Goal: Task Accomplishment & Management: Use online tool/utility

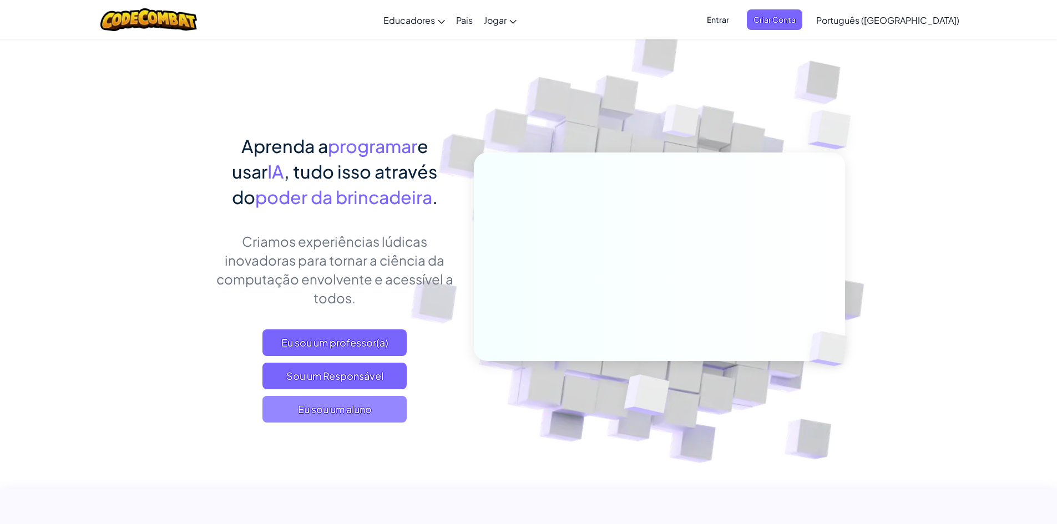
click at [380, 408] on span "Eu sou um aluno" at bounding box center [334, 409] width 144 height 27
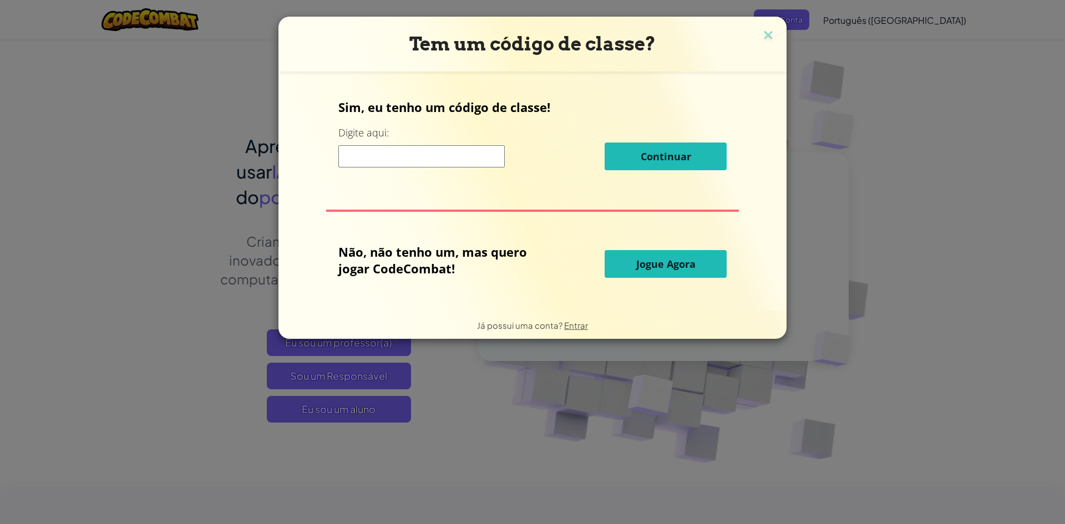
click at [444, 164] on input at bounding box center [421, 156] width 166 height 22
click at [421, 149] on input at bounding box center [421, 156] width 166 height 22
click at [428, 152] on input at bounding box center [421, 156] width 166 height 22
click at [767, 35] on img at bounding box center [768, 36] width 14 height 17
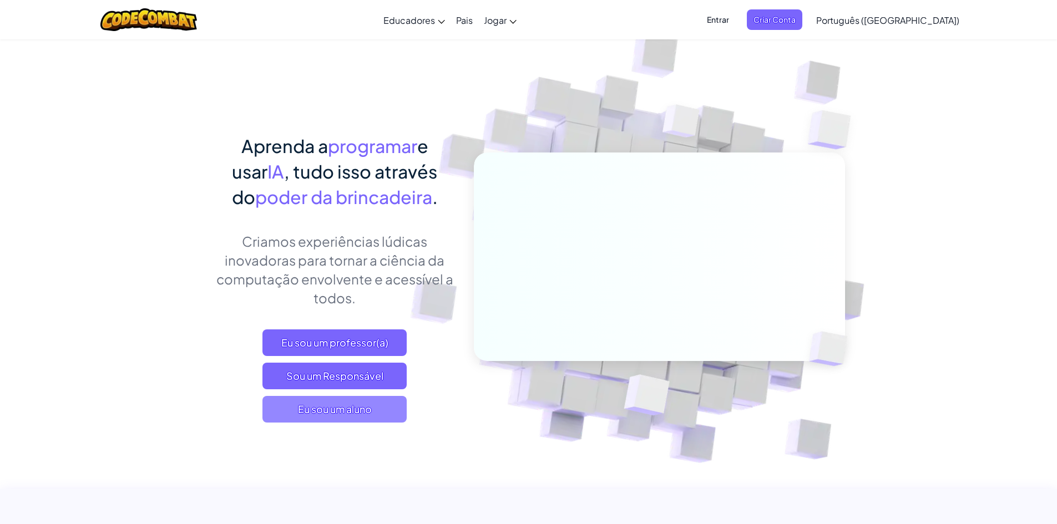
click at [379, 403] on span "Eu sou um aluno" at bounding box center [334, 409] width 144 height 27
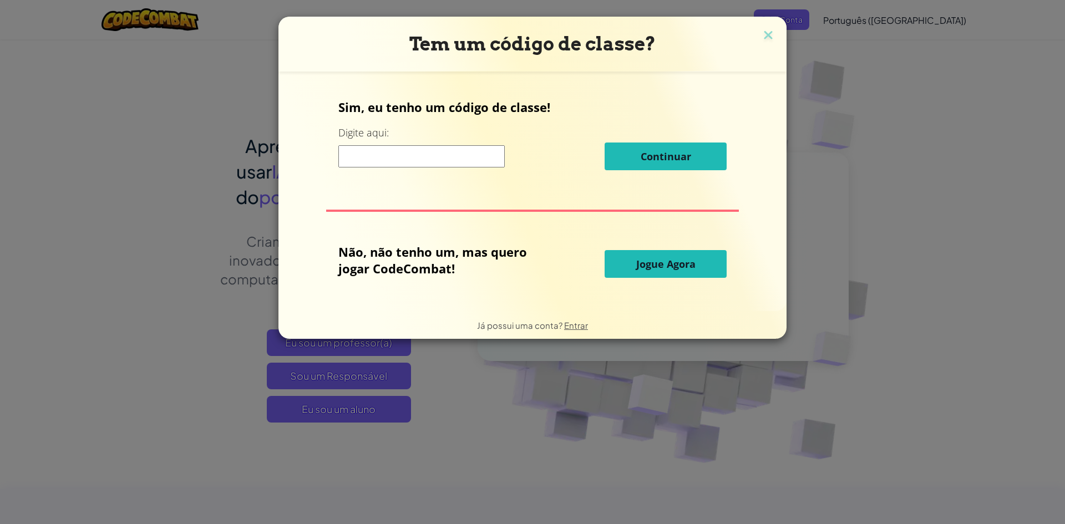
click at [403, 160] on input at bounding box center [421, 156] width 166 height 22
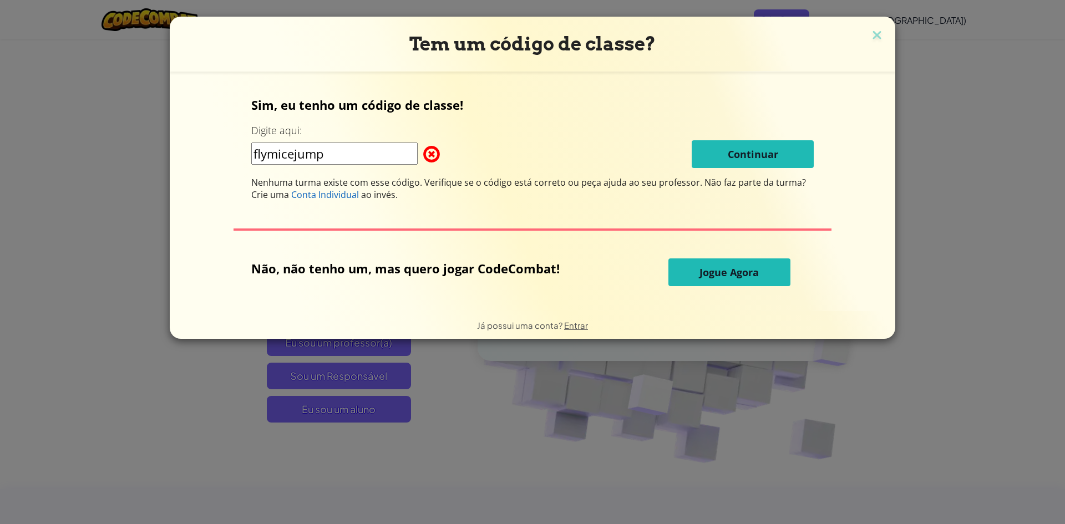
click at [282, 158] on input "flymicejump" at bounding box center [334, 154] width 166 height 22
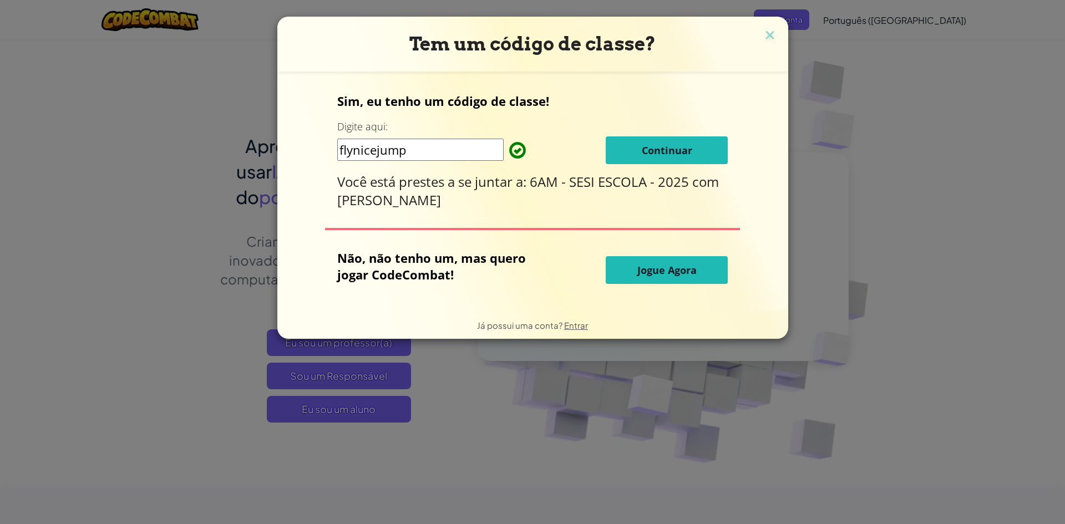
click at [397, 149] on input "flynicejump" at bounding box center [420, 150] width 166 height 22
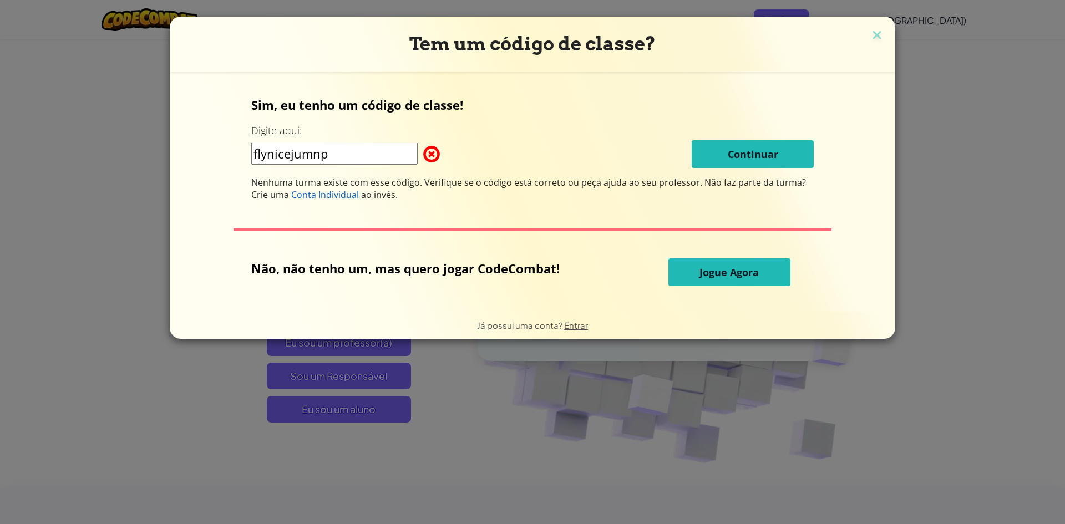
click at [364, 146] on input "flynicejumnp" at bounding box center [334, 154] width 166 height 22
click at [320, 156] on input "flynicejumnp" at bounding box center [334, 154] width 166 height 22
type input "flynicejump"
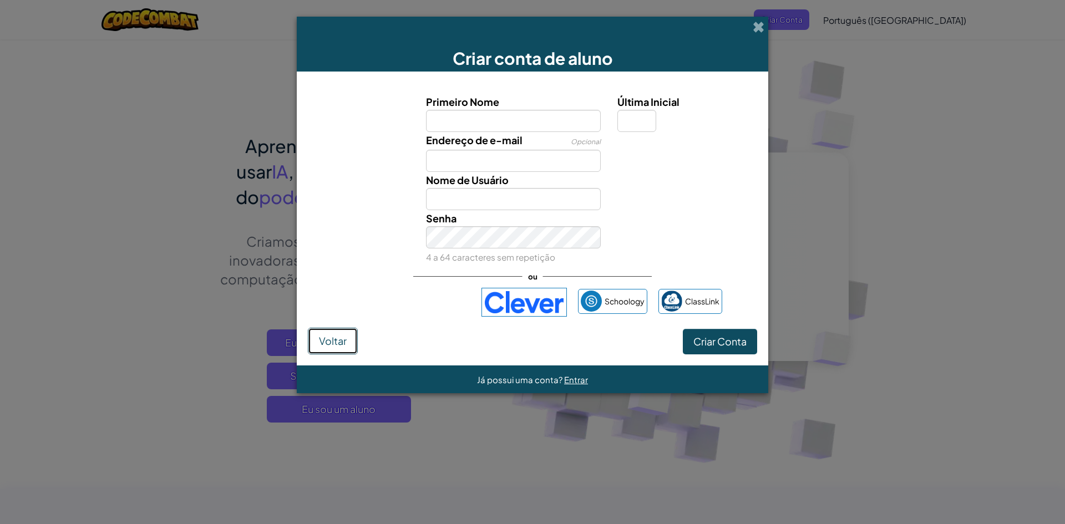
click at [324, 351] on button "Voltar" at bounding box center [333, 341] width 50 height 27
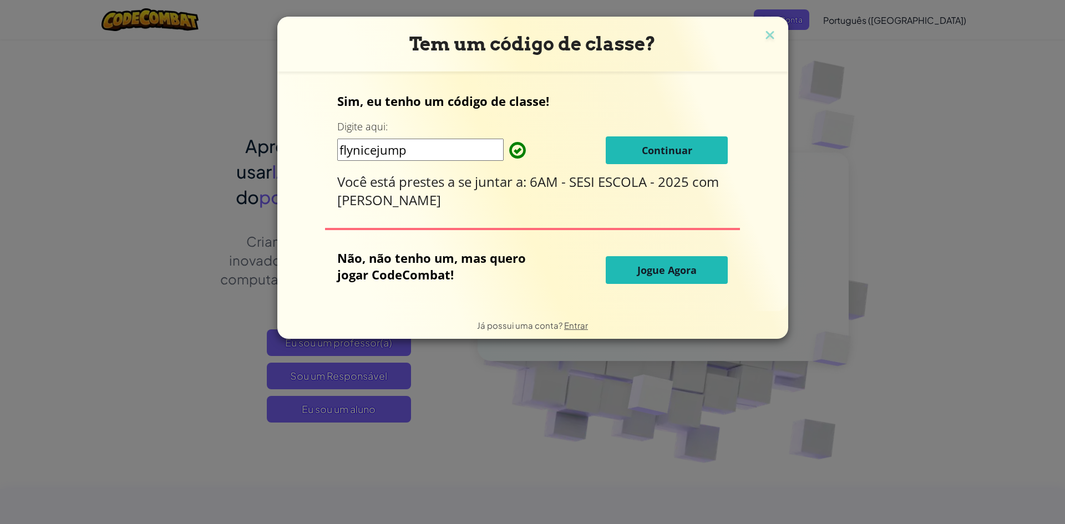
click at [626, 160] on button "Continuar" at bounding box center [667, 150] width 122 height 28
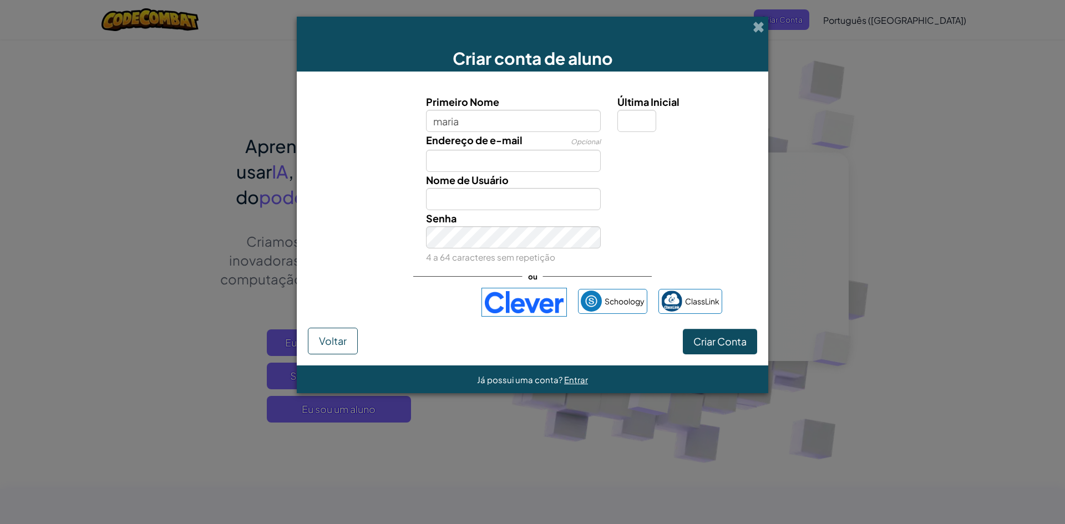
type input "maria"
click at [466, 203] on input "Maria" at bounding box center [513, 199] width 175 height 22
click at [479, 115] on input "maria" at bounding box center [513, 121] width 175 height 22
click at [462, 199] on input "Malu" at bounding box center [513, 199] width 175 height 22
click at [530, 208] on input "Malu1981" at bounding box center [513, 199] width 175 height 22
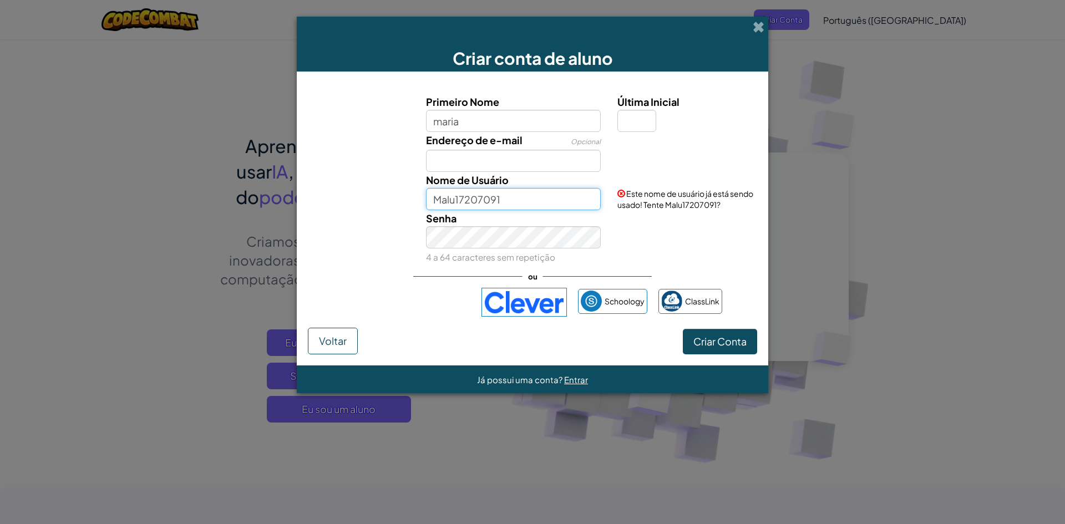
type input "Malu17207091"
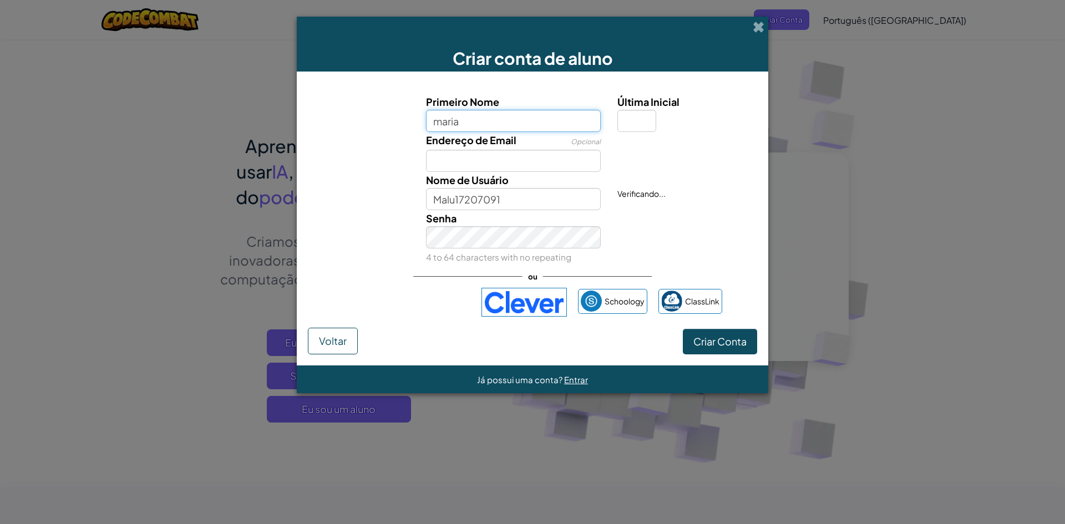
click at [488, 124] on input "maria" at bounding box center [513, 121] width 175 height 22
click at [480, 255] on font "4 a 64 caracteres sem repetição" at bounding box center [490, 257] width 129 height 11
click at [479, 249] on div "Senha 4 a 64 caracteres sem repetição" at bounding box center [514, 237] width 192 height 55
click at [497, 123] on input "maria" at bounding box center [513, 121] width 175 height 22
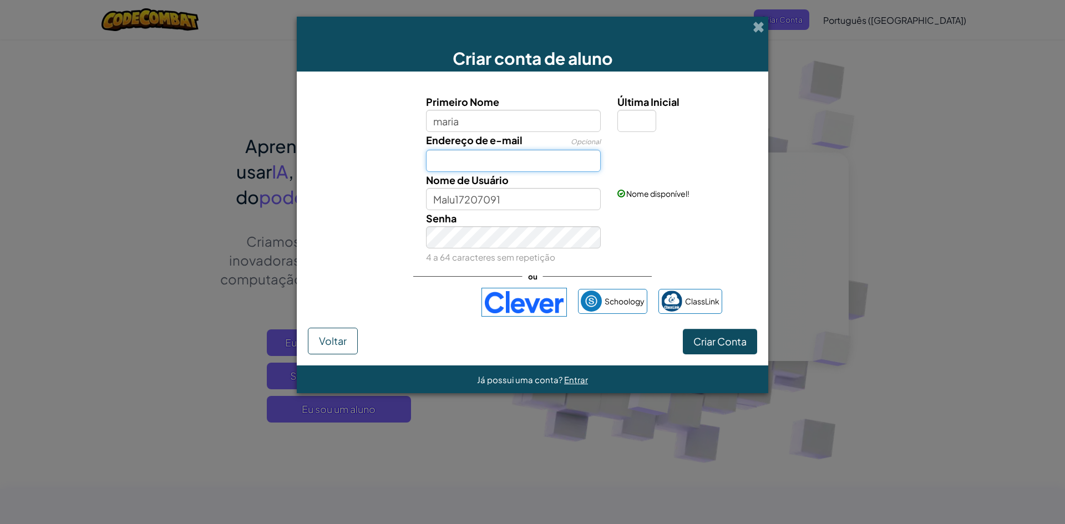
click at [488, 158] on input "Endereço de e-mail" at bounding box center [513, 161] width 175 height 22
click at [520, 162] on input "wyslla.nascimento@rn.aluno.sesi.org.br" at bounding box center [513, 161] width 175 height 22
type input "luiza.franca@rn.aluno.sesi.org.br"
click at [640, 134] on div "O Email parece bom!" at bounding box center [686, 145] width 154 height 27
click at [640, 129] on input "Última Inicial" at bounding box center [637, 121] width 39 height 22
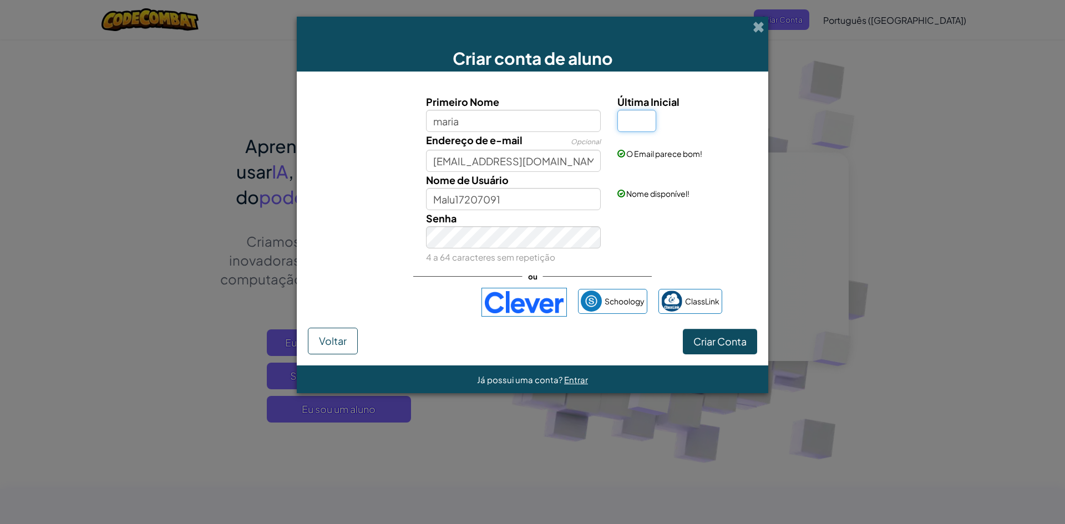
type input "L"
click at [548, 201] on input "MariaL" at bounding box center [513, 199] width 175 height 22
type input "M"
type input "maul79120494"
click at [720, 341] on font "Criar Conta" at bounding box center [720, 341] width 53 height 13
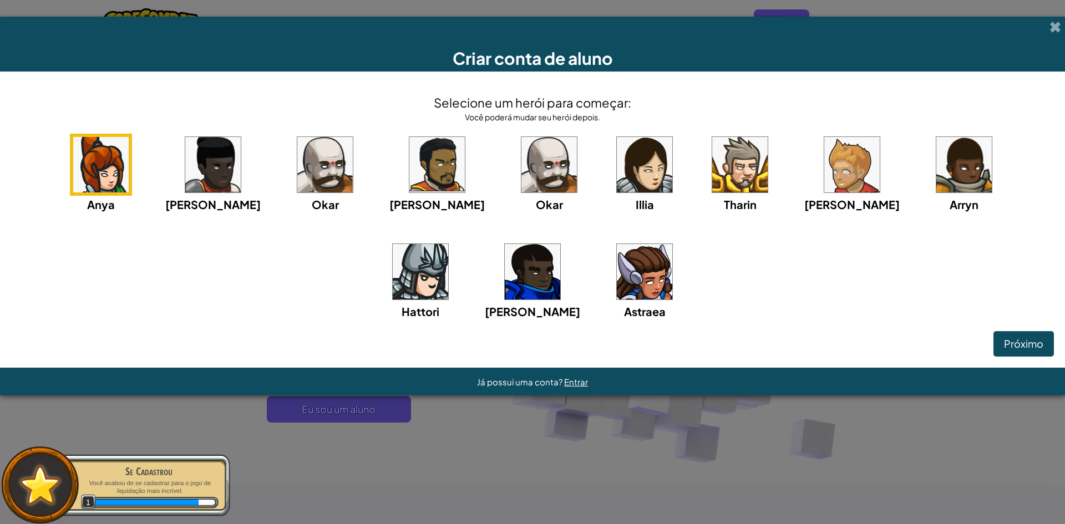
click at [614, 260] on div "Astraea" at bounding box center [645, 280] width 62 height 79
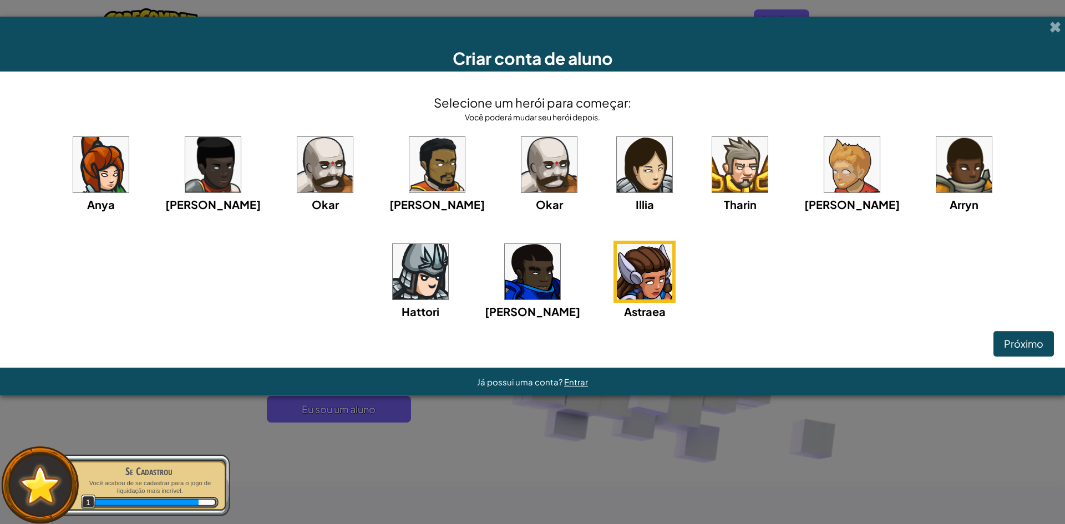
click at [617, 265] on img at bounding box center [644, 271] width 55 height 55
click at [617, 266] on img at bounding box center [644, 271] width 55 height 55
click at [518, 264] on div "Anya Ida Okar Alexandre Okar Illia Tharin Ned Arryn Hattori Gordon Astraea" at bounding box center [532, 241] width 1043 height 214
click at [505, 287] on img at bounding box center [532, 271] width 55 height 55
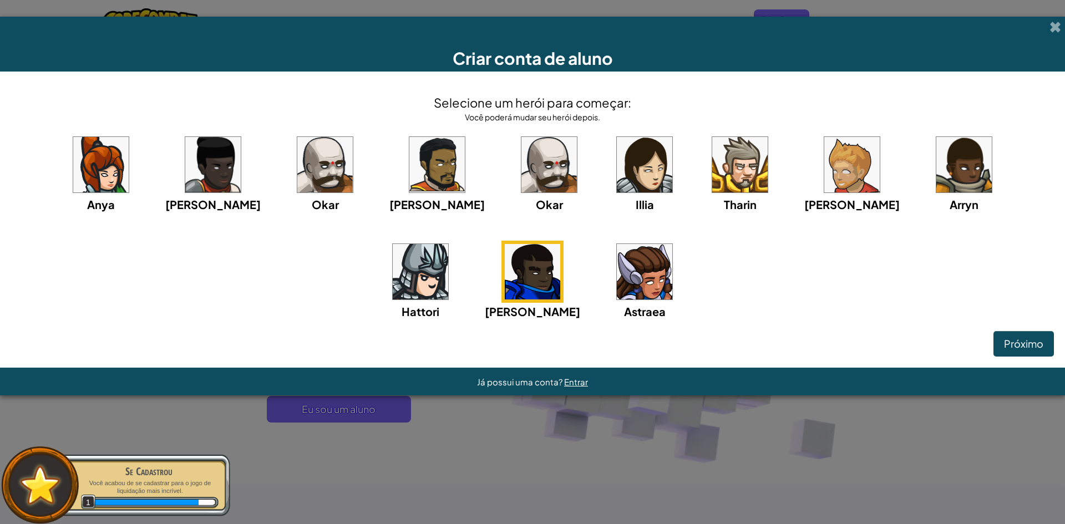
click at [518, 200] on div "Okar" at bounding box center [549, 173] width 62 height 79
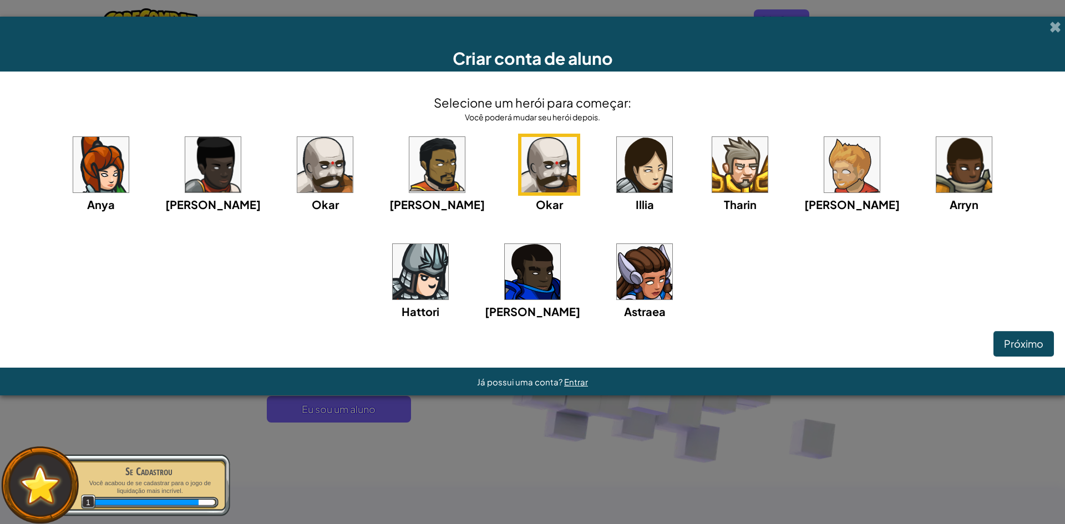
click at [411, 201] on font "Alexandre" at bounding box center [436, 205] width 95 height 14
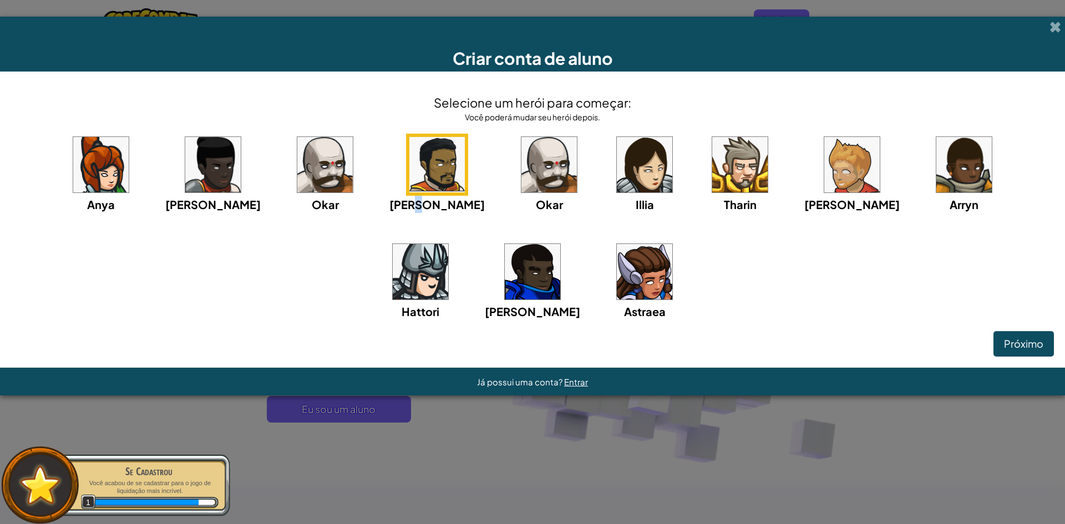
click at [389, 206] on font "Alexandre" at bounding box center [436, 205] width 95 height 14
drag, startPoint x: 353, startPoint y: 204, endPoint x: 327, endPoint y: 196, distance: 27.7
click at [352, 204] on div "Anya Ida Okar Alexandre Okar Illia Tharin Ned Arryn Hattori Gordon Astraea" at bounding box center [532, 241] width 1043 height 214
drag, startPoint x: 327, startPoint y: 196, endPoint x: 319, endPoint y: 196, distance: 7.8
click at [326, 196] on div "Anya Ida Okar Alexandre Okar Illia Tharin Ned Arryn Hattori Gordon Astraea" at bounding box center [532, 241] width 1043 height 214
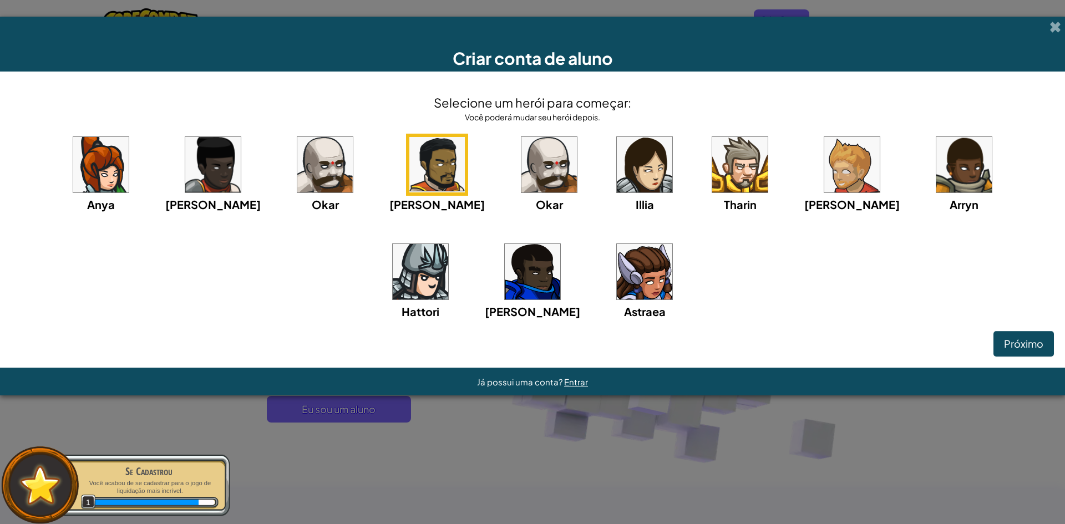
click at [240, 178] on div "Anya Ida Okar Alexandre Okar Illia Tharin Ned Arryn Hattori Gordon Astraea" at bounding box center [532, 241] width 1043 height 214
click at [134, 174] on div "Anya Ida Okar Alexandre Okar Illia Tharin Ned Arryn Hattori Gordon Astraea" at bounding box center [532, 241] width 1043 height 214
click at [108, 172] on img at bounding box center [100, 164] width 55 height 55
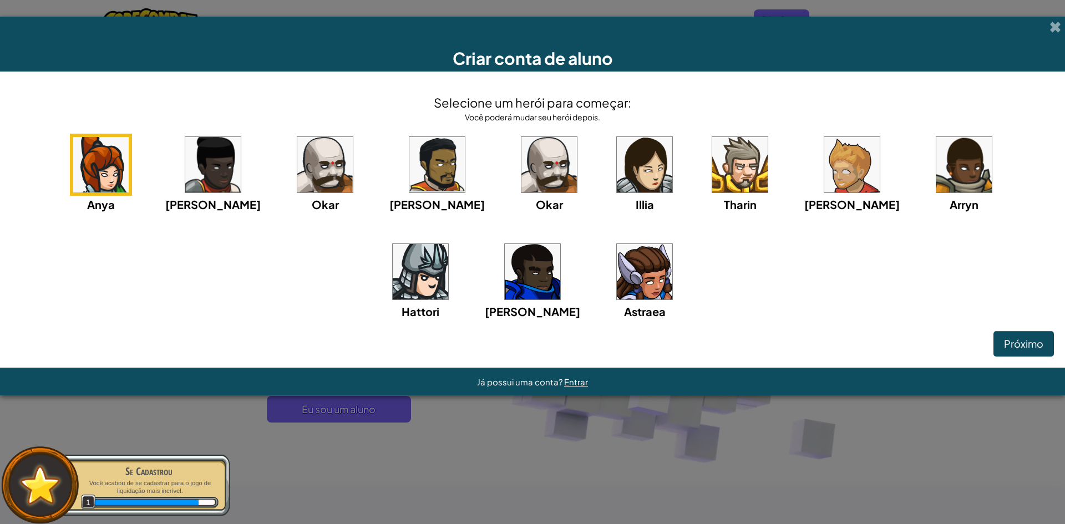
click at [617, 275] on img at bounding box center [644, 271] width 55 height 55
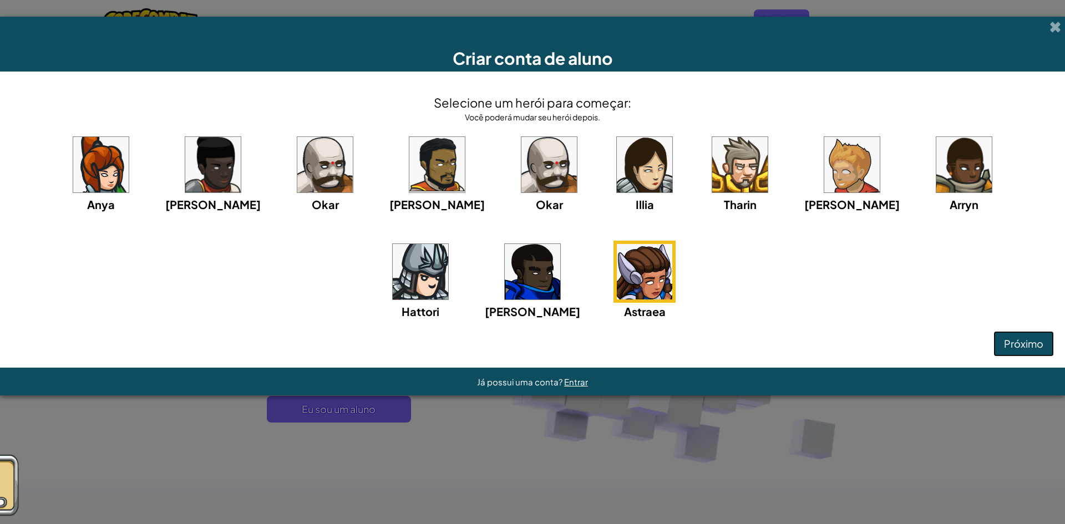
click at [1013, 341] on font "Próximo" at bounding box center [1023, 343] width 39 height 13
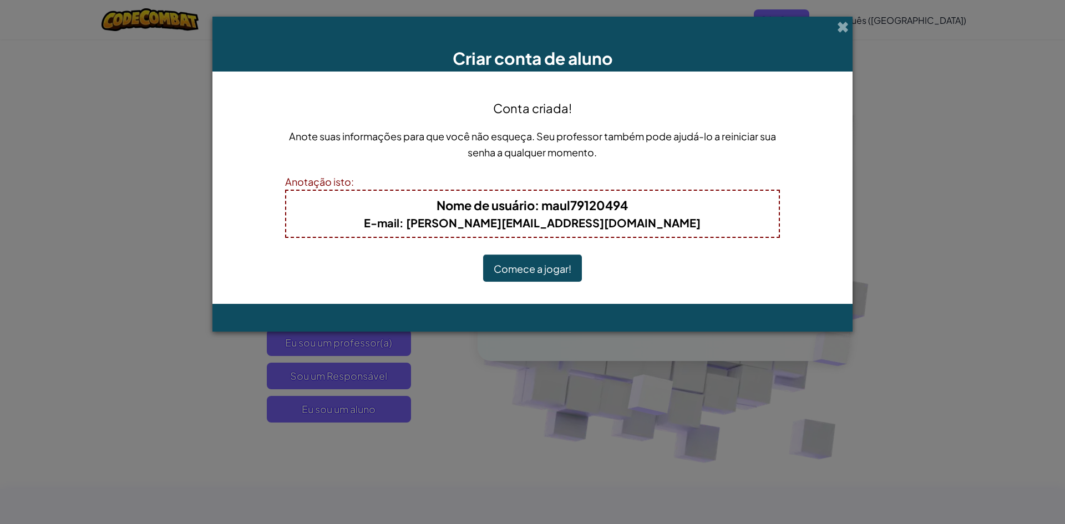
click at [544, 267] on font "Comece a jogar!" at bounding box center [533, 269] width 78 height 13
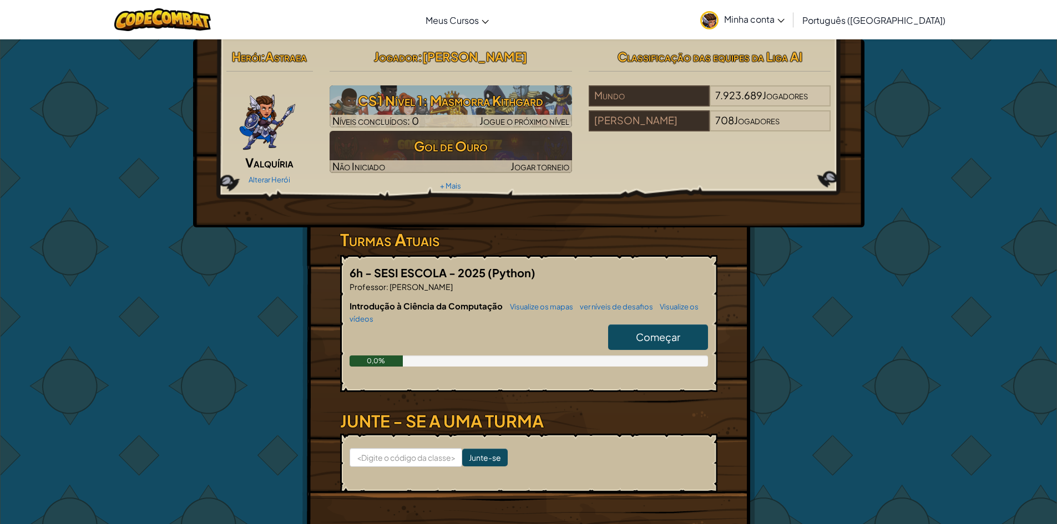
click at [639, 352] on div "Começar" at bounding box center [652, 340] width 111 height 31
click at [638, 339] on font "Começar" at bounding box center [658, 337] width 44 height 13
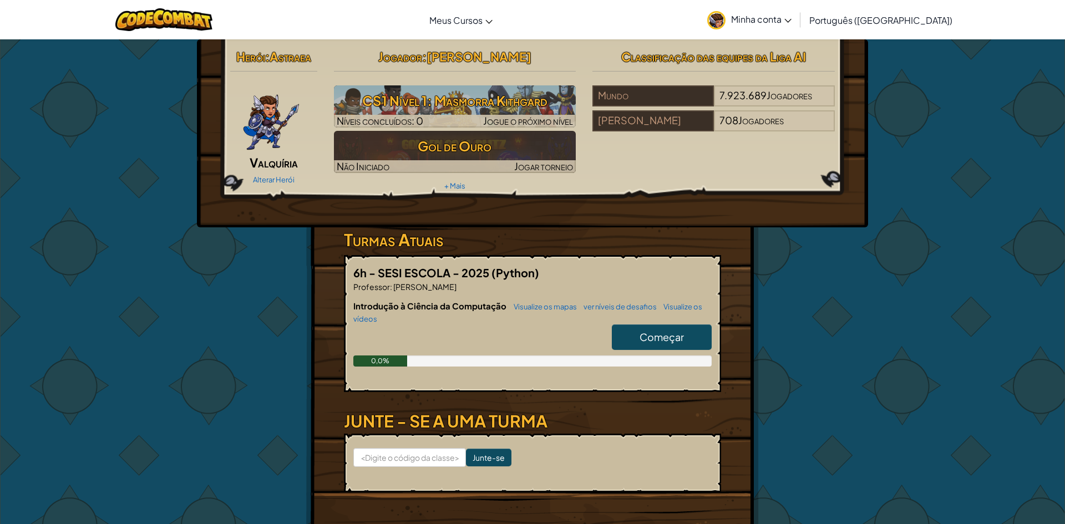
select select "pt-BR"
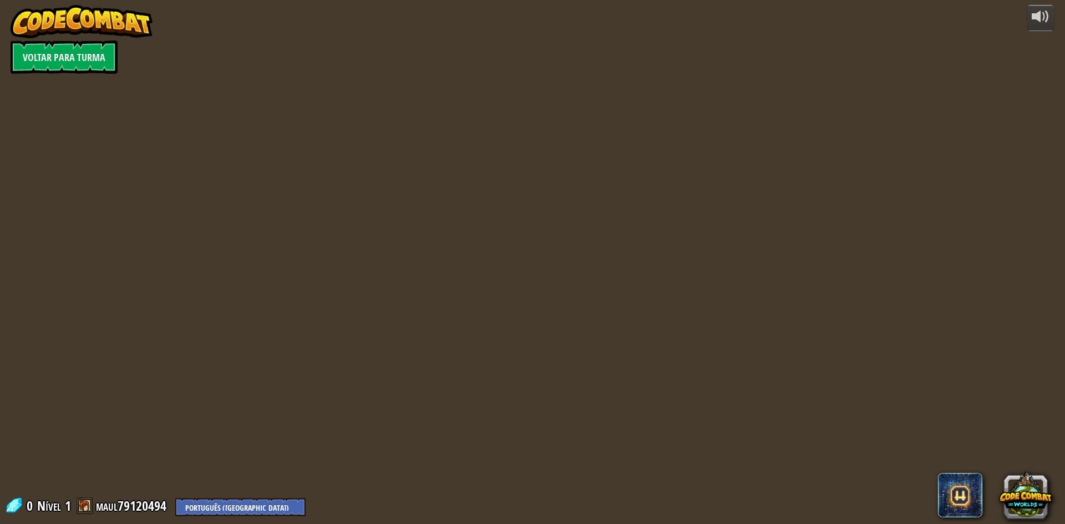
select select "pt-BR"
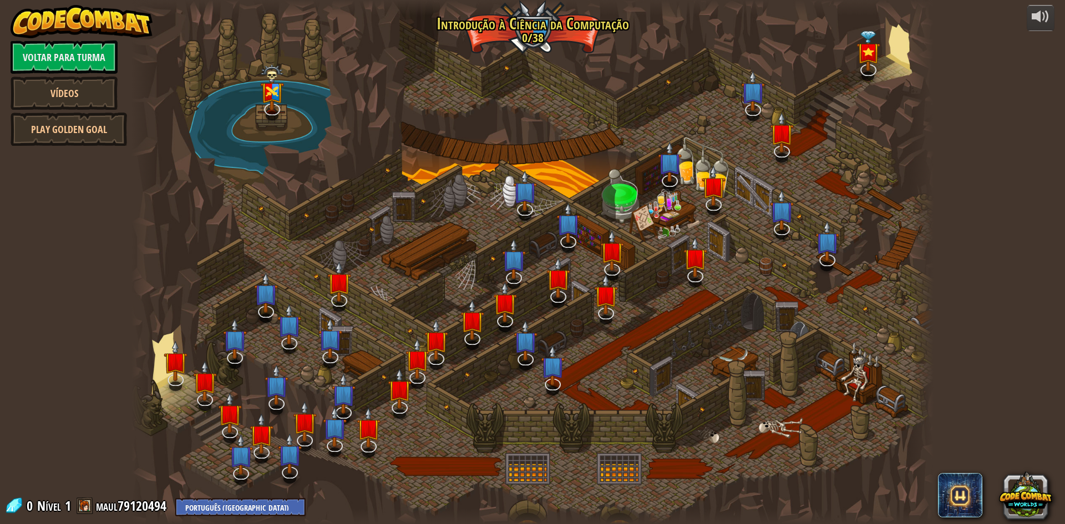
select select "pt-BR"
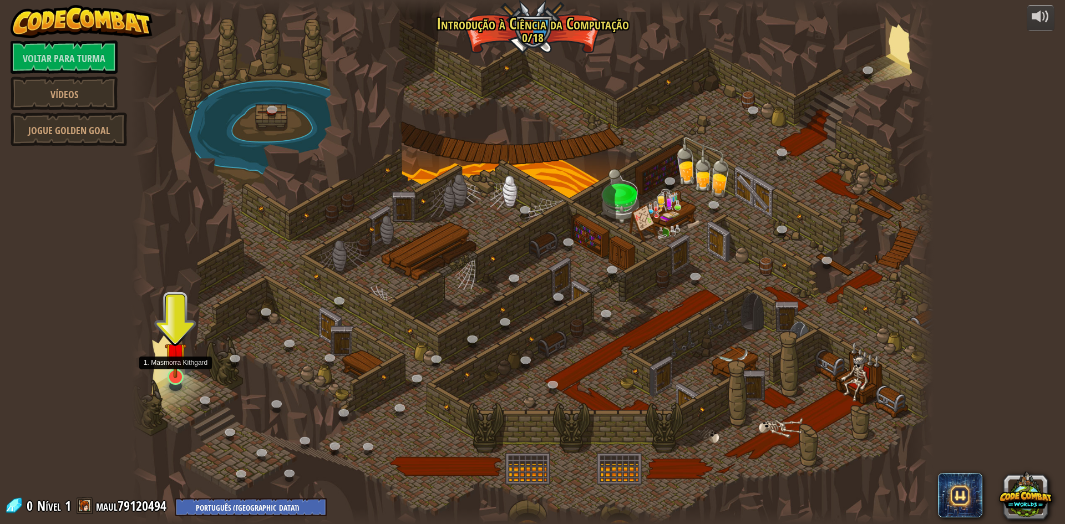
click at [183, 376] on img at bounding box center [176, 353] width 22 height 49
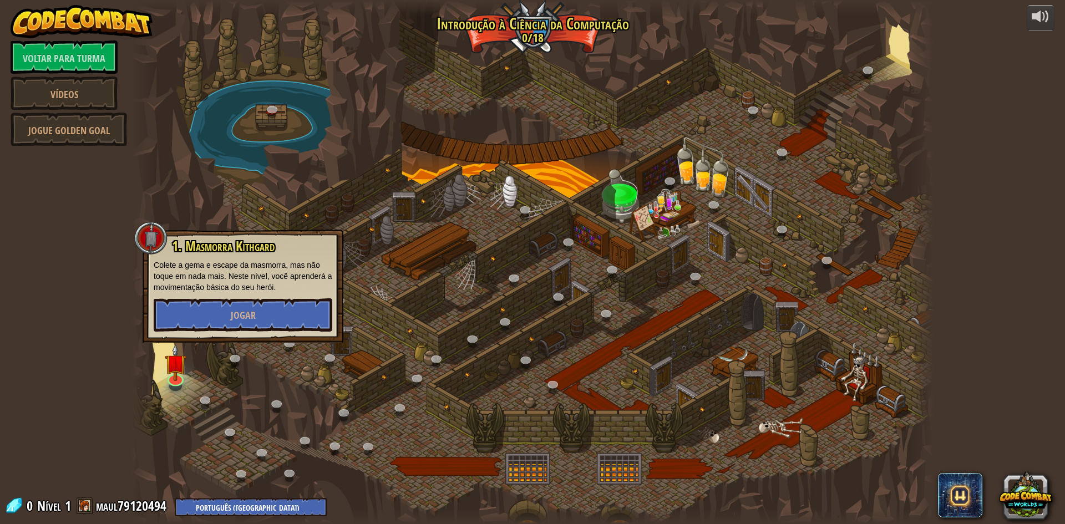
click at [220, 335] on div "1. Masmorra [PERSON_NAME] [PERSON_NAME] a [PERSON_NAME] e escape da masmorra, m…" at bounding box center [243, 286] width 201 height 113
click at [227, 305] on button "Jogar" at bounding box center [243, 314] width 179 height 33
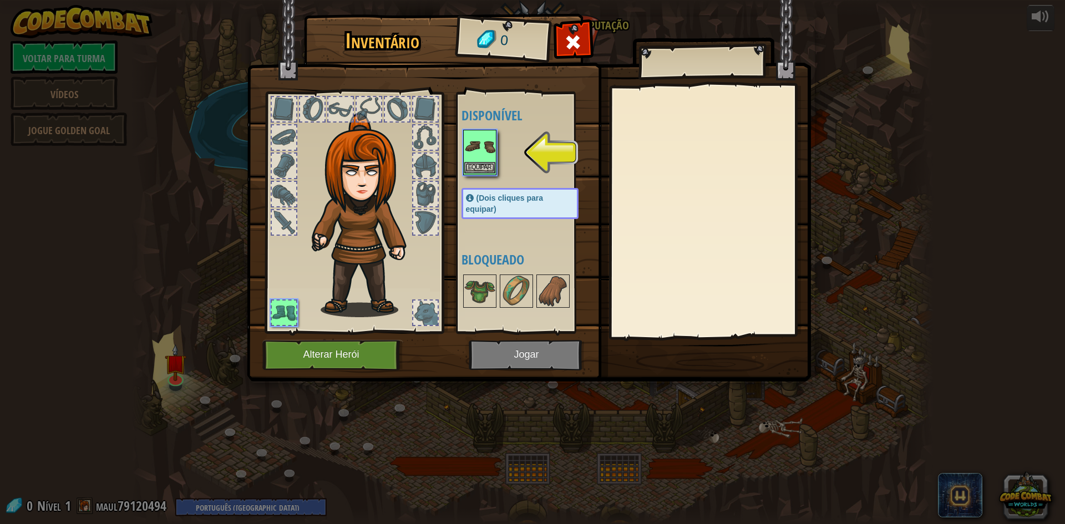
click at [479, 161] on img at bounding box center [479, 146] width 31 height 31
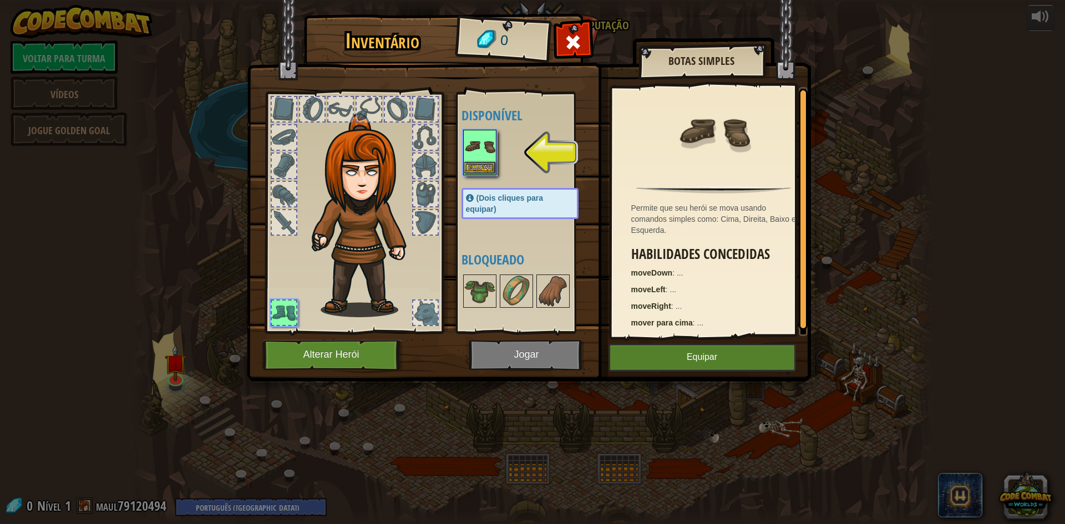
click at [480, 161] on img at bounding box center [479, 146] width 31 height 31
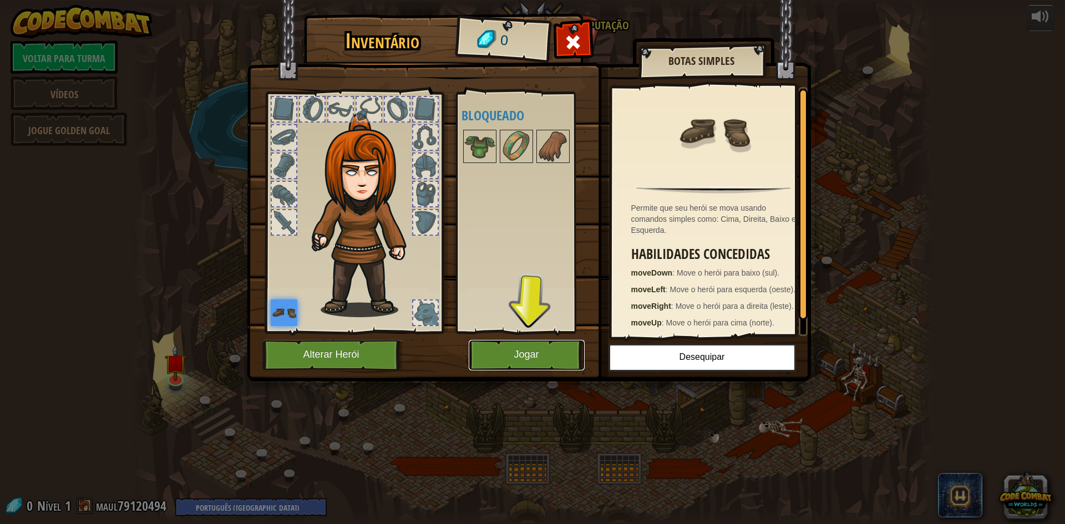
click at [521, 357] on font "Jogar" at bounding box center [526, 355] width 25 height 11
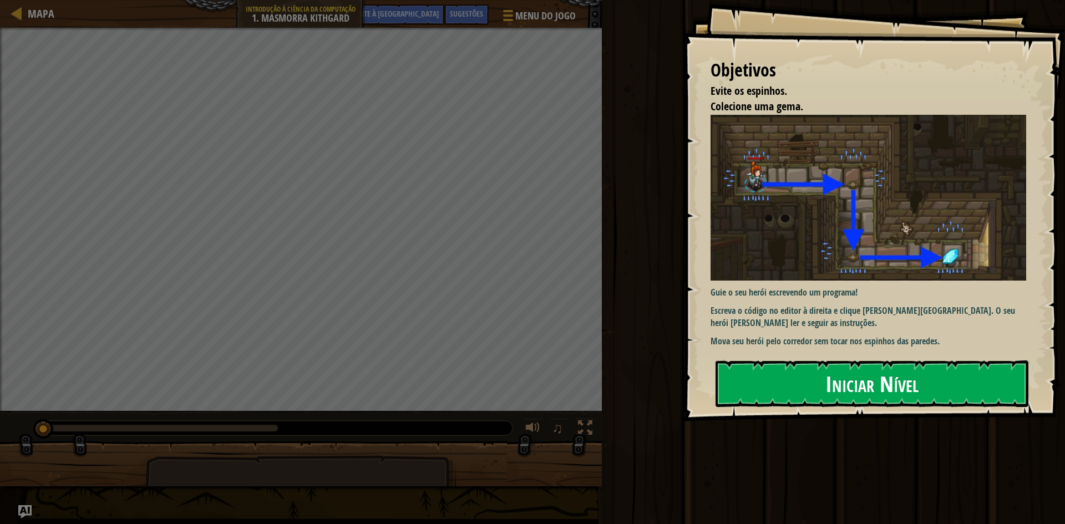
click at [846, 393] on font "Iniciar Nível" at bounding box center [872, 383] width 93 height 30
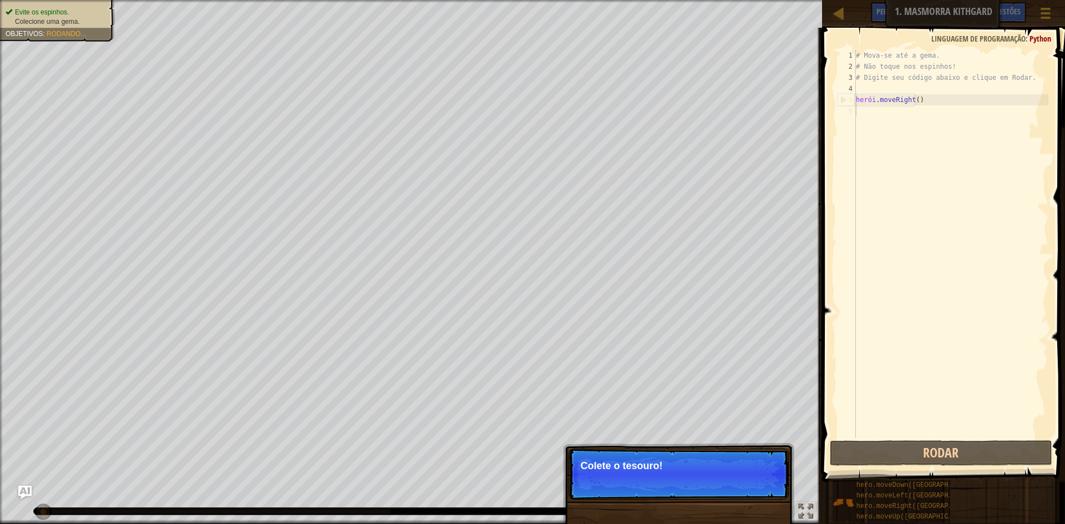
click at [665, 468] on p "Colete o tesouro!" at bounding box center [678, 466] width 197 height 11
click at [743, 484] on font "Continuar" at bounding box center [752, 481] width 34 height 9
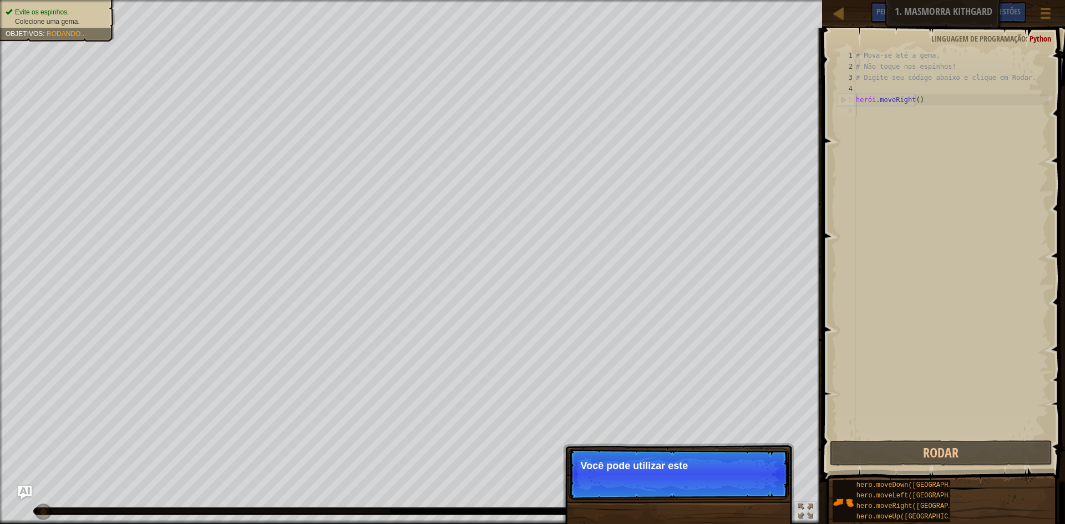
click at [743, 480] on p "Pular (esc) Continuar Você pode utilizar este" at bounding box center [679, 474] width 220 height 51
click at [743, 480] on p "Pular (esc) Continuar Você pode utilizar estes métod" at bounding box center [679, 474] width 220 height 51
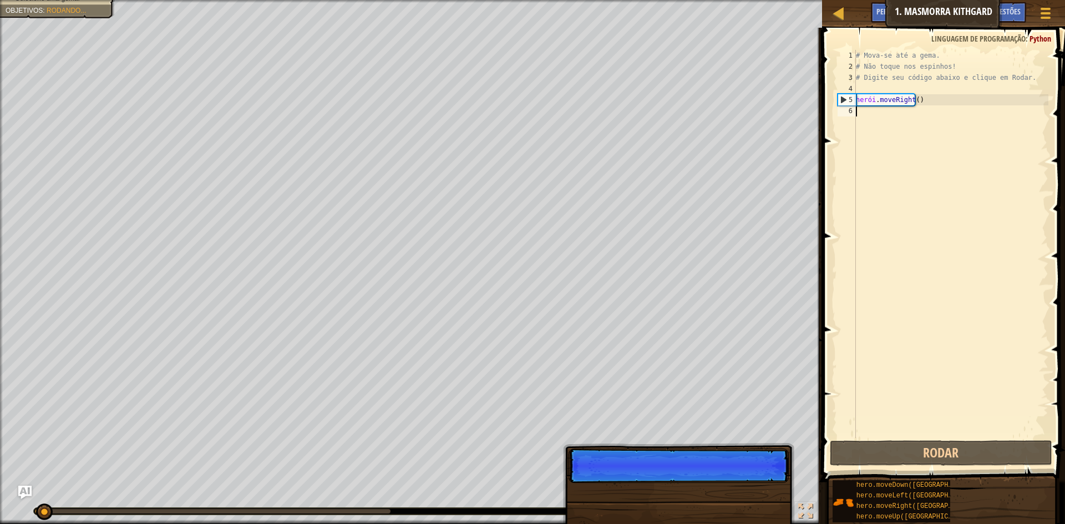
click at [743, 480] on p "Pular (esc) Continuar" at bounding box center [679, 466] width 220 height 34
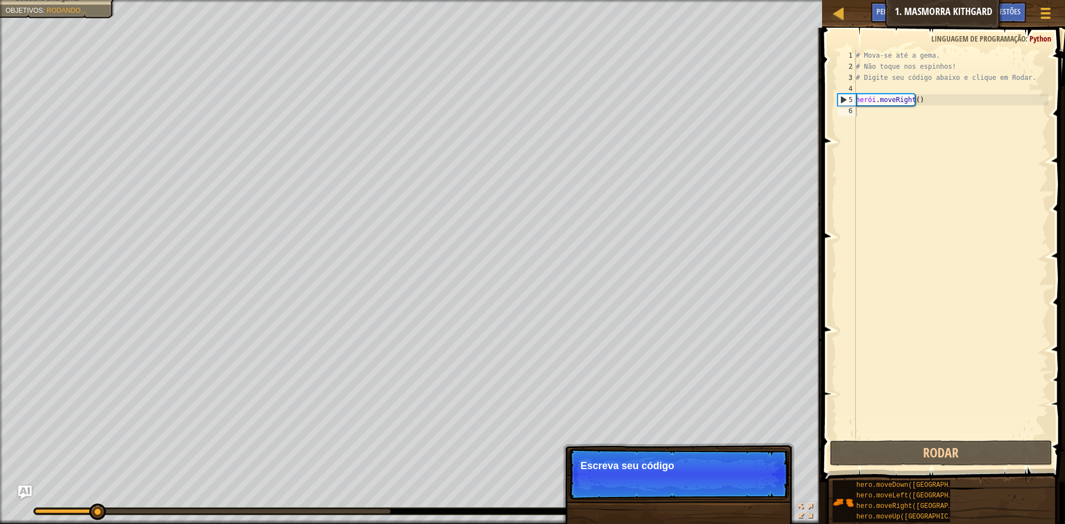
click at [743, 480] on p "Pular (esc) Continuar Escreva seu código" at bounding box center [679, 474] width 220 height 51
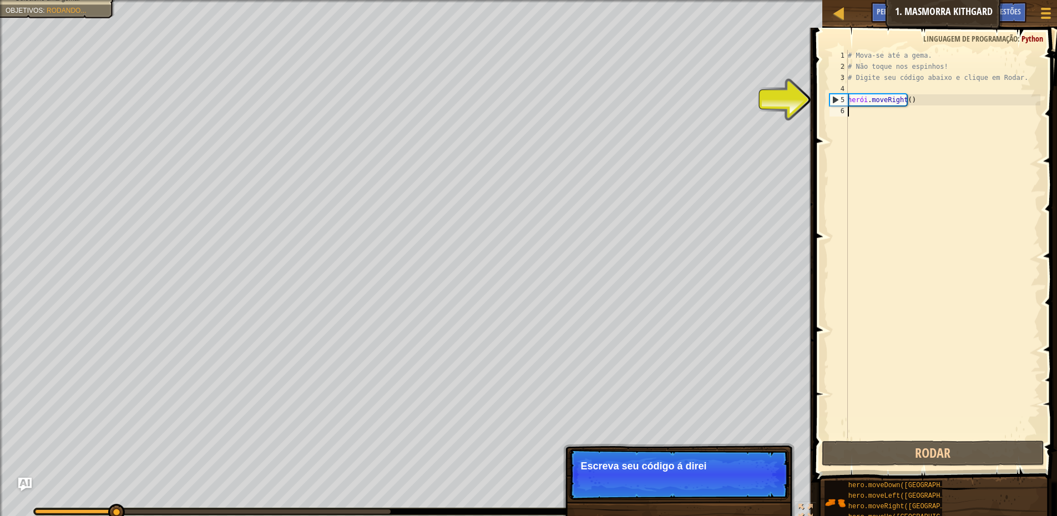
click at [743, 480] on p "Pular (esc) Continuar Escreva seu código á direi" at bounding box center [679, 474] width 220 height 51
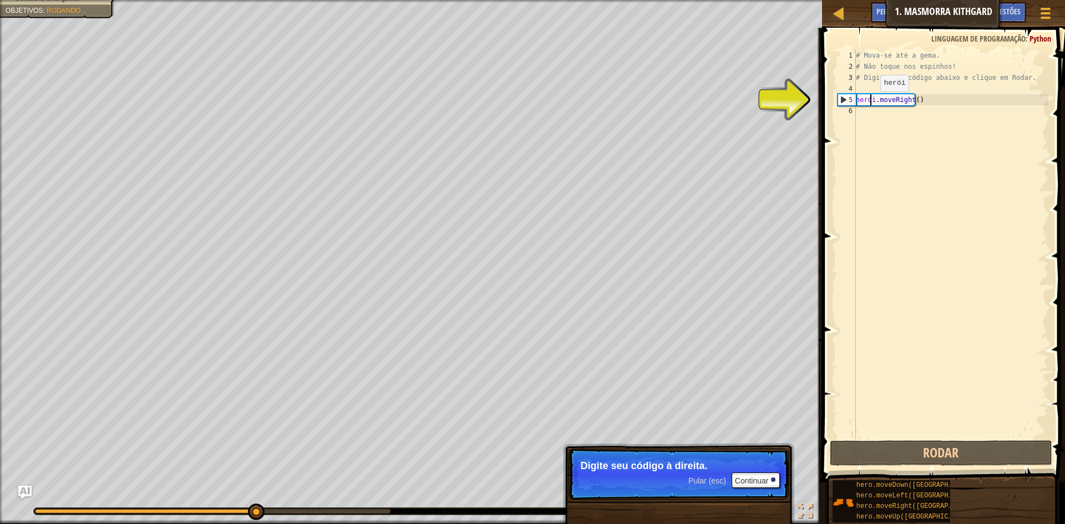
click at [871, 103] on div "# Mova-se até a [PERSON_NAME]. # Não toque nos espinhos! # Digite seu código ab…" at bounding box center [951, 255] width 195 height 411
type textarea "hero.moveRight()"
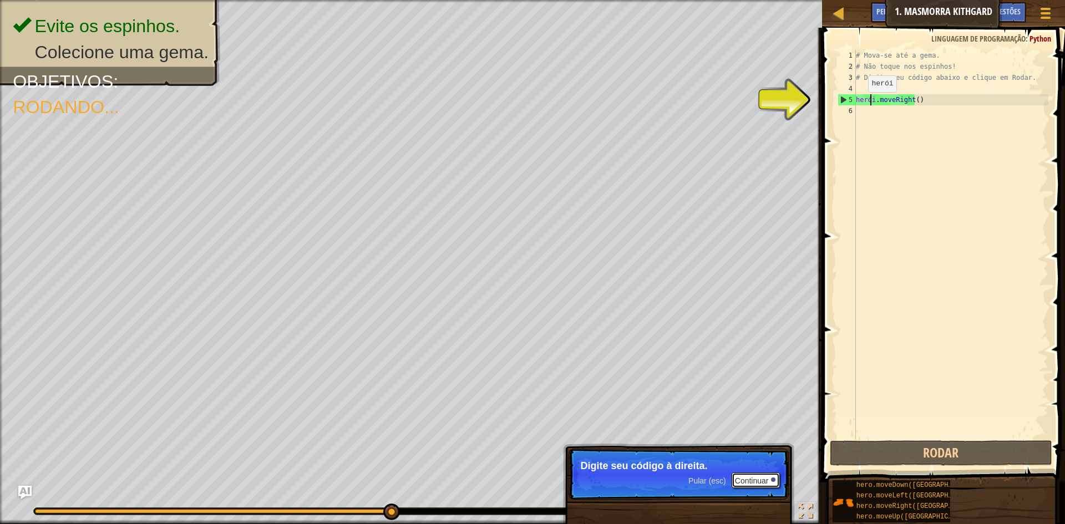
click at [755, 484] on font "Continuar" at bounding box center [752, 481] width 34 height 9
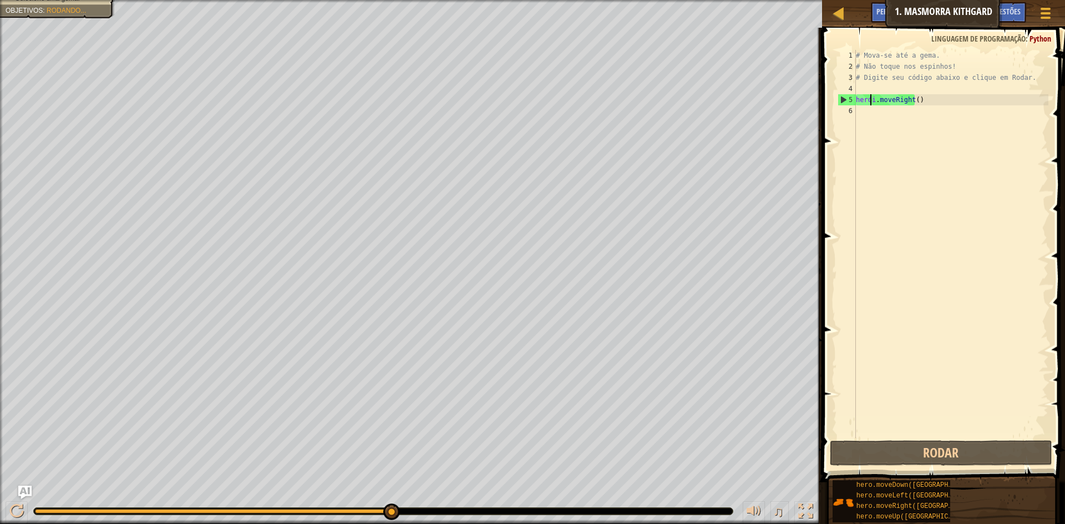
click at [924, 110] on div "# Mova-se até a [PERSON_NAME]. # Não toque nos espinhos! # Digite seu código ab…" at bounding box center [951, 255] width 195 height 411
click at [925, 102] on div "# Mova-se até a [PERSON_NAME]. # Não toque nos espinhos! # Digite seu código ab…" at bounding box center [951, 255] width 195 height 411
type textarea "hero.moveRight()"
click at [869, 107] on div "# Mova-se até a [PERSON_NAME]. # Não toque nos espinhos! # Digite seu código ab…" at bounding box center [951, 255] width 195 height 411
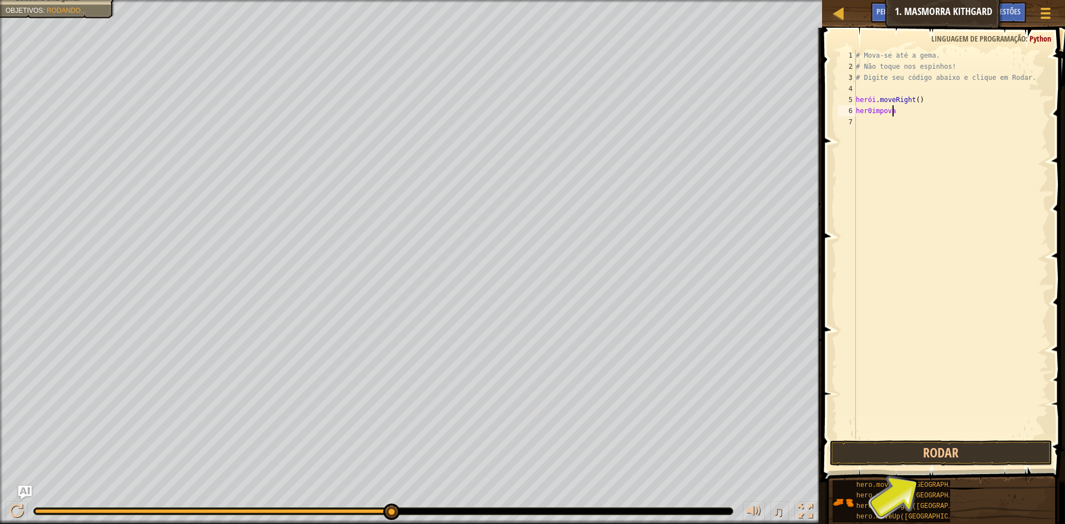
scroll to position [5, 3]
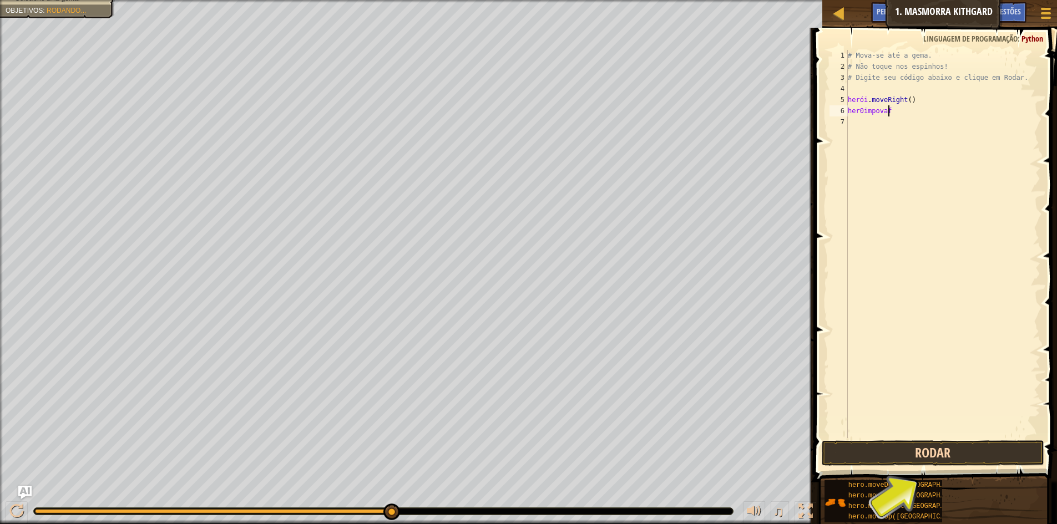
type textarea "her0impovaf"
click at [922, 462] on button "Rodar" at bounding box center [933, 454] width 222 height 26
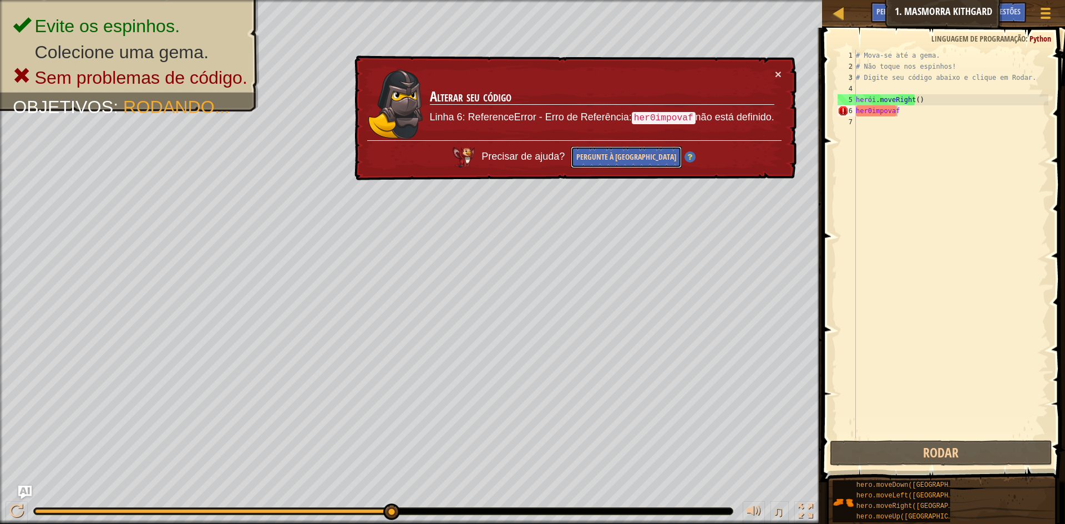
click at [644, 155] on font "Pergunte à [GEOGRAPHIC_DATA]" at bounding box center [626, 156] width 100 height 11
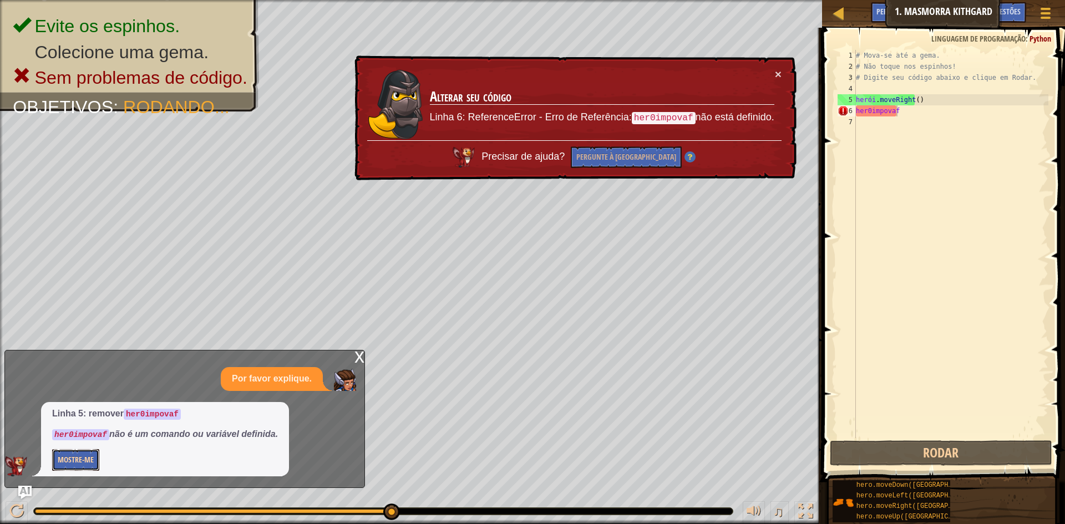
click at [85, 464] on font "Mostre-me" at bounding box center [76, 459] width 36 height 11
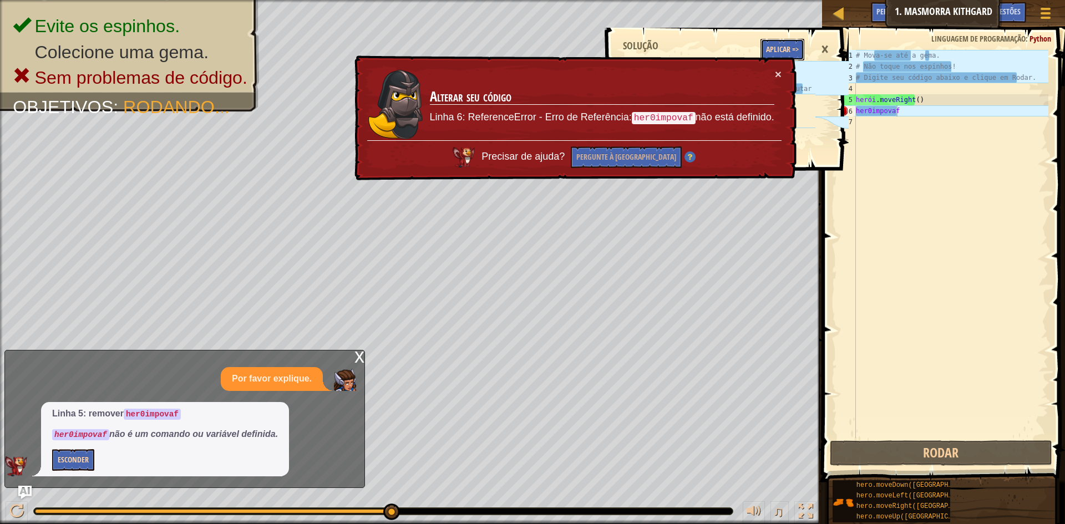
click at [773, 49] on font "Aplicar =>" at bounding box center [782, 49] width 33 height 11
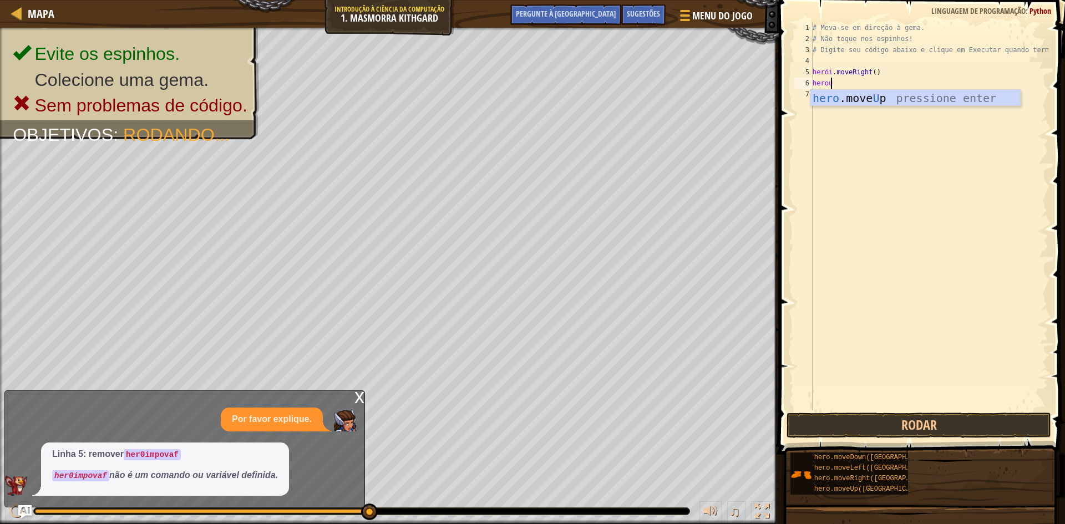
scroll to position [5, 1]
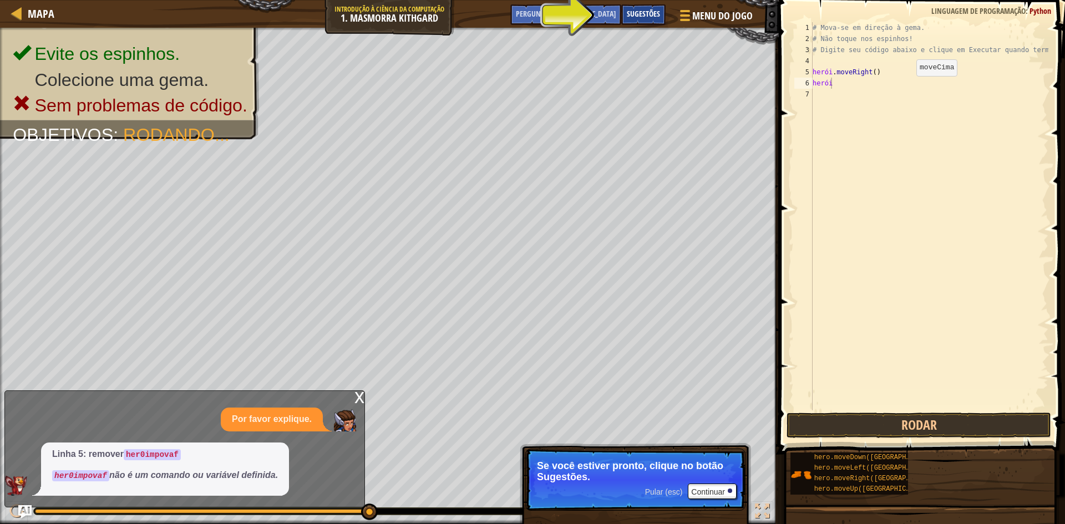
click at [648, 23] on div "Sugestões" at bounding box center [643, 14] width 44 height 21
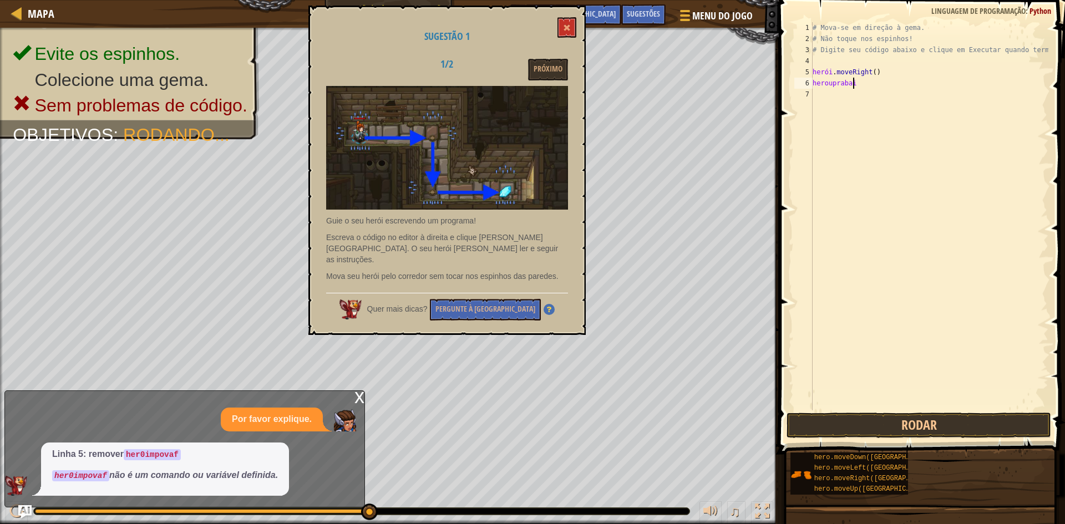
scroll to position [5, 3]
type textarea "herouprabaixo"
click at [559, 27] on button at bounding box center [567, 27] width 19 height 21
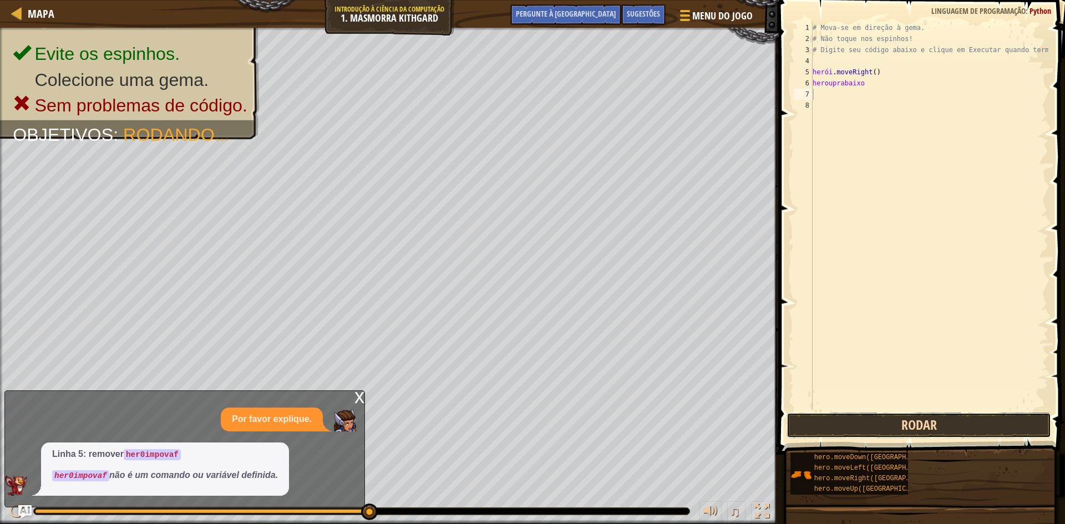
click at [872, 434] on button "Rodar" at bounding box center [919, 426] width 265 height 26
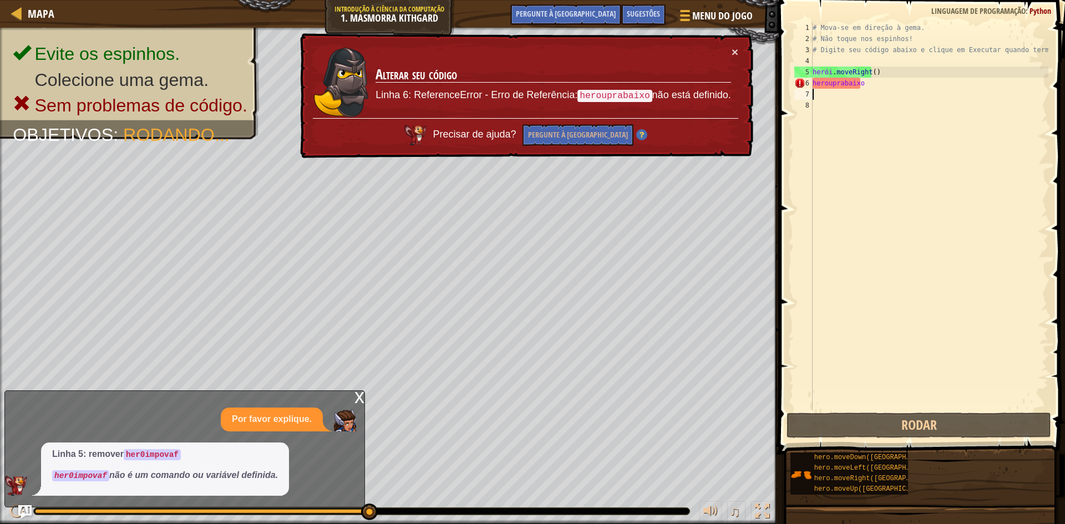
click at [566, 510] on div at bounding box center [362, 511] width 656 height 7
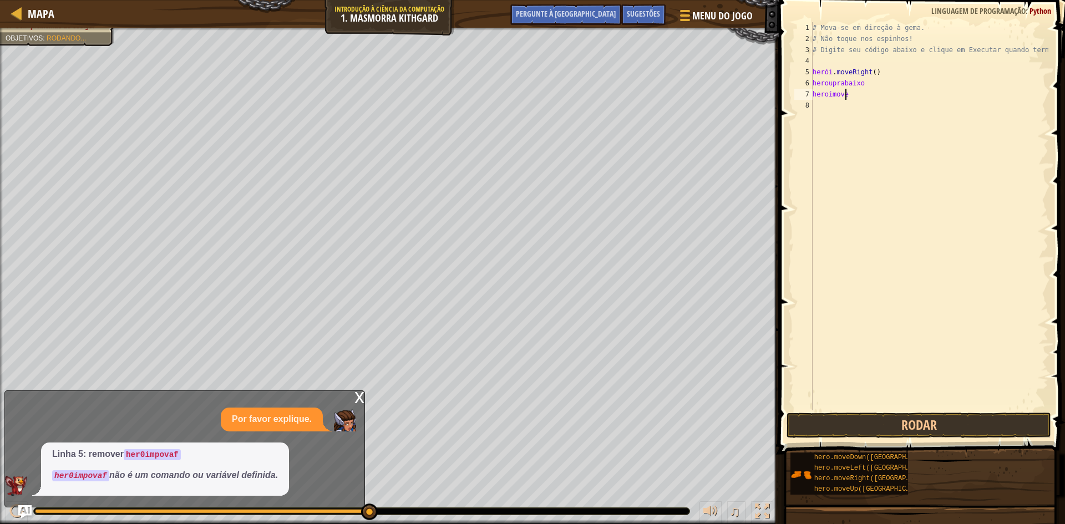
scroll to position [5, 3]
type textarea "heroimovelow"
click at [878, 427] on button "Rodar" at bounding box center [919, 426] width 265 height 26
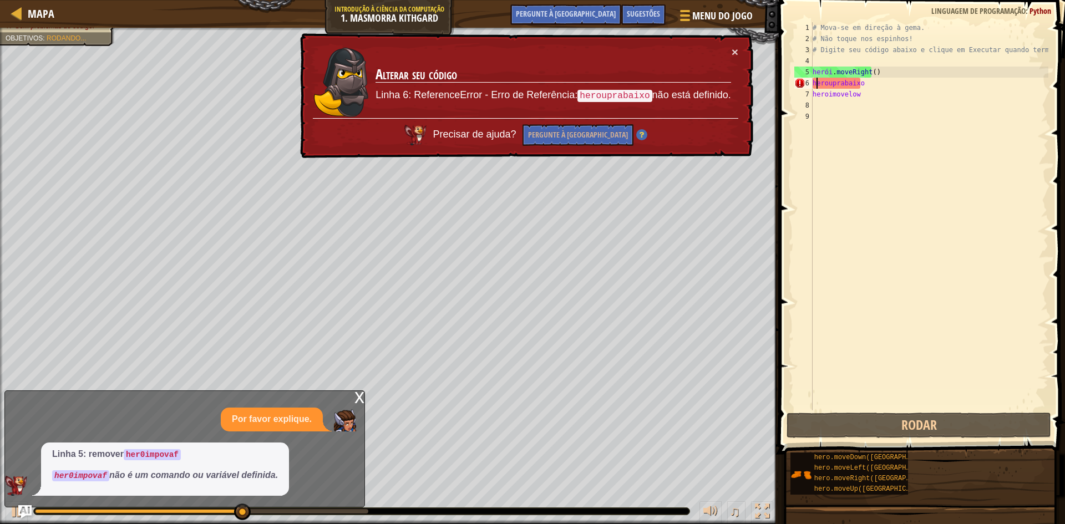
click at [816, 83] on div "# Mova-se em direção à gema. # Não toque nos espinhos! # Digite seu código abai…" at bounding box center [930, 227] width 238 height 411
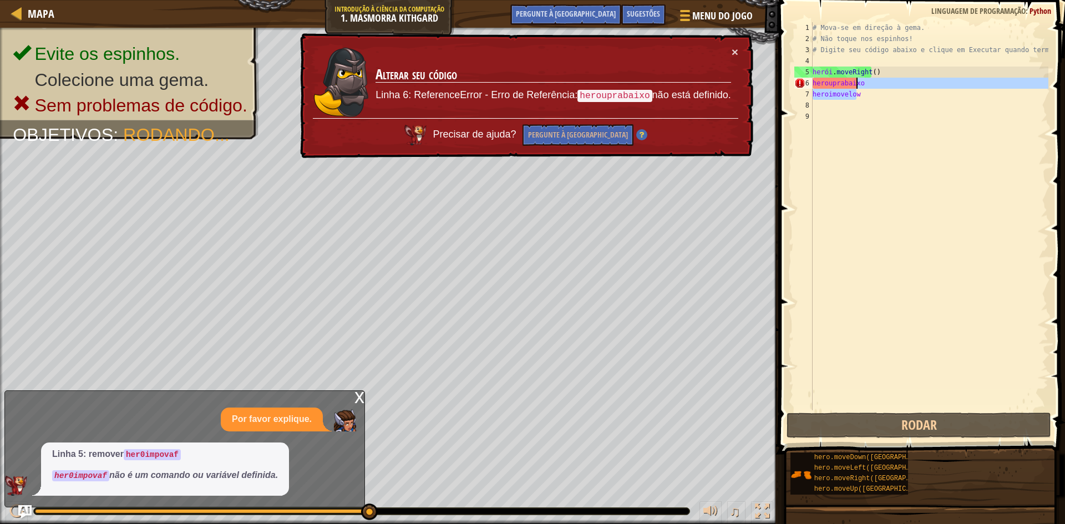
drag, startPoint x: 884, startPoint y: 89, endPoint x: 851, endPoint y: 85, distance: 33.6
click at [851, 85] on div "# Mova-se em direção à gema. # Não toque nos espinhos! # Digite seu código abai…" at bounding box center [930, 227] width 238 height 411
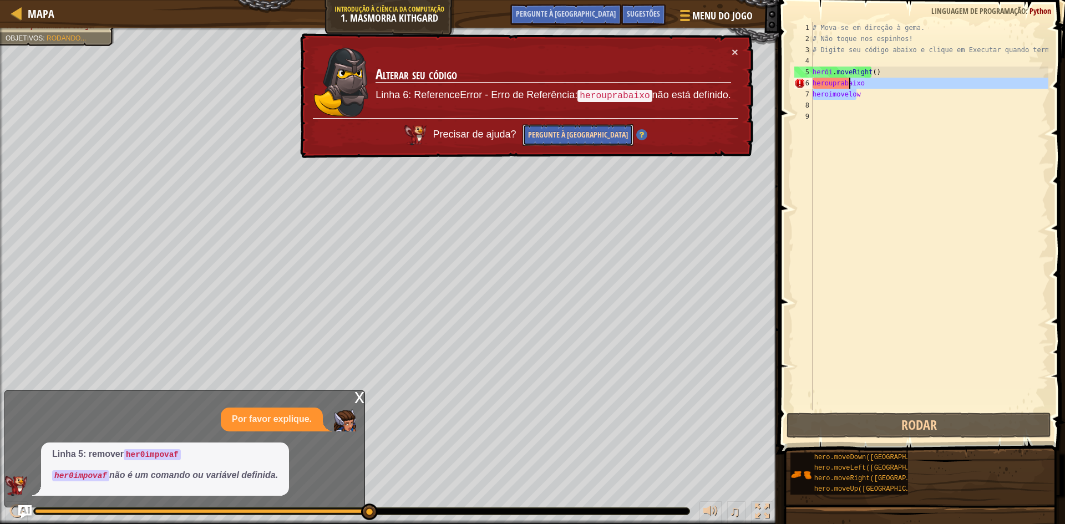
click at [577, 131] on font "Pergunte à [GEOGRAPHIC_DATA]" at bounding box center [578, 134] width 100 height 11
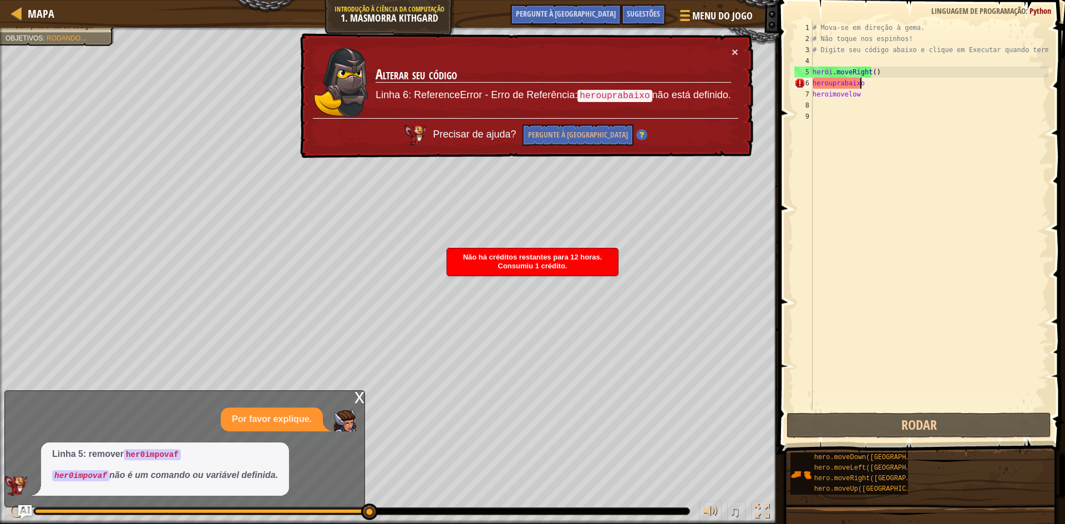
click at [871, 84] on div "# Mova-se em direção à gema. # Não toque nos espinhos! # Digite seu código abai…" at bounding box center [930, 227] width 238 height 411
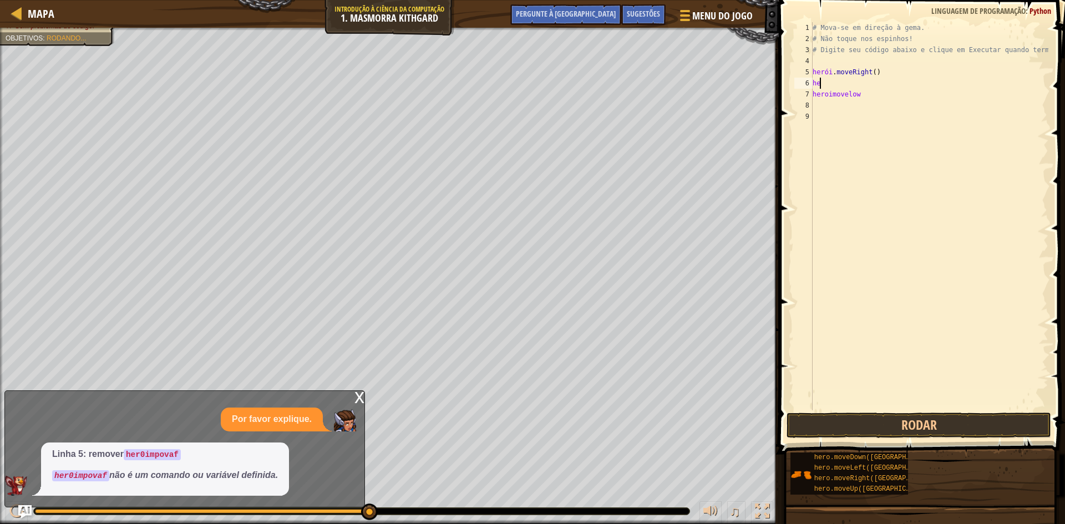
type textarea "h"
click at [861, 427] on button "Rodar" at bounding box center [919, 426] width 265 height 26
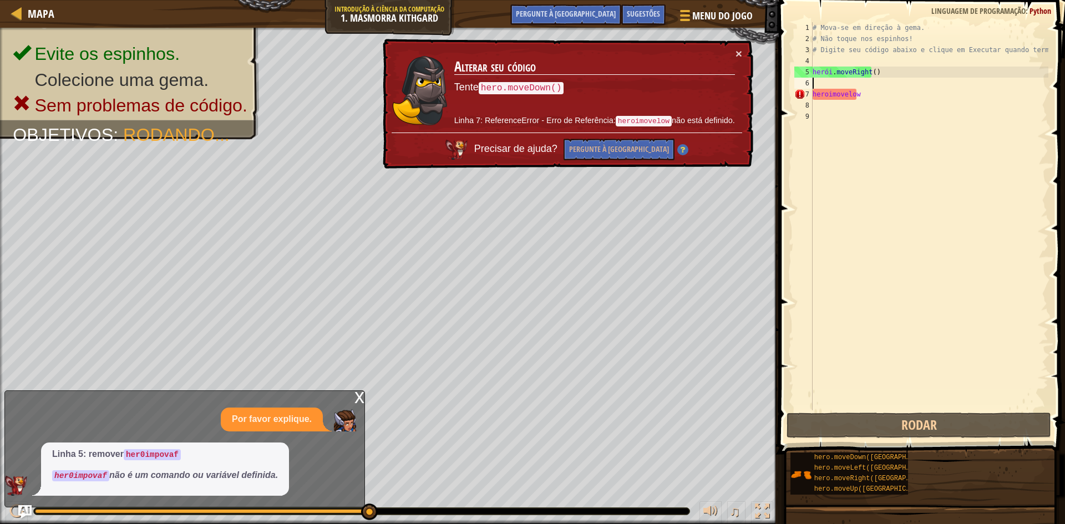
click at [861, 95] on div "# Mova-se em direção à [PERSON_NAME]. # Não toque nos espinhos! # Digite seu có…" at bounding box center [930, 227] width 238 height 411
click at [849, 92] on div "# Mova-se em direção à [PERSON_NAME]. # Não toque nos espinhos! # Digite seu có…" at bounding box center [930, 227] width 238 height 411
click at [850, 94] on div "# Mova-se em direção à [PERSON_NAME]. # Não toque nos espinhos! # Digite seu có…" at bounding box center [930, 227] width 238 height 411
click at [849, 95] on div "# Mova-se em direção à [PERSON_NAME]. # Não toque nos espinhos! # Digite seu có…" at bounding box center [930, 216] width 238 height 388
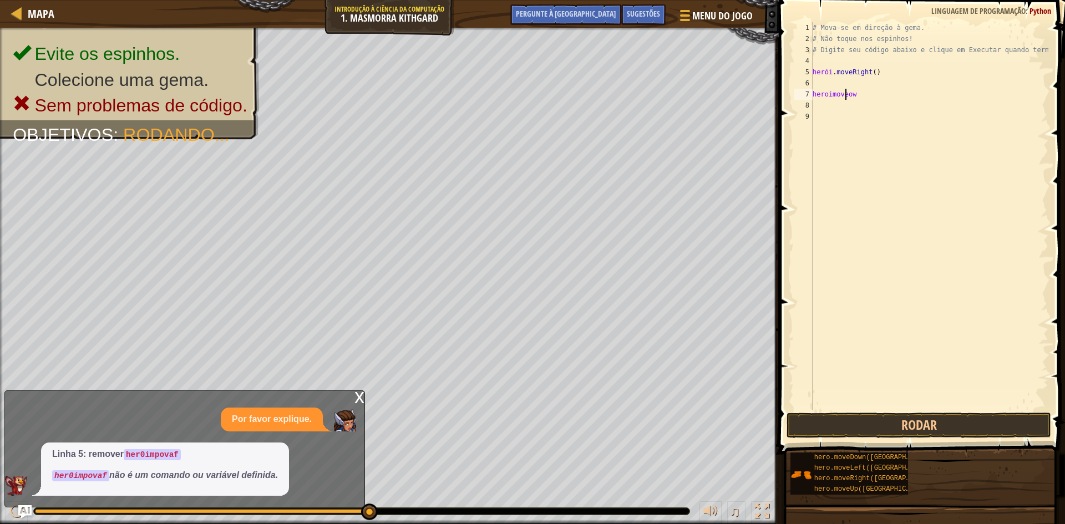
scroll to position [5, 3]
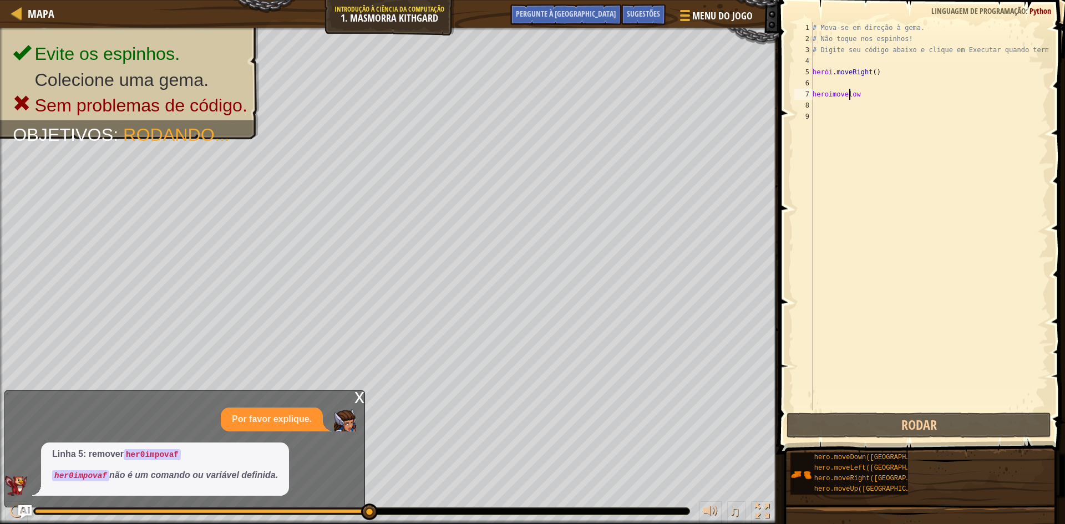
type textarea "ow"
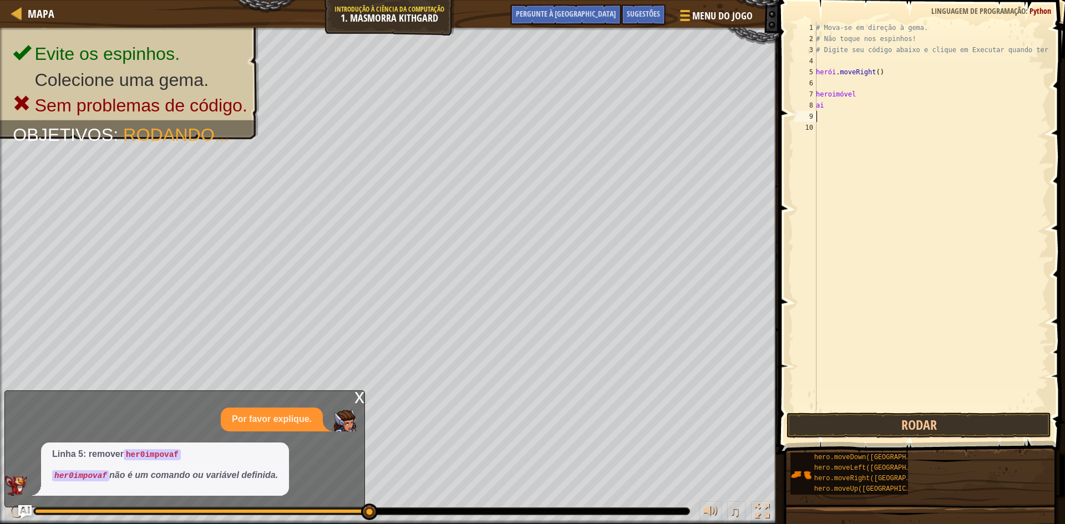
click at [836, 112] on div "# Mova-se em direção à gema. # Não toque nos espinhos! # Digite seu código abai…" at bounding box center [931, 227] width 235 height 411
click at [833, 108] on div "# Mova-se em direção à gema. # Não toque nos espinhos! # Digite seu código abai…" at bounding box center [931, 227] width 235 height 411
type textarea "o"
click at [362, 400] on font "x" at bounding box center [360, 396] width 10 height 23
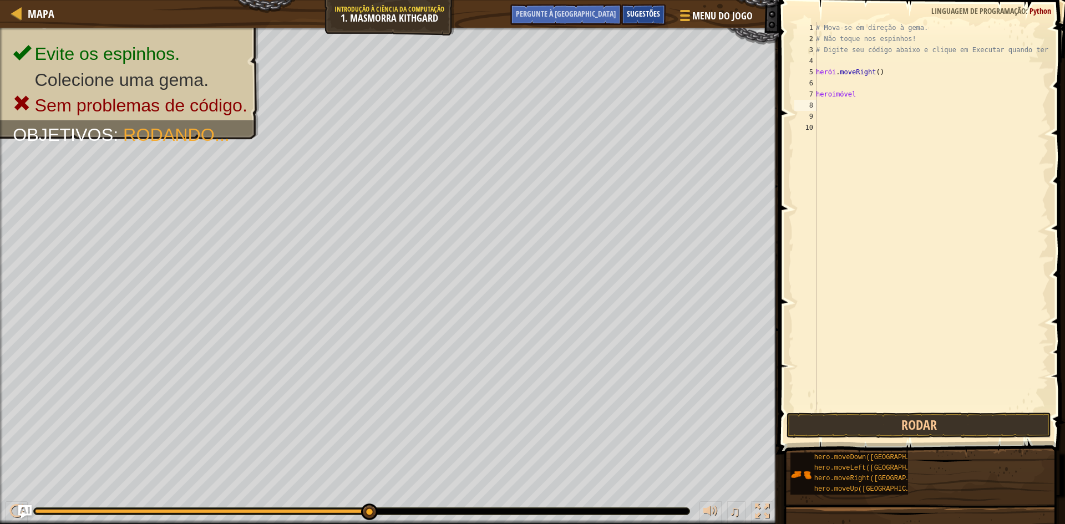
click at [626, 18] on div "Sugestões" at bounding box center [643, 14] width 44 height 21
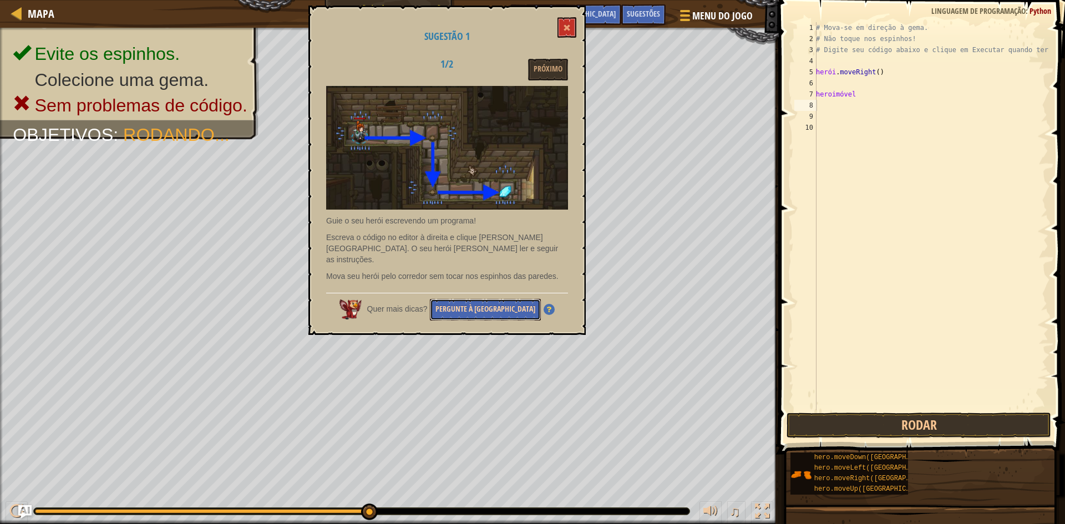
click at [482, 304] on font "Pergunte à [GEOGRAPHIC_DATA]" at bounding box center [486, 309] width 100 height 11
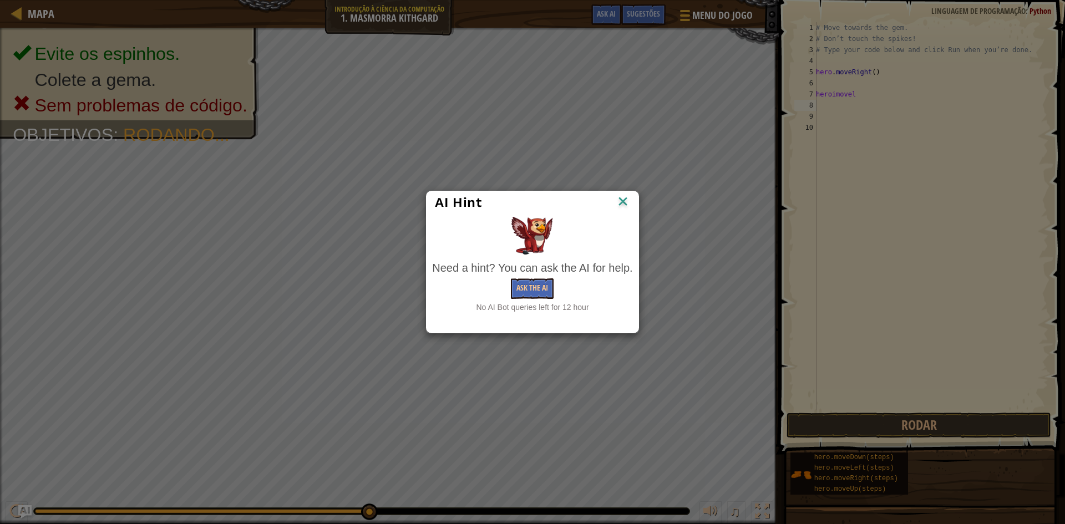
click at [625, 201] on img at bounding box center [623, 202] width 14 height 17
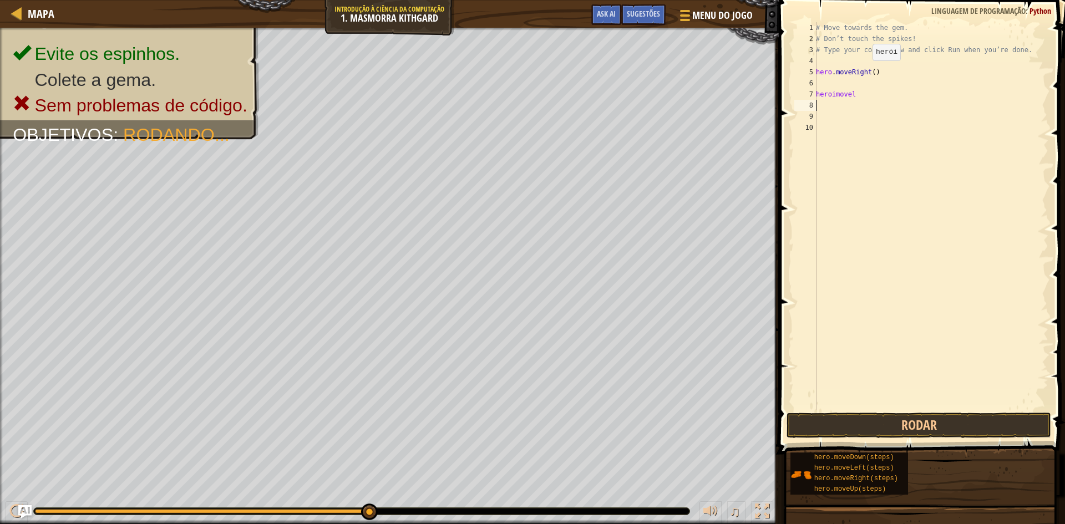
click at [856, 70] on div "# Move towards the gem. # Don’t touch the spikes! # Type your code below and cl…" at bounding box center [931, 227] width 235 height 411
type textarea "hero.moveRight()"
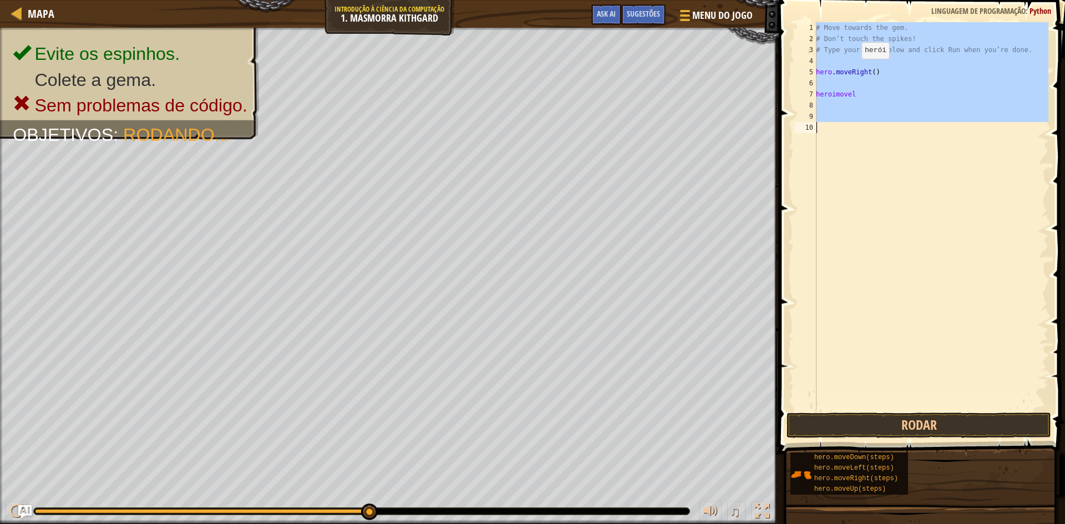
click at [856, 70] on div "# Move towards the gem. # Don’t touch the spikes! # Type your code below and cl…" at bounding box center [931, 227] width 235 height 411
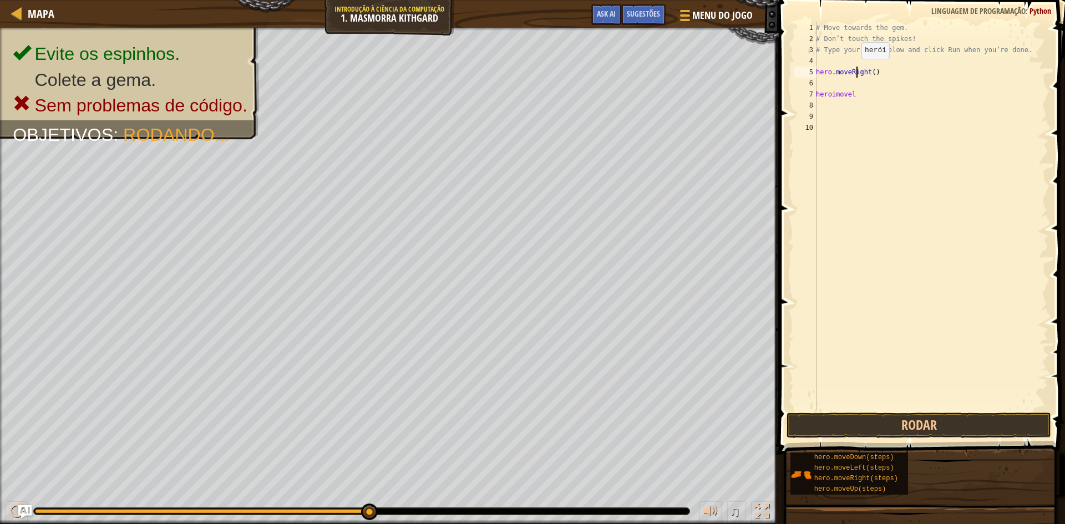
click at [856, 70] on div "# Move towards the gem. # Don’t touch the spikes! # Type your code below and cl…" at bounding box center [931, 227] width 235 height 411
type textarea "hero.moveRight()"
click at [856, 70] on div "# Move towards the gem. # Don’t touch the spikes! # Type your code below and cl…" at bounding box center [931, 227] width 235 height 411
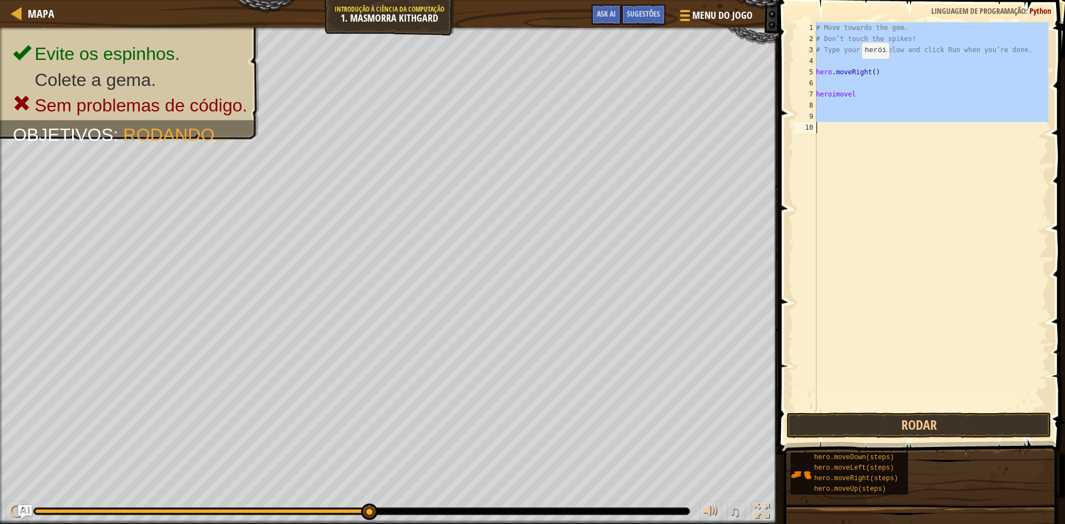
click at [856, 70] on div "# Move towards the gem. # Don’t touch the spikes! # Type your code below and cl…" at bounding box center [931, 227] width 235 height 411
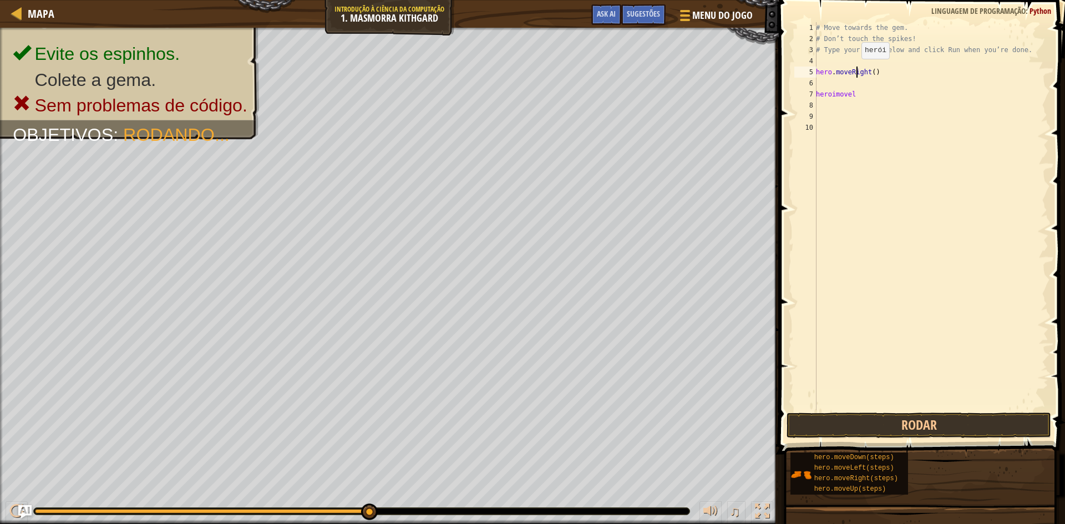
click at [856, 70] on div "# Move towards the gem. # Don’t touch the spikes! # Type your code below and cl…" at bounding box center [931, 227] width 235 height 411
type textarea "hero.moveRight()"
click at [856, 70] on div "# Move towards the gem. # Don’t touch the spikes! # Type your code below and cl…" at bounding box center [931, 227] width 235 height 411
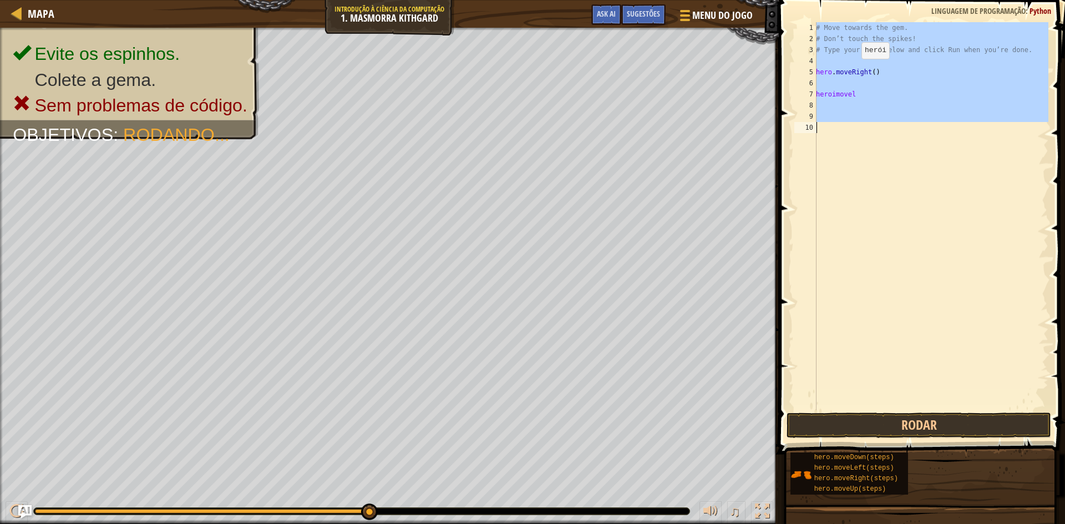
click at [856, 70] on div "# Move towards the gem. # Don’t touch the spikes! # Type your code below and cl…" at bounding box center [931, 227] width 235 height 411
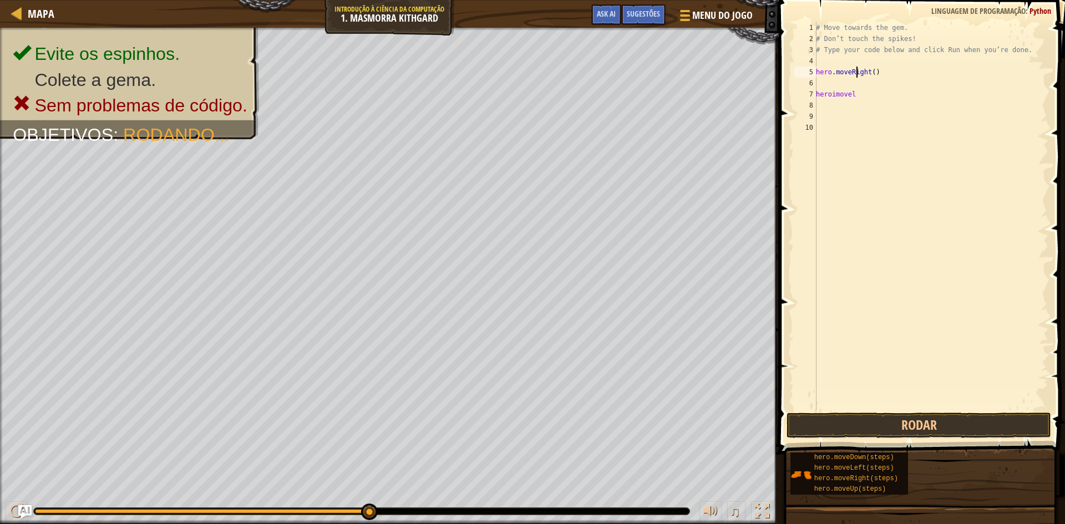
click at [852, 95] on div "# Move towards the gem. # Don’t touch the spikes! # Type your code below and cl…" at bounding box center [931, 227] width 235 height 411
type textarea "heroimovelow"
click at [863, 97] on div "# Move towards the gem. # Don’t touch the spikes! # Type your code below and cl…" at bounding box center [931, 227] width 235 height 411
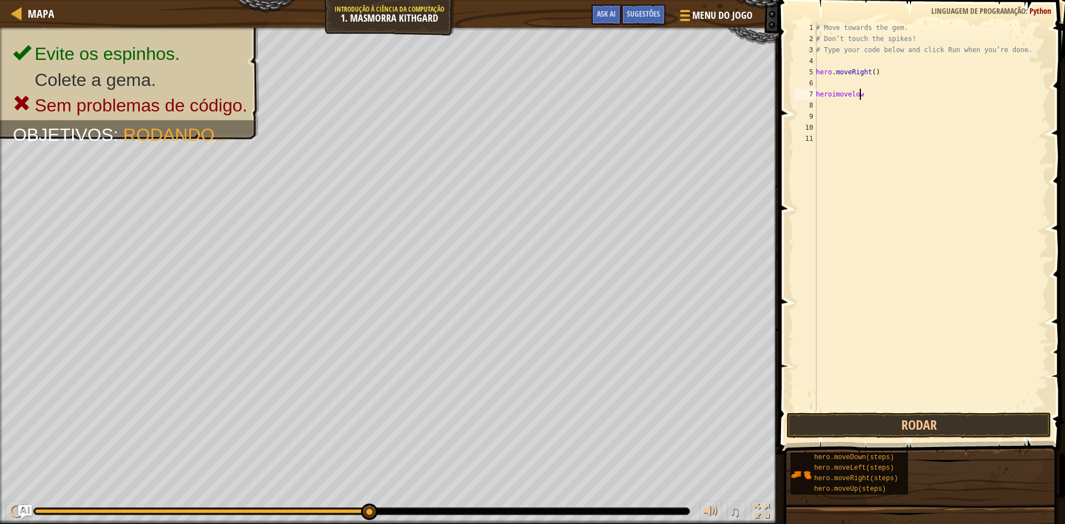
type textarea "heroimovelow"
click at [832, 102] on div "# Move towards the gem. # Don’t touch the spikes! # Type your code below and cl…" at bounding box center [931, 227] width 235 height 411
click at [877, 89] on div "# Move towards the gem. # Don’t touch the spikes! # Type your code below and cl…" at bounding box center [931, 227] width 235 height 411
type textarea "heroimoveldow"
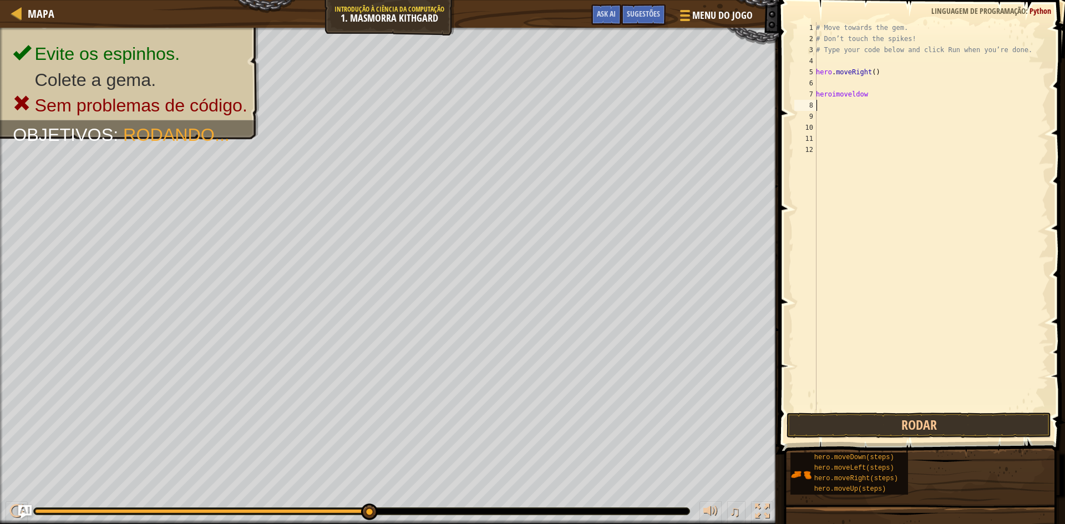
scroll to position [5, 0]
click at [844, 427] on button "Rodar" at bounding box center [919, 426] width 265 height 26
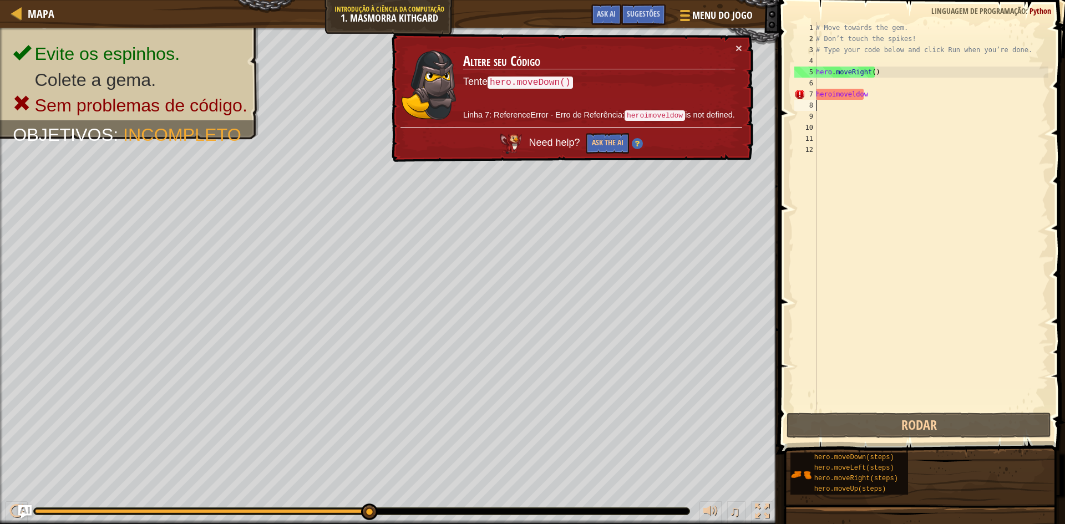
click at [732, 44] on td "Altere seu Código Tente hero.moveDown() Linha 7: ReferenceError - Erro de Refer…" at bounding box center [599, 84] width 273 height 85
click at [862, 105] on div "# Move towards the gem. # Don’t touch the spikes! # Type your code below and cl…" at bounding box center [931, 227] width 235 height 411
click at [862, 99] on div "# Move towards the gem. # Don’t touch the spikes! # Type your code below and cl…" at bounding box center [931, 227] width 235 height 411
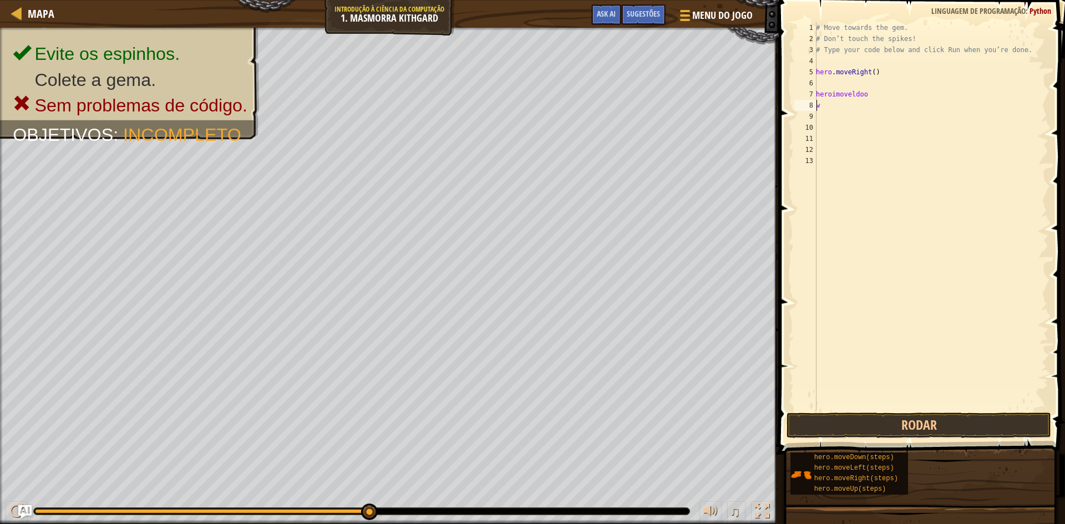
click at [872, 95] on div "# Move towards the gem. # Don’t touch the spikes! # Type your code below and cl…" at bounding box center [931, 227] width 235 height 411
click at [888, 428] on button "Rodar" at bounding box center [919, 426] width 265 height 26
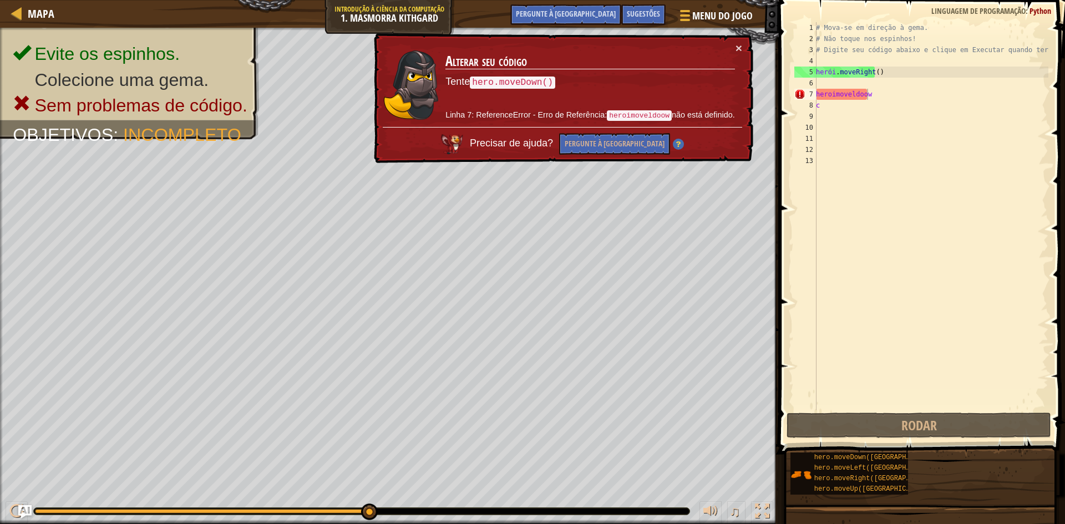
click at [873, 96] on div "# Mova-se em direção à gema. # Não toque nos espinhos! # Digite seu código abai…" at bounding box center [931, 227] width 235 height 411
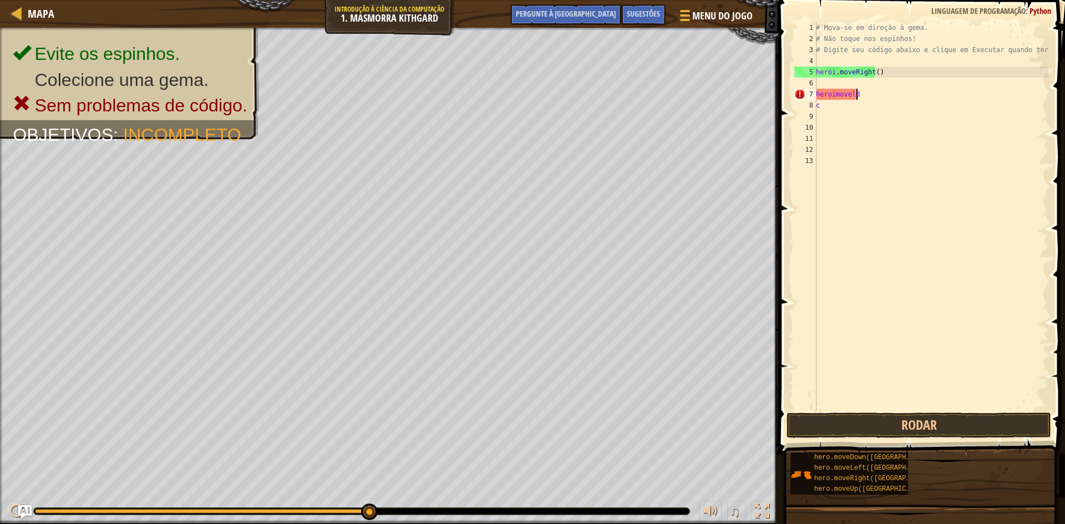
scroll to position [5, 1]
type textarea "h"
click at [822, 84] on div "# Mova-se em direção à gema. # Não toque nos espinhos! # Digite seu código abai…" at bounding box center [931, 227] width 235 height 411
type textarea "h"
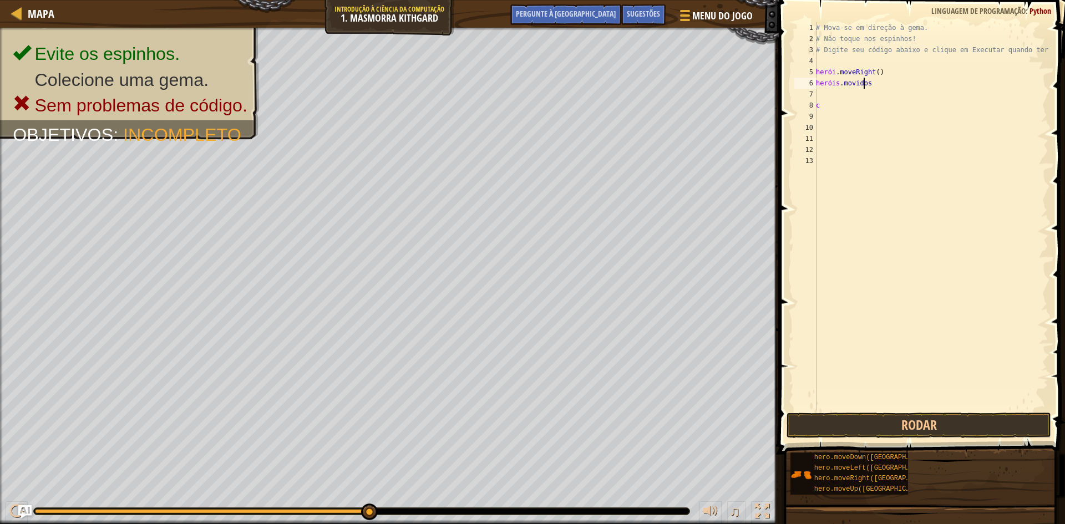
scroll to position [5, 4]
click at [878, 424] on button "Rodar" at bounding box center [919, 426] width 265 height 26
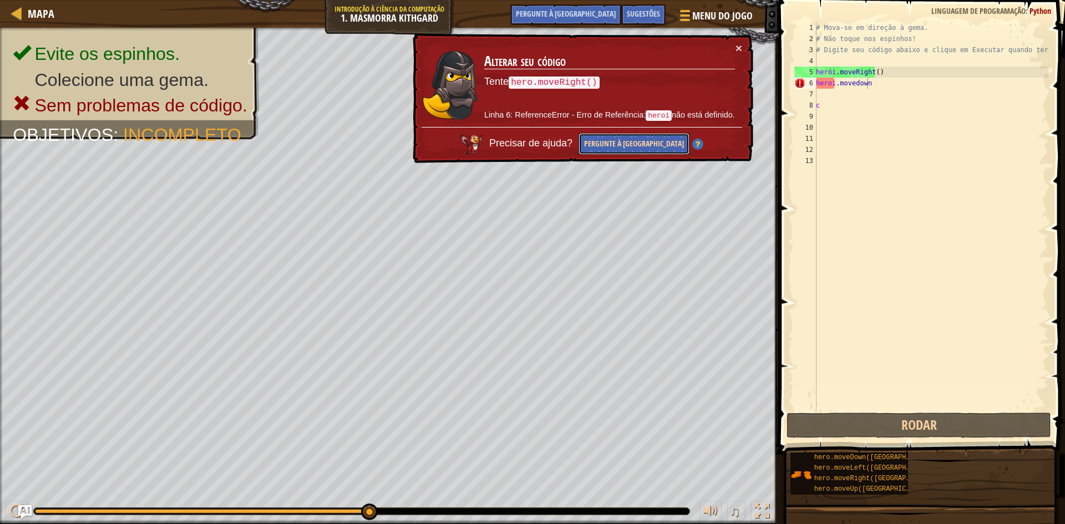
click at [623, 146] on font "Pergunte à [GEOGRAPHIC_DATA]" at bounding box center [634, 143] width 100 height 11
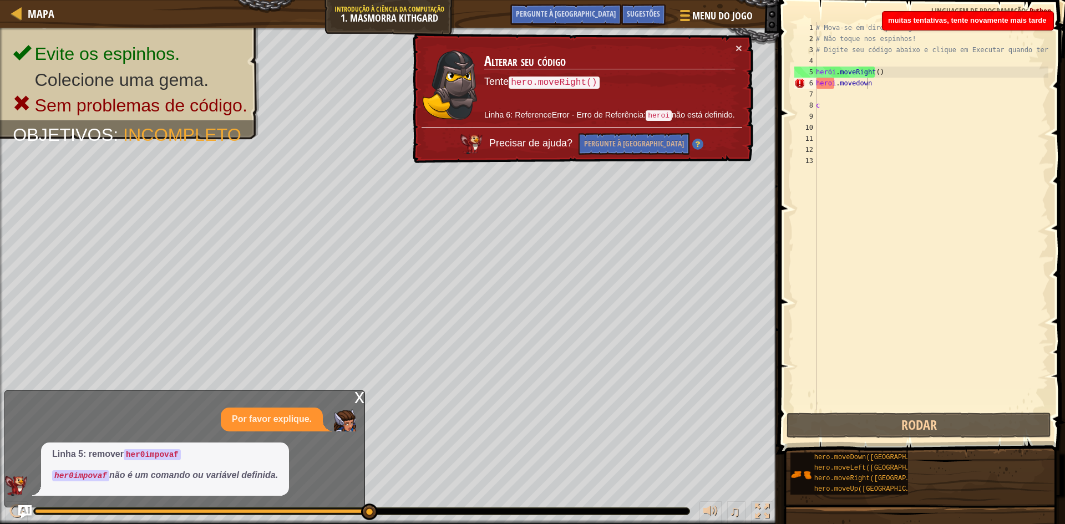
click at [583, 85] on code "hero.moveRight()" at bounding box center [554, 83] width 90 height 12
click at [581, 78] on code "hero.moveRight()" at bounding box center [554, 83] width 90 height 12
click at [517, 82] on code "hero.moveRight()" at bounding box center [554, 83] width 90 height 12
drag, startPoint x: 550, startPoint y: 85, endPoint x: 573, endPoint y: 87, distance: 22.3
click at [560, 87] on code "hero.moveRight()" at bounding box center [554, 82] width 91 height 14
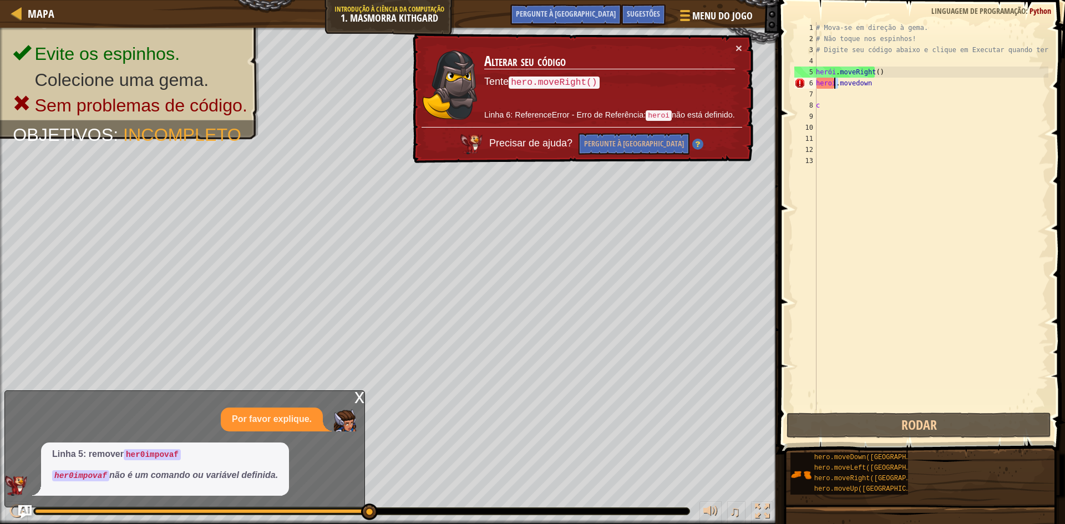
drag, startPoint x: 837, startPoint y: 81, endPoint x: 853, endPoint y: 90, distance: 18.4
click at [836, 82] on div "# Mova-se em direção à gema. # Não toque nos espinhos! # Digite seu código abai…" at bounding box center [931, 227] width 235 height 411
click at [847, 85] on div "# Mova-se em direção à gema. # Não toque nos espinhos! # Digite seu código abai…" at bounding box center [931, 227] width 235 height 411
click at [890, 85] on div "# Mova-se em direção à gema. # Não toque nos espinhos! # Digite seu código abai…" at bounding box center [931, 227] width 235 height 411
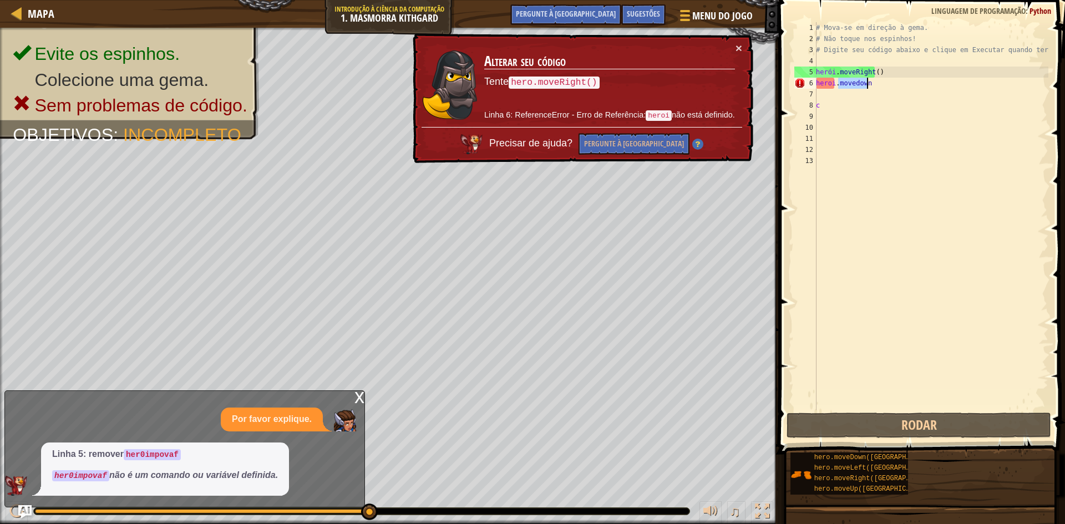
click at [876, 83] on div "# Mova-se em direção à gema. # Não toque nos espinhos! # Digite seu código abai…" at bounding box center [931, 216] width 235 height 388
click at [878, 82] on div "# Mova-se em direção à gema. # Não toque nos espinhos! # Digite seu código abai…" at bounding box center [931, 227] width 235 height 411
click at [874, 82] on div "# Mova-se em direção à gema. # Não toque nos espinhos! # Digite seu código abai…" at bounding box center [931, 227] width 235 height 411
click at [872, 85] on div "# Mova-se em direção à gema. # Não toque nos espinhos! # Digite seu código abai…" at bounding box center [931, 227] width 235 height 411
click at [874, 87] on div "# Mova-se em direção à gema. # Não toque nos espinhos! # Digite seu código abai…" at bounding box center [931, 227] width 235 height 411
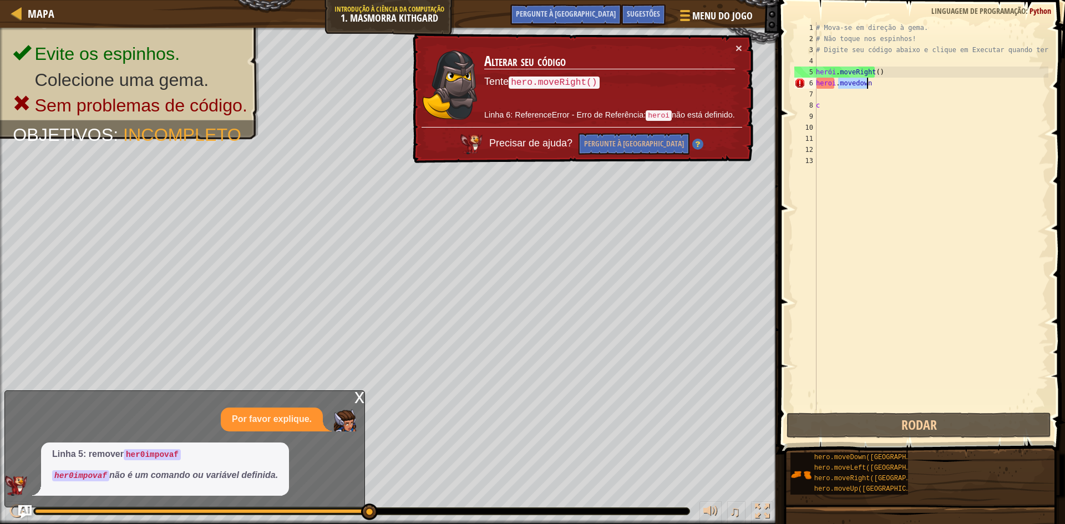
click at [876, 84] on div "# Mova-se em direção à gema. # Não toque nos espinhos! # Digite seu código abai…" at bounding box center [931, 216] width 235 height 388
click at [876, 84] on div "# Mova-se em direção à gema. # Não toque nos espinhos! # Digite seu código abai…" at bounding box center [931, 227] width 235 height 411
drag, startPoint x: 876, startPoint y: 84, endPoint x: 847, endPoint y: 131, distance: 55.3
click at [864, 92] on div "# Mova-se em direção à gema. # Não toque nos espinhos! # Digite seu código abai…" at bounding box center [931, 227] width 235 height 411
type textarea "heroi.movedown"
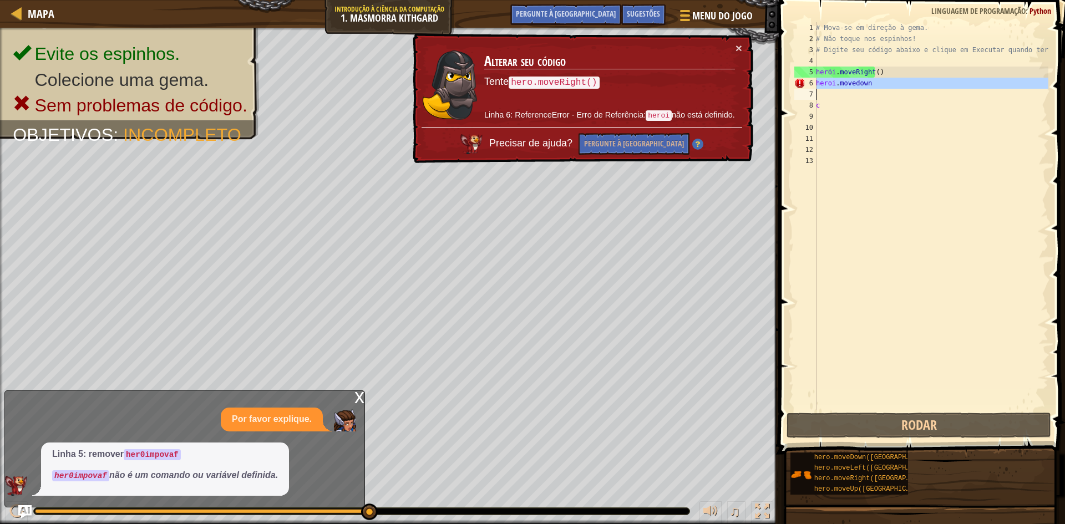
drag, startPoint x: 847, startPoint y: 131, endPoint x: 846, endPoint y: 156, distance: 25.0
click at [844, 154] on div "# Mova-se em direção à gema. # Não toque nos espinhos! # Digite seu código abai…" at bounding box center [931, 227] width 235 height 411
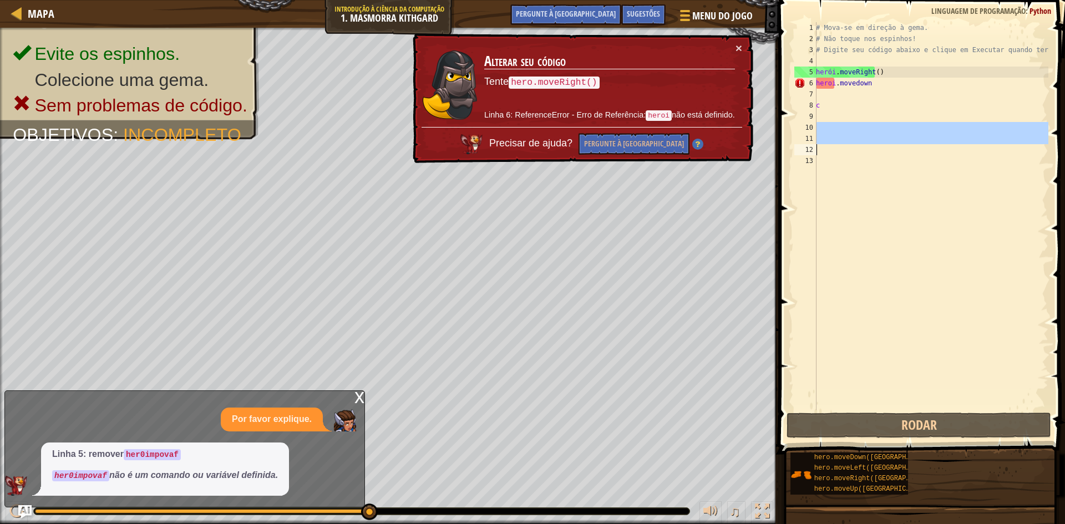
scroll to position [5, 0]
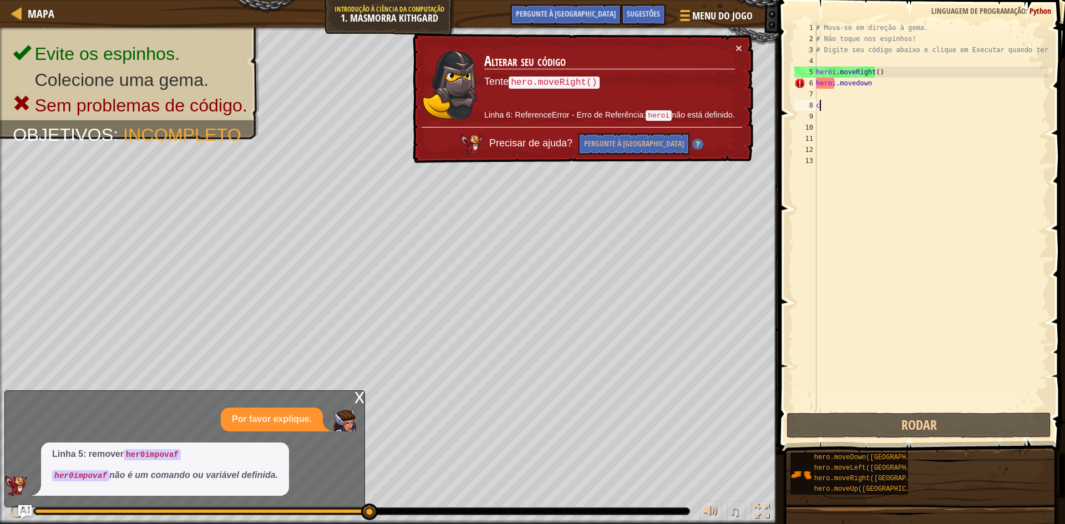
click at [875, 109] on div "# Mova-se em direção à gema. # Não toque nos espinhos! # Digite seu código abai…" at bounding box center [931, 227] width 235 height 411
click at [876, 83] on div "# Mova-se em direção à gema. # Não toque nos espinhos! # Digite seu código abai…" at bounding box center [931, 227] width 235 height 411
drag, startPoint x: 872, startPoint y: 84, endPoint x: 847, endPoint y: 85, distance: 25.0
click at [871, 84] on div "# Mova-se em direção à gema. # Não toque nos espinhos! # Digite seu código abai…" at bounding box center [931, 227] width 235 height 411
click at [832, 86] on div "# Mova-se em direção à gema. # Não toque nos espinhos! # Digite seu código abai…" at bounding box center [931, 227] width 235 height 411
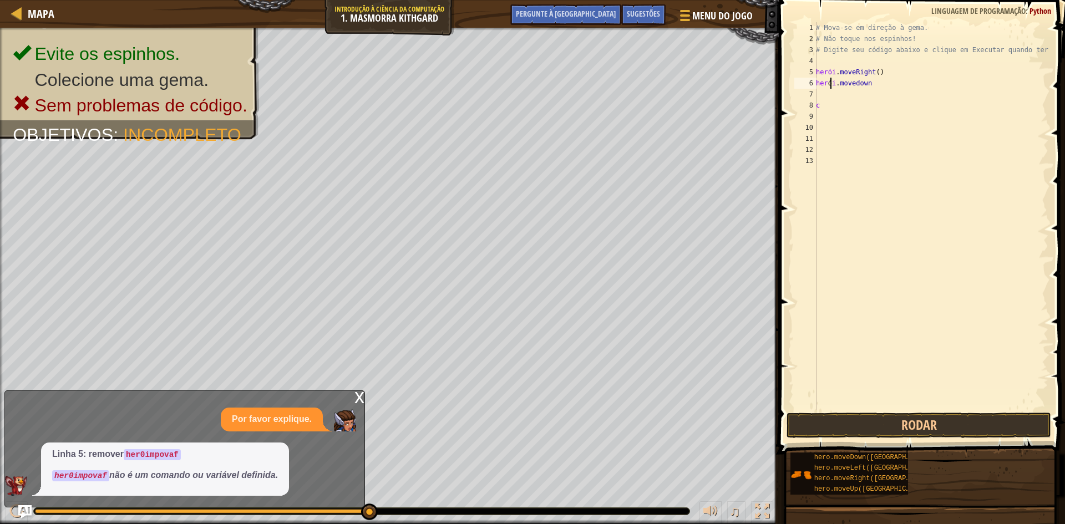
scroll to position [5, 2]
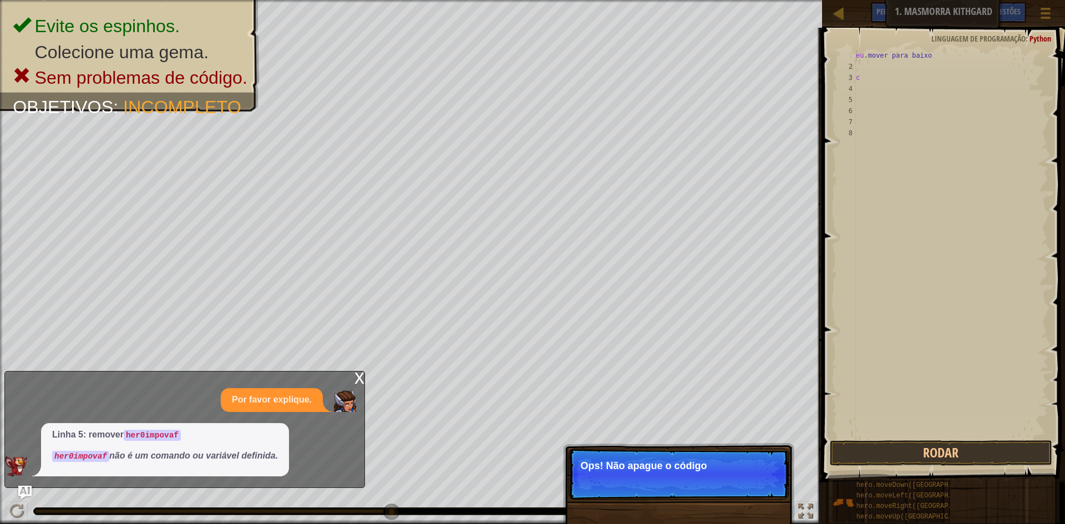
drag, startPoint x: 974, startPoint y: 53, endPoint x: 964, endPoint y: 54, distance: 10.0
click at [970, 53] on div "eu . mover para baixo c" at bounding box center [951, 255] width 195 height 411
drag, startPoint x: 950, startPoint y: 55, endPoint x: 879, endPoint y: 168, distance: 133.6
click at [944, 58] on div "eu . mover para baixo c" at bounding box center [951, 255] width 195 height 411
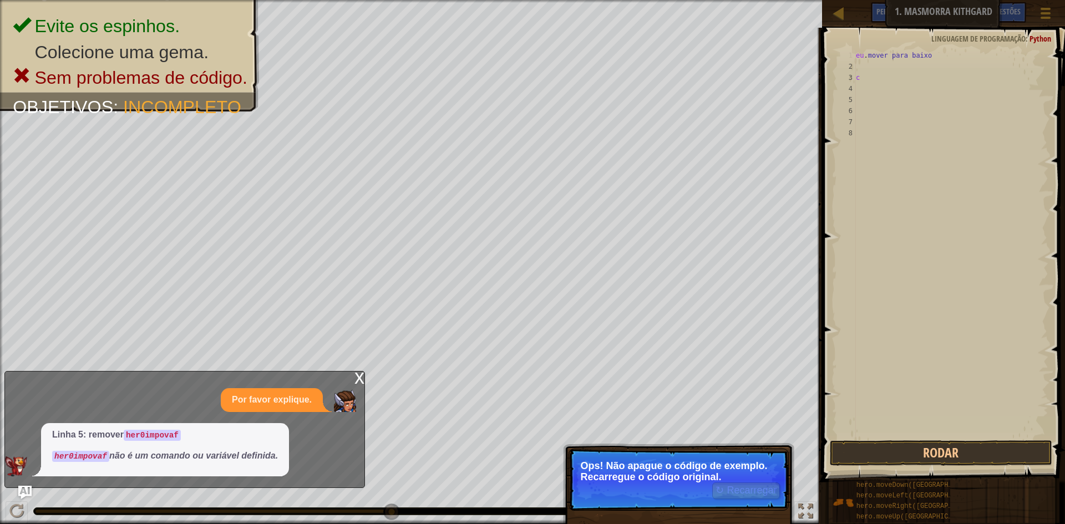
type textarea "i.movedown"
click at [697, 478] on font "Ops! Não apague o código de exemplo. Recarregue o código original." at bounding box center [673, 472] width 187 height 22
click at [723, 489] on font "↻ Recarregar" at bounding box center [746, 490] width 61 height 11
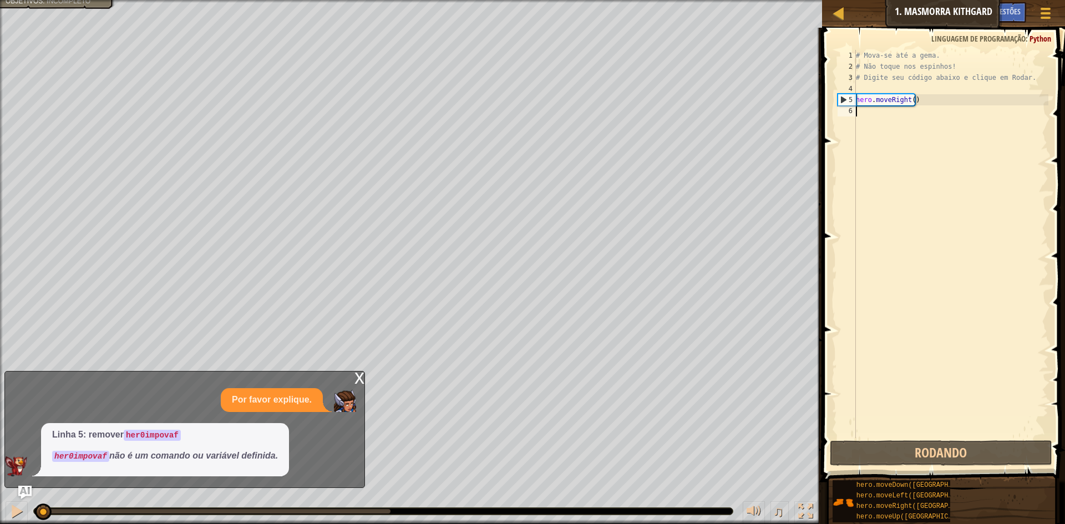
scroll to position [5, 0]
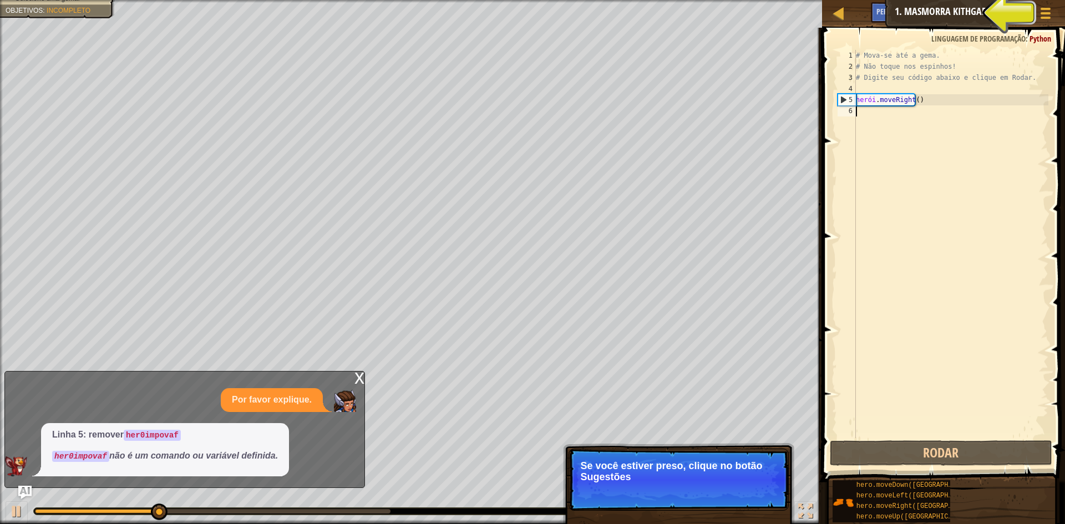
click at [936, 105] on div "# Mova-se até a [PERSON_NAME]. # Não toque nos espinhos! # Digite seu código ab…" at bounding box center [951, 255] width 195 height 411
drag, startPoint x: 915, startPoint y: 102, endPoint x: 882, endPoint y: 109, distance: 34.6
click at [908, 105] on div "# Mova-se até a [PERSON_NAME]. # Não toque nos espinhos! # Digite seu código ab…" at bounding box center [951, 255] width 195 height 411
type textarea "hero.moveRight()"
drag, startPoint x: 842, startPoint y: 120, endPoint x: 848, endPoint y: 123, distance: 6.2
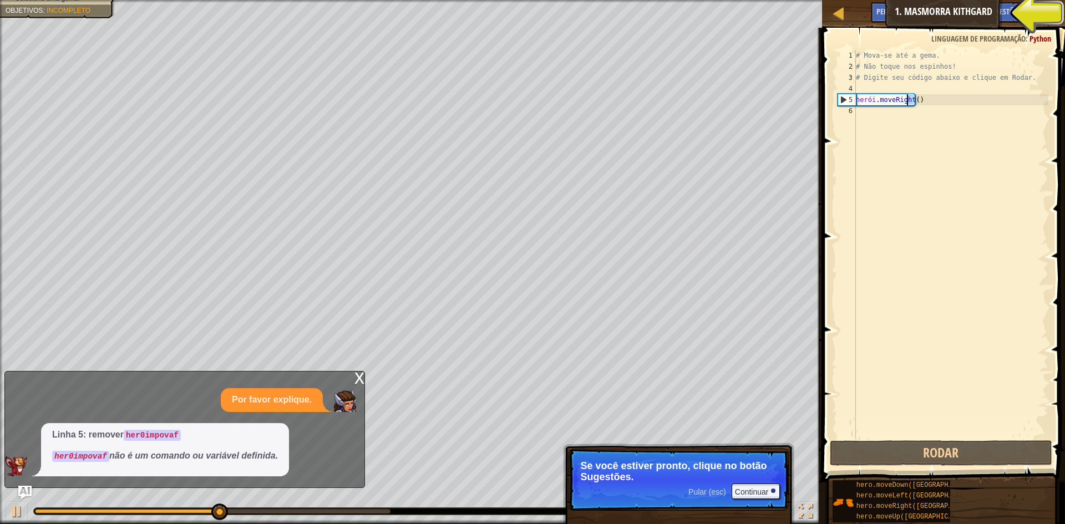
click at [933, 6] on button "Pergunte à [GEOGRAPHIC_DATA]" at bounding box center [926, 12] width 111 height 21
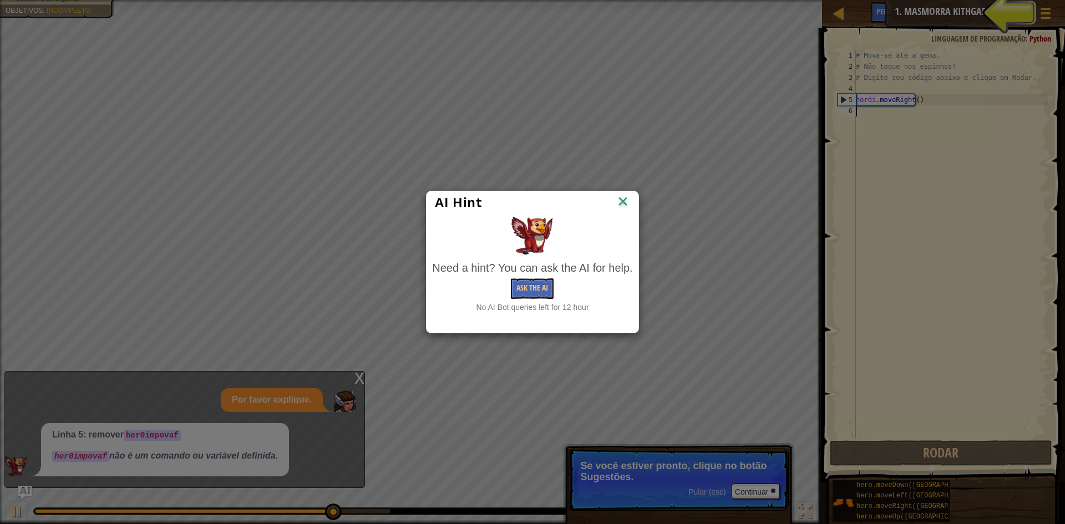
click at [986, 9] on div "AI Hint Need a hint? You can ask the AI for help. Ask the AI No AI Bot queries …" at bounding box center [532, 262] width 1065 height 524
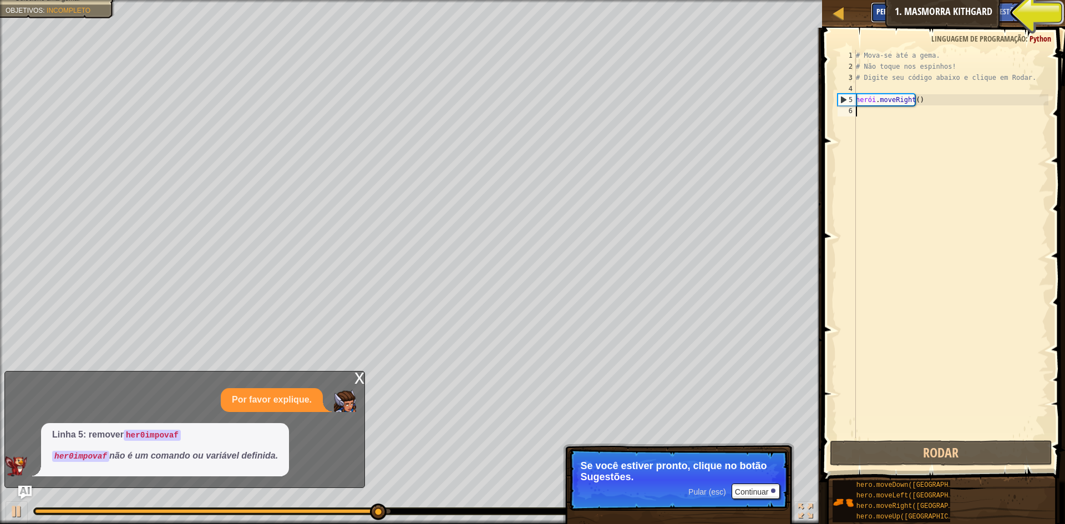
click at [965, 6] on button "Pergunte à [GEOGRAPHIC_DATA]" at bounding box center [926, 12] width 111 height 21
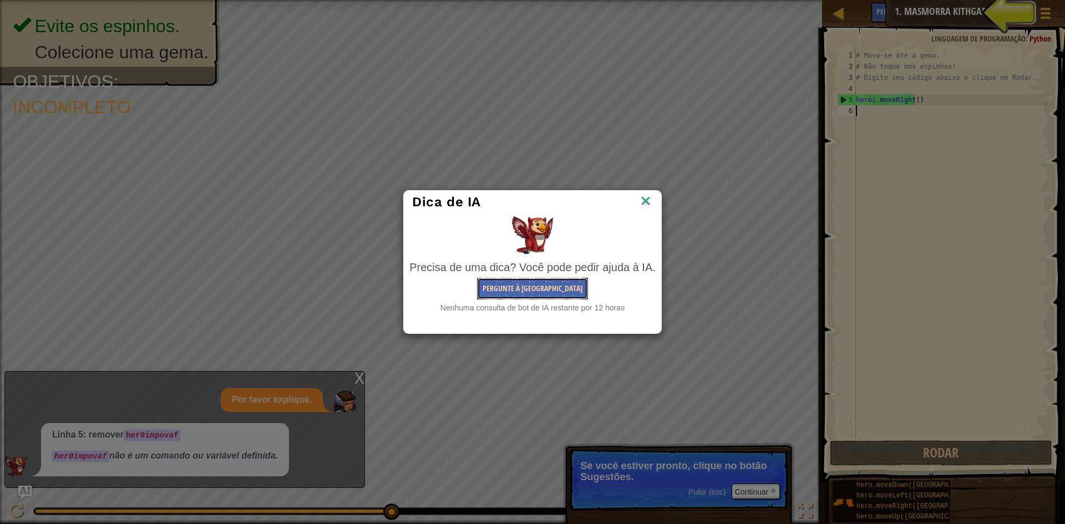
click at [536, 286] on font "Pergunte à [GEOGRAPHIC_DATA]" at bounding box center [533, 288] width 100 height 11
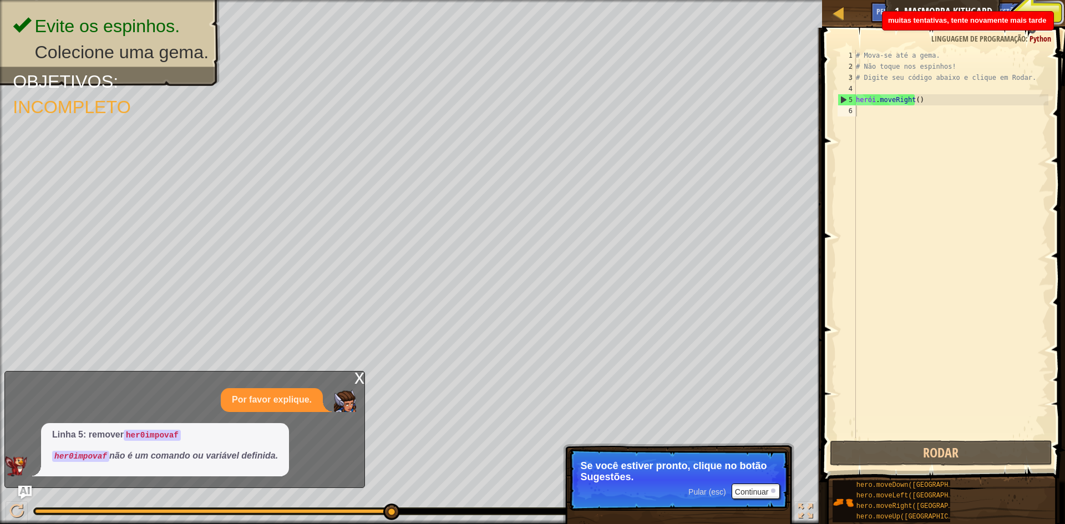
drag, startPoint x: 92, startPoint y: 468, endPoint x: 195, endPoint y: 458, distance: 104.2
click at [169, 464] on div "Linha 5: remover her0impovaf her0impovaf não é um comando ou variável definida." at bounding box center [165, 449] width 248 height 53
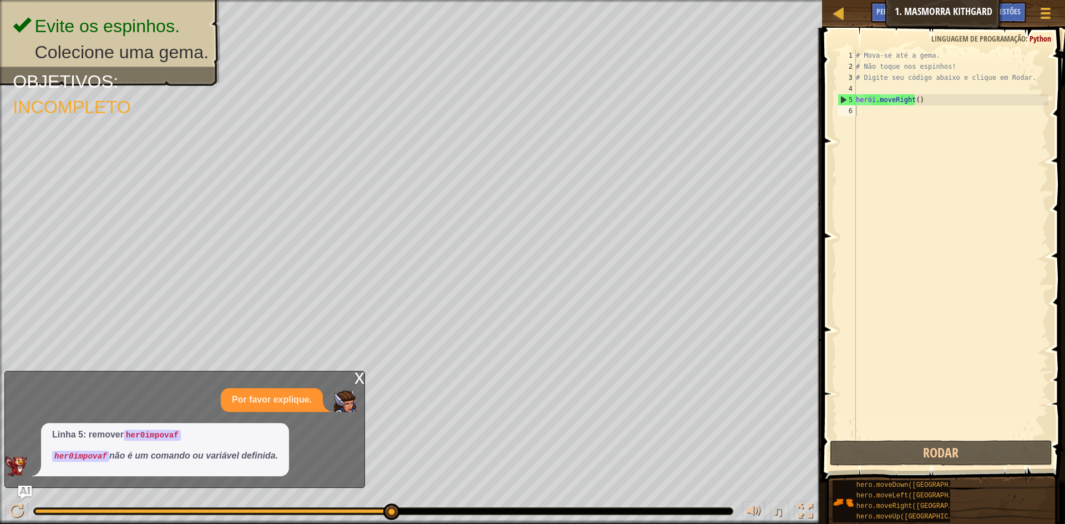
type textarea "hero.moveRight()"
click at [924, 99] on div "# Mova-se até a [PERSON_NAME]. # Não toque nos espinhos! # Digite seu código ab…" at bounding box center [951, 255] width 195 height 411
click at [920, 104] on div "# Mova-se até a [PERSON_NAME]. # Não toque nos espinhos! # Digite seu código ab…" at bounding box center [951, 255] width 195 height 411
click at [922, 103] on div "# Mova-se até a [PERSON_NAME]. # Não toque nos espinhos! # Digite seu código ab…" at bounding box center [951, 255] width 195 height 411
click at [877, 118] on div "# Mova-se até a [PERSON_NAME]. # Não toque nos espinhos! # Digite seu código ab…" at bounding box center [951, 255] width 195 height 411
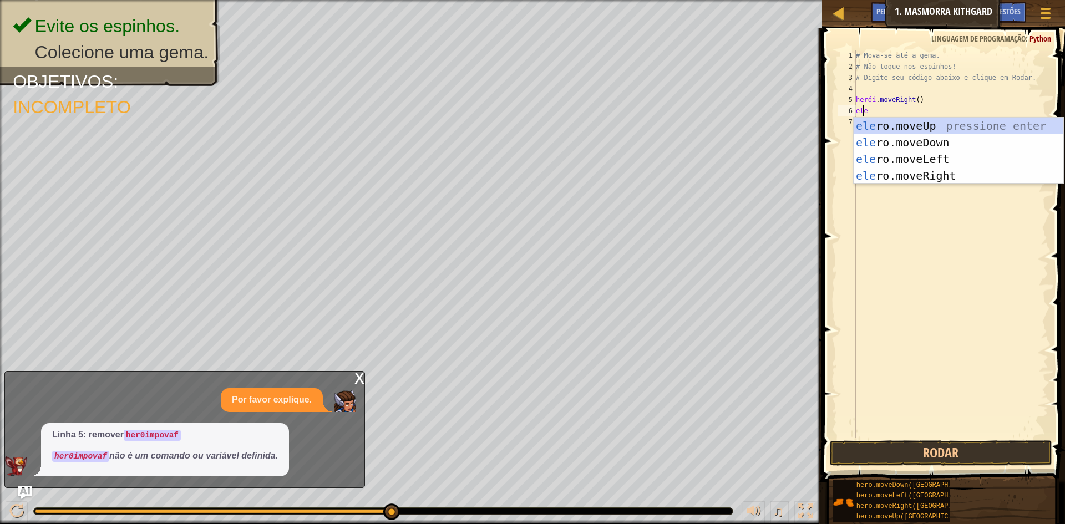
scroll to position [5, 1]
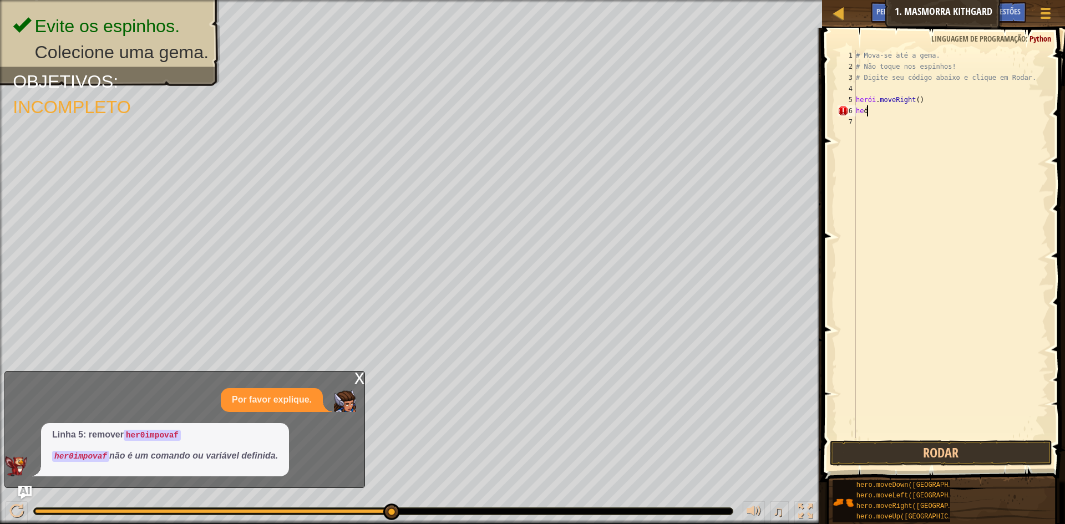
type textarea "h"
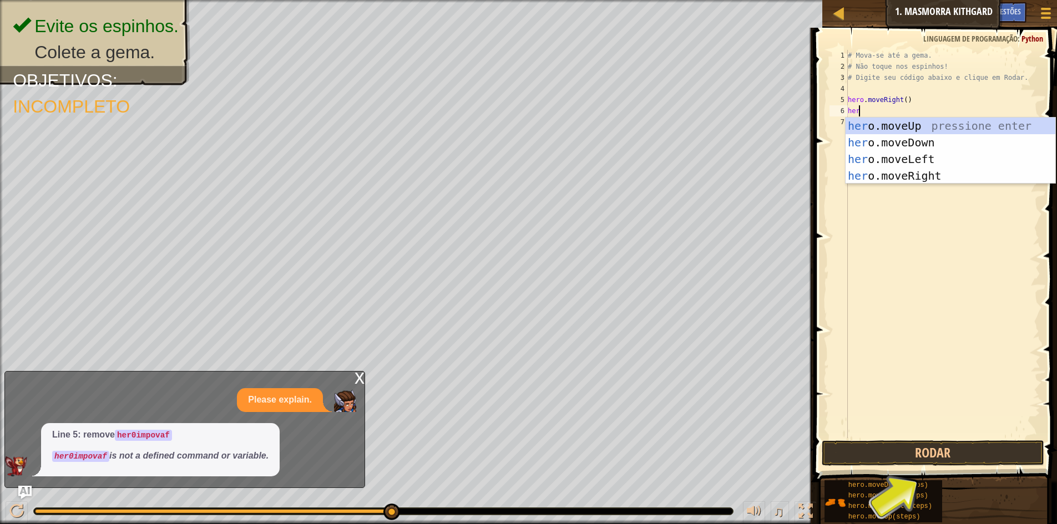
type textarea "hero"
click at [907, 144] on div "hero .moveUp pressione enter hero .moveDown pressione enter hero .moveLeft pres…" at bounding box center [951, 168] width 210 height 100
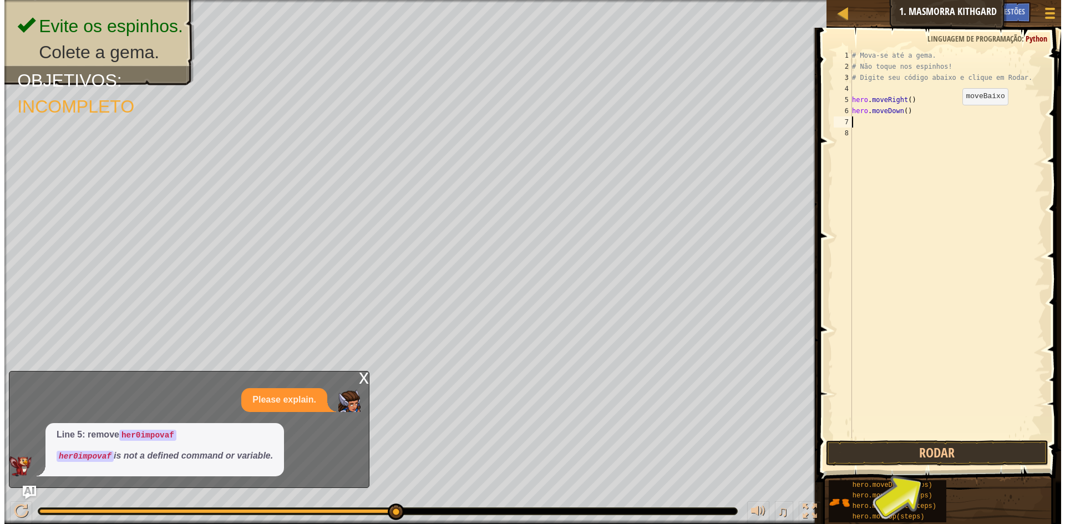
scroll to position [5, 0]
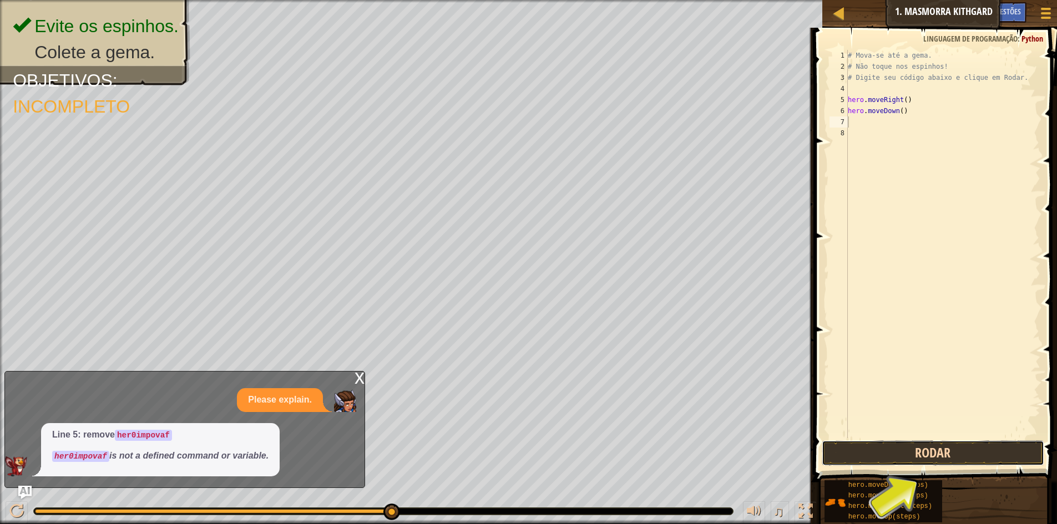
click at [902, 462] on button "Rodar" at bounding box center [933, 454] width 222 height 26
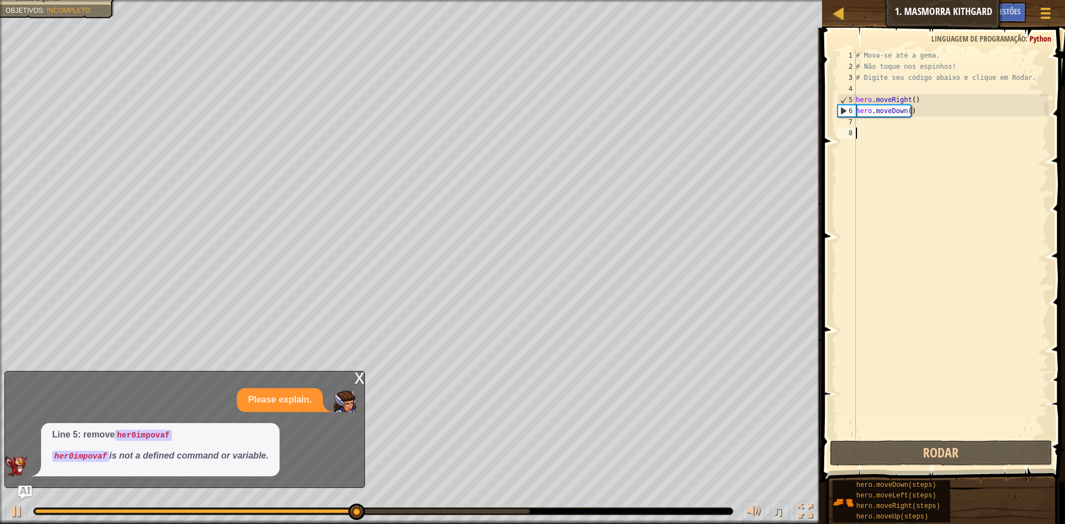
click at [862, 131] on div "# Mova-se até a [PERSON_NAME]. # Não toque nos espinhos! # Digite seu código ab…" at bounding box center [951, 255] width 195 height 411
click at [862, 127] on div "# Mova-se até a [PERSON_NAME]. # Não toque nos espinhos! # Digite seu código ab…" at bounding box center [951, 255] width 195 height 411
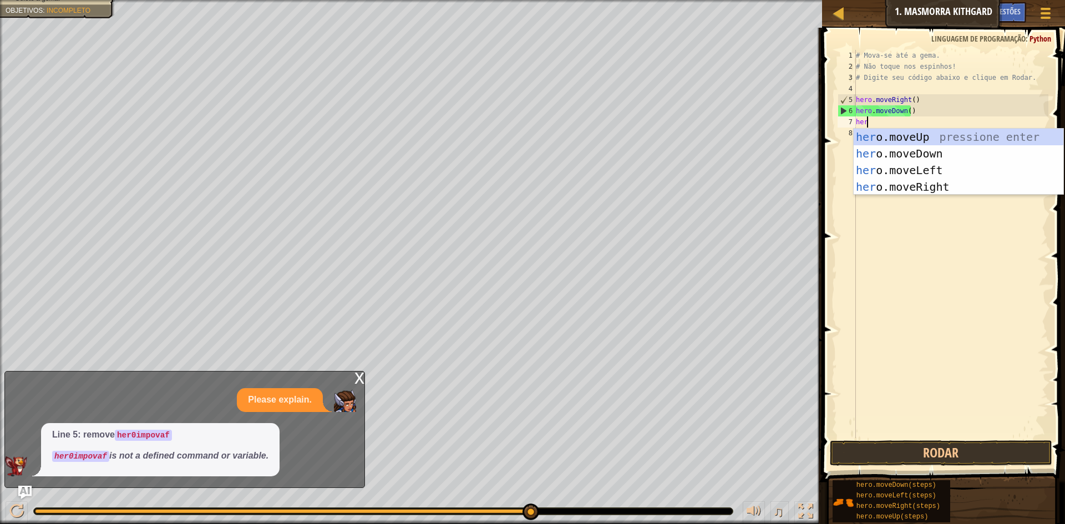
scroll to position [5, 1]
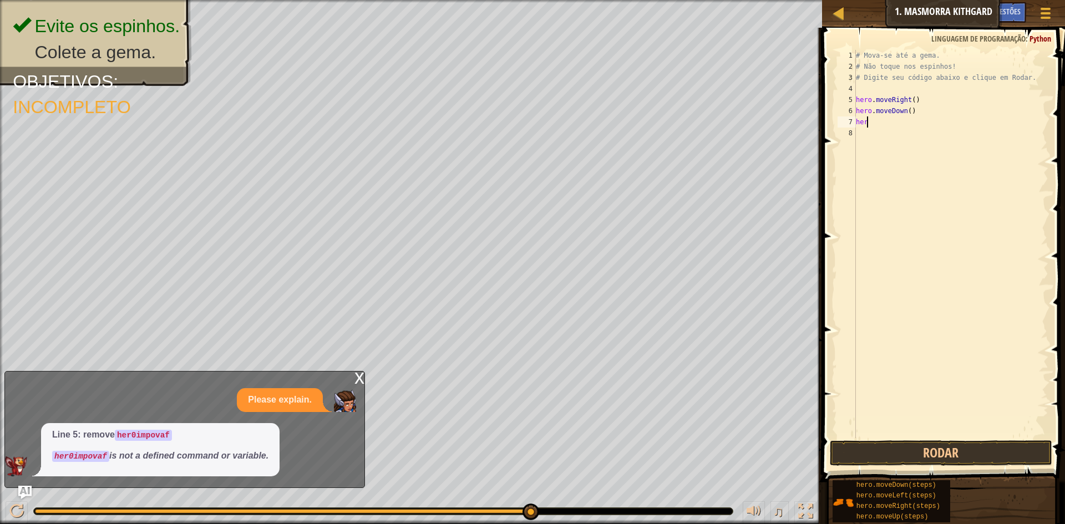
type textarea "hero"
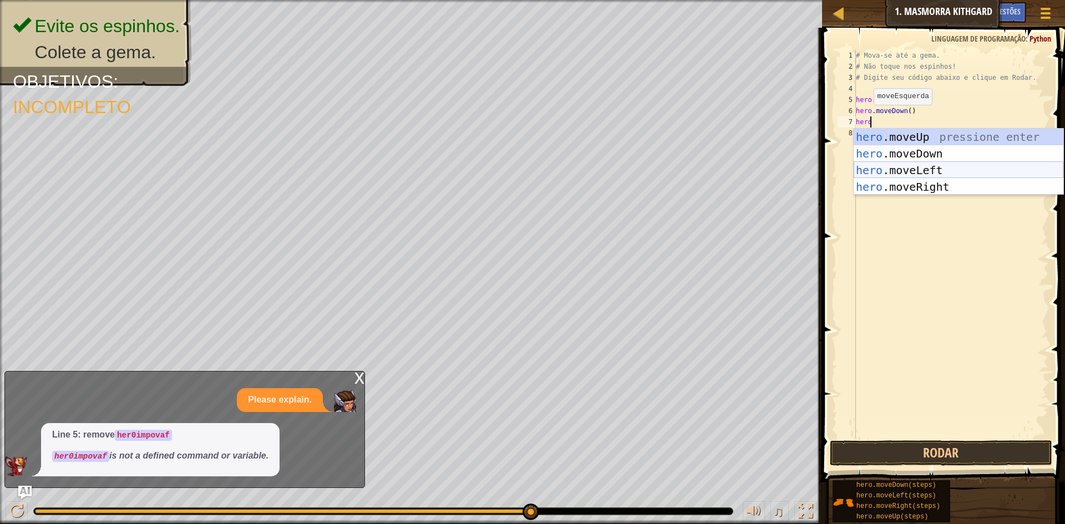
click at [905, 165] on div "hero .moveUp pressione enter hero .moveDown pressione enter hero .moveLeft pres…" at bounding box center [959, 179] width 210 height 100
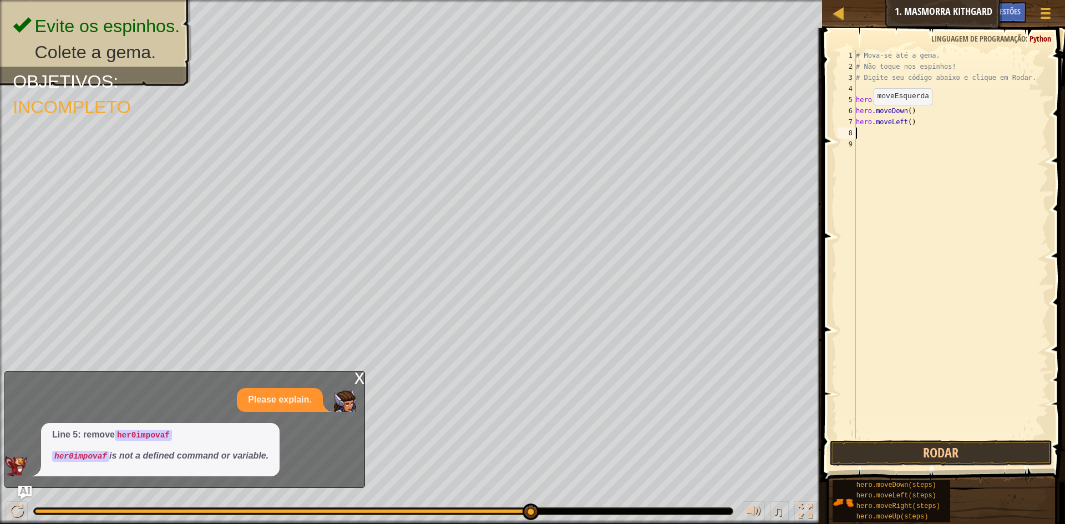
scroll to position [5, 0]
click at [851, 456] on button "Rodar" at bounding box center [941, 454] width 222 height 26
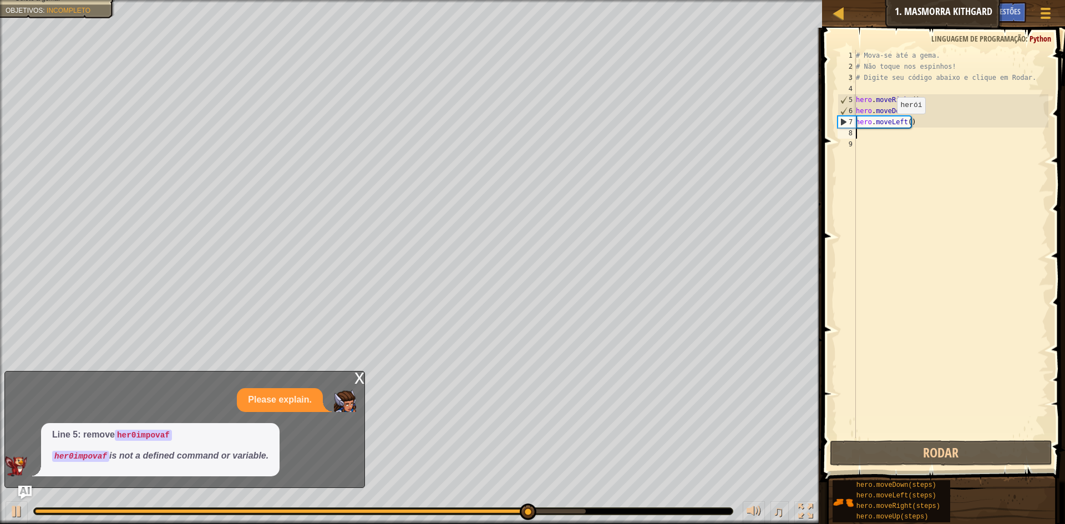
click at [888, 125] on div "# Mova-se até a [PERSON_NAME]. # Não toque nos espinhos! # Digite seu código ab…" at bounding box center [951, 255] width 195 height 411
click at [899, 126] on div "# Mova-se até a [PERSON_NAME]. # Não toque nos espinhos! # Digite seu código ab…" at bounding box center [951, 255] width 195 height 411
click at [902, 126] on div "# Mova-se até a [PERSON_NAME]. # Não toque nos espinhos! # Digite seu código ab…" at bounding box center [951, 255] width 195 height 411
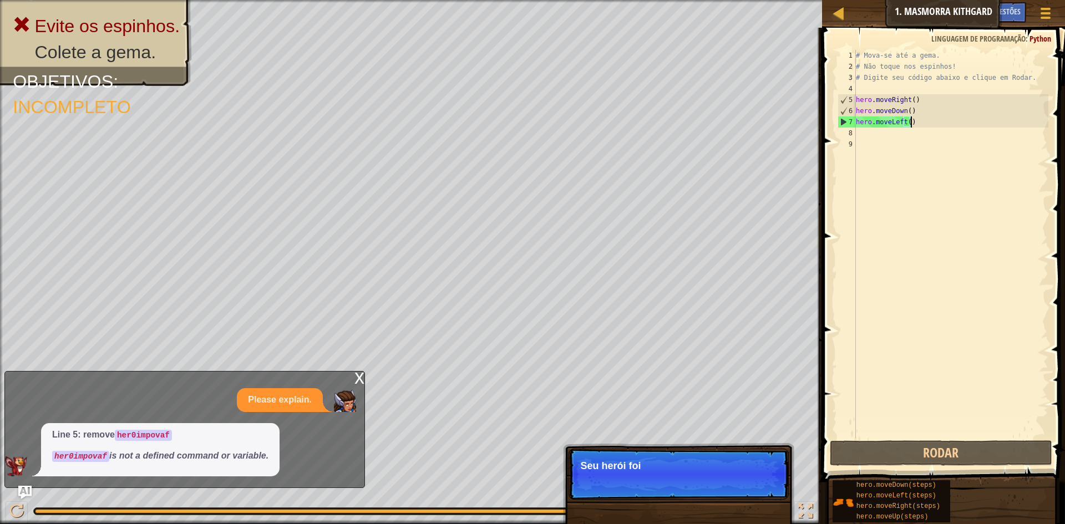
click at [912, 125] on div "# Mova-se até a [PERSON_NAME]. # Não toque nos espinhos! # Digite seu código ab…" at bounding box center [951, 255] width 195 height 411
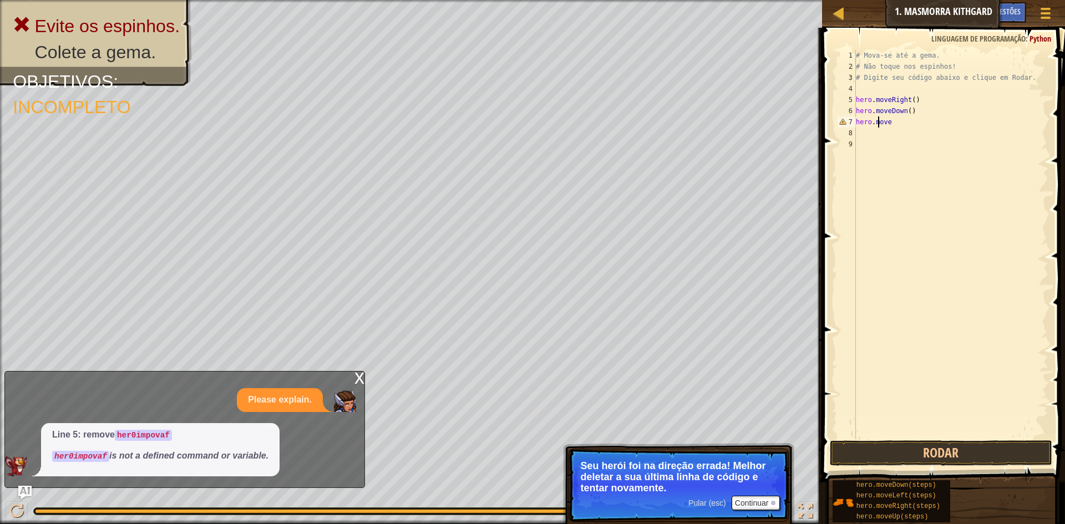
click at [879, 120] on div "# Mova-se até a [PERSON_NAME]. # Não toque nos espinhos! # Digite seu código ab…" at bounding box center [951, 255] width 195 height 411
click at [887, 124] on div "# Mova-se até a [PERSON_NAME]. # Não toque nos espinhos! # Digite seu código ab…" at bounding box center [951, 255] width 195 height 411
click at [891, 123] on div "# Mova-se até a [PERSON_NAME]. # Não toque nos espinhos! # Digite seu código ab…" at bounding box center [951, 255] width 195 height 411
type textarea "hero"
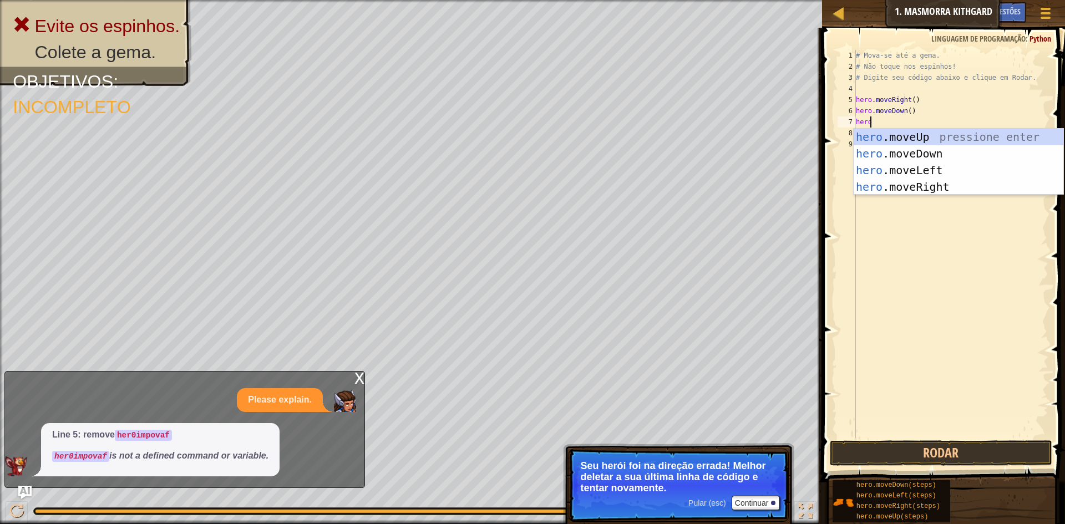
scroll to position [5, 1]
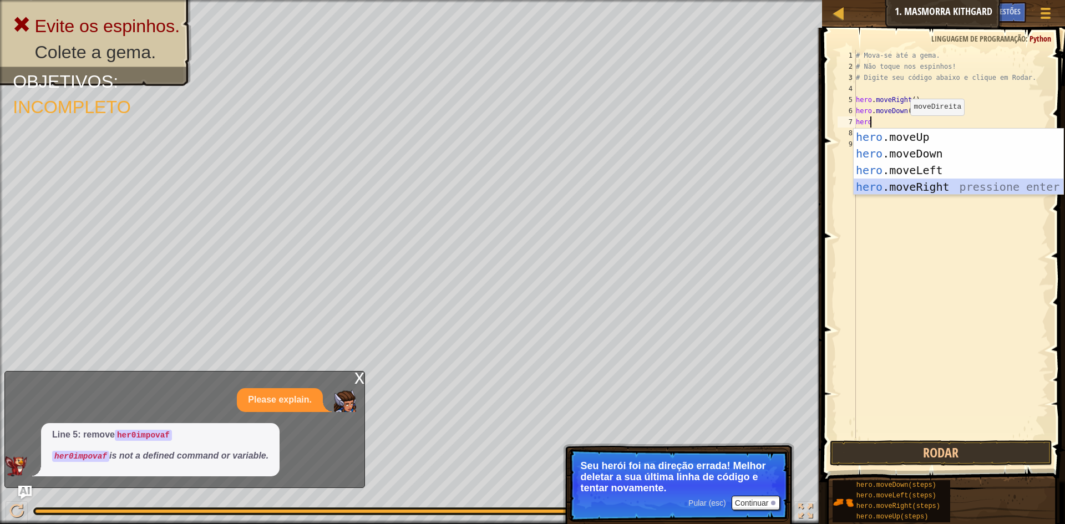
click at [898, 183] on div "hero .moveUp pressione enter hero .moveDown pressione enter hero .moveLeft pres…" at bounding box center [959, 179] width 210 height 100
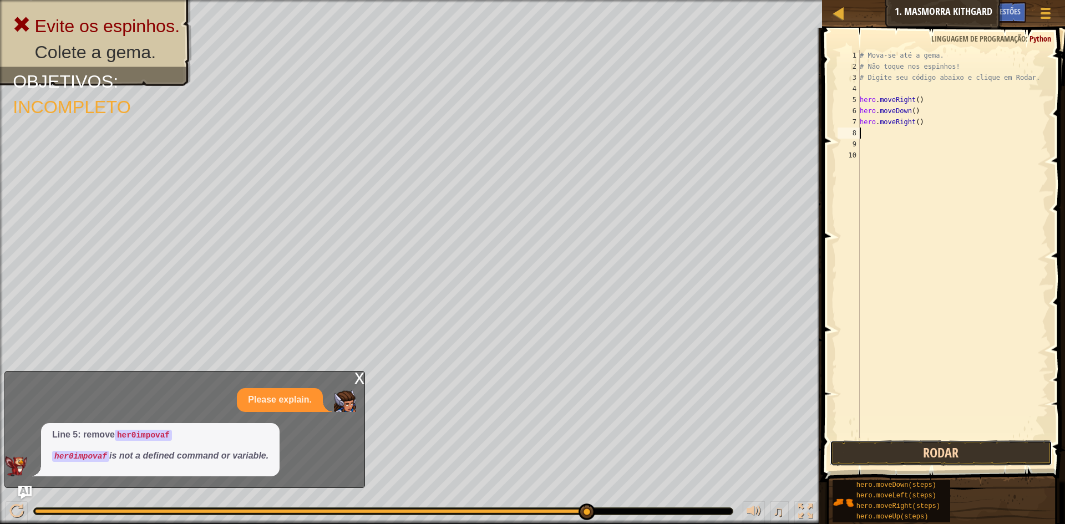
click at [856, 461] on button "Rodar" at bounding box center [941, 454] width 222 height 26
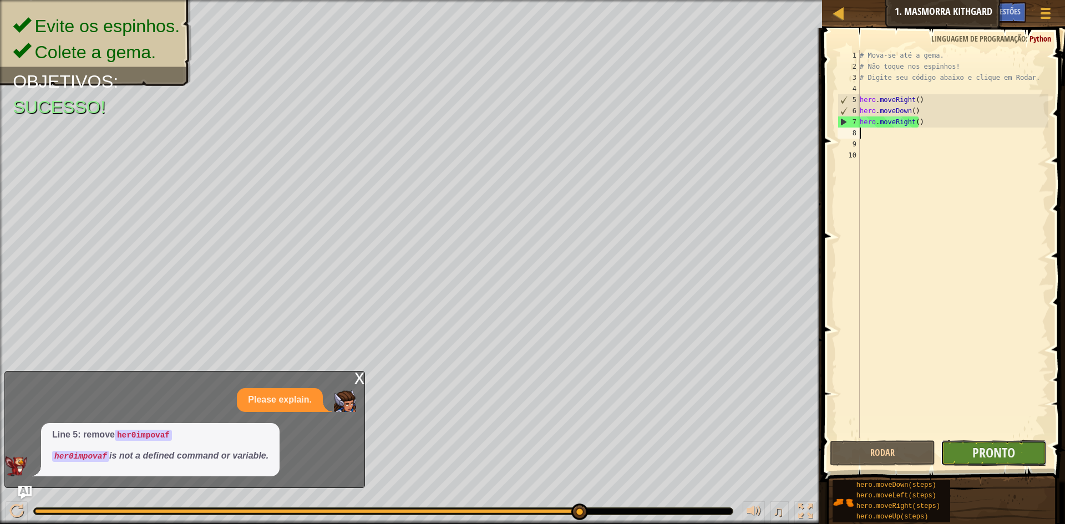
click at [965, 447] on button "Pronto" at bounding box center [994, 454] width 106 height 26
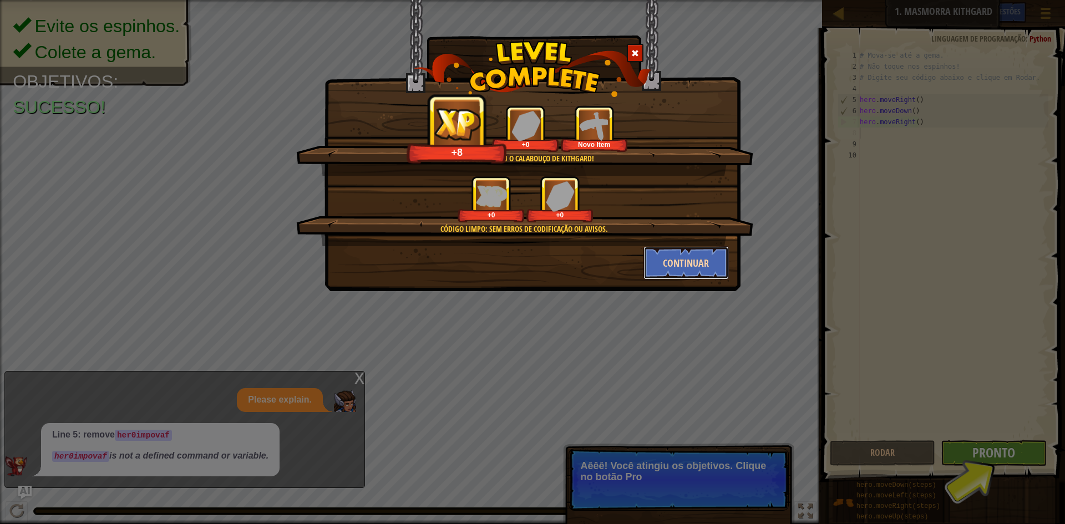
click at [675, 267] on button "Continuar" at bounding box center [687, 262] width 86 height 33
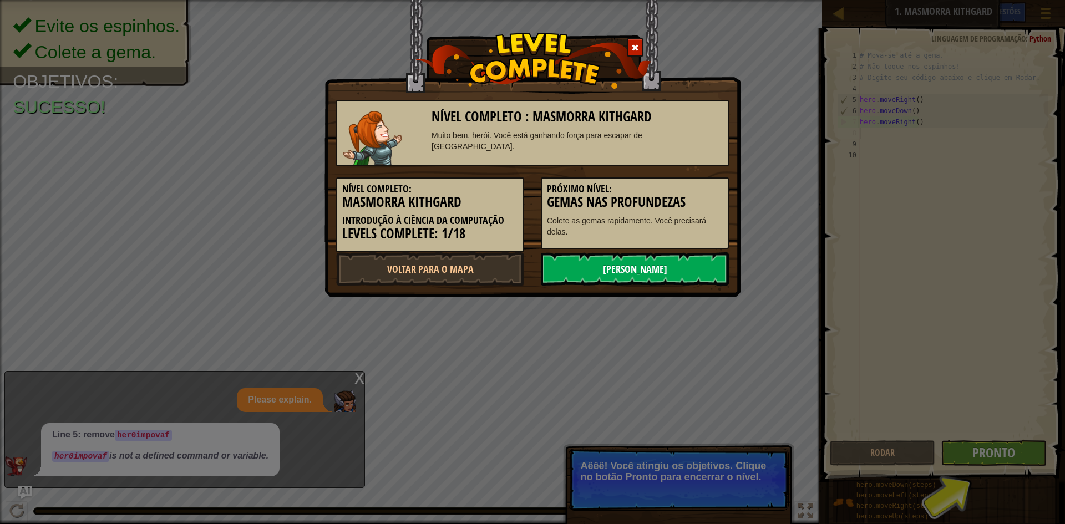
click at [620, 261] on link "[PERSON_NAME]" at bounding box center [635, 268] width 188 height 33
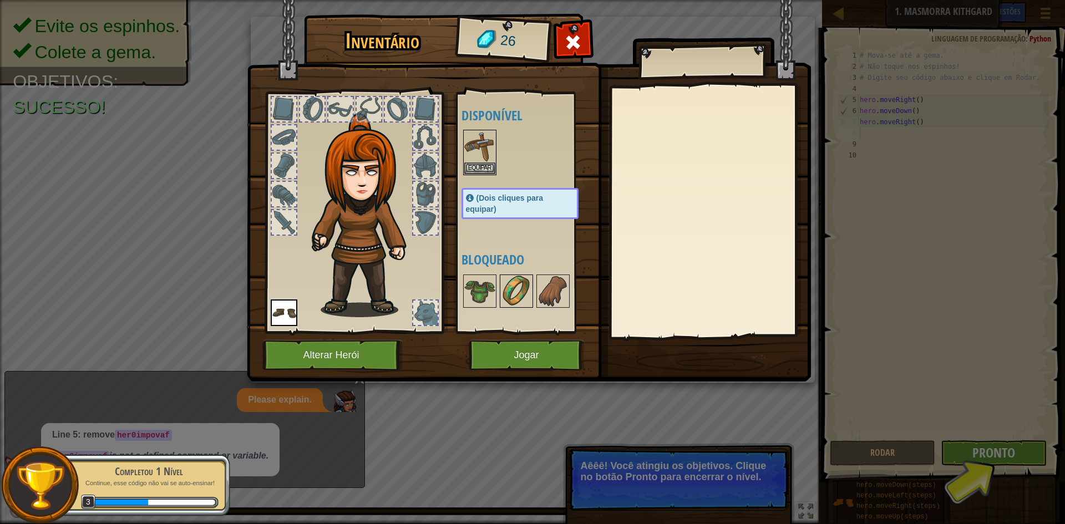
click at [528, 297] on img at bounding box center [516, 291] width 31 height 31
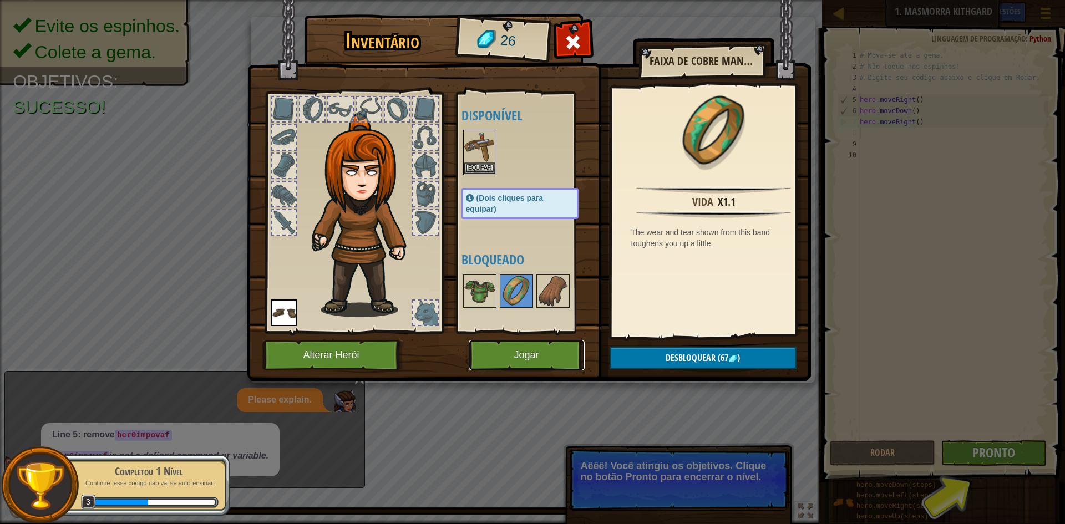
click at [537, 353] on button "Jogar" at bounding box center [527, 355] width 116 height 31
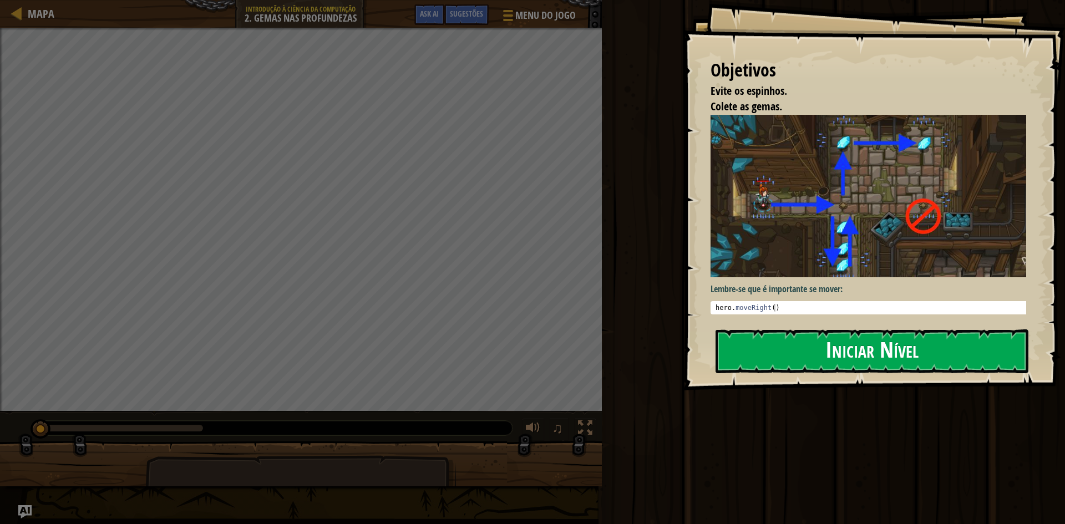
click at [747, 362] on button "Iniciar Nível" at bounding box center [872, 352] width 313 height 44
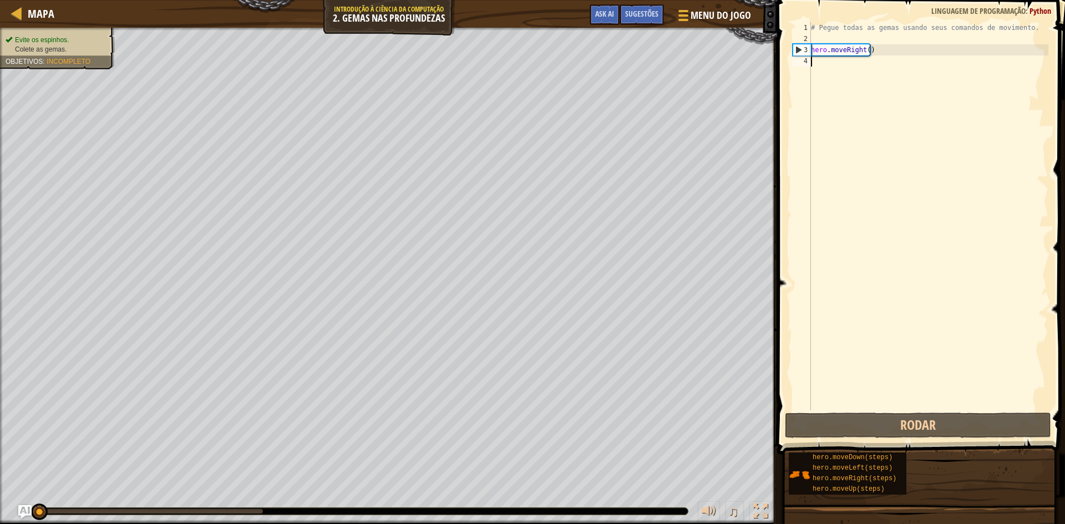
click at [823, 66] on div "# Pegue todas as gemas usando seus comandos de movimento. hero . moveRight ( )" at bounding box center [929, 227] width 240 height 411
click at [957, 434] on button "Rodar" at bounding box center [918, 426] width 266 height 26
click at [816, 59] on div "# Pegue todas as gemas usando seus comandos de movimento. hero . moveRight ( )" at bounding box center [929, 227] width 240 height 411
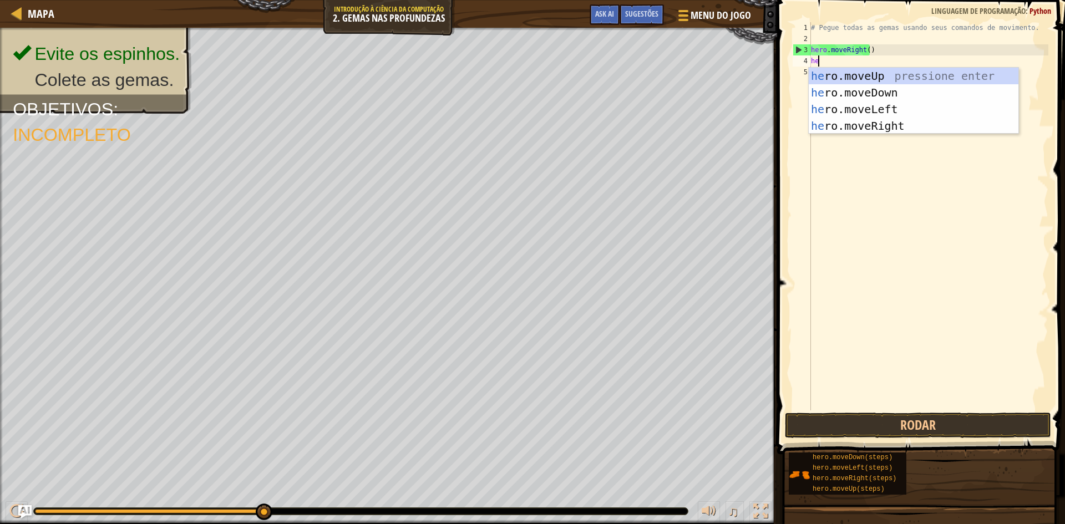
scroll to position [5, 1]
type textarea "hero"
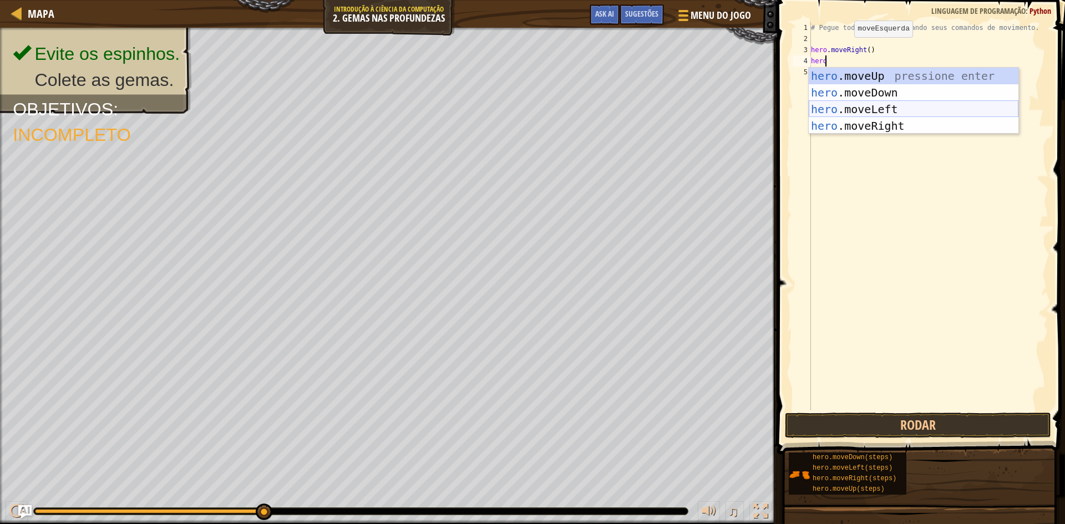
click at [856, 102] on div "hero .moveUp pressione enter hero .moveDown pressione enter hero .moveLeft pres…" at bounding box center [914, 118] width 210 height 100
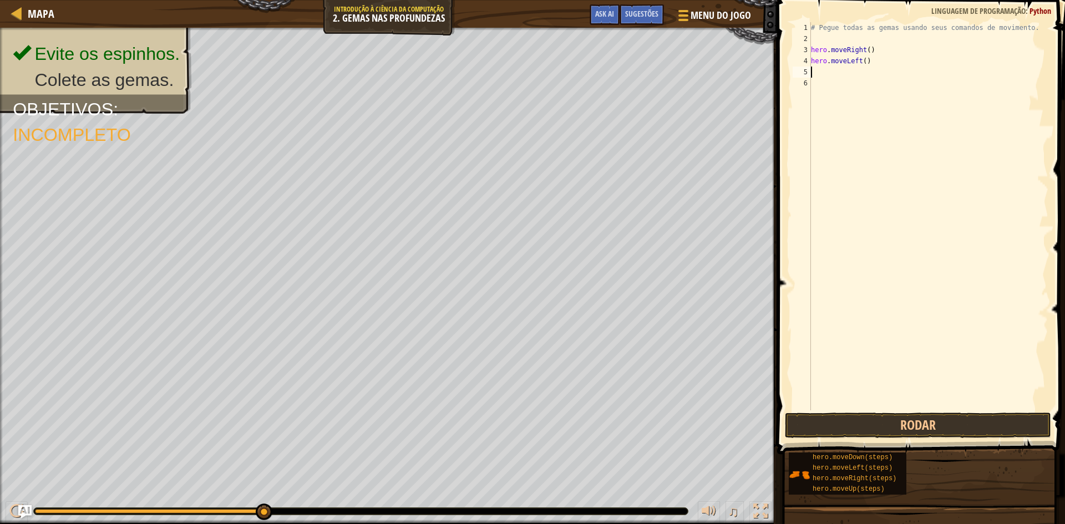
scroll to position [5, 0]
click at [836, 415] on button "Rodar" at bounding box center [918, 426] width 266 height 26
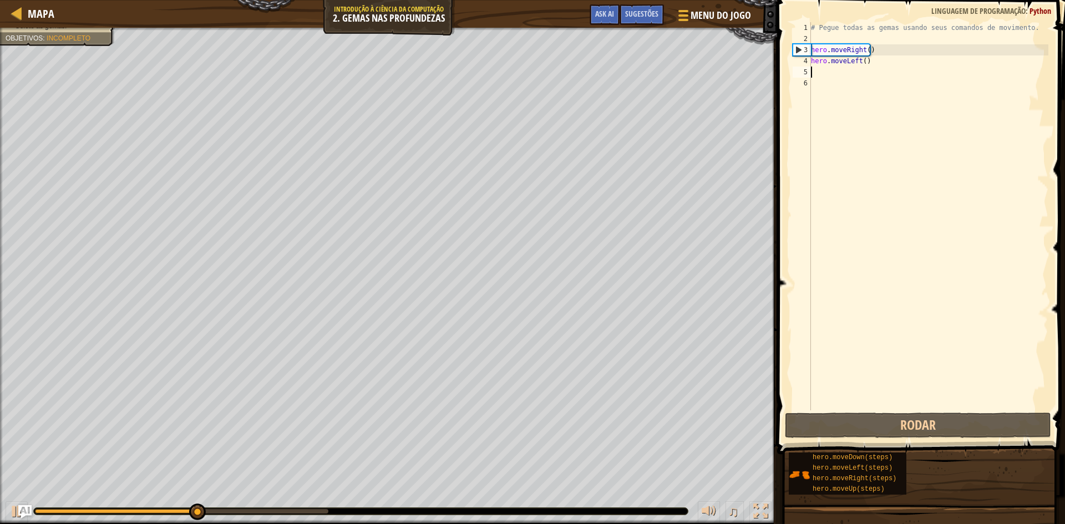
click at [863, 66] on div "# Pegue todas as gemas usando seus comandos de movimento. hero . moveRight ( ) …" at bounding box center [929, 227] width 240 height 411
click at [861, 64] on div "# Pegue todas as gemas usando seus comandos de movimento. hero . moveRight ( ) …" at bounding box center [929, 227] width 240 height 411
click at [858, 64] on div "# Pegue todas as gemas usando seus comandos de movimento. hero . moveRight ( ) …" at bounding box center [929, 227] width 240 height 411
click at [864, 62] on div "# Pegue todas as gemas usando seus comandos de movimento. hero . moveRight ( ) …" at bounding box center [929, 216] width 240 height 388
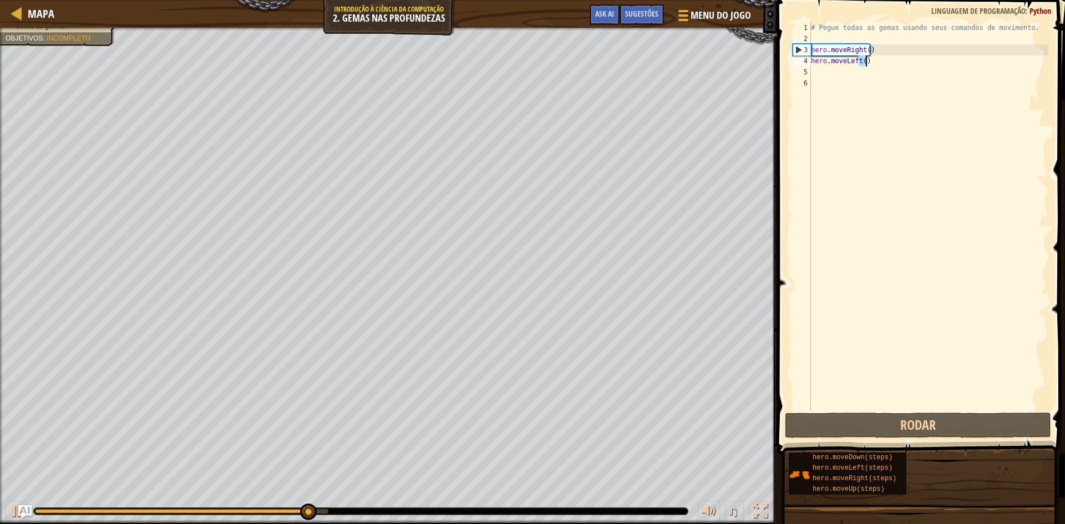
click at [865, 62] on div "# Pegue todas as gemas usando seus comandos de movimento. hero . moveRight ( ) …" at bounding box center [929, 227] width 240 height 411
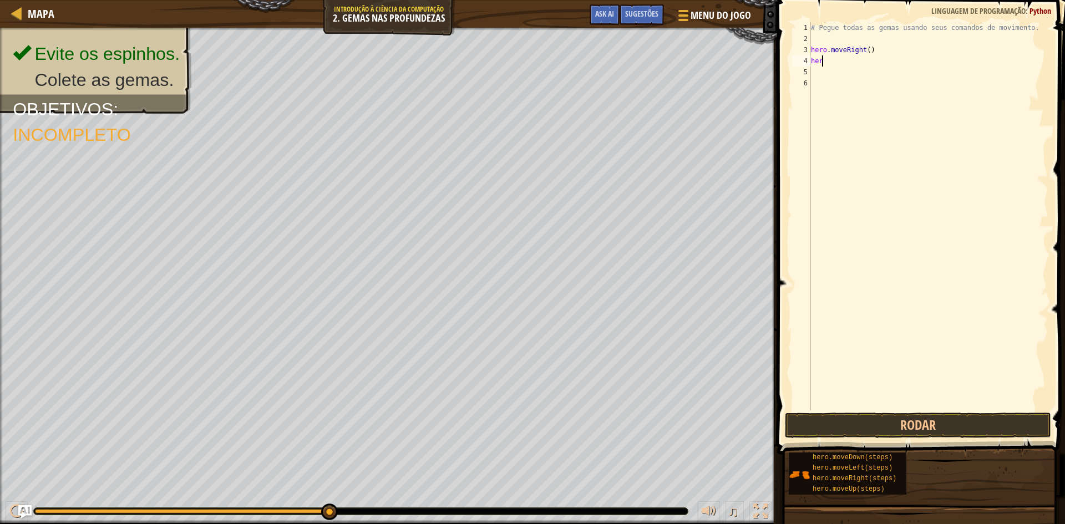
type textarea "hero"
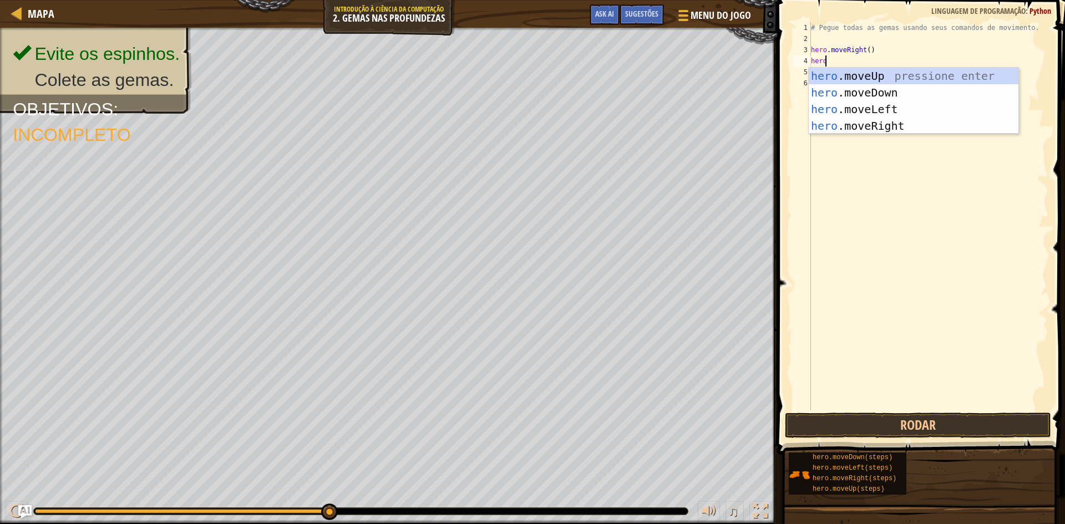
scroll to position [5, 1]
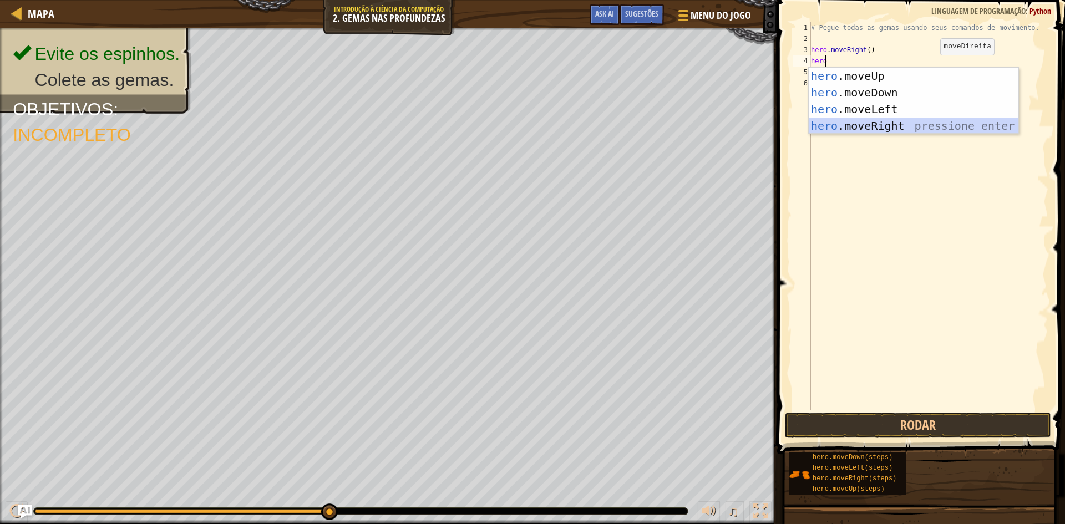
click at [854, 126] on div "hero .moveUp pressione enter hero .moveDown pressione enter hero .moveLeft pres…" at bounding box center [914, 118] width 210 height 100
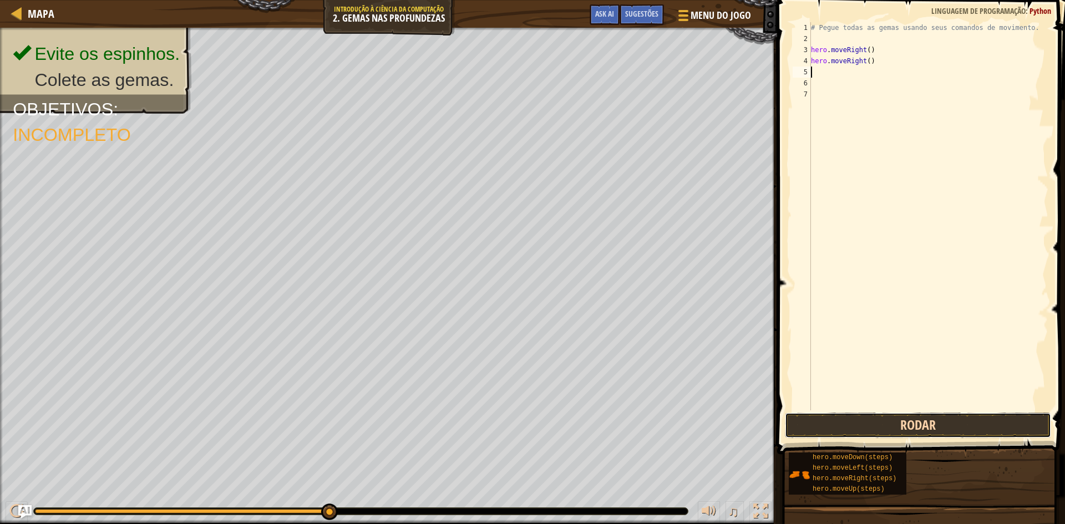
click at [839, 429] on button "Rodar" at bounding box center [918, 426] width 266 height 26
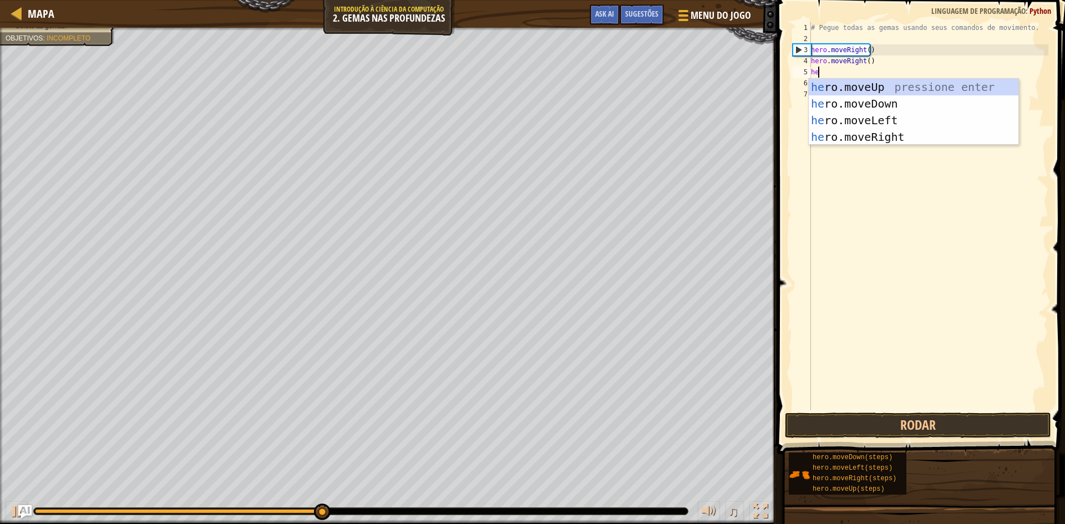
scroll to position [5, 1]
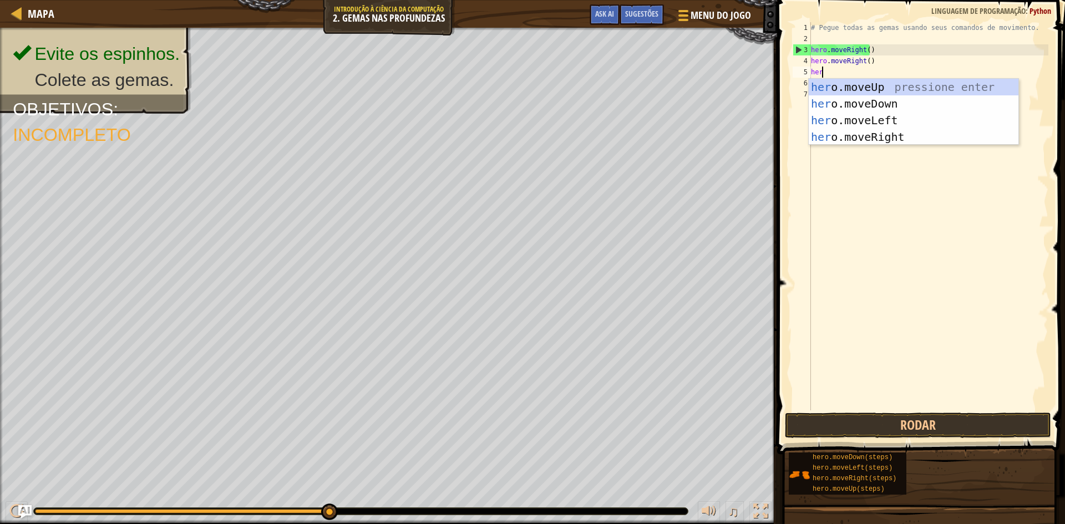
type textarea "hero"
click at [854, 115] on div "hero .moveUp pressione enter hero .moveDown pressione enter hero .moveLeft pres…" at bounding box center [914, 129] width 210 height 100
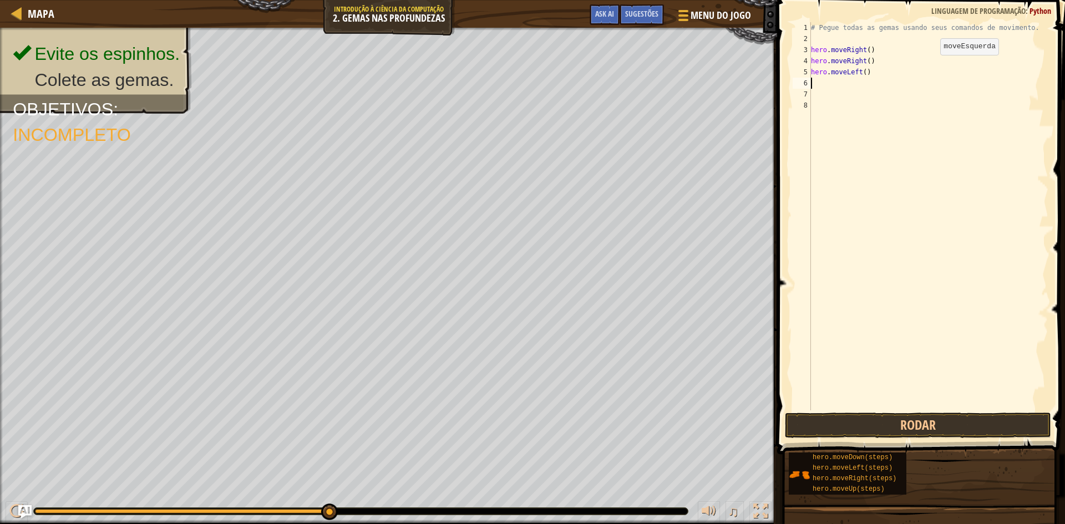
scroll to position [5, 0]
click at [893, 425] on button "Rodar" at bounding box center [918, 426] width 266 height 26
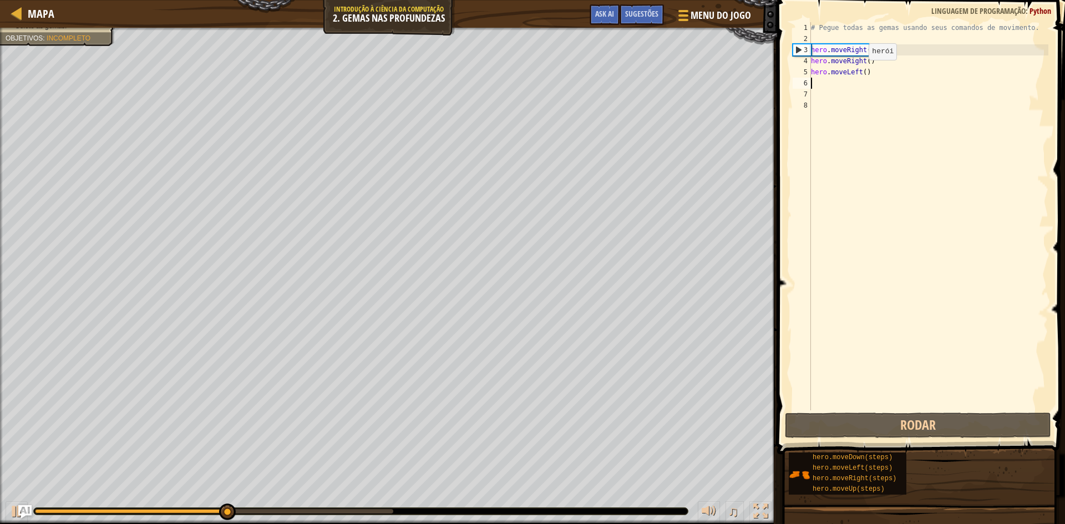
click at [859, 71] on div "# Pegue todas as gemas usando seus comandos de movimento. hero . moveRight ( ) …" at bounding box center [929, 227] width 240 height 411
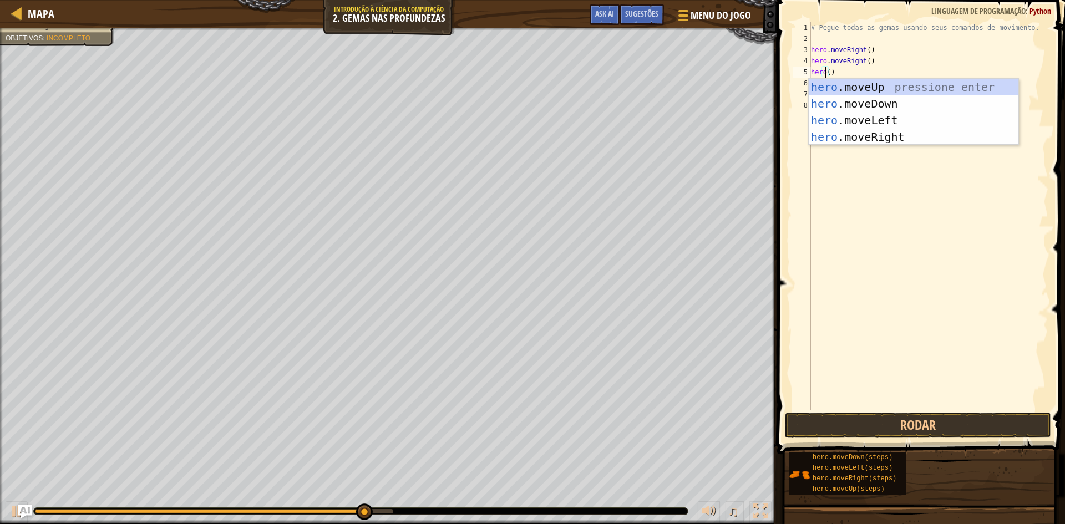
scroll to position [5, 1]
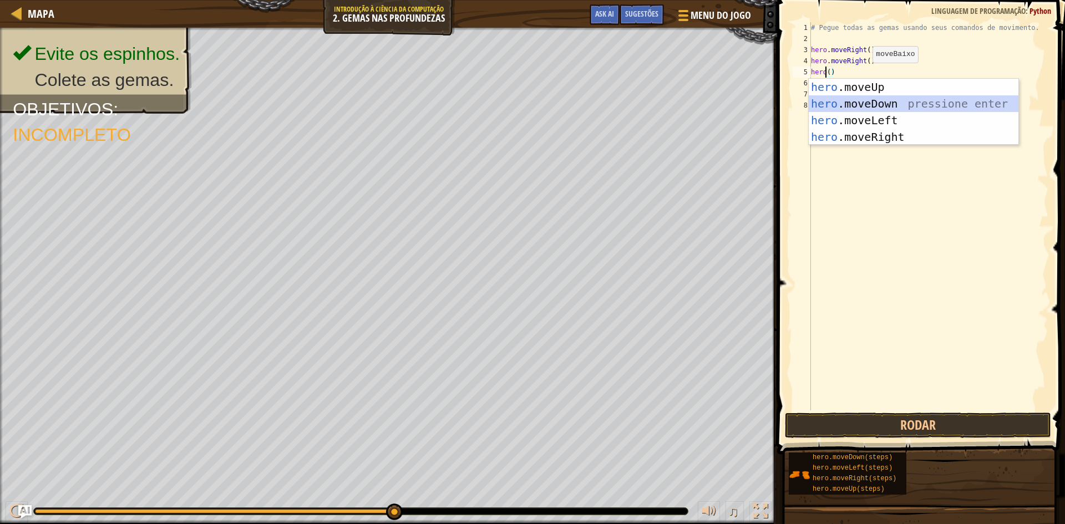
click at [868, 105] on div "hero .moveUp pressione enter hero .moveDown pressione enter hero .moveLeft pres…" at bounding box center [914, 129] width 210 height 100
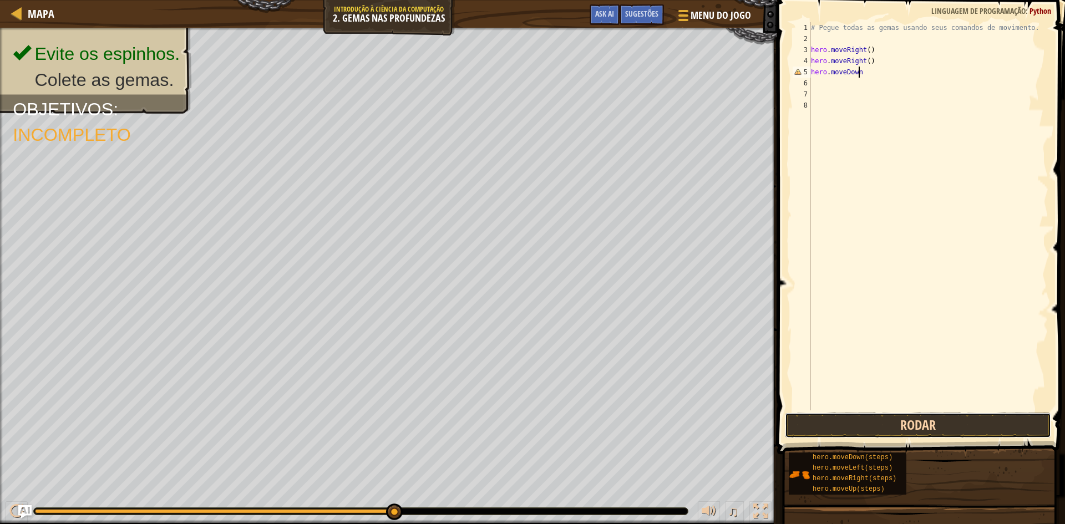
click at [889, 420] on button "Rodar" at bounding box center [918, 426] width 266 height 26
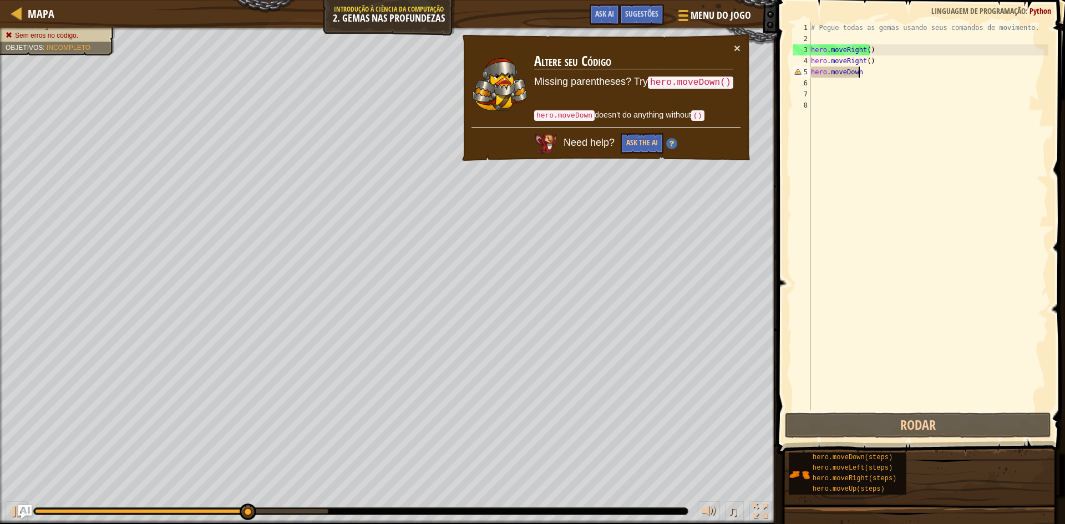
click at [859, 75] on div "# Pegue todas as gemas usando seus comandos de movimento. hero . moveRight ( ) …" at bounding box center [929, 227] width 240 height 411
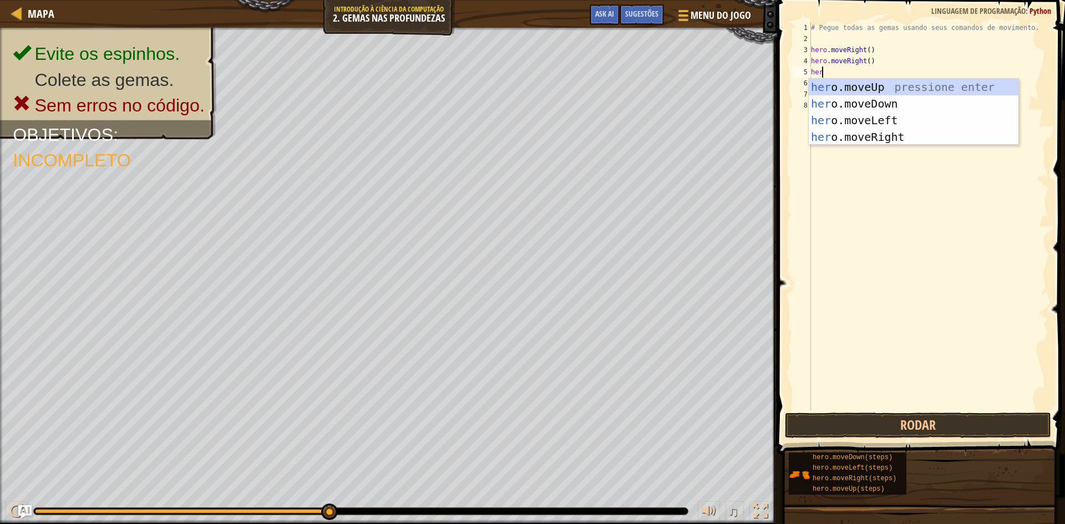
scroll to position [5, 1]
type textarea "hero"
click at [858, 85] on div "hero .moveUp pressione enter hero .moveDown pressione enter hero .moveLeft pres…" at bounding box center [914, 129] width 210 height 100
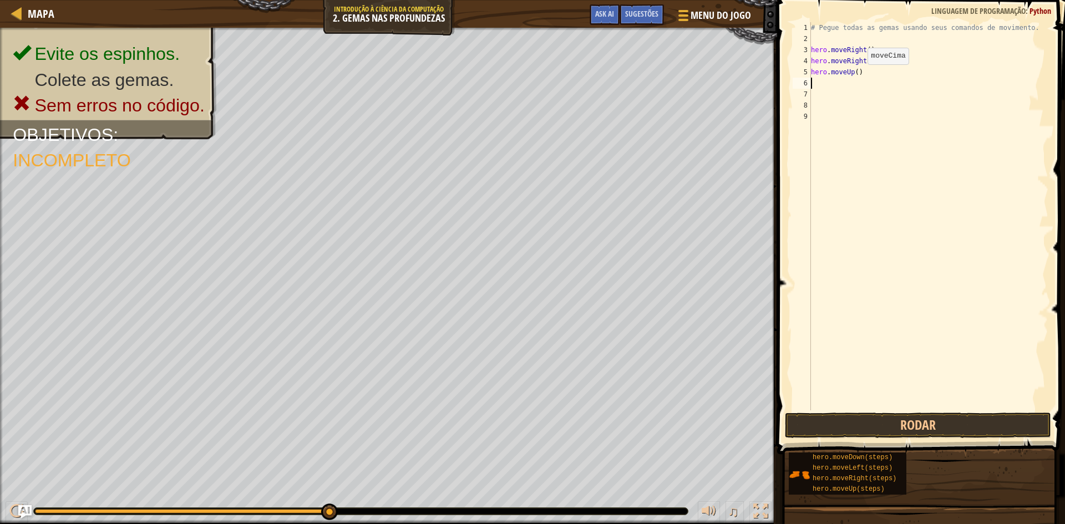
scroll to position [5, 0]
click at [854, 434] on button "Rodar" at bounding box center [918, 426] width 266 height 26
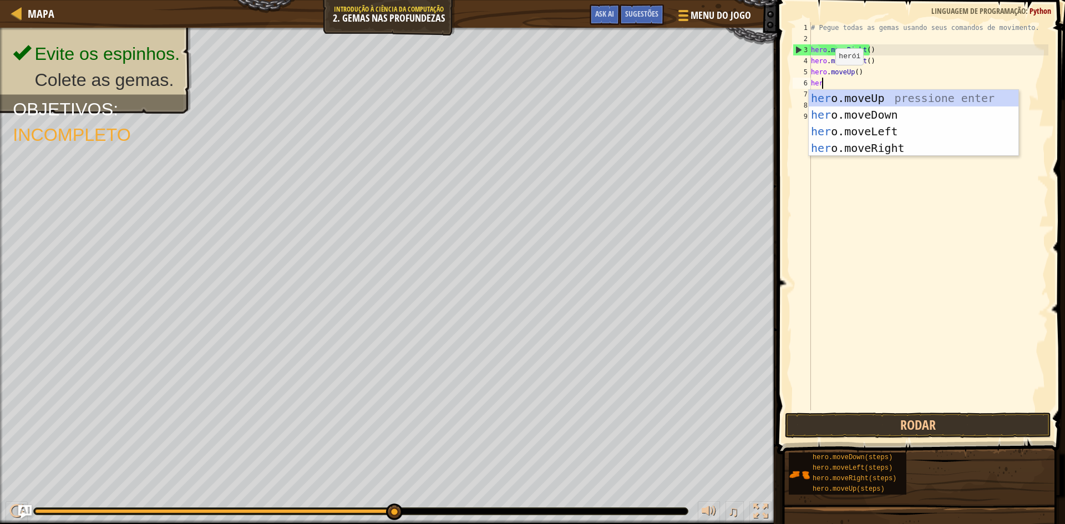
scroll to position [5, 1]
type textarea "hero"
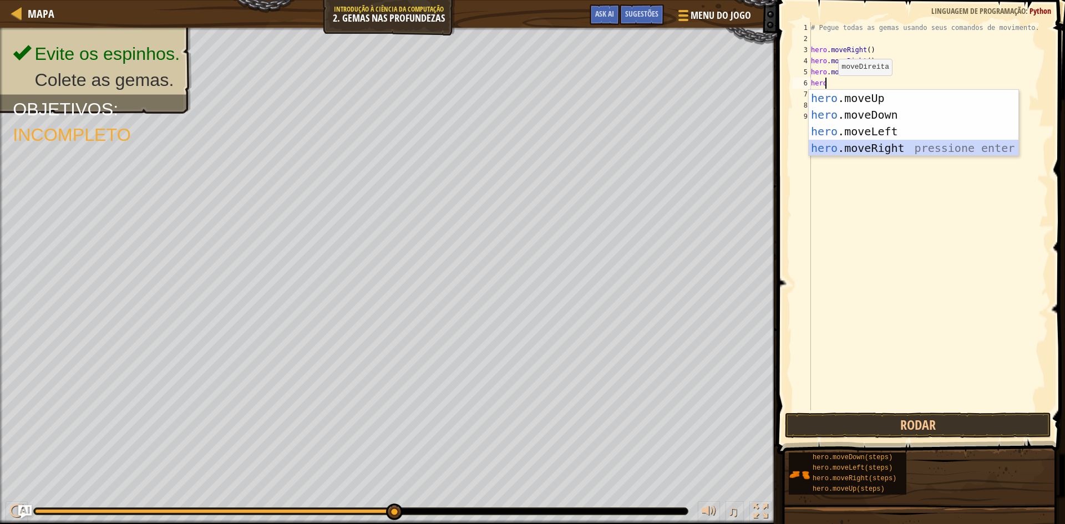
drag, startPoint x: 853, startPoint y: 145, endPoint x: 857, endPoint y: 163, distance: 18.2
click at [853, 145] on div "hero .moveUp pressione enter hero .moveDown pressione enter hero .moveLeft pres…" at bounding box center [914, 140] width 210 height 100
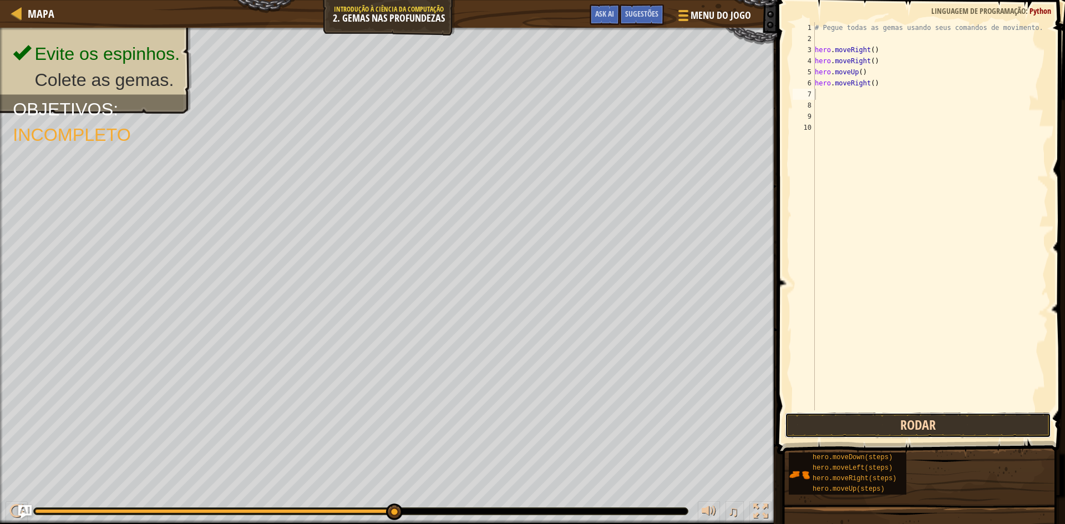
click at [831, 431] on button "Rodar" at bounding box center [918, 426] width 266 height 26
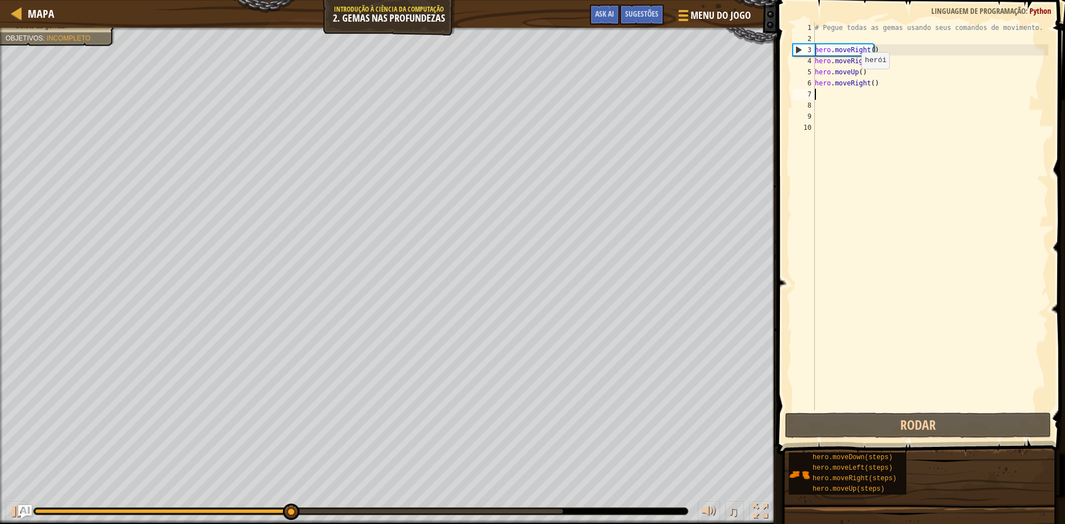
click at [862, 85] on div "# Pegue todas as gemas usando seus comandos de movimento. hero . moveRight ( ) …" at bounding box center [931, 227] width 236 height 411
click at [863, 85] on div "# Pegue todas as gemas usando seus comandos de movimento. hero . moveRight ( ) …" at bounding box center [931, 227] width 236 height 411
click at [862, 84] on div "# Pegue todas as gemas usando seus comandos de movimento. hero . moveRight ( ) …" at bounding box center [931, 227] width 236 height 411
click at [865, 83] on div "# Pegue todas as gemas usando seus comandos de movimento. hero . moveRight ( ) …" at bounding box center [931, 227] width 236 height 411
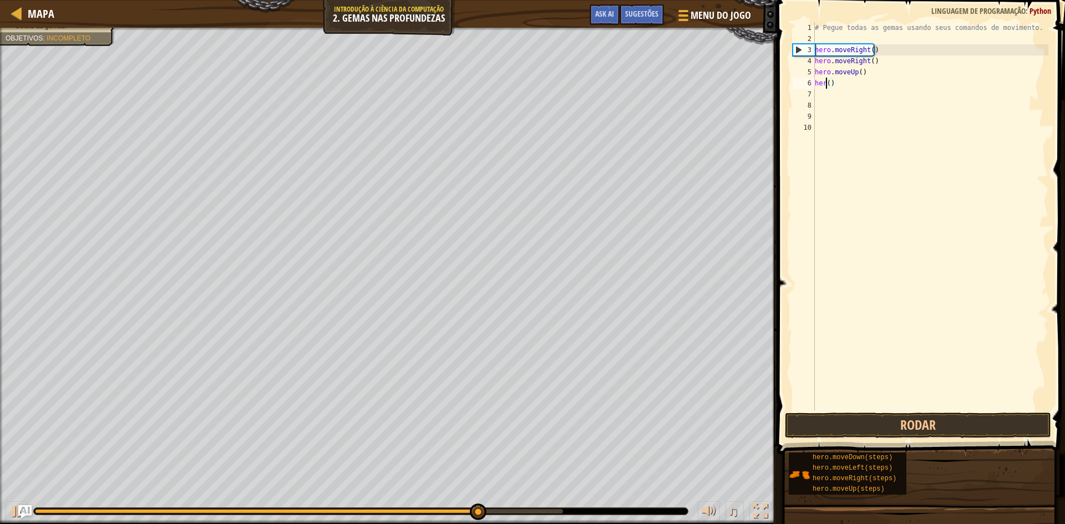
type textarea "he()"
click at [835, 93] on div "# Pegue todas as gemas usando seus comandos de movimento. hero . moveRight ( ) …" at bounding box center [931, 227] width 236 height 411
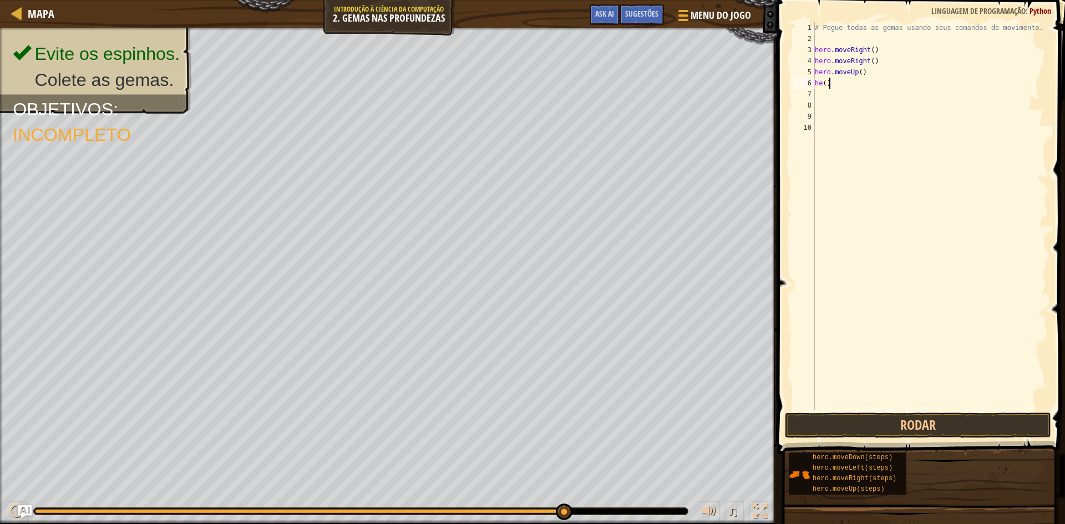
click at [837, 88] on div "# Pegue todas as gemas usando seus comandos de movimento. hero . moveRight ( ) …" at bounding box center [931, 227] width 236 height 411
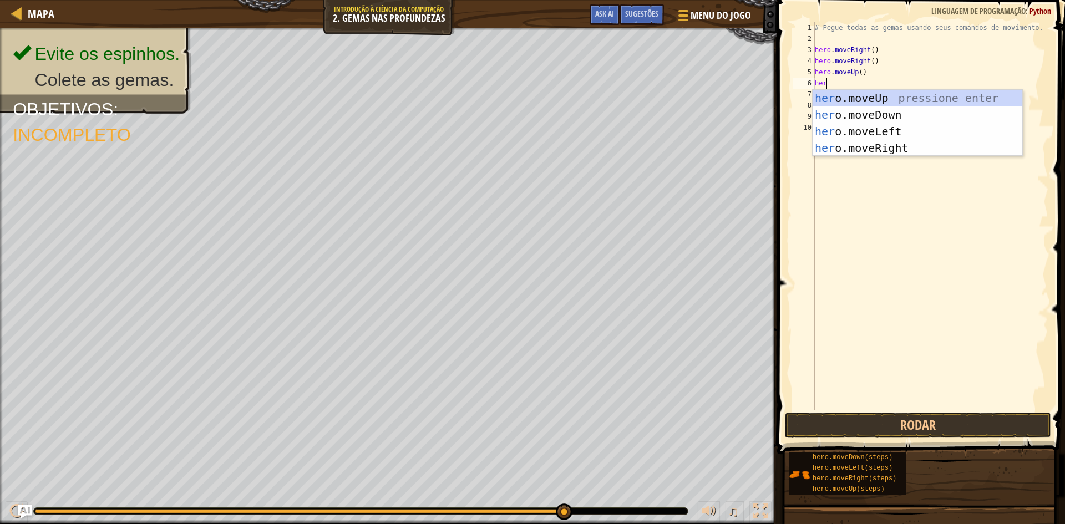
scroll to position [5, 1]
type textarea "hero"
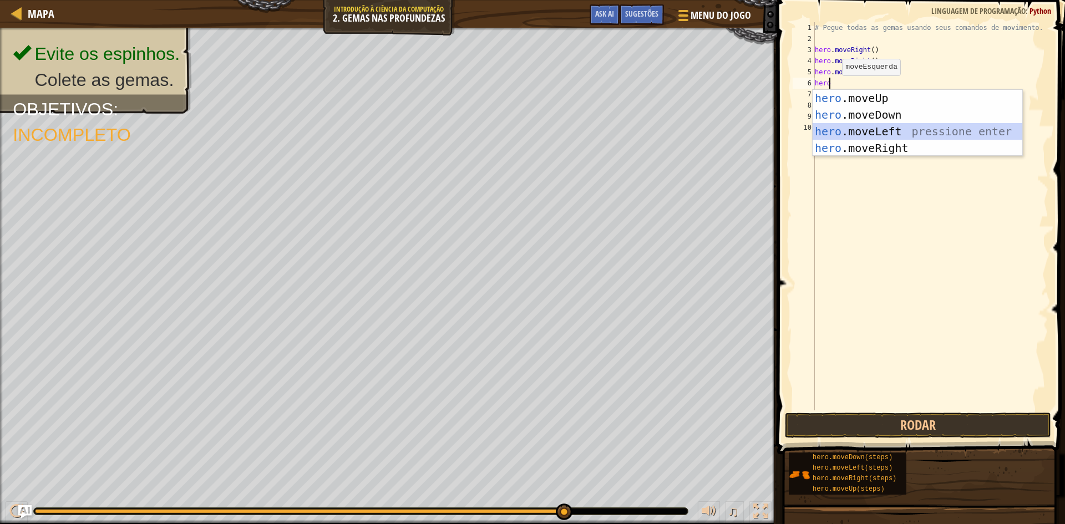
click at [867, 131] on div "hero .moveUp pressione enter hero .moveDown pressione enter hero .moveLeft pres…" at bounding box center [918, 140] width 210 height 100
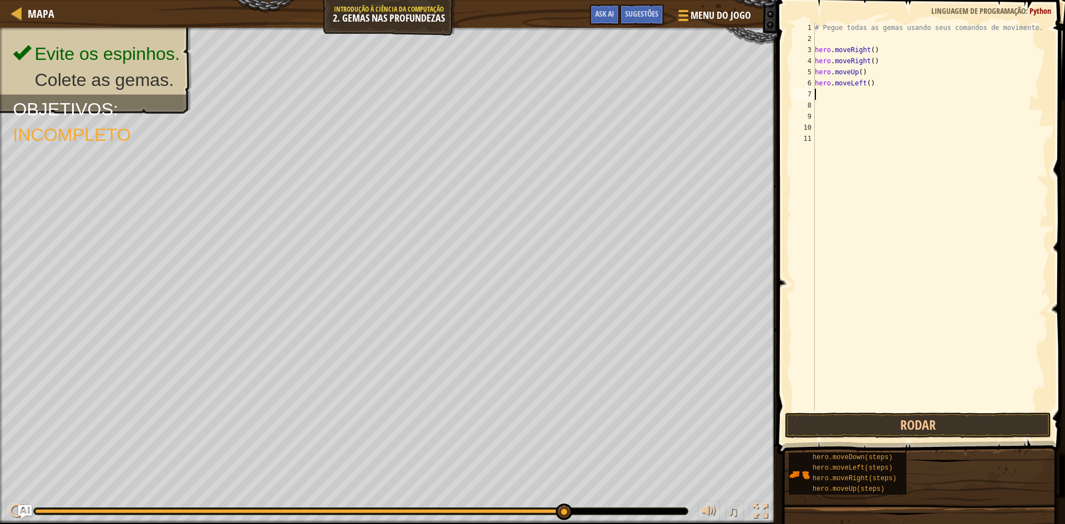
click at [828, 438] on span at bounding box center [922, 211] width 297 height 487
click at [826, 429] on button "Rodar" at bounding box center [918, 426] width 266 height 26
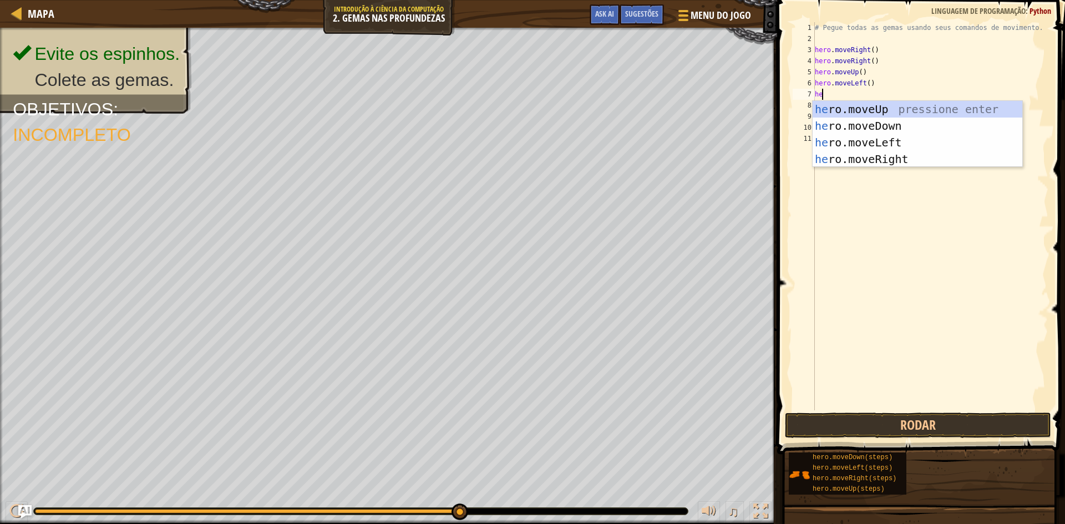
scroll to position [5, 1]
type textarea "hero"
click at [875, 126] on div "hero .moveUp pressione enter hero .moveDown pressione enter hero .moveLeft pres…" at bounding box center [918, 151] width 210 height 100
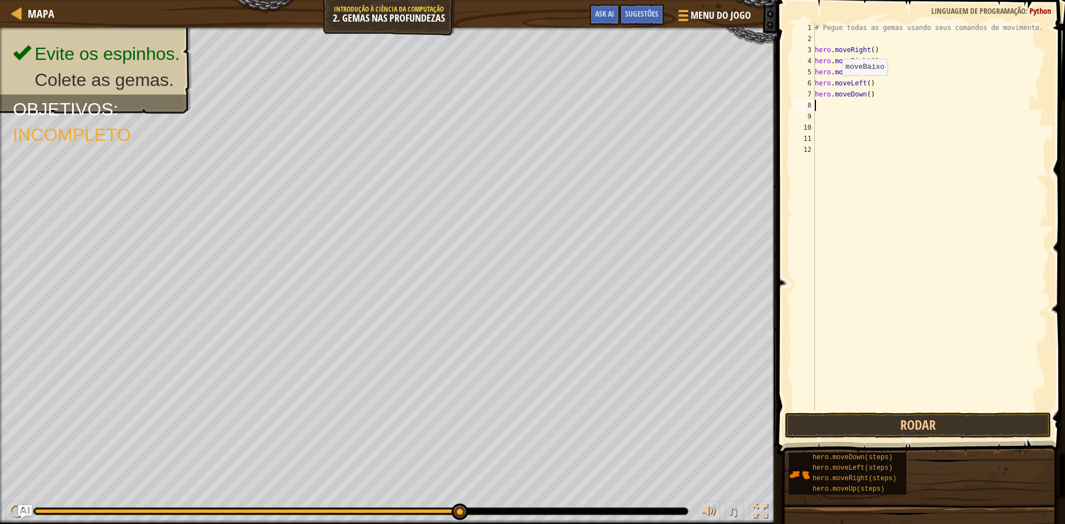
scroll to position [5, 0]
click at [869, 424] on button "Rodar" at bounding box center [918, 426] width 266 height 26
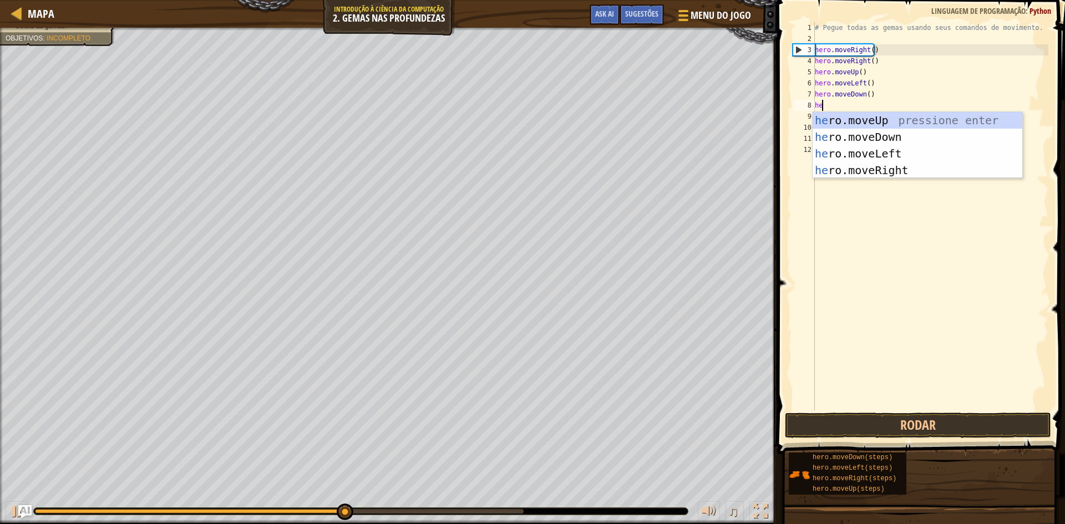
scroll to position [5, 1]
type textarea "hero"
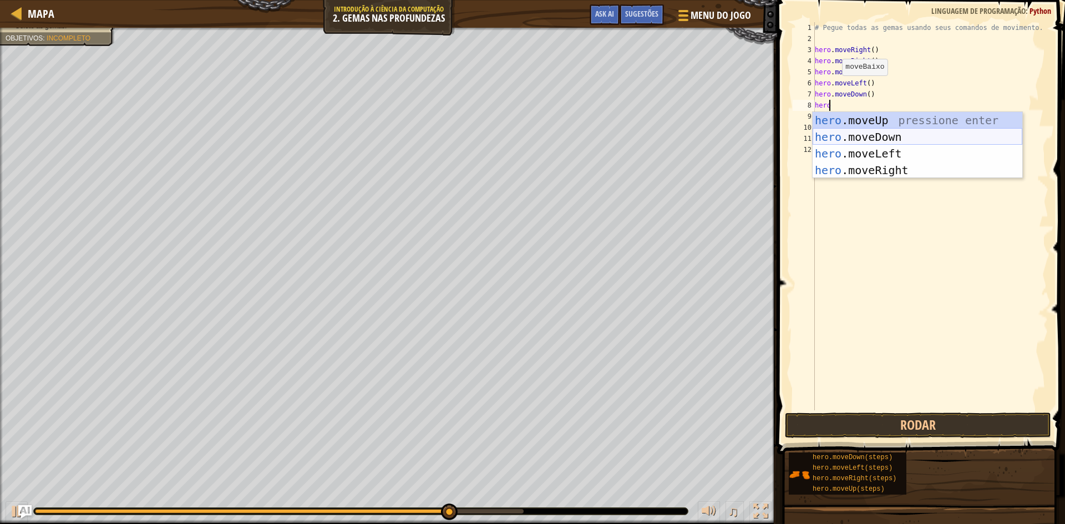
click at [836, 131] on div "hero .moveUp pressione enter hero .moveDown pressione enter hero .moveLeft pres…" at bounding box center [918, 162] width 210 height 100
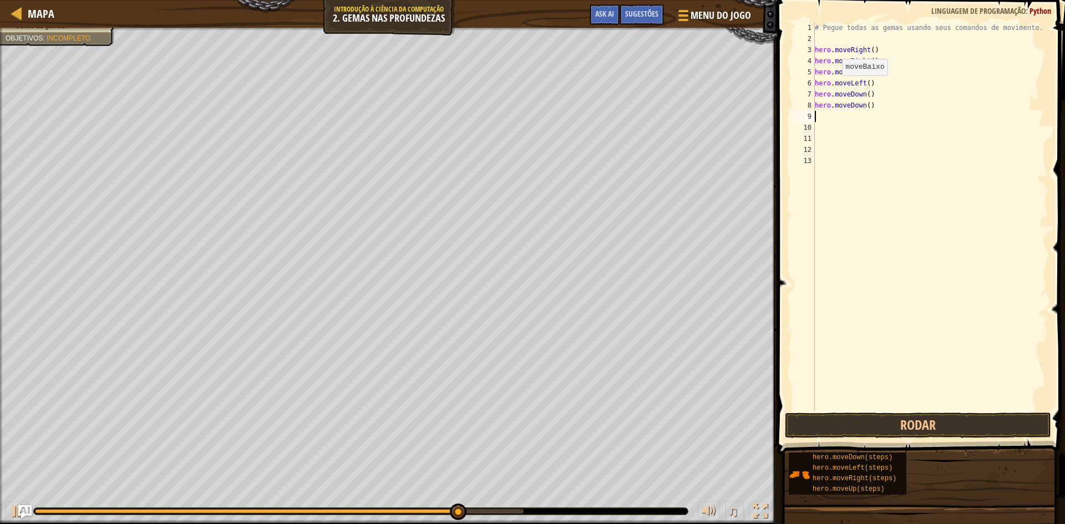
scroll to position [5, 0]
click at [881, 433] on button "Rodar" at bounding box center [918, 426] width 266 height 26
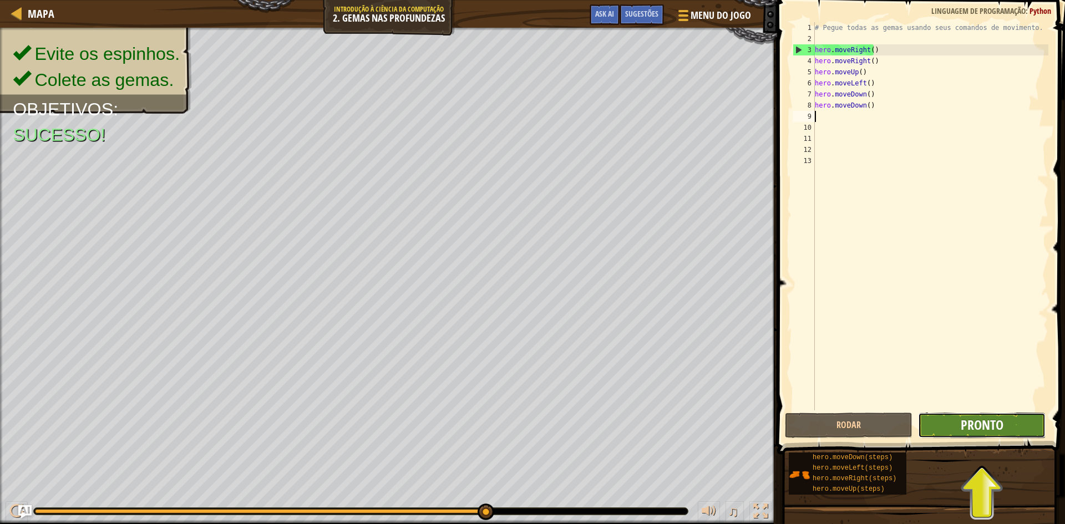
click at [984, 429] on span "Pronto" at bounding box center [982, 425] width 43 height 18
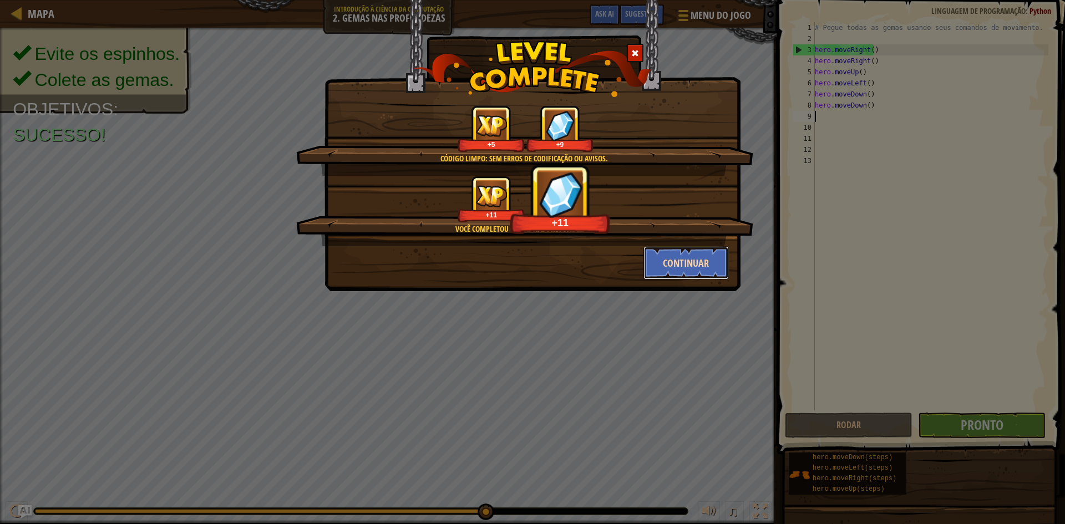
click at [666, 262] on button "Continuar" at bounding box center [687, 262] width 86 height 33
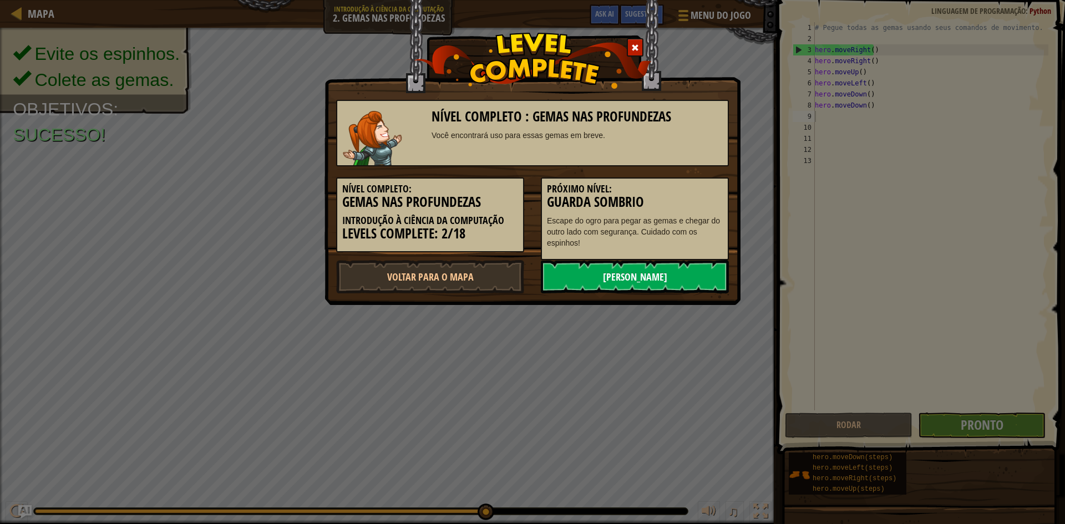
click at [682, 263] on link "[PERSON_NAME]" at bounding box center [635, 276] width 188 height 33
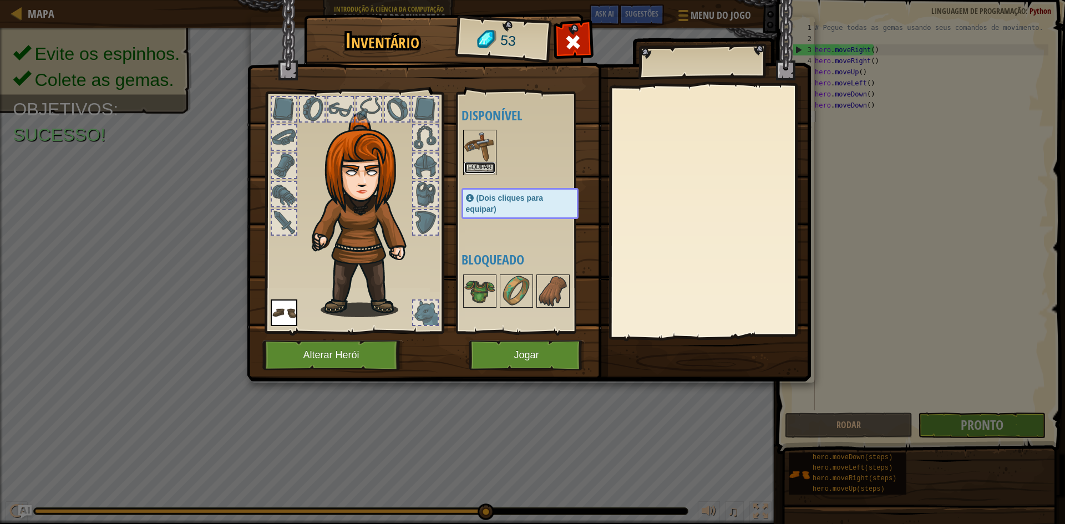
click at [470, 165] on button "Equipar" at bounding box center [479, 168] width 31 height 12
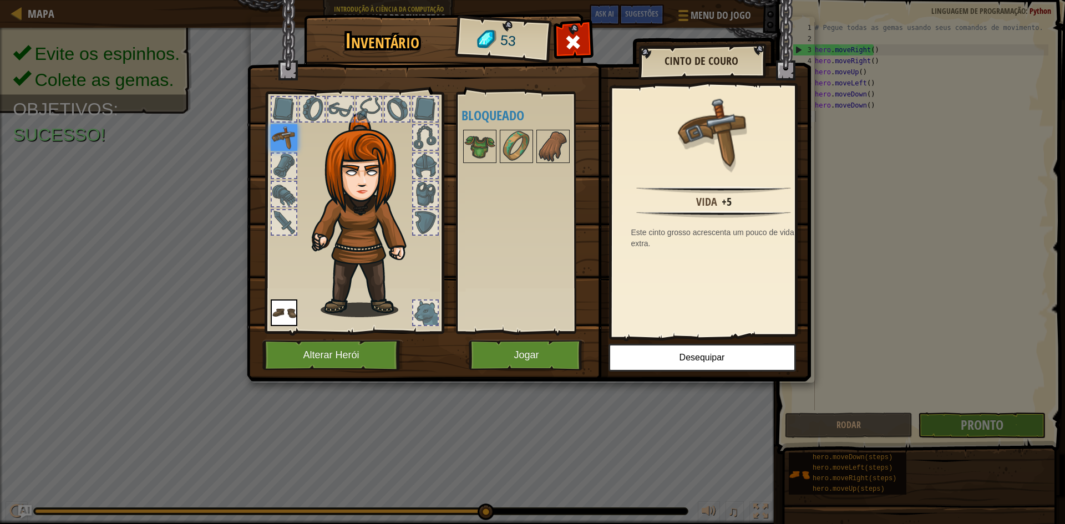
click at [516, 335] on img at bounding box center [529, 180] width 564 height 403
click at [516, 348] on button "Jogar" at bounding box center [527, 355] width 116 height 31
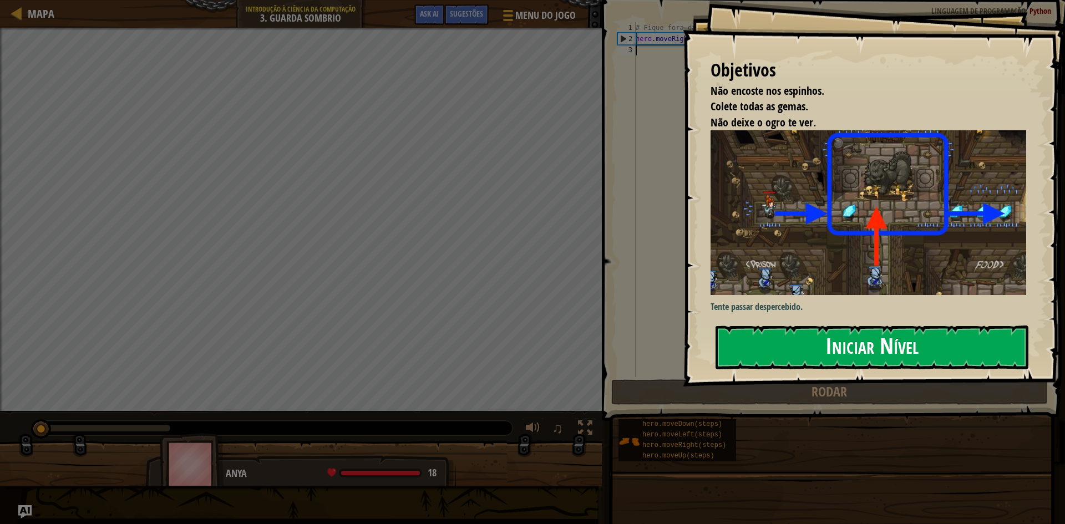
click at [764, 351] on button "Iniciar Nível" at bounding box center [872, 348] width 313 height 44
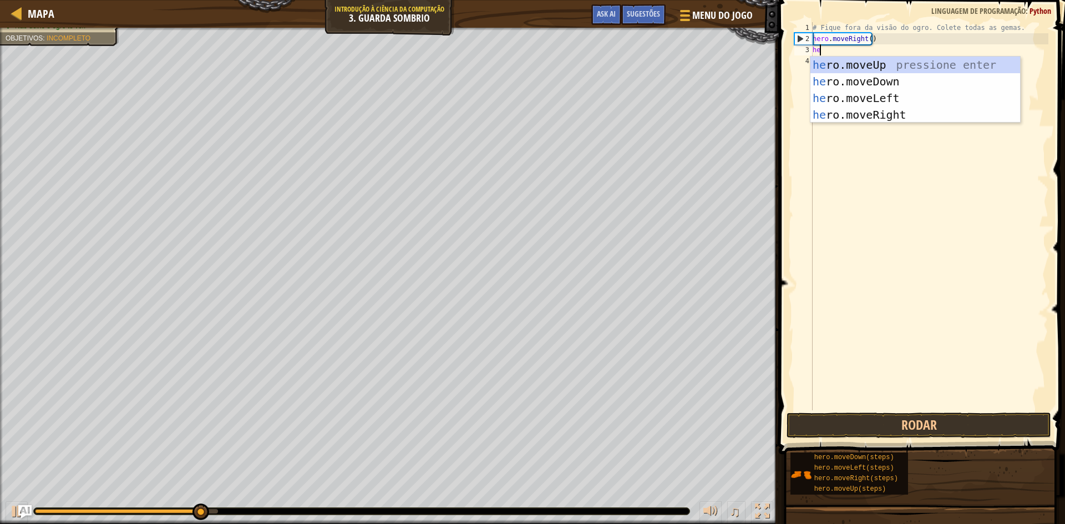
scroll to position [5, 1]
type textarea "hero"
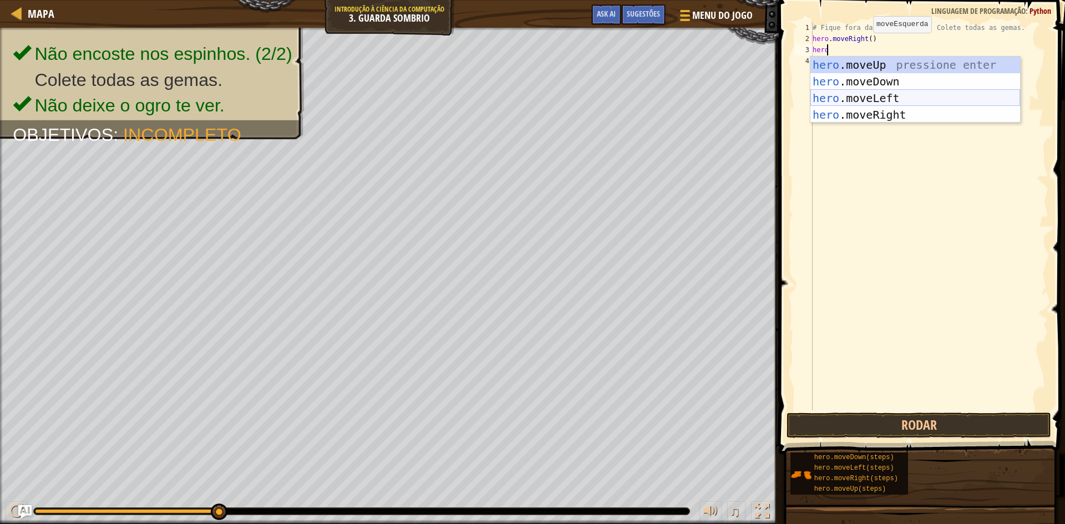
click at [925, 99] on div "hero .moveUp pressione enter hero .moveDown pressione enter hero .moveLeft pres…" at bounding box center [916, 107] width 210 height 100
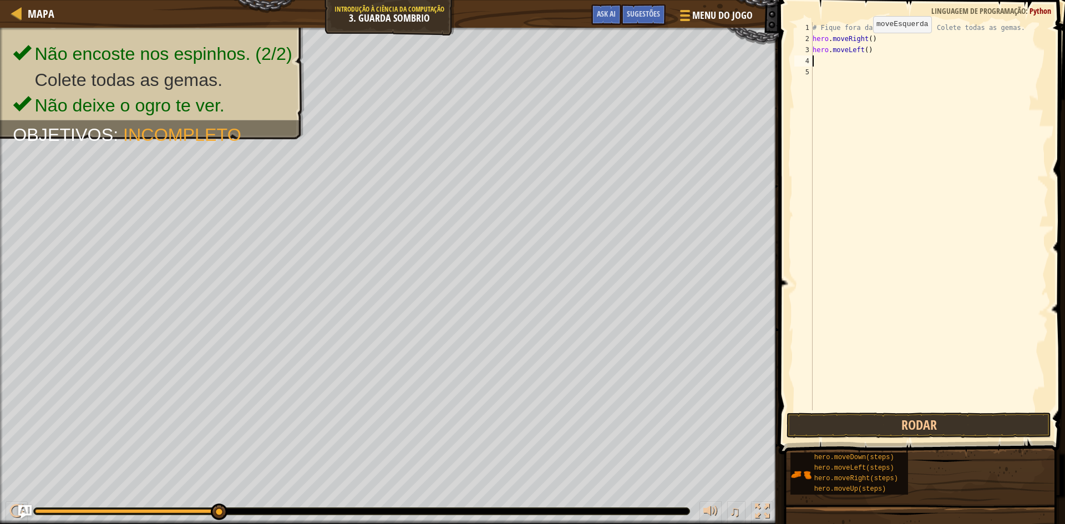
scroll to position [5, 0]
click at [886, 432] on button "Rodar" at bounding box center [919, 426] width 265 height 26
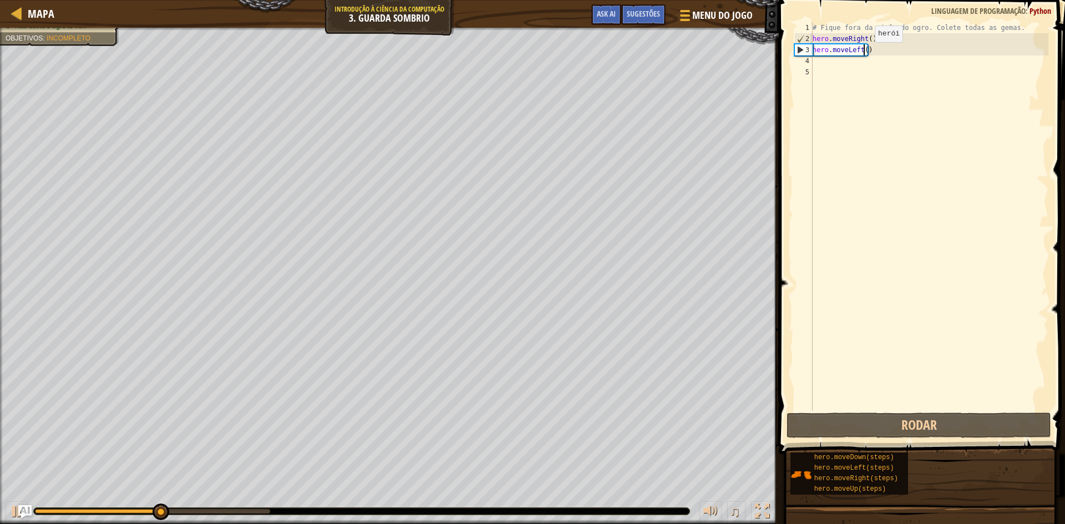
click at [866, 53] on div "# Fique fora da visão do ogro. Colete todas as gemas. hero . moveRight ( ) hero…" at bounding box center [930, 227] width 238 height 411
click at [867, 53] on div "# Fique fora da visão do ogro. Colete todas as gemas. hero . moveRight ( ) hero…" at bounding box center [930, 227] width 238 height 411
click at [869, 52] on div "# Fique fora da visão do ogro. Colete todas as gemas. hero . moveRight ( ) hero…" at bounding box center [930, 227] width 238 height 411
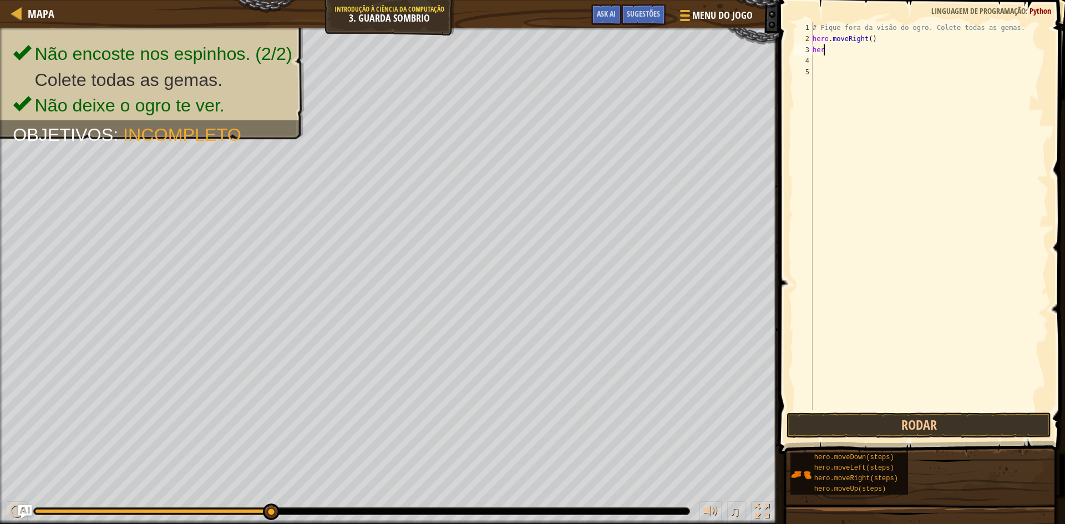
type textarea "hero"
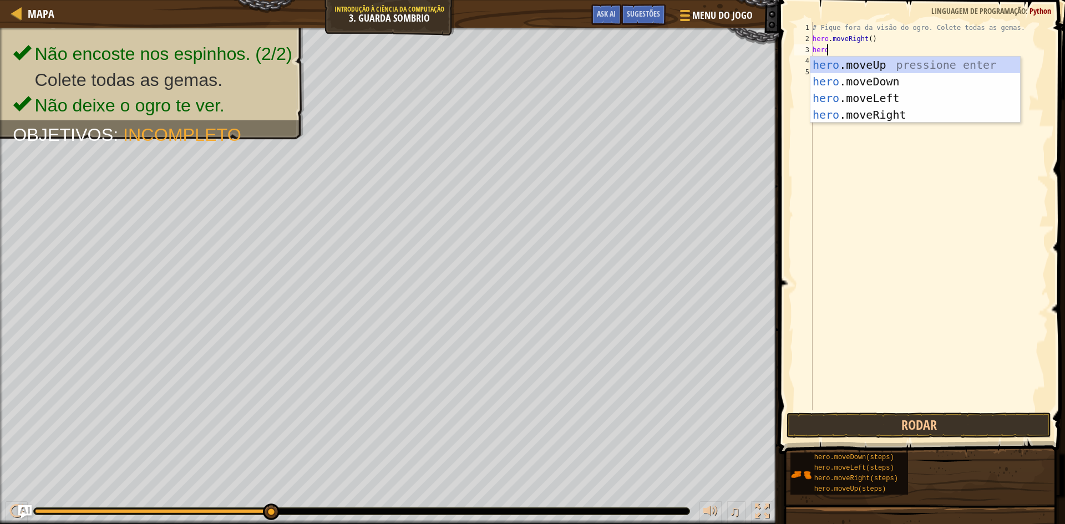
scroll to position [5, 1]
click at [878, 94] on div "hero .moveUp pressione enter hero .moveDown pressione enter hero .moveLeft pres…" at bounding box center [916, 107] width 210 height 100
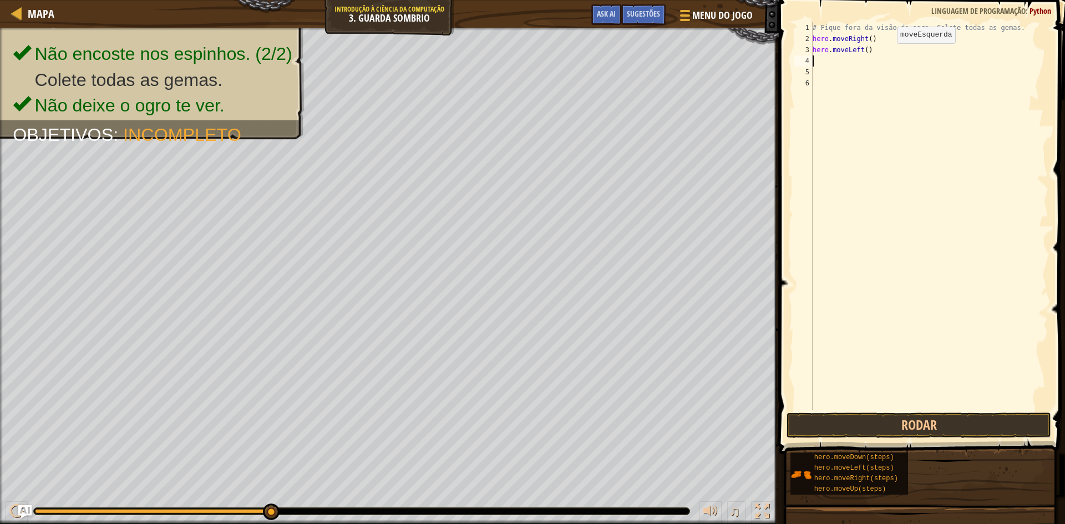
scroll to position [5, 0]
click at [866, 425] on button "Rodar" at bounding box center [919, 426] width 265 height 26
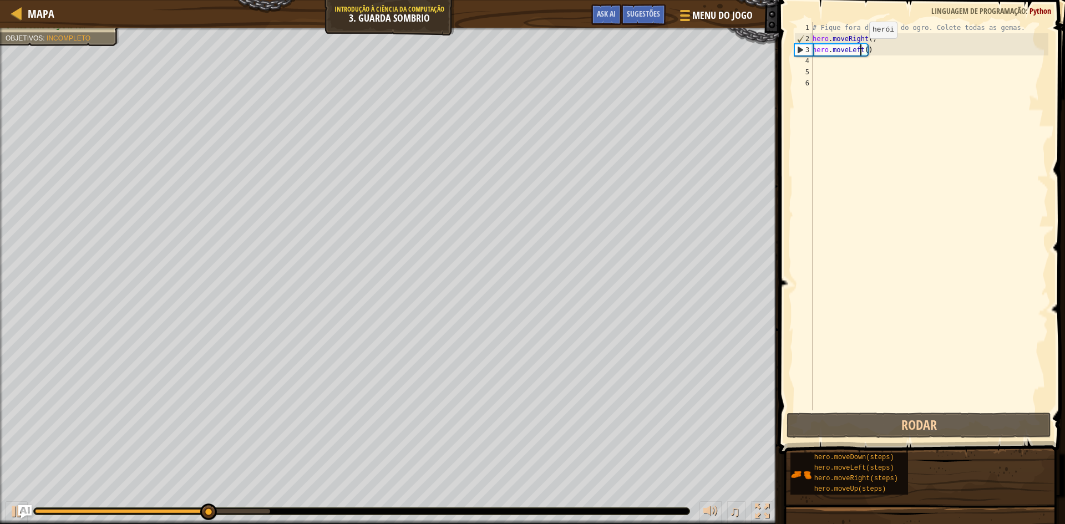
click at [860, 49] on div "# Fique fora da visão do ogro. Colete todas as gemas. hero . moveRight ( ) hero…" at bounding box center [930, 227] width 238 height 411
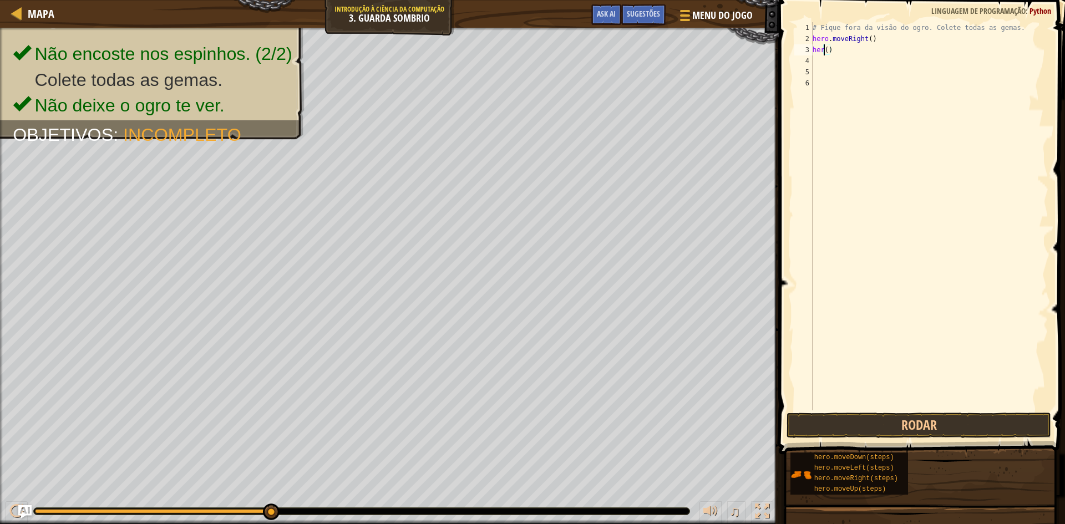
click at [832, 52] on div "# Fique fora da visão do ogro. Colete todas as gemas. hero . moveRight ( ) her …" at bounding box center [930, 227] width 238 height 411
type textarea "heo"
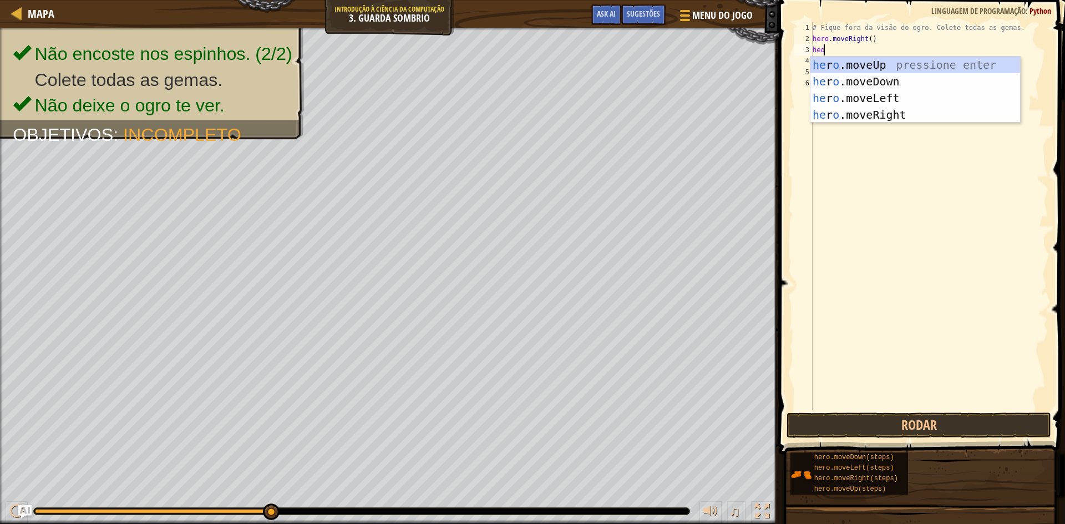
scroll to position [5, 1]
click at [893, 112] on div "he r o .moveUp pressione enter he r o .moveDown pressione enter he r o .moveLef…" at bounding box center [916, 107] width 210 height 100
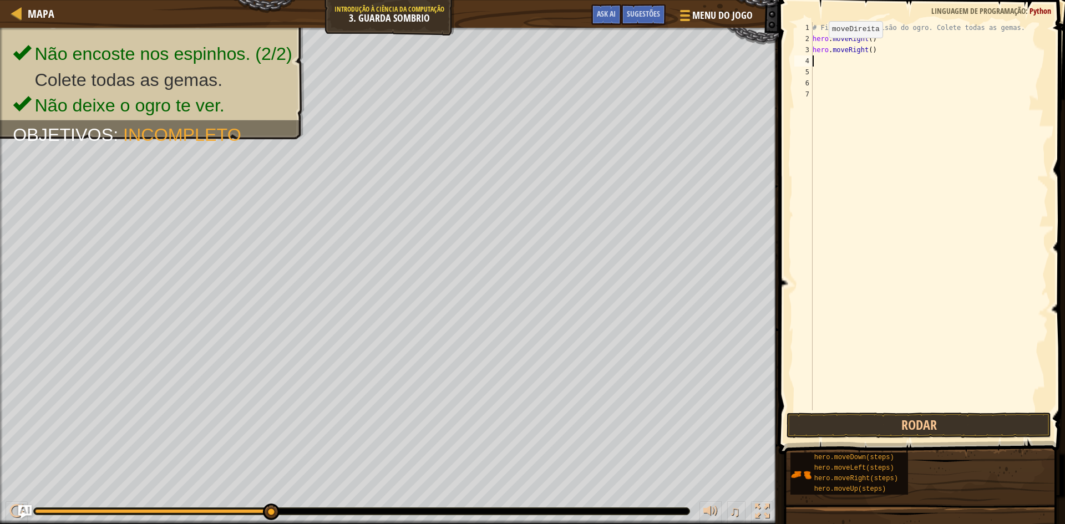
scroll to position [5, 0]
click at [868, 434] on button "Rodar" at bounding box center [919, 426] width 265 height 26
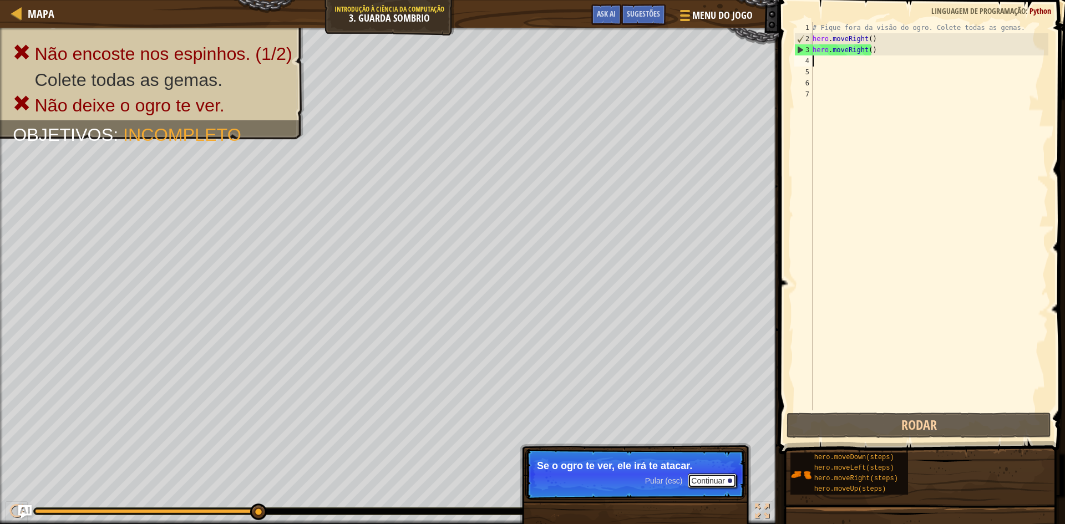
click at [707, 480] on button "Continuar" at bounding box center [712, 481] width 49 height 14
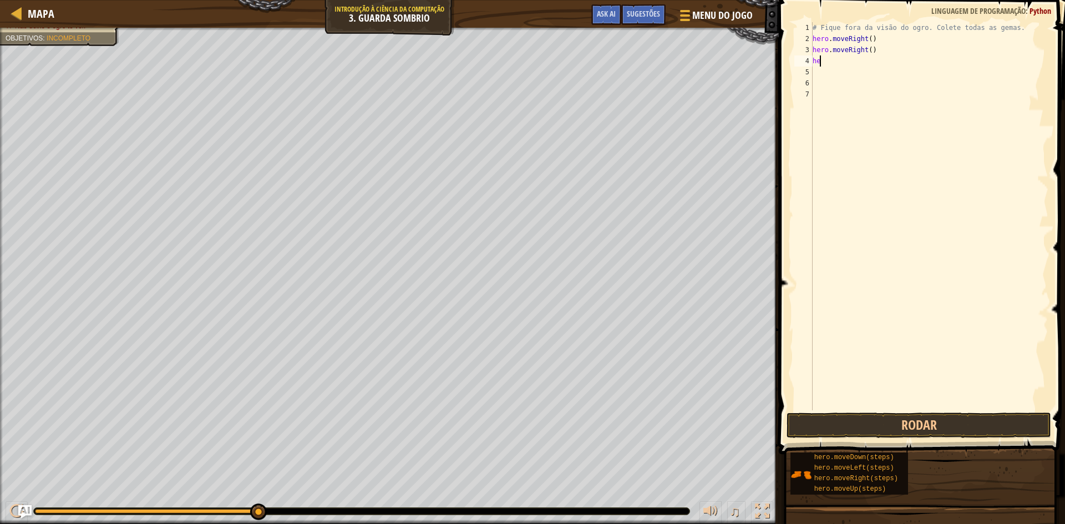
scroll to position [5, 1]
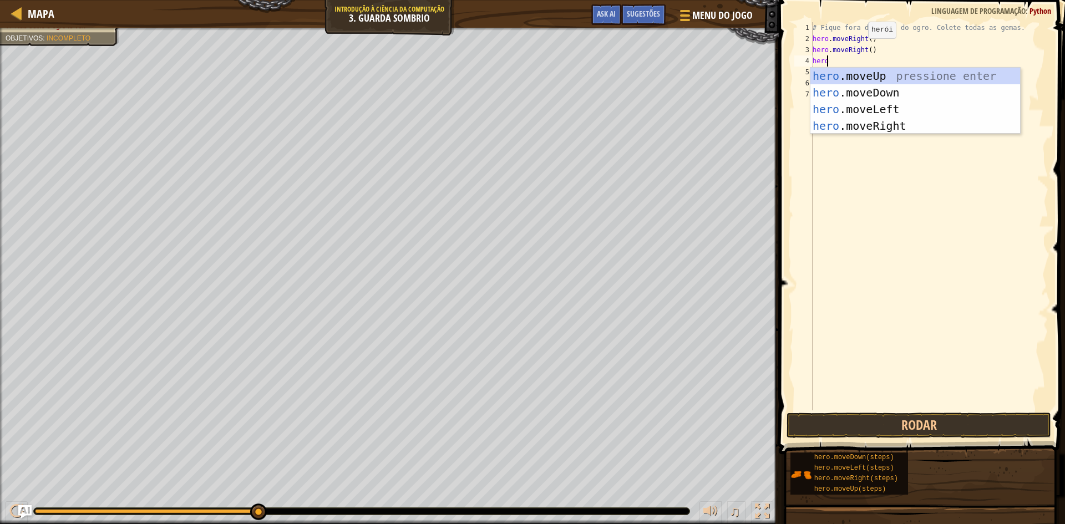
click at [859, 49] on div "# Fique fora da visão do ogro. Colete todas as gemas. hero . moveRight ( ) hero…" at bounding box center [930, 227] width 238 height 411
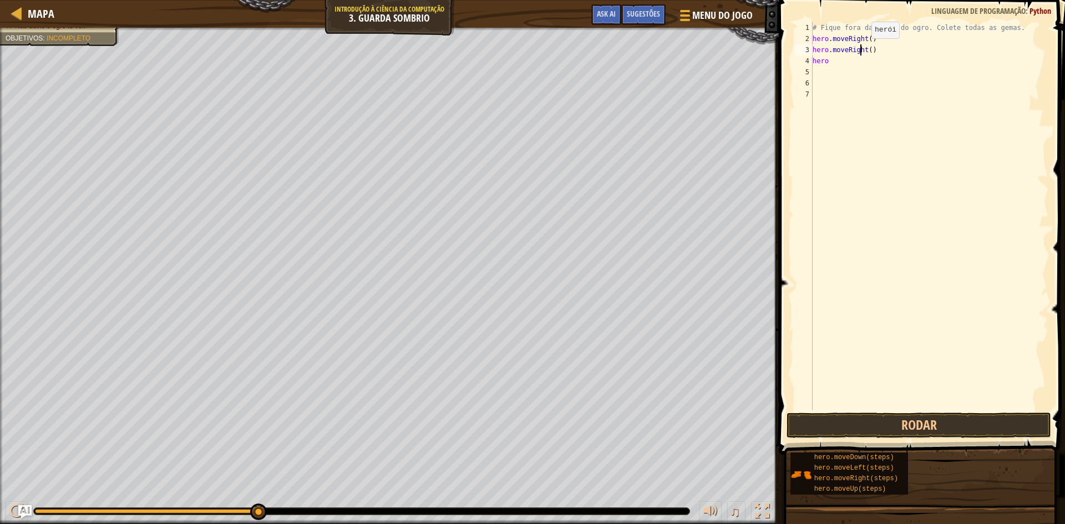
click at [862, 49] on div "# Fique fora da visão do ogro. Colete todas as gemas. hero . moveRight ( ) hero…" at bounding box center [930, 227] width 238 height 411
click at [867, 50] on div "# Fique fora da visão do ogro. Colete todas as gemas. hero . moveRight ( ) hero…" at bounding box center [930, 227] width 238 height 411
click at [876, 51] on div "# Fique fora da visão do ogro. Colete todas as gemas. hero . moveRight ( ) hero…" at bounding box center [930, 227] width 238 height 411
type textarea "hero"
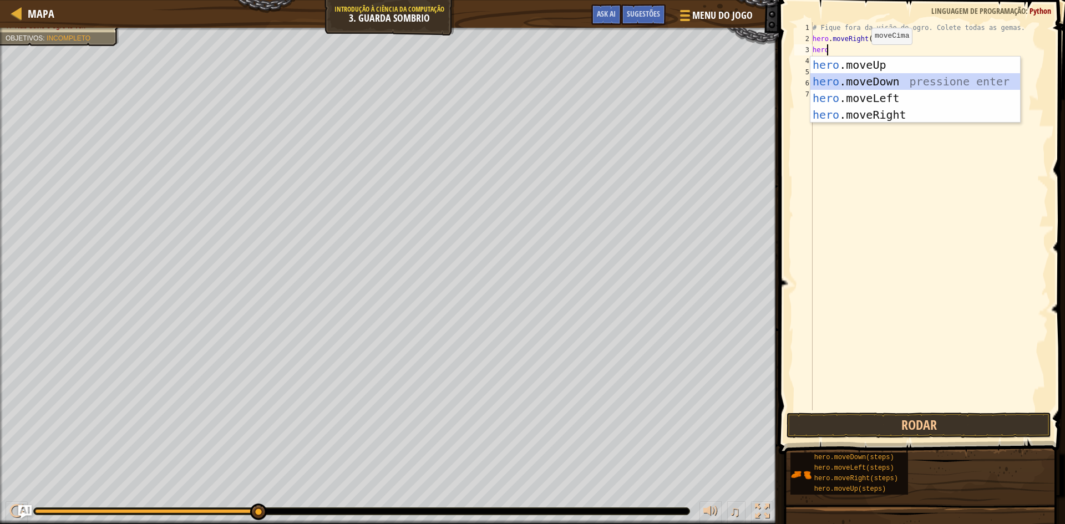
drag, startPoint x: 903, startPoint y: 80, endPoint x: 902, endPoint y: 56, distance: 23.9
click at [902, 56] on div "1 2 3 4 hero .moveUp pressione enter hero .moveDown pressione enter hero .moveL…" at bounding box center [915, 89] width 211 height 67
click at [904, 77] on div "hero .moveUp pressione enter hero .moveDown pressione enter hero .moveLeft pres…" at bounding box center [916, 107] width 210 height 100
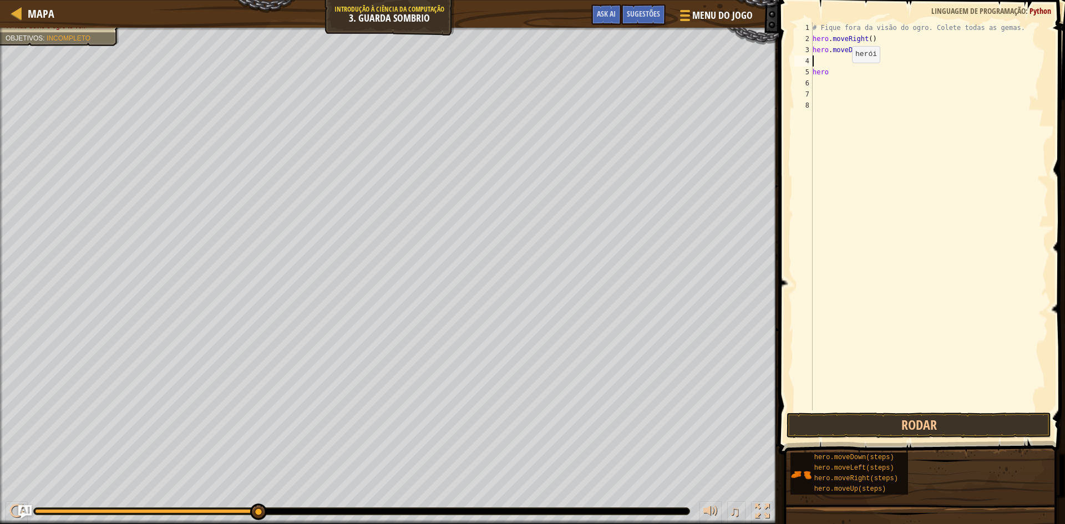
click at [842, 74] on div "# Fique fora da visão do ogro. Colete todas as gemas. hero . moveRight ( ) hero…" at bounding box center [930, 227] width 238 height 411
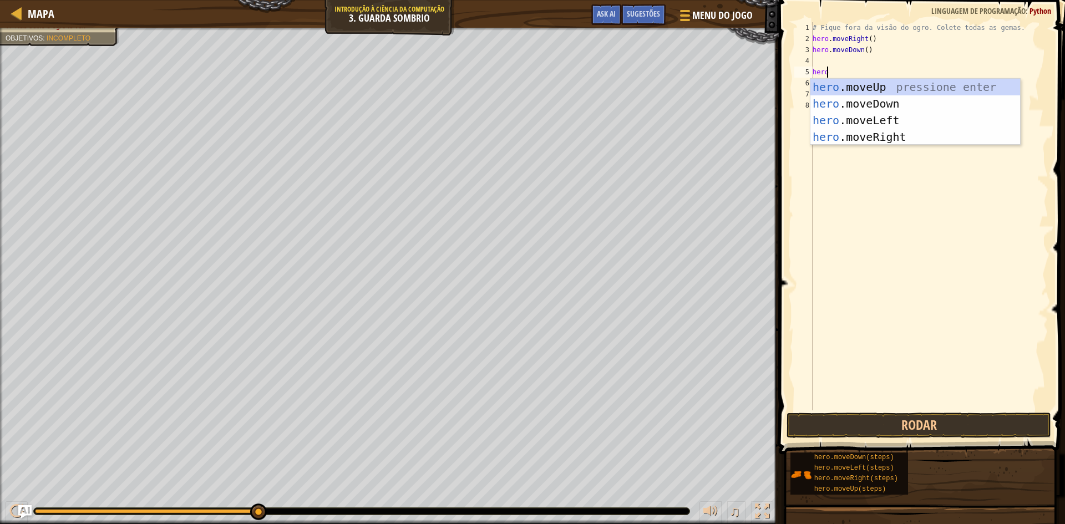
type textarea "heroo"
drag, startPoint x: 873, startPoint y: 102, endPoint x: 873, endPoint y: 120, distance: 17.8
click at [873, 120] on div "hero .m o veUp pressione enter hero .m o veDown pressione enter hero .m o veLef…" at bounding box center [916, 129] width 210 height 100
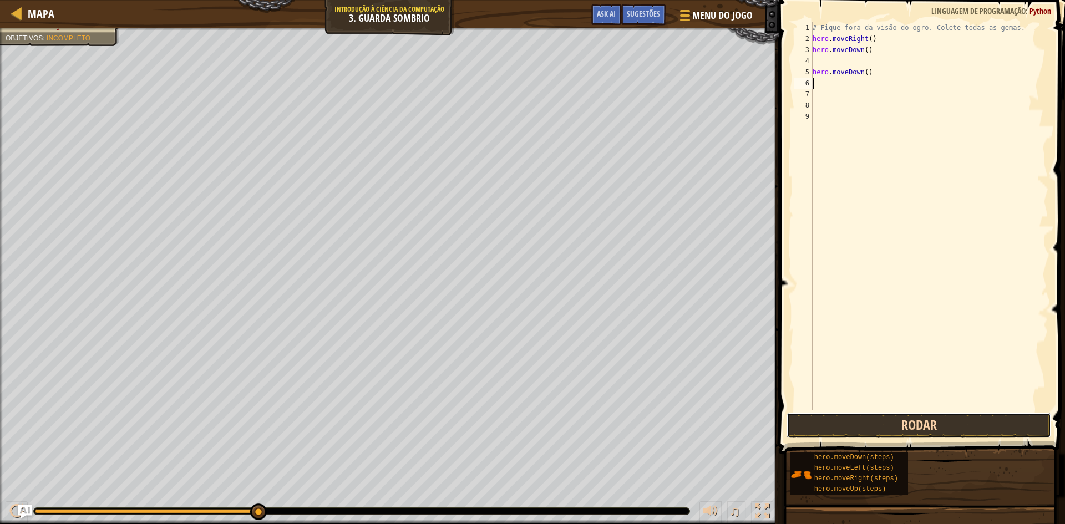
click at [853, 428] on button "Rodar" at bounding box center [919, 426] width 265 height 26
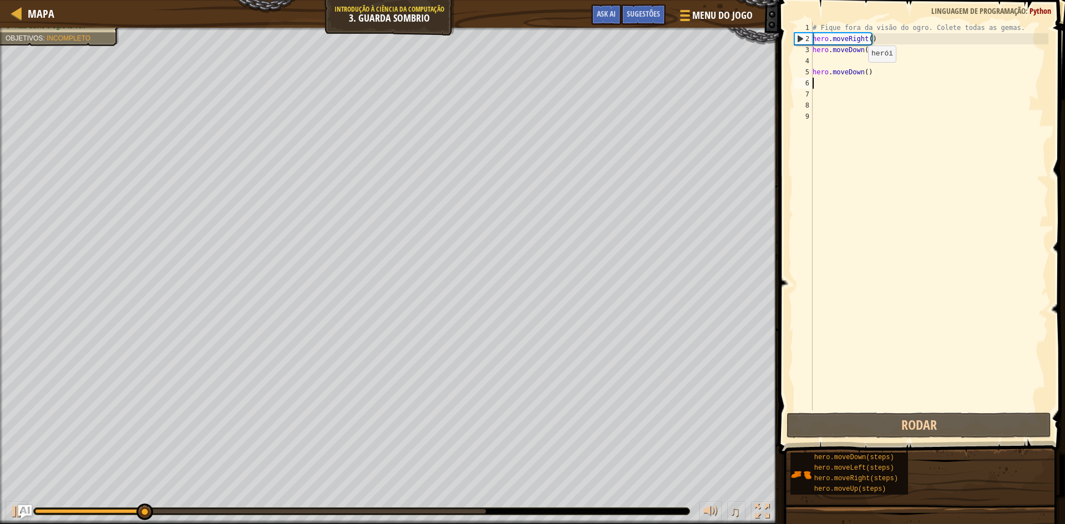
click at [859, 73] on div "# Fique fora da visão do ogro. Colete todas as gemas. hero . moveRight ( ) hero…" at bounding box center [930, 227] width 238 height 411
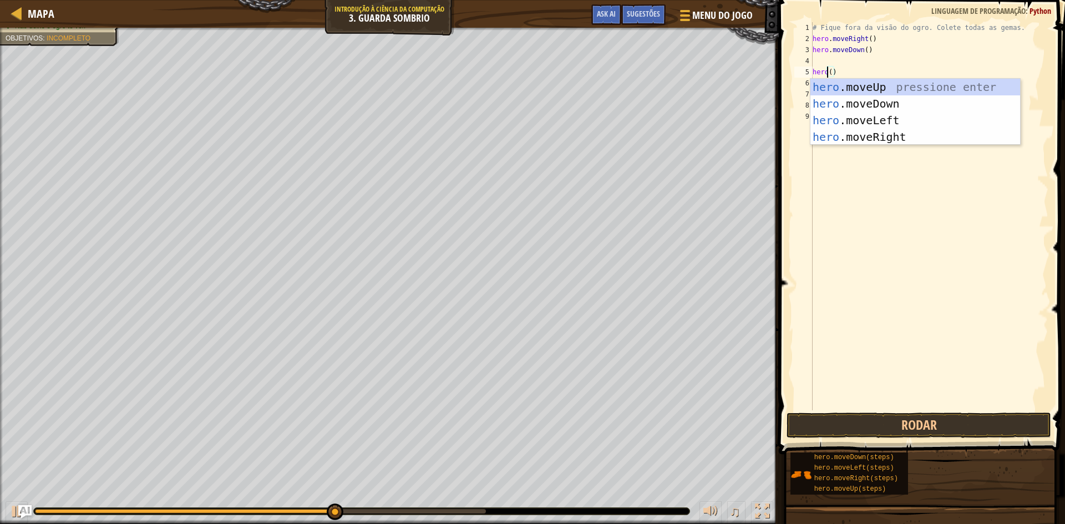
scroll to position [5, 1]
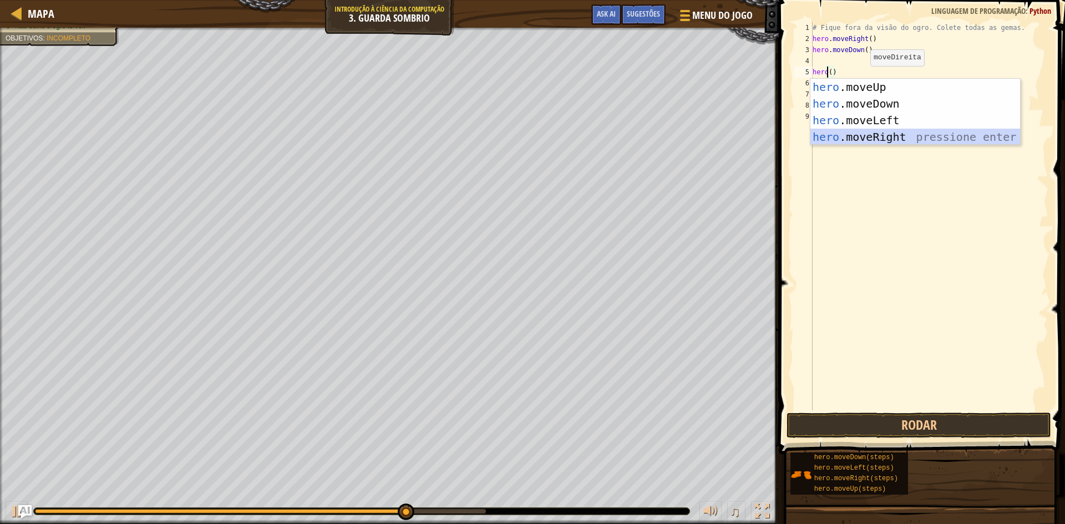
click at [876, 132] on div "hero .moveUp pressione enter hero .moveDown pressione enter hero .moveLeft pres…" at bounding box center [916, 129] width 210 height 100
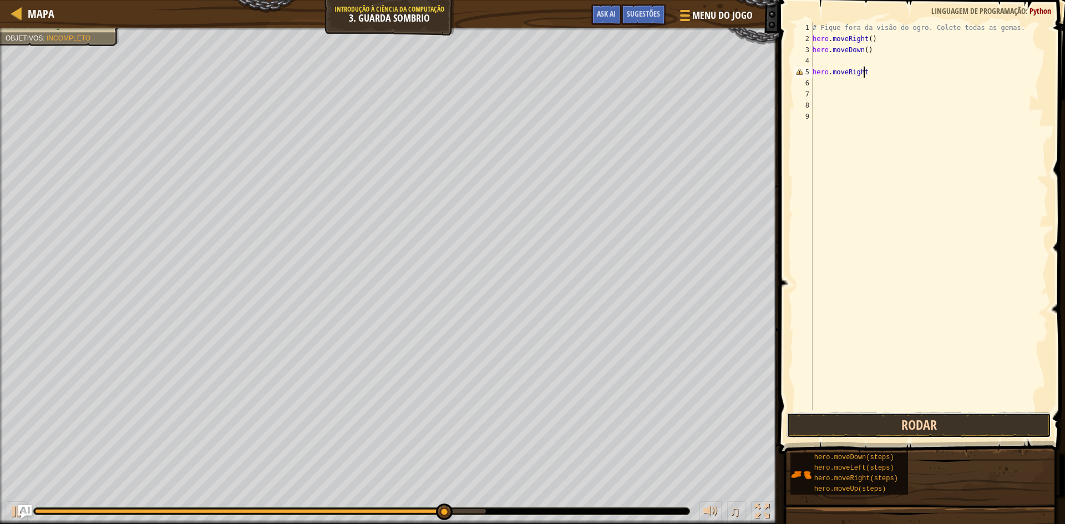
click at [854, 428] on button "Rodar" at bounding box center [919, 426] width 265 height 26
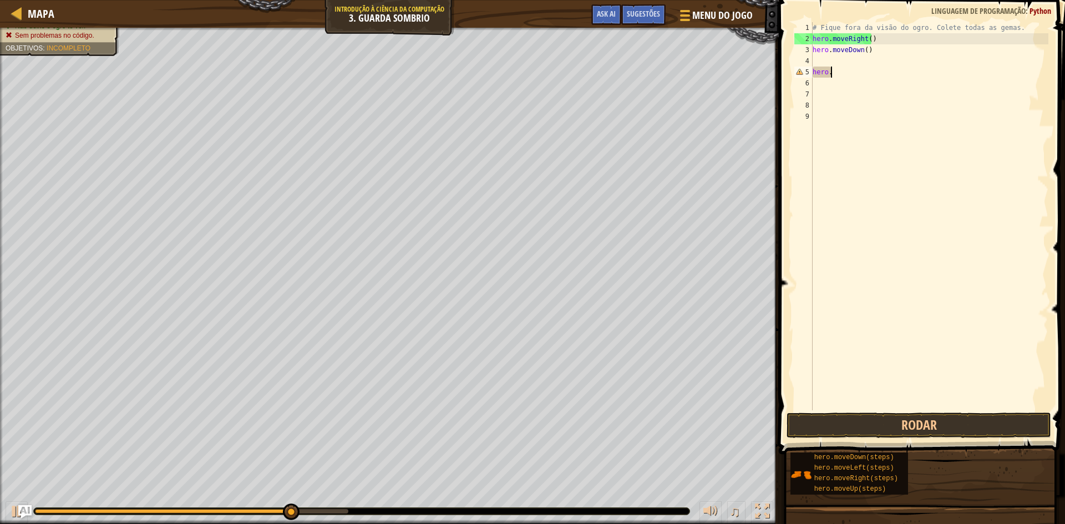
scroll to position [5, 1]
type textarea "hero"
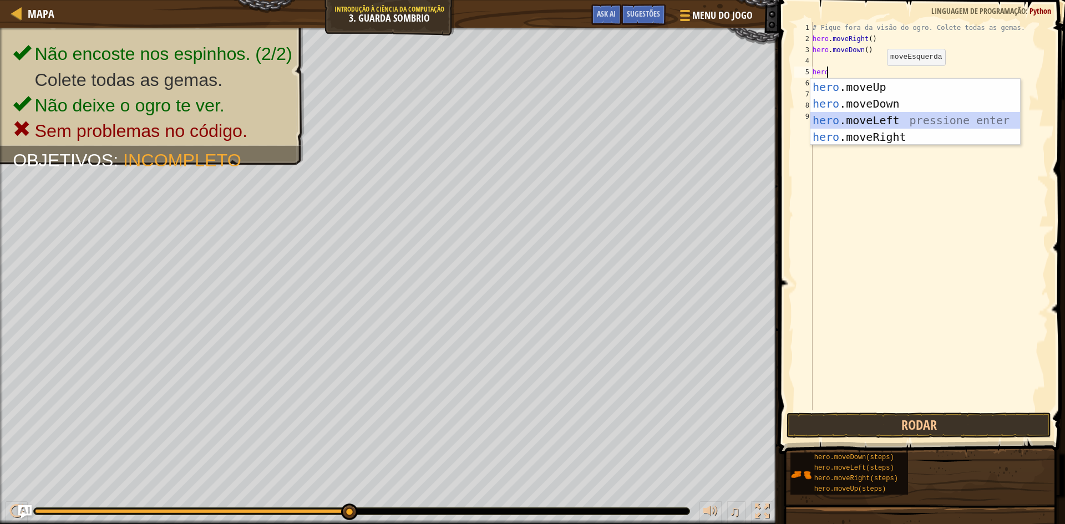
click at [872, 120] on div "hero .moveUp pressione enter hero .moveDown pressione enter hero .moveLeft pres…" at bounding box center [916, 129] width 210 height 100
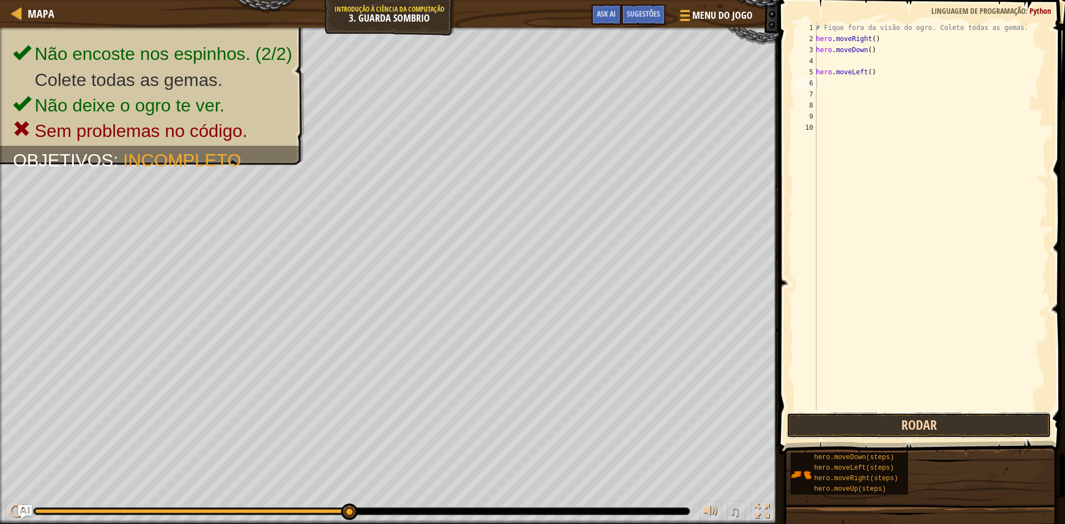
click at [796, 423] on button "Rodar" at bounding box center [919, 426] width 265 height 26
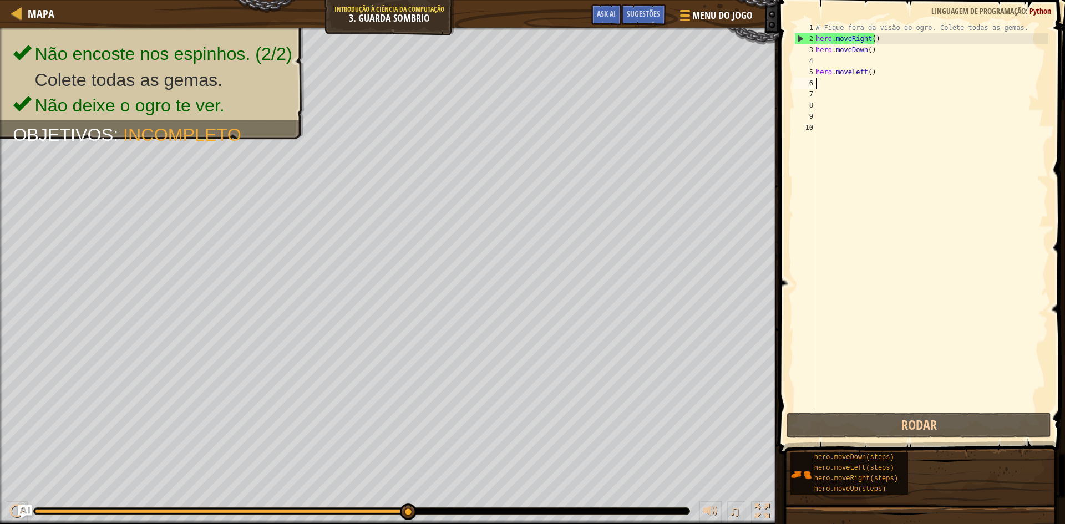
click at [871, 75] on div "# Fique fora da visão do ogro. Colete todas as gemas. hero . moveRight ( ) hero…" at bounding box center [931, 227] width 235 height 411
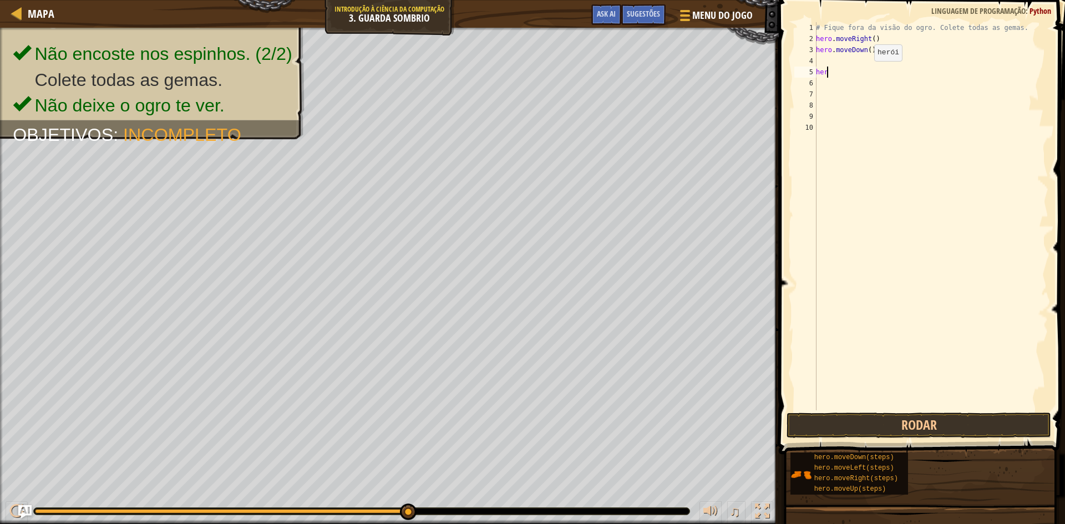
type textarea "hero"
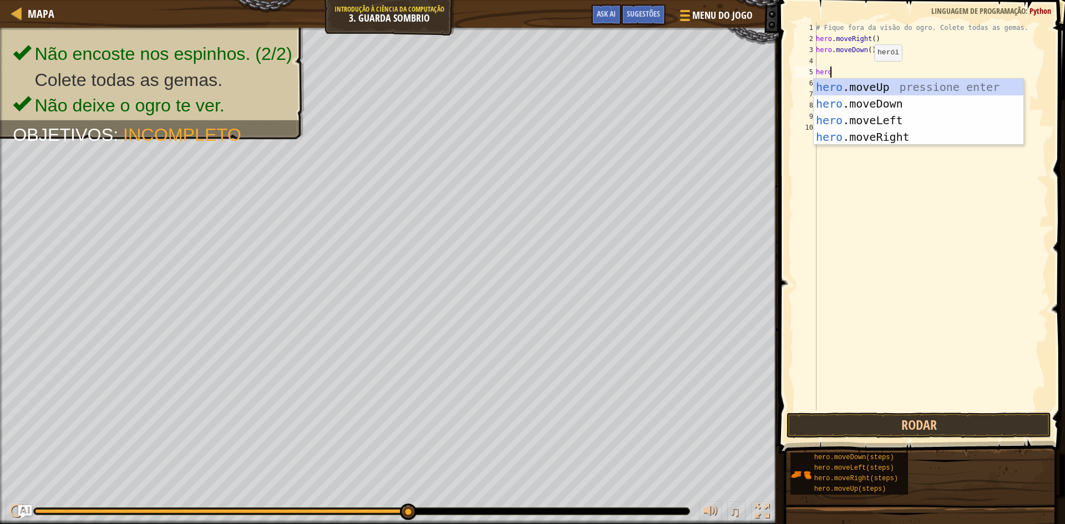
scroll to position [5, 1]
click at [877, 83] on div "hero .moveUp pressione enter hero .moveDown pressione enter hero .moveLeft pres…" at bounding box center [919, 129] width 210 height 100
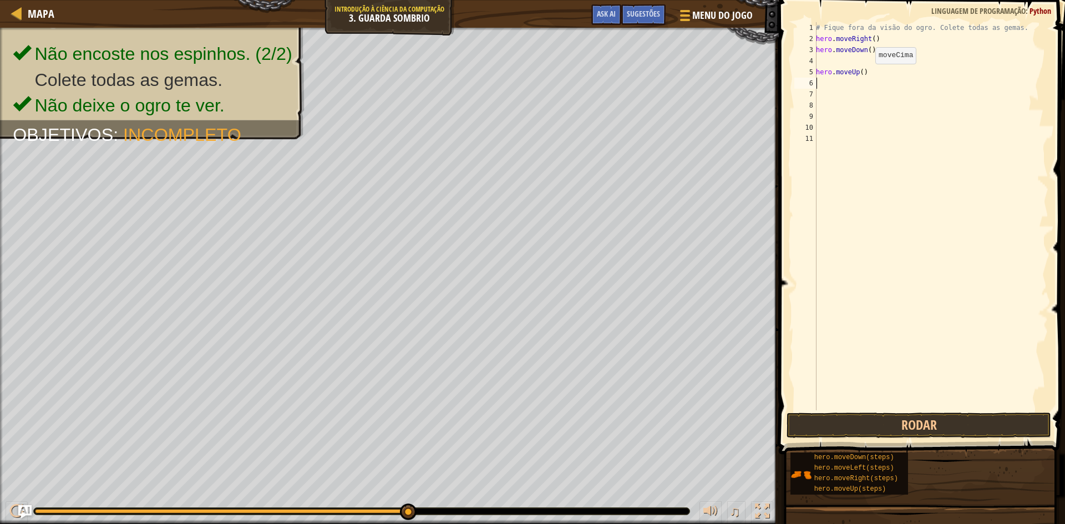
scroll to position [5, 0]
click at [893, 423] on button "Rodar" at bounding box center [919, 426] width 265 height 26
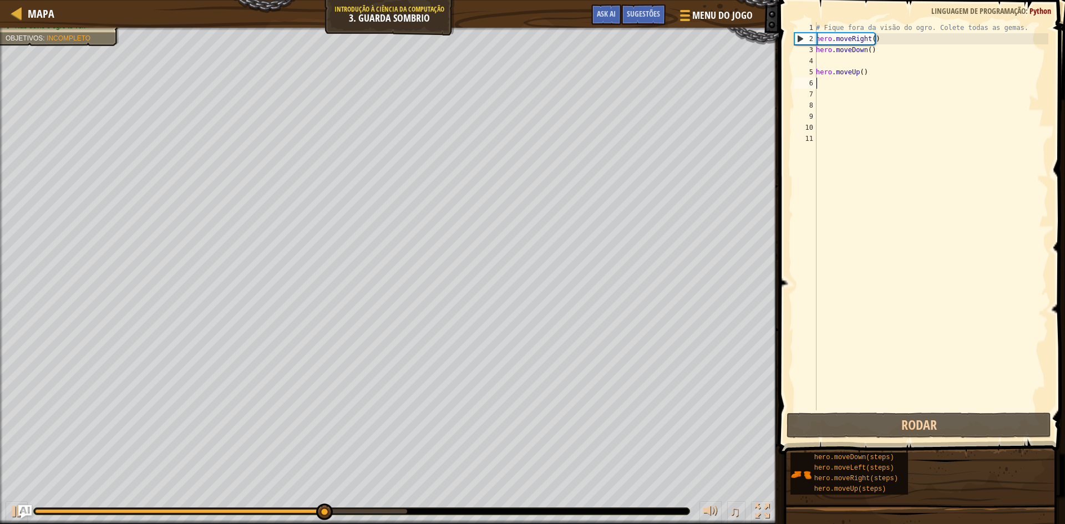
click at [872, 53] on div "# Fique fora da visão do ogro. Colete todas as gemas. hero . moveRight ( ) hero…" at bounding box center [931, 227] width 235 height 411
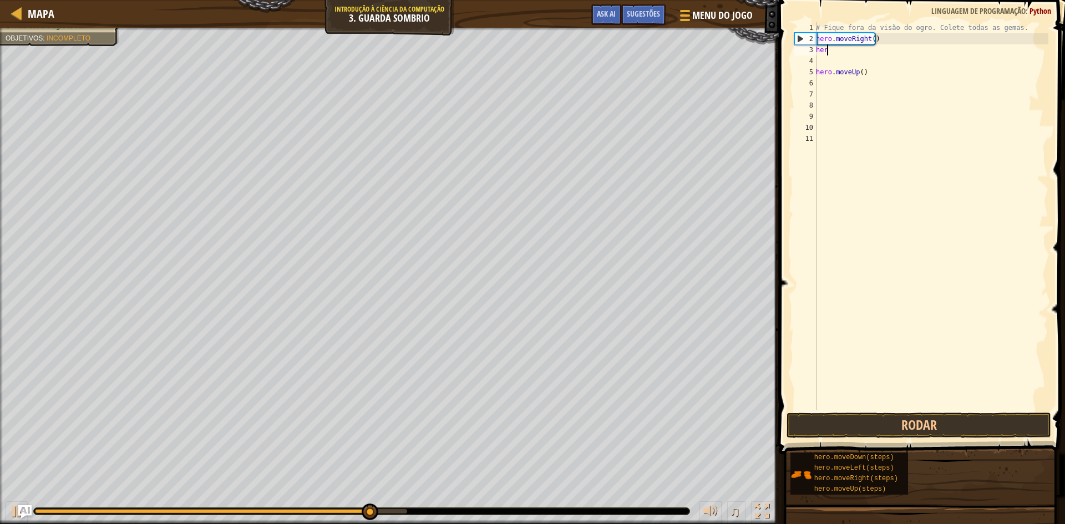
type textarea "h"
click at [825, 79] on div "# Fique fora da visão do ogro. Colete todas as gemas. hero . moveRight ( ) hero…" at bounding box center [931, 227] width 235 height 411
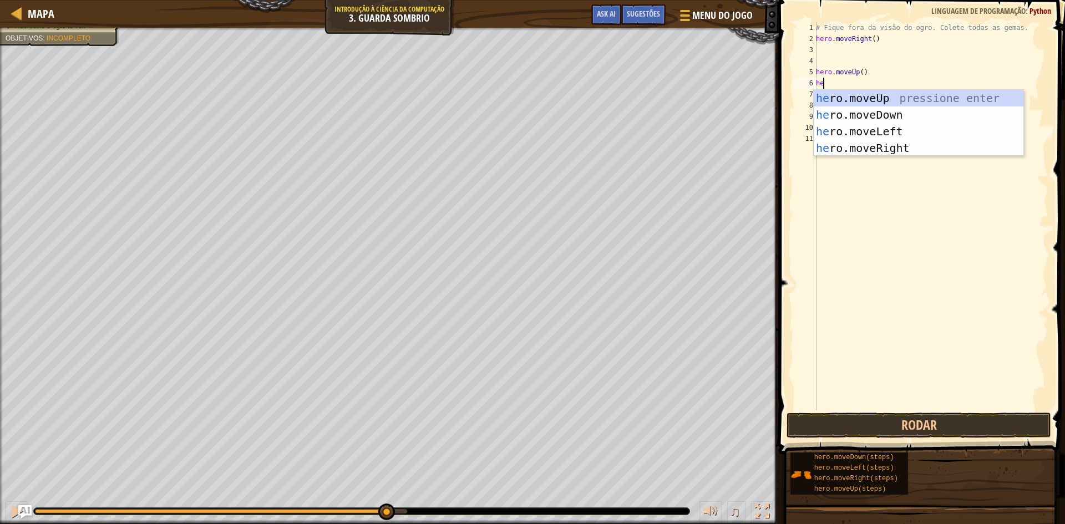
scroll to position [5, 1]
type textarea "hero"
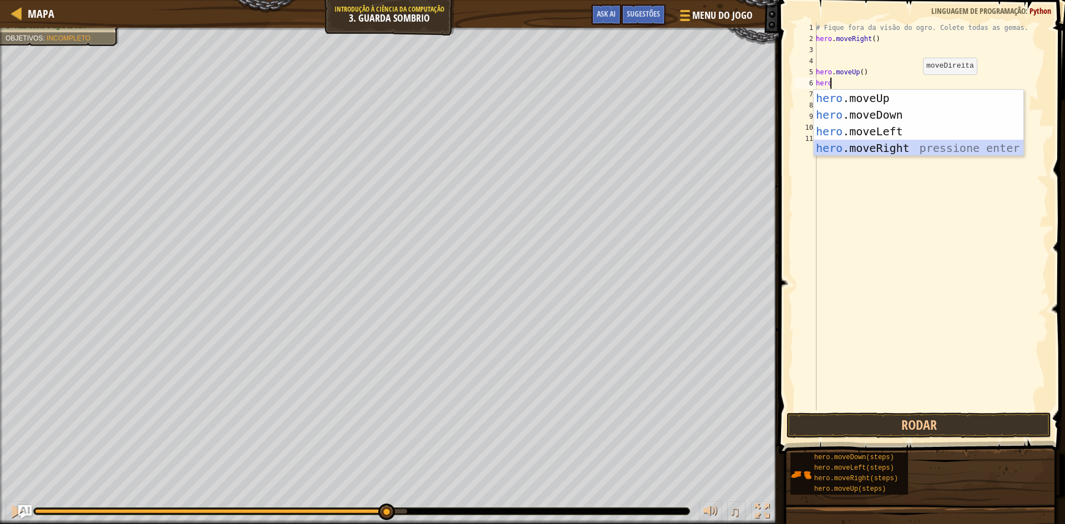
click at [895, 140] on div "hero .moveUp pressione enter hero .moveDown pressione enter hero .moveLeft pres…" at bounding box center [919, 140] width 210 height 100
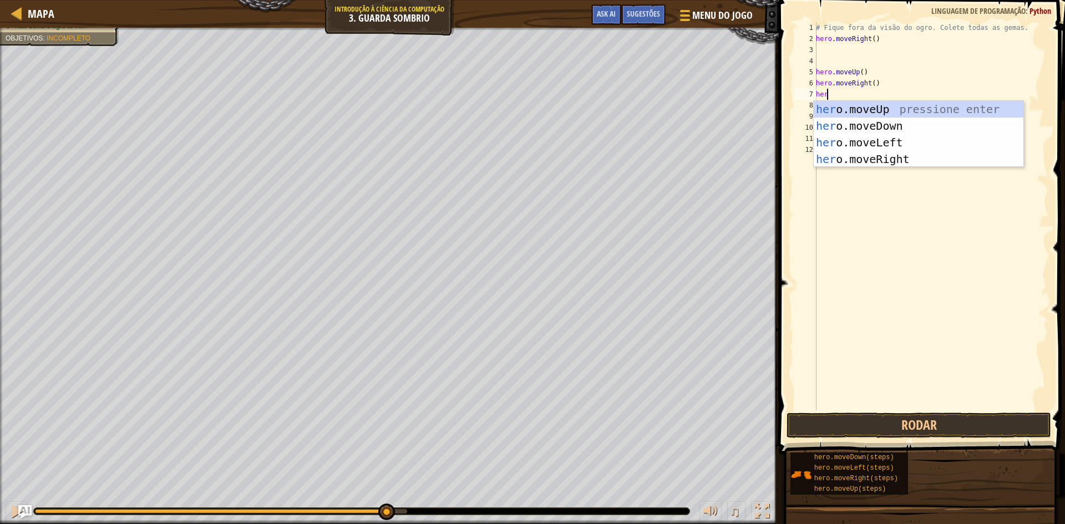
type textarea "hero"
click at [849, 121] on div "hero .moveUp pressione enter hero .moveDown pressione enter hero .moveLeft pres…" at bounding box center [919, 151] width 210 height 100
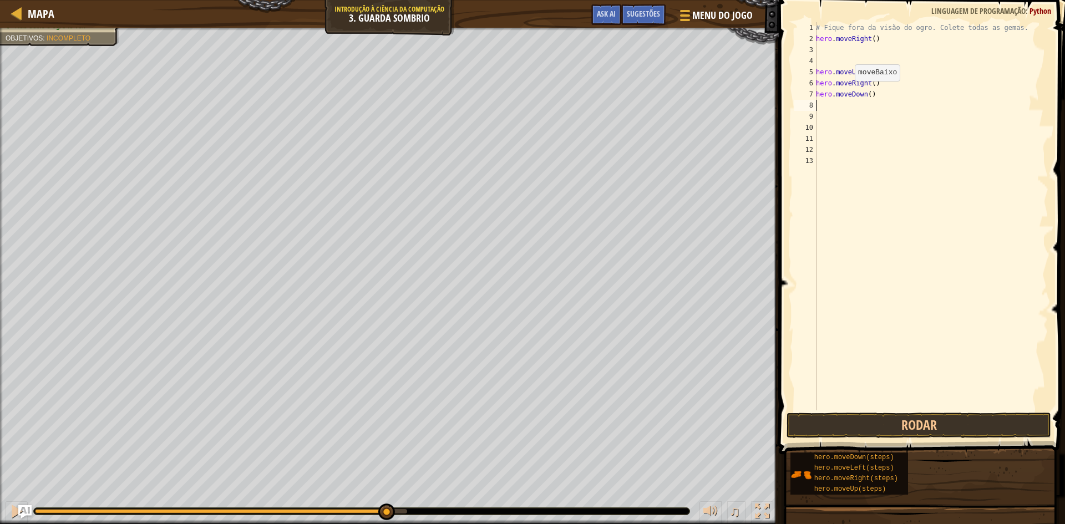
scroll to position [5, 0]
click at [817, 419] on button "Rodar" at bounding box center [919, 426] width 265 height 26
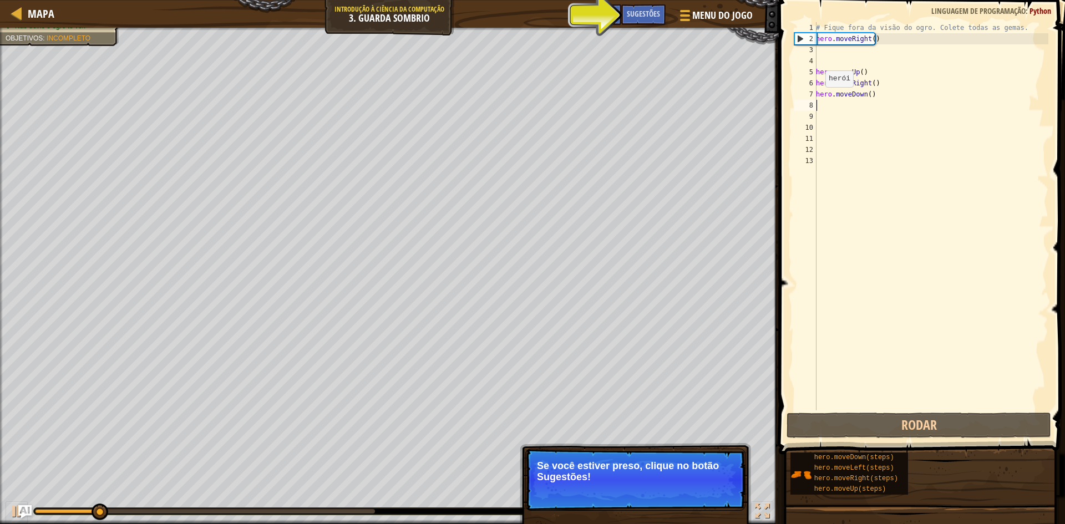
click at [819, 98] on div "# Fique fora da visão do ogro. Colete todas as gemas. hero . moveRight ( ) hero…" at bounding box center [931, 227] width 235 height 411
type textarea "hero.moveDown()"
click at [817, 108] on div "# Fique fora da visão do ogro. Colete todas as gemas. hero . moveRight ( ) hero…" at bounding box center [931, 227] width 235 height 411
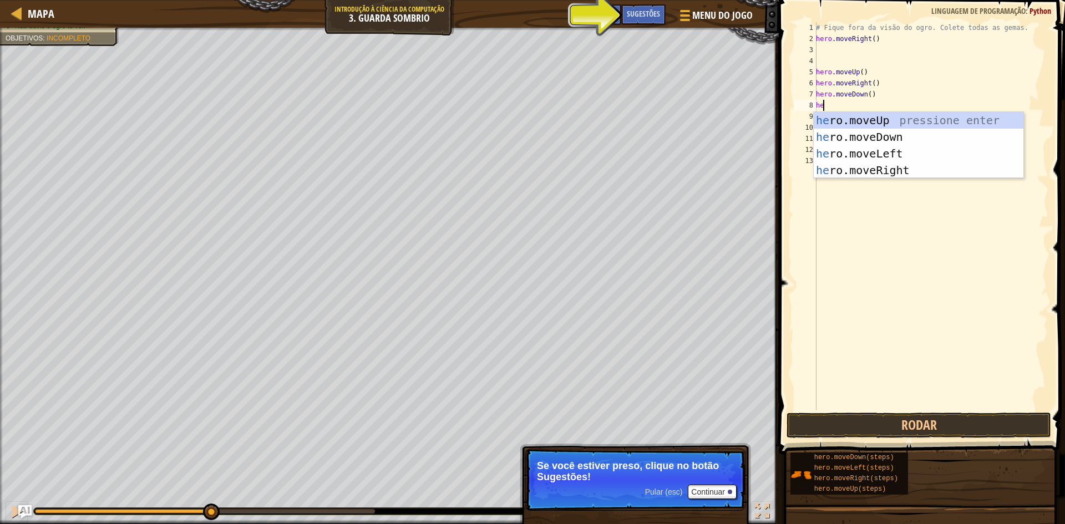
scroll to position [5, 1]
type textarea "hero"
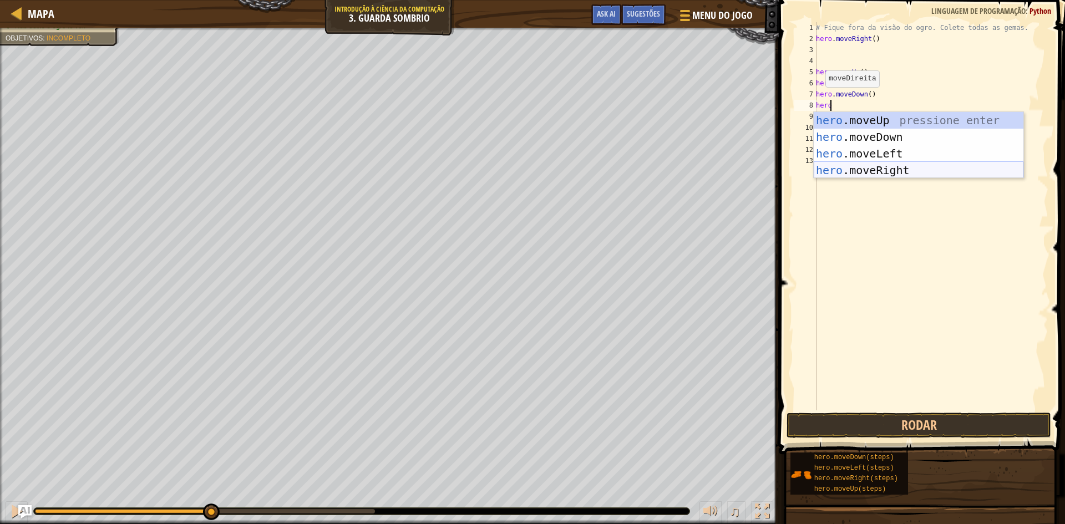
click at [863, 164] on div "hero .moveUp pressione enter hero .moveDown pressione enter hero .moveLeft pres…" at bounding box center [919, 162] width 210 height 100
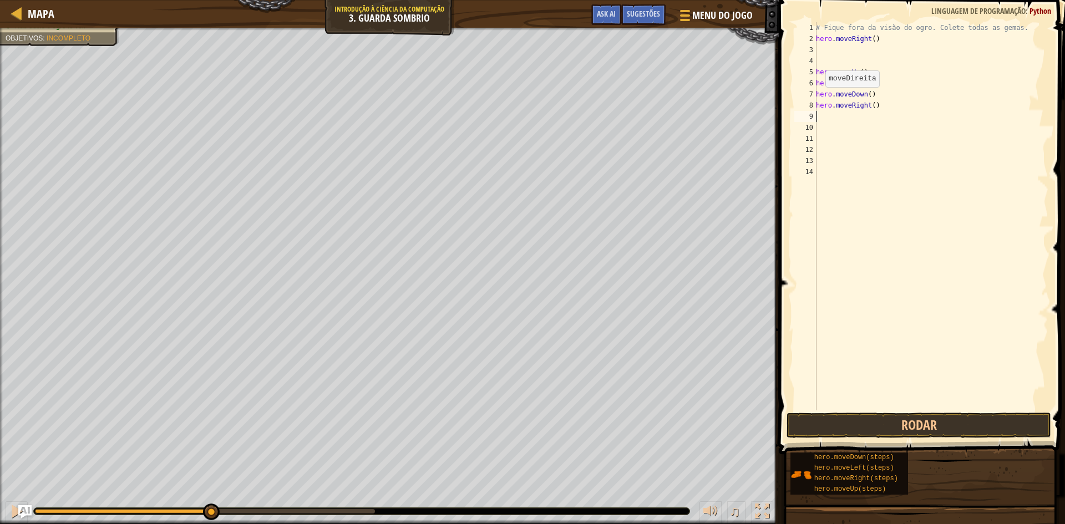
scroll to position [5, 0]
click at [865, 422] on button "Rodar" at bounding box center [919, 426] width 265 height 26
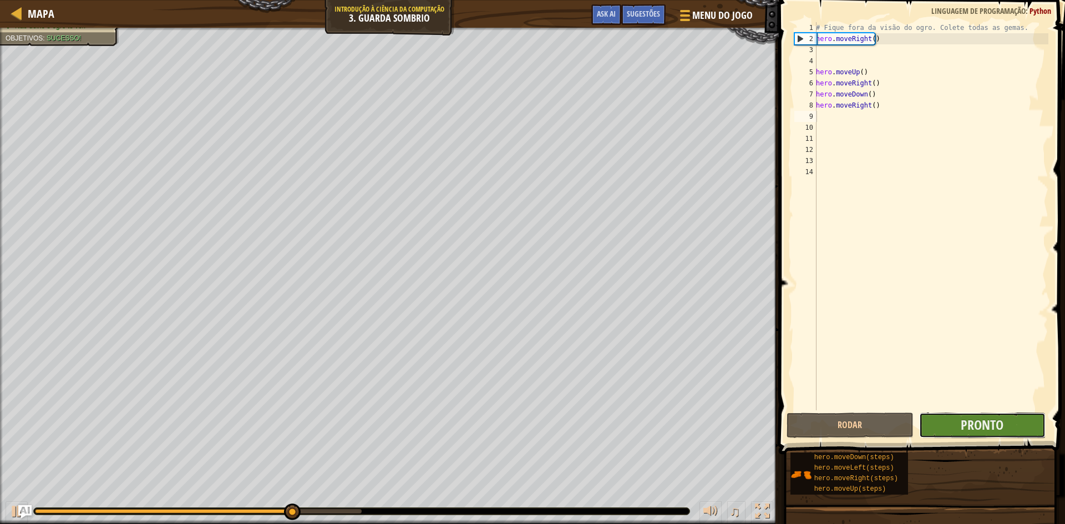
click at [927, 425] on button "Pronto" at bounding box center [982, 426] width 127 height 26
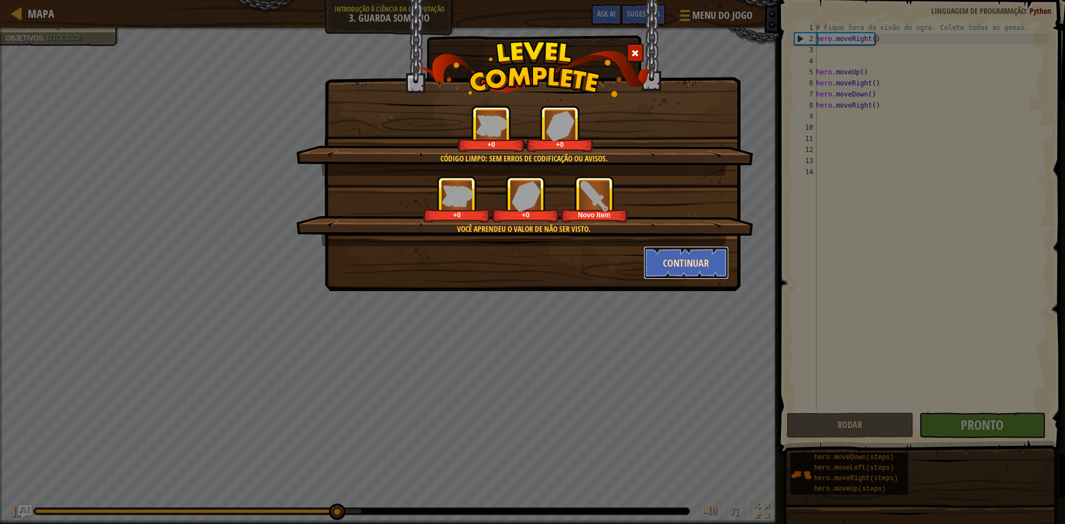
click at [685, 262] on button "Continuar" at bounding box center [687, 262] width 86 height 33
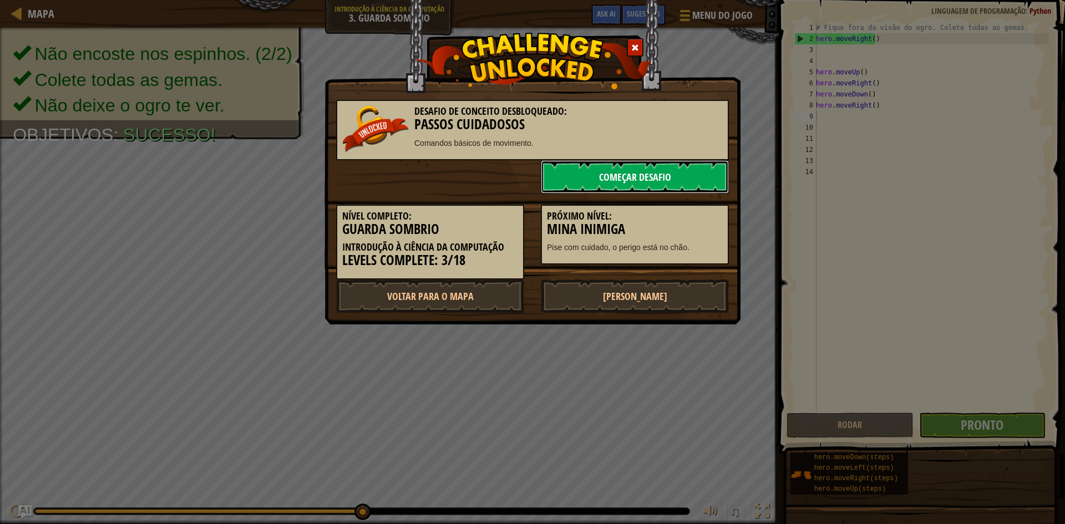
click at [635, 179] on link "Começar Desafio" at bounding box center [635, 176] width 188 height 33
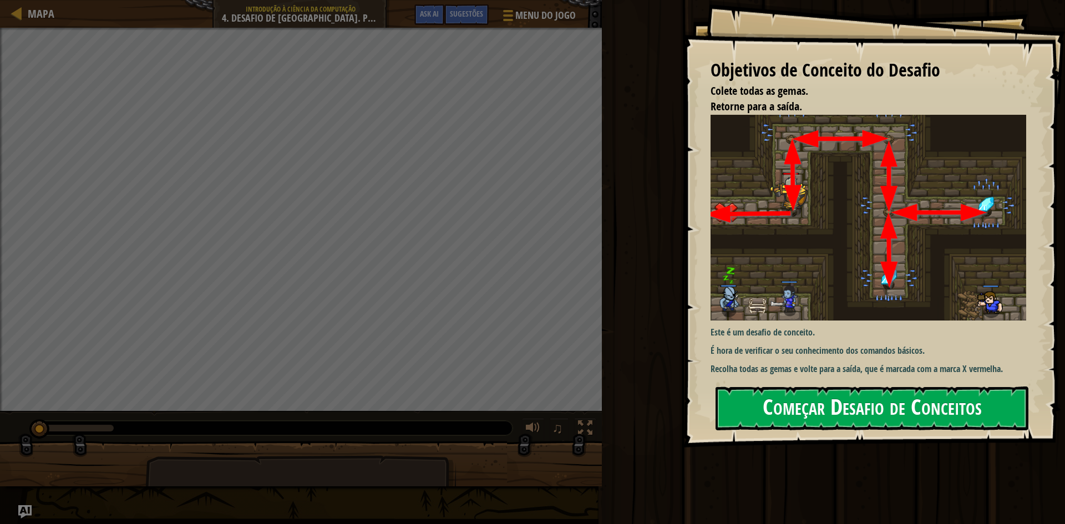
click at [821, 411] on button "Começar Desafio de Conceitos" at bounding box center [872, 409] width 313 height 44
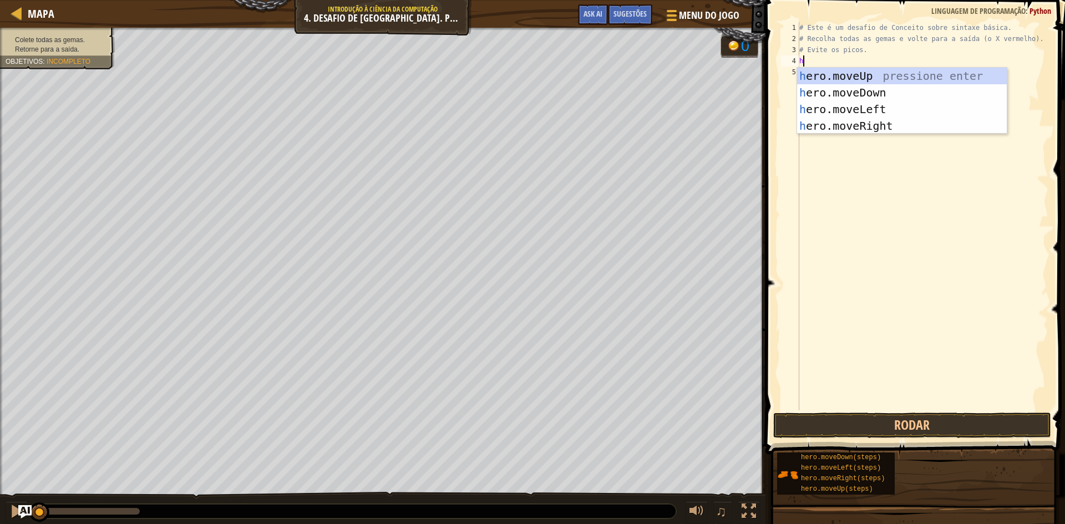
scroll to position [5, 0]
type textarea "hero"
click at [873, 77] on div "hero .moveUp pressione enter hero .moveDown pressione enter hero .moveLeft pres…" at bounding box center [902, 118] width 210 height 100
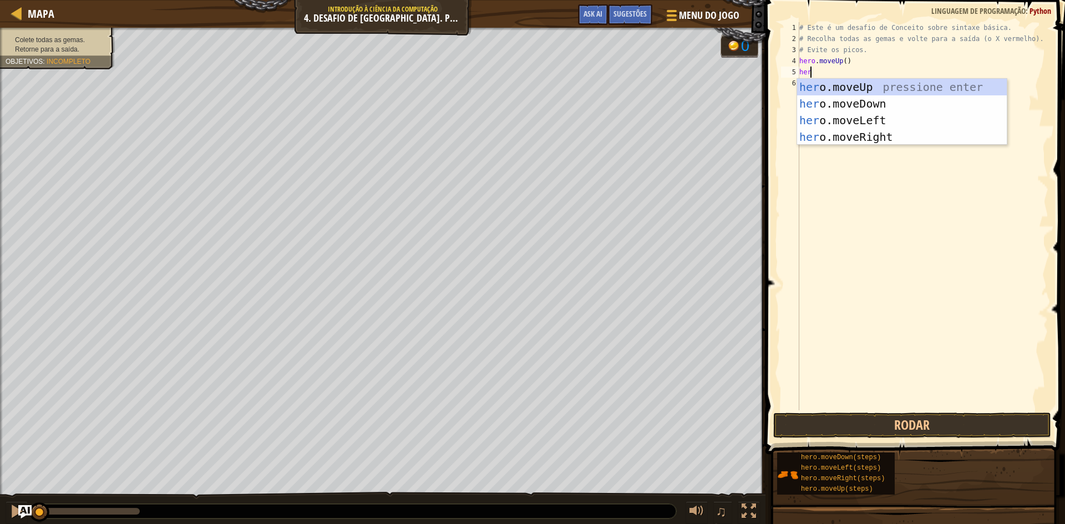
type textarea "hero"
click at [905, 133] on div "hero .moveUp pressione enter hero .moveDown pressione enter hero .moveLeft pres…" at bounding box center [902, 129] width 210 height 100
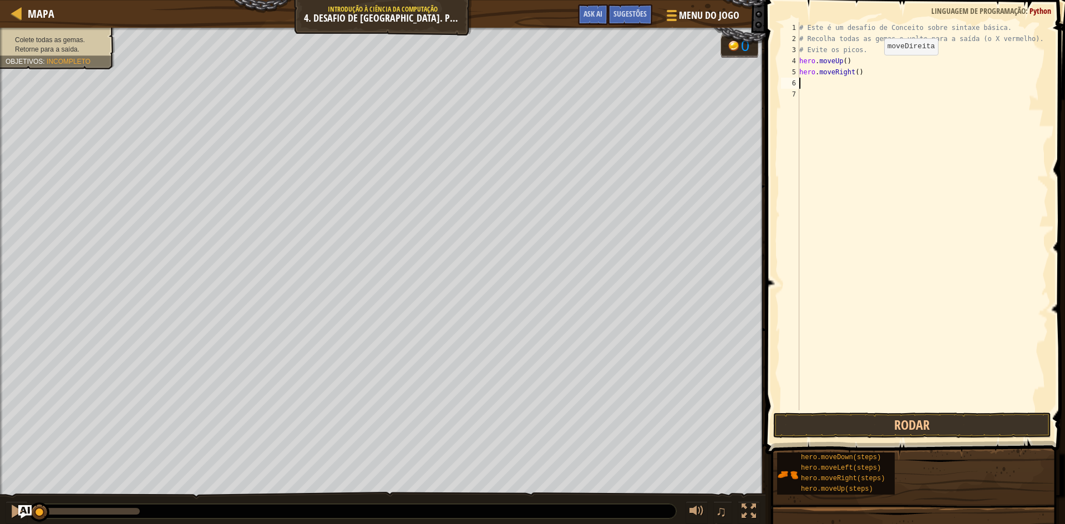
scroll to position [5, 0]
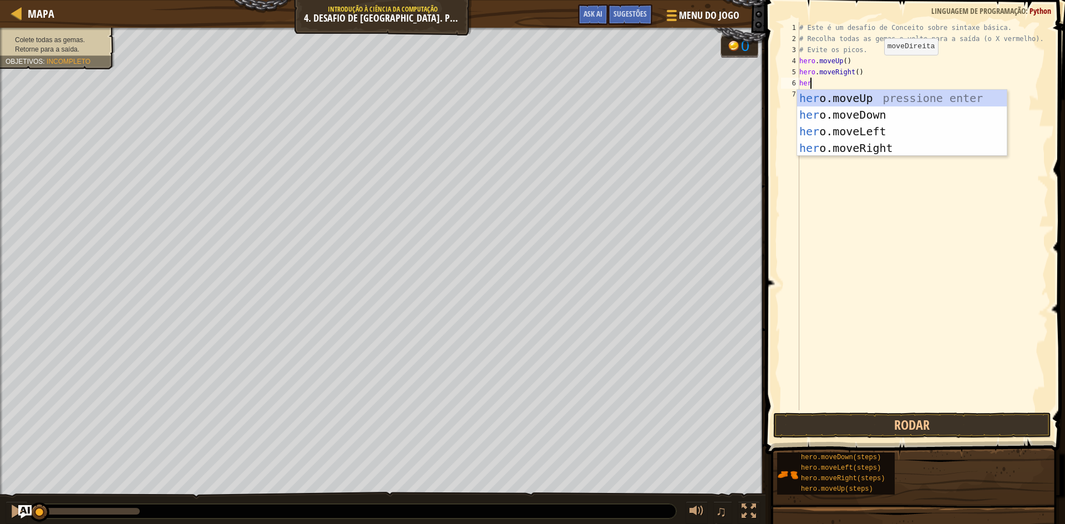
type textarea "hero"
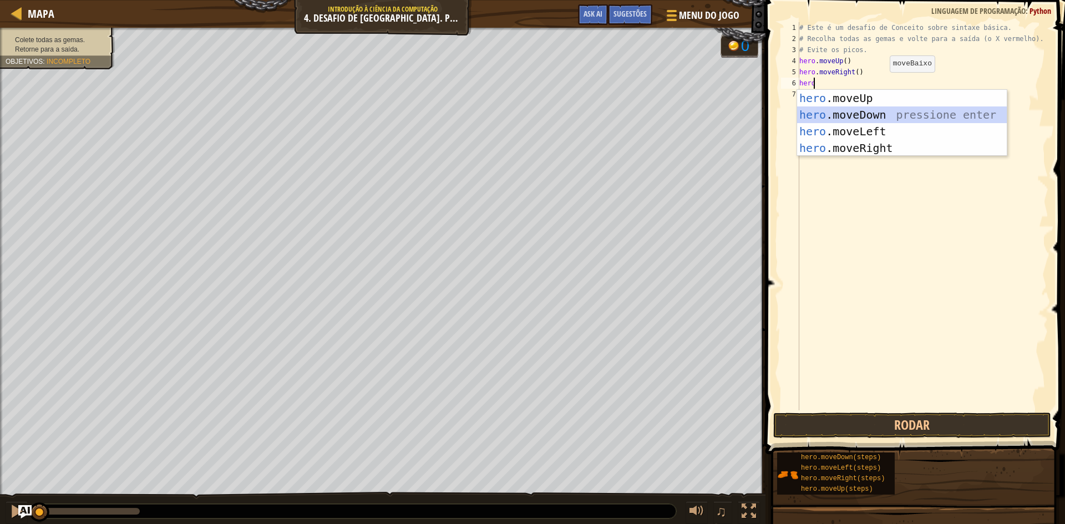
click at [867, 107] on div "hero .moveUp pressione enter hero .moveDown pressione enter hero .moveLeft pres…" at bounding box center [902, 140] width 210 height 100
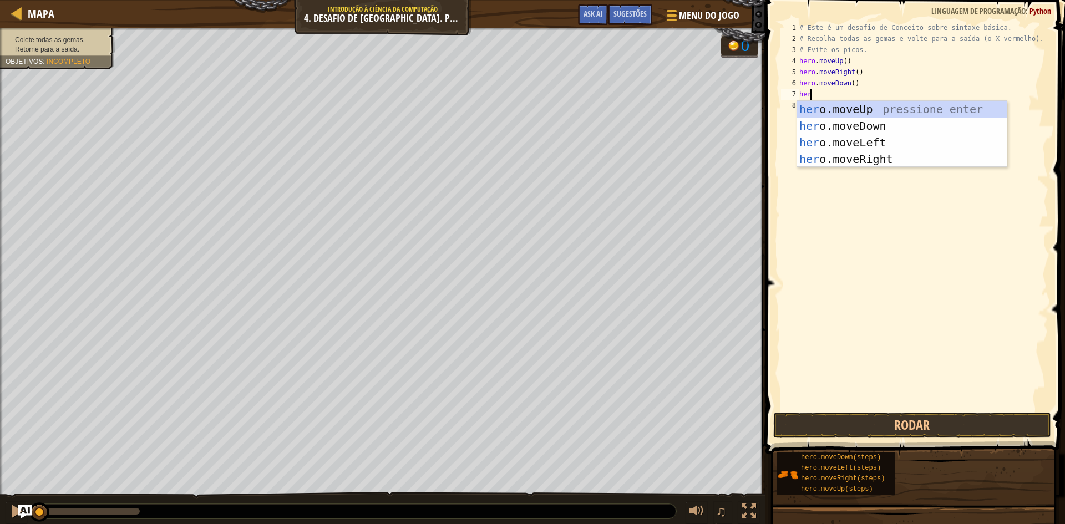
type textarea "hero"
click at [854, 120] on div "hero .moveUp pressione enter hero .moveDown pressione enter hero .moveLeft pres…" at bounding box center [902, 151] width 210 height 100
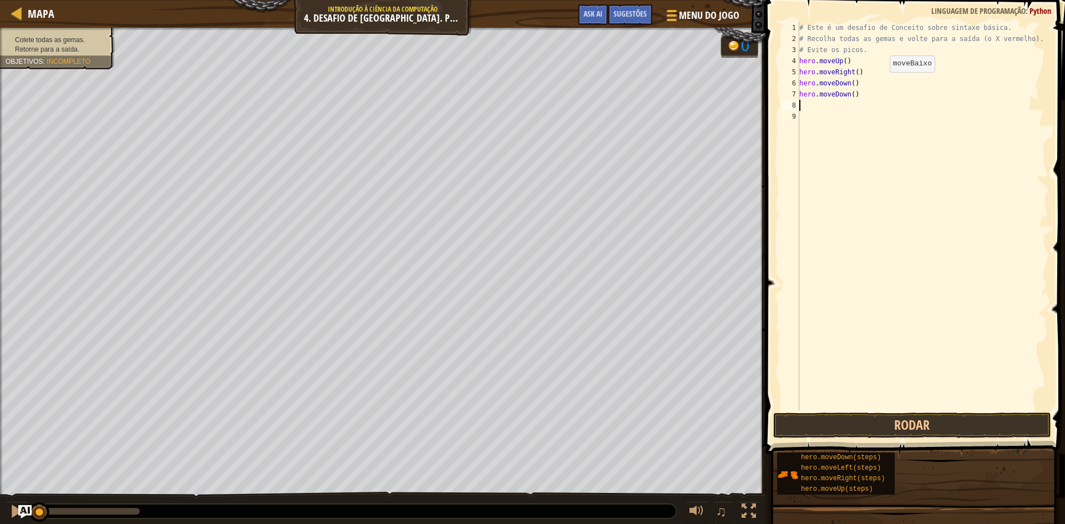
scroll to position [5, 0]
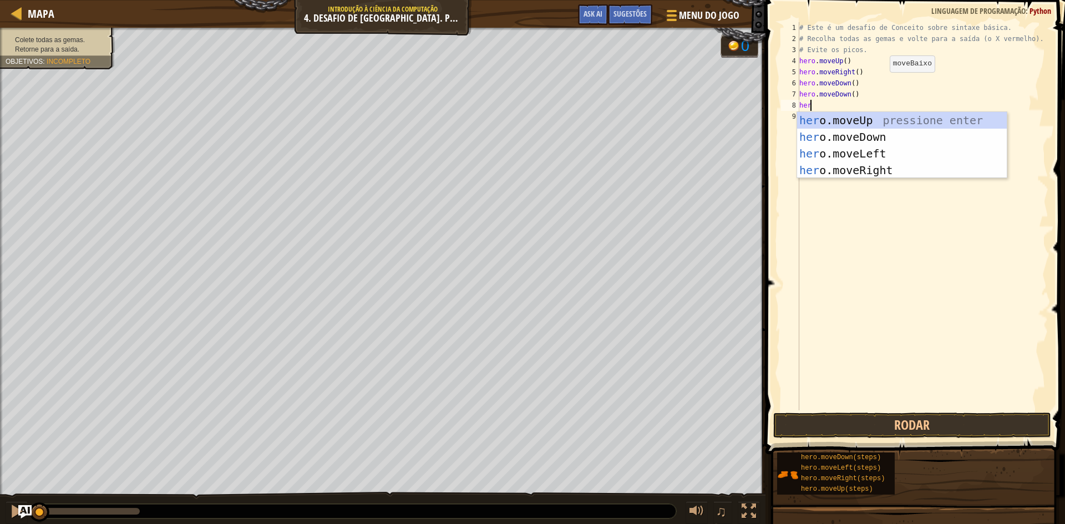
type textarea "hero"
click at [864, 124] on div "hero .moveUp pressione enter hero .moveDown pressione enter hero .moveLeft pres…" at bounding box center [902, 162] width 210 height 100
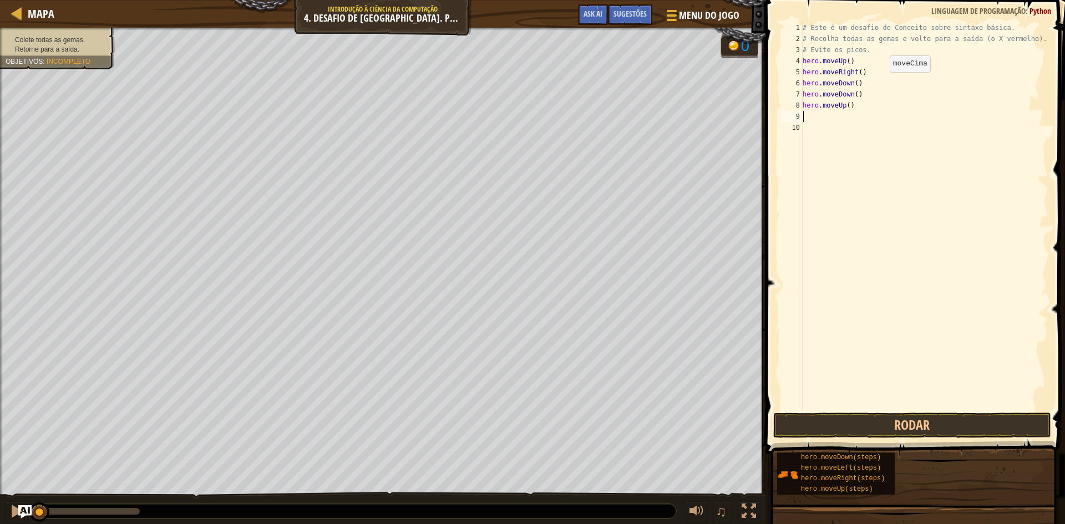
scroll to position [5, 0]
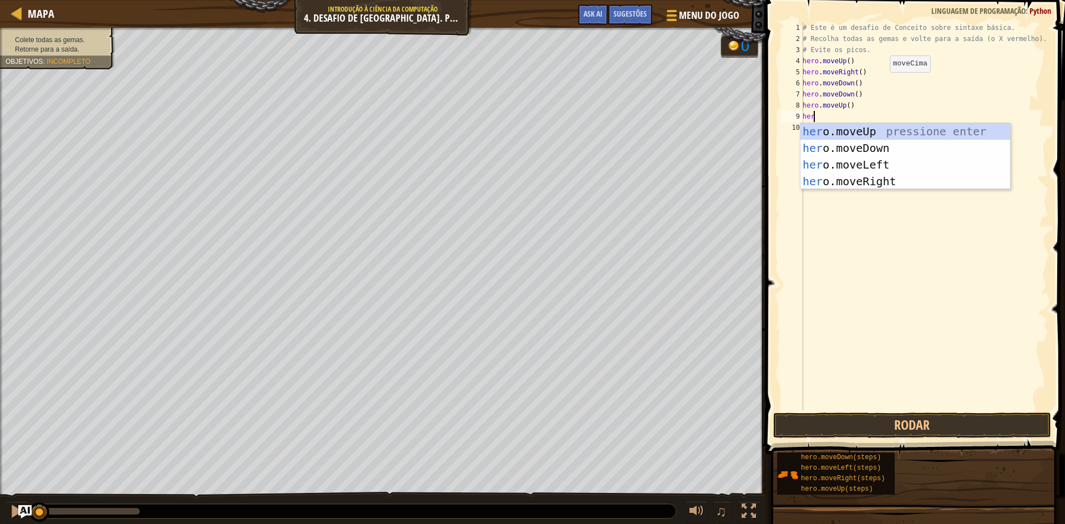
type textarea "hero"
click at [866, 134] on div "hero .moveUp pressione enter hero .moveDown pressione enter hero .moveLeft pres…" at bounding box center [906, 173] width 210 height 100
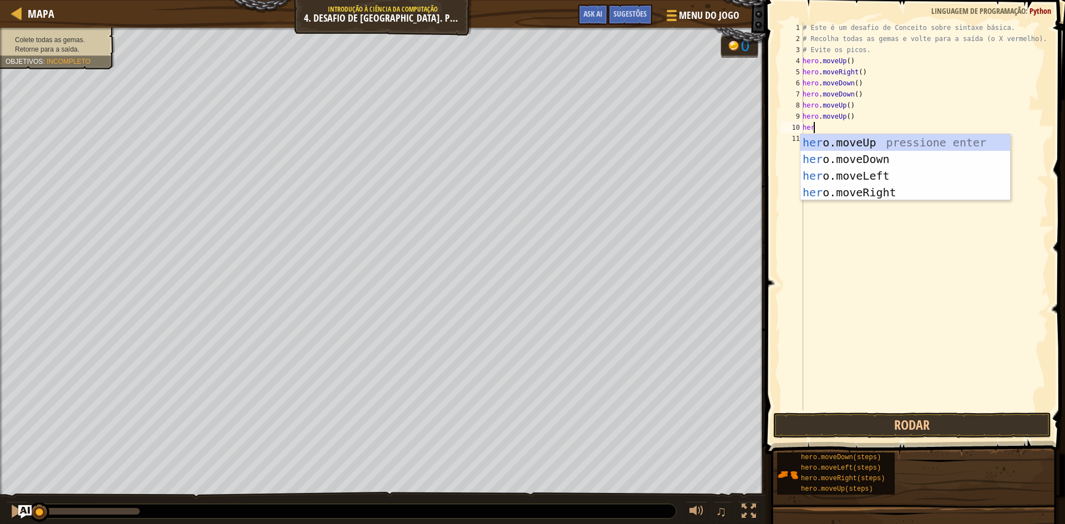
type textarea "hero"
click at [877, 180] on div "hero .moveUp pressione enter hero .moveDown pressione enter hero .moveLeft pres…" at bounding box center [906, 184] width 210 height 100
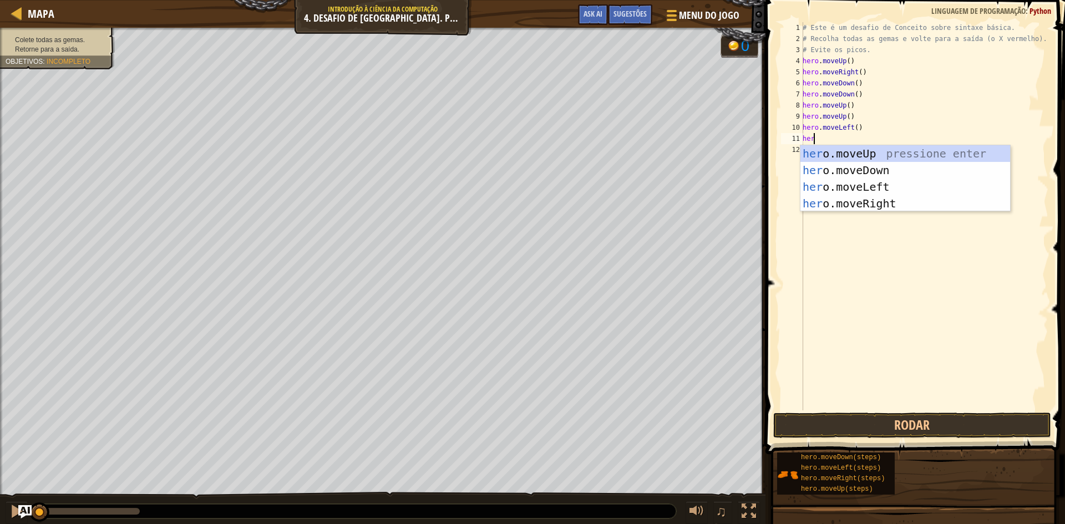
type textarea "hero"
click at [857, 156] on div "hero .moveUp pressione enter hero .moveDown pressione enter hero .moveLeft pres…" at bounding box center [906, 195] width 210 height 100
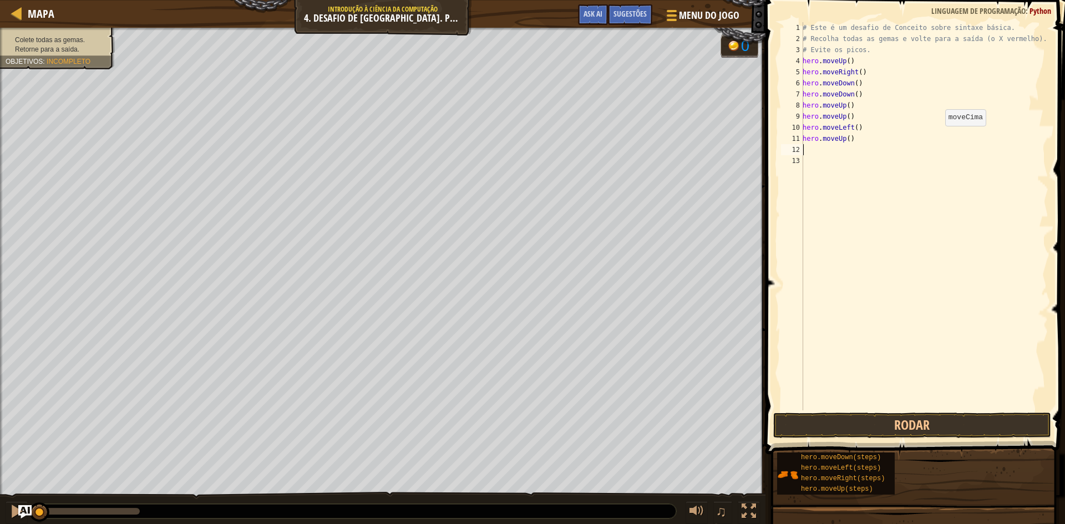
scroll to position [5, 0]
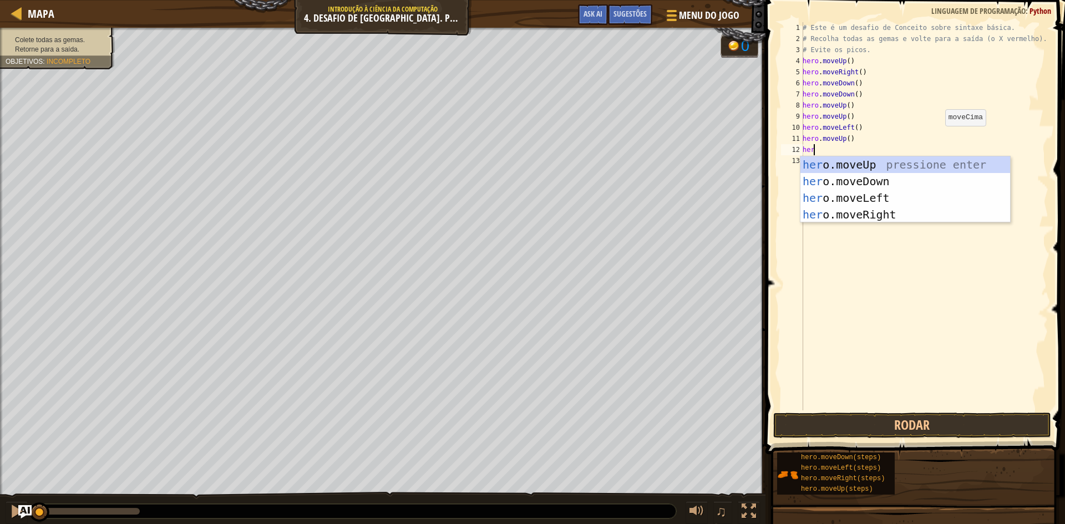
type textarea "hero"
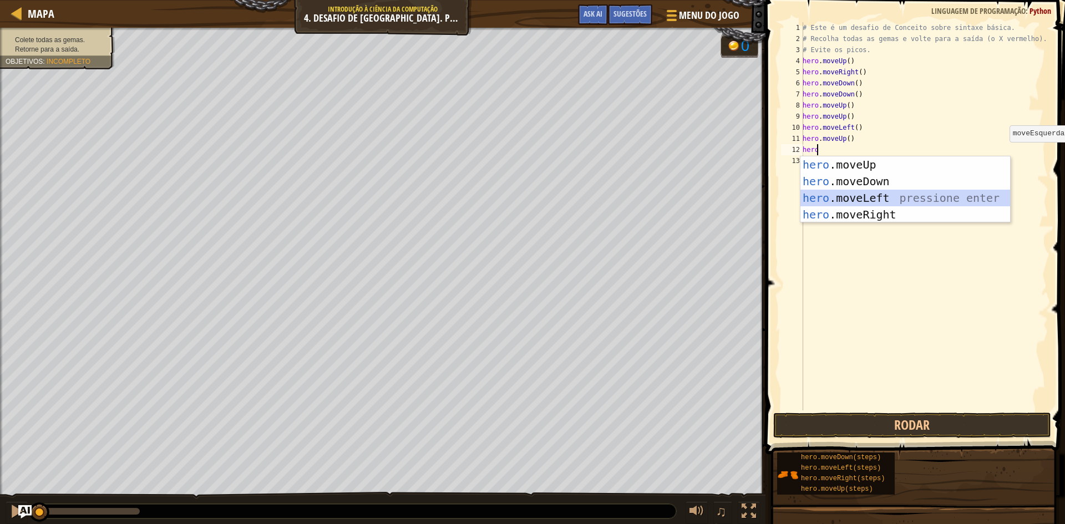
click at [866, 201] on div "hero .moveUp pressione enter hero .moveDown pressione enter hero .moveLeft pres…" at bounding box center [906, 206] width 210 height 100
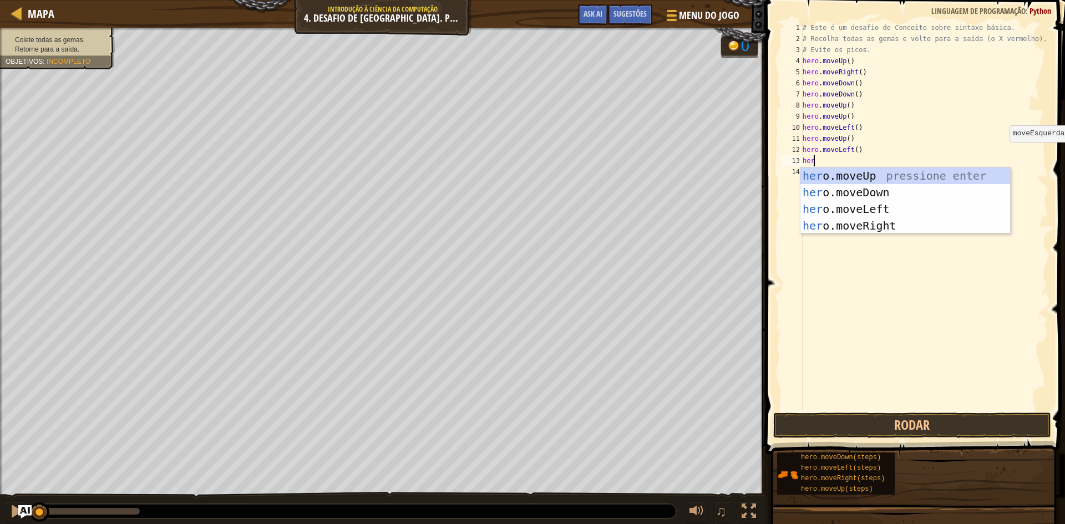
type textarea "hero"
click at [881, 186] on div "hero .moveUp pressione enter hero .moveDown pressione enter hero .moveLeft pres…" at bounding box center [906, 218] width 210 height 100
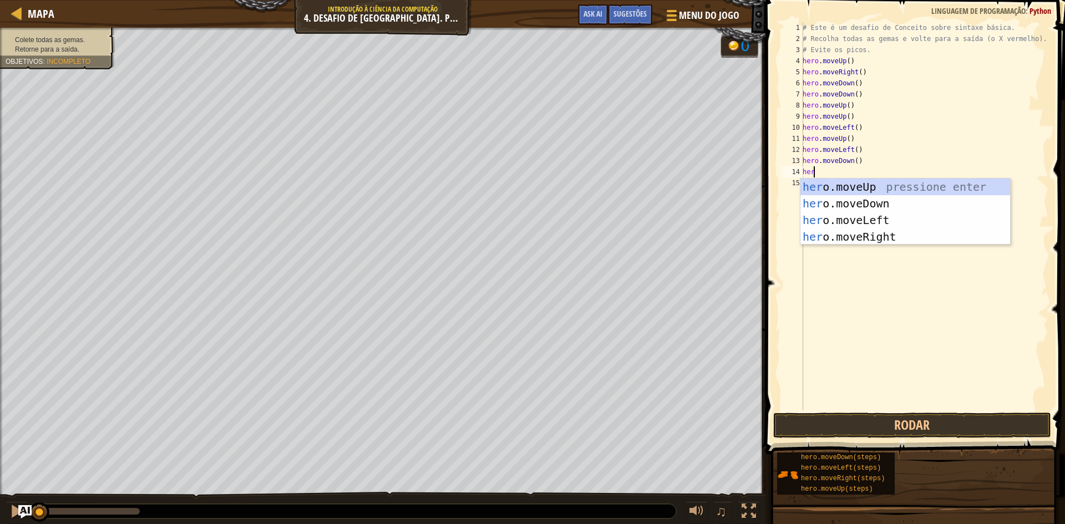
type textarea "hero"
click at [867, 216] on div "hero .moveUp pressione enter hero .moveDown pressione enter hero .moveLeft pres…" at bounding box center [906, 229] width 210 height 100
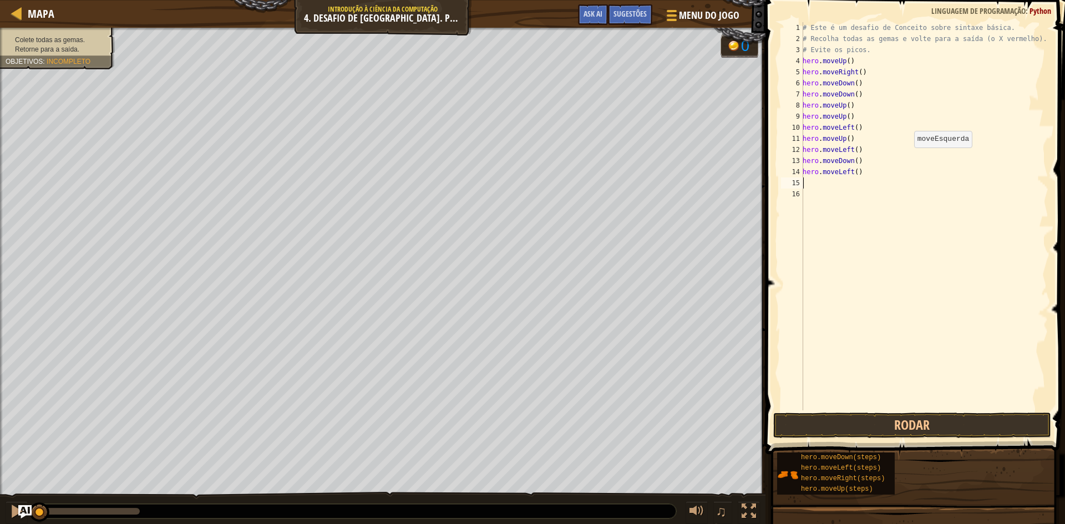
scroll to position [5, 0]
click at [808, 431] on button "Rodar" at bounding box center [912, 426] width 278 height 26
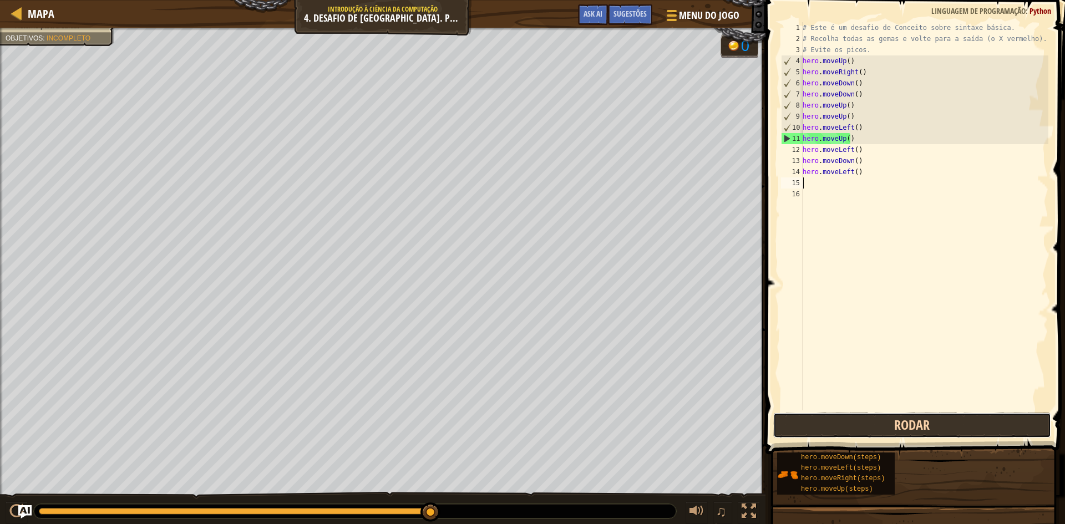
click at [933, 426] on button "Rodar" at bounding box center [912, 426] width 278 height 26
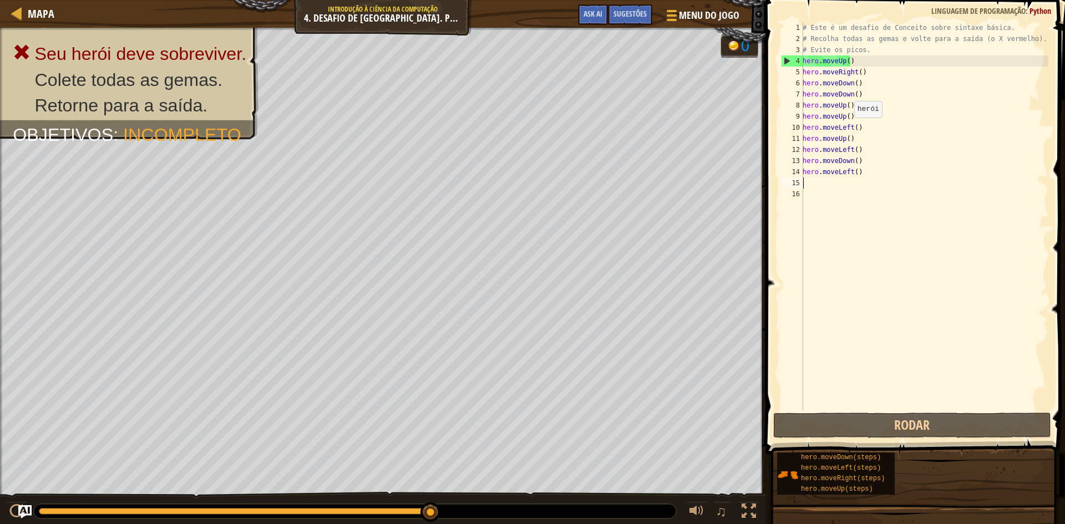
click at [848, 129] on div "# Este é um desafio de Conceito sobre sintaxe básica. # Recolha todas as gemas …" at bounding box center [925, 227] width 248 height 411
click at [850, 130] on div "# Este é um desafio de Conceito sobre sintaxe básica. # Recolha todas as gemas …" at bounding box center [925, 227] width 248 height 411
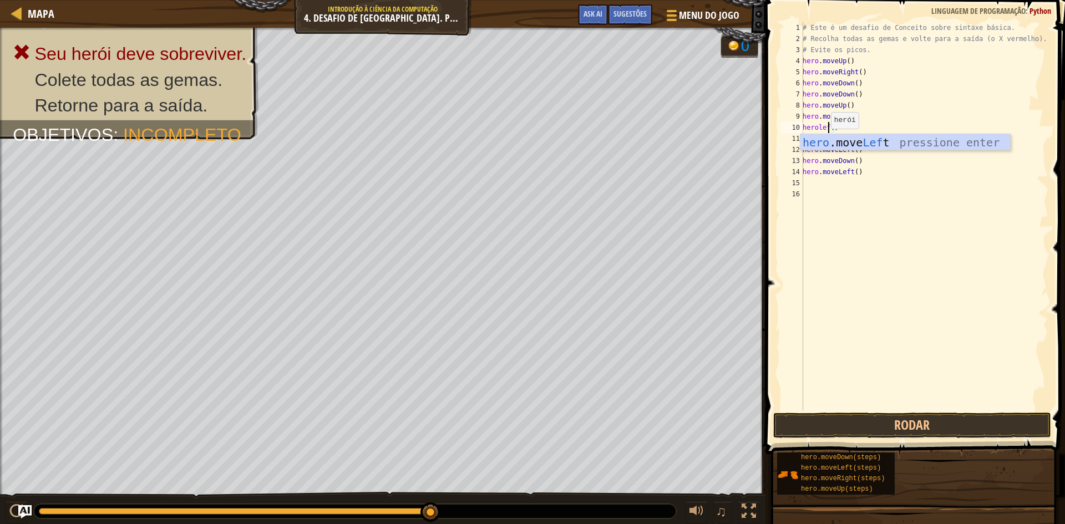
scroll to position [5, 2]
click at [847, 144] on div "hero .move Left pressione enter" at bounding box center [906, 159] width 210 height 50
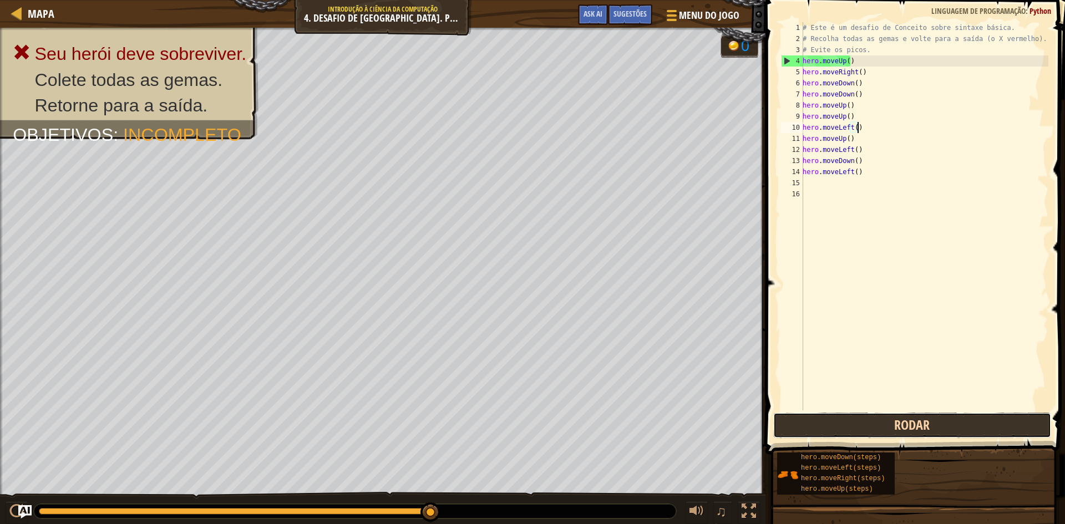
click at [845, 429] on button "Rodar" at bounding box center [912, 426] width 278 height 26
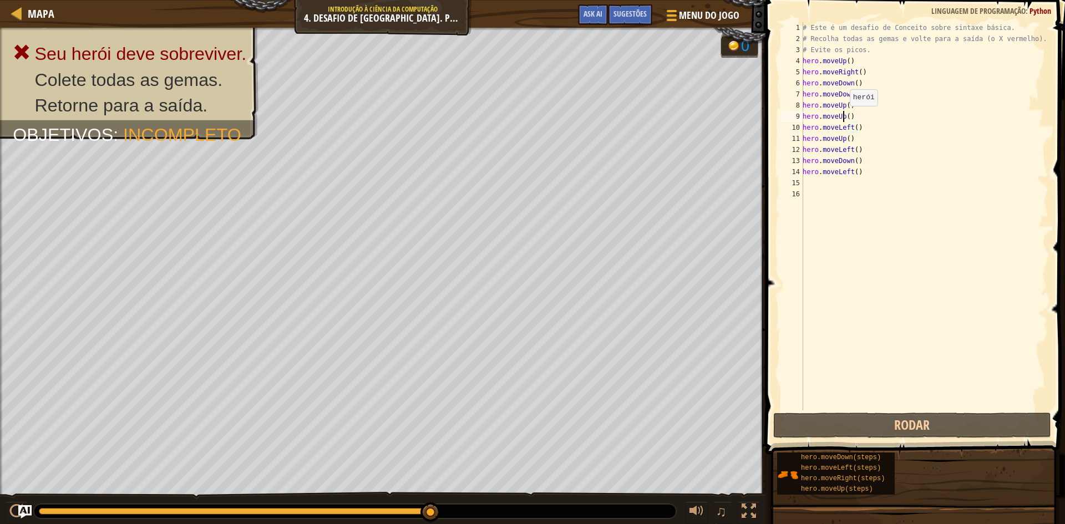
click at [844, 117] on div "# Este é um desafio de Conceito sobre sintaxe básica. # Recolha todas as gemas …" at bounding box center [925, 227] width 248 height 411
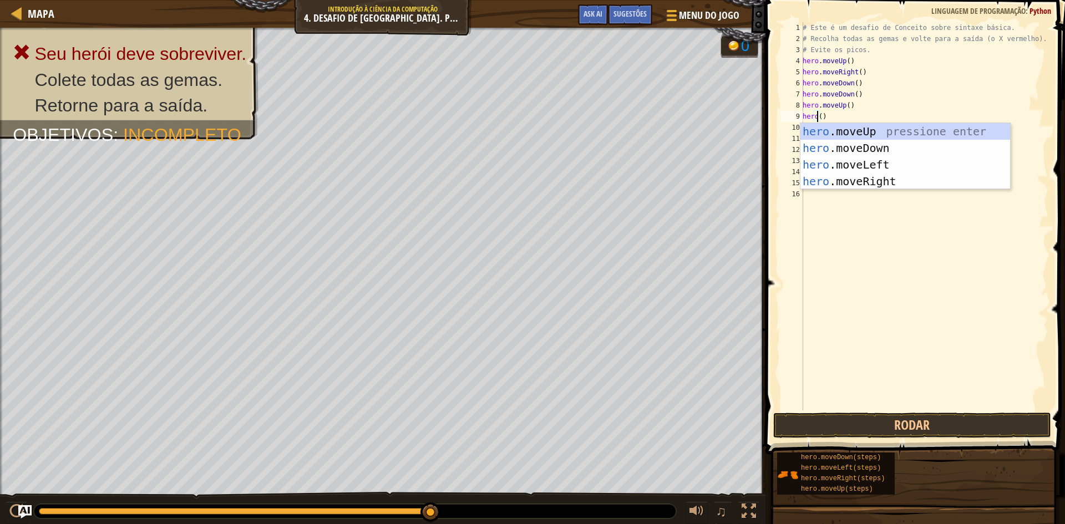
scroll to position [5, 1]
click at [859, 184] on div "hero .moveUp pressione enter hero .moveDown pressione enter hero .moveLeft pres…" at bounding box center [906, 173] width 210 height 100
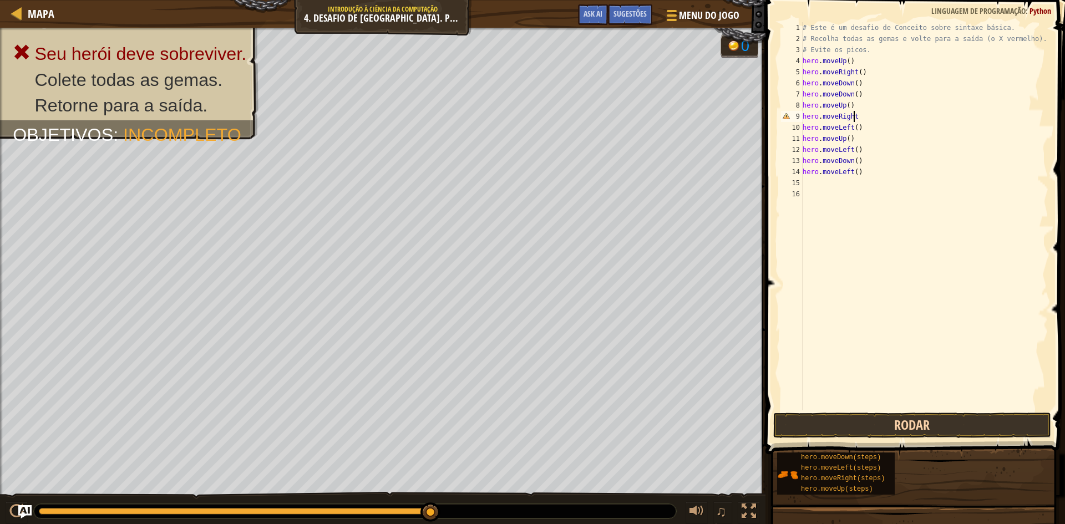
type textarea "hero.moveRight"
click at [832, 427] on button "Rodar" at bounding box center [912, 426] width 278 height 26
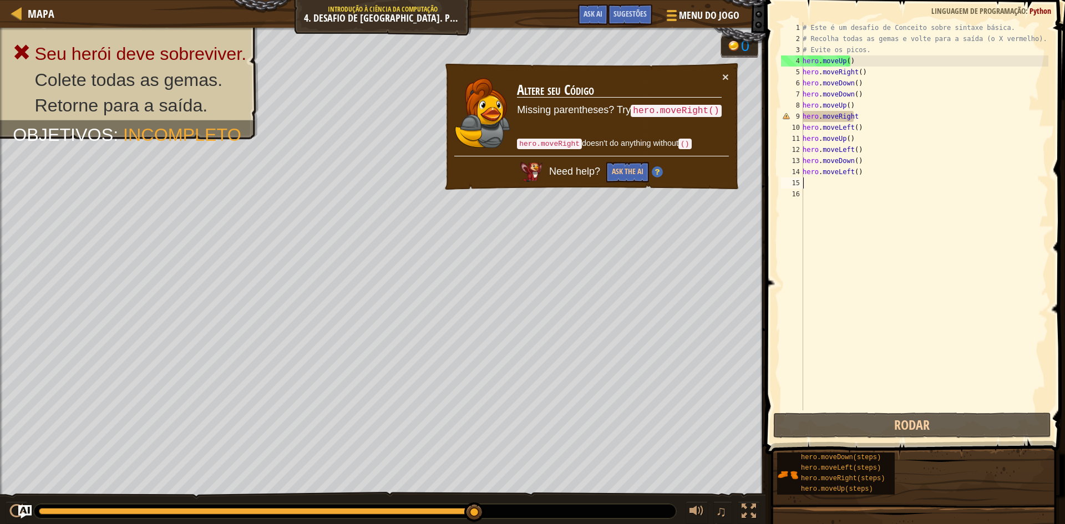
click at [875, 180] on div "# Este é um desafio de Conceito sobre sintaxe básica. # Recolha todas as gemas …" at bounding box center [925, 227] width 248 height 411
click at [853, 174] on div "# Este é um desafio de Conceito sobre sintaxe básica. # Recolha todas as gemas …" at bounding box center [925, 227] width 248 height 411
click at [854, 174] on div "# Este é um desafio de Conceito sobre sintaxe básica. # Recolha todas as gemas …" at bounding box center [925, 227] width 248 height 411
click at [858, 173] on div "# Este é um desafio de Conceito sobre sintaxe básica. # Recolha todas as gemas …" at bounding box center [925, 227] width 248 height 411
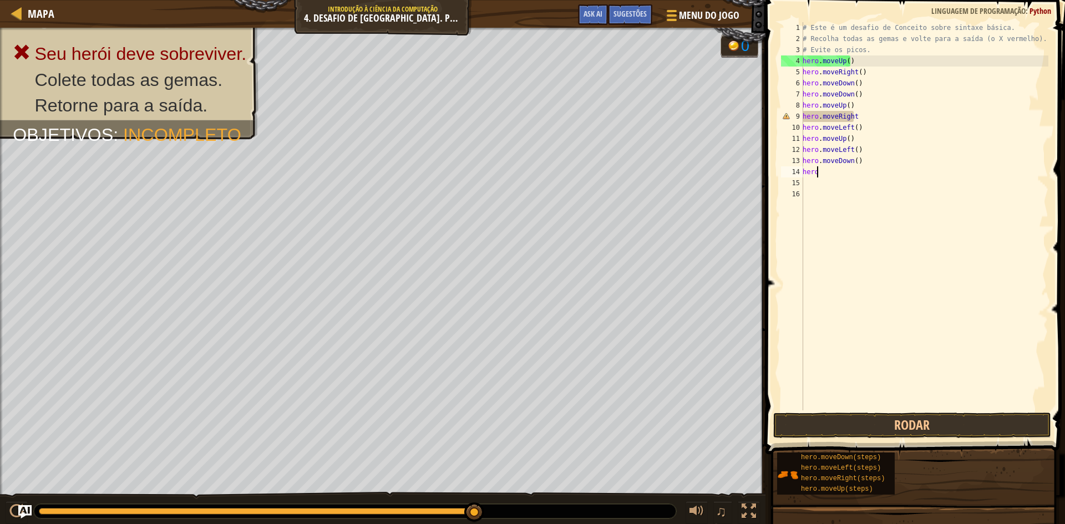
type textarea "h"
click at [860, 62] on div "# Este é um desafio de Conceito sobre sintaxe básica. # Recolha todas as gemas …" at bounding box center [925, 227] width 248 height 411
type textarea "hero.moveUp()"
click at [811, 173] on div "# Este é um desafio de Conceito sobre sintaxe básica. # Recolha todas as gemas …" at bounding box center [925, 227] width 248 height 411
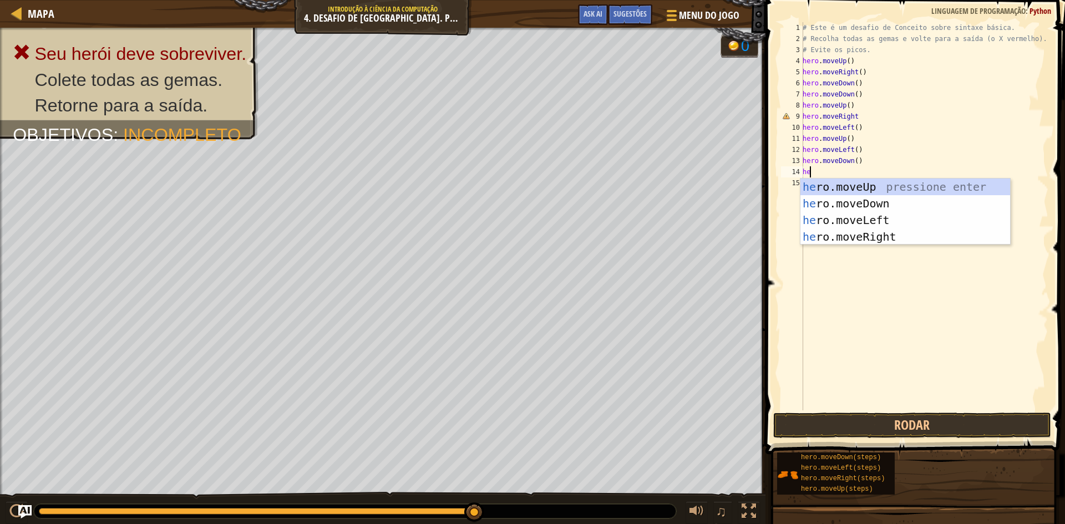
type textarea "her"
click at [829, 221] on div "her o.moveUp pressione enter her o.moveDown pressione enter her o.moveLeft pres…" at bounding box center [906, 229] width 210 height 100
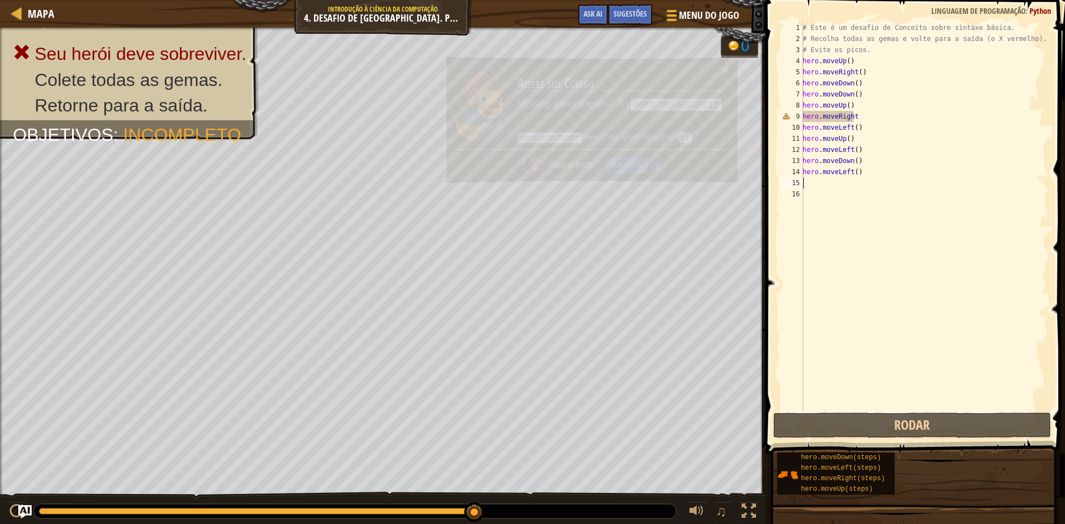
click at [858, 112] on div "# Este é um desafio de Conceito sobre sintaxe básica. # Recolha todas as gemas …" at bounding box center [925, 227] width 248 height 411
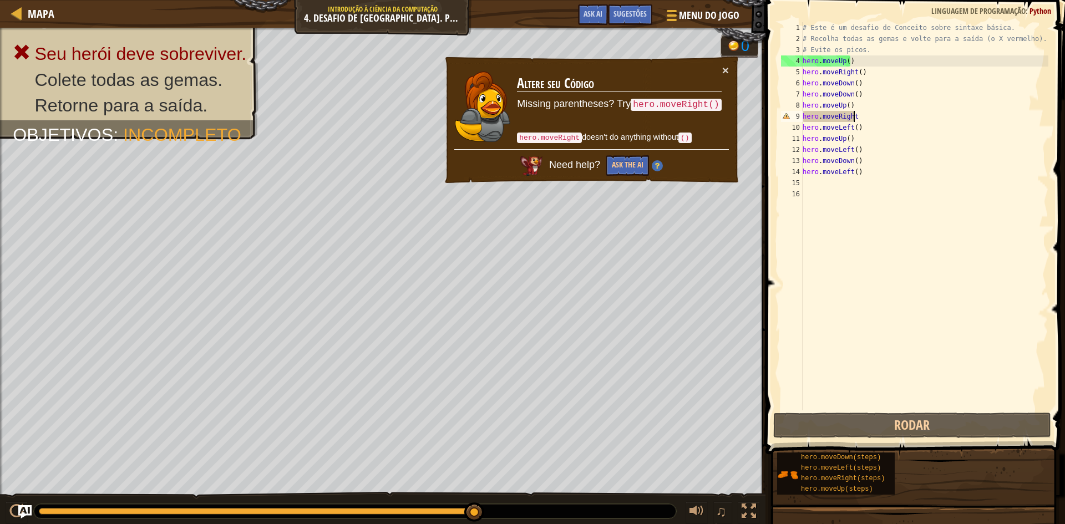
scroll to position [5, 4]
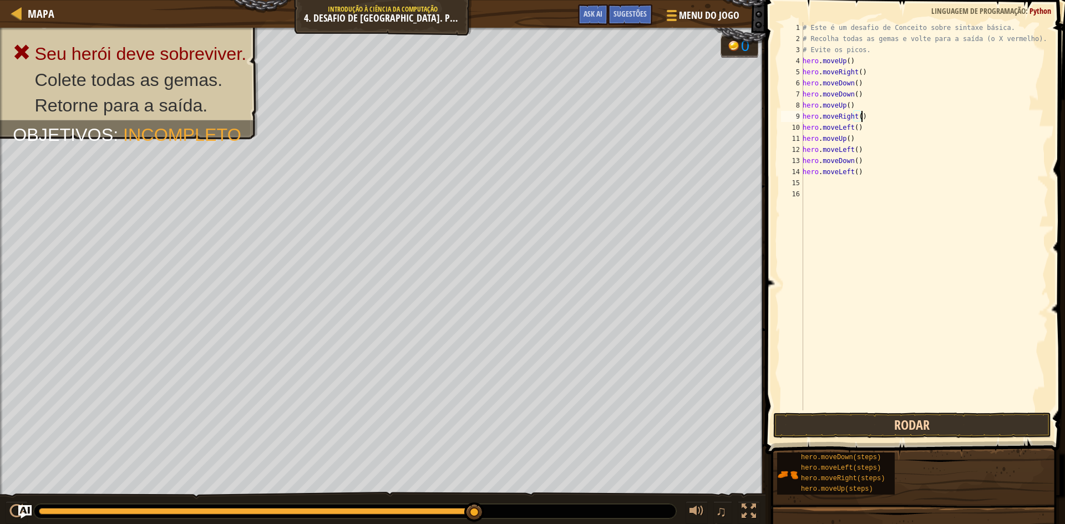
type textarea "hero.moveRight()"
click at [846, 427] on button "Rodar" at bounding box center [912, 426] width 278 height 26
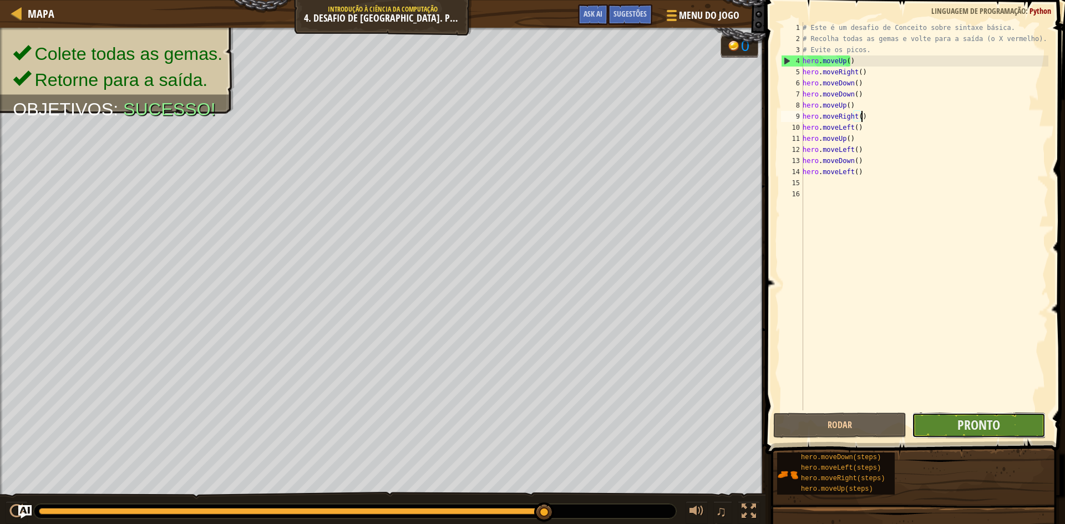
click at [948, 427] on button "Pronto" at bounding box center [978, 426] width 133 height 26
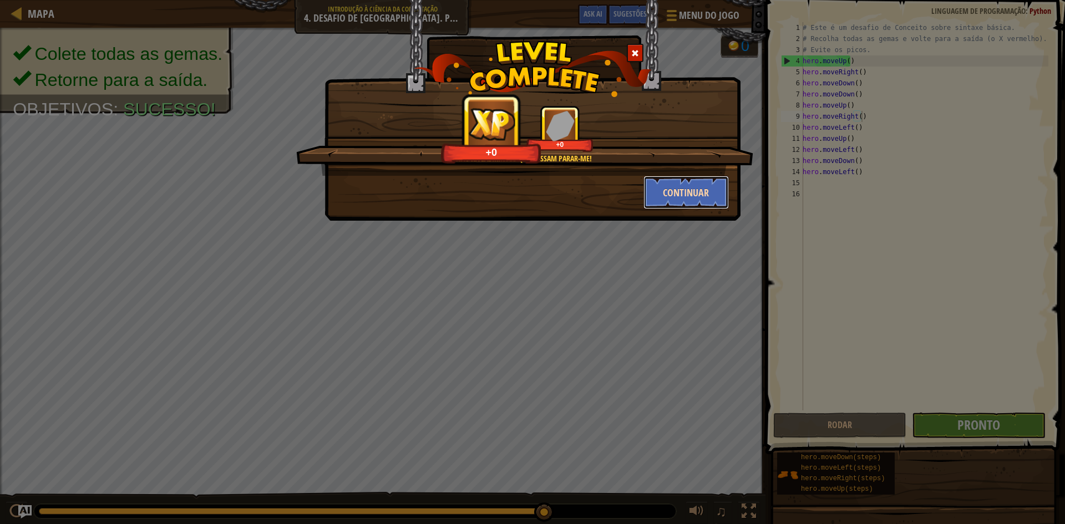
click at [676, 198] on button "Continuar" at bounding box center [687, 192] width 86 height 33
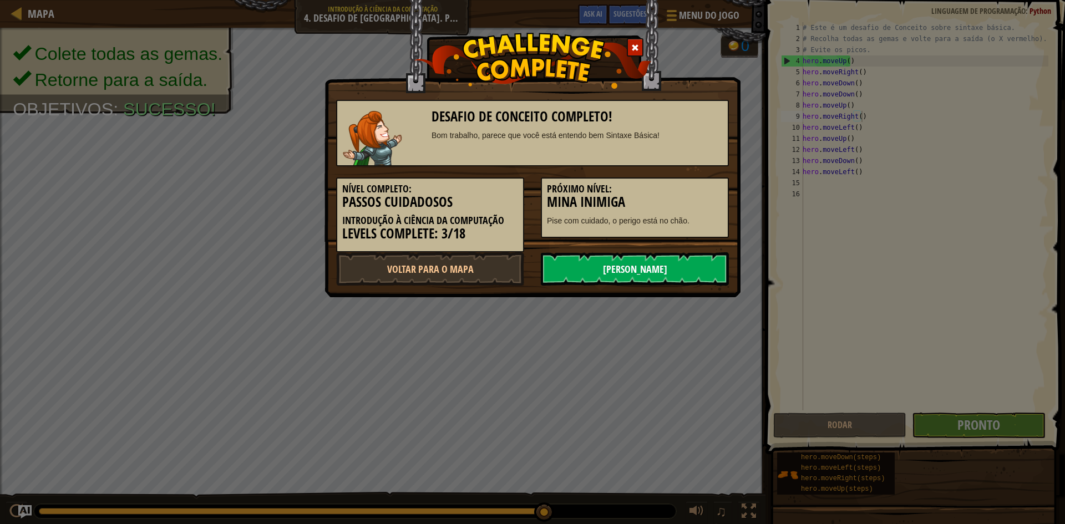
click at [615, 262] on link "[PERSON_NAME]" at bounding box center [635, 268] width 188 height 33
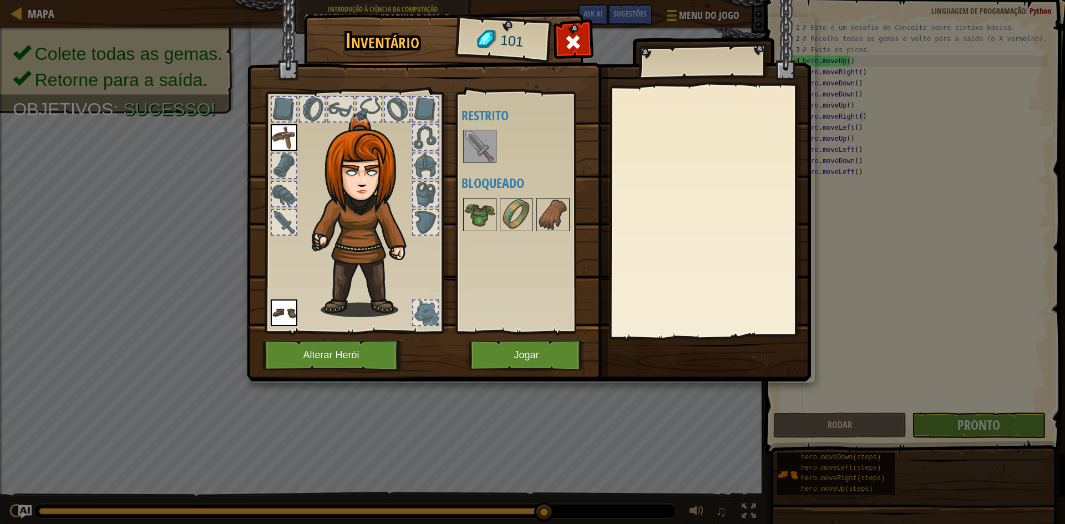
click at [465, 148] on img at bounding box center [479, 146] width 31 height 31
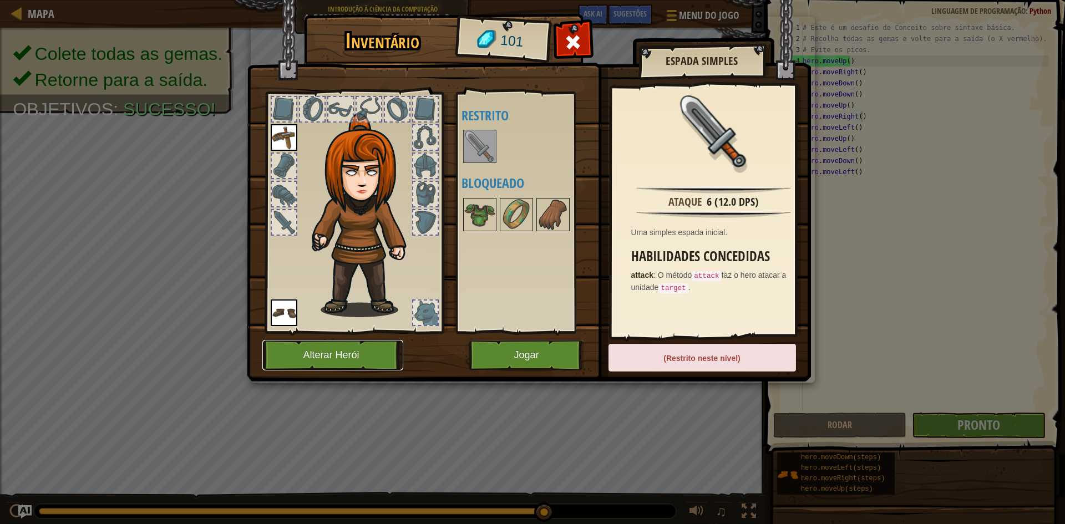
click at [372, 349] on button "Alterar Herói" at bounding box center [332, 355] width 141 height 31
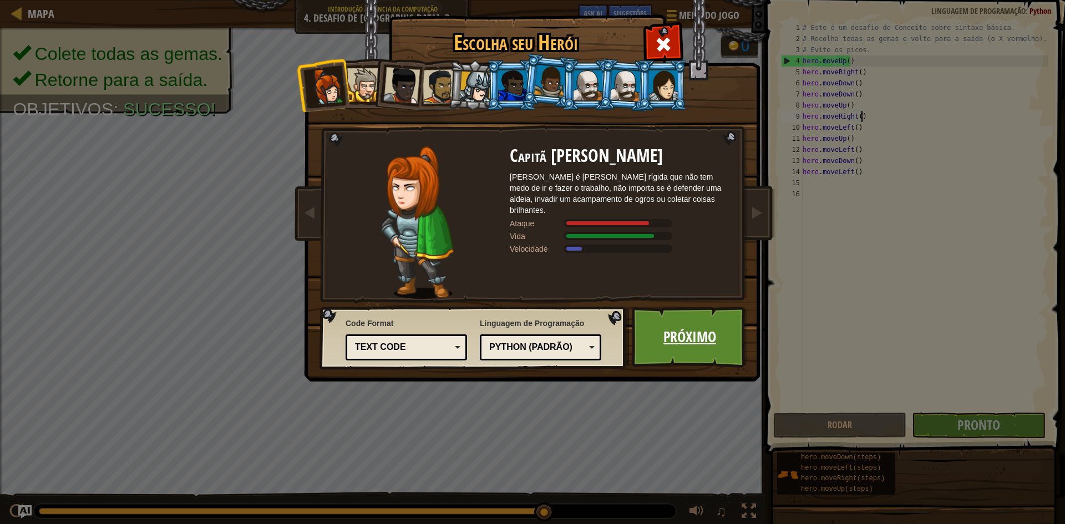
click at [674, 347] on link "Próximo" at bounding box center [690, 337] width 116 height 61
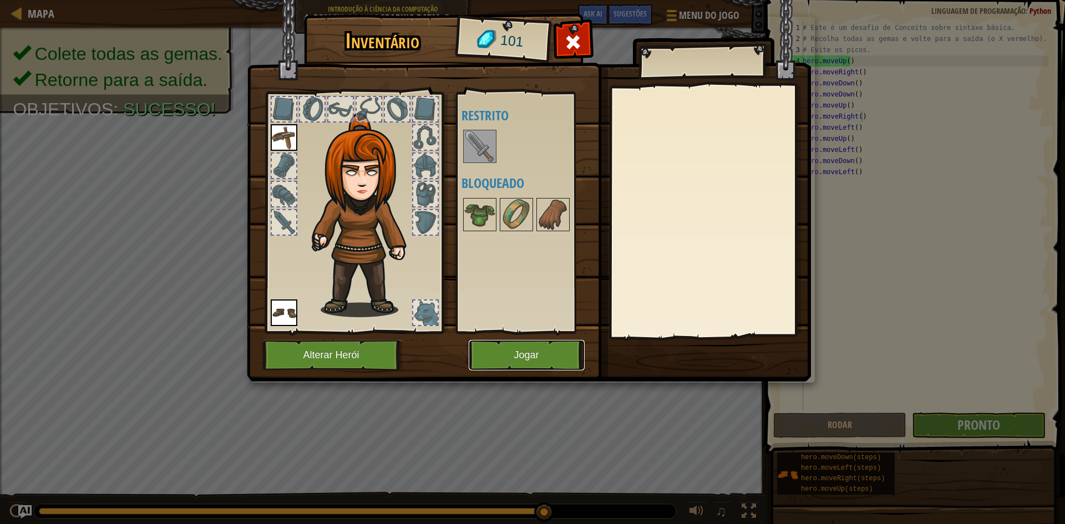
click at [552, 357] on button "Jogar" at bounding box center [527, 355] width 116 height 31
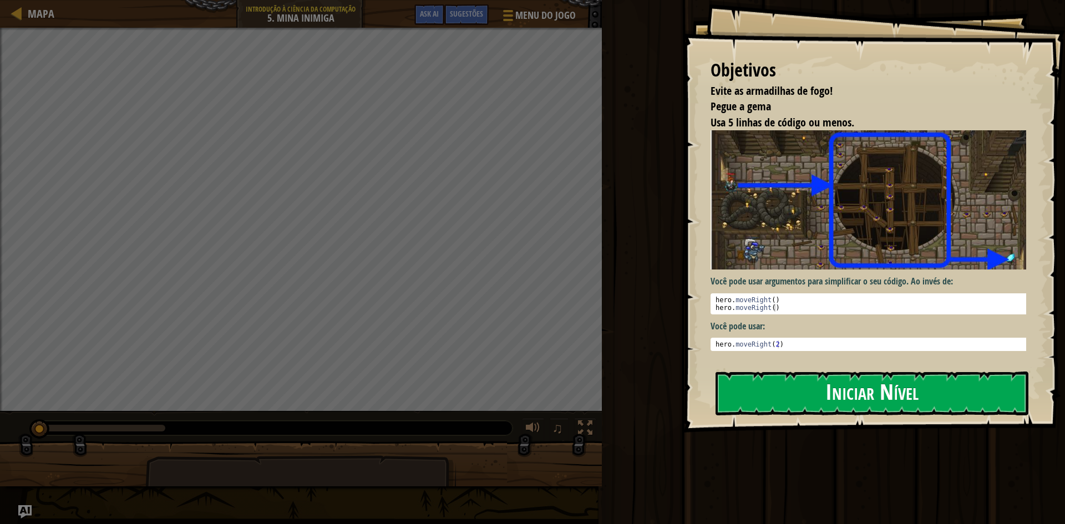
click at [835, 396] on button "Iniciar Nível" at bounding box center [872, 394] width 313 height 44
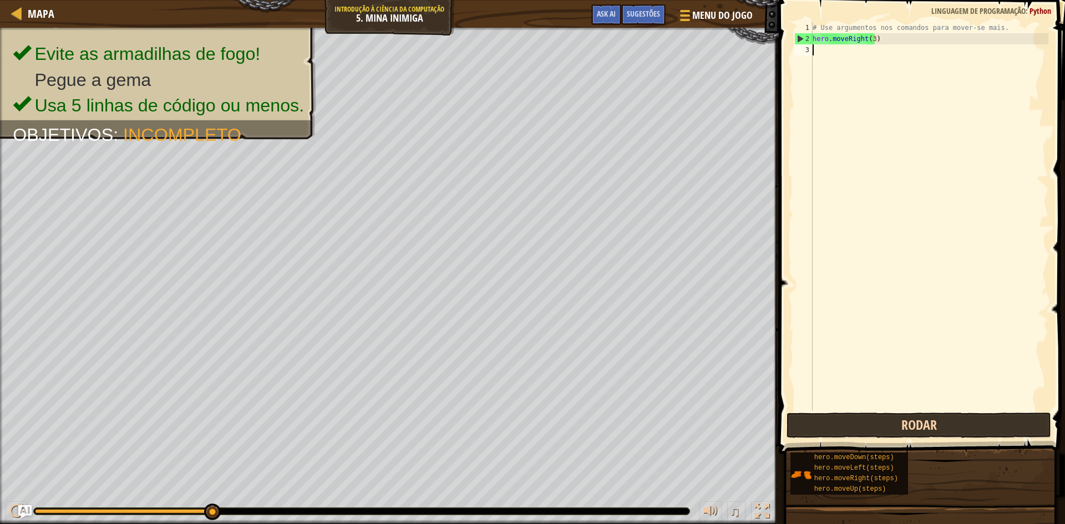
scroll to position [5, 0]
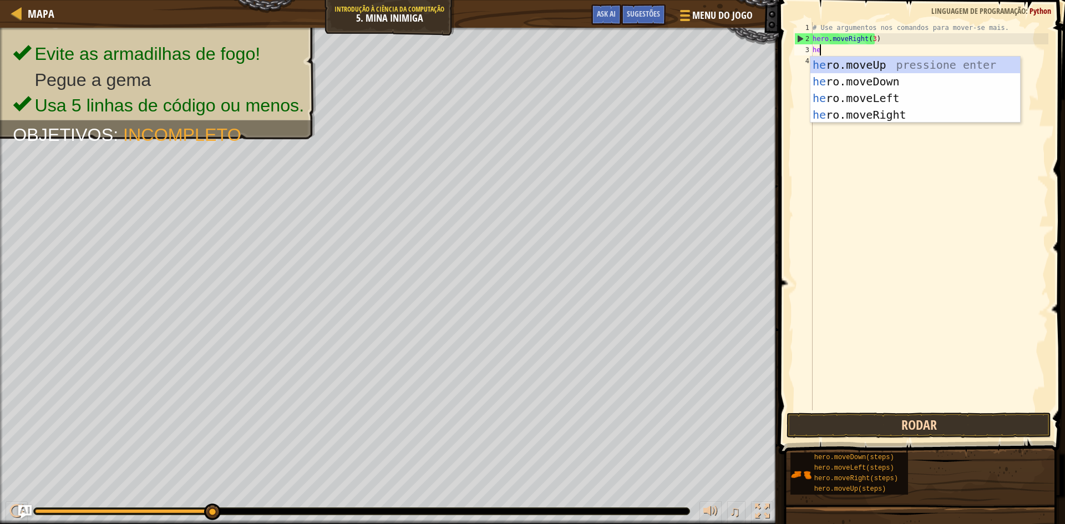
type textarea "her"
drag, startPoint x: 905, startPoint y: 65, endPoint x: 907, endPoint y: 37, distance: 27.8
click at [907, 0] on body "Mapa Introdução à Ciência da Computação 5. Mina Inimiga Menu do Jogo Pronto Sug…" at bounding box center [532, 0] width 1065 height 0
click at [902, 65] on div "her o.moveUp pressione enter her o.moveDown pressione enter her o.moveLeft pres…" at bounding box center [916, 107] width 210 height 100
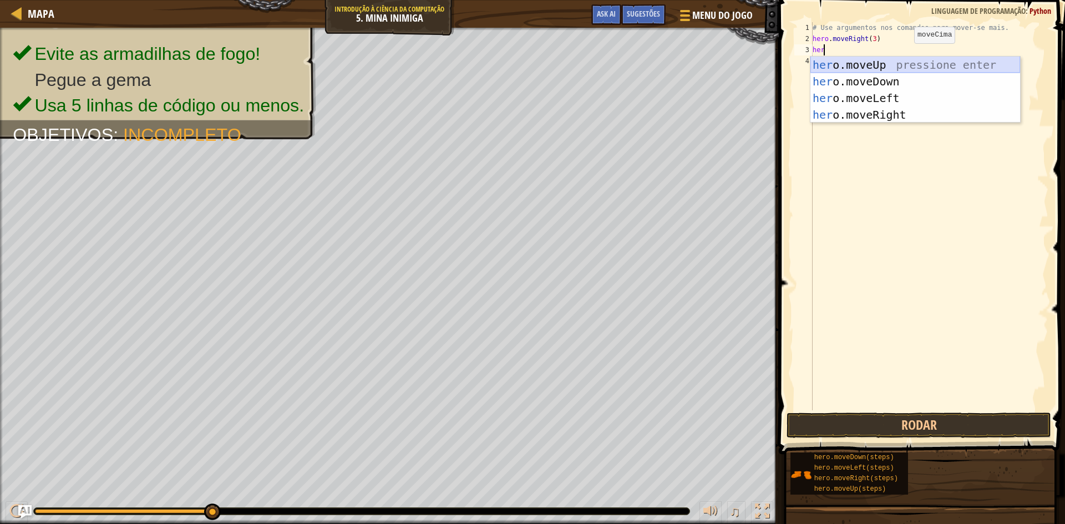
scroll to position [5, 0]
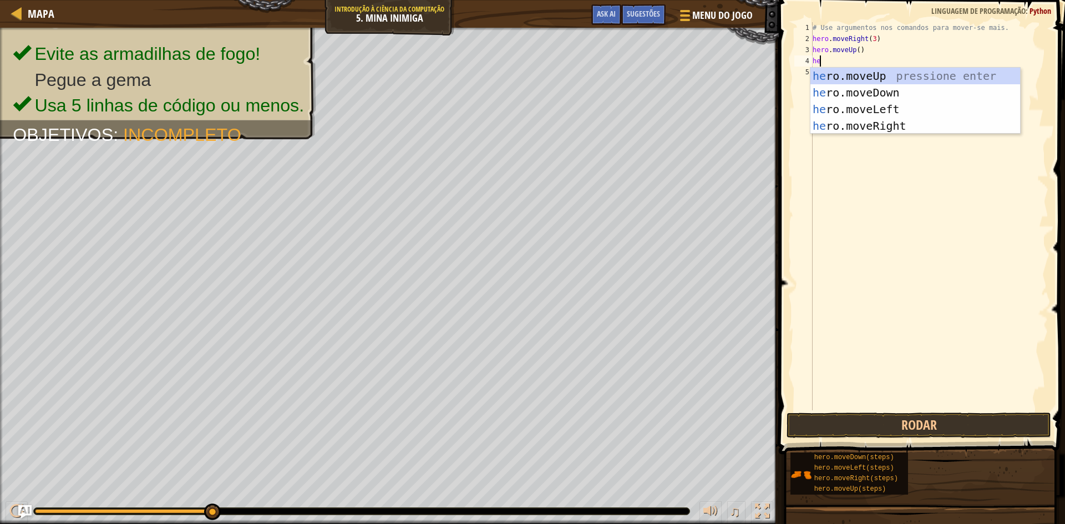
type textarea "her"
drag, startPoint x: 843, startPoint y: 87, endPoint x: 839, endPoint y: 128, distance: 41.2
click at [839, 128] on div "her o.moveUp pressione enter her o.moveDown pressione enter her o.moveLeft pres…" at bounding box center [916, 118] width 210 height 100
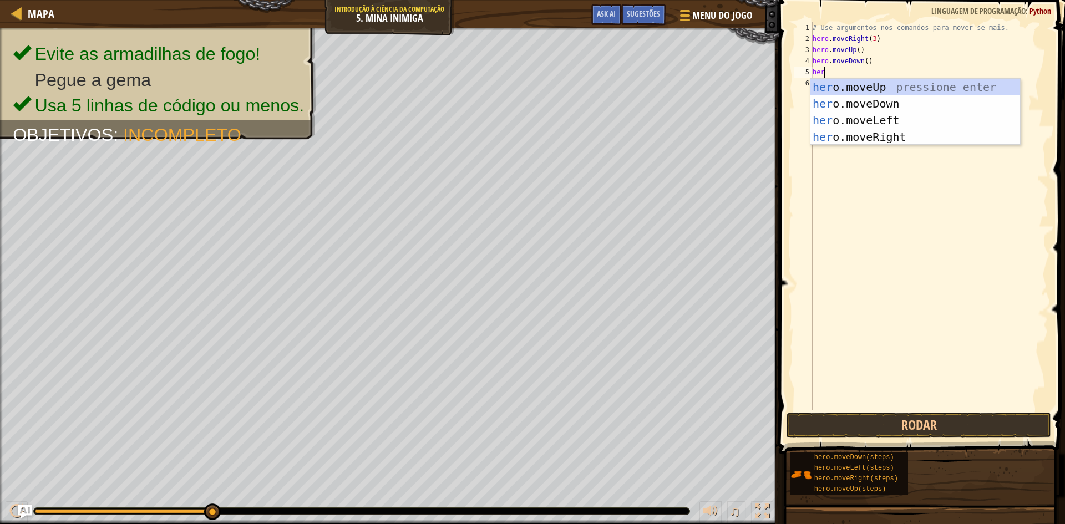
type textarea "hero"
click at [885, 98] on div "hero .moveUp pressione enter hero .moveDown pressione enter hero .moveLeft pres…" at bounding box center [916, 129] width 210 height 100
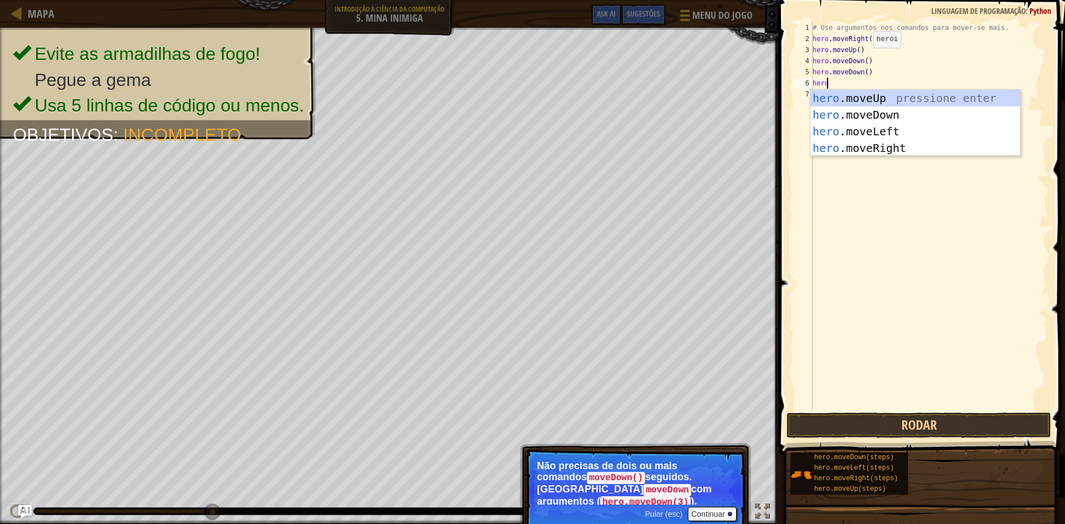
click at [864, 59] on div "# Use argumentos nos comandos para mover-se mais. hero . moveRight ( 3 ) hero .…" at bounding box center [930, 227] width 238 height 411
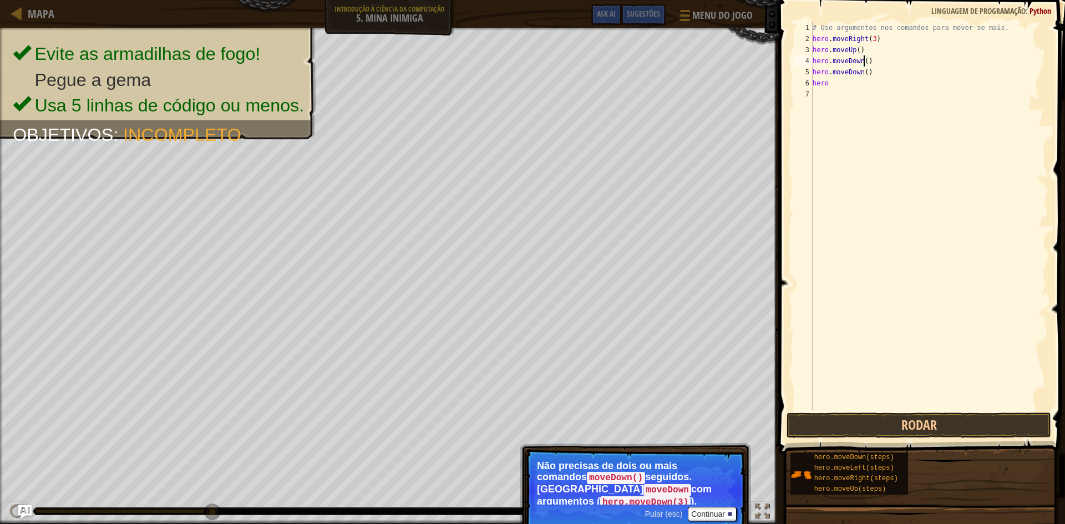
scroll to position [5, 4]
click at [919, 419] on button "Rodar" at bounding box center [919, 426] width 265 height 26
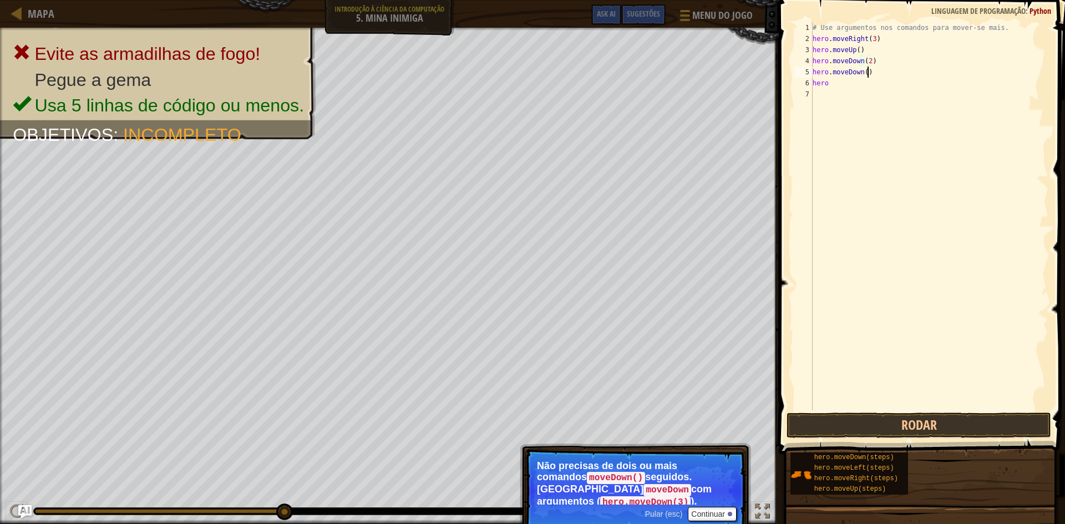
click at [870, 77] on div "# Use argumentos nos comandos para mover-se mais. hero . moveRight ( 3 ) hero .…" at bounding box center [930, 227] width 238 height 411
type textarea "h"
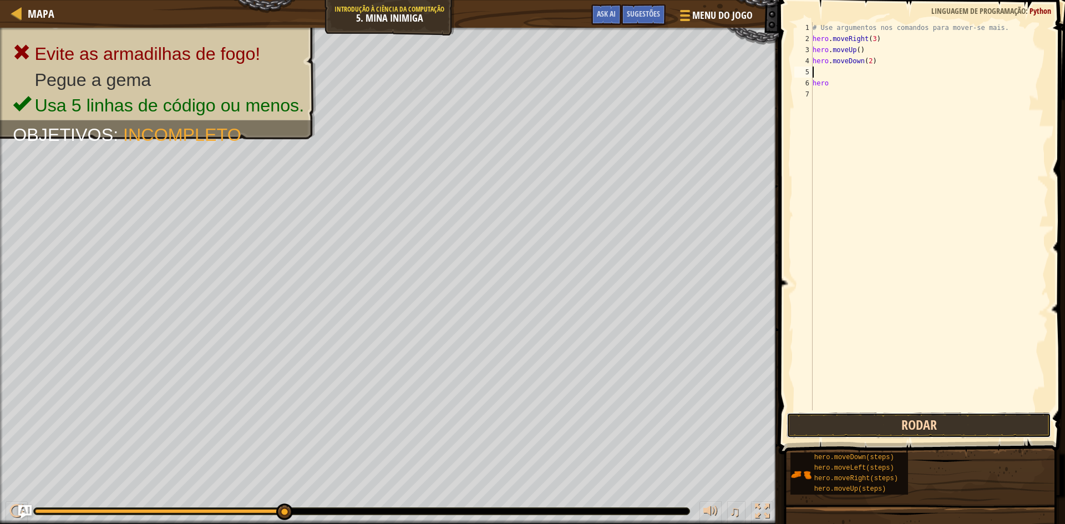
click at [807, 421] on button "Rodar" at bounding box center [919, 426] width 265 height 26
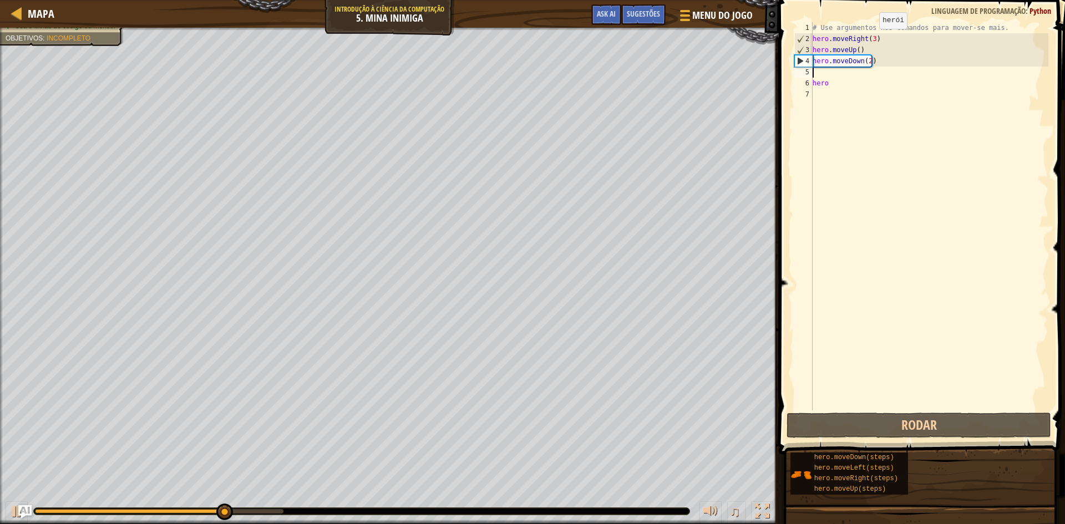
click at [870, 40] on div "# Use argumentos nos comandos para mover-se mais. hero . moveRight ( 3 ) hero .…" at bounding box center [930, 227] width 238 height 411
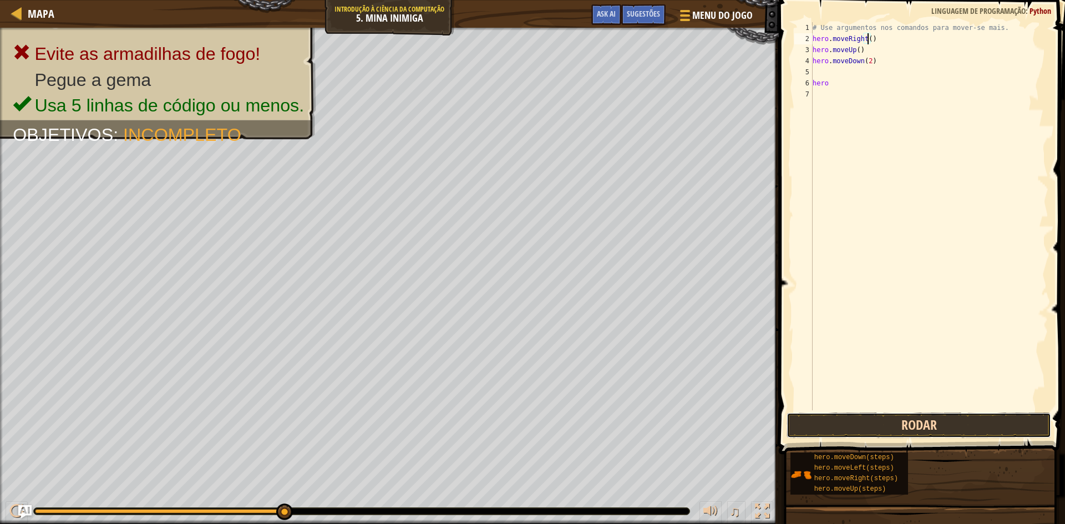
click at [807, 422] on button "Rodar" at bounding box center [919, 426] width 265 height 26
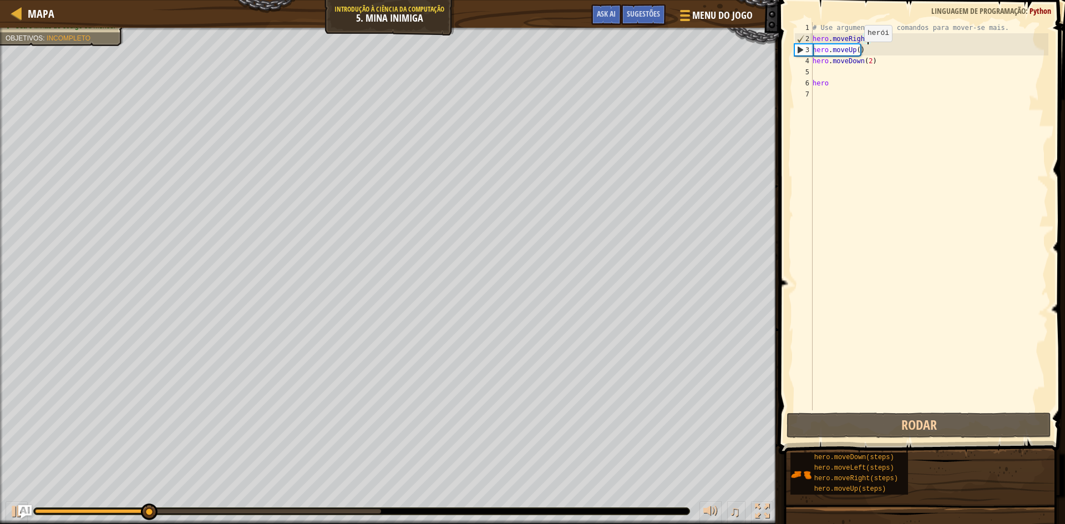
click at [855, 53] on div "# Use argumentos nos comandos para mover-se mais. hero . moveRight ( ) hero . m…" at bounding box center [930, 227] width 238 height 411
click at [868, 50] on div "# Use argumentos nos comandos para mover-se mais. hero . moveRight ( ) hero . m…" at bounding box center [930, 227] width 238 height 411
click at [861, 48] on div "# Use argumentos nos comandos para mover-se mais. hero . moveRight ( ) hero . m…" at bounding box center [930, 227] width 238 height 411
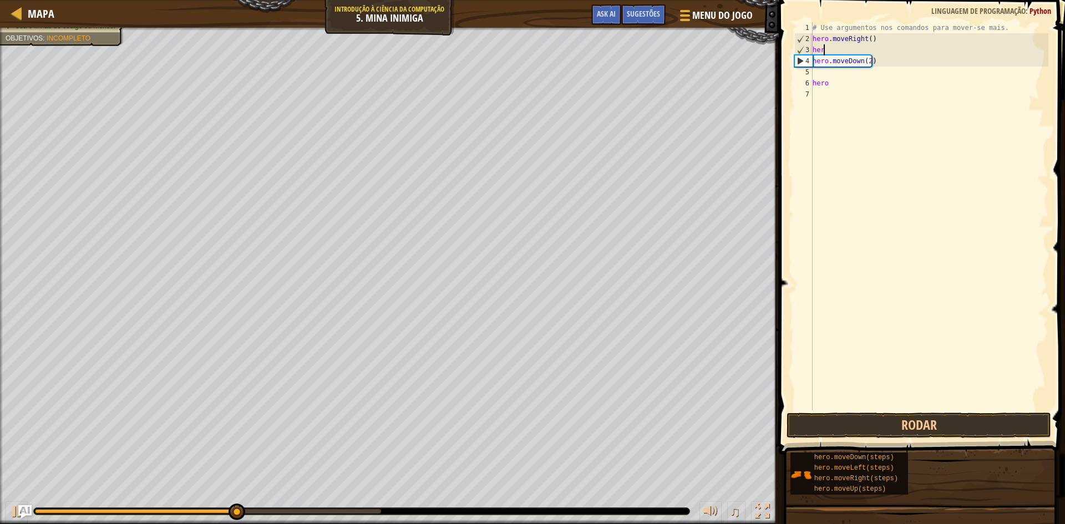
type textarea "h"
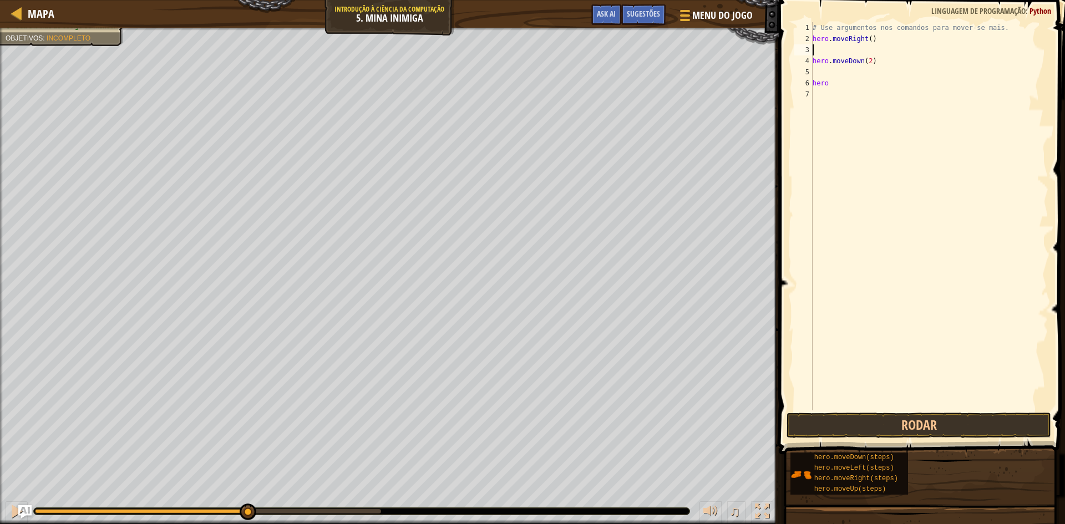
click at [884, 70] on div "# Use argumentos nos comandos para mover-se mais. hero . moveRight ( ) hero . m…" at bounding box center [930, 227] width 238 height 411
click at [879, 62] on div "# Use argumentos nos comandos para mover-se mais. hero . moveRight ( ) hero . m…" at bounding box center [930, 227] width 238 height 411
type textarea "h"
click at [827, 50] on div "# Use argumentos nos comandos para mover-se mais. hero . moveRight ( ) hero" at bounding box center [930, 227] width 238 height 411
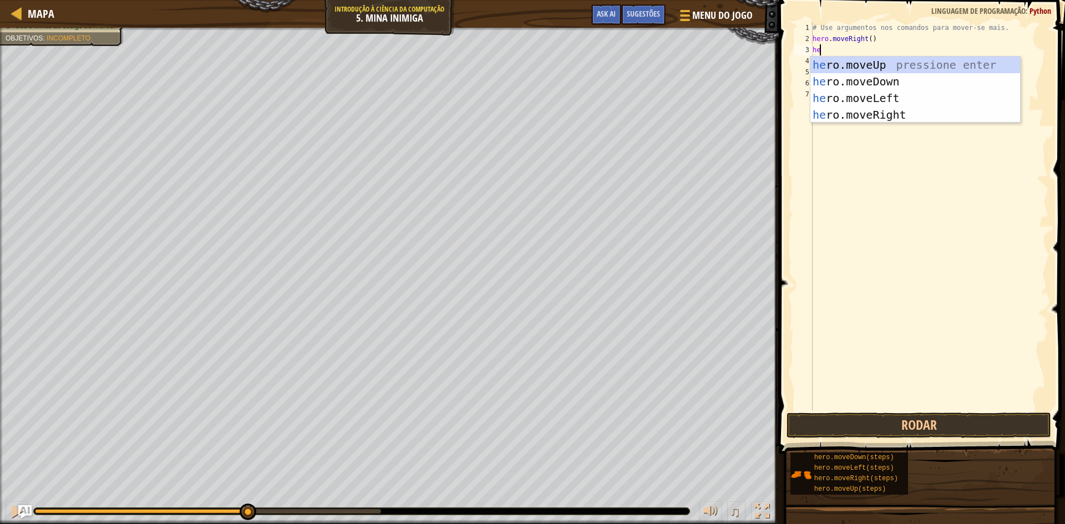
scroll to position [5, 1]
click at [864, 434] on button "Rodar" at bounding box center [919, 426] width 265 height 26
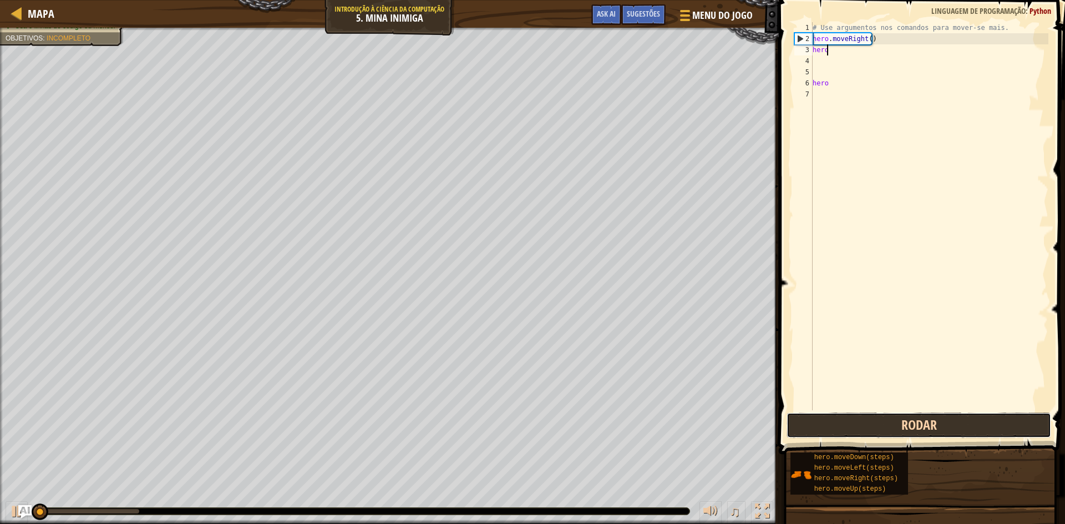
click at [862, 424] on button "Rodar" at bounding box center [919, 426] width 265 height 26
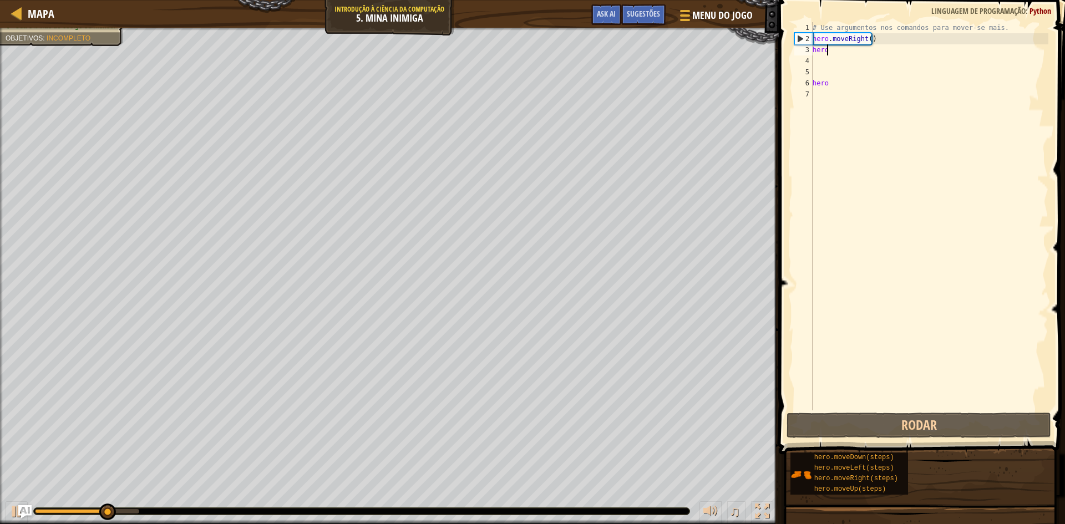
click at [992, 27] on div "# Use argumentos nos comandos para mover-se mais. hero . moveRight ( ) hero hero" at bounding box center [930, 227] width 238 height 411
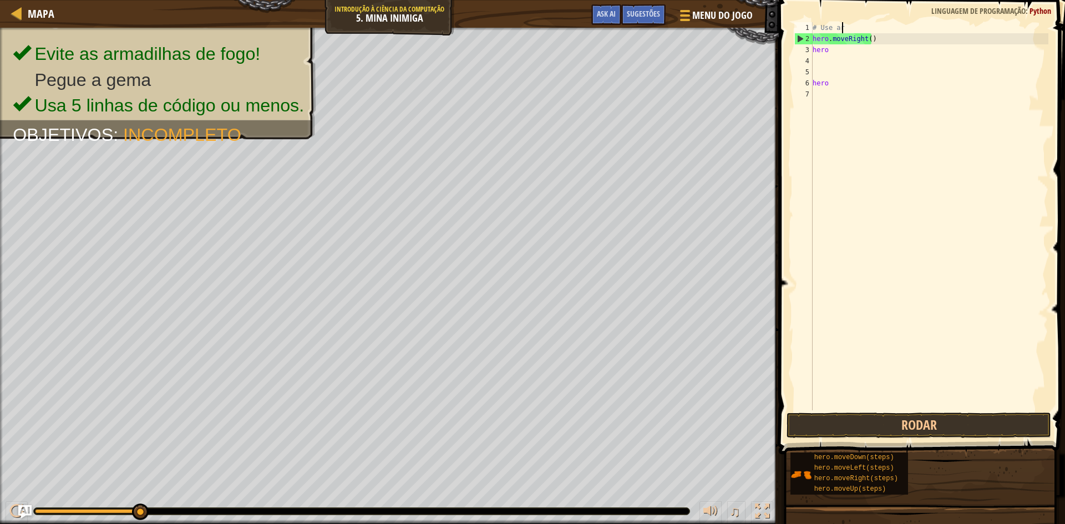
type textarea "#"
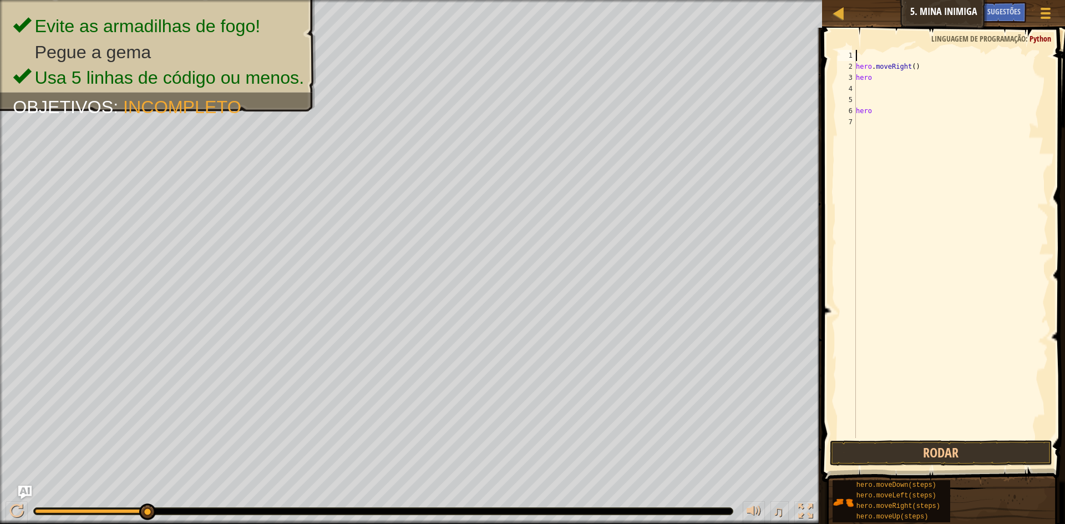
click at [942, 62] on div "hero . moveRight ( ) hero hero" at bounding box center [951, 255] width 195 height 411
type textarea "h"
click at [907, 88] on div "hero hero" at bounding box center [951, 255] width 195 height 411
click at [879, 123] on div "hero hero" at bounding box center [951, 255] width 195 height 411
click at [881, 118] on div "hero hero" at bounding box center [951, 255] width 195 height 411
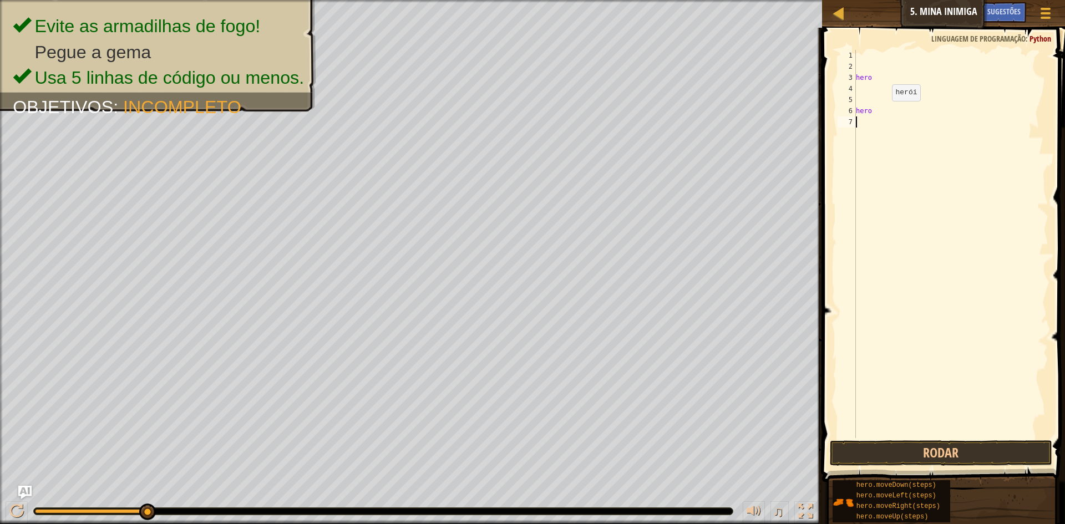
click at [883, 111] on div "hero hero" at bounding box center [951, 255] width 195 height 411
type textarea "h"
click at [875, 79] on div "hero" at bounding box center [951, 255] width 195 height 411
type textarea "h"
click at [19, 517] on div at bounding box center [16, 511] width 14 height 14
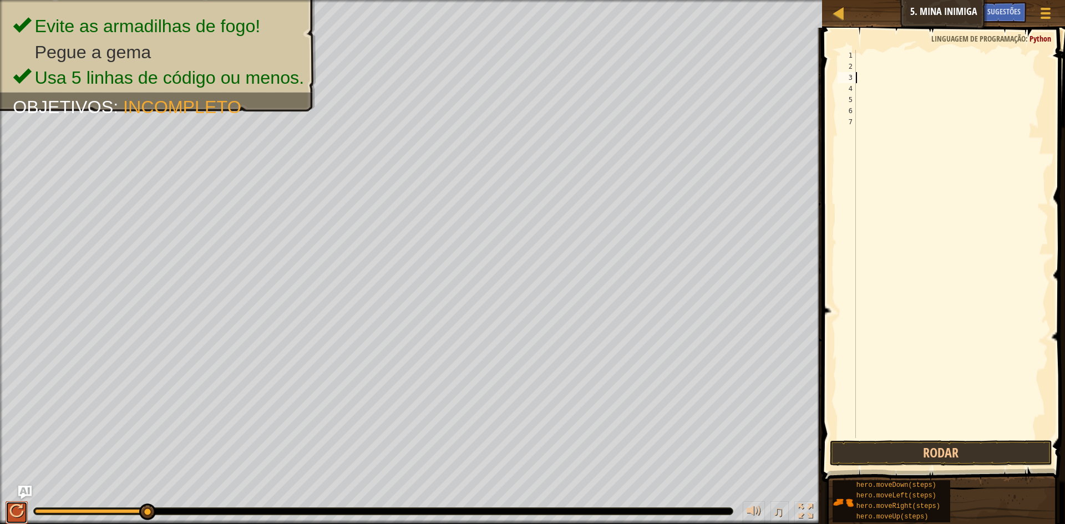
click at [6, 507] on button at bounding box center [17, 513] width 22 height 23
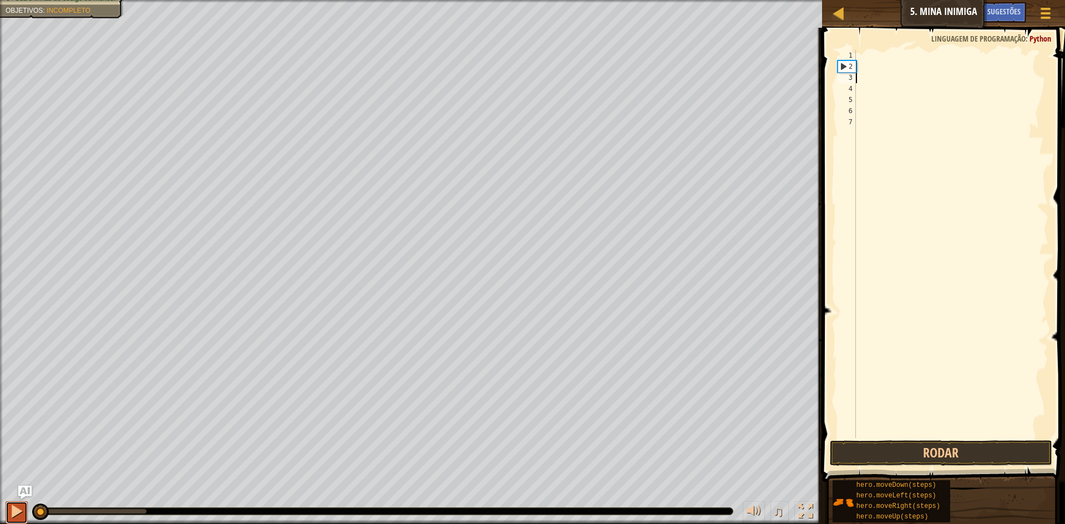
click at [6, 507] on button at bounding box center [17, 513] width 22 height 23
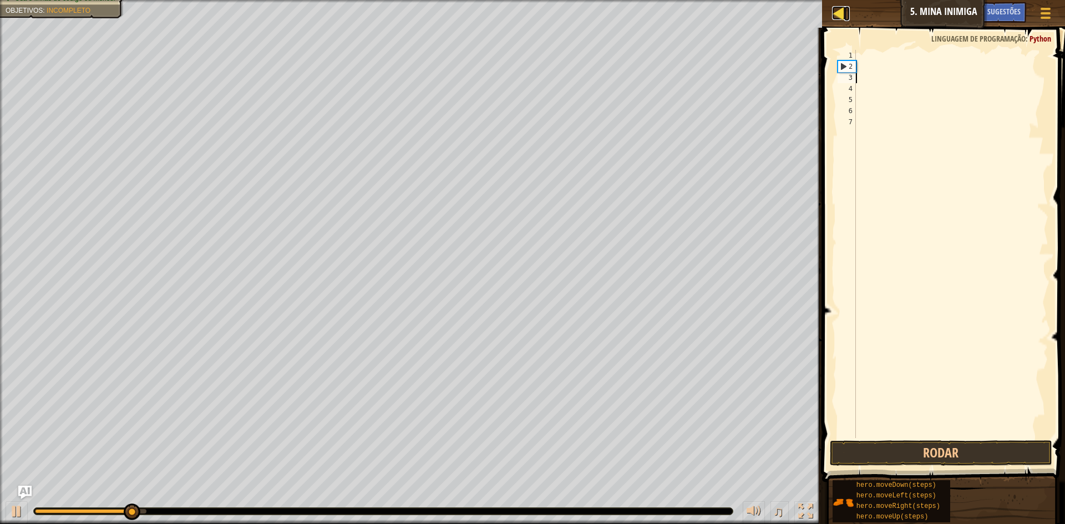
click at [837, 14] on div at bounding box center [839, 13] width 14 height 14
select select "pt-BR"
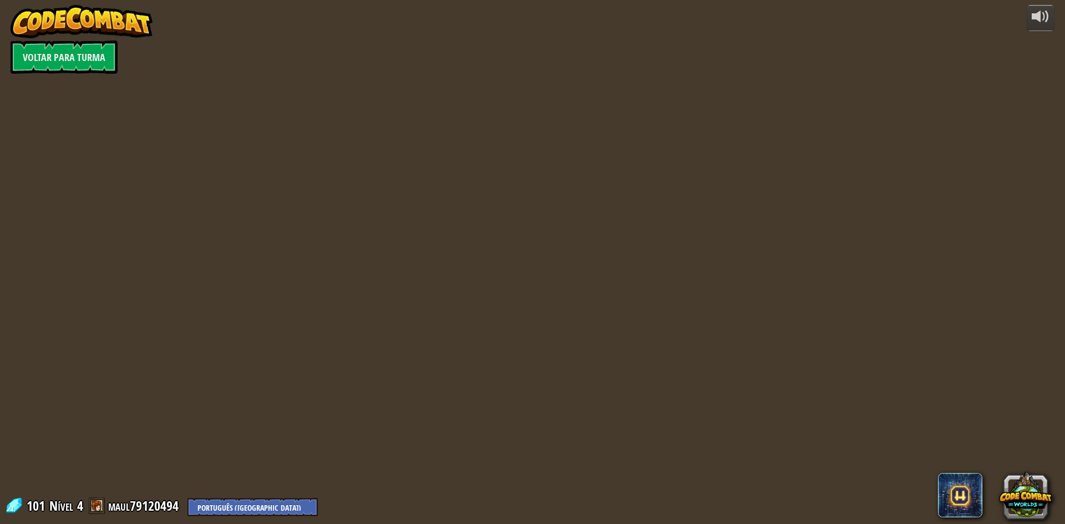
select select "pt-BR"
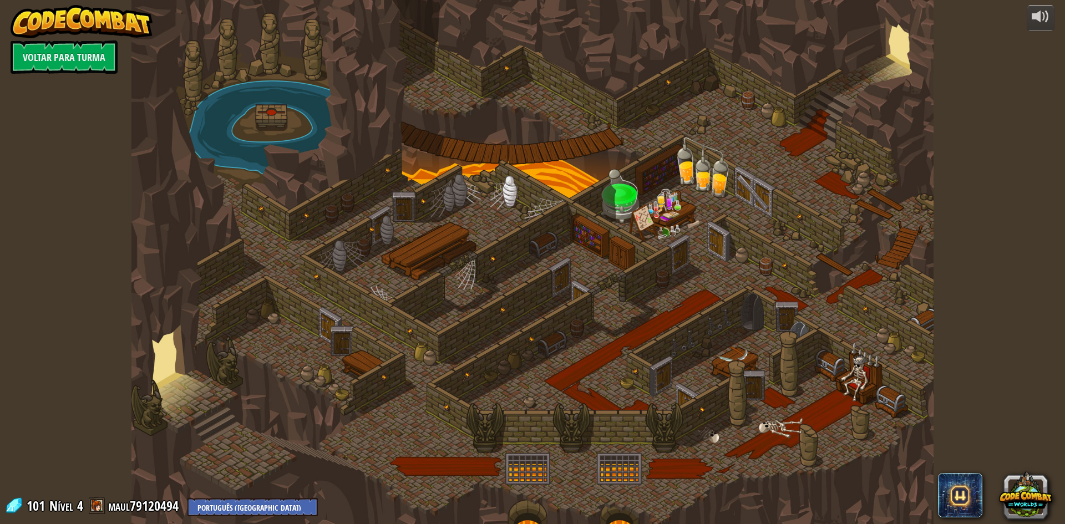
select select "pt-BR"
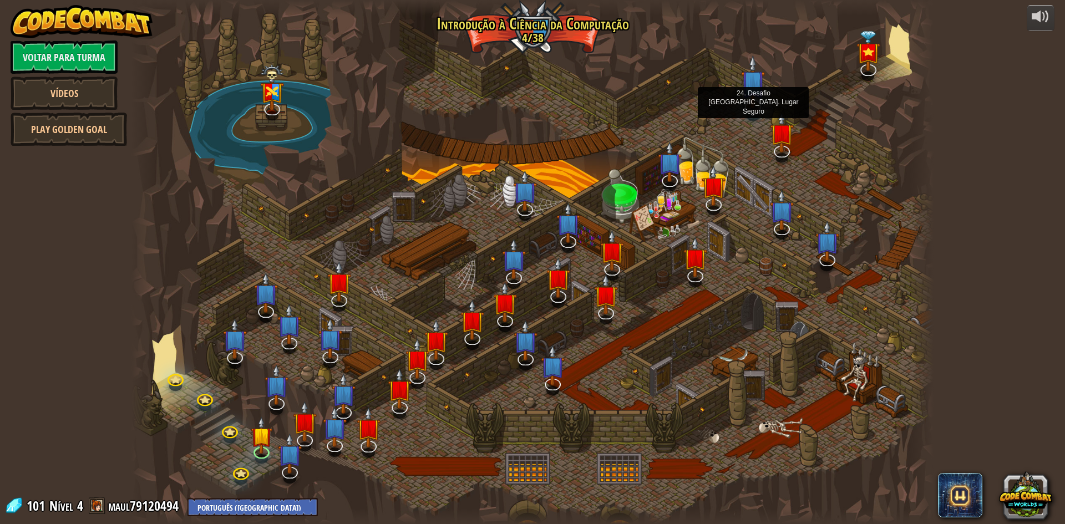
select select "pt-BR"
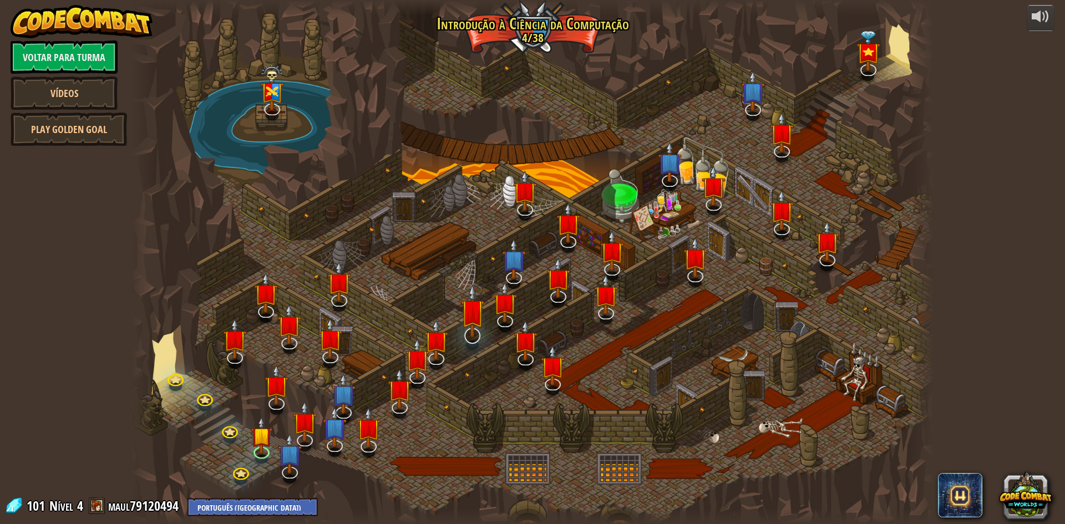
select select "pt-BR"
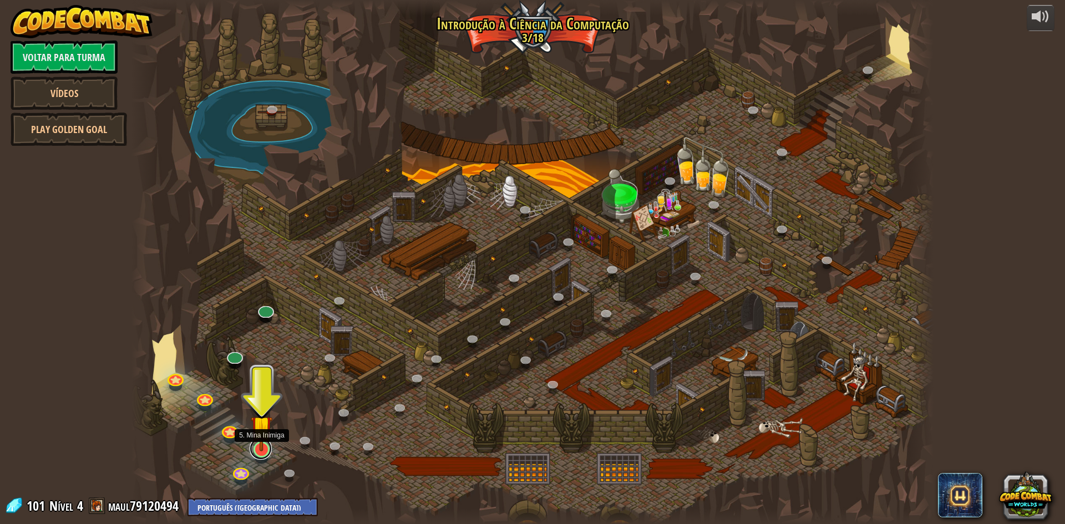
click at [264, 453] on link at bounding box center [261, 449] width 22 height 22
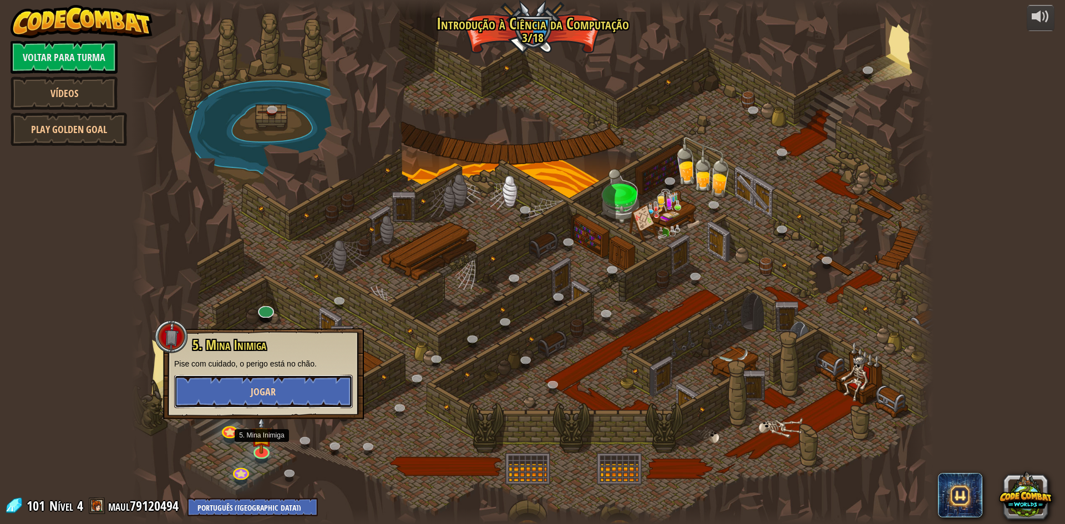
click at [232, 391] on button "Jogar" at bounding box center [263, 391] width 179 height 33
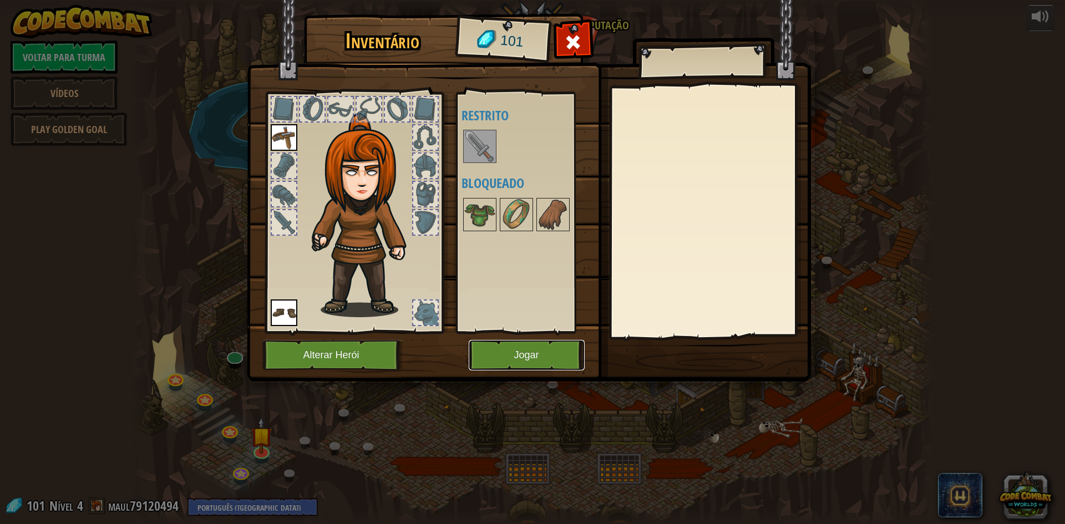
click at [488, 351] on button "Jogar" at bounding box center [527, 355] width 116 height 31
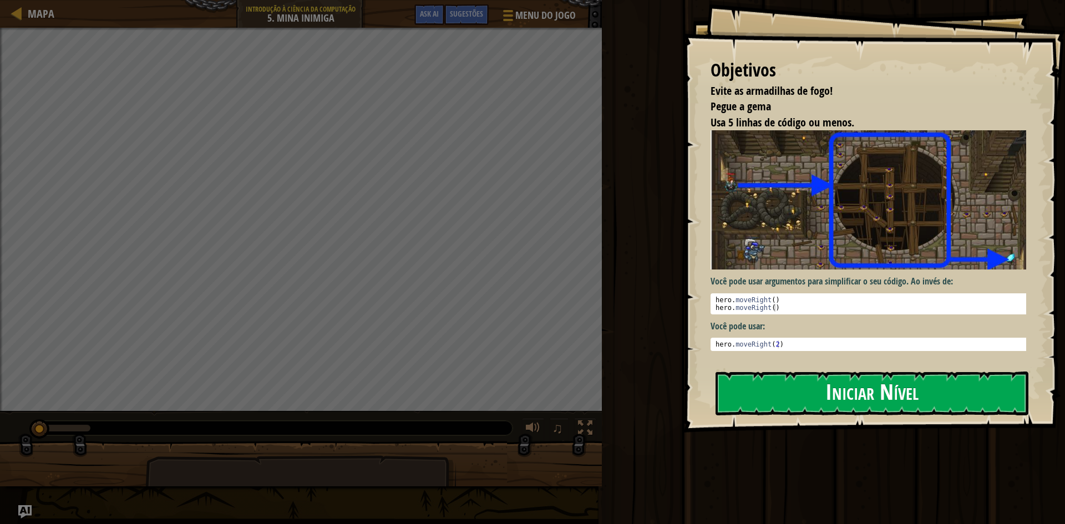
click at [874, 388] on button "Iniciar Nível" at bounding box center [872, 394] width 313 height 44
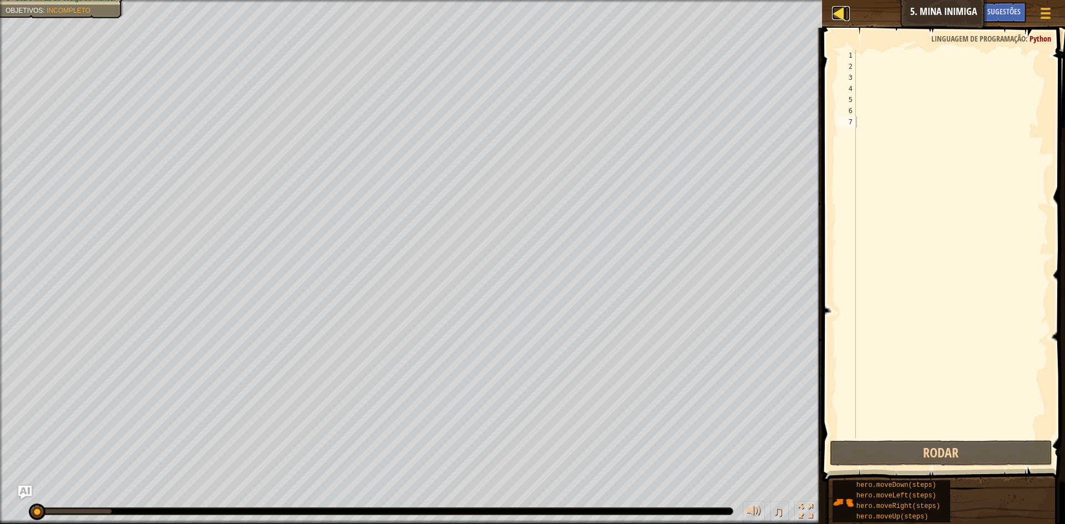
click at [836, 13] on div at bounding box center [839, 13] width 14 height 14
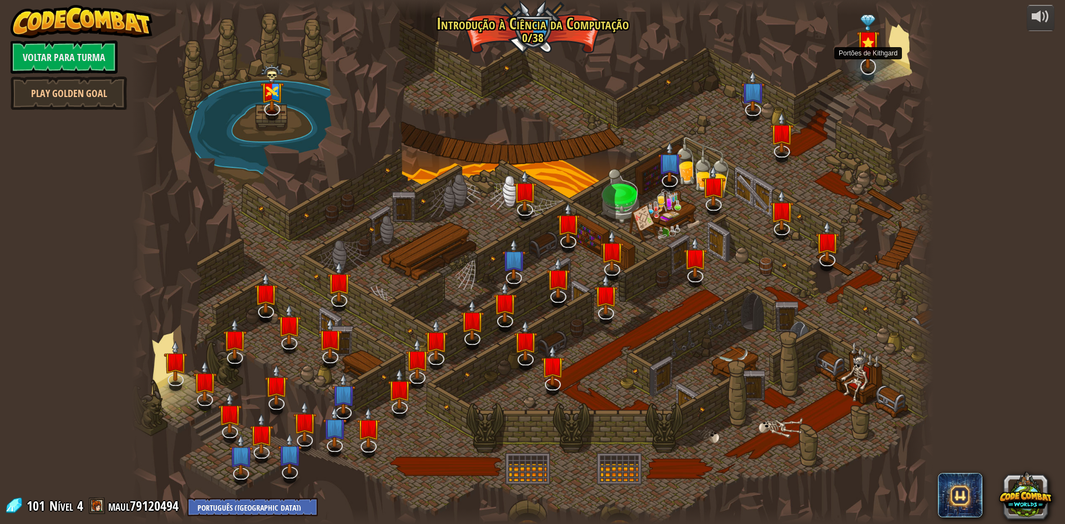
select select "pt-BR"
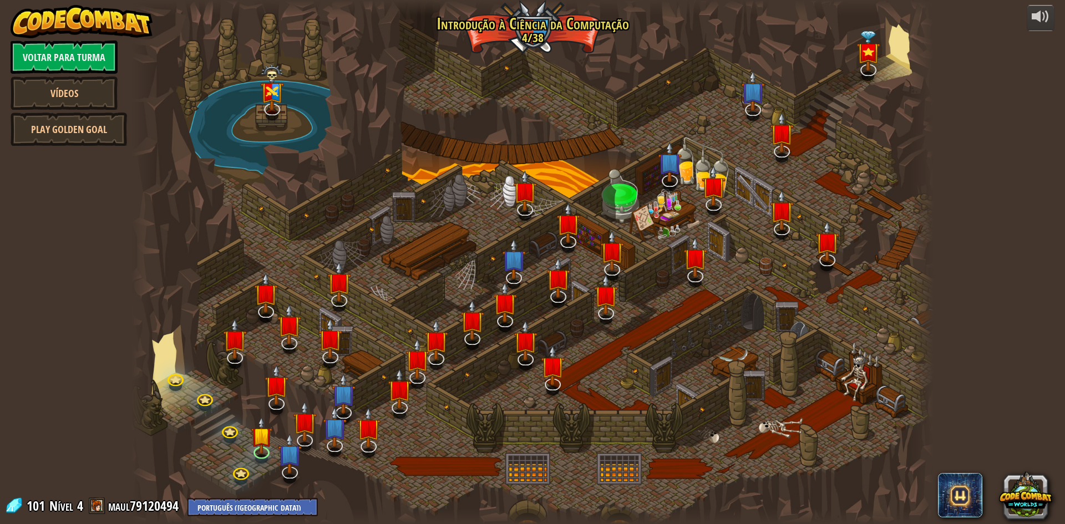
select select "pt-BR"
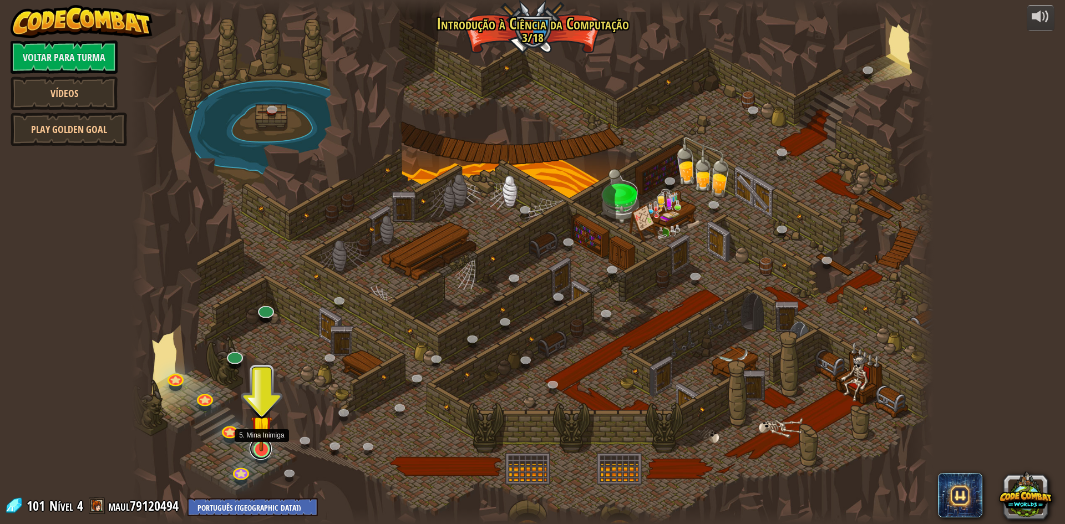
click at [257, 451] on link at bounding box center [261, 449] width 22 height 22
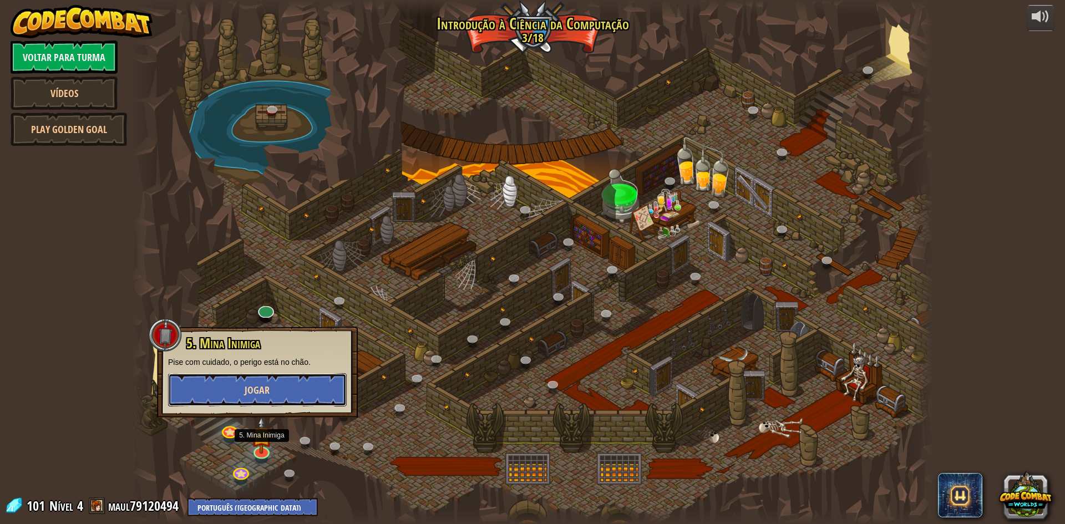
click at [281, 390] on button "Jogar" at bounding box center [257, 389] width 179 height 33
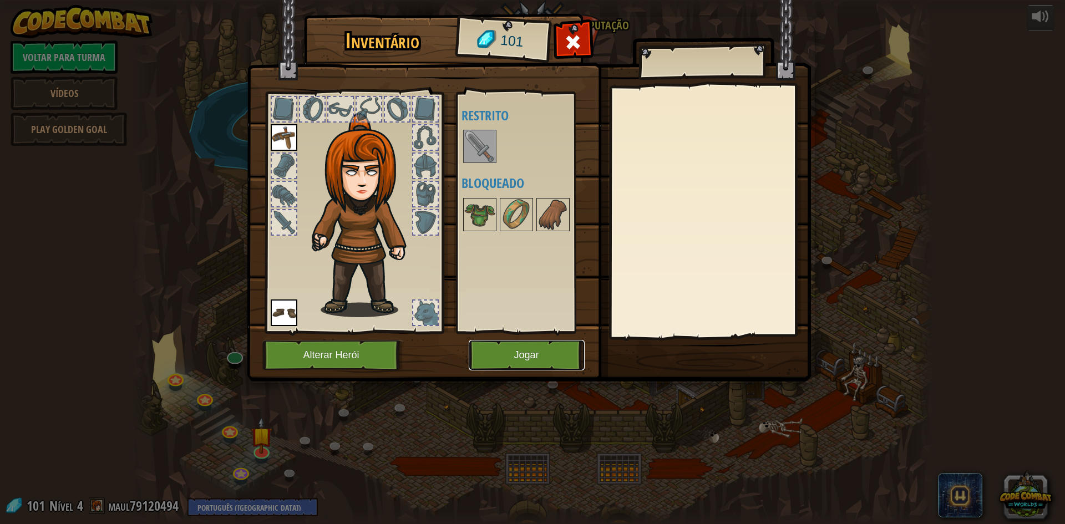
click at [487, 358] on button "Jogar" at bounding box center [527, 355] width 116 height 31
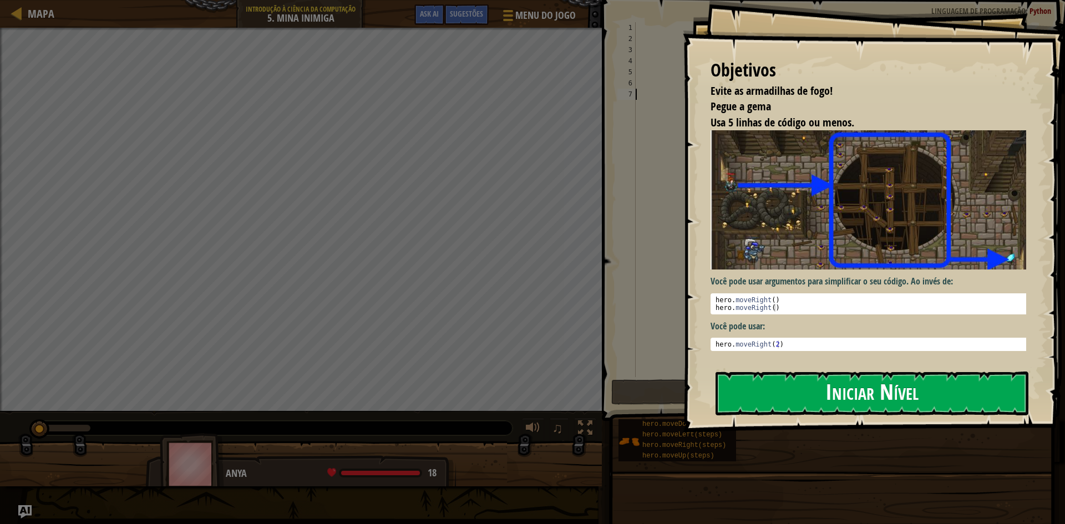
click at [792, 372] on button "Iniciar Nível" at bounding box center [872, 394] width 313 height 44
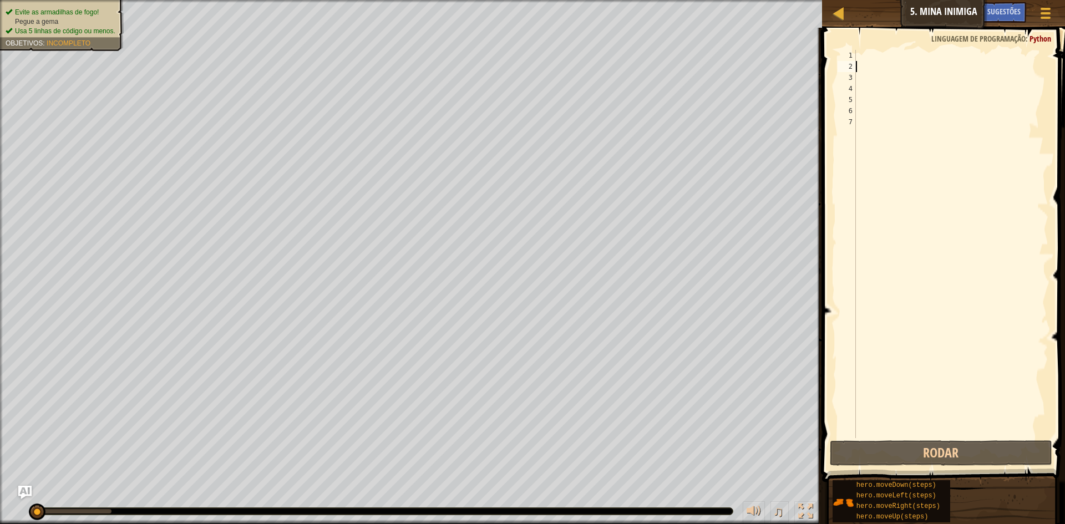
click at [859, 65] on div at bounding box center [951, 255] width 195 height 411
click at [862, 58] on div at bounding box center [951, 255] width 195 height 411
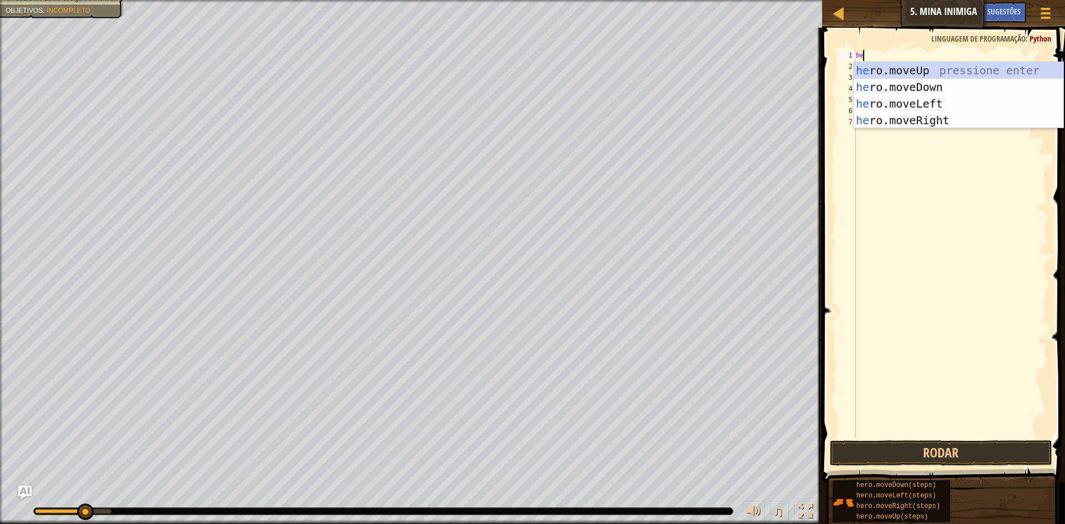
scroll to position [5, 1]
type textarea "hero"
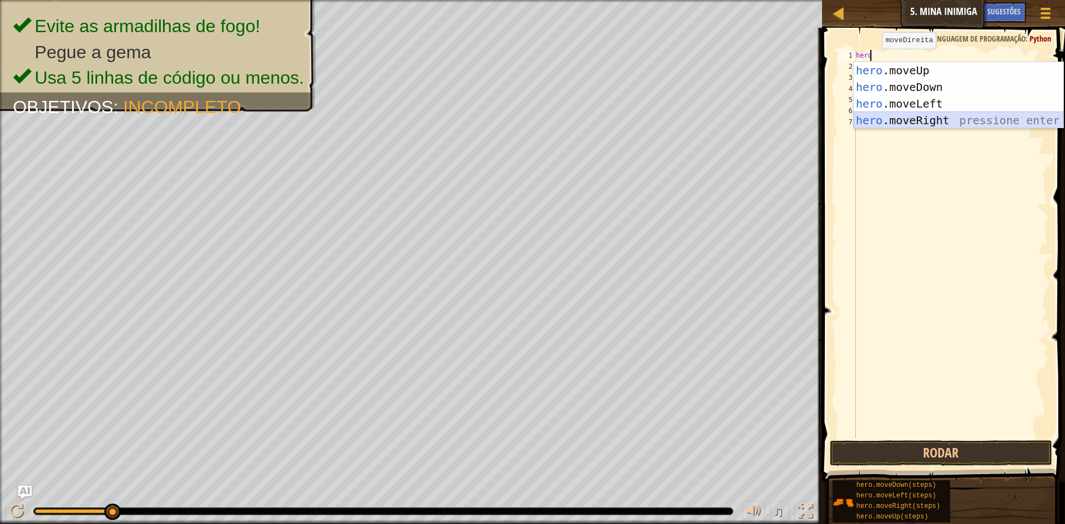
click at [893, 117] on div "hero .moveUp pressione enter hero .moveDown pressione enter hero .moveLeft pres…" at bounding box center [959, 112] width 210 height 100
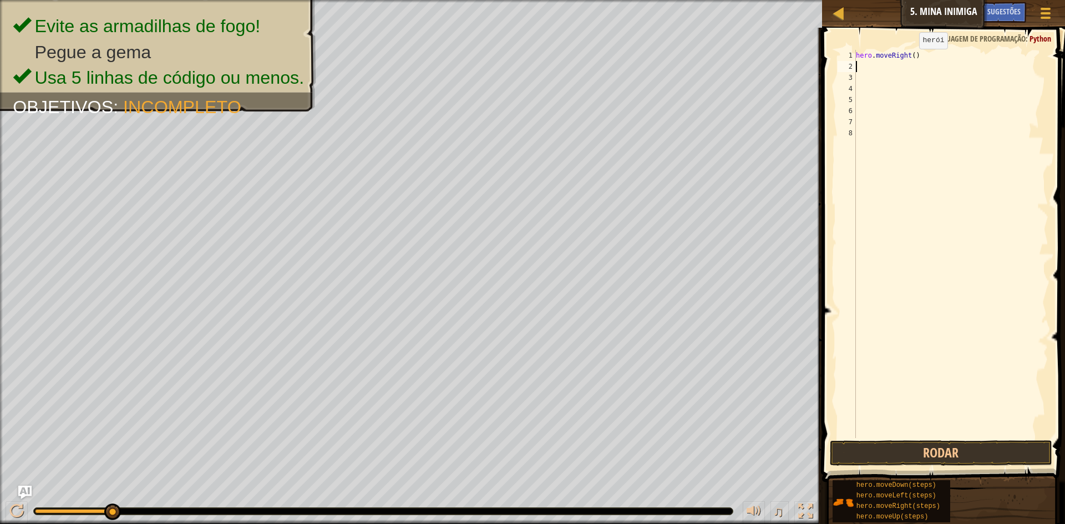
click at [910, 60] on div "hero . moveRight ( )" at bounding box center [951, 255] width 195 height 411
type textarea "hero.moveRight(3)"
click at [864, 63] on div "hero . moveRight ( 3 )" at bounding box center [951, 255] width 195 height 411
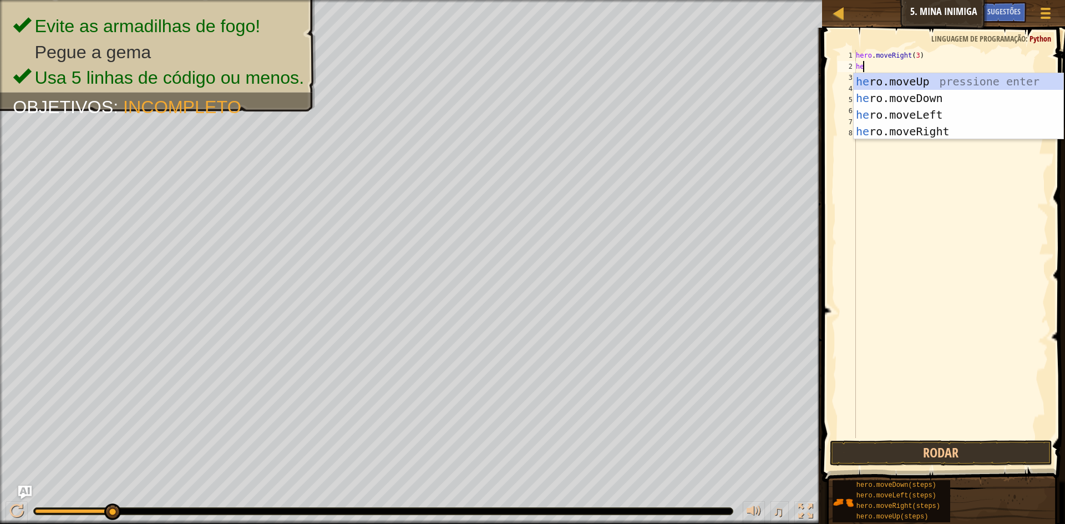
scroll to position [5, 1]
type textarea "hero"
click at [885, 82] on div "hero .moveUp pressione enter hero .moveDown pressione enter hero .moveLeft pres…" at bounding box center [959, 123] width 210 height 100
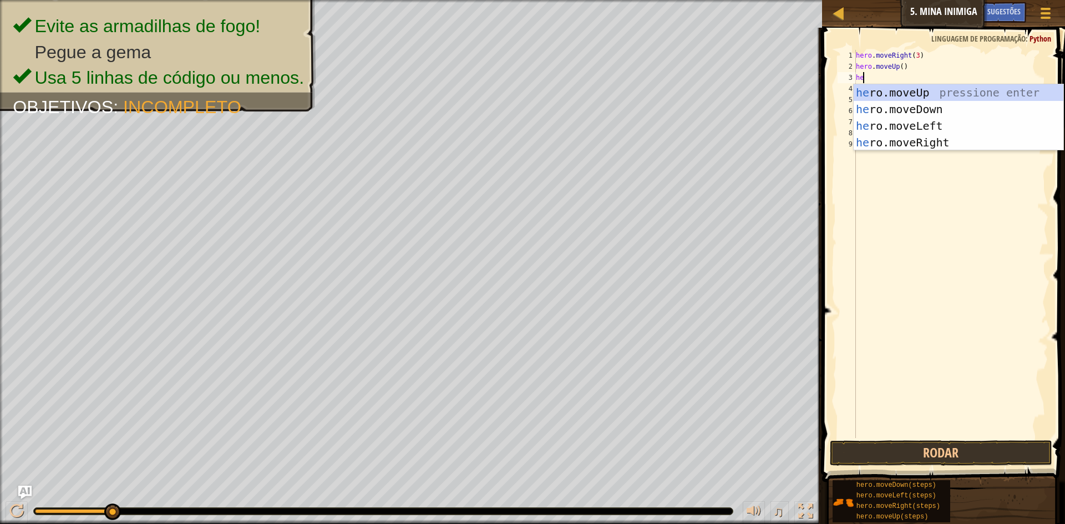
type textarea "hero"
click at [887, 140] on div "hero .moveUp pressione enter hero .moveDown pressione enter hero .moveLeft pres…" at bounding box center [959, 134] width 210 height 100
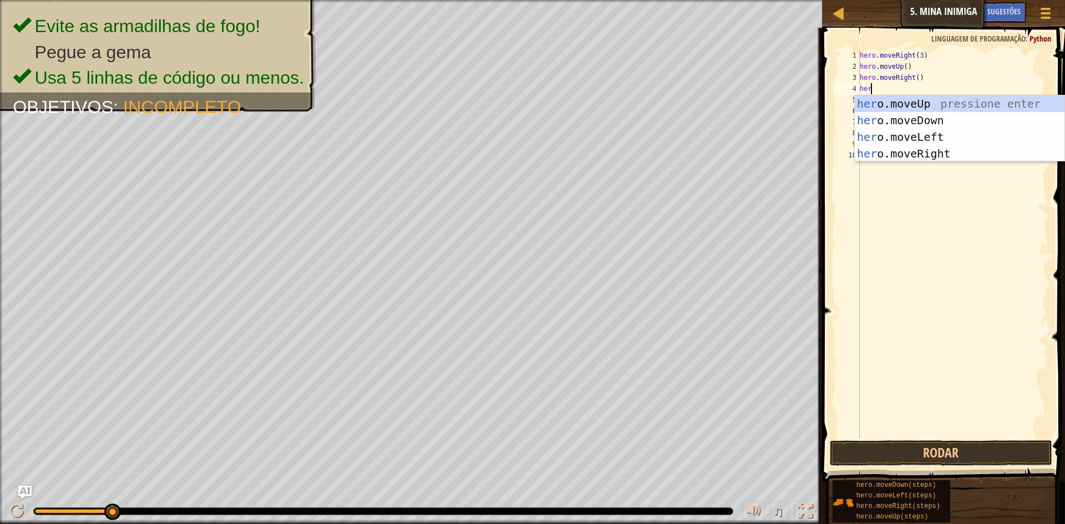
type textarea "hero"
click at [890, 121] on div "hero .moveUp pressione enter hero .moveDown pressione enter hero .moveLeft pres…" at bounding box center [960, 145] width 210 height 100
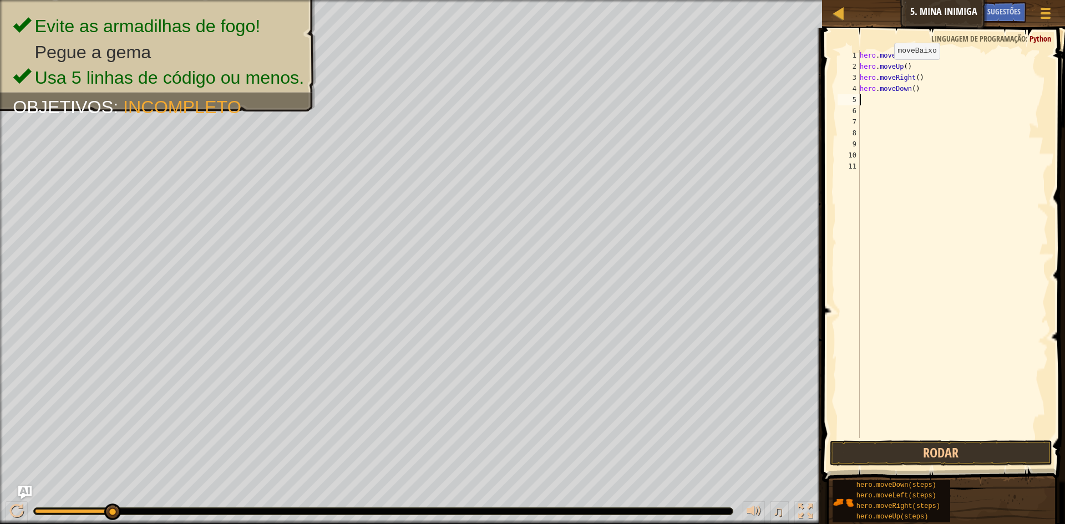
scroll to position [5, 0]
click at [912, 91] on div "hero . moveRight ( 3 ) hero . moveUp ( ) hero . moveRight ( ) hero . moveDown (…" at bounding box center [953, 255] width 191 height 411
type textarea "hero.moveDown(3)"
click at [882, 104] on div "hero . moveRight ( 3 ) hero . moveUp ( ) hero . moveRight ( ) hero . moveDown (…" at bounding box center [953, 255] width 191 height 411
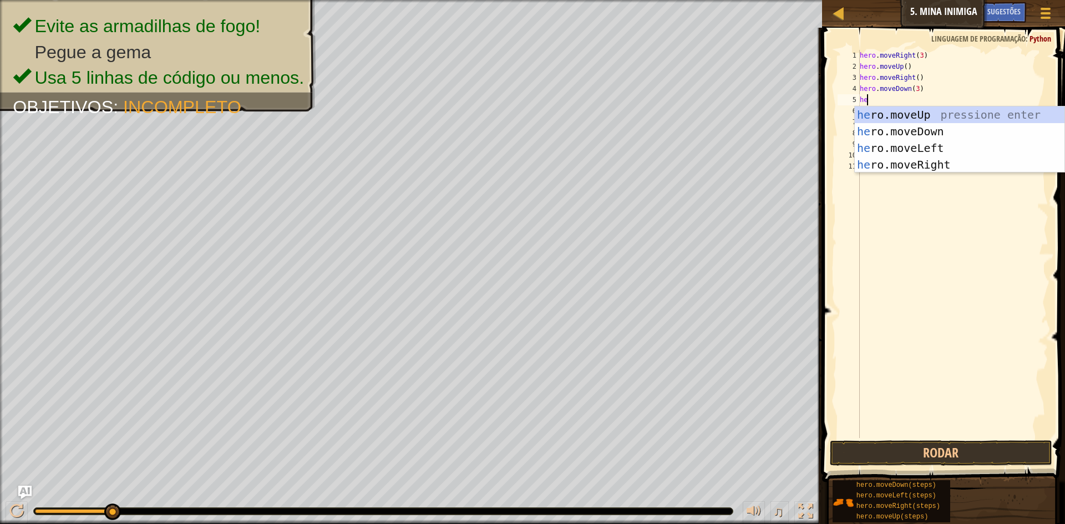
scroll to position [5, 1]
type textarea "hero"
click at [892, 159] on div "hero .moveUp pressione enter hero .moveDown pressione enter hero .moveLeft pres…" at bounding box center [960, 157] width 210 height 100
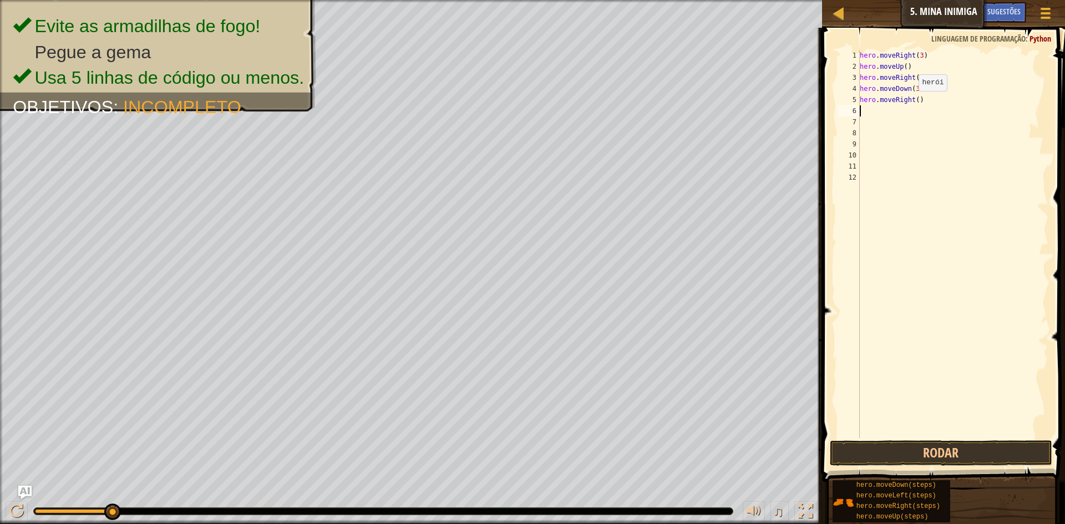
click at [913, 102] on div "hero . moveRight ( 3 ) hero . moveUp ( ) hero . moveRight ( ) hero . moveDown (…" at bounding box center [953, 255] width 191 height 411
type textarea "hero.moveRight(2)"
click at [885, 454] on button "Rodar" at bounding box center [941, 454] width 222 height 26
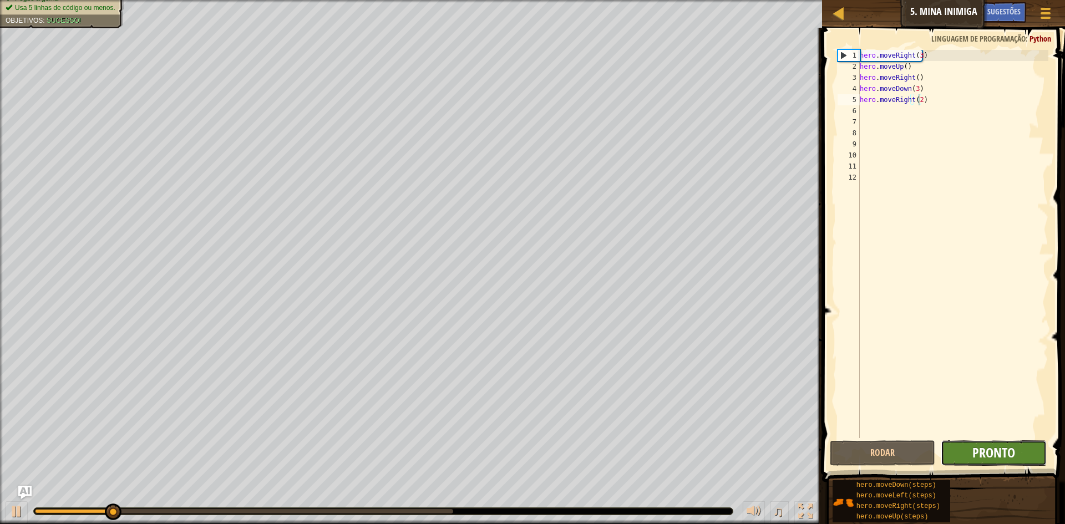
click at [1009, 454] on span "Pronto" at bounding box center [994, 453] width 43 height 18
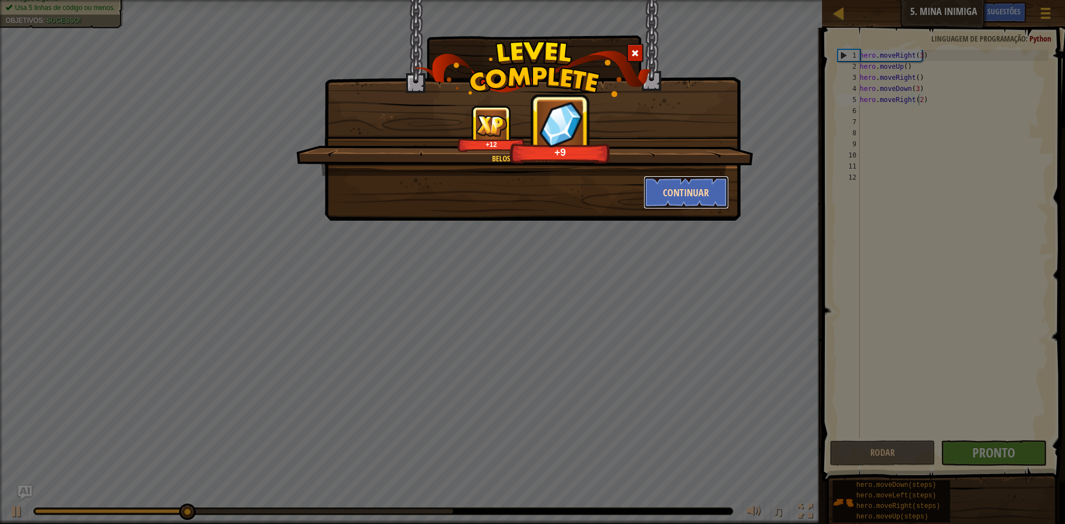
click at [719, 190] on button "Continuar" at bounding box center [687, 192] width 86 height 33
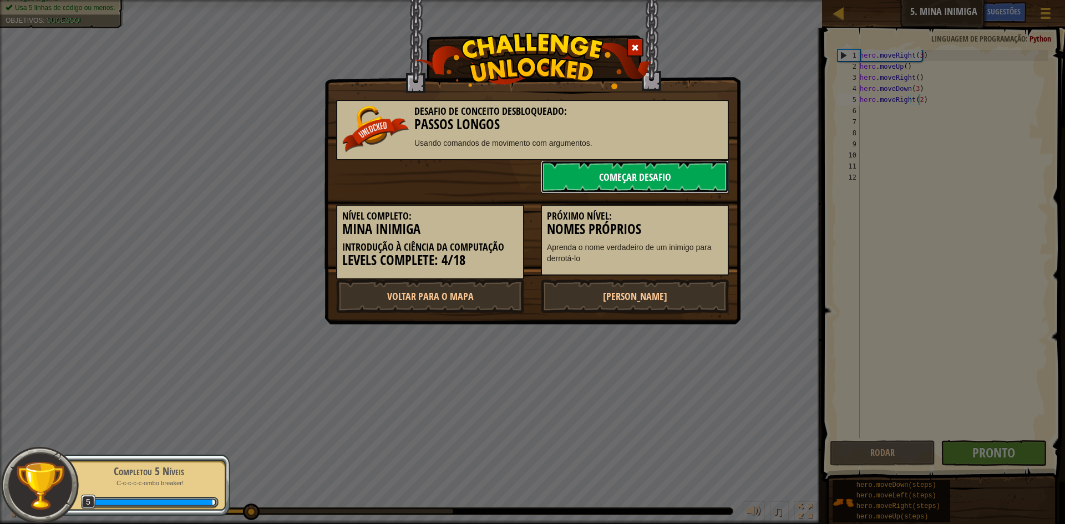
click at [680, 173] on link "Começar Desafio" at bounding box center [635, 176] width 188 height 33
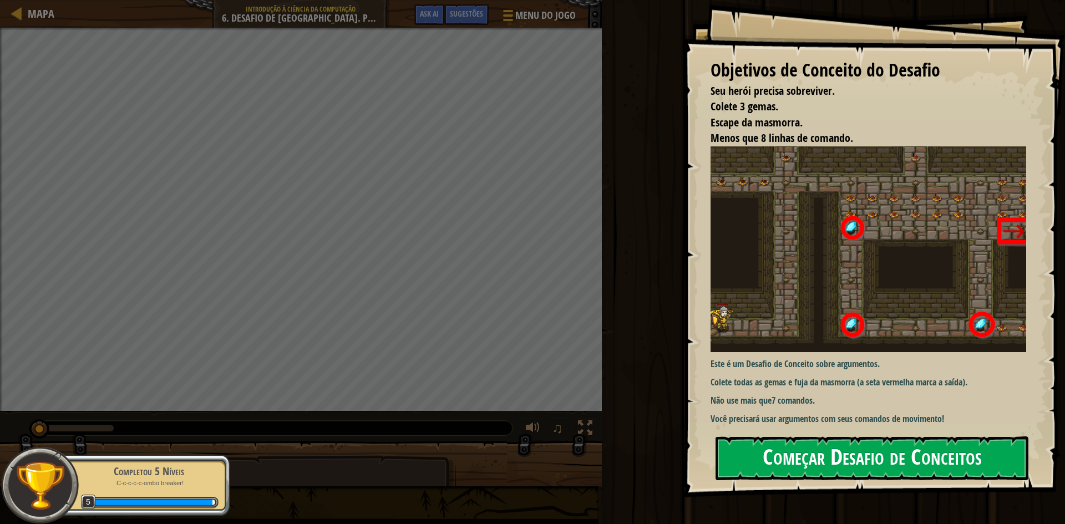
click at [837, 459] on button "Começar Desafio de Conceitos" at bounding box center [872, 459] width 313 height 44
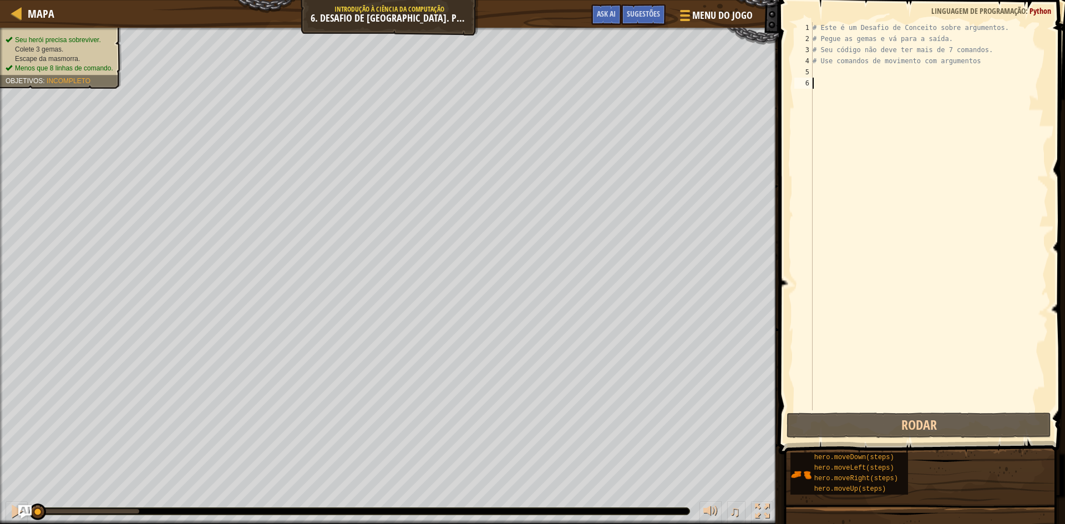
click at [822, 81] on div "# Este é um Desafio de Conceito sobre argumentos. # Pegue as gemas e vá para a …" at bounding box center [930, 227] width 238 height 411
click at [822, 75] on div "# Este é um Desafio de Conceito sobre argumentos. # Pegue as gemas e vá para a …" at bounding box center [930, 227] width 238 height 411
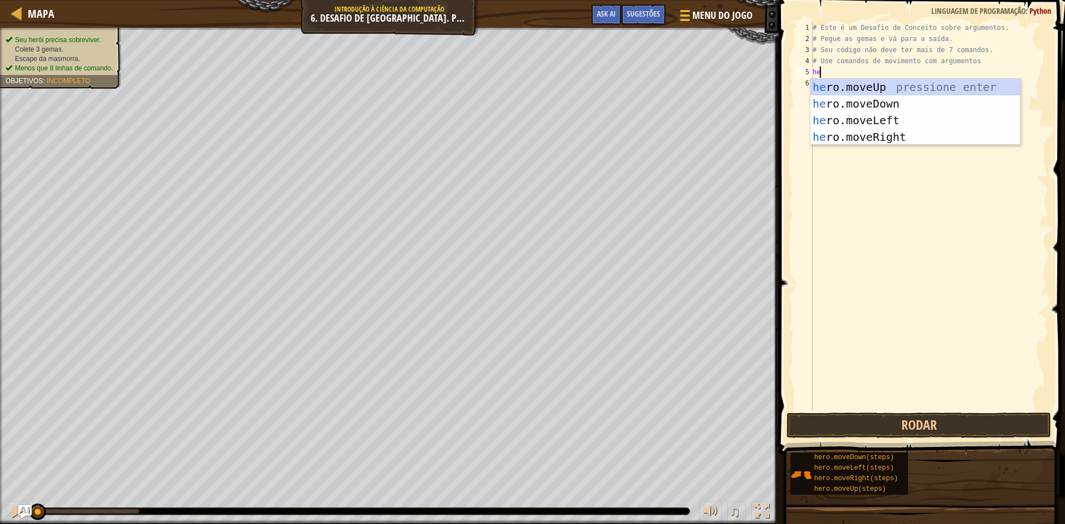
scroll to position [5, 1]
type textarea "hero"
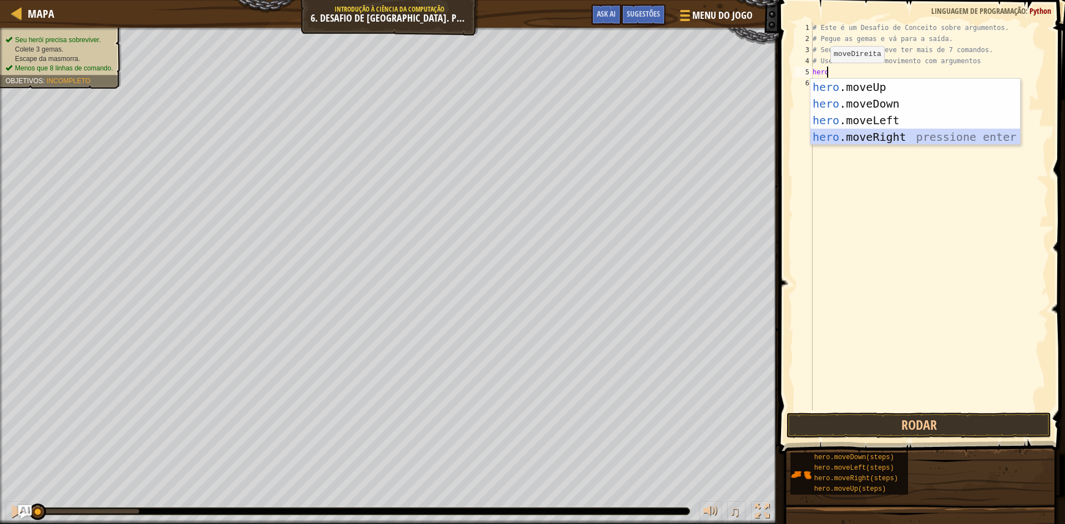
click at [829, 138] on div "hero .moveUp pressione enter hero .moveDown pressione enter hero .moveLeft pres…" at bounding box center [916, 129] width 210 height 100
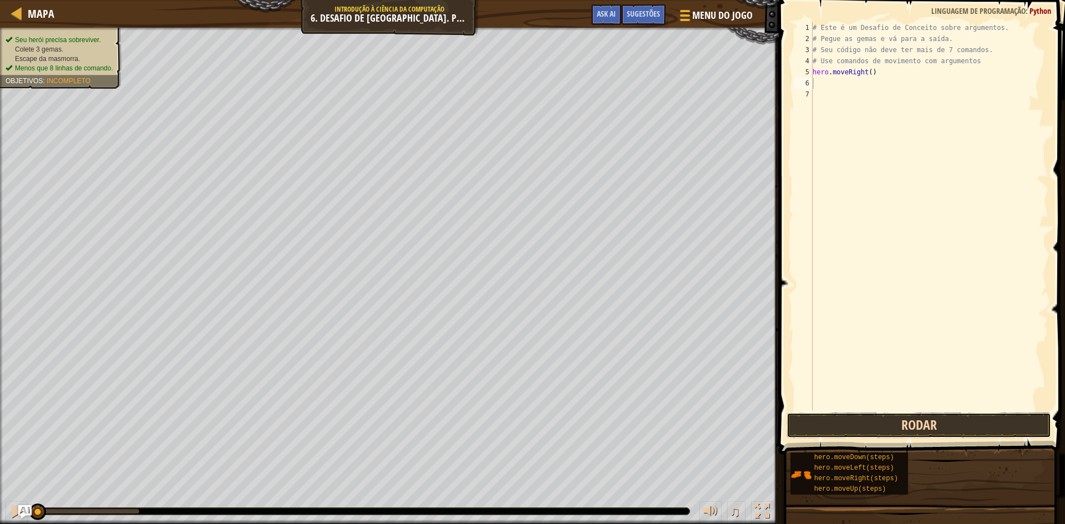
click at [864, 427] on button "Rodar" at bounding box center [919, 426] width 265 height 26
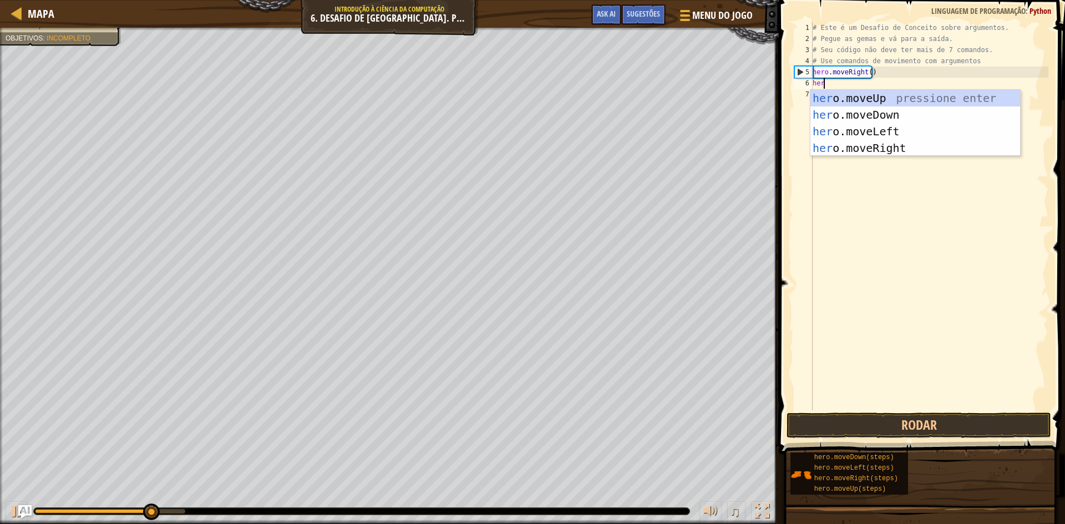
scroll to position [5, 1]
type textarea "hero"
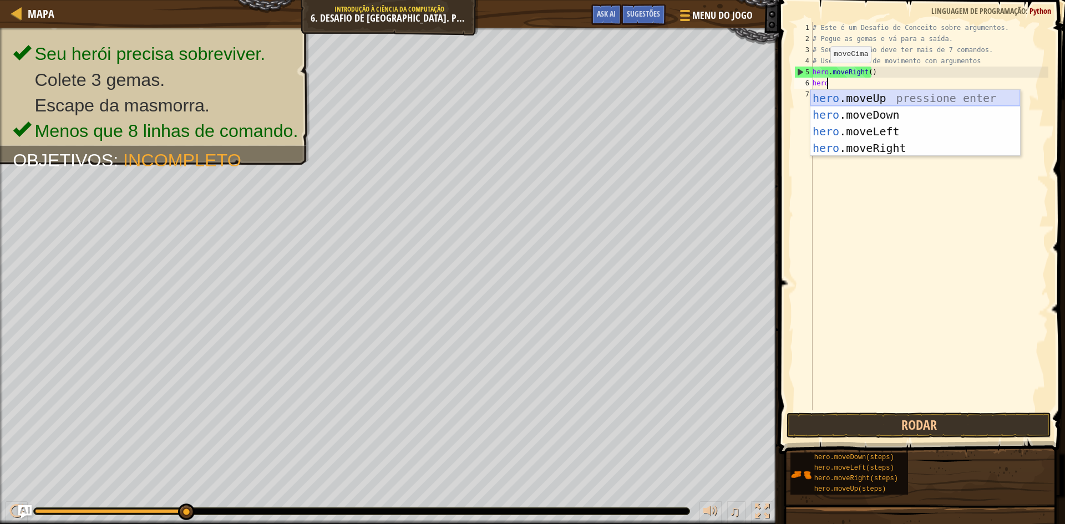
click at [839, 95] on div "hero .moveUp pressione enter hero .moveDown pressione enter hero .moveLeft pres…" at bounding box center [916, 140] width 210 height 100
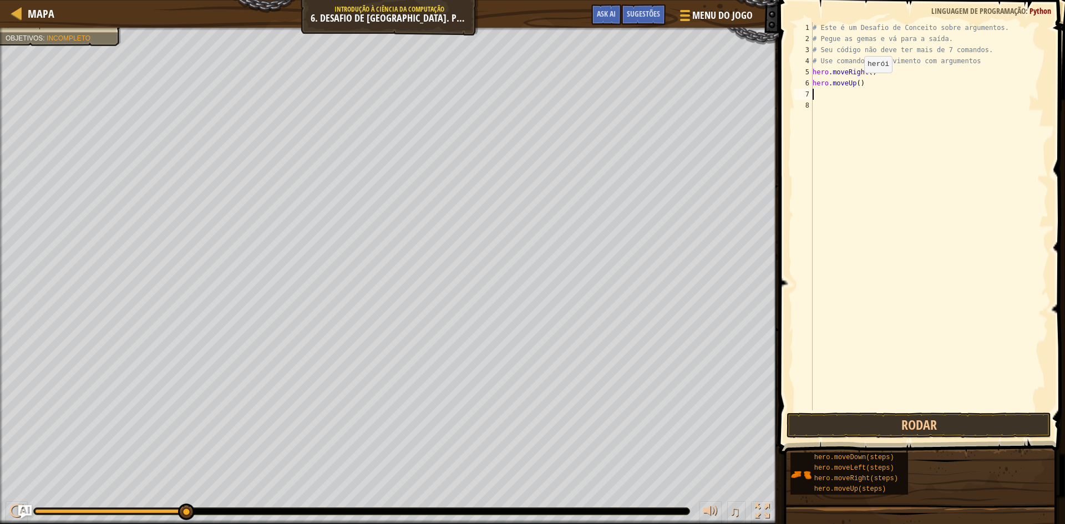
click at [855, 84] on div "# Este é um Desafio de Conceito sobre argumentos. # Pegue as gemas e vá para a …" at bounding box center [930, 227] width 238 height 411
type textarea "hero.moveUp(3)"
click at [912, 438] on button "Rodar" at bounding box center [919, 426] width 265 height 26
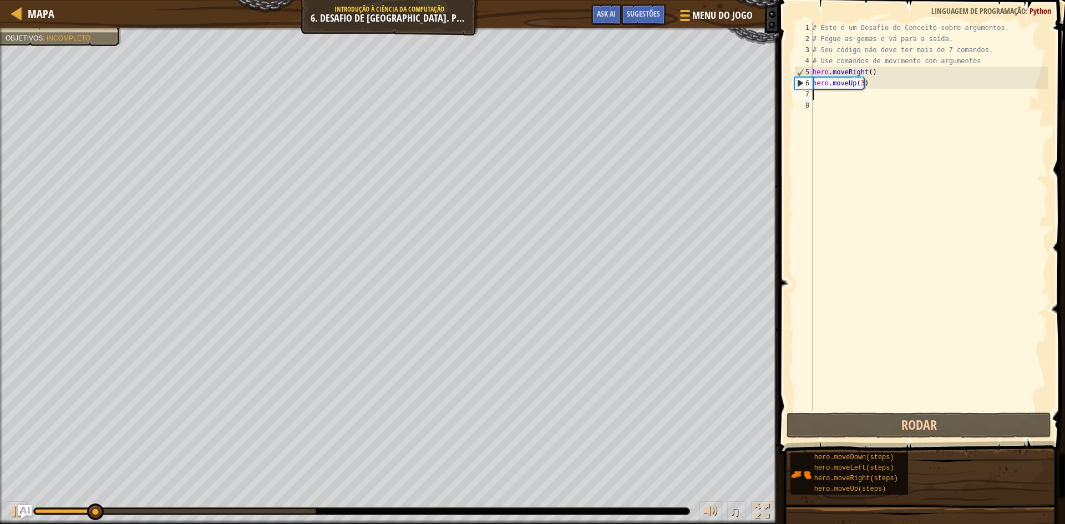
click at [826, 98] on div "# Este é um Desafio de Conceito sobre argumentos. # Pegue as gemas e vá para a …" at bounding box center [930, 227] width 238 height 411
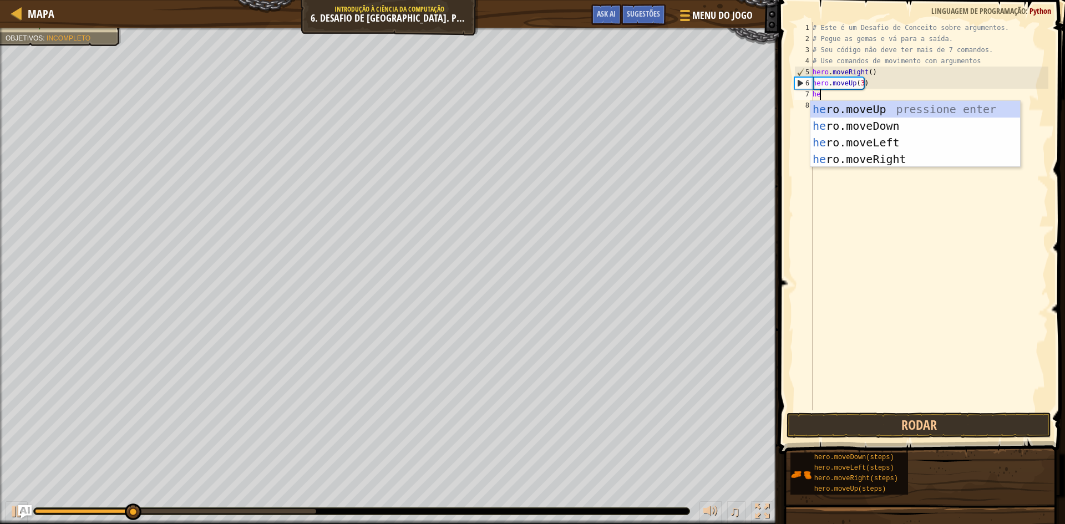
scroll to position [5, 1]
type textarea "hero"
click at [863, 153] on div "hero .moveUp pressione enter hero .moveDown pressione enter hero .moveLeft pres…" at bounding box center [916, 151] width 210 height 100
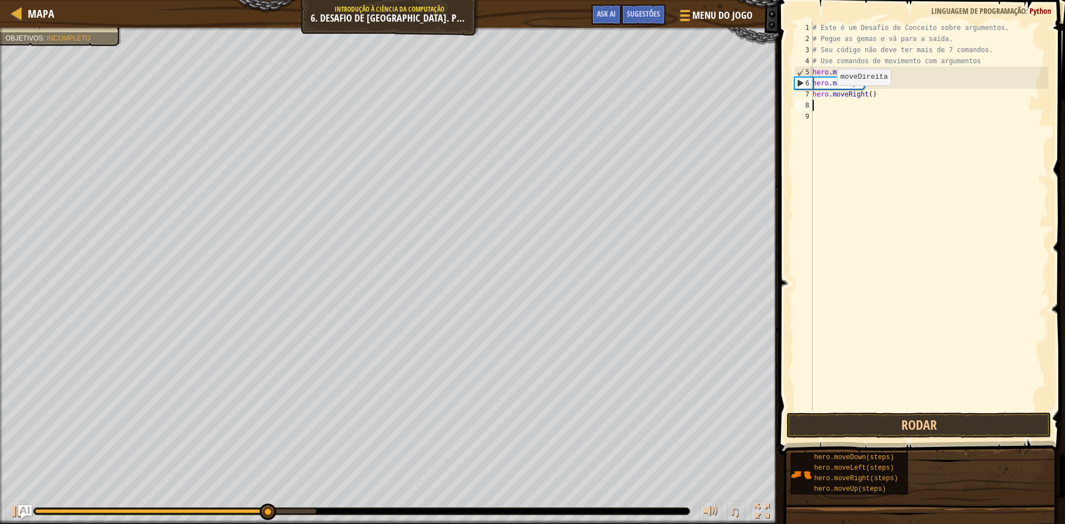
scroll to position [5, 0]
click at [867, 95] on div "# Este é um Desafio de Conceito sobre argumentos. # Pegue as gemas e vá para a …" at bounding box center [930, 227] width 238 height 411
type textarea "hero.moveRight(2)"
click at [809, 415] on button "Rodar" at bounding box center [919, 426] width 265 height 26
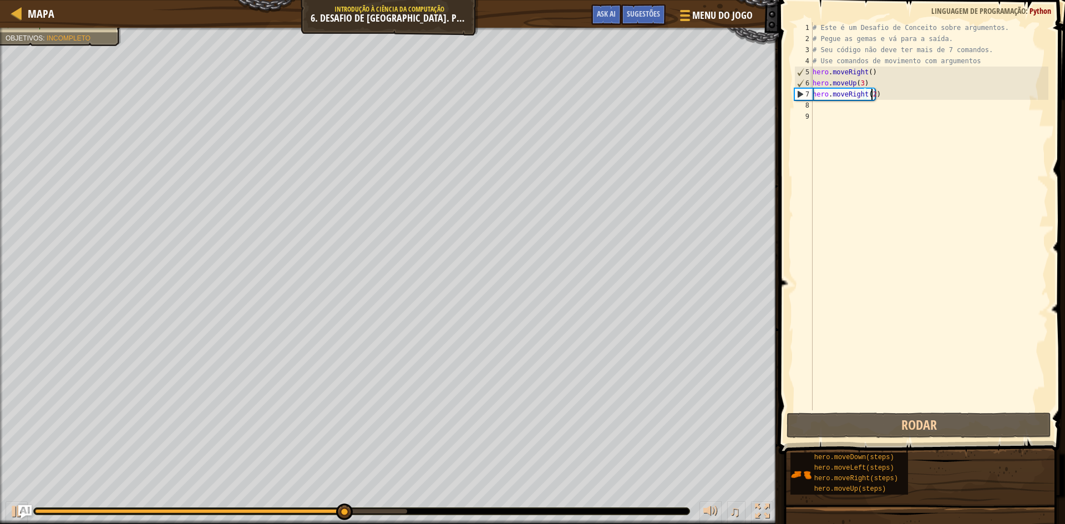
click at [824, 110] on div "# Este é um Desafio de Conceito sobre argumentos. # Pegue as gemas e vá para a …" at bounding box center [930, 227] width 238 height 411
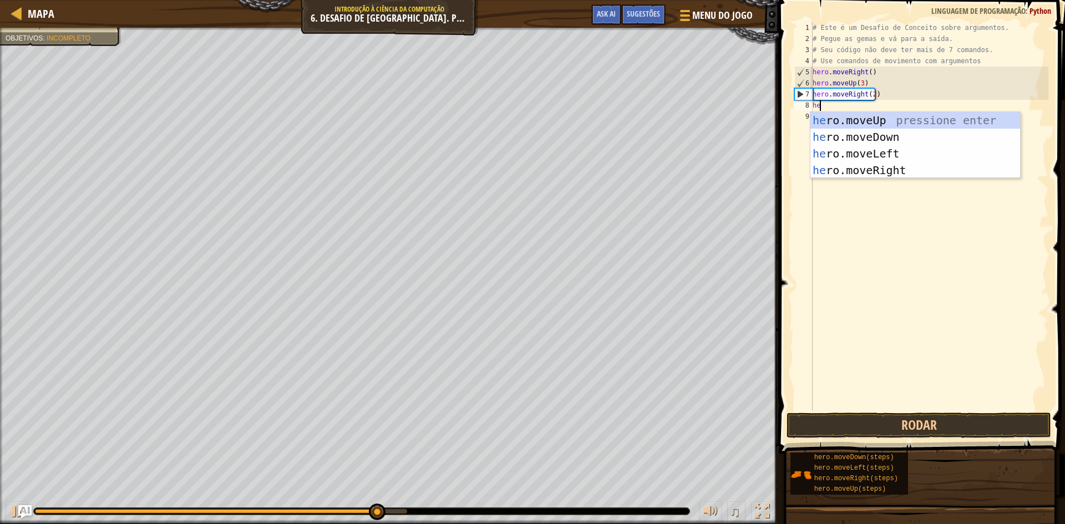
scroll to position [5, 1]
type textarea "hero"
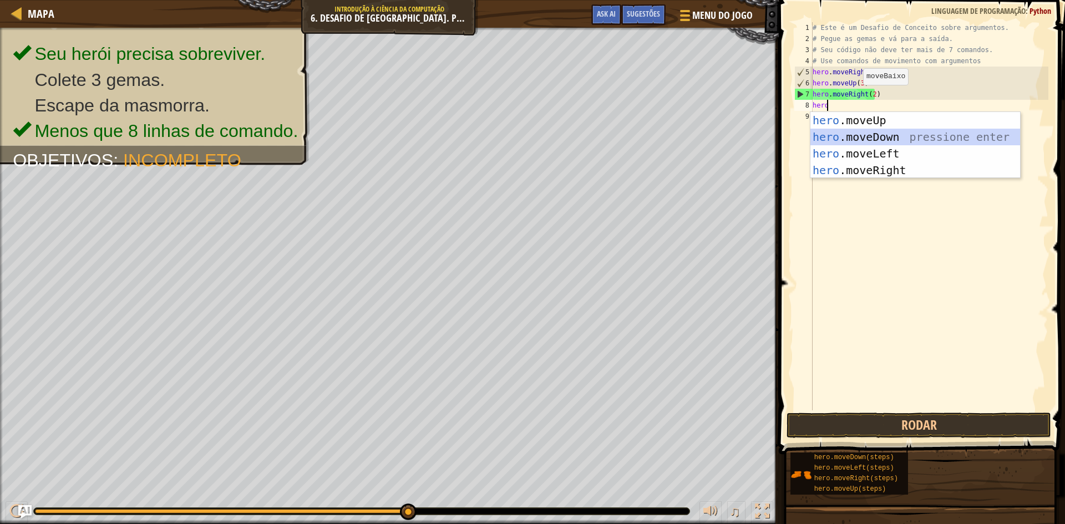
click at [848, 133] on div "hero .moveUp pressione enter hero .moveDown pressione enter hero .moveLeft pres…" at bounding box center [916, 162] width 210 height 100
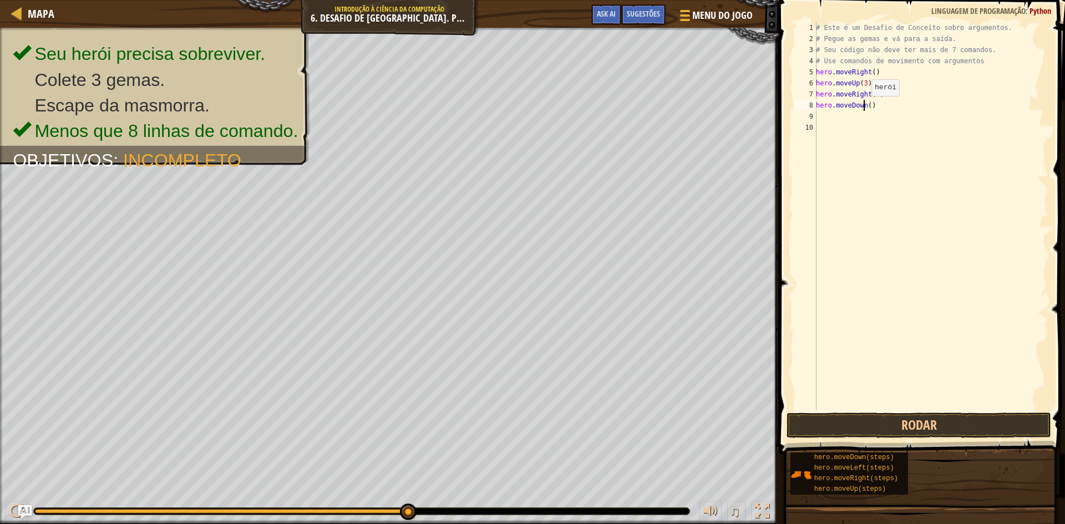
click at [866, 107] on div "# Este é um Desafio de Conceito sobre argumentos. # Pegue as gemas e vá para a …" at bounding box center [931, 227] width 235 height 411
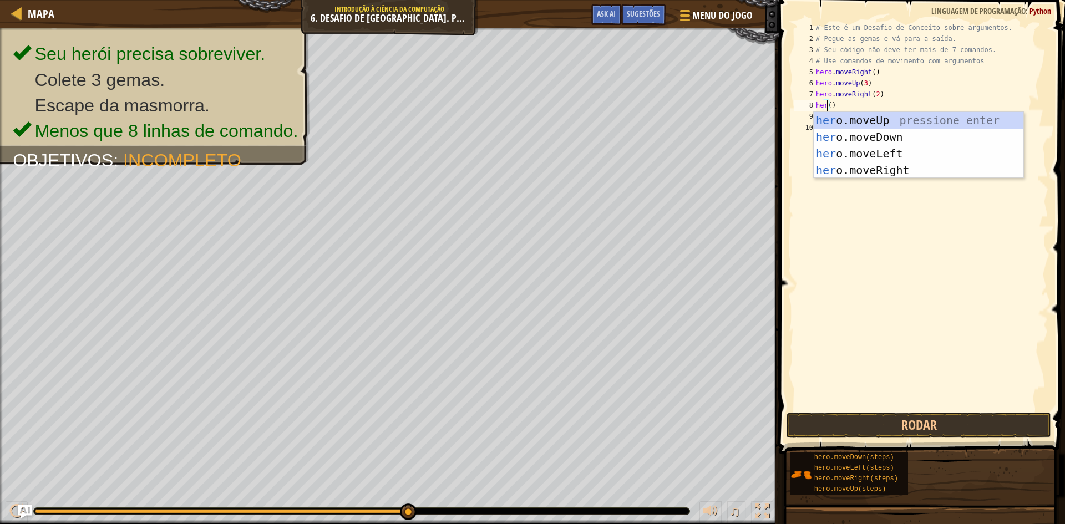
scroll to position [5, 1]
click at [903, 136] on div "hero .moveUp pressione enter hero .moveDown pressione enter hero .moveLeft pres…" at bounding box center [919, 162] width 210 height 100
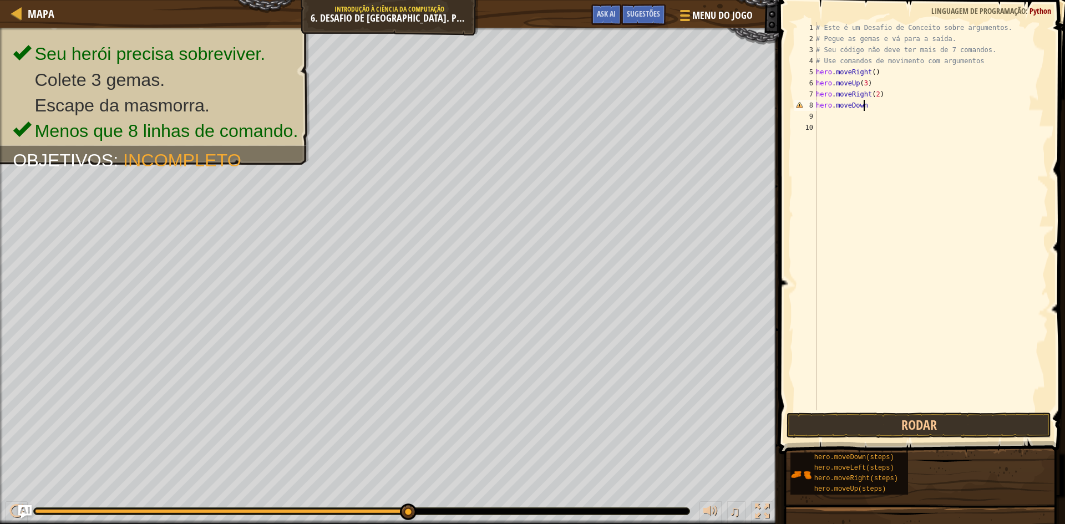
click at [877, 107] on div "# Este é um Desafio de Conceito sobre argumentos. # Pegue as gemas e vá para a …" at bounding box center [931, 227] width 235 height 411
type textarea "hero.moveDown()"
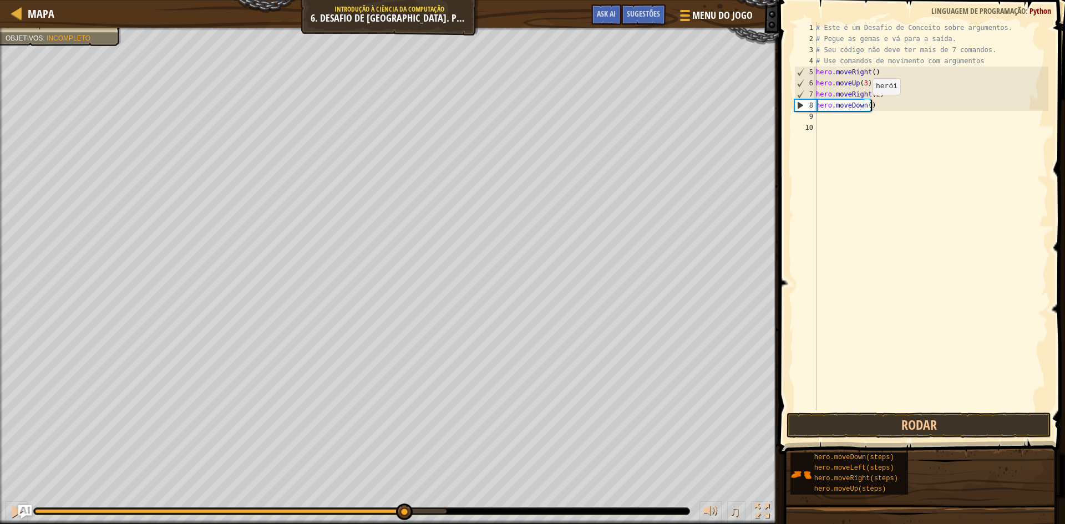
click at [867, 106] on div "# Este é um Desafio de Conceito sobre argumentos. # Pegue as gemas e vá para a …" at bounding box center [931, 227] width 235 height 411
click at [818, 122] on div "# Este é um Desafio de Conceito sobre argumentos. # Pegue as gemas e vá para a …" at bounding box center [931, 227] width 235 height 411
click at [817, 117] on div "# Este é um Desafio de Conceito sobre argumentos. # Pegue as gemas e vá para a …" at bounding box center [931, 227] width 235 height 411
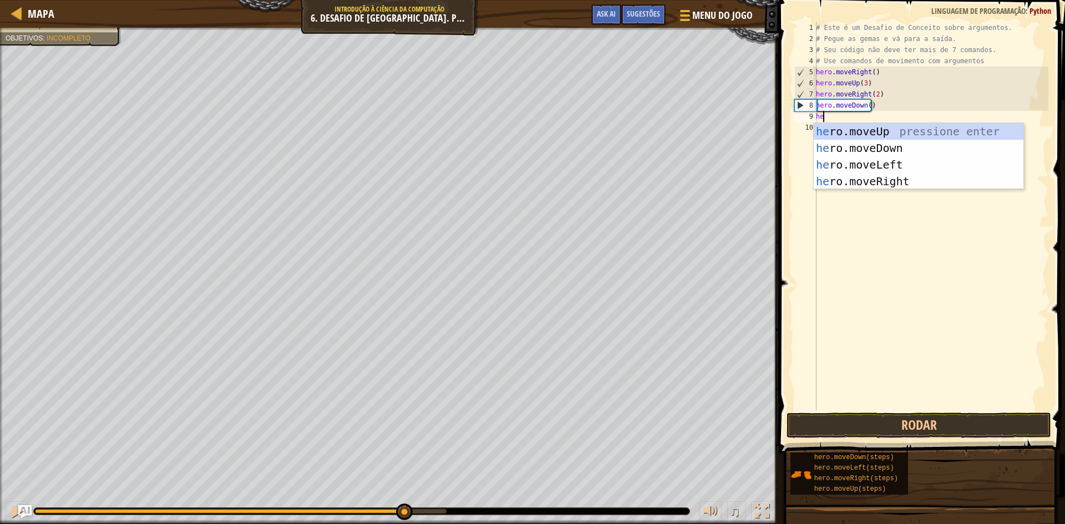
scroll to position [5, 1]
type textarea "hero"
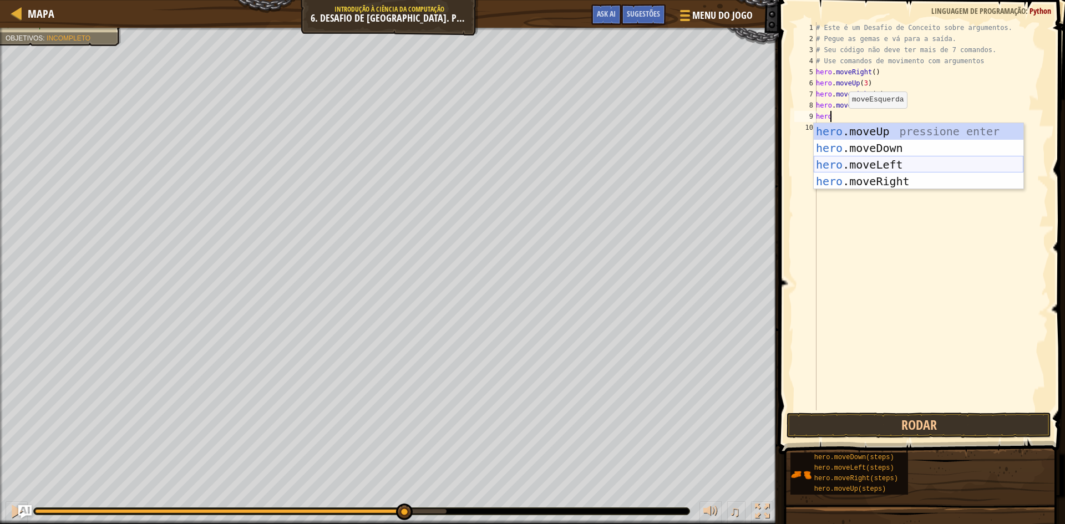
click at [849, 163] on div "hero .moveUp pressione enter hero .moveDown pressione enter hero .moveLeft pres…" at bounding box center [919, 173] width 210 height 100
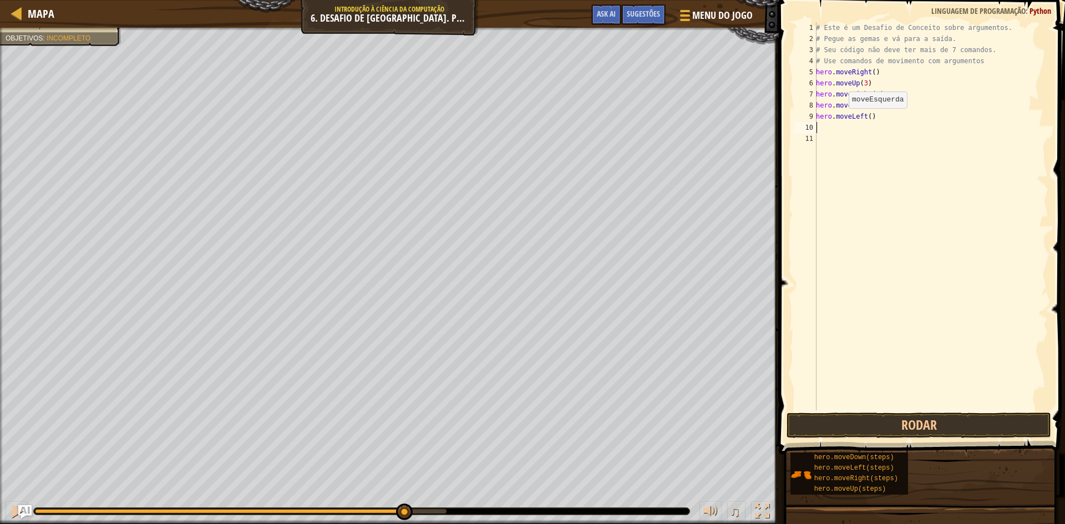
scroll to position [5, 0]
click at [853, 427] on button "Rodar" at bounding box center [919, 426] width 265 height 26
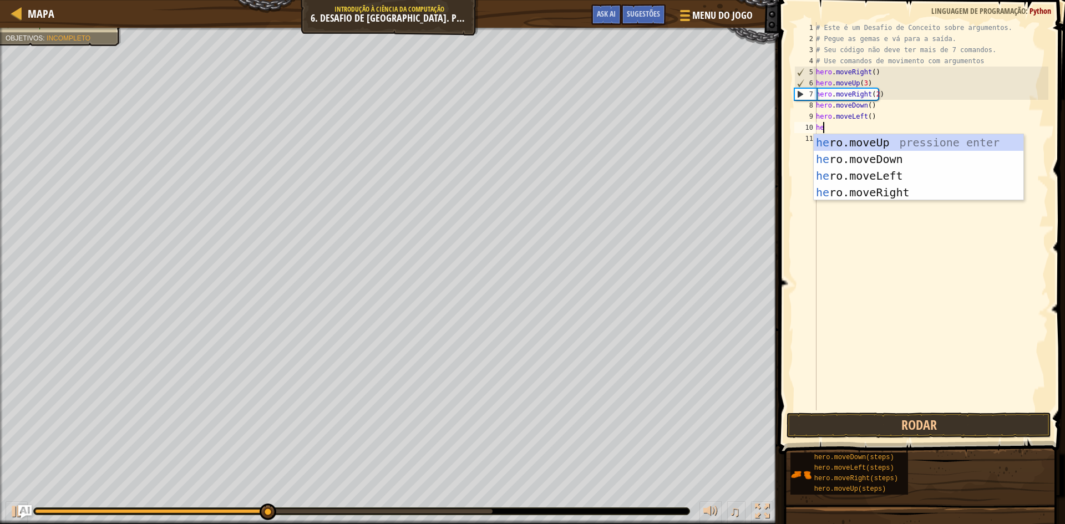
scroll to position [5, 1]
type textarea "hero"
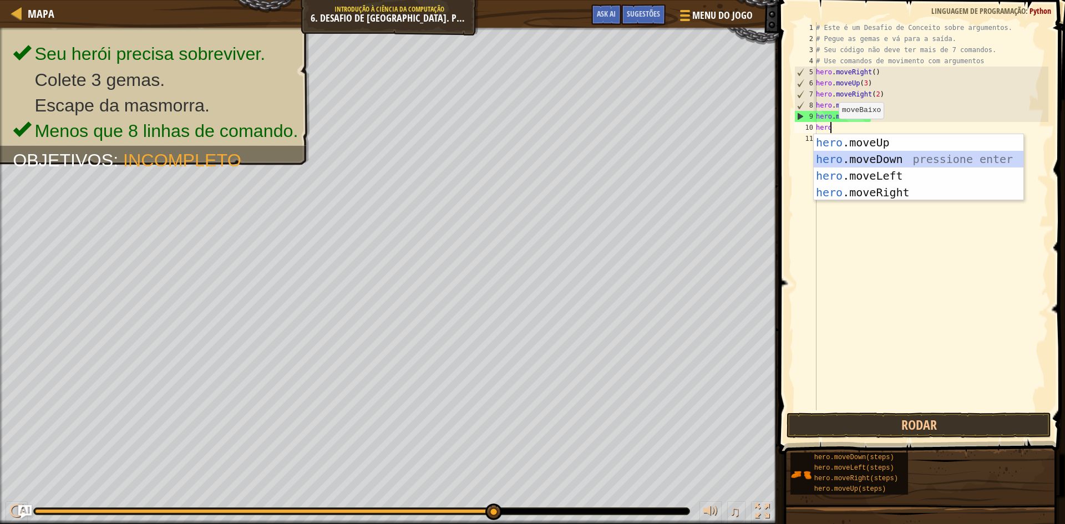
click at [871, 158] on div "hero .moveUp pressione enter hero .moveDown pressione enter hero .moveLeft pres…" at bounding box center [919, 184] width 210 height 100
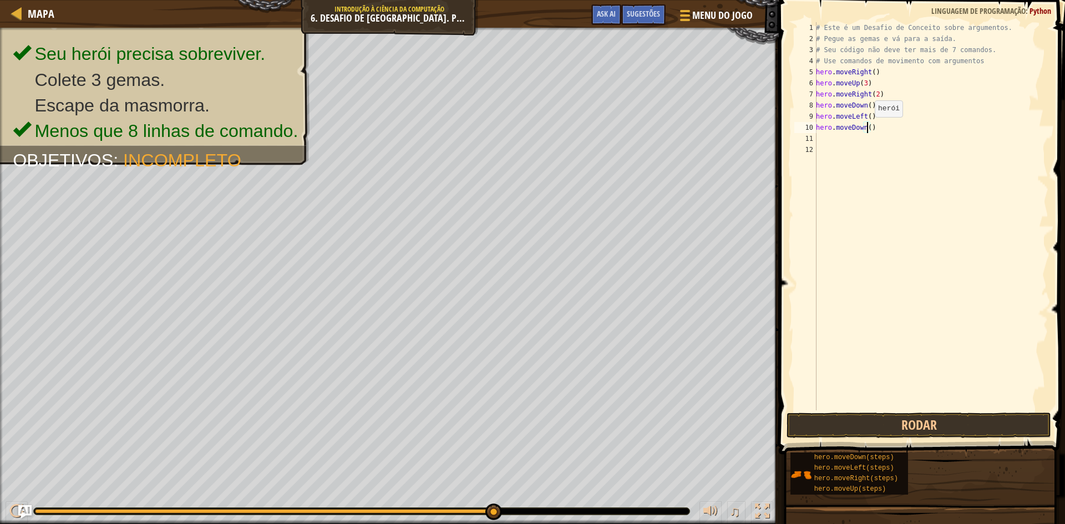
click at [869, 128] on div "# Este é um Desafio de Conceito sobre argumentos. # Pegue as gemas e vá para a …" at bounding box center [931, 227] width 235 height 411
type textarea "hero.moveDown(3)"
click at [822, 146] on div "# Este é um Desafio de Conceito sobre argumentos. # Pegue as gemas e vá para a …" at bounding box center [931, 227] width 235 height 411
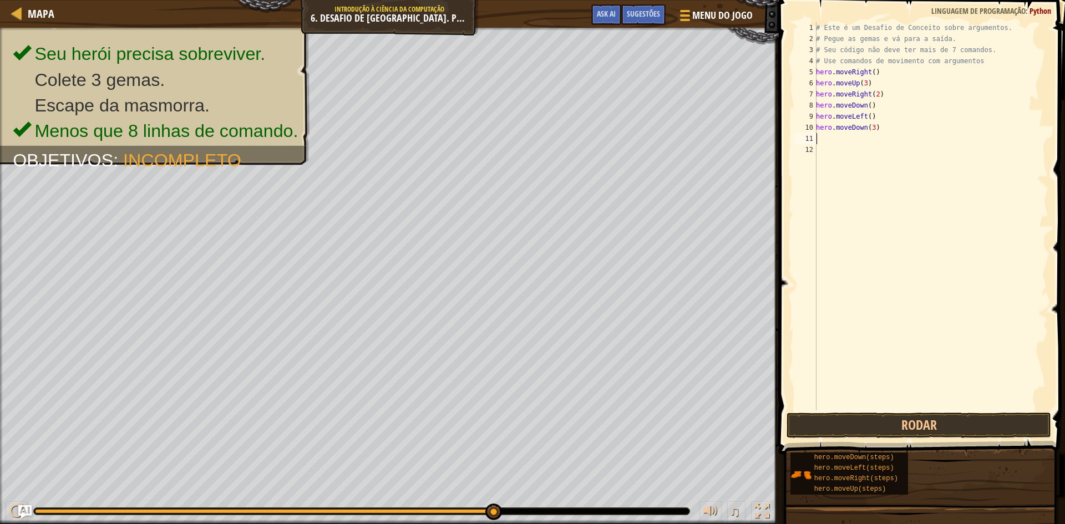
click at [821, 139] on div "# Este é um Desafio de Conceito sobre argumentos. # Pegue as gemas e vá para a …" at bounding box center [931, 227] width 235 height 411
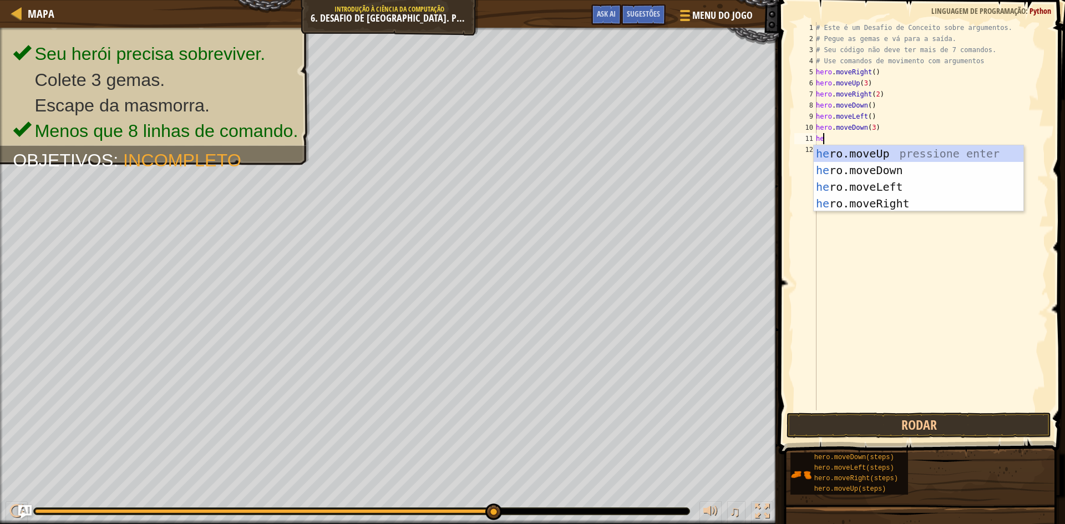
scroll to position [5, 1]
type textarea "hero"
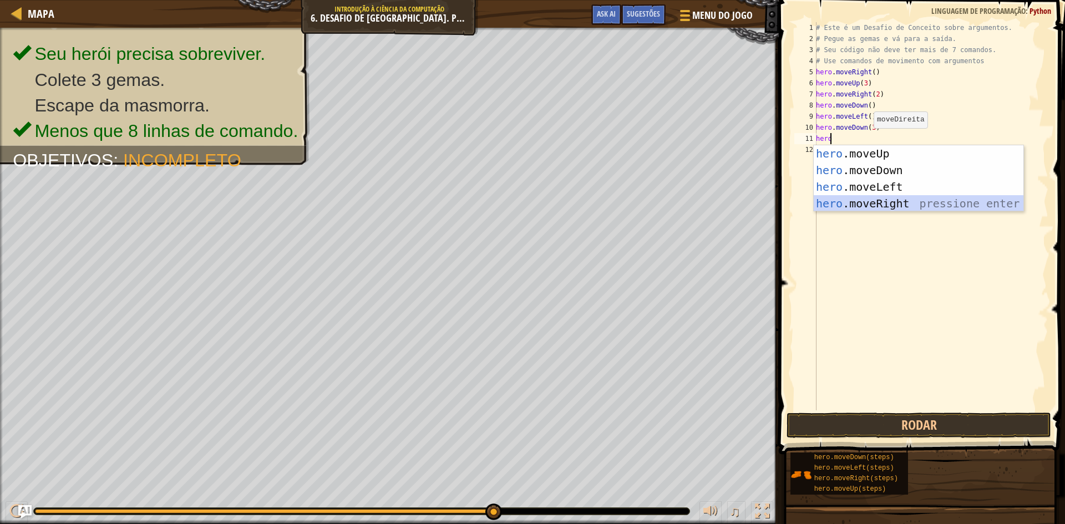
click at [873, 198] on div "hero .moveUp pressione enter hero .moveDown pressione enter hero .moveLeft pres…" at bounding box center [919, 195] width 210 height 100
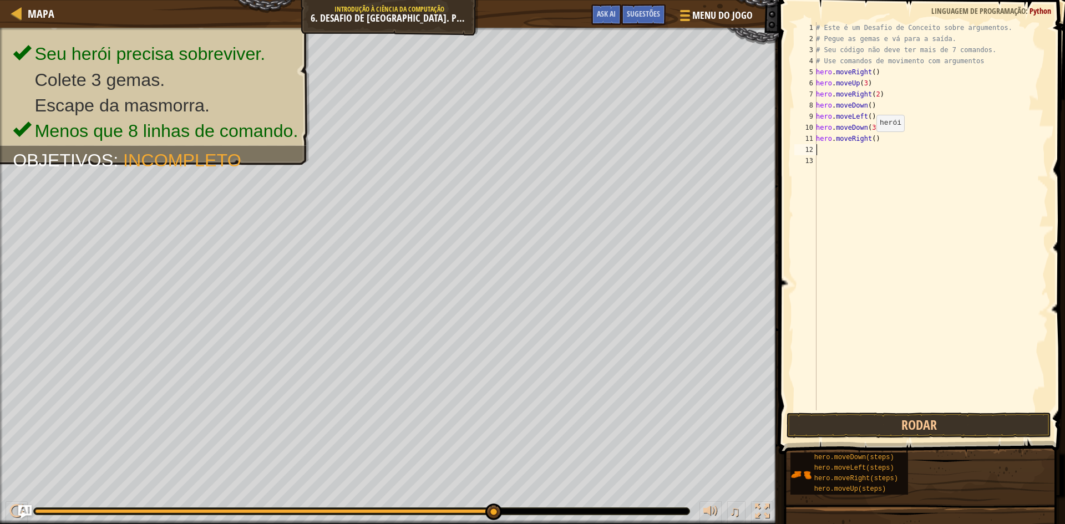
click at [871, 143] on div "# Este é um Desafio de Conceito sobre argumentos. # Pegue as gemas e vá para a …" at bounding box center [931, 227] width 235 height 411
type textarea "hero.moveRight(1)"
click at [876, 421] on button "Rodar" at bounding box center [919, 426] width 265 height 26
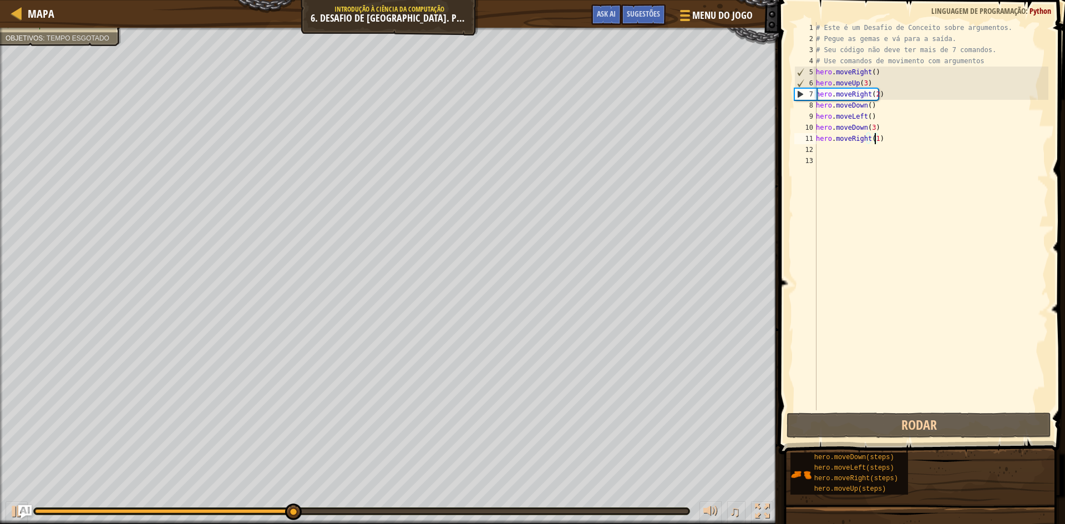
click at [819, 152] on div "# Este é um Desafio de Conceito sobre argumentos. # Pegue as gemas e vá para a …" at bounding box center [931, 227] width 235 height 411
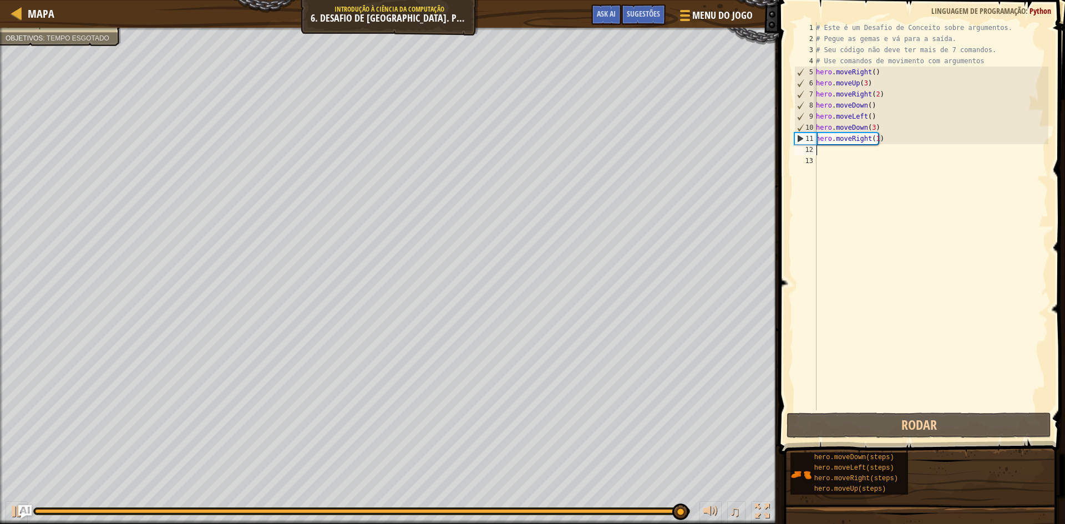
click at [820, 153] on div "# Este é um Desafio de Conceito sobre argumentos. # Pegue as gemas e vá para a …" at bounding box center [931, 227] width 235 height 411
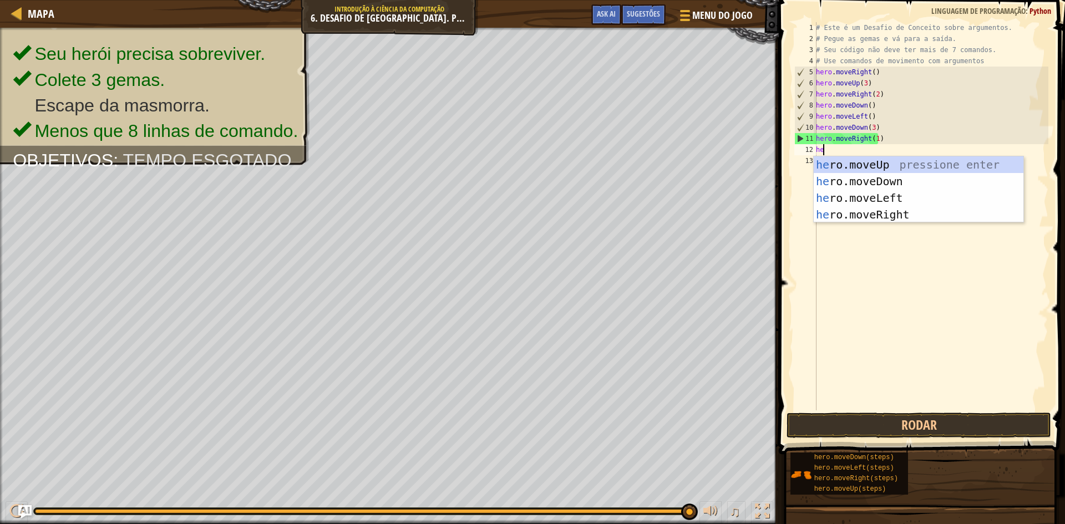
scroll to position [5, 1]
type textarea "hero"
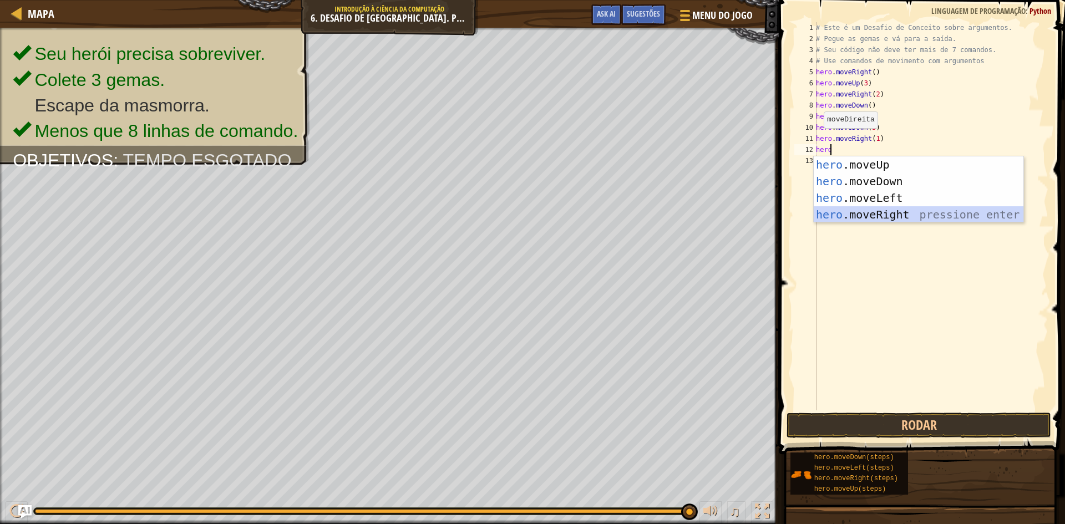
click at [851, 211] on div "hero .moveUp pressione enter hero .moveDown pressione enter hero .moveLeft pres…" at bounding box center [919, 206] width 210 height 100
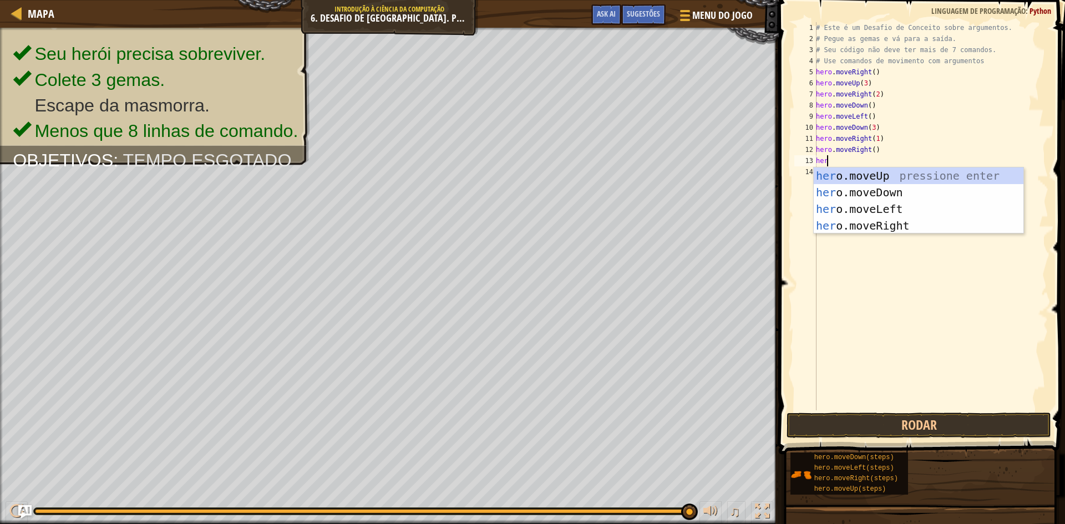
type textarea "hero"
click at [887, 179] on div "hero .moveUp pressione enter hero .moveDown pressione enter hero .moveLeft pres…" at bounding box center [919, 218] width 210 height 100
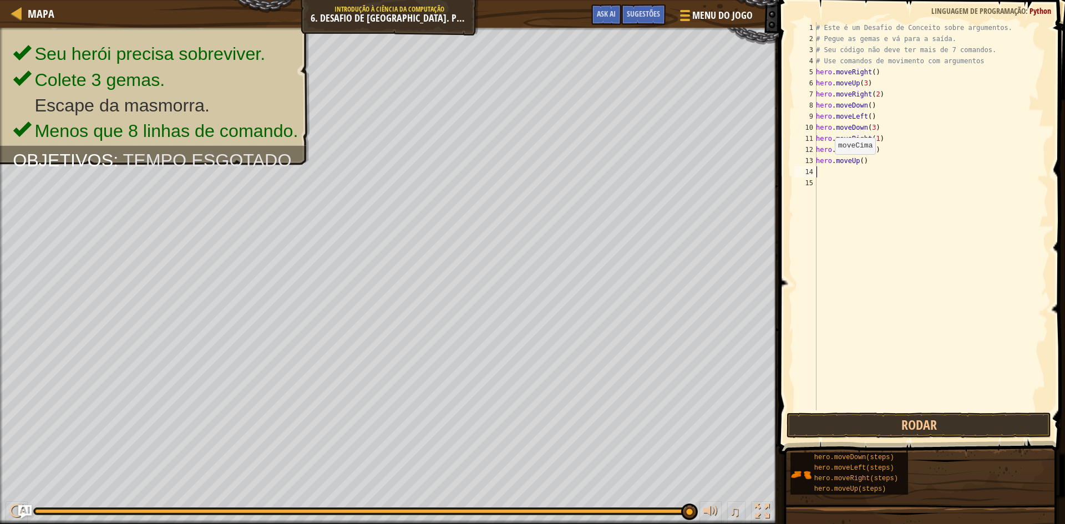
scroll to position [5, 0]
click at [861, 161] on div "# Este é um Desafio de Conceito sobre argumentos. # Pegue as gemas e vá para a …" at bounding box center [931, 227] width 235 height 411
type textarea "hero.moveUp(2)"
click at [827, 171] on div "# Este é um Desafio de Conceito sobre argumentos. # Pegue as gemas e vá para a …" at bounding box center [931, 227] width 235 height 411
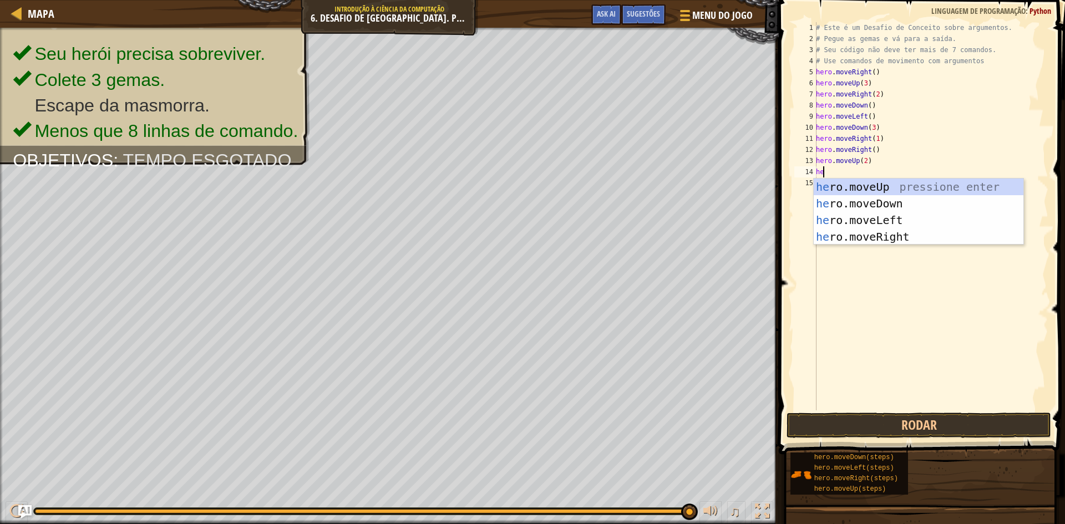
scroll to position [5, 1]
type textarea "hero"
click at [858, 240] on div "hero .moveUp pressione enter hero .moveDown pressione enter hero .moveLeft pres…" at bounding box center [919, 229] width 210 height 100
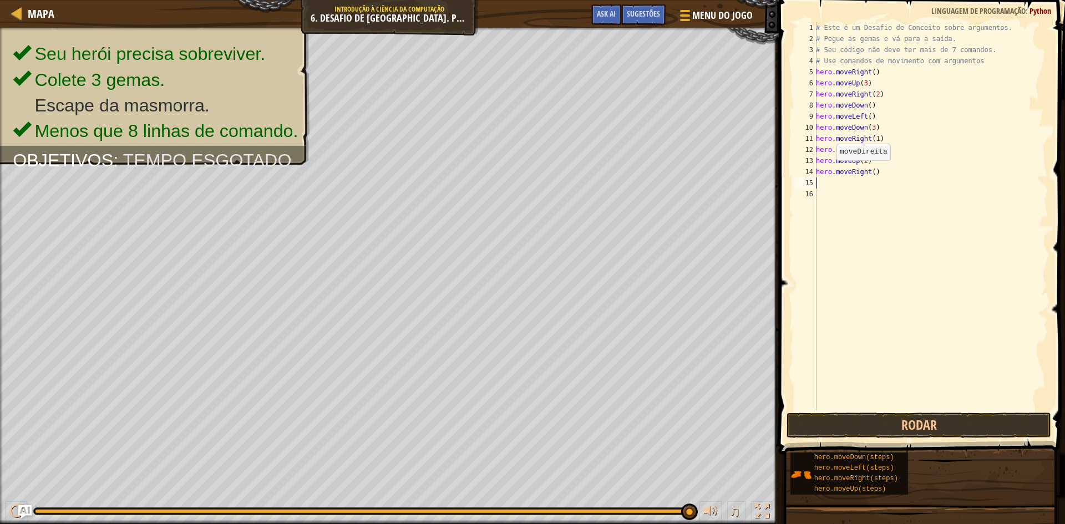
scroll to position [5, 0]
click at [852, 421] on button "Rodar" at bounding box center [919, 426] width 265 height 26
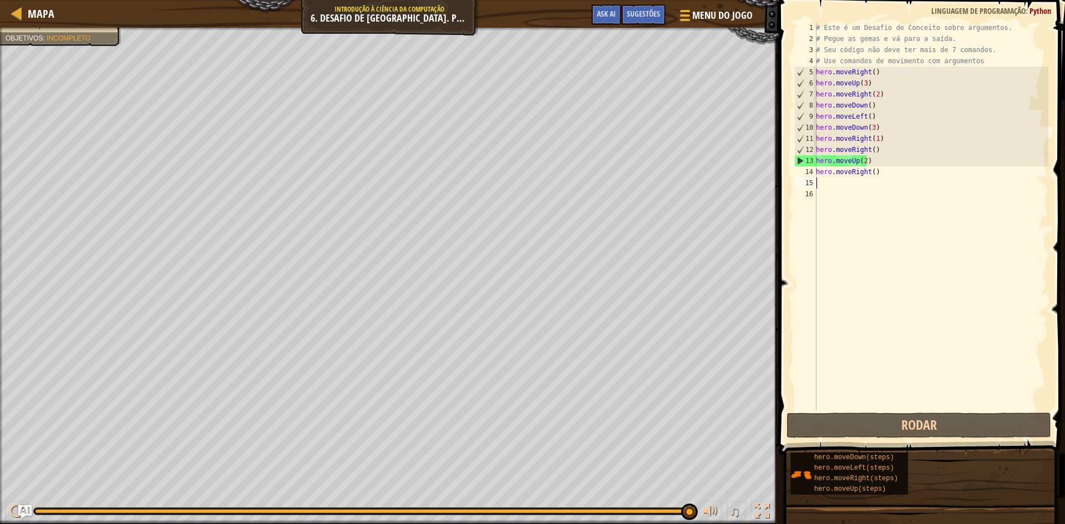
click at [866, 411] on div "1 2 3 4 5 6 7 8 9 10 11 12 13 14 15 16 # Este é um Desafio de Conceito sobre ar…" at bounding box center [921, 249] width 290 height 487
click at [863, 423] on button "Rodar" at bounding box center [919, 426] width 265 height 26
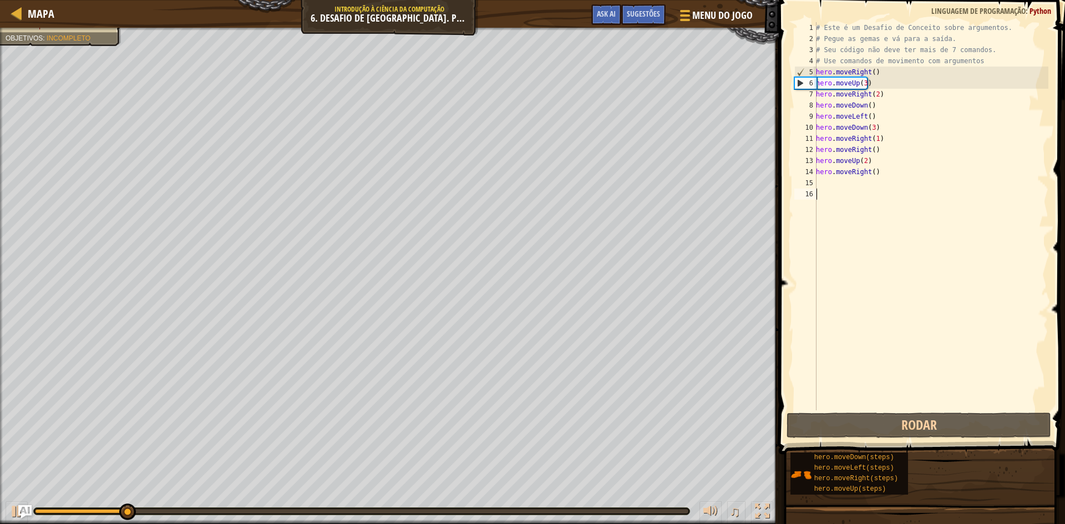
click at [873, 173] on div "# Este é um Desafio de Conceito sobre argumentos. # Pegue as gemas e vá para a …" at bounding box center [931, 227] width 235 height 411
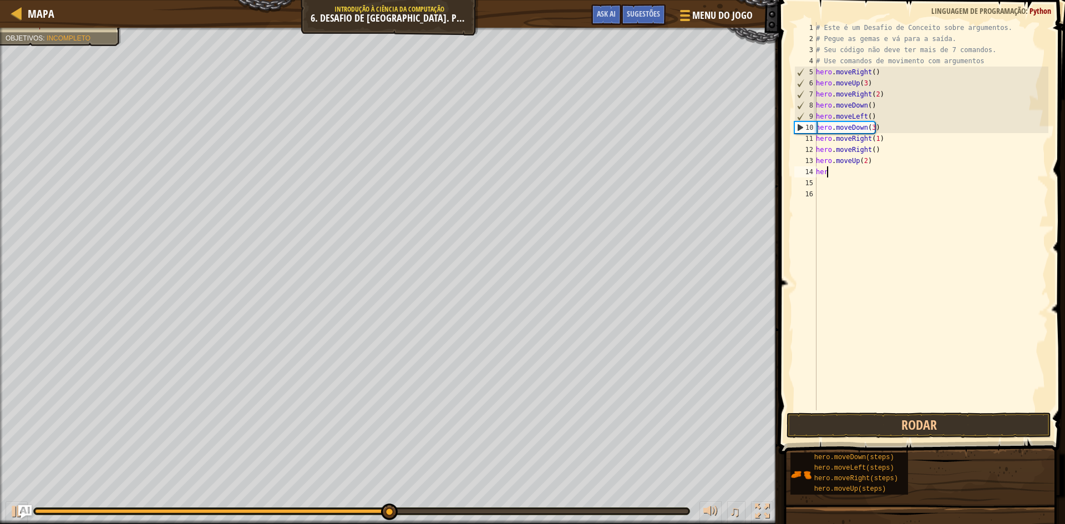
type textarea "h"
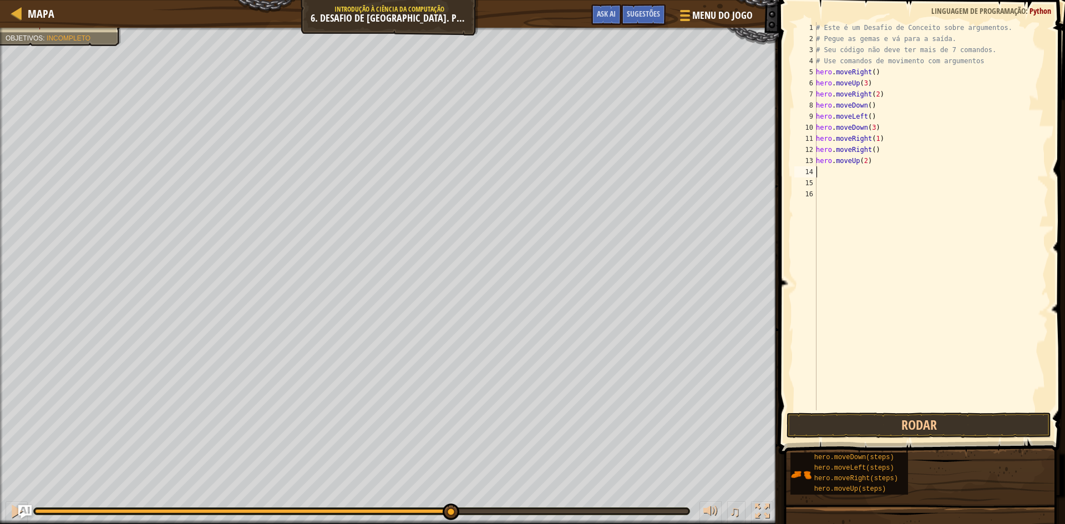
click at [869, 161] on div "# Este é um Desafio de Conceito sobre argumentos. # Pegue as gemas e vá para a …" at bounding box center [931, 227] width 235 height 411
click at [812, 416] on button "Rodar" at bounding box center [919, 426] width 265 height 26
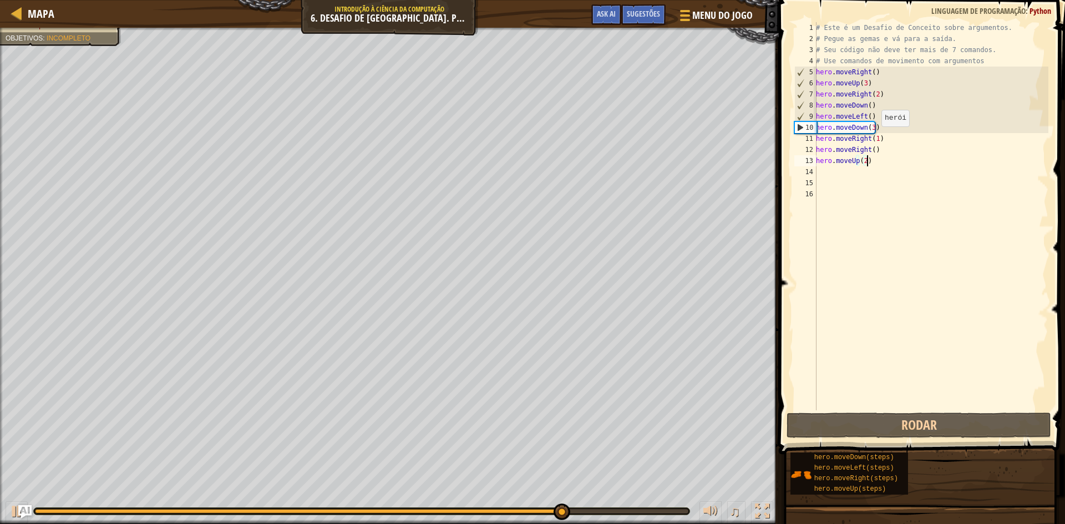
click at [876, 136] on div "# Este é um Desafio de Conceito sobre argumentos. # Pegue as gemas e vá para a …" at bounding box center [931, 227] width 235 height 411
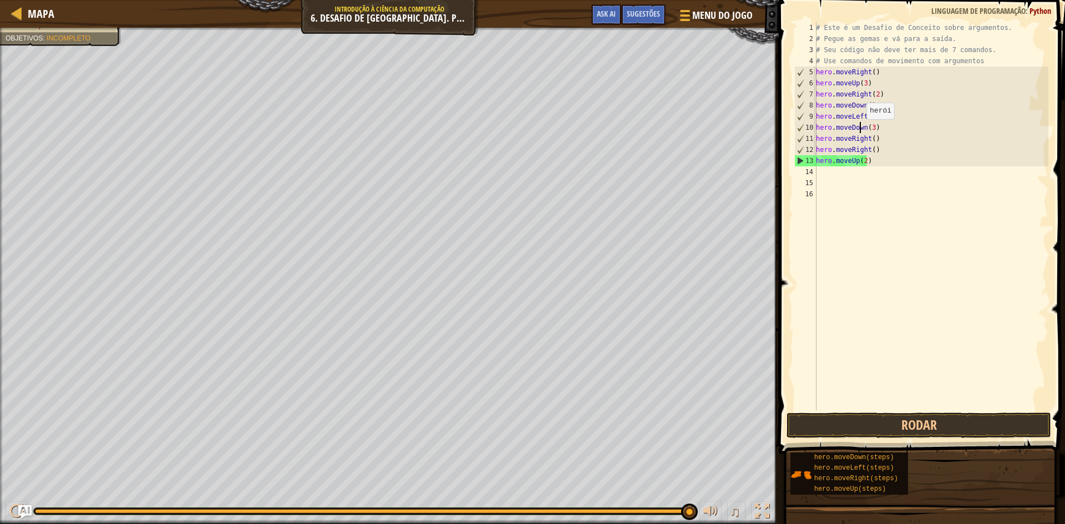
click at [861, 130] on div "# Este é um Desafio de Conceito sobre argumentos. # Pegue as gemas e vá para a …" at bounding box center [931, 227] width 235 height 411
click at [862, 129] on div "# Este é um Desafio de Conceito sobre argumentos. # Pegue as gemas e vá para a …" at bounding box center [931, 227] width 235 height 411
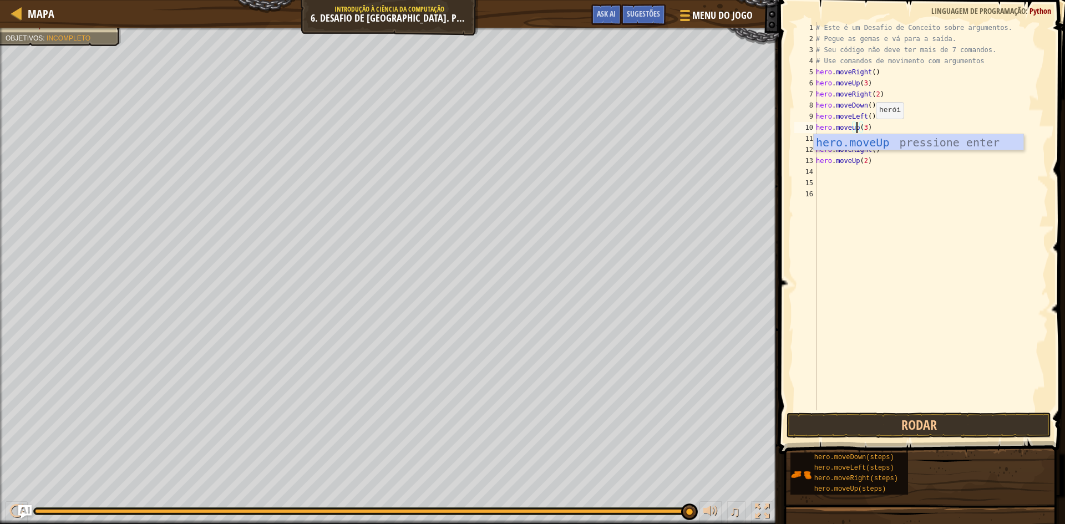
scroll to position [5, 4]
click at [873, 144] on div "hero.moveUp pressione enter" at bounding box center [919, 159] width 210 height 50
click at [866, 138] on div "# Este é um Desafio de Conceito sobre argumentos. # Pegue as gemas e vá para a …" at bounding box center [931, 227] width 235 height 411
click at [870, 128] on div "# Este é um Desafio de Conceito sobre argumentos. # Pegue as gemas e vá para a …" at bounding box center [931, 227] width 235 height 411
click at [877, 128] on div "# Este é um Desafio de Conceito sobre argumentos. # Pegue as gemas e vá para a …" at bounding box center [931, 227] width 235 height 411
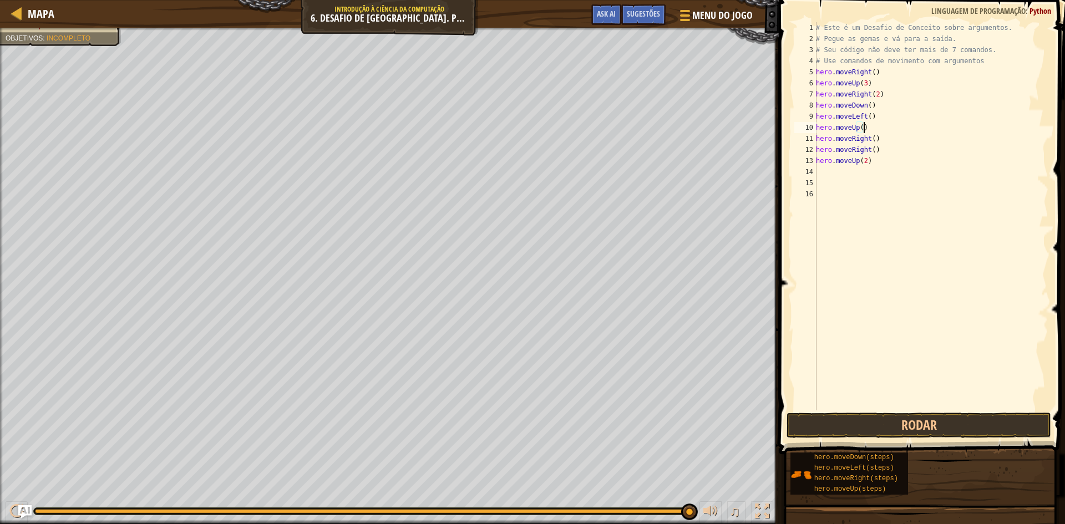
scroll to position [5, 3]
click at [859, 128] on div "# Este é um Desafio de Conceito sobre argumentos. # Pegue as gemas e vá para a …" at bounding box center [931, 227] width 235 height 411
click at [865, 422] on button "Rodar" at bounding box center [919, 426] width 265 height 26
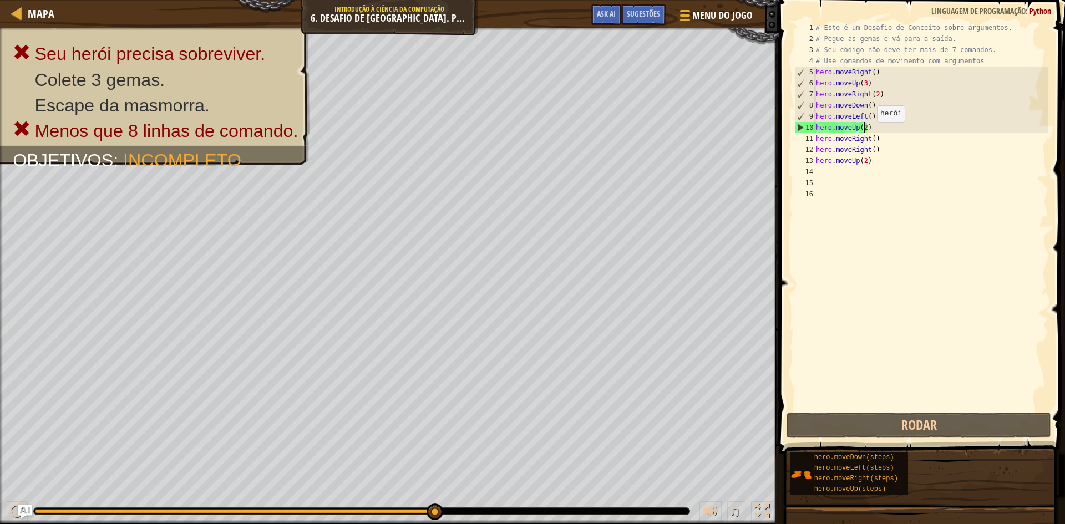
scroll to position [5, 3]
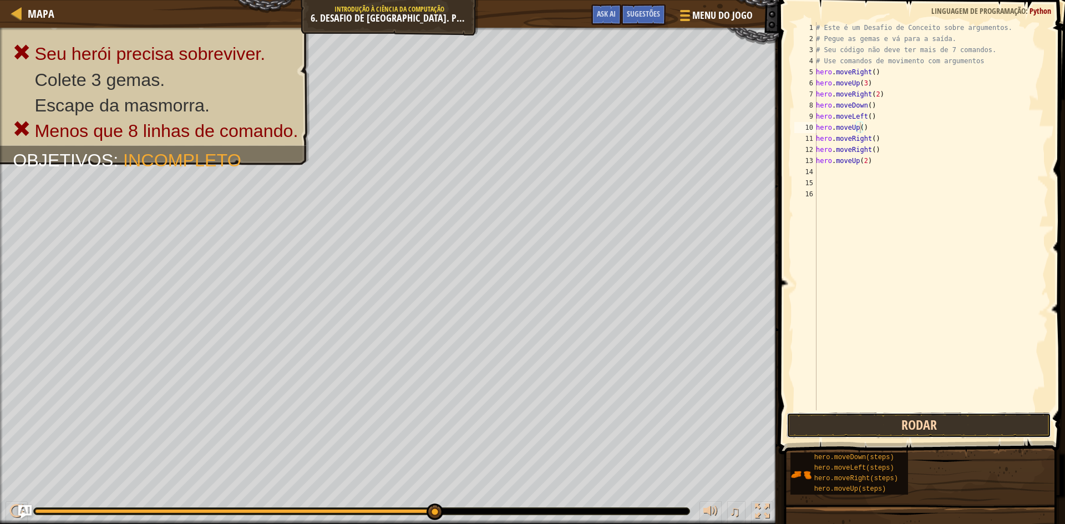
click at [863, 419] on button "Rodar" at bounding box center [919, 426] width 265 height 26
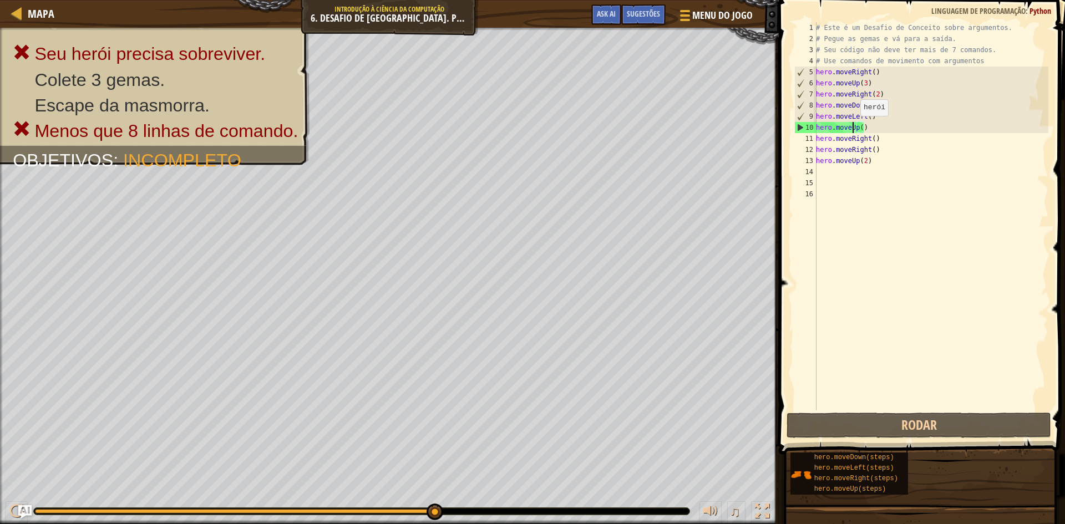
click at [854, 127] on div "# Este é um Desafio de Conceito sobre argumentos. # Pegue as gemas e vá para a …" at bounding box center [931, 227] width 235 height 411
click at [863, 131] on div "# Este é um Desafio de Conceito sobre argumentos. # Pegue as gemas e vá para a …" at bounding box center [931, 227] width 235 height 411
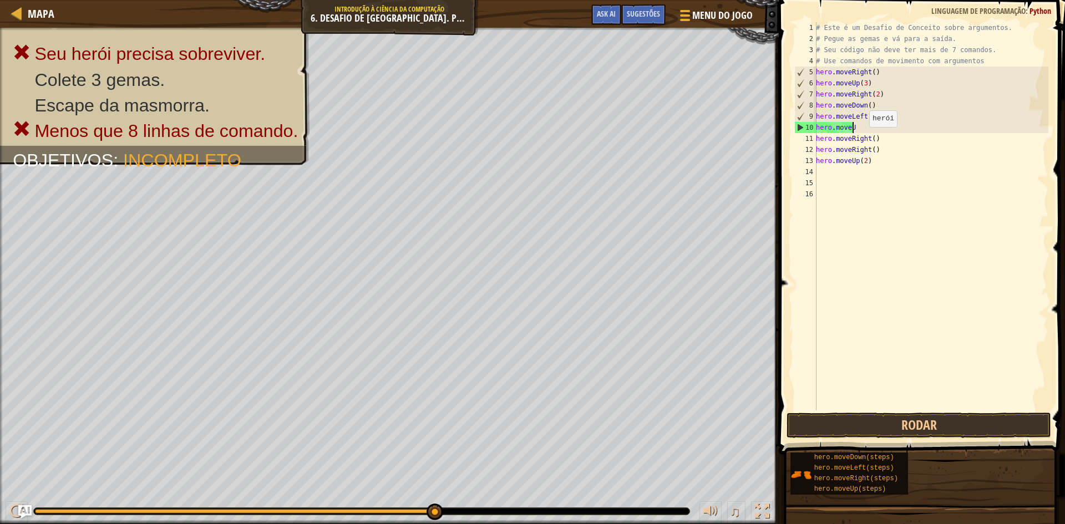
scroll to position [5, 0]
type textarea "h"
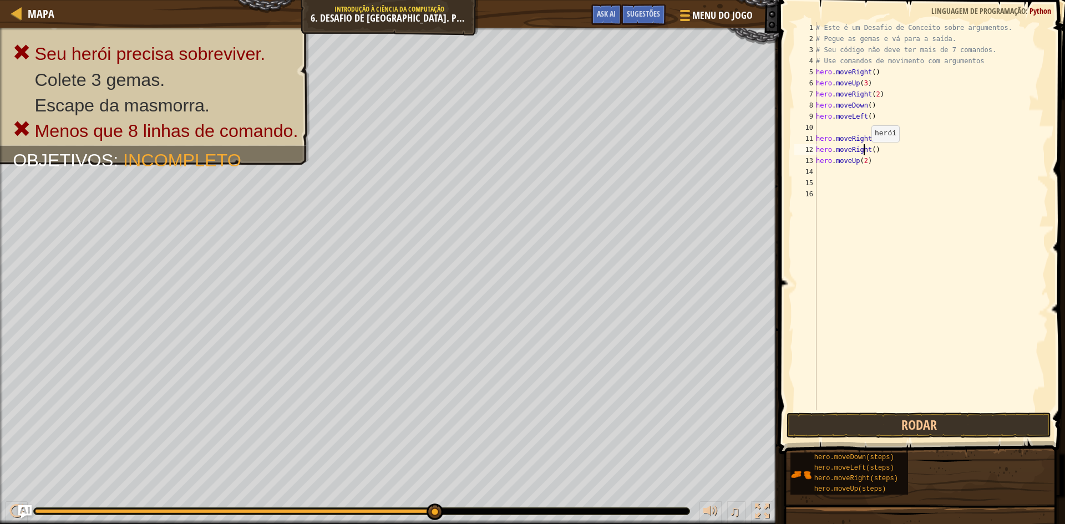
click at [866, 153] on div "# Este é um Desafio de Conceito sobre argumentos. # Pegue as gemas e vá para a …" at bounding box center [931, 227] width 235 height 411
click at [869, 151] on div "# Este é um Desafio de Conceito sobre argumentos. # Pegue as gemas e vá para a …" at bounding box center [931, 227] width 235 height 411
click at [875, 148] on div "# Este é um Desafio de Conceito sobre argumentos. # Pegue as gemas e vá para a …" at bounding box center [931, 227] width 235 height 411
type textarea "hero.movedo"
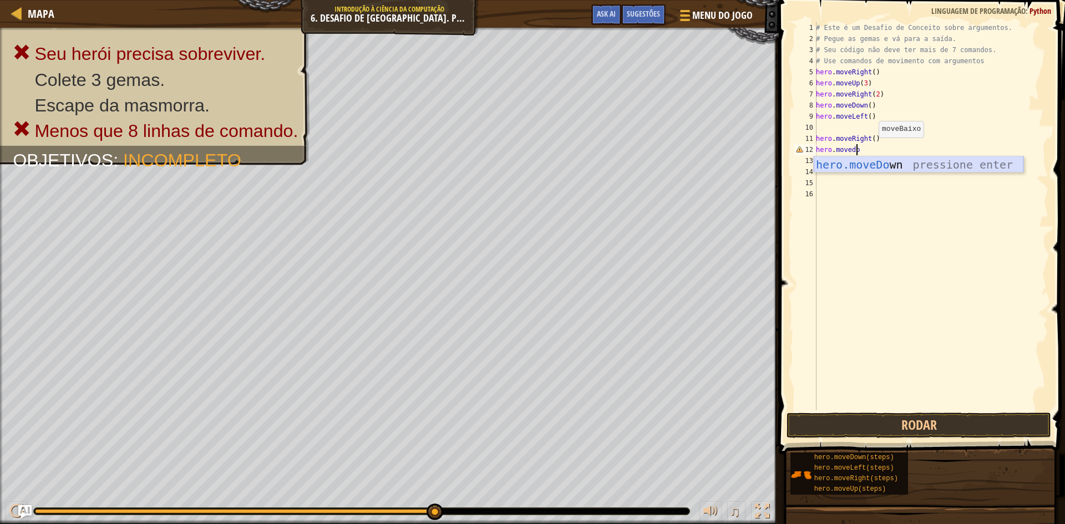
click at [879, 161] on div "hero.moveDo wn pressione enter" at bounding box center [919, 181] width 210 height 50
click at [820, 180] on div "# Este é um Desafio de Conceito sobre argumentos. # Pegue as gemas e vá para a …" at bounding box center [931, 227] width 235 height 411
click at [885, 418] on button "Rodar" at bounding box center [919, 426] width 265 height 26
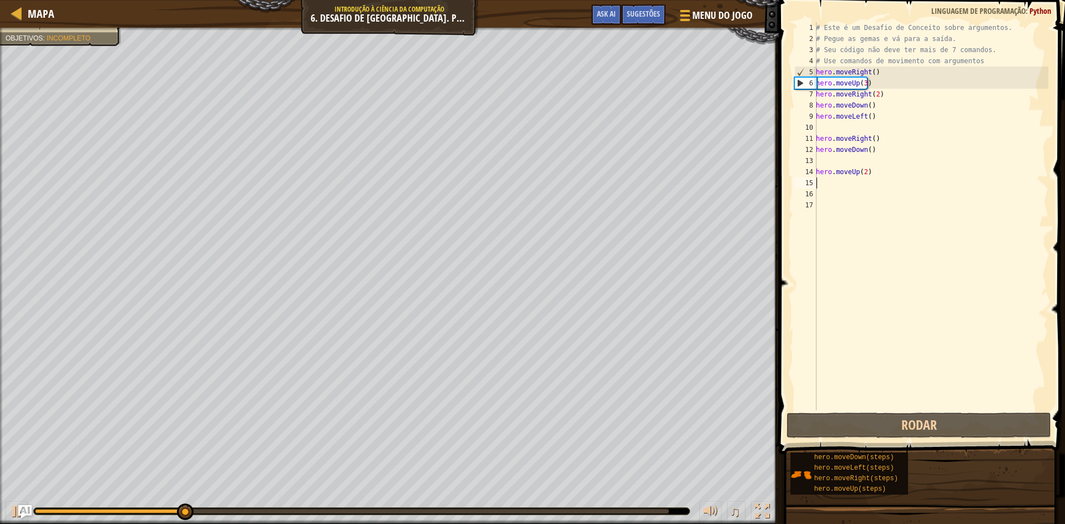
click at [881, 163] on div "# Este é um Desafio de Conceito sobre argumentos. # Pegue as gemas e vá para a …" at bounding box center [931, 227] width 235 height 411
click at [879, 170] on div "# Este é um Desafio de Conceito sobre argumentos. # Pegue as gemas e vá para a …" at bounding box center [931, 227] width 235 height 411
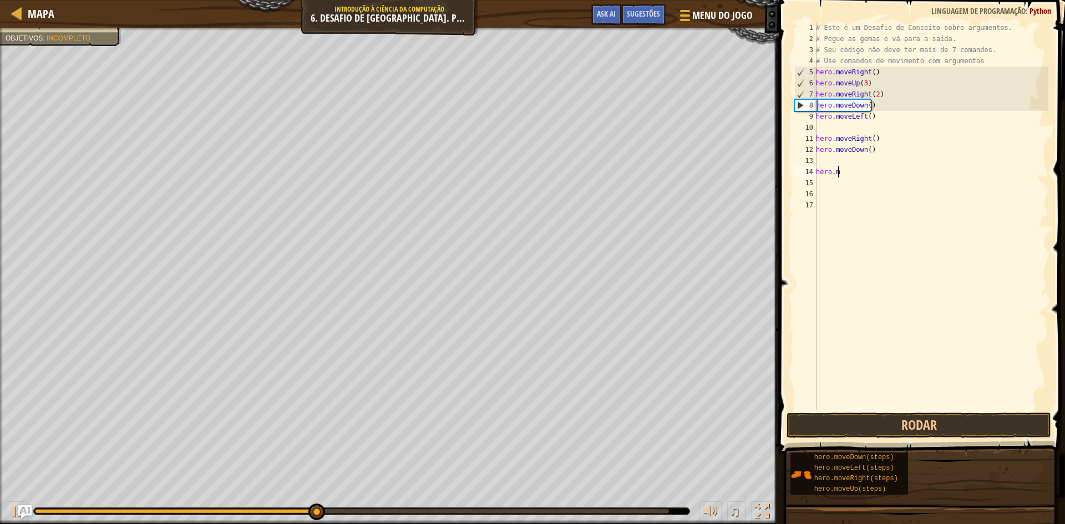
type textarea "h"
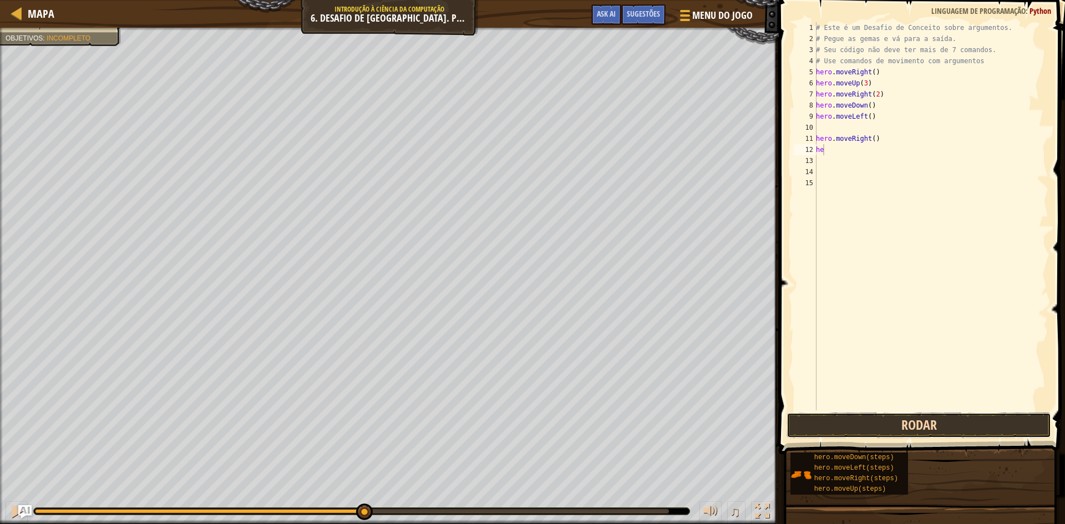
click at [836, 426] on button "Rodar" at bounding box center [919, 426] width 265 height 26
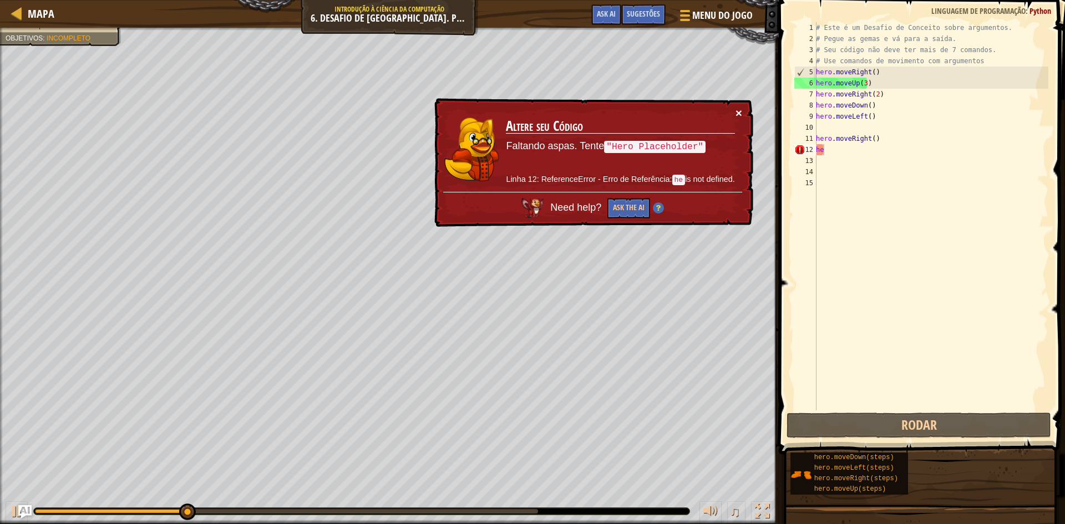
click at [736, 118] on button "×" at bounding box center [739, 113] width 7 height 12
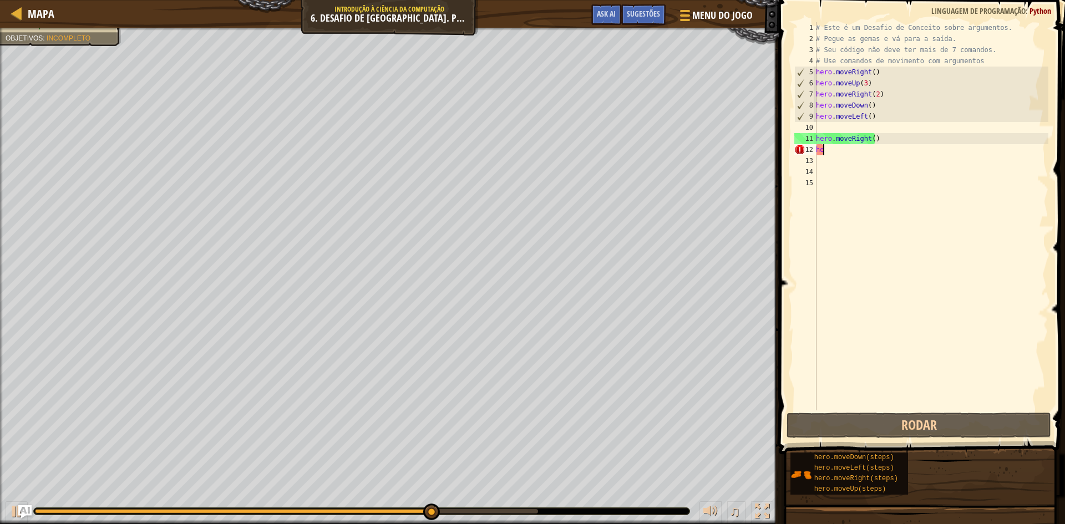
type textarea "h"
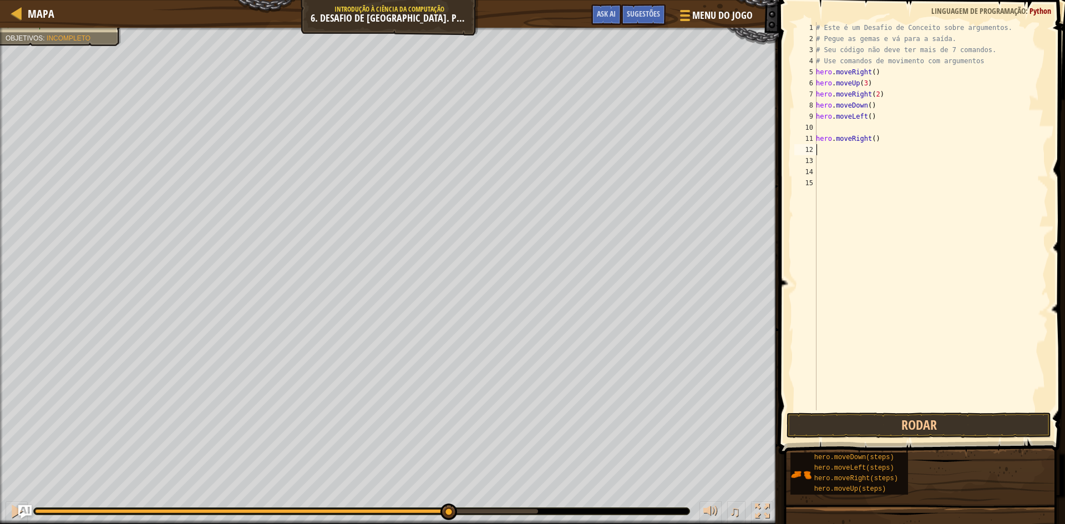
click at [839, 424] on button "Rodar" at bounding box center [919, 426] width 265 height 26
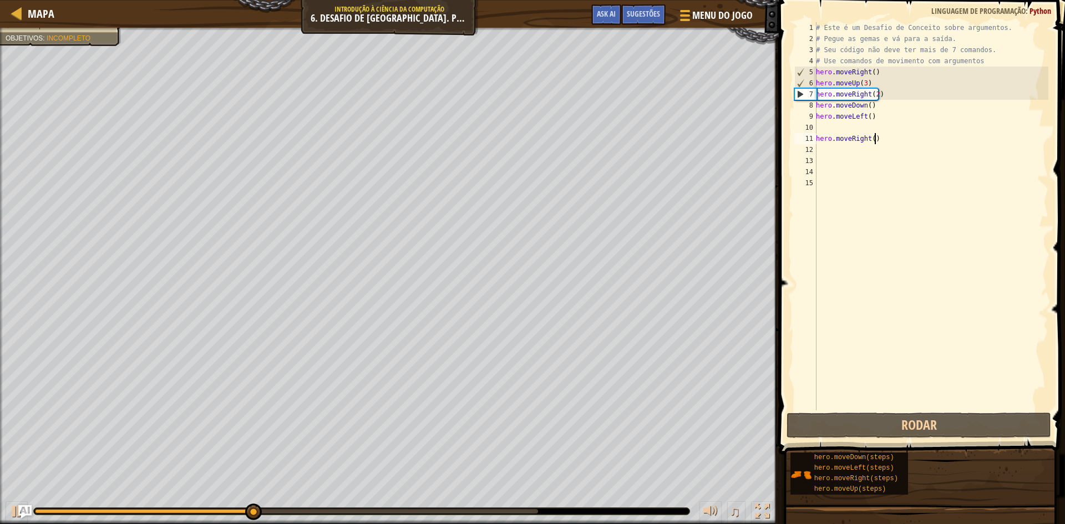
click at [884, 138] on div "# Este é um Desafio de Conceito sobre argumentos. # Pegue as gemas e vá para a …" at bounding box center [931, 227] width 235 height 411
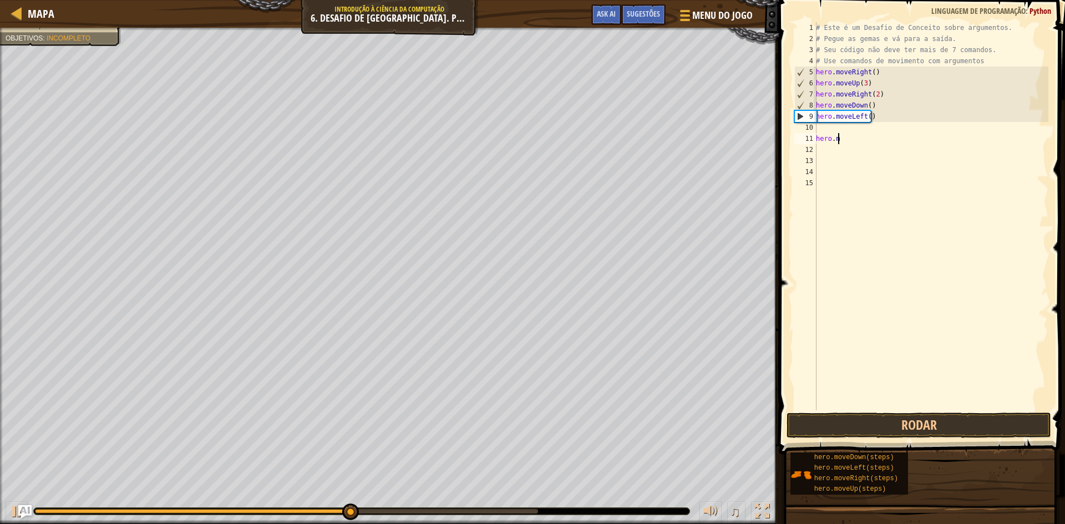
type textarea "h"
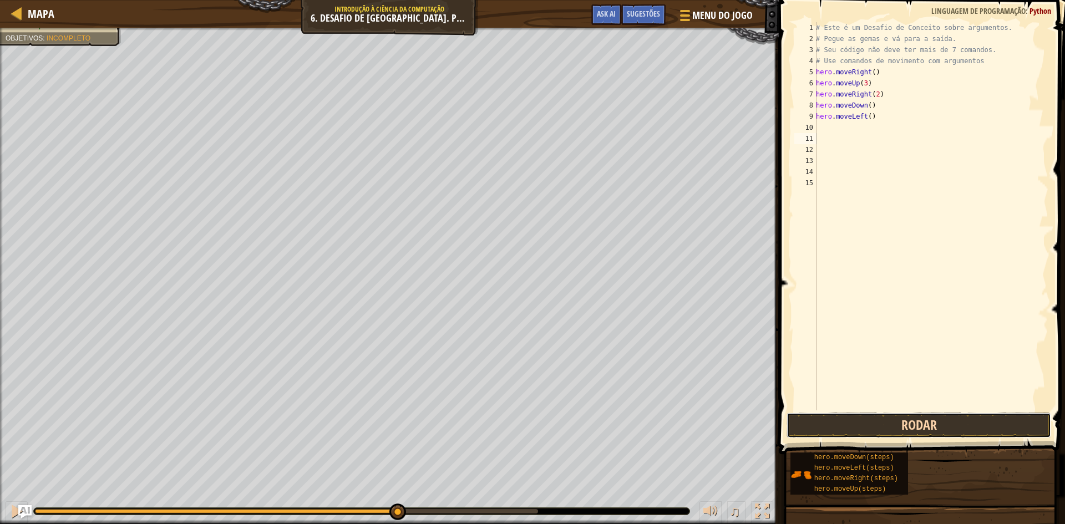
click at [825, 426] on button "Rodar" at bounding box center [919, 426] width 265 height 26
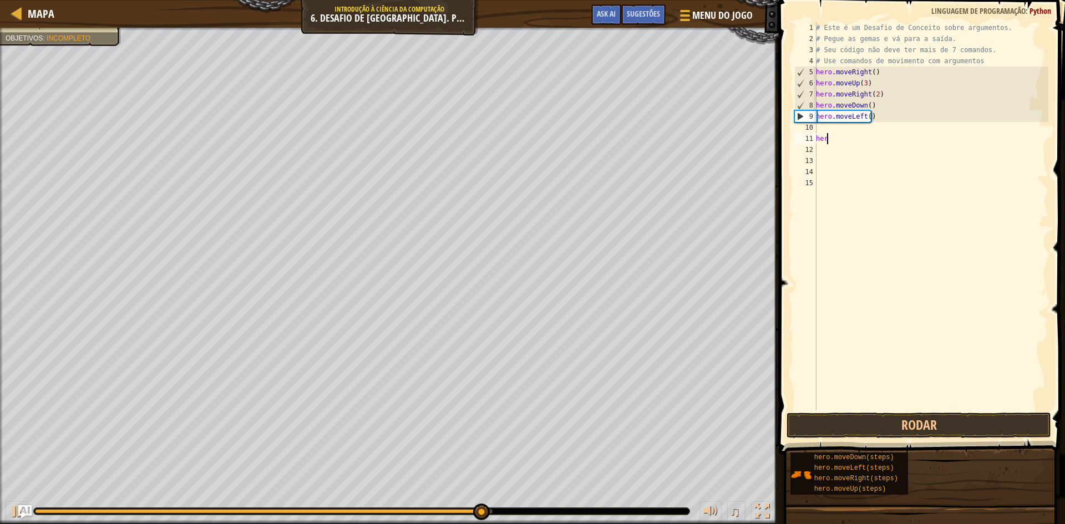
type textarea "h"
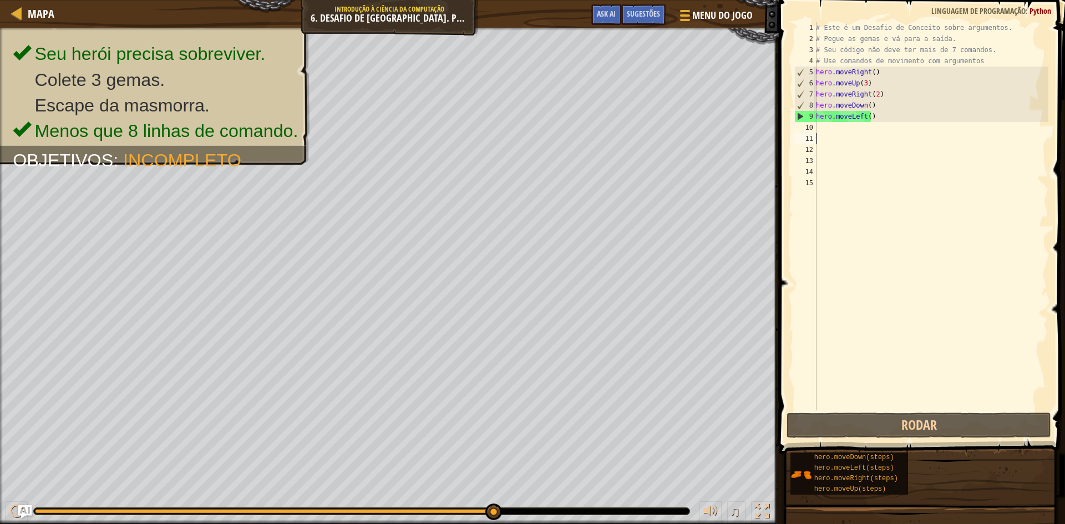
click at [824, 126] on div "# Este é um Desafio de Conceito sobre argumentos. # Pegue as gemas e vá para a …" at bounding box center [931, 227] width 235 height 411
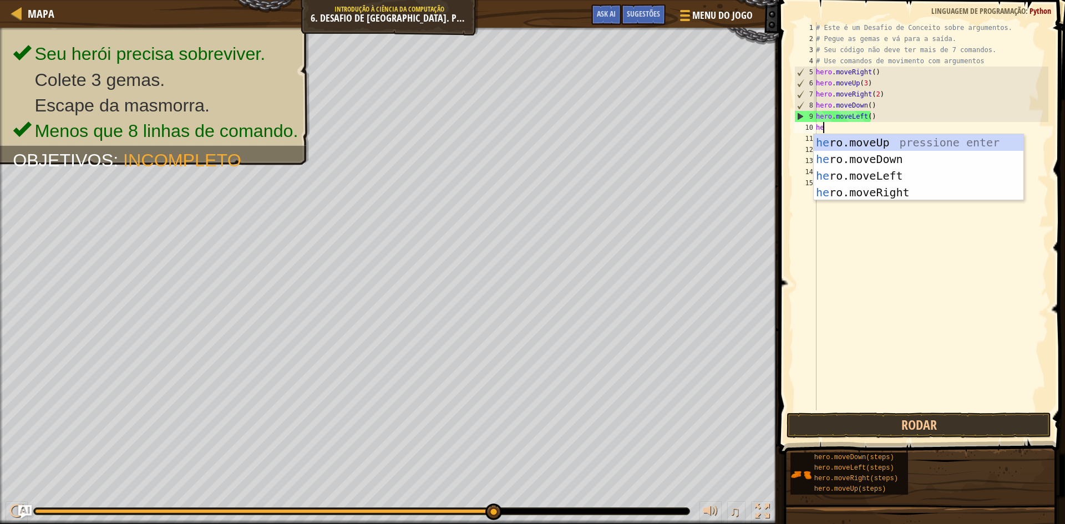
scroll to position [5, 1]
type textarea "hero"
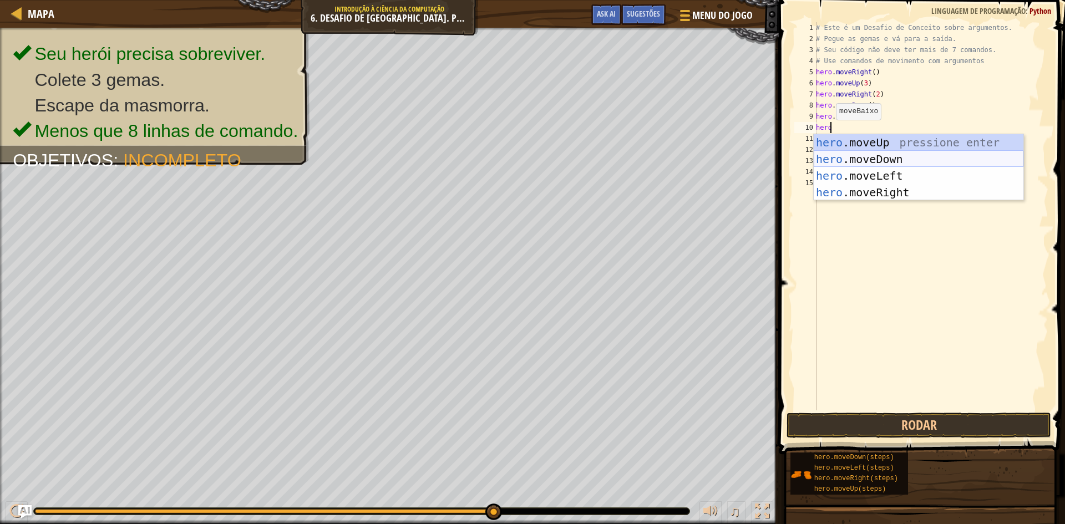
click at [846, 155] on div "hero .moveUp pressione enter hero .moveDown pressione enter hero .moveLeft pres…" at bounding box center [919, 184] width 210 height 100
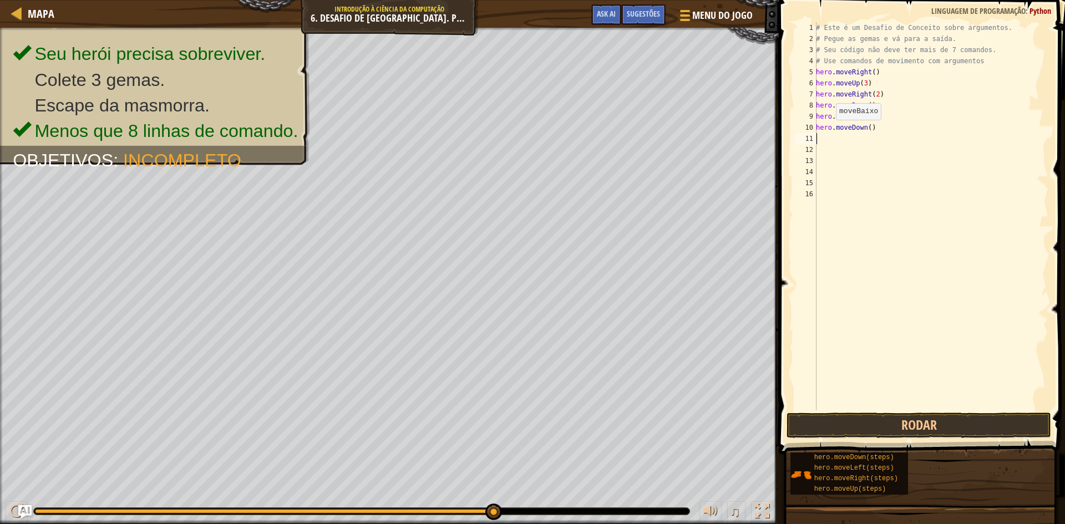
scroll to position [5, 0]
click at [868, 128] on div "# Este é um Desafio de Conceito sobre argumentos. # Pegue as gemas e vá para a …" at bounding box center [931, 227] width 235 height 411
type textarea "hero.moveDown(2)"
click at [819, 141] on div "# Este é um Desafio de Conceito sobre argumentos. # Pegue as gemas e vá para a …" at bounding box center [931, 227] width 235 height 411
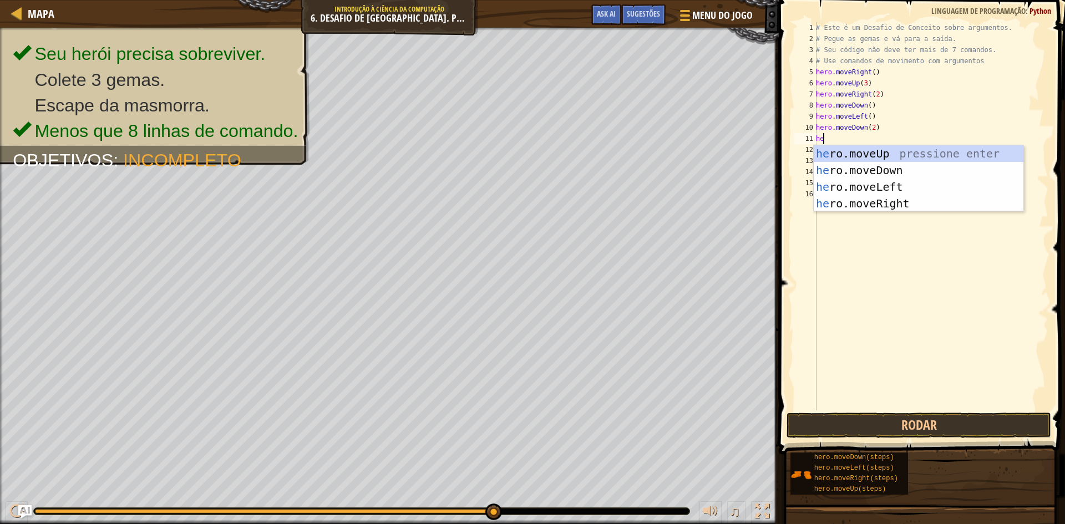
scroll to position [5, 1]
type textarea "hero"
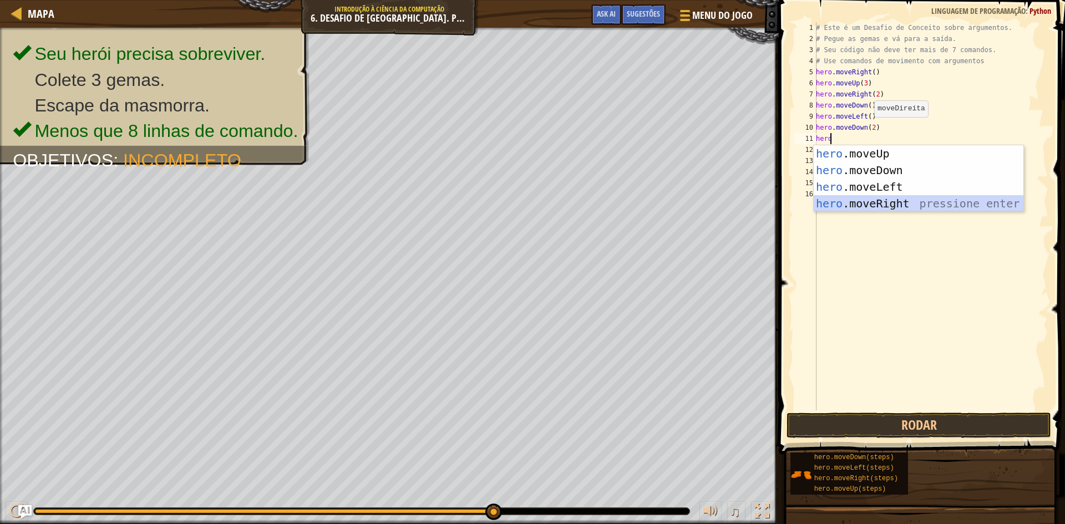
click at [837, 203] on div "hero .moveUp pressione enter hero .moveDown pressione enter hero .moveLeft pres…" at bounding box center [919, 195] width 210 height 100
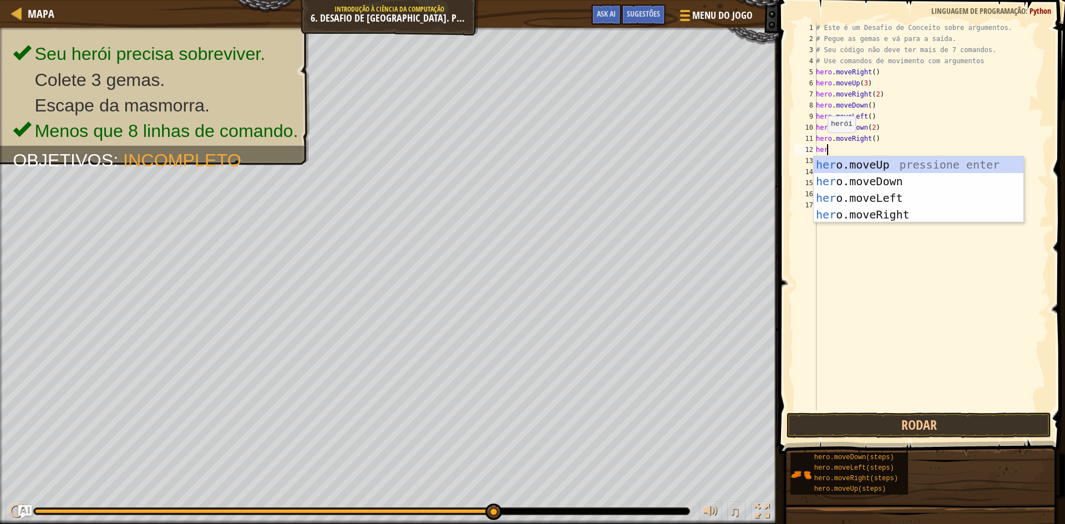
type textarea "hero"
click at [826, 161] on div "hero .moveUp pressione enter hero .moveDown pressione enter hero .moveLeft pres…" at bounding box center [919, 206] width 210 height 100
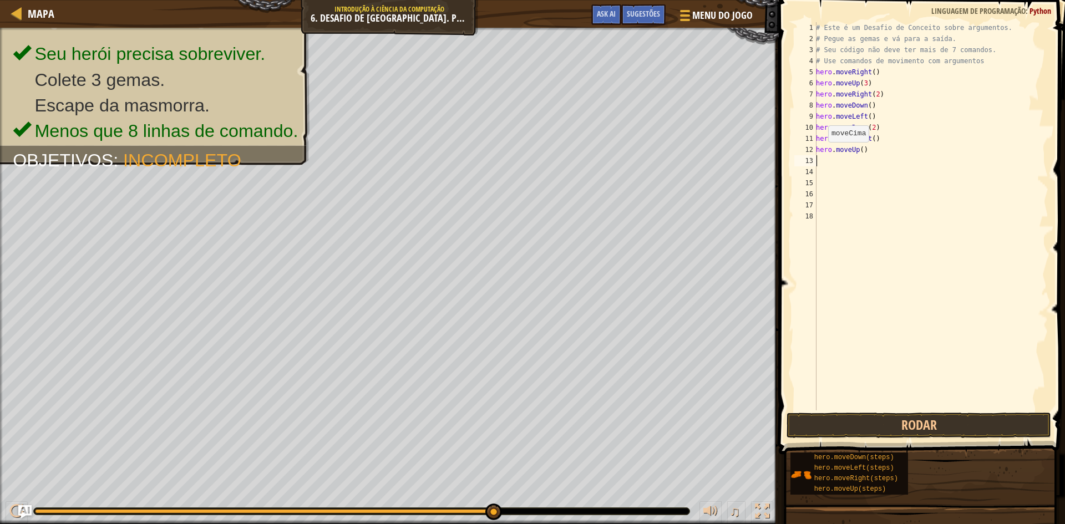
scroll to position [5, 0]
click at [837, 427] on button "Rodar" at bounding box center [919, 426] width 265 height 26
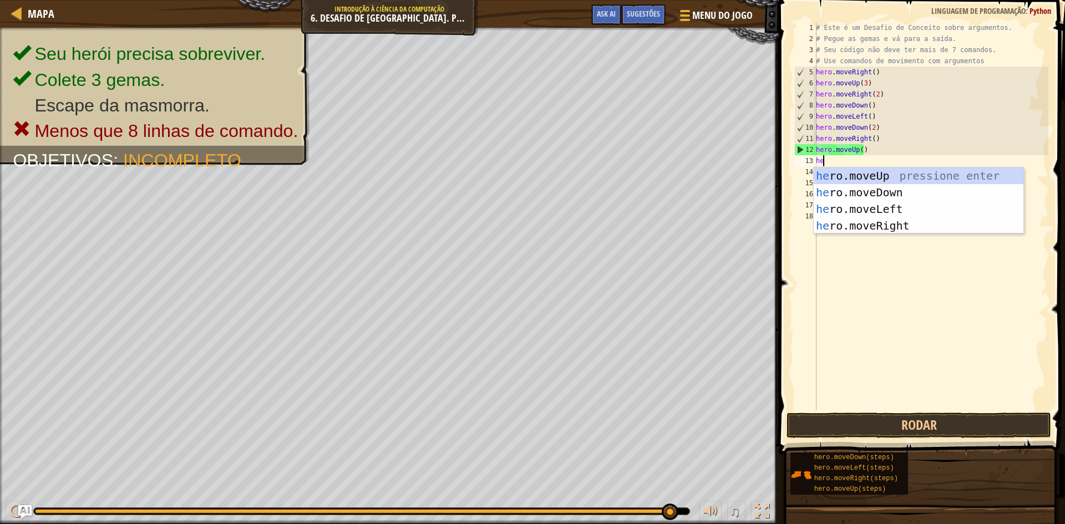
type textarea "her"
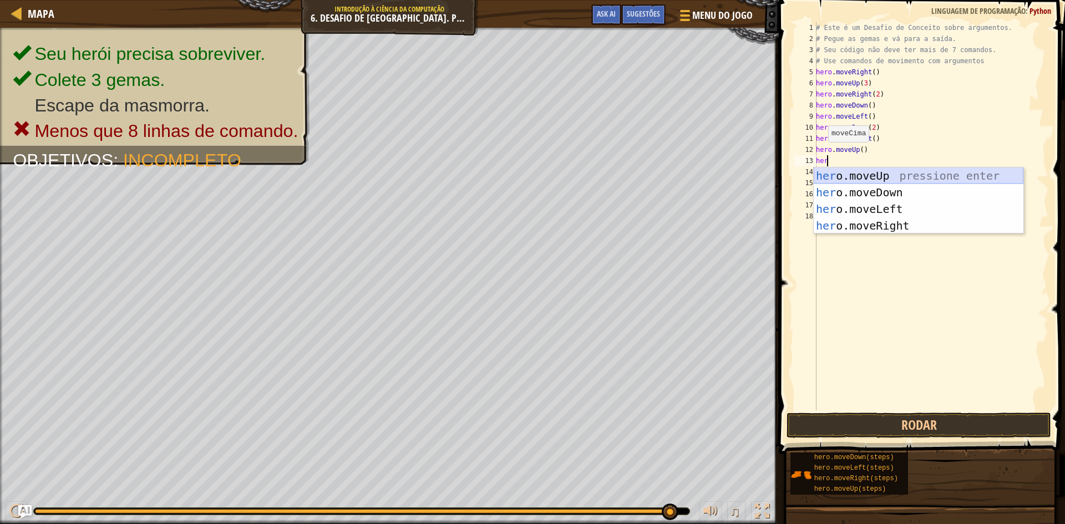
click at [864, 176] on div "her o.moveUp pressione enter her o.moveDown pressione enter her o.moveLeft pres…" at bounding box center [919, 218] width 210 height 100
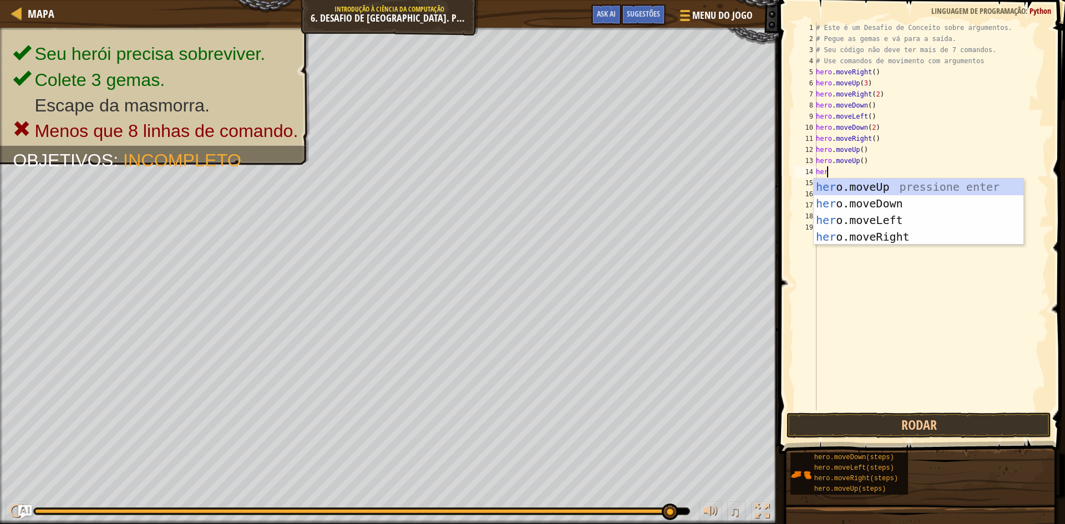
type textarea "hero"
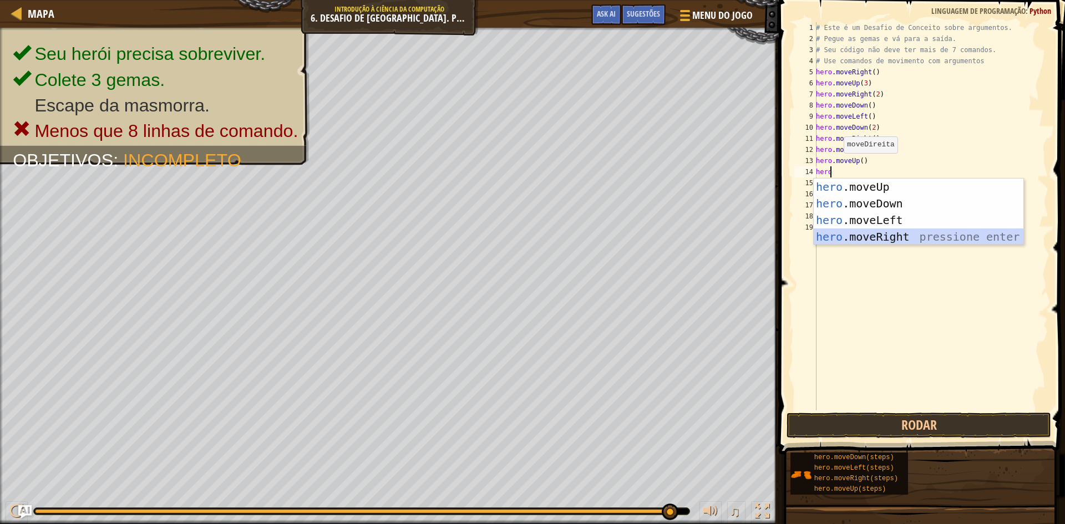
click at [837, 237] on div "hero .moveUp pressione enter hero .moveDown pressione enter hero .moveLeft pres…" at bounding box center [919, 229] width 210 height 100
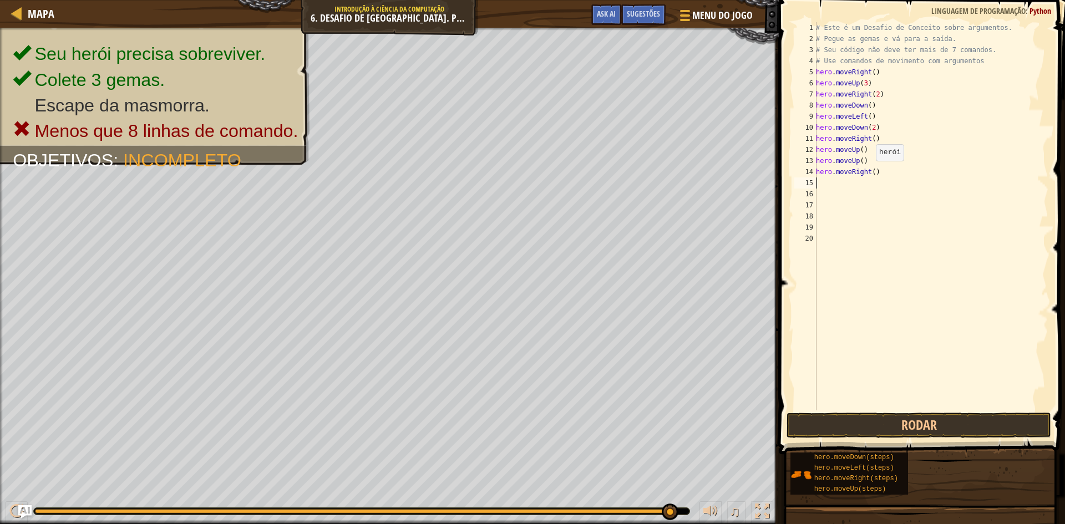
click at [870, 172] on div "# Este é um Desafio de Conceito sobre argumentos. # Pegue as gemas e vá para a …" at bounding box center [931, 227] width 235 height 411
click at [926, 431] on button "Rodar" at bounding box center [919, 426] width 265 height 26
type textarea "hero.moveRight(1)"
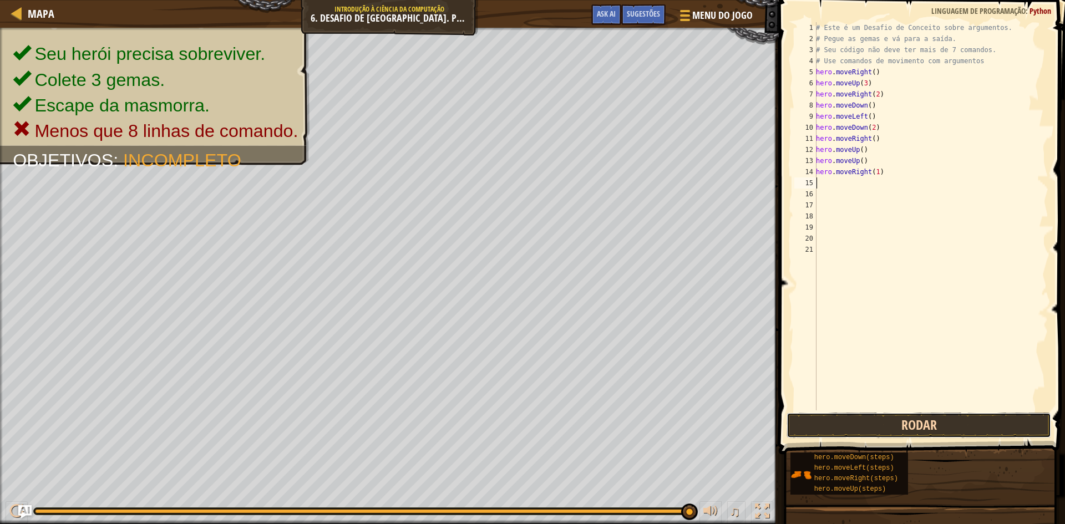
click at [807, 424] on button "Rodar" at bounding box center [919, 426] width 265 height 26
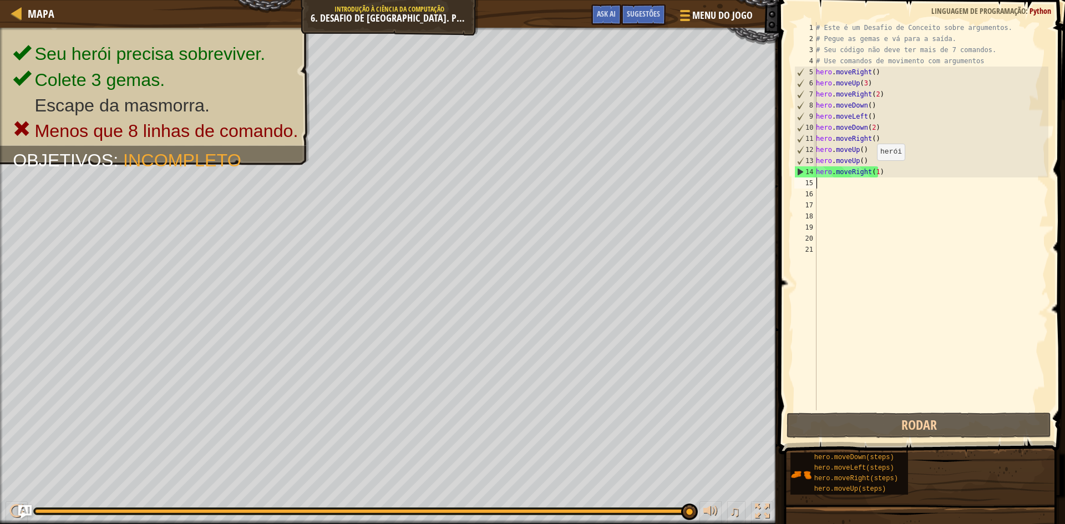
click at [871, 171] on div "# Este é um Desafio de Conceito sobre argumentos. # Pegue as gemas e vá para a …" at bounding box center [931, 227] width 235 height 411
click at [878, 171] on div "# Este é um Desafio de Conceito sobre argumentos. # Pegue as gemas e vá para a …" at bounding box center [931, 227] width 235 height 411
click at [875, 171] on div "# Este é um Desafio de Conceito sobre argumentos. # Pegue as gemas e vá para a …" at bounding box center [931, 227] width 235 height 411
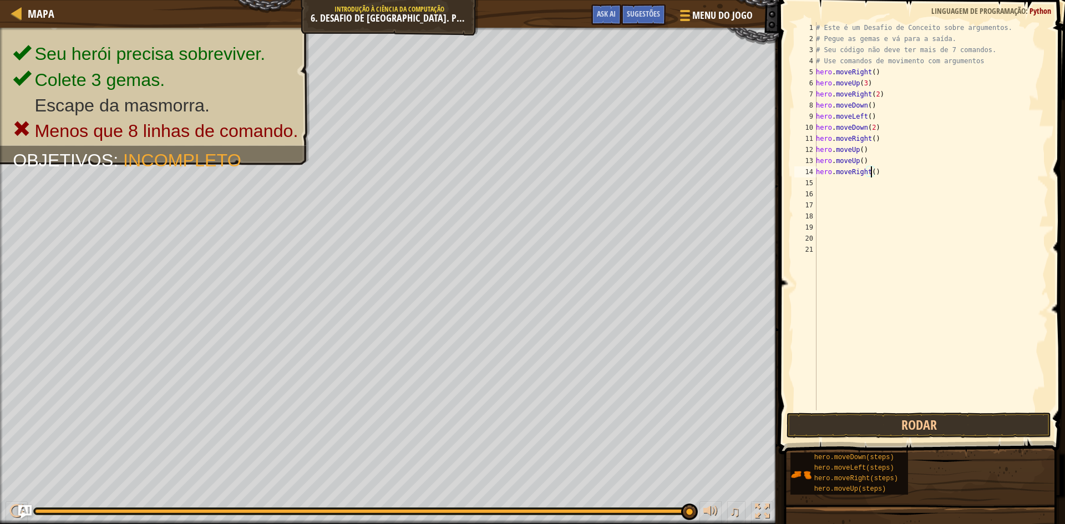
type textarea "hero.moveRight(2)"
click at [850, 417] on button "Rodar" at bounding box center [919, 426] width 265 height 26
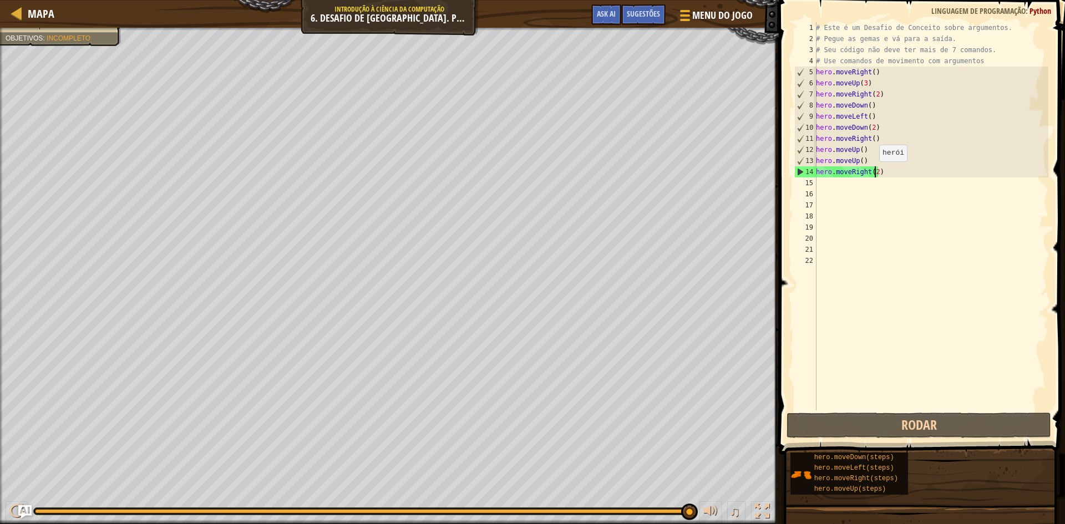
click at [873, 173] on div "# Este é um Desafio de Conceito sobre argumentos. # Pegue as gemas e vá para a …" at bounding box center [931, 227] width 235 height 411
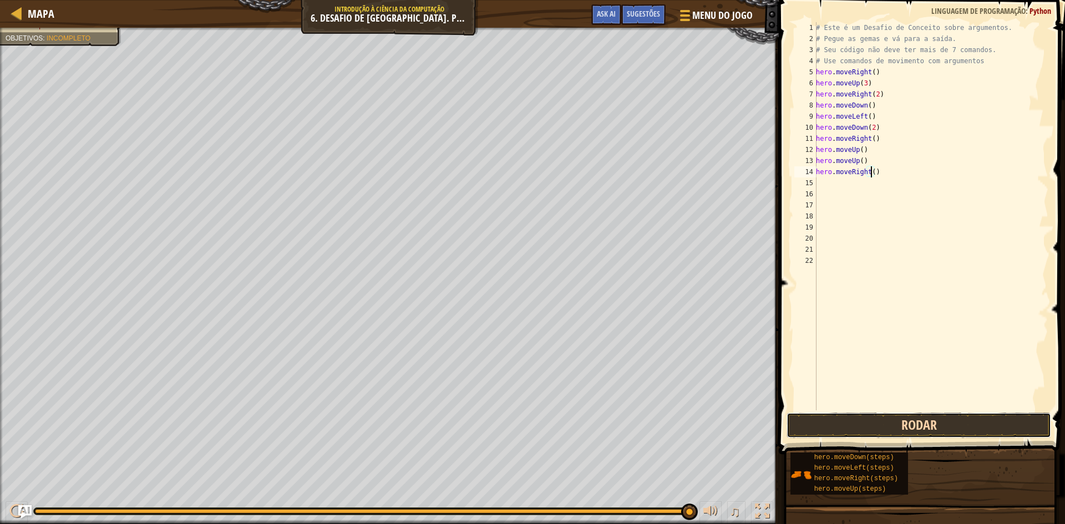
click at [829, 434] on button "Rodar" at bounding box center [919, 426] width 265 height 26
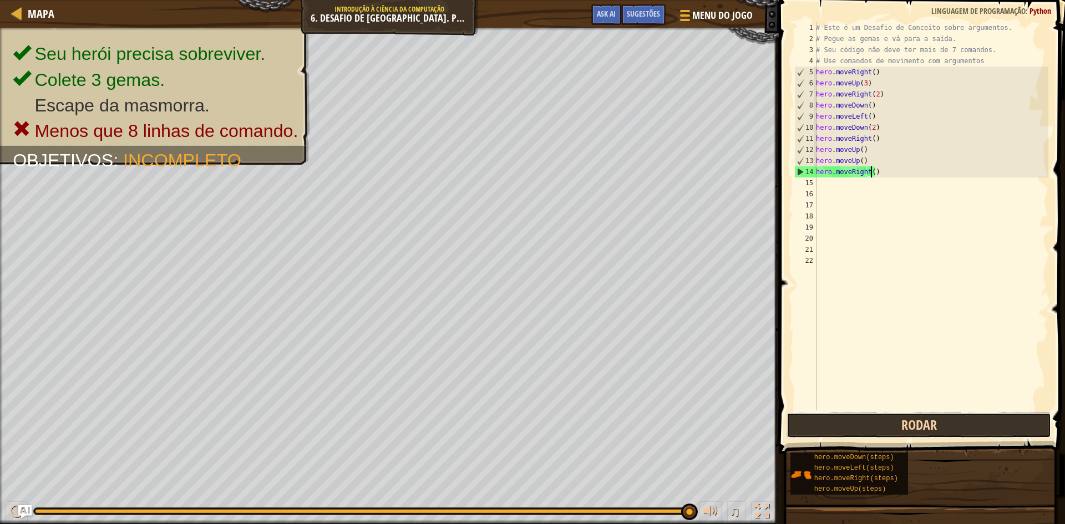
click at [846, 422] on button "Rodar" at bounding box center [919, 426] width 265 height 26
click at [857, 439] on span at bounding box center [923, 211] width 295 height 487
click at [856, 433] on button "Rodar" at bounding box center [919, 426] width 265 height 26
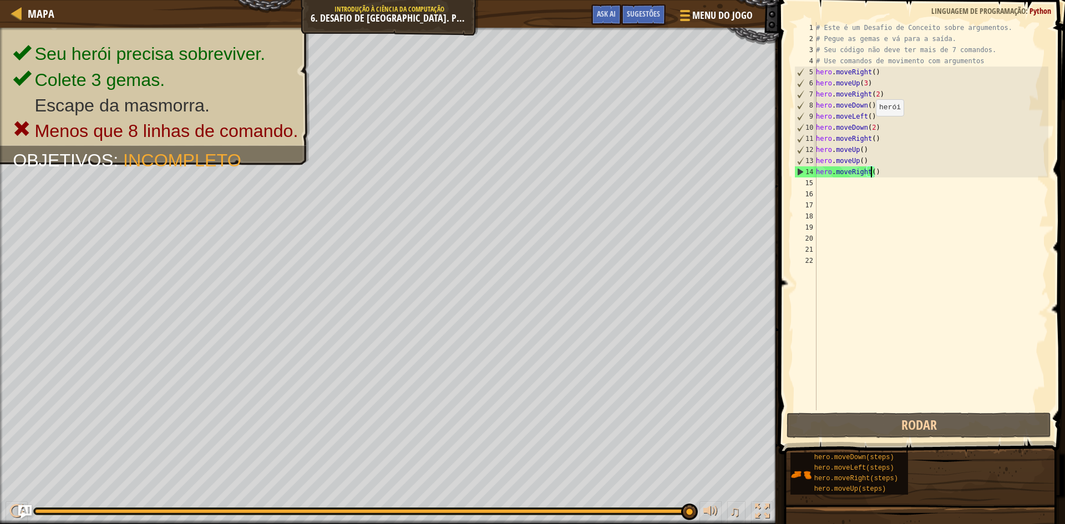
click at [870, 127] on div "# Este é um Desafio de Conceito sobre argumentos. # Pegue as gemas e vá para a …" at bounding box center [931, 227] width 235 height 411
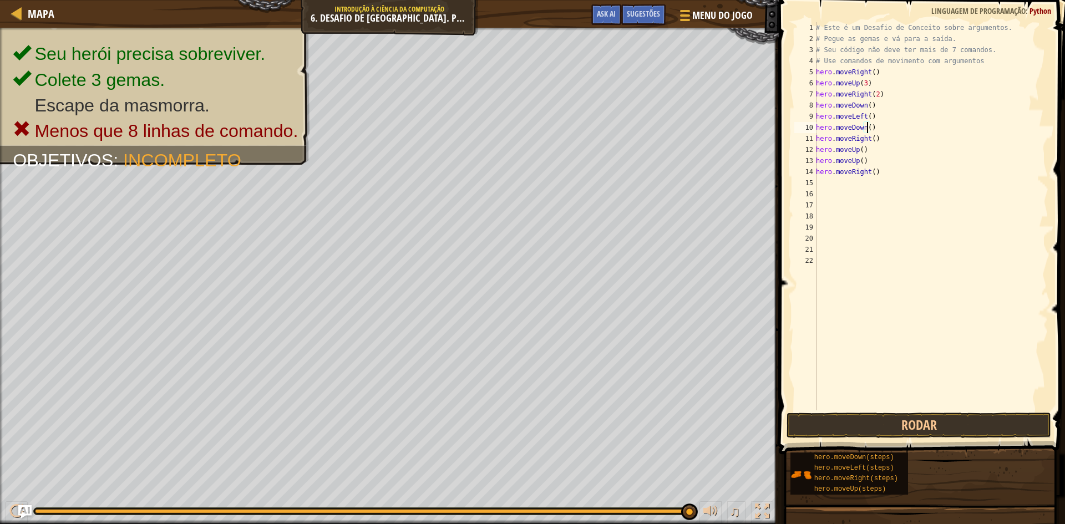
scroll to position [5, 4]
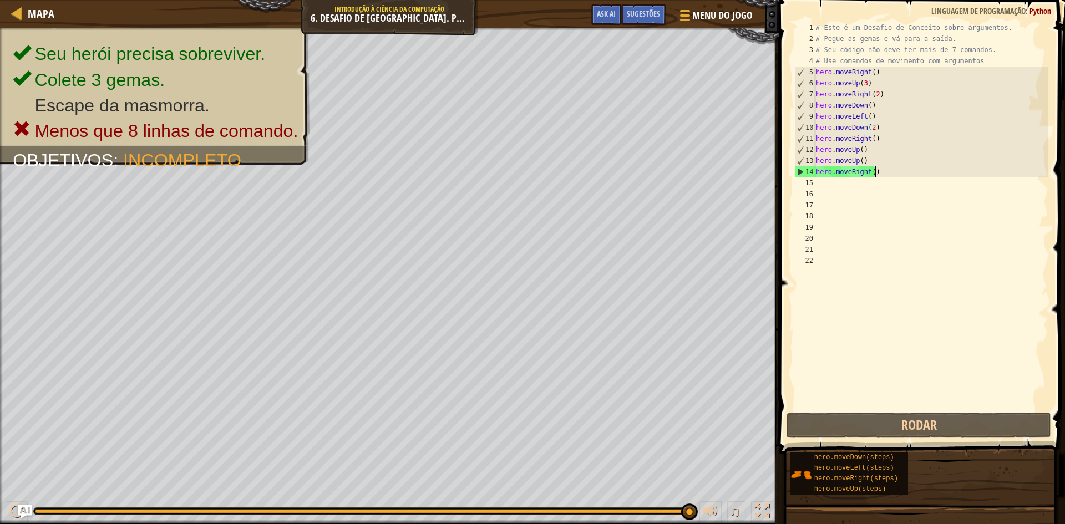
click at [880, 173] on div "# Este é um Desafio de Conceito sobre argumentos. # Pegue as gemas e vá para a …" at bounding box center [931, 227] width 235 height 411
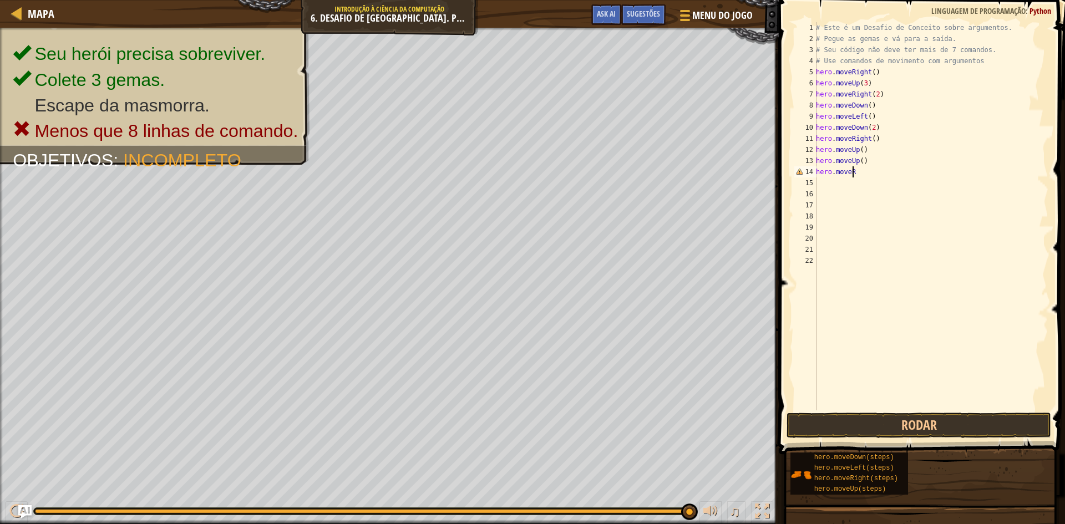
scroll to position [5, 1]
type textarea "h"
click at [872, 422] on button "Rodar" at bounding box center [919, 426] width 265 height 26
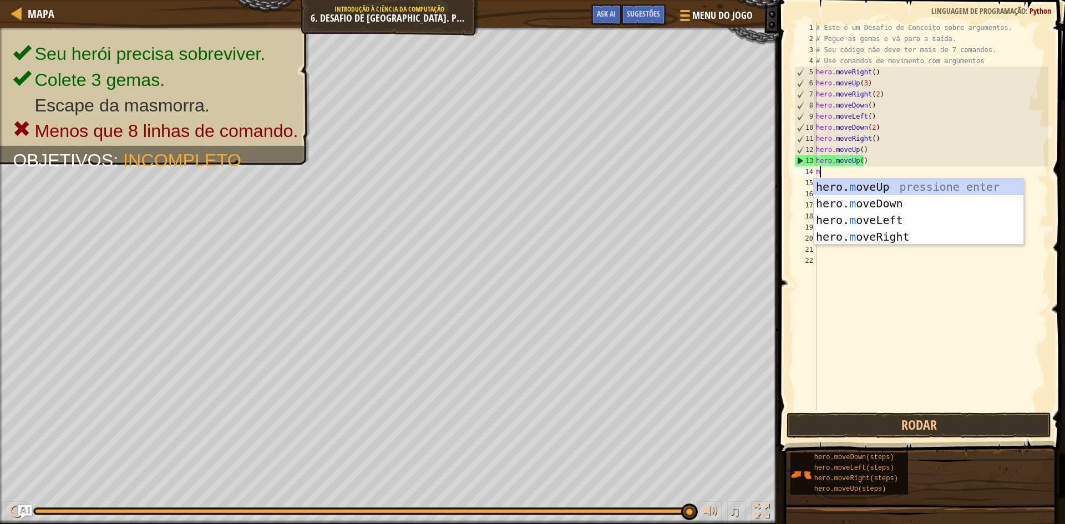
type textarea "mo"
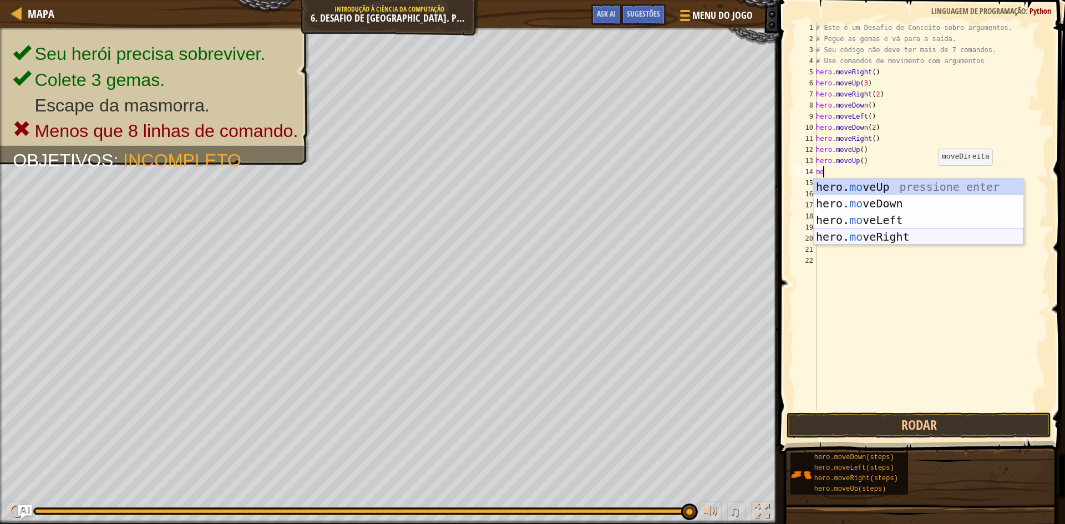
click at [895, 235] on div "hero. mo veUp pressione enter hero. mo veDown pressione enter hero. mo veLeft p…" at bounding box center [919, 229] width 210 height 100
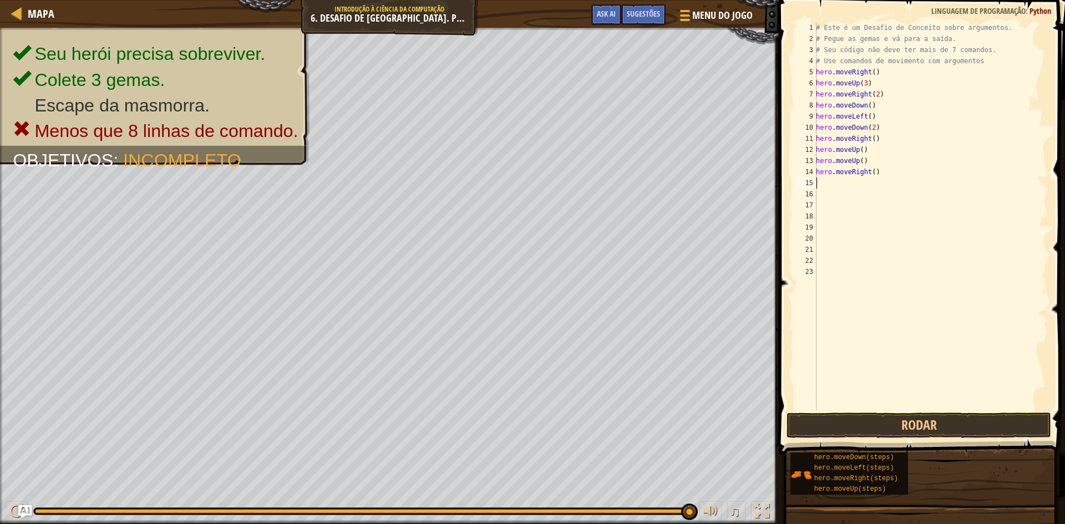
type textarea "h"
type textarea "e"
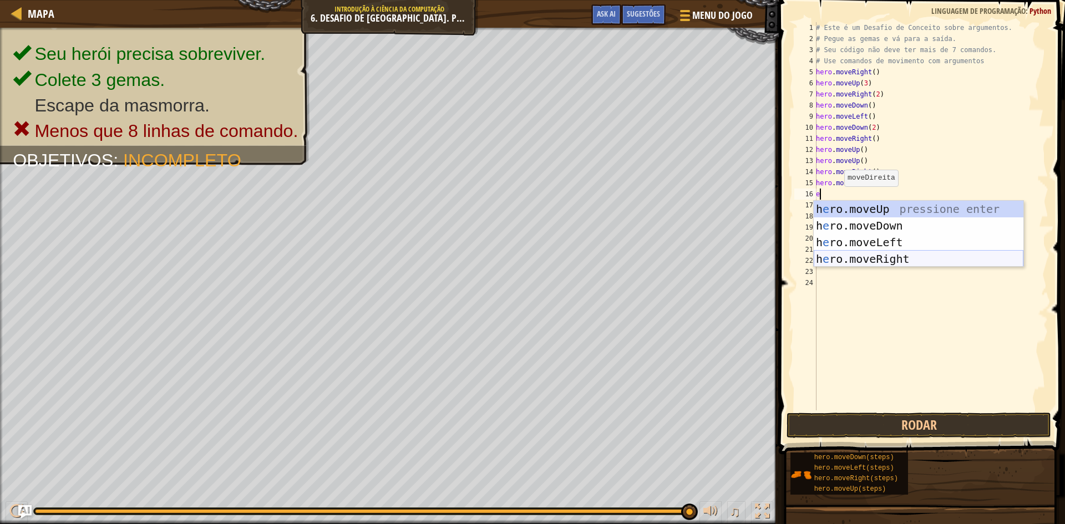
click at [850, 258] on div "h e ro.moveUp pressione enter h e ro.moveDown pressione enter h e ro.moveLeft p…" at bounding box center [919, 251] width 210 height 100
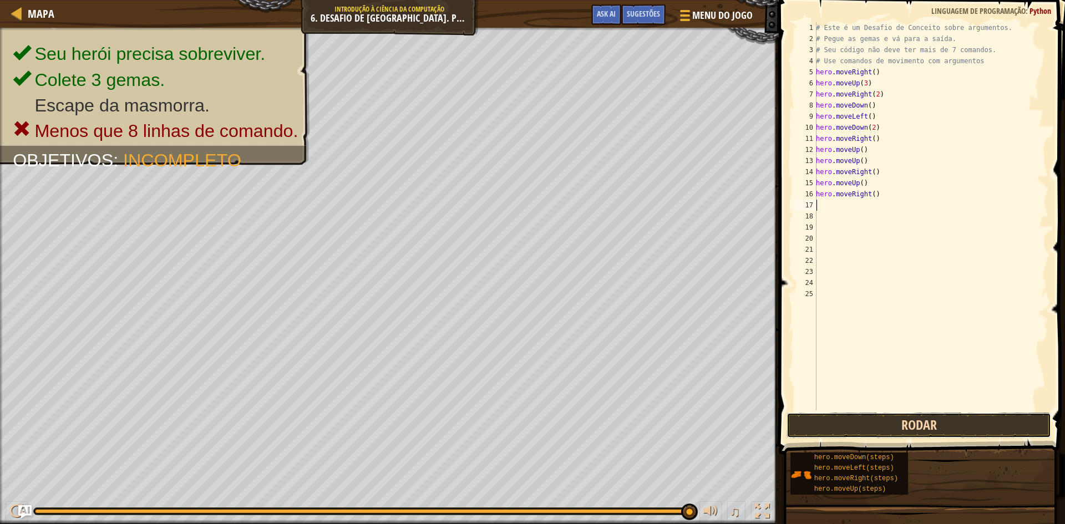
click at [877, 426] on button "Rodar" at bounding box center [919, 426] width 265 height 26
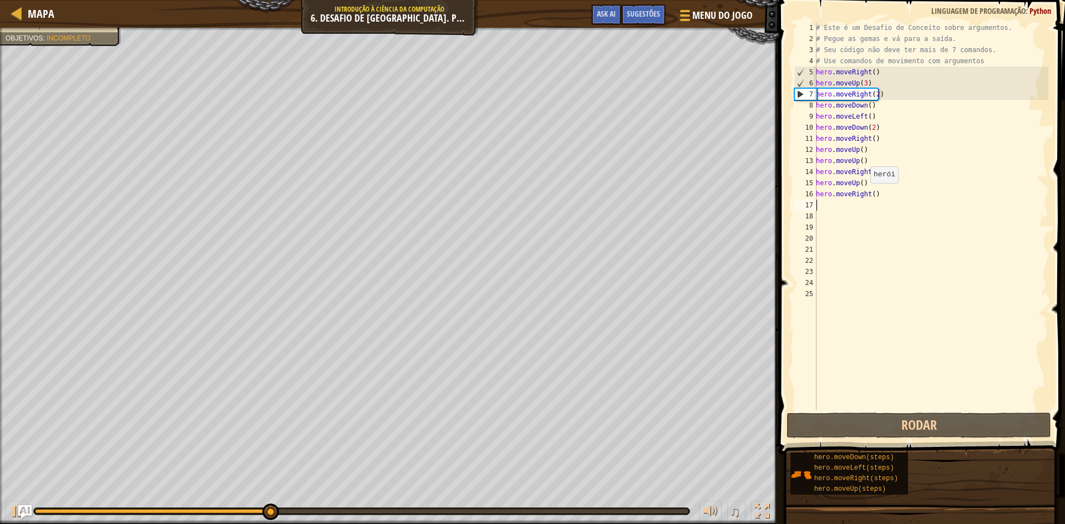
click at [865, 194] on div "# Este é um Desafio de Conceito sobre argumentos. # Pegue as gemas e vá para a …" at bounding box center [931, 227] width 235 height 411
click at [871, 195] on div "# Este é um Desafio de Conceito sobre argumentos. # Pegue as gemas e vá para a …" at bounding box center [931, 227] width 235 height 411
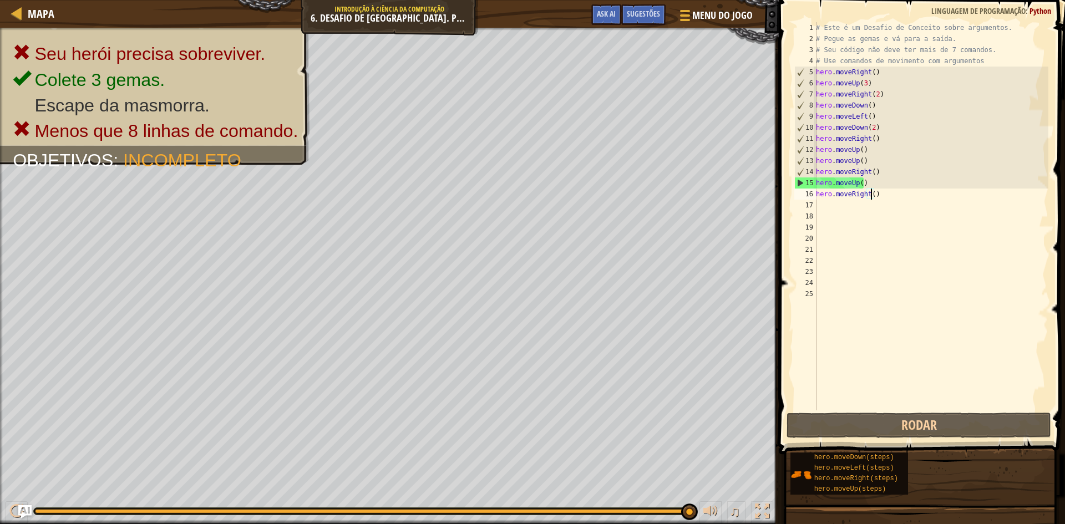
click at [884, 195] on div "# Este é um Desafio de Conceito sobre argumentos. # Pegue as gemas e vá para a …" at bounding box center [931, 227] width 235 height 411
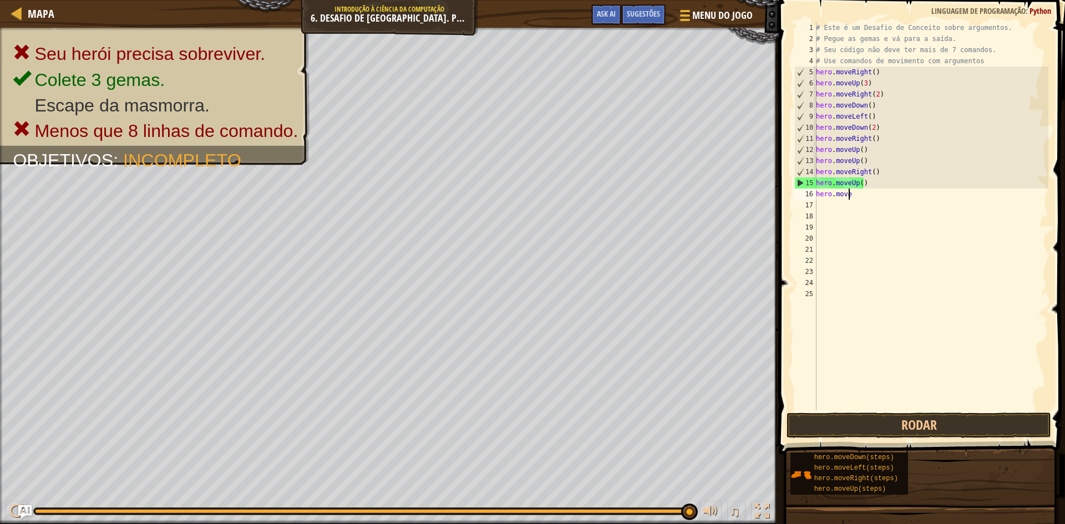
type textarea "h"
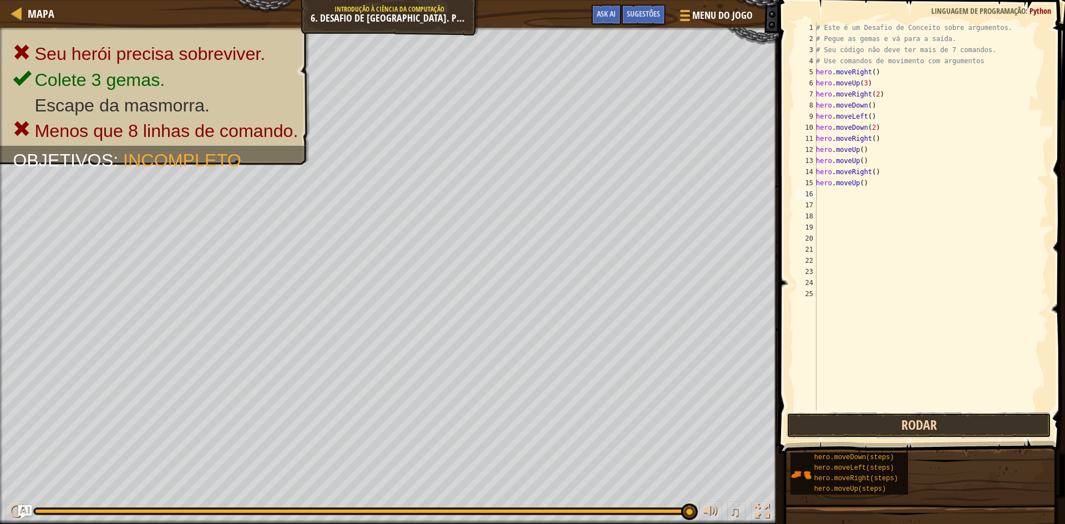
click at [858, 424] on button "Rodar" at bounding box center [919, 426] width 265 height 26
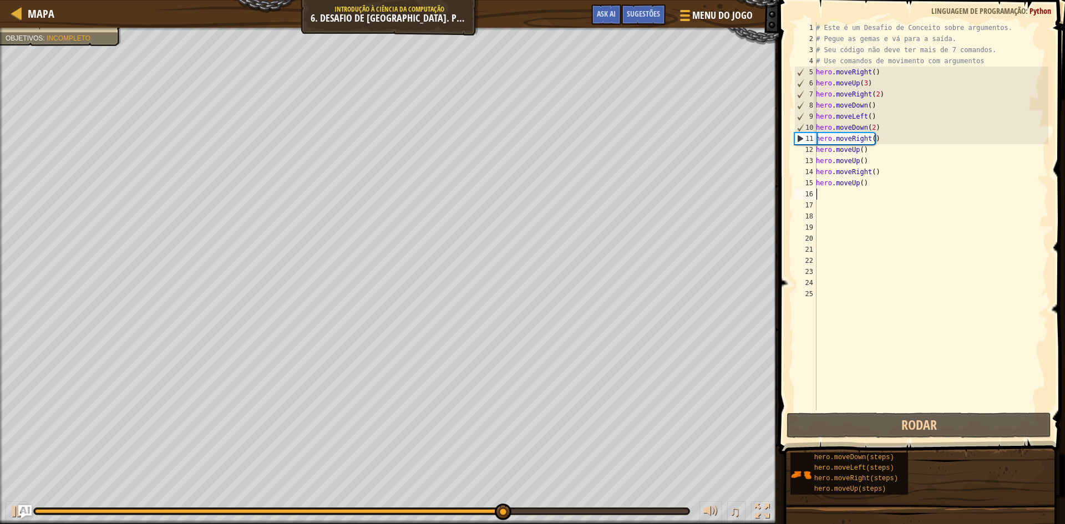
click at [868, 182] on div "# Este é um Desafio de Conceito sobre argumentos. # Pegue as gemas e vá para a …" at bounding box center [931, 227] width 235 height 411
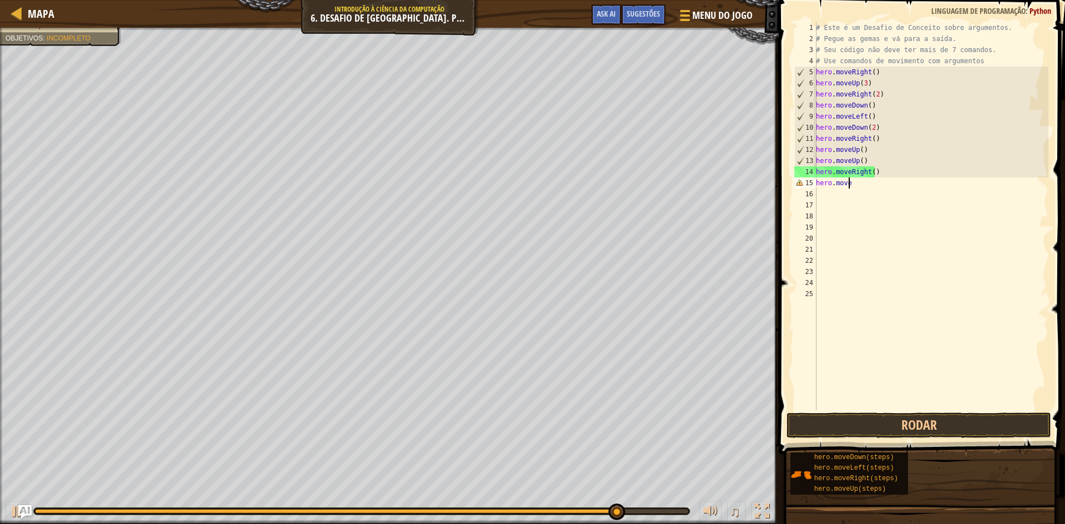
type textarea "h"
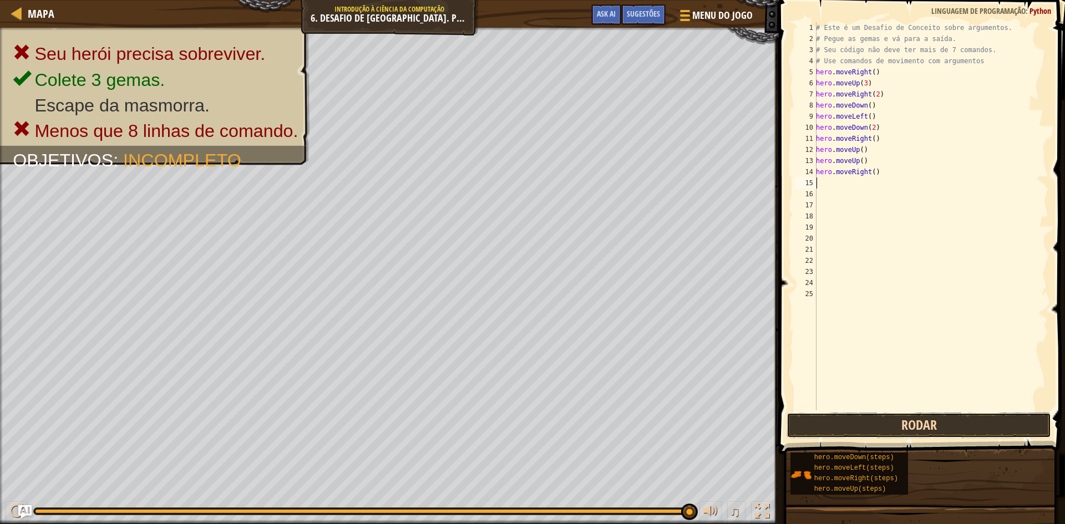
click at [894, 421] on button "Rodar" at bounding box center [919, 426] width 265 height 26
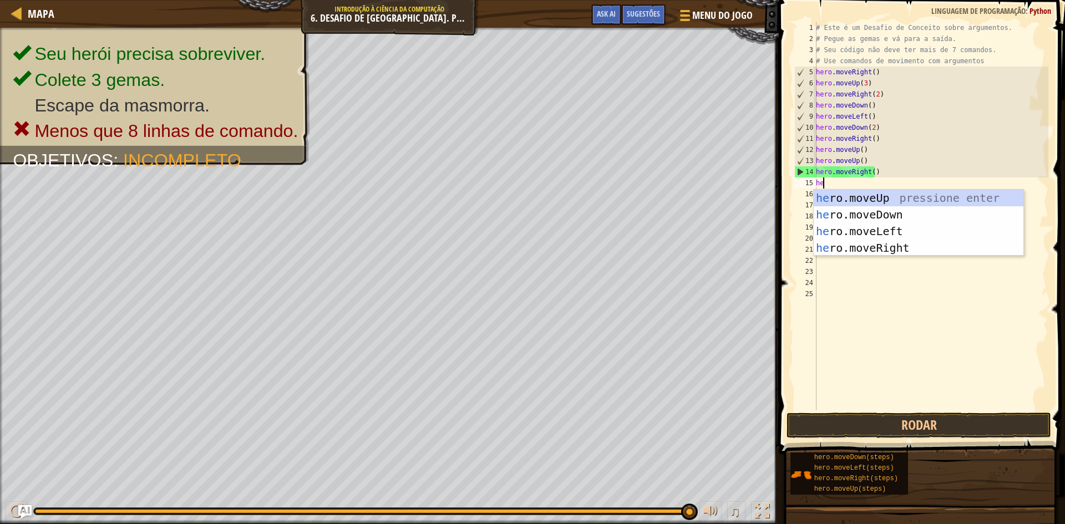
type textarea "her"
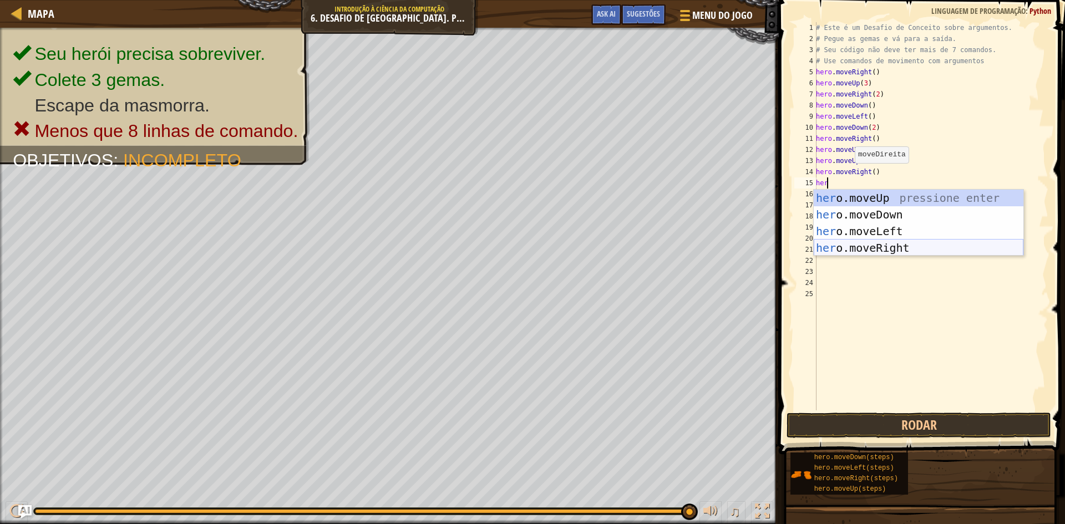
click at [862, 253] on div "her o.moveUp pressione enter her o.moveDown pressione enter her o.moveLeft pres…" at bounding box center [919, 240] width 210 height 100
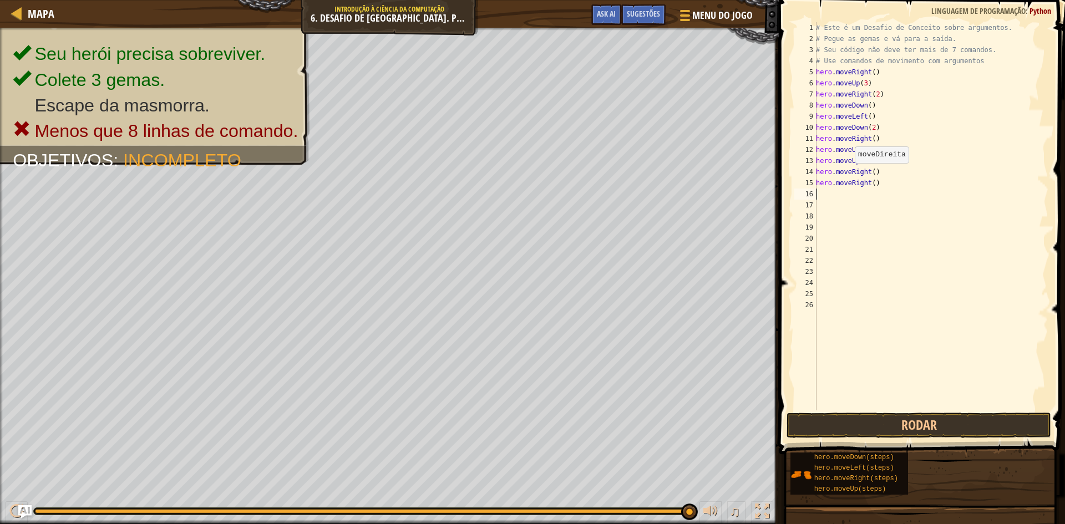
scroll to position [5, 0]
click at [903, 421] on button "Rodar" at bounding box center [919, 426] width 265 height 26
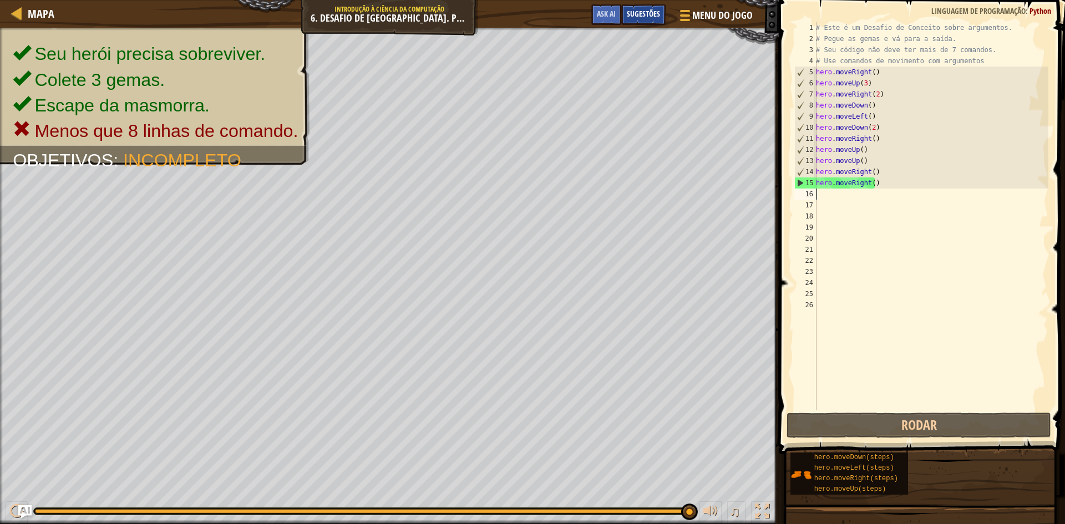
click at [641, 9] on div "Sugestões" at bounding box center [643, 14] width 44 height 21
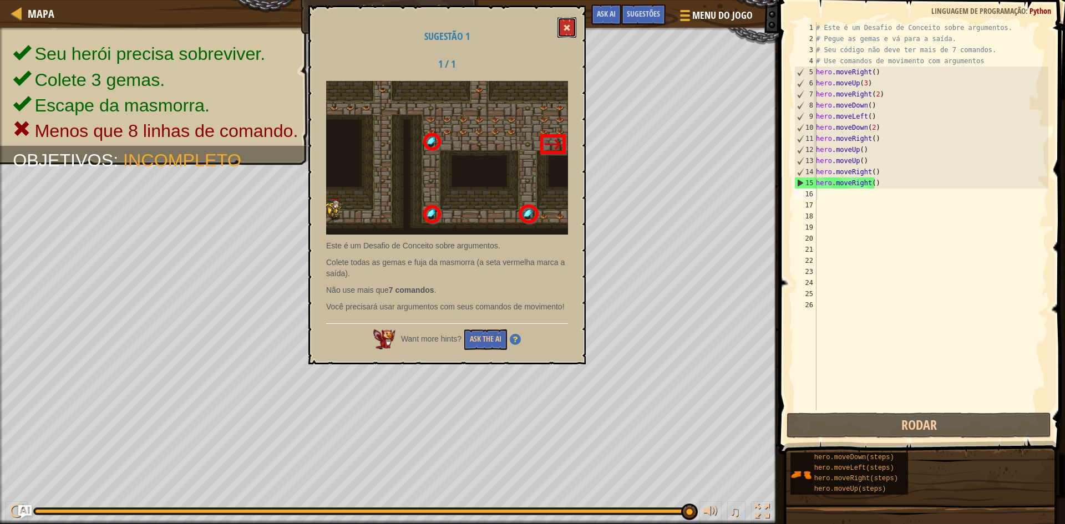
click at [567, 31] on span at bounding box center [567, 28] width 8 height 8
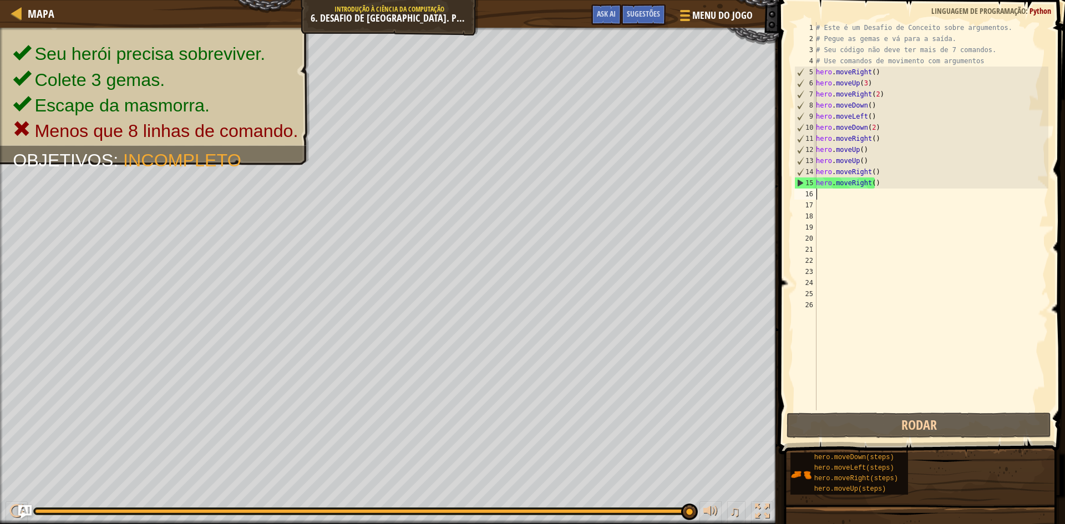
click at [568, 30] on div "Seu herói precisa sobreviver. Colete 3 gemas. Escape da masmorra. Menos que 8 l…" at bounding box center [389, 276] width 779 height 497
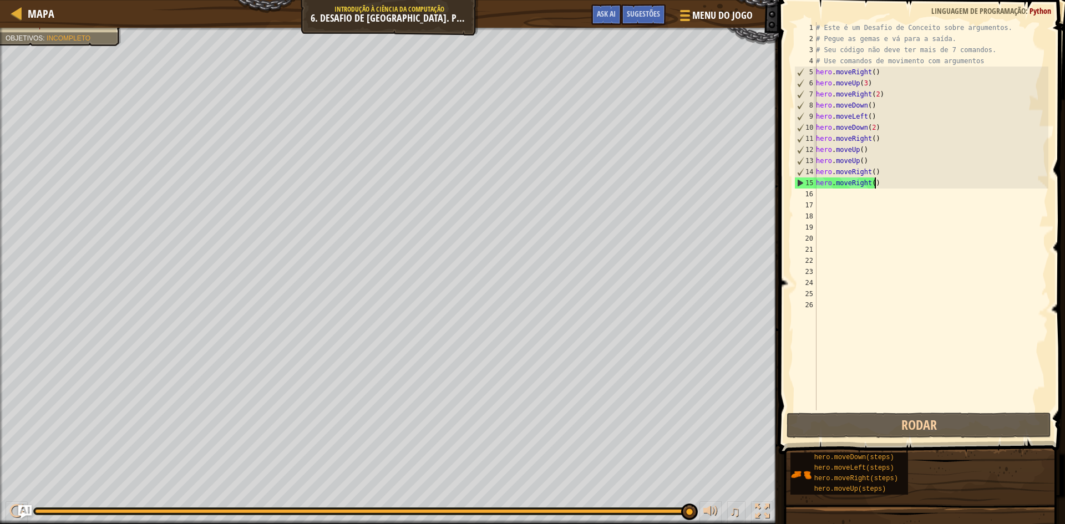
click at [885, 184] on div "# Este é um Desafio de Conceito sobre argumentos. # Pegue as gemas e vá para a …" at bounding box center [931, 227] width 235 height 411
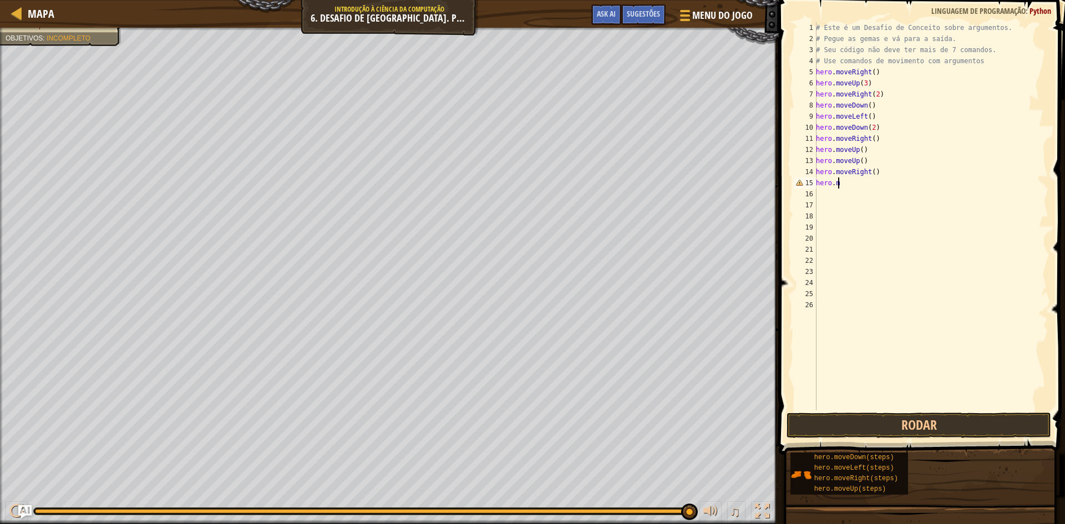
type textarea "h"
click at [900, 173] on div "# Este é um Desafio de Conceito sobre argumentos. # Pegue as gemas e vá para a …" at bounding box center [931, 227] width 235 height 411
type textarea "h"
click at [836, 416] on button "Rodar" at bounding box center [919, 426] width 265 height 26
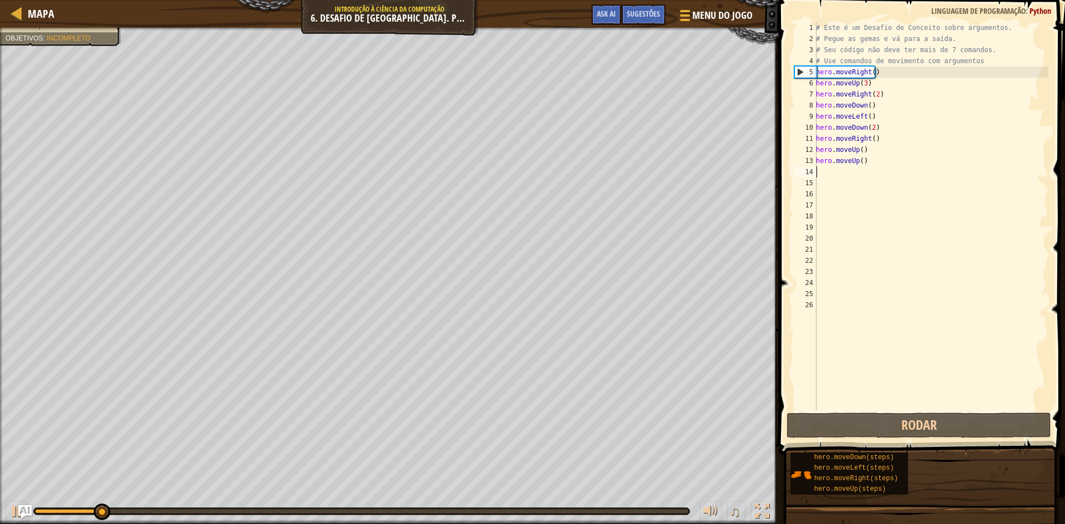
click at [868, 168] on div "# Este é um Desafio de Conceito sobre argumentos. # Pegue as gemas e vá para a …" at bounding box center [931, 227] width 235 height 411
click at [873, 165] on div "# Este é um Desafio de Conceito sobre argumentos. # Pegue as gemas e vá para a …" at bounding box center [931, 227] width 235 height 411
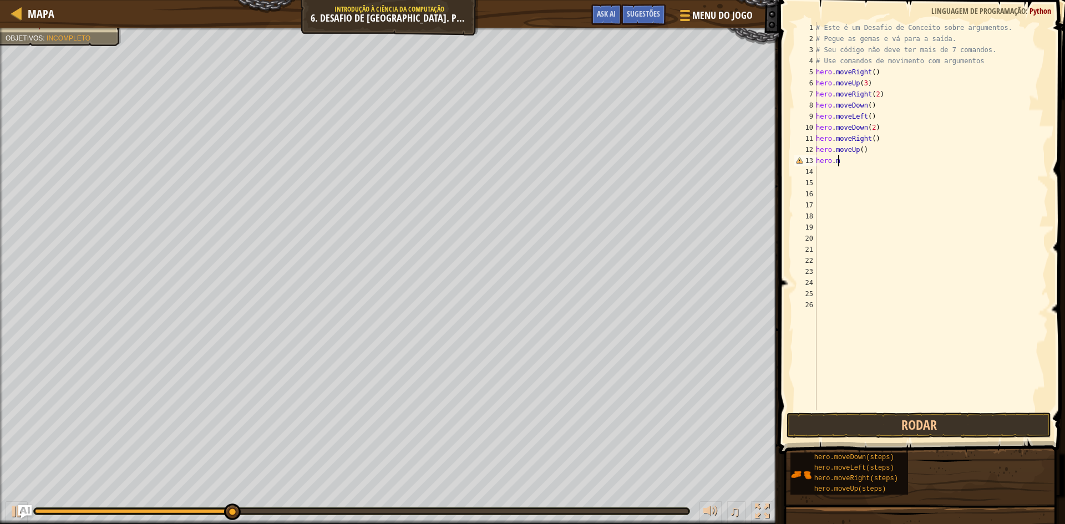
type textarea "h"
click at [871, 145] on div "# Este é um Desafio de Conceito sobre argumentos. # Pegue as gemas e vá para a …" at bounding box center [931, 227] width 235 height 411
type textarea "h"
click at [877, 140] on div "# Este é um Desafio de Conceito sobre argumentos. # Pegue as gemas e vá para a …" at bounding box center [931, 227] width 235 height 411
type textarea "h"
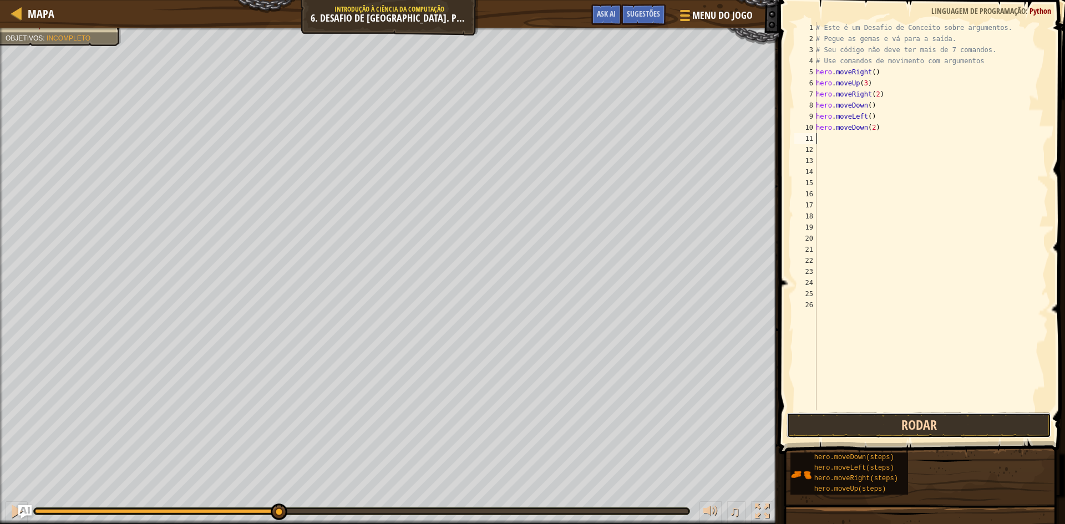
click at [853, 430] on button "Rodar" at bounding box center [919, 426] width 265 height 26
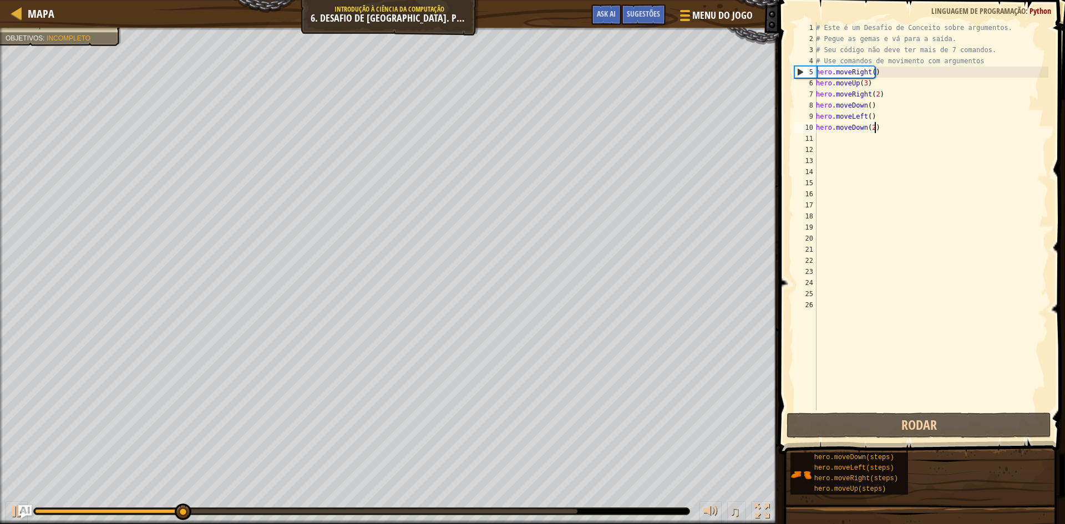
click at [877, 129] on div "# Este é um Desafio de Conceito sobre argumentos. # Pegue as gemas e vá para a …" at bounding box center [931, 227] width 235 height 411
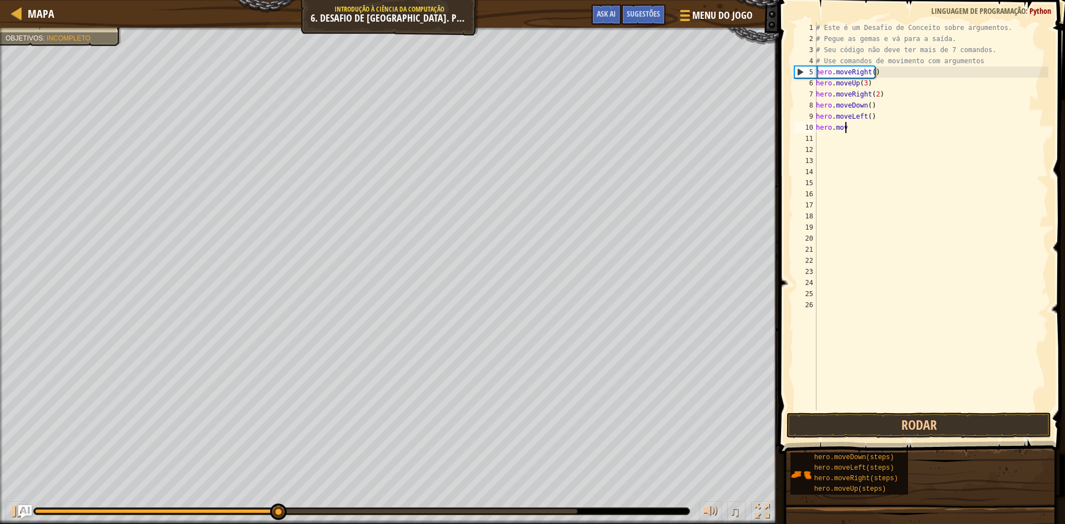
type textarea "h"
click at [871, 114] on div "# Este é um Desafio de Conceito sobre argumentos. # Pegue as gemas e vá para a …" at bounding box center [931, 227] width 235 height 411
type textarea "h"
click at [842, 421] on button "Rodar" at bounding box center [919, 426] width 265 height 26
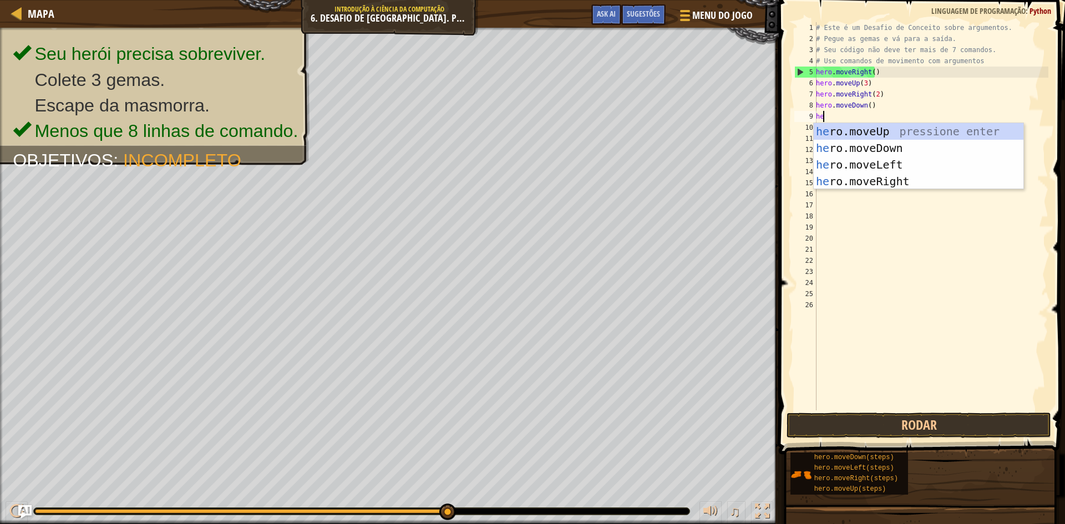
type textarea "her"
click at [849, 165] on div "her o.moveUp pressione enter her o.moveDown pressione enter her o.moveLeft pres…" at bounding box center [919, 173] width 210 height 100
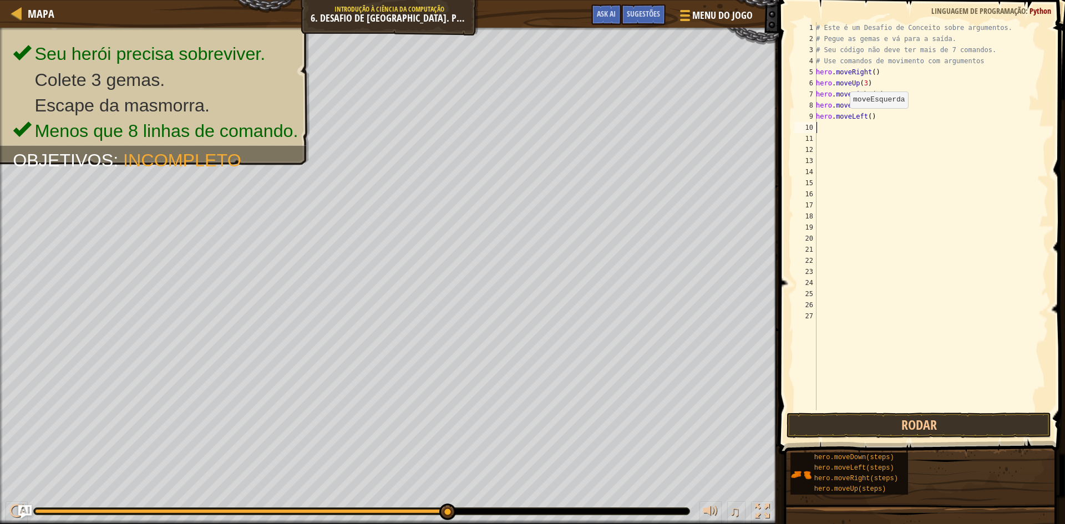
scroll to position [5, 0]
click at [871, 123] on div "# Este é um Desafio de Conceito sobre argumentos. # Pegue as gemas e vá para a …" at bounding box center [931, 227] width 235 height 411
click at [867, 115] on div "# Este é um Desafio de Conceito sobre argumentos. # Pegue as gemas e vá para a …" at bounding box center [931, 227] width 235 height 411
type textarea "hero.moveLeft()"
click at [867, 115] on div "# Este é um Desafio de Conceito sobre argumentos. # Pegue as gemas e vá para a …" at bounding box center [931, 227] width 235 height 411
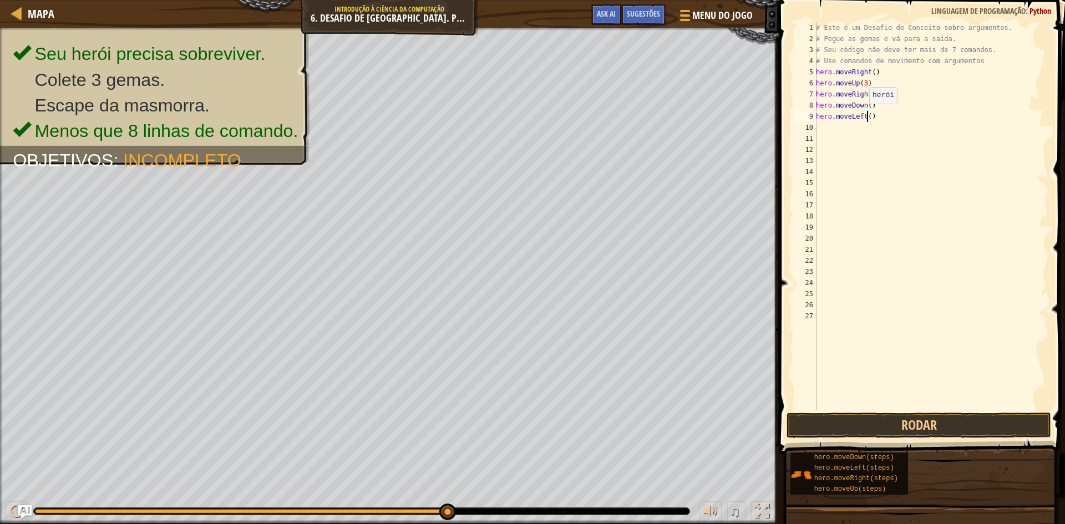
click at [863, 115] on div "# Este é um Desafio de Conceito sobre argumentos. # Pegue as gemas e vá para a …" at bounding box center [931, 227] width 235 height 411
click at [819, 130] on div "# Este é um Desafio de Conceito sobre argumentos. # Pegue as gemas e vá para a …" at bounding box center [931, 227] width 235 height 411
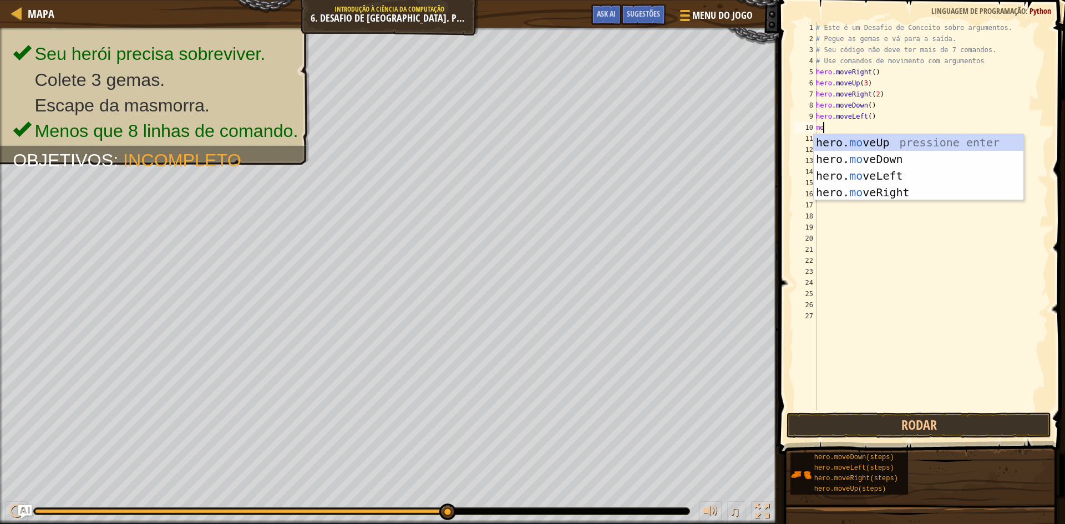
scroll to position [5, 1]
type textarea "move"
click at [886, 153] on div "hero. move Up pressione enter hero. move Down pressione enter hero. move Left p…" at bounding box center [919, 184] width 210 height 100
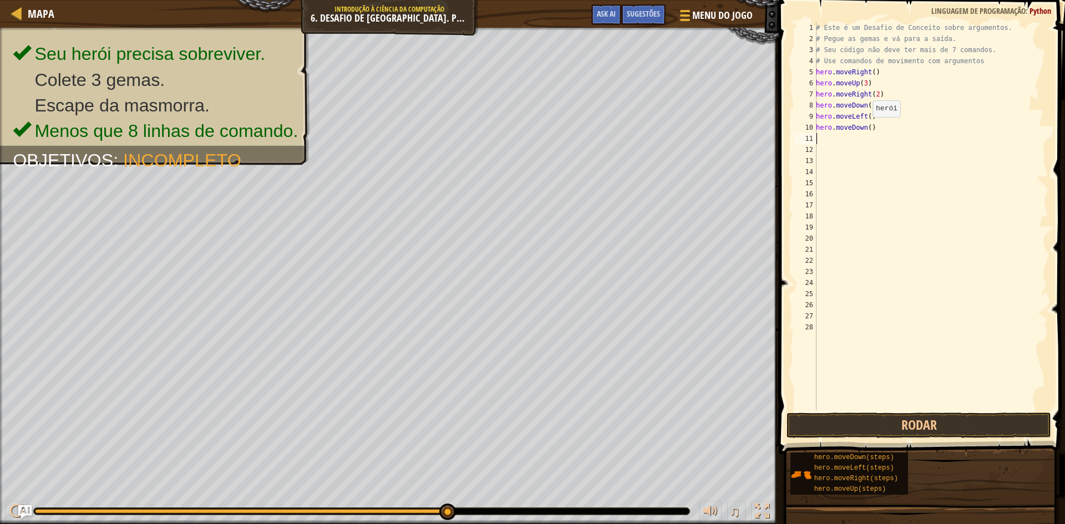
click at [867, 128] on div "# Este é um Desafio de Conceito sobre argumentos. # Pegue as gemas e vá para a …" at bounding box center [931, 227] width 235 height 411
type textarea "hero.moveDown(2)"
click at [825, 135] on div "# Este é um Desafio de Conceito sobre argumentos. # Pegue as gemas e vá para a …" at bounding box center [931, 227] width 235 height 411
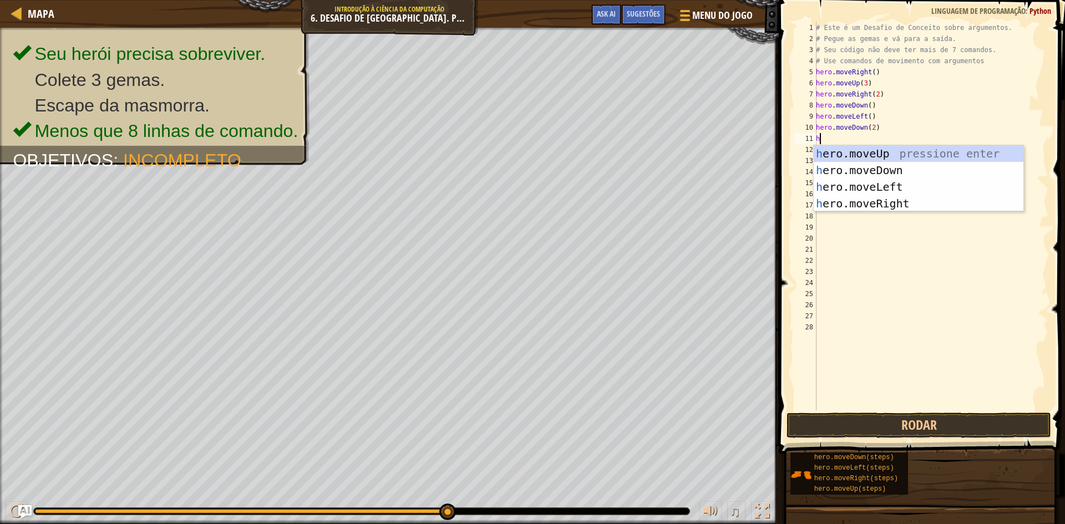
type textarea "her"
click at [901, 208] on div "her o.moveUp pressione enter her o.moveDown pressione enter her o.moveLeft pres…" at bounding box center [919, 195] width 210 height 100
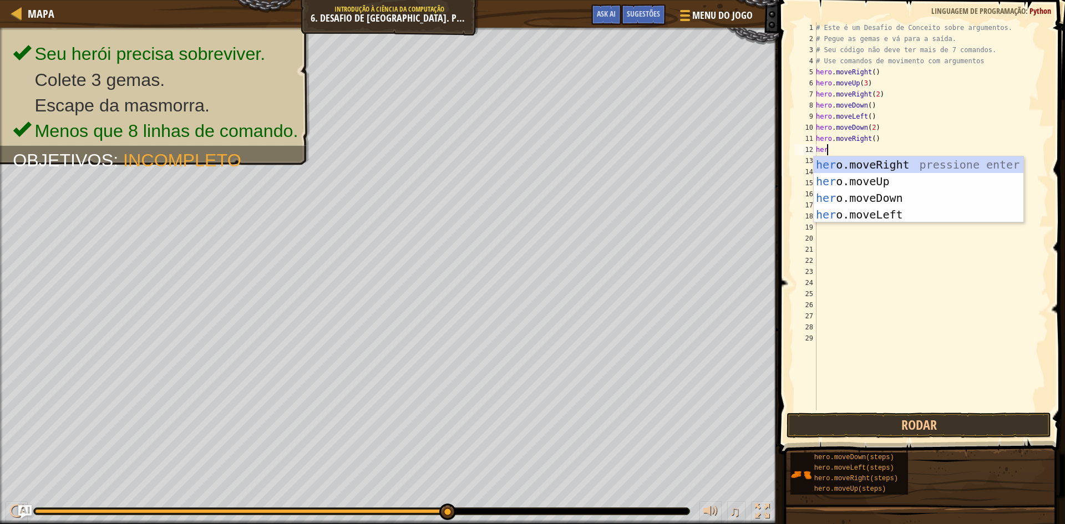
type textarea "hero"
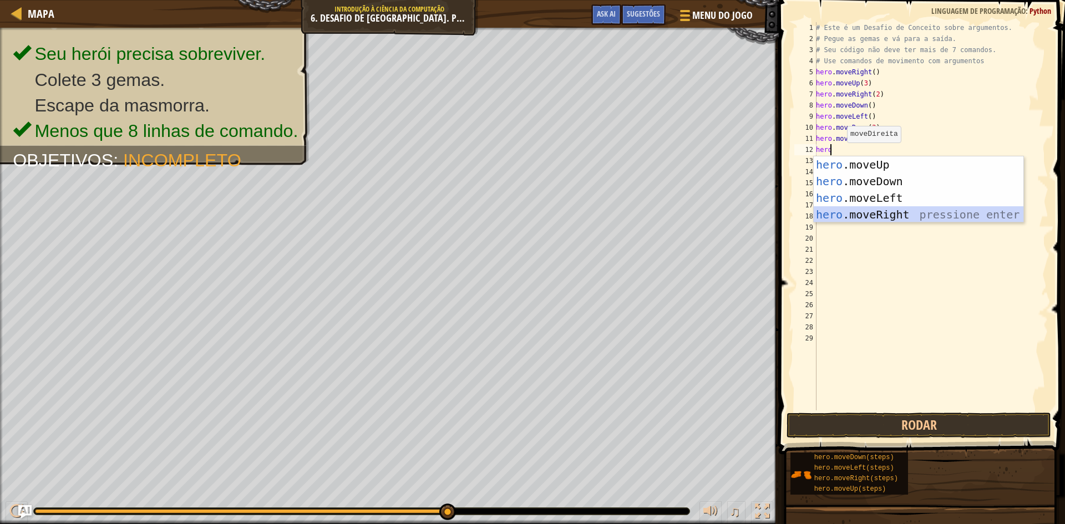
click at [848, 214] on div "hero .moveUp pressione enter hero .moveDown pressione enter hero .moveLeft pres…" at bounding box center [919, 206] width 210 height 100
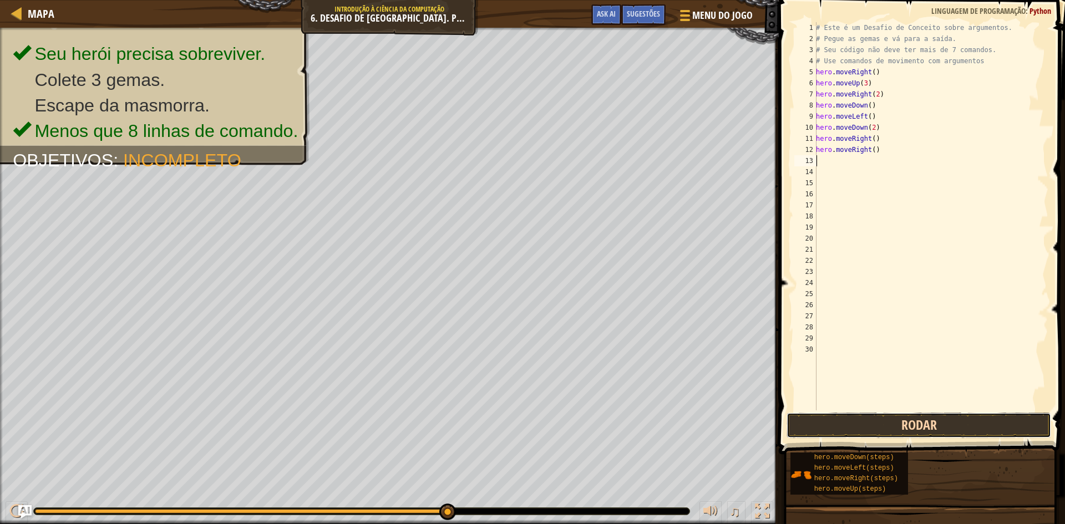
click at [834, 428] on button "Rodar" at bounding box center [919, 426] width 265 height 26
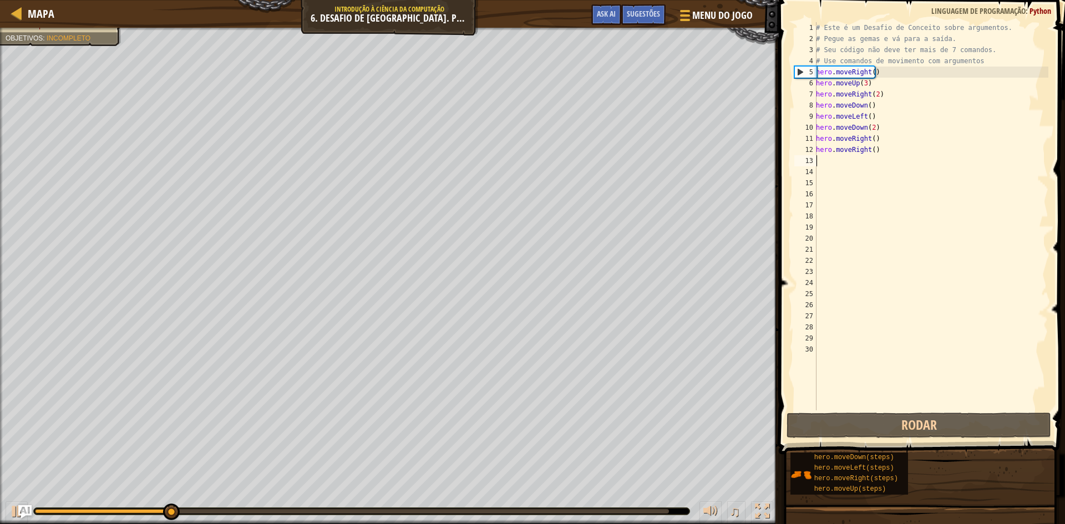
click at [821, 157] on div "# Este é um Desafio de Conceito sobre argumentos. # Pegue as gemas e vá para a …" at bounding box center [931, 227] width 235 height 411
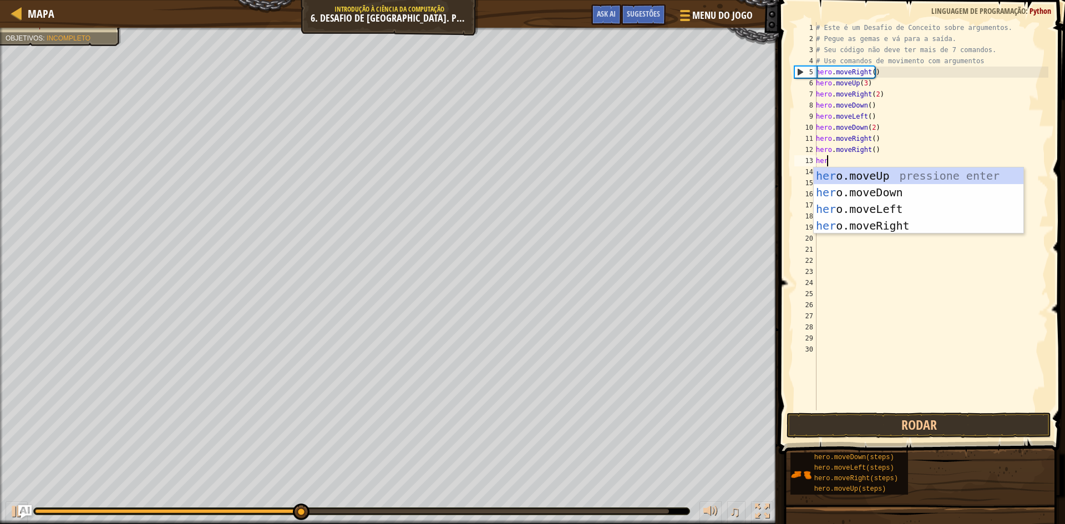
scroll to position [5, 1]
type textarea "hero"
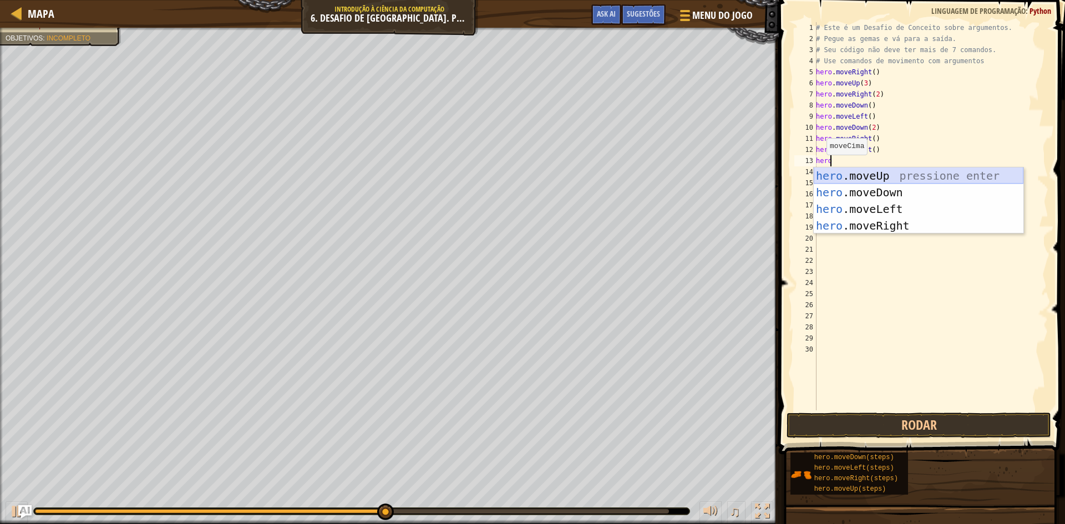
click at [852, 174] on div "hero .moveUp pressione enter hero .moveDown pressione enter hero .moveLeft pres…" at bounding box center [919, 218] width 210 height 100
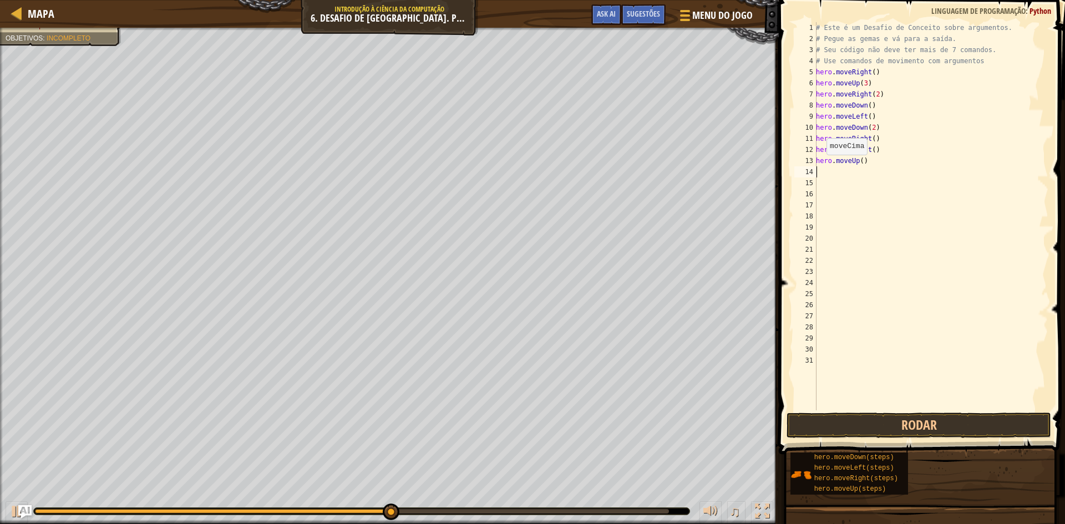
scroll to position [5, 0]
click at [862, 159] on div "# Este é um Desafio de Conceito sobre argumentos. # Pegue as gemas e vá para a …" at bounding box center [931, 227] width 235 height 411
type textarea "hero.moveUp(2)"
click at [821, 175] on div "# Este é um Desafio de Conceito sobre argumentos. # Pegue as gemas e vá para a …" at bounding box center [931, 227] width 235 height 411
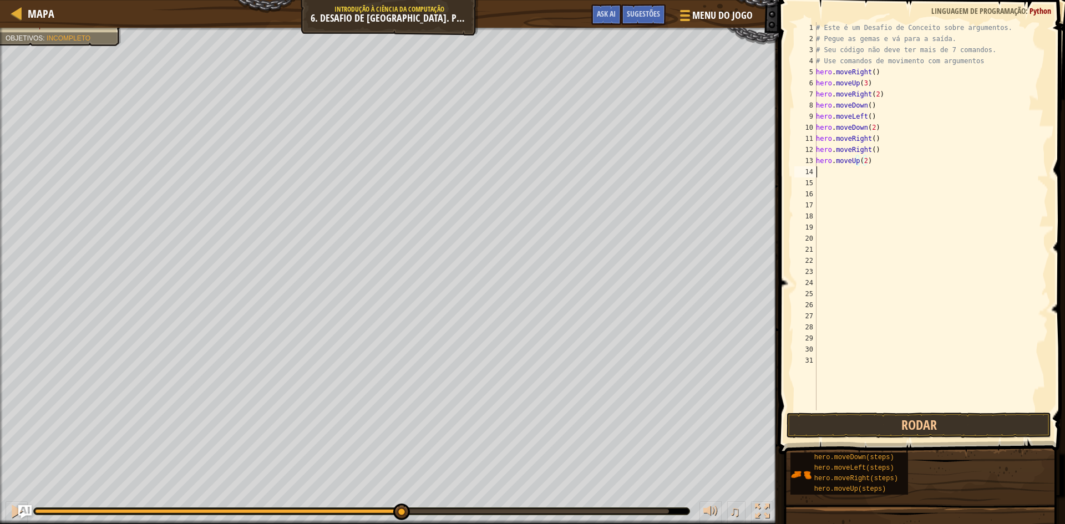
scroll to position [5, 0]
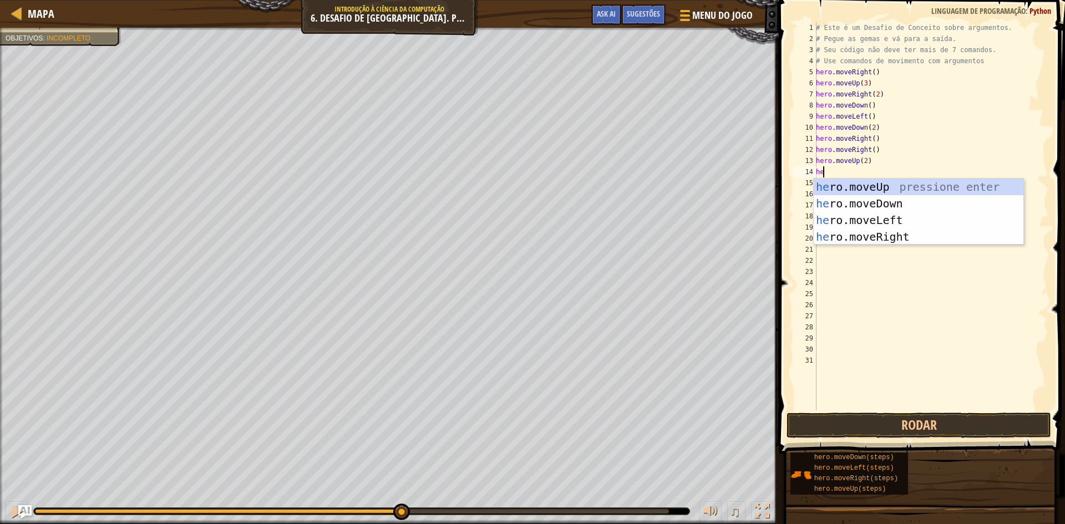
type textarea "her"
click at [903, 230] on div "her o.moveUp pressione enter her o.moveDown pressione enter her o.moveLeft pres…" at bounding box center [919, 229] width 210 height 100
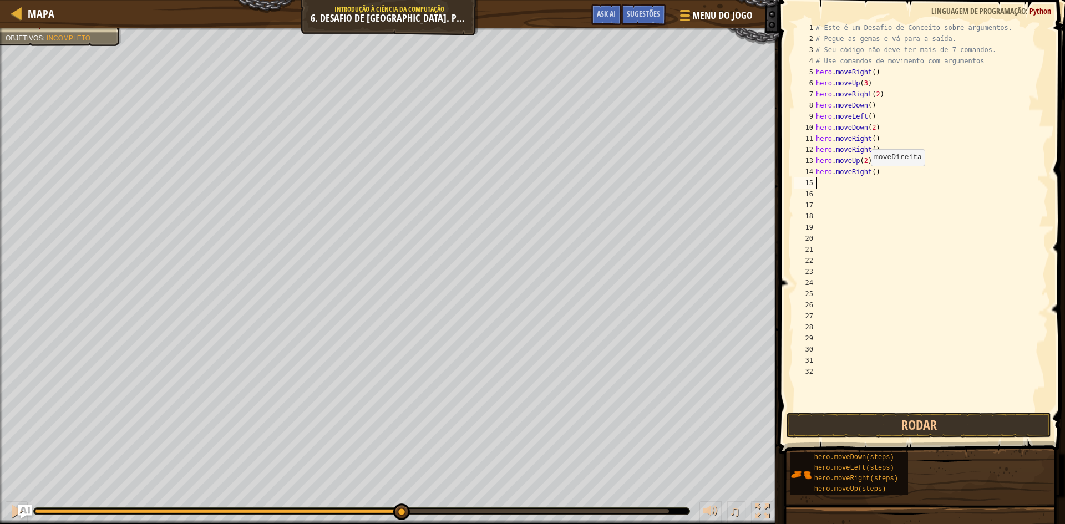
scroll to position [5, 0]
click at [874, 424] on button "Rodar" at bounding box center [919, 426] width 265 height 26
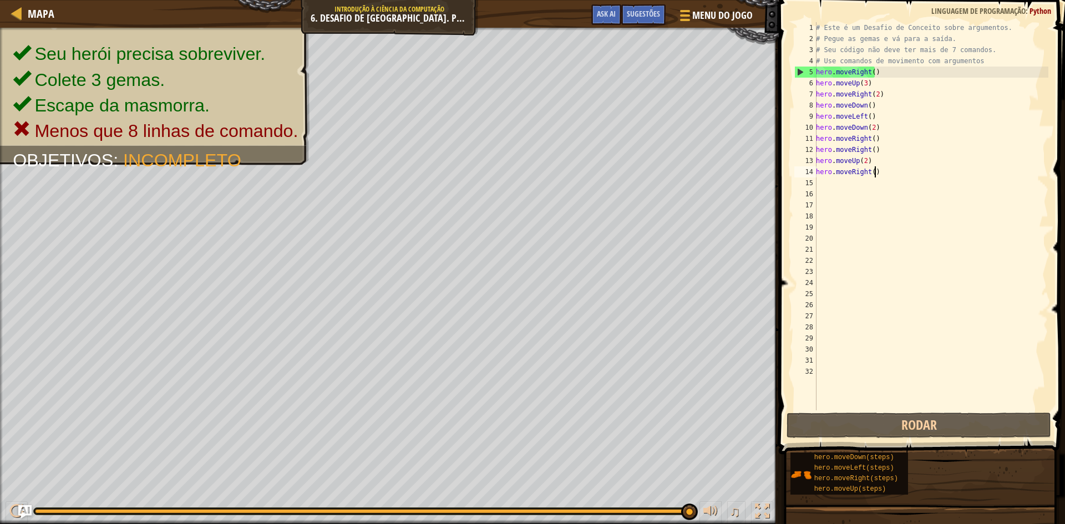
click at [884, 173] on div "# Este é um Desafio de Conceito sobre argumentos. # Pegue as gemas e vá para a …" at bounding box center [931, 227] width 235 height 411
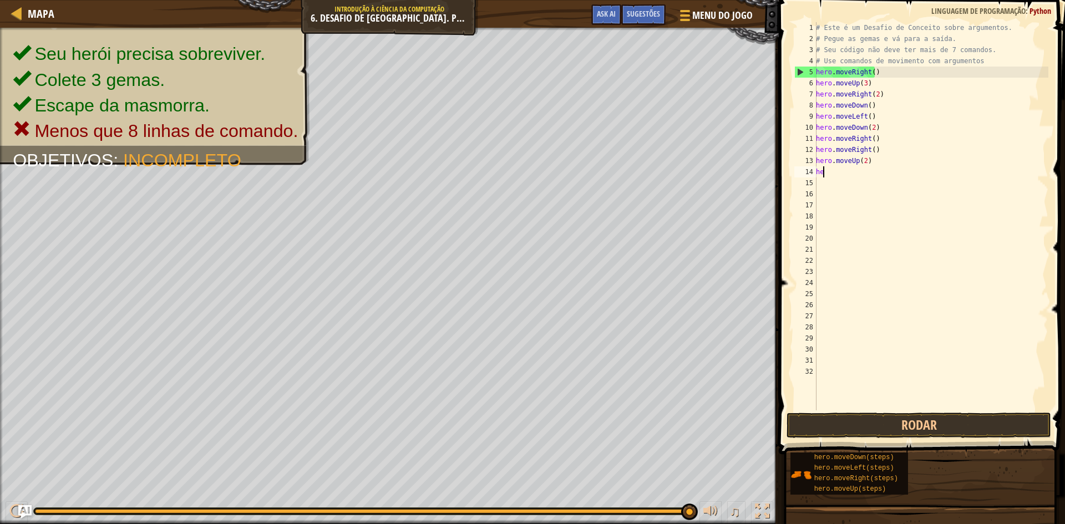
type textarea "h"
click at [882, 161] on div "# Este é um Desafio de Conceito sobre argumentos. # Pegue as gemas e vá para a …" at bounding box center [931, 227] width 235 height 411
click at [991, 57] on div "# Este é um Desafio de Conceito sobre argumentos. # Pegue as gemas e vá para a …" at bounding box center [931, 227] width 235 height 411
type textarea "#"
click at [989, 48] on div "# Este é um Desafio de Conceito sobre argumentos. # Pegue as gemas e vá para a …" at bounding box center [931, 227] width 235 height 411
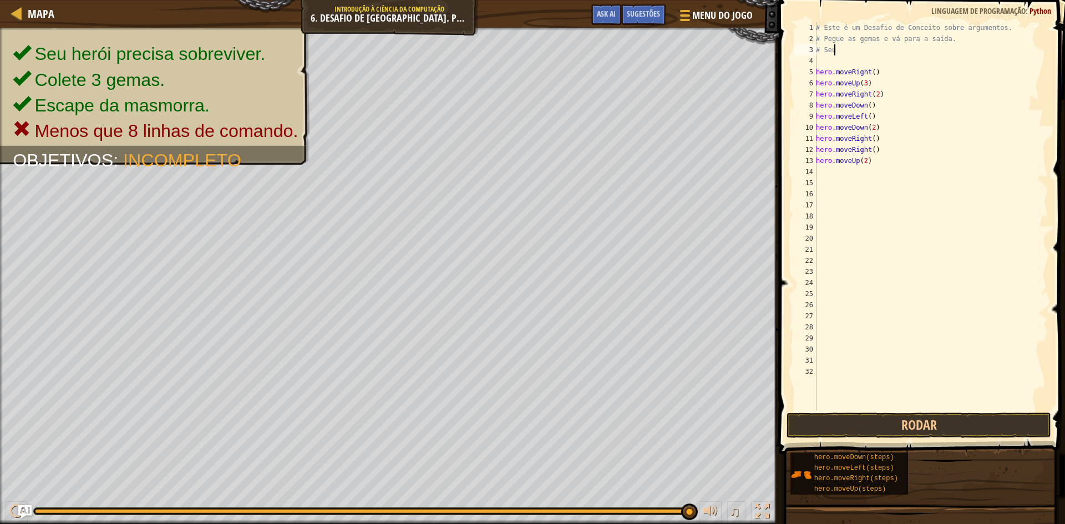
type textarea "#"
click at [952, 38] on div "# Este é um Desafio de Conceito sobre argumentos. # Pegue as gemas e vá para a …" at bounding box center [931, 227] width 235 height 411
type textarea "#"
click at [995, 28] on div "# Este é um Desafio de Conceito sobre argumentos. hero . moveRight ( ) hero . m…" at bounding box center [931, 227] width 235 height 411
type textarea "#"
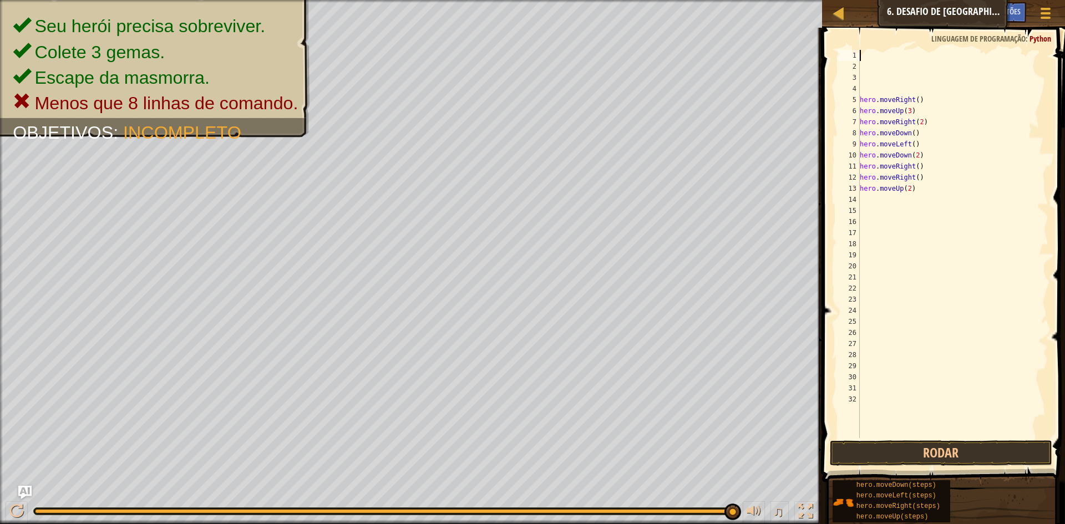
click at [869, 206] on div "hero . moveRight ( ) hero . moveUp ( 3 ) hero . moveRight ( 2 ) hero . moveDown…" at bounding box center [953, 255] width 191 height 411
click at [872, 201] on div "hero . moveRight ( ) hero . moveUp ( 3 ) hero . moveRight ( 2 ) hero . moveDown…" at bounding box center [953, 255] width 191 height 411
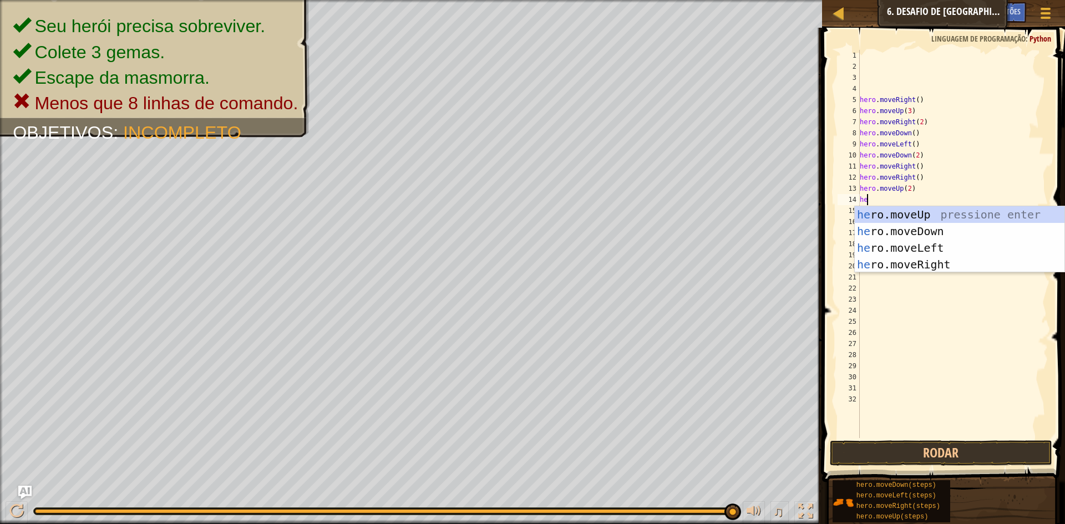
type textarea "her"
click at [882, 264] on div "her o.moveUp pressione enter her o.moveDown pressione enter her o.moveLeft pres…" at bounding box center [960, 256] width 210 height 100
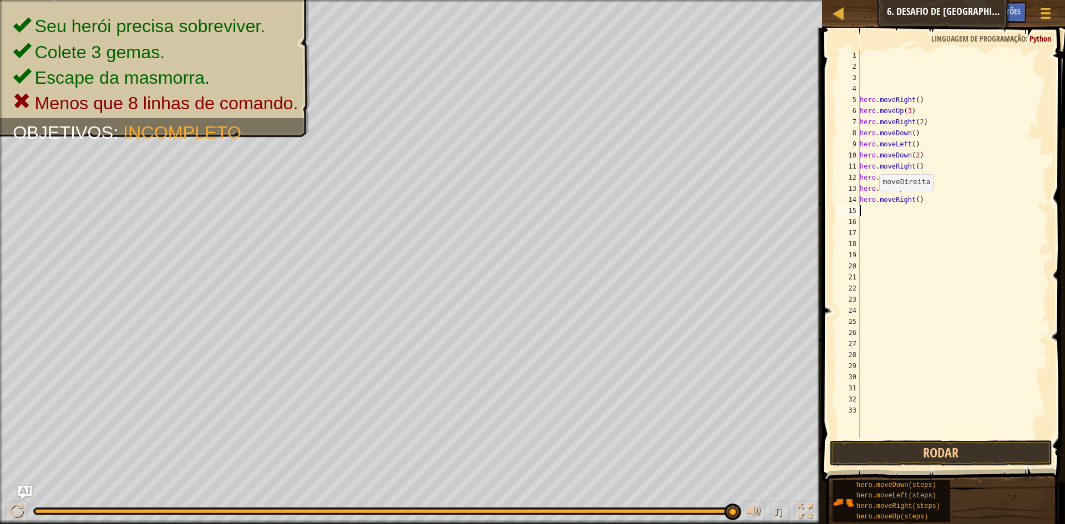
scroll to position [5, 0]
click at [882, 457] on button "Rodar" at bounding box center [941, 454] width 222 height 26
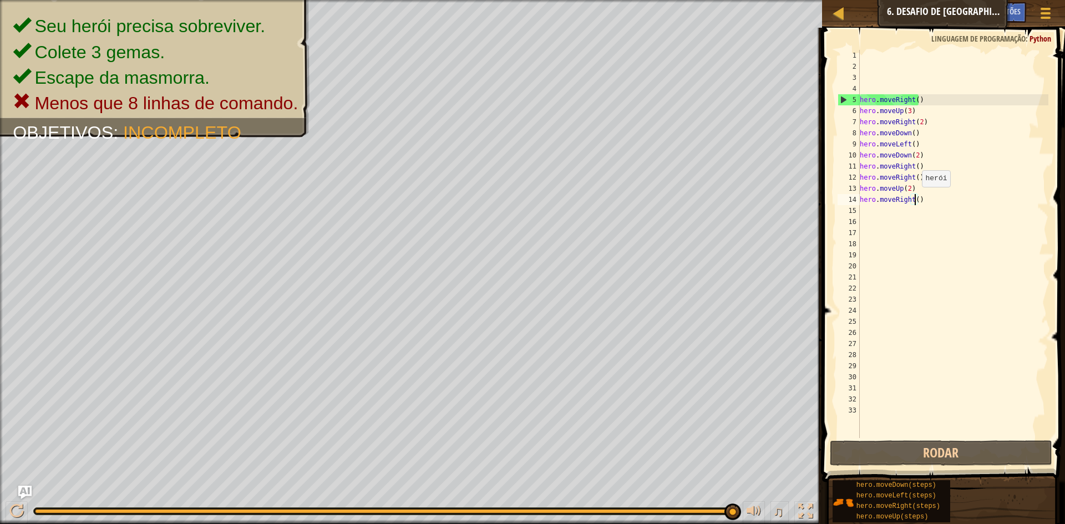
click at [917, 198] on div "hero . moveRight ( ) hero . moveUp ( 3 ) hero . moveRight ( 2 ) hero . moveDown…" at bounding box center [953, 255] width 191 height 411
click at [925, 199] on div "hero . moveRight ( ) hero . moveUp ( 3 ) hero . moveRight ( 2 ) hero . moveDown…" at bounding box center [953, 255] width 191 height 411
click at [909, 186] on div "hero . moveRight ( ) hero . moveUp ( 3 ) hero . moveRight ( 2 ) hero . moveDown…" at bounding box center [953, 255] width 191 height 411
click at [914, 186] on div "hero . moveRight ( ) hero . moveUp ( 3 ) hero . moveRight ( 2 ) hero . moveDown…" at bounding box center [953, 255] width 191 height 411
click at [907, 186] on div "hero . moveRight ( ) hero . moveUp ( 3 ) hero . moveRight ( 2 ) hero . moveDown…" at bounding box center [953, 255] width 191 height 411
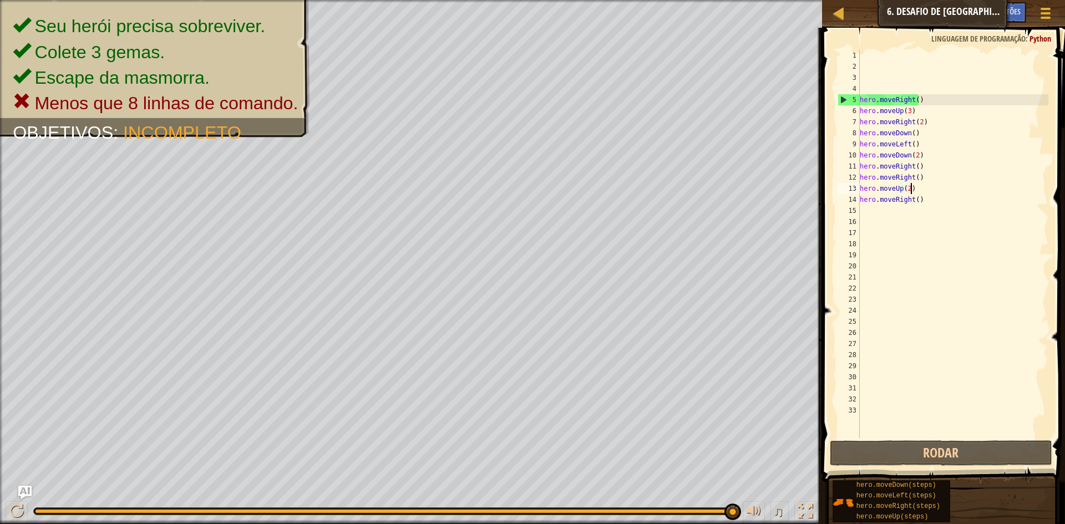
click at [912, 186] on div "hero . moveRight ( ) hero . moveUp ( 3 ) hero . moveRight ( 2 ) hero . moveDown…" at bounding box center [953, 255] width 191 height 411
click at [915, 177] on div "hero . moveRight ( ) hero . moveUp ( 3 ) hero . moveRight ( 2 ) hero . moveDown…" at bounding box center [953, 255] width 191 height 411
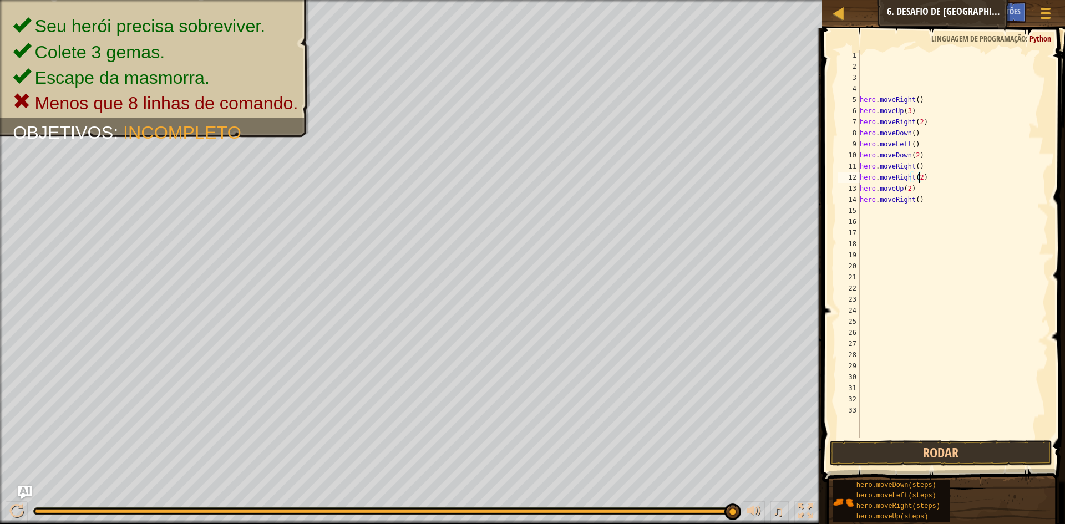
click at [909, 188] on div "hero . moveRight ( ) hero . moveUp ( 3 ) hero . moveRight ( 2 ) hero . moveDown…" at bounding box center [953, 255] width 191 height 411
click at [920, 180] on div "hero . moveRight ( ) hero . moveUp ( 3 ) hero . moveRight ( 2 ) hero . moveDown…" at bounding box center [953, 255] width 191 height 411
type textarea "hero.moveRight(2)"
click at [934, 176] on div "hero . moveRight ( ) hero . moveUp ( 3 ) hero . moveRight ( 2 ) hero . moveDown…" at bounding box center [953, 255] width 191 height 411
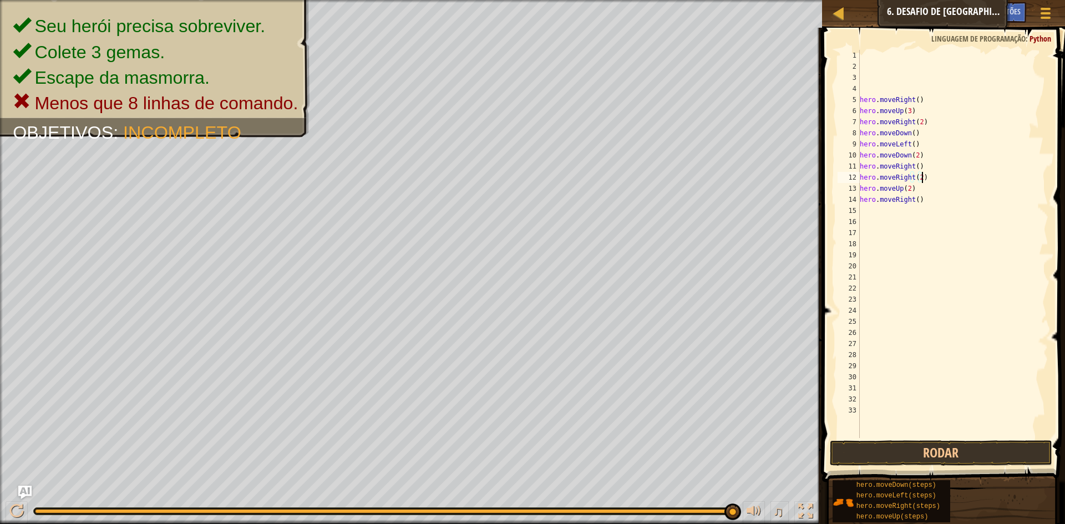
scroll to position [5, 0]
type textarea "h"
click at [927, 194] on div "hero . moveRight ( ) hero . moveUp ( 3 ) hero . moveRight ( 2 ) hero . moveDown…" at bounding box center [953, 255] width 191 height 411
type textarea "h"
drag, startPoint x: 917, startPoint y: 222, endPoint x: 918, endPoint y: 215, distance: 6.9
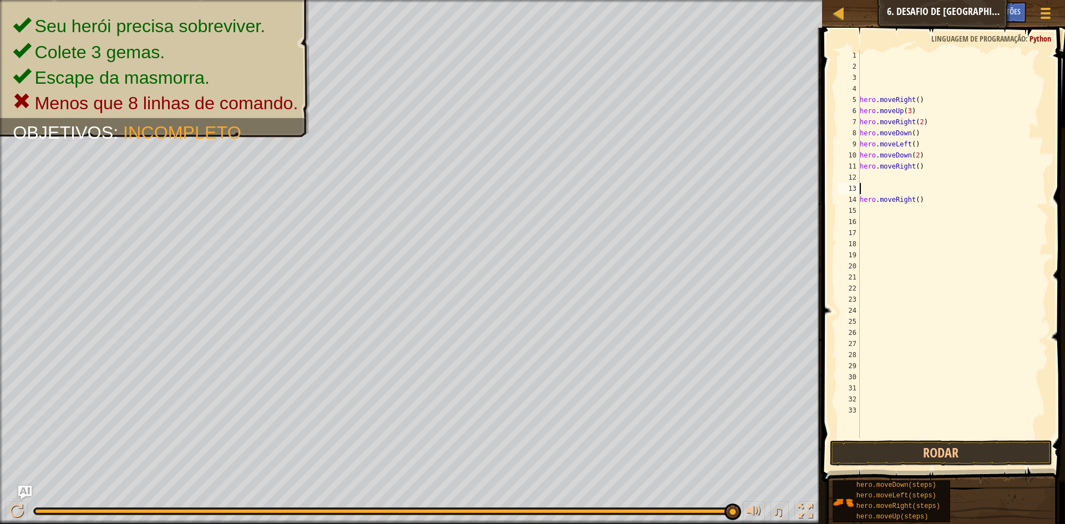
click at [917, 220] on div "hero . moveRight ( ) hero . moveUp ( 3 ) hero . moveRight ( 2 ) hero . moveDown…" at bounding box center [953, 255] width 191 height 411
click at [923, 201] on div "hero . moveRight ( ) hero . moveUp ( 3 ) hero . moveRight ( 2 ) hero . moveDown…" at bounding box center [953, 255] width 191 height 411
type textarea "h"
click at [923, 165] on div "hero . moveRight ( ) hero . moveUp ( 3 ) hero . moveRight ( 2 ) hero . moveDown…" at bounding box center [953, 255] width 191 height 411
type textarea "h"
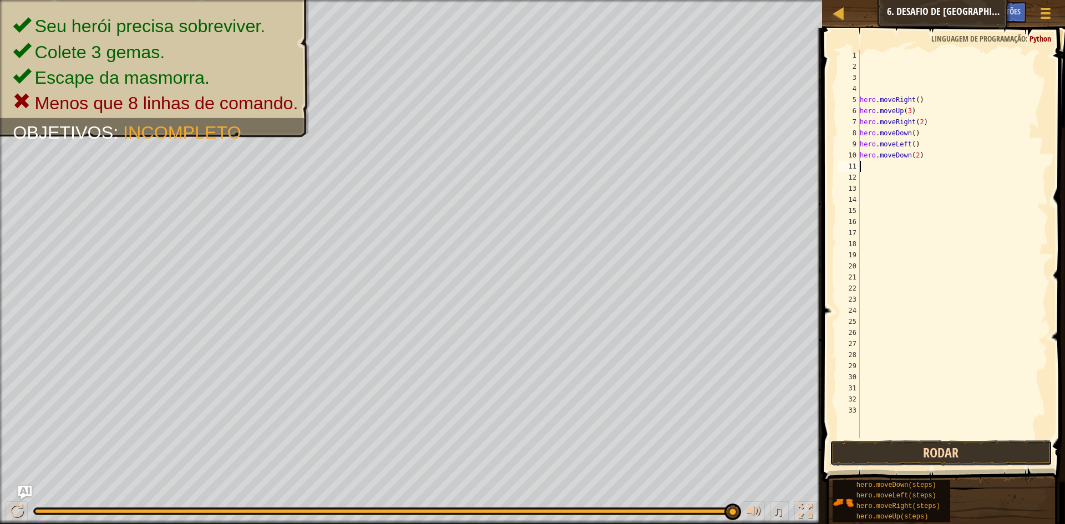
click at [878, 447] on button "Rodar" at bounding box center [941, 454] width 222 height 26
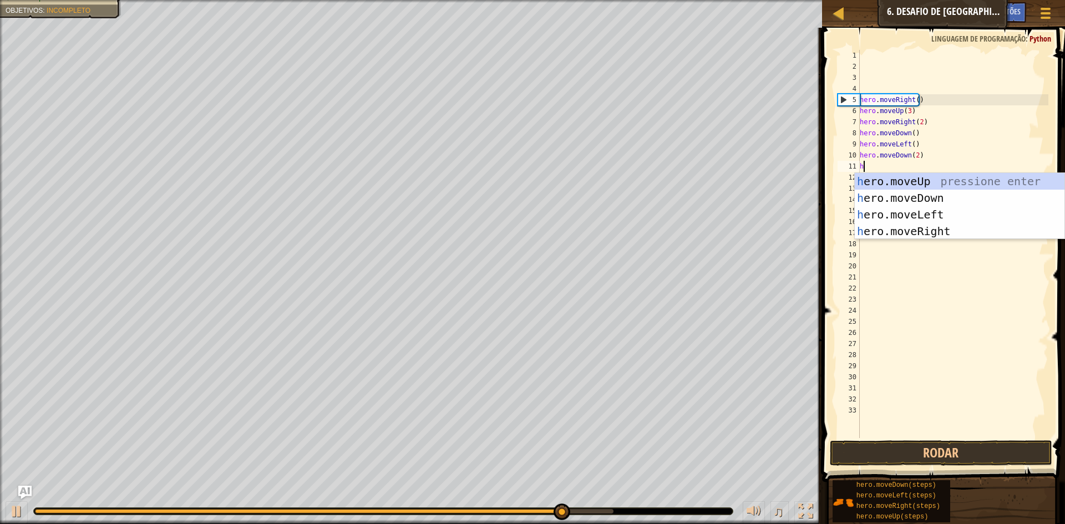
type textarea "her"
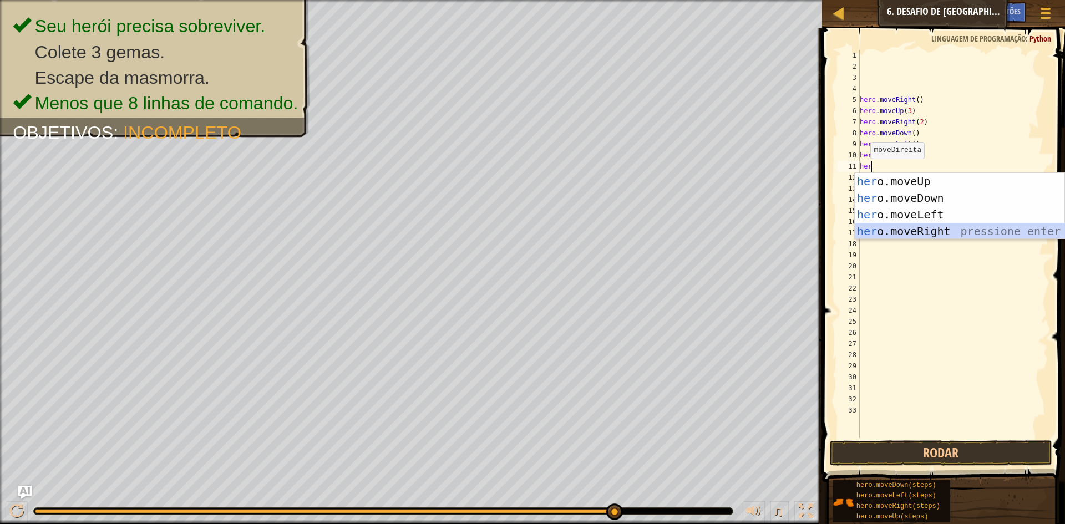
click at [892, 226] on div "her o.moveUp pressione enter her o.moveDown pressione enter her o.moveLeft pres…" at bounding box center [960, 223] width 210 height 100
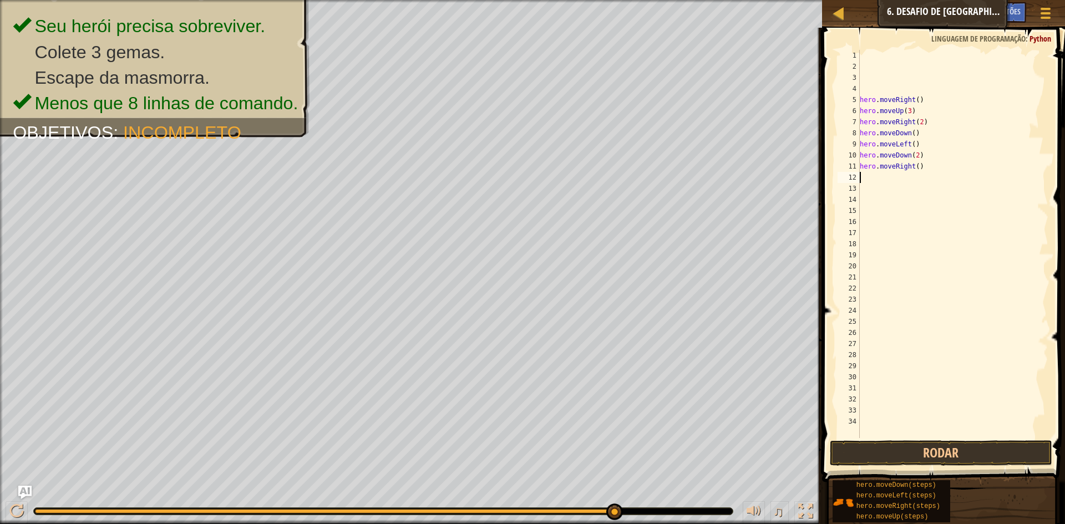
click at [925, 169] on div "hero . moveRight ( ) hero . moveUp ( 3 ) hero . moveRight ( 2 ) hero . moveDown…" at bounding box center [953, 255] width 191 height 411
type textarea "hero.moveRight()"
click at [920, 163] on div "hero . moveRight ( ) hero . moveUp ( 3 ) hero . moveRight ( 2 ) hero . moveDown…" at bounding box center [949, 255] width 183 height 411
type textarea "hero.moveRight()"
click at [920, 163] on div "hero . moveRight ( ) hero . moveUp ( 3 ) hero . moveRight ( 2 ) hero . moveDown…" at bounding box center [949, 255] width 183 height 411
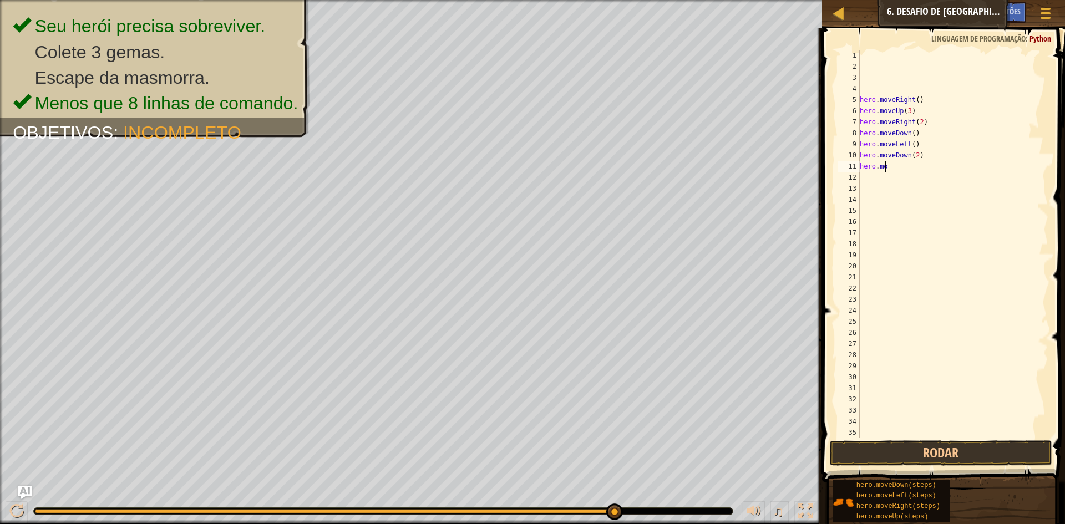
type textarea "h"
click at [918, 155] on div "hero . moveRight ( ) hero . moveUp ( 3 ) hero . moveRight ( 2 ) hero . moveDown…" at bounding box center [949, 255] width 183 height 411
type textarea "h"
click at [914, 145] on div "hero . moveRight ( ) hero . moveUp ( 3 ) hero . moveRight ( 2 ) hero . moveDown…" at bounding box center [949, 255] width 183 height 411
type textarea "h"
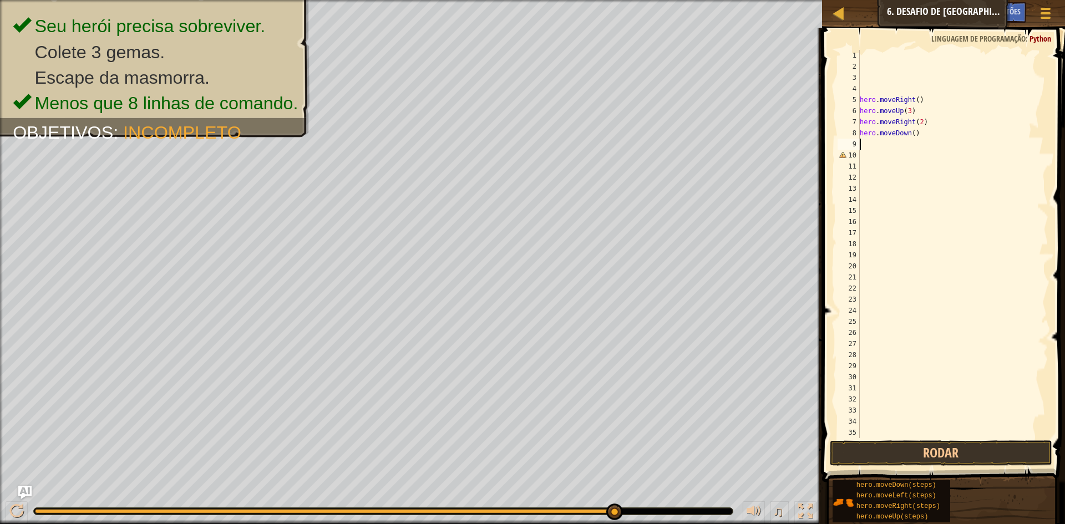
click at [915, 133] on div "hero . moveRight ( ) hero . moveUp ( 3 ) hero . moveRight ( 2 ) hero . moveDown…" at bounding box center [949, 255] width 183 height 411
click at [921, 124] on div "hero . moveRight ( ) hero . moveUp ( 3 ) hero . moveRight ( 2 h" at bounding box center [949, 255] width 183 height 411
type textarea "h"
click at [910, 112] on div "hero . moveRight ( ) hero . moveUp ( 3 ) he h" at bounding box center [949, 255] width 183 height 411
type textarea "h"
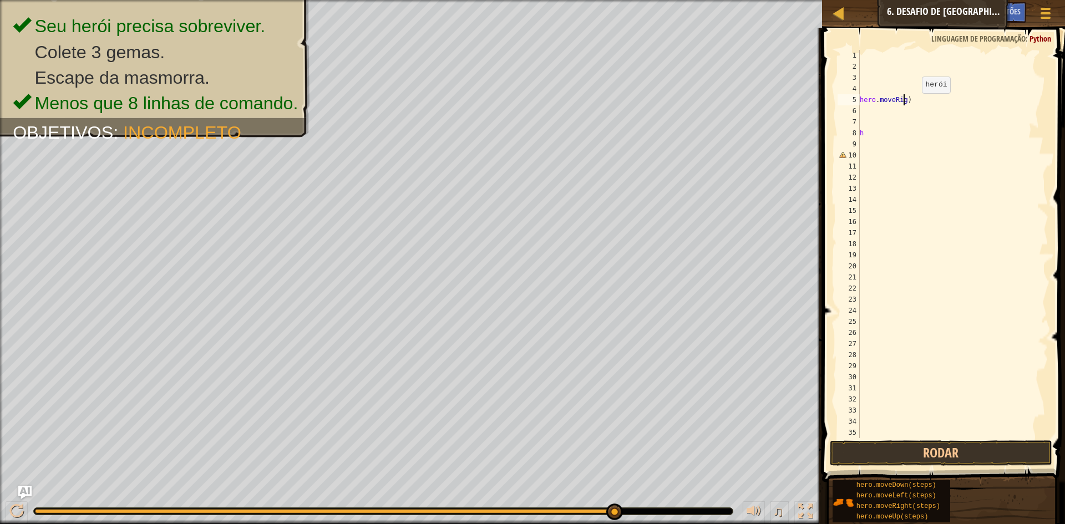
click at [917, 104] on div "hero . moveRig ) h" at bounding box center [949, 255] width 183 height 411
type textarea ")"
click at [878, 129] on div ") h" at bounding box center [949, 255] width 183 height 411
type textarea ")"
click at [868, 103] on div ")" at bounding box center [949, 255] width 183 height 411
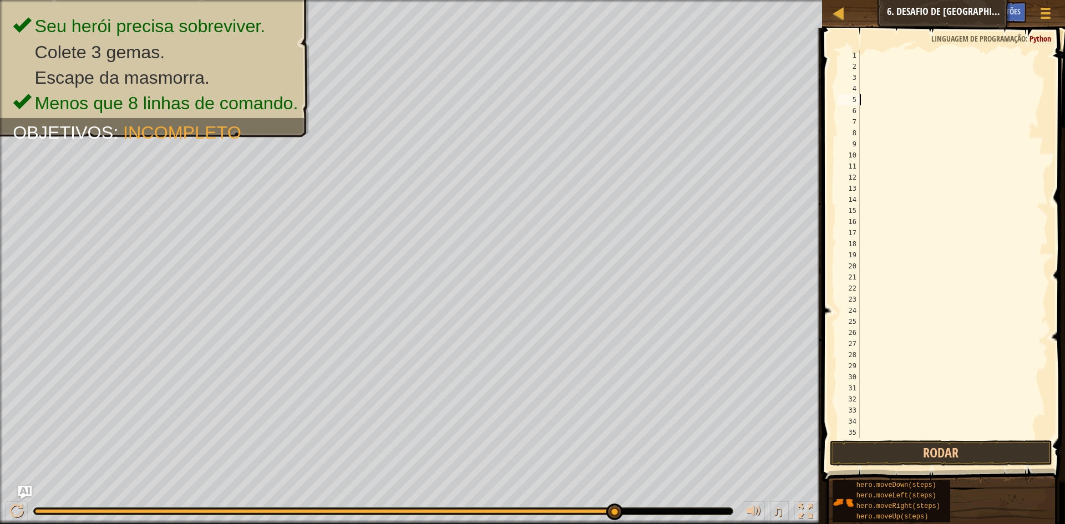
click at [867, 104] on div at bounding box center [949, 255] width 183 height 411
click at [869, 53] on div "1 2 3 4 5 6 7 8 9 10 11 12 13 14 15 16 17 18 19 20 21 22 23 24 25 26 27 28 29 3…" at bounding box center [942, 276] width 246 height 487
click at [869, 53] on div at bounding box center [949, 255] width 183 height 411
click at [844, 448] on button "Rodar" at bounding box center [941, 454] width 222 height 26
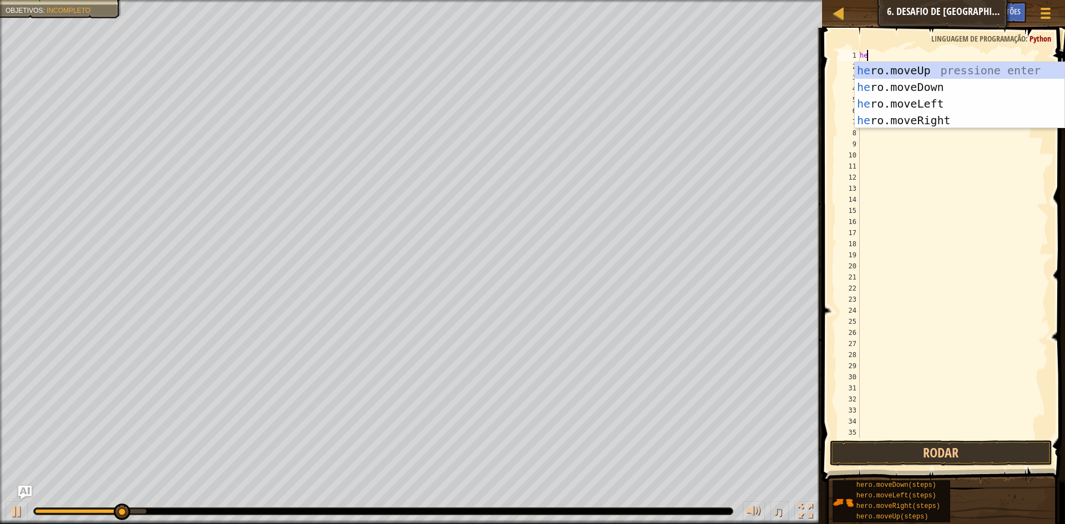
scroll to position [5, 1]
type textarea "hero"
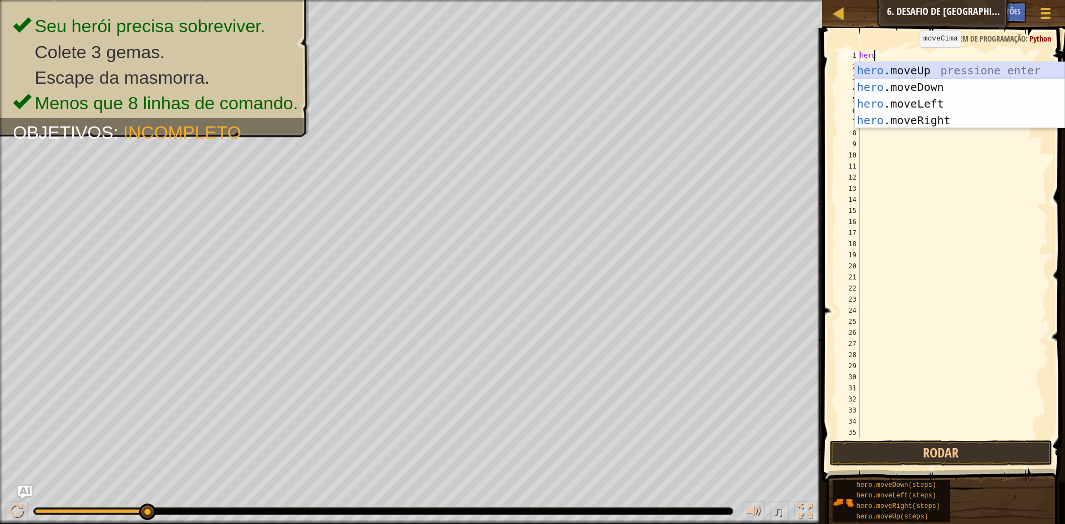
click at [918, 71] on div "hero .moveUp pressione enter hero .moveDown pressione enter hero .moveLeft pres…" at bounding box center [960, 112] width 210 height 100
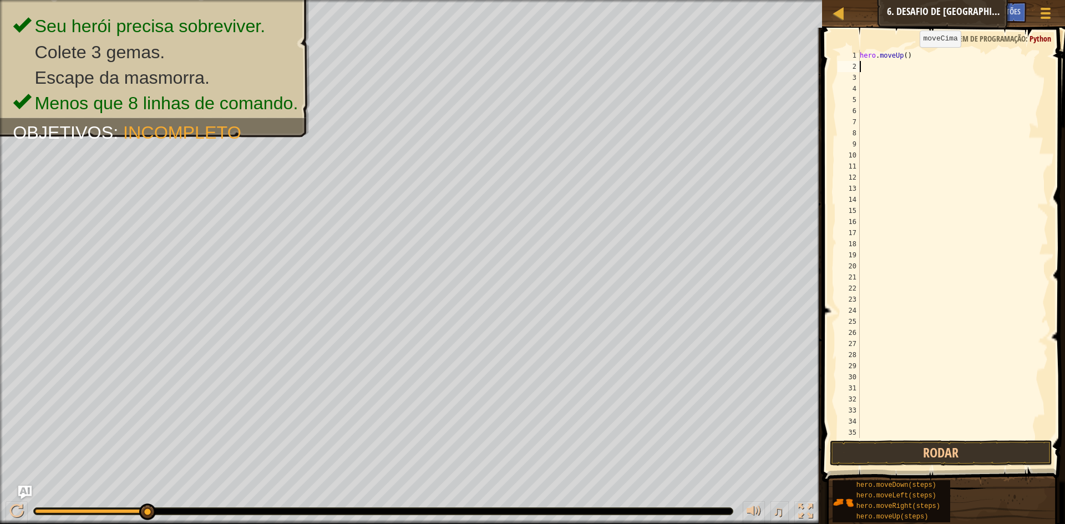
scroll to position [5, 0]
click at [904, 54] on div "hero . moveUp ( )" at bounding box center [949, 255] width 183 height 411
type textarea "hero.moveUp(3)"
click at [866, 66] on div "hero . moveUp ( 3 )" at bounding box center [949, 255] width 183 height 411
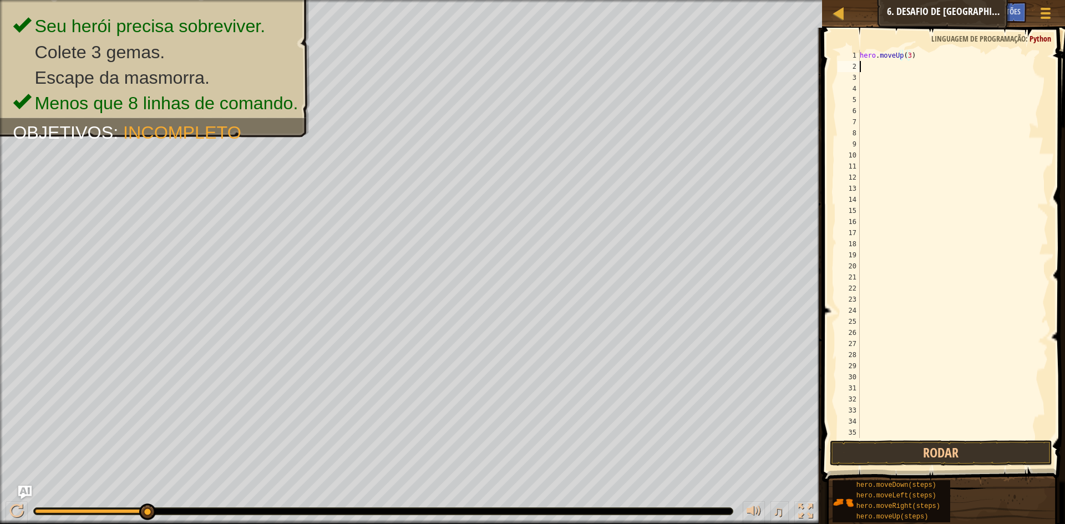
scroll to position [5, 0]
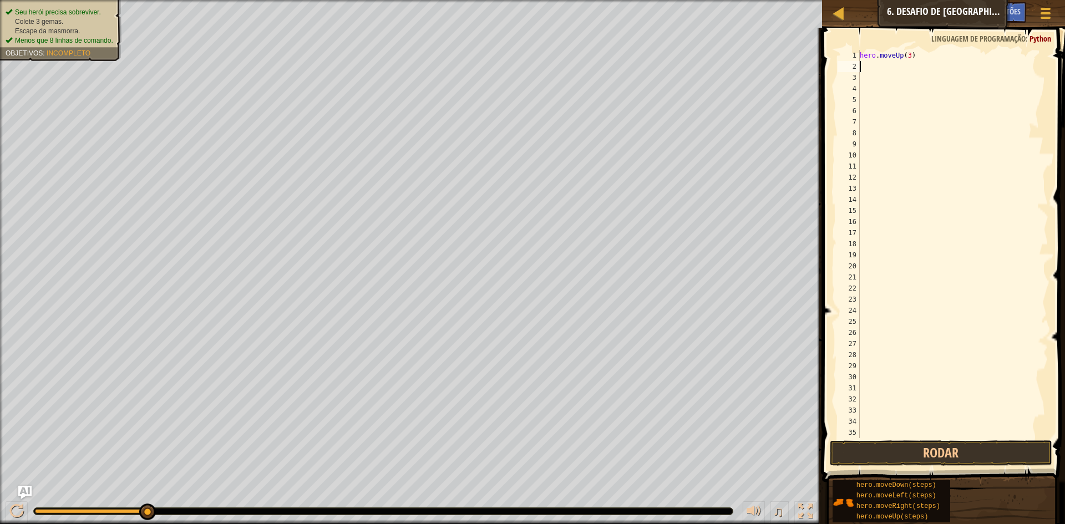
click at [70, 13] on div "Seu herói precisa sobreviver. Colete 3 gemas. Escape da masmorra. Menos que 8 l…" at bounding box center [61, 27] width 110 height 38
click at [54, 11] on ul "Seu herói precisa sobreviver. Colete 3 gemas. Escape da masmorra. Menos que 8 l…" at bounding box center [61, 27] width 110 height 38
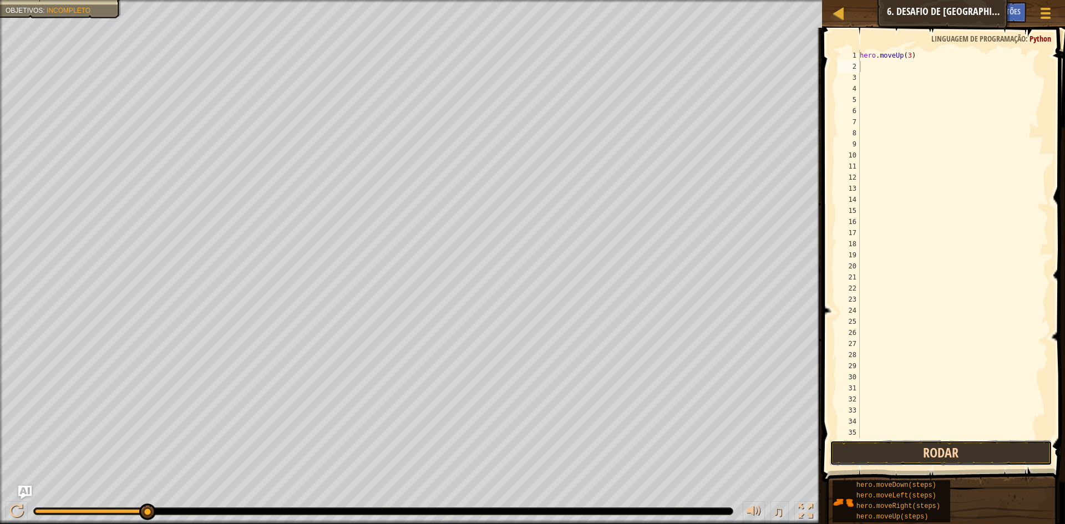
click at [958, 449] on button "Rodar" at bounding box center [941, 454] width 222 height 26
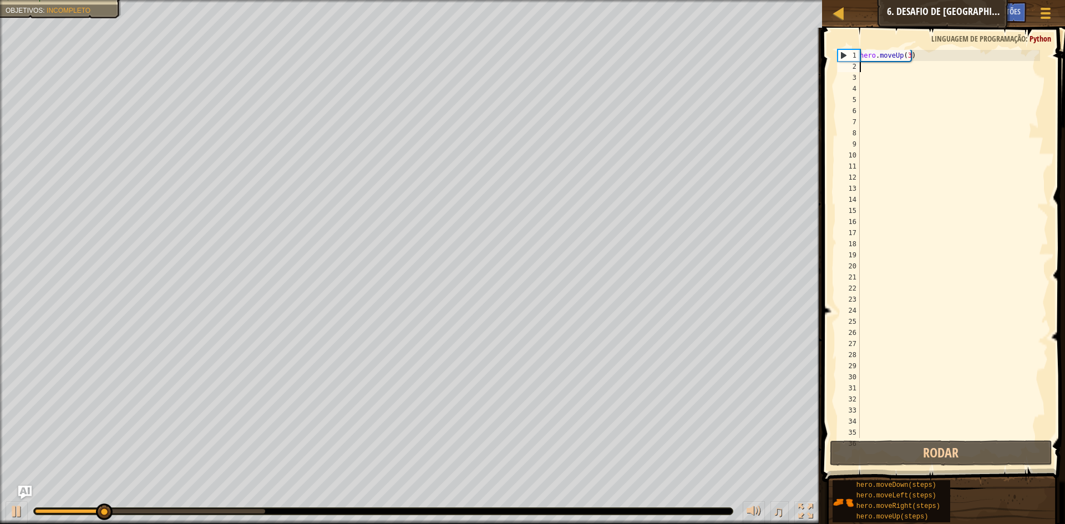
click at [914, 55] on div "hero . moveUp ( 3 )" at bounding box center [949, 255] width 183 height 411
type textarea "hero.moveUp(3)"
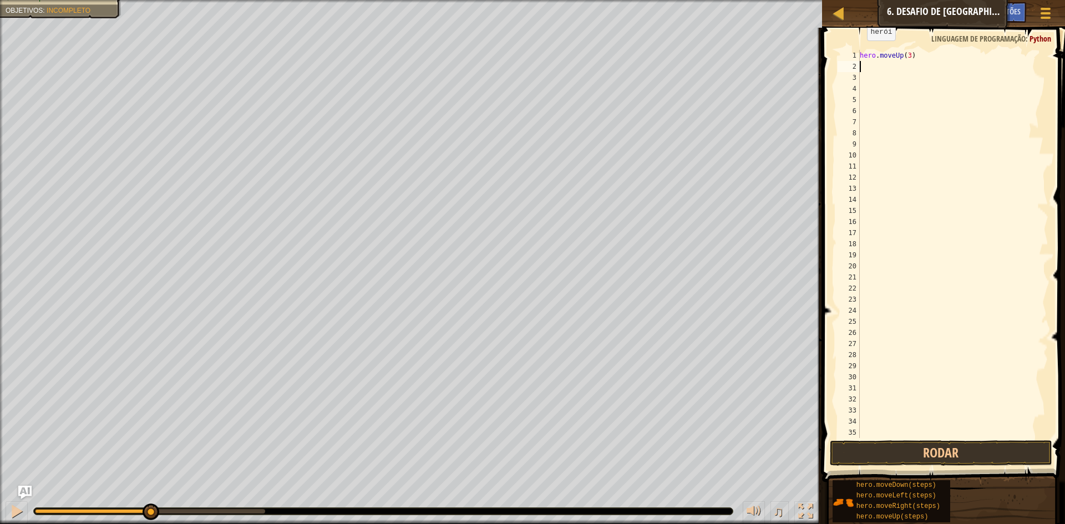
click at [859, 52] on div "1 2 3 4 5 6 7 8 9 10 11 12 13 14 15 16 17 18 19 20 21 22 23 24 25 26 27 28 29 3…" at bounding box center [942, 244] width 213 height 388
type textarea "hero.moveUp(3)"
click at [867, 52] on div "hero . moveUp ( 3 )" at bounding box center [949, 255] width 183 height 411
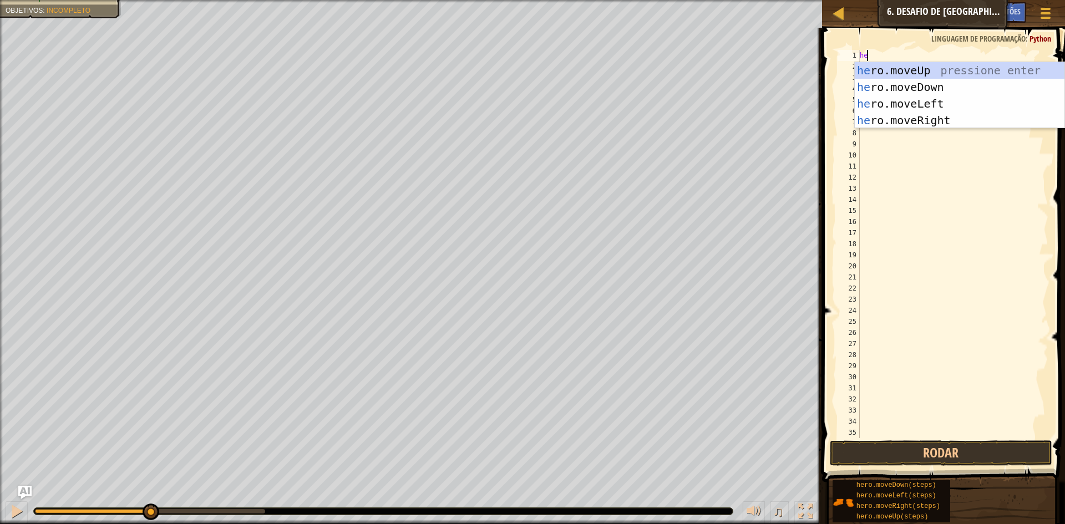
scroll to position [5, 1]
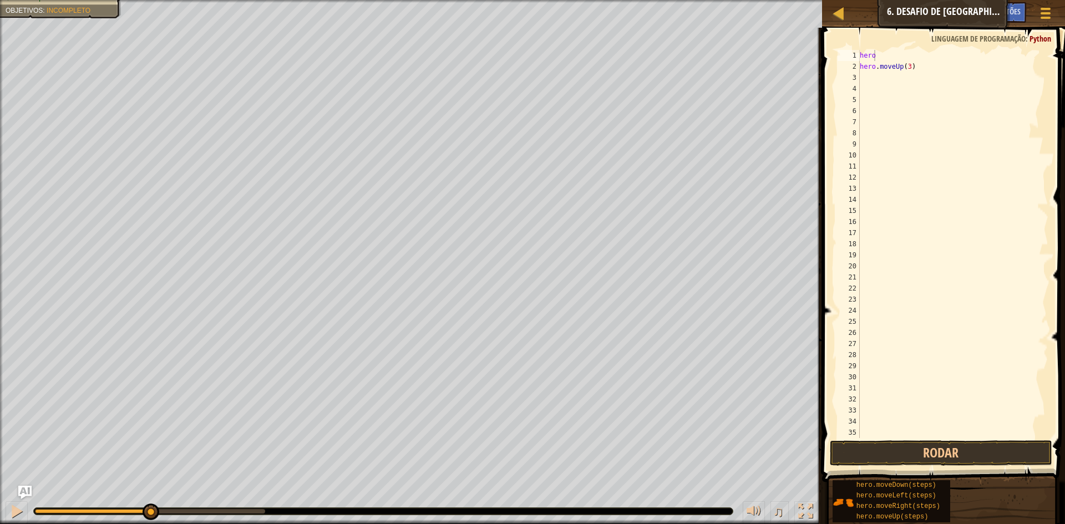
click at [918, 0] on body "Mapa Introdução à Ciência da Computação 6. Desafio de [GEOGRAPHIC_DATA]. Passos…" at bounding box center [532, 0] width 1065 height 0
click at [885, 57] on div "hero hero . moveUp ( 3 )" at bounding box center [949, 255] width 183 height 411
type textarea "hero"
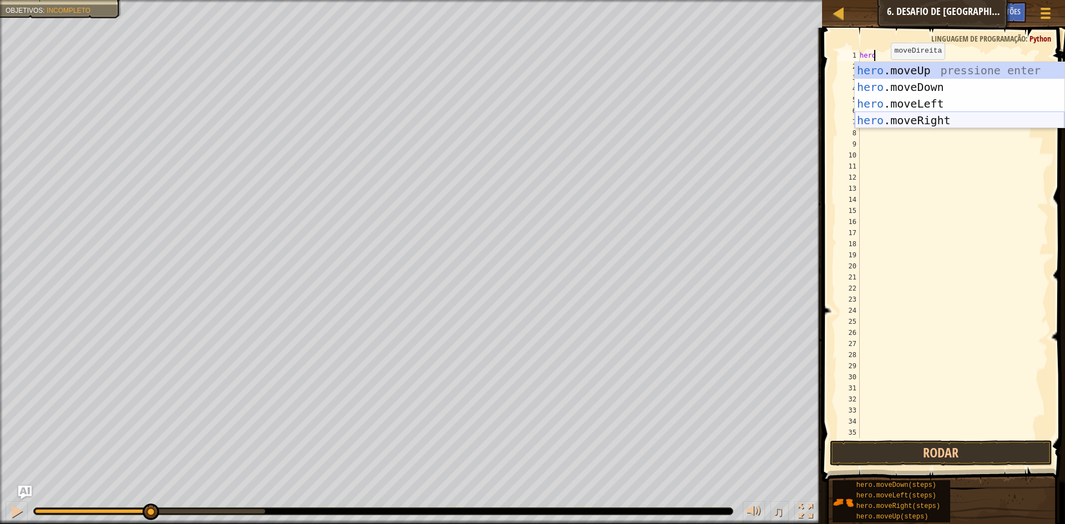
click at [928, 118] on div "hero .moveUp pressione enter hero .moveDown pressione enter hero .moveLeft pres…" at bounding box center [960, 112] width 210 height 100
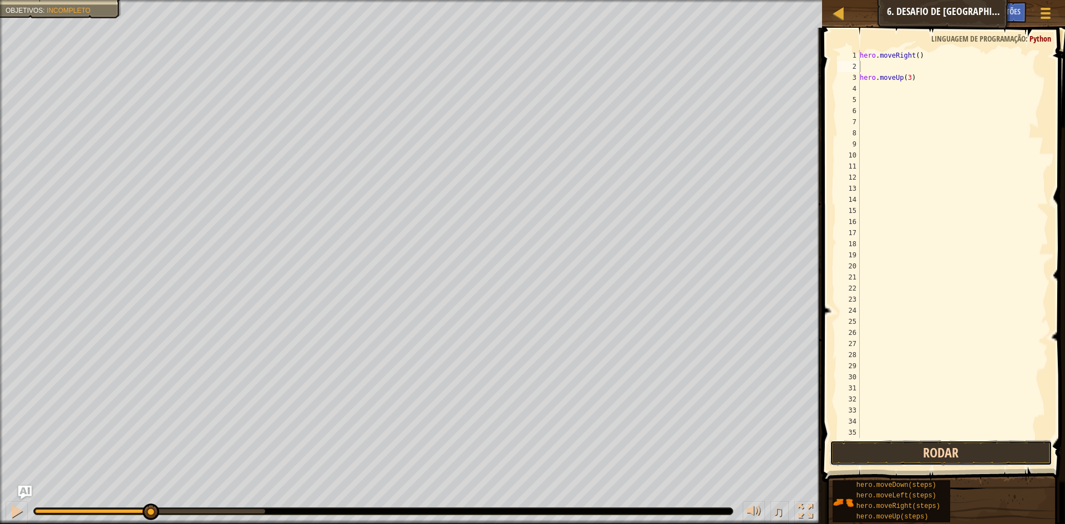
click at [863, 445] on button "Rodar" at bounding box center [941, 454] width 222 height 26
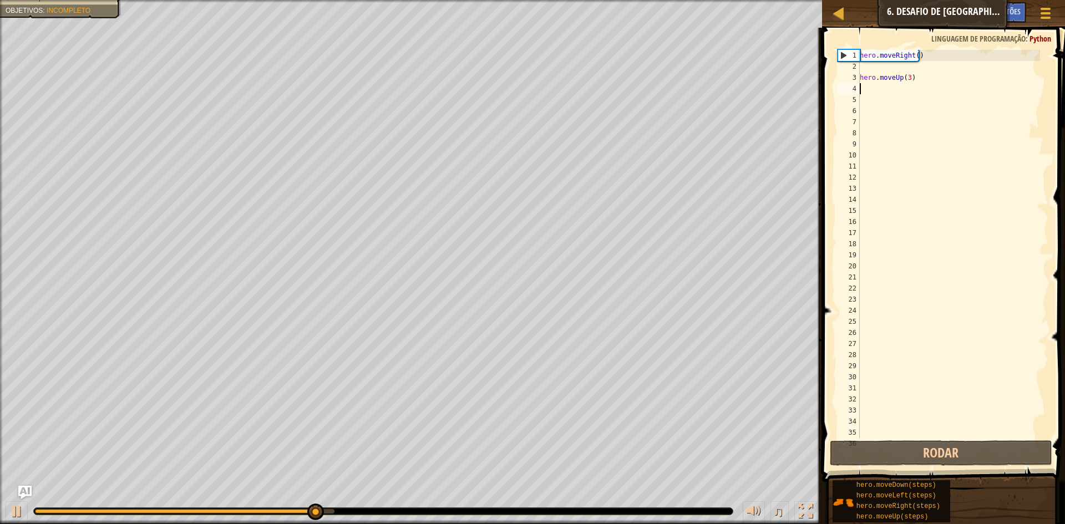
click at [867, 85] on div "hero . moveRight ( ) hero . moveUp ( 3 )" at bounding box center [949, 255] width 183 height 411
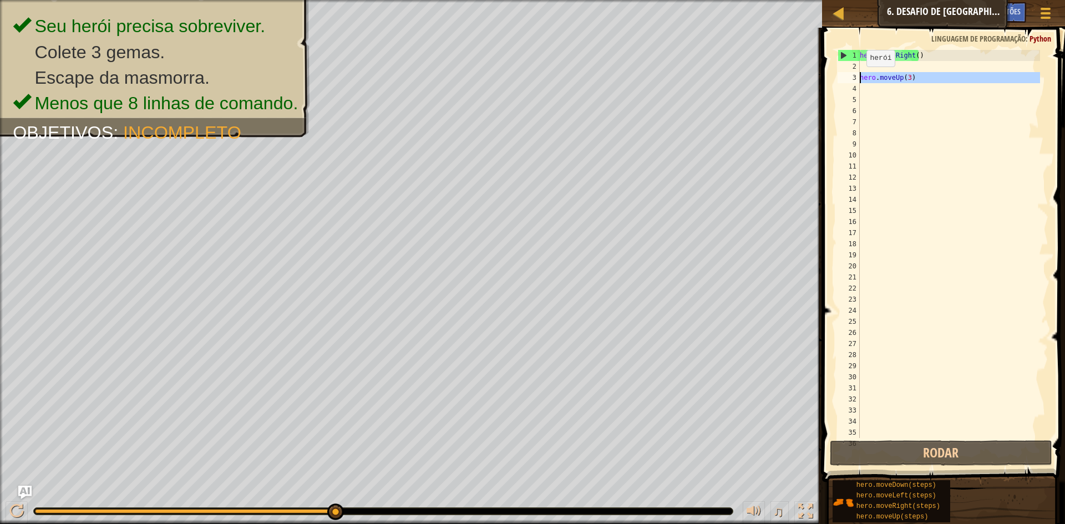
click at [858, 74] on div "3" at bounding box center [849, 77] width 22 height 11
type textarea "hero.moveUp(3)"
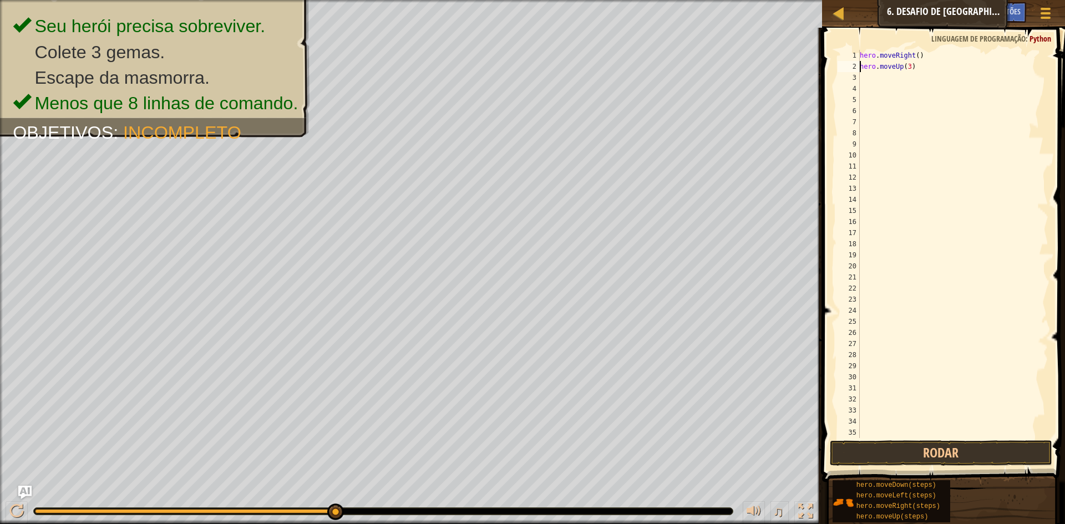
click at [864, 81] on div "hero . moveRight ( ) hero . moveUp ( 3 )" at bounding box center [949, 255] width 183 height 411
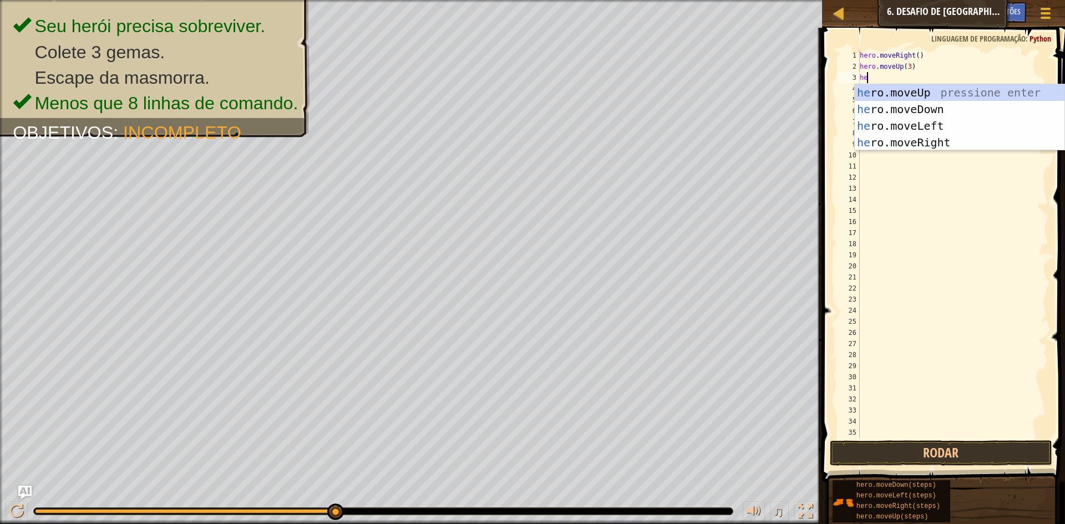
type textarea "her"
click at [895, 143] on div "her o.moveUp pressione enter her o.moveDown pressione enter her o.moveLeft pres…" at bounding box center [960, 134] width 210 height 100
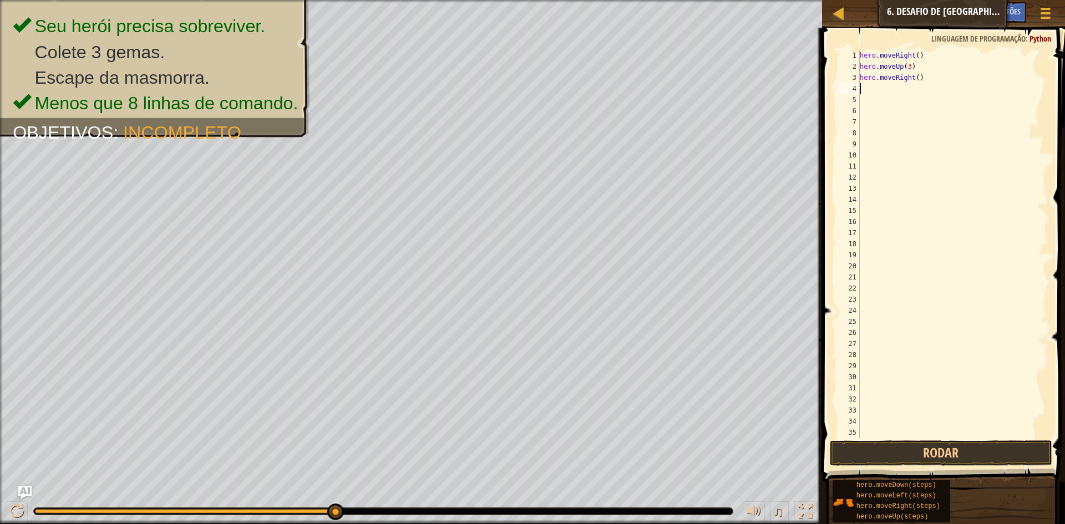
scroll to position [5, 0]
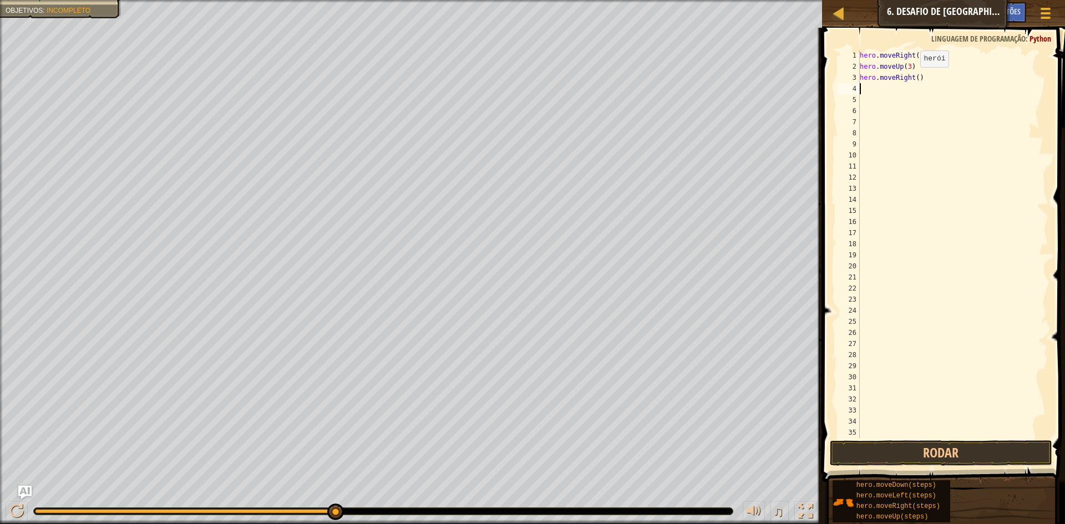
click at [915, 78] on div "hero . moveRight ( ) hero . moveUp ( 3 ) hero . moveRight ( )" at bounding box center [949, 255] width 183 height 411
type textarea "hero.moveRight(2)"
click at [893, 451] on button "Rodar" at bounding box center [941, 454] width 222 height 26
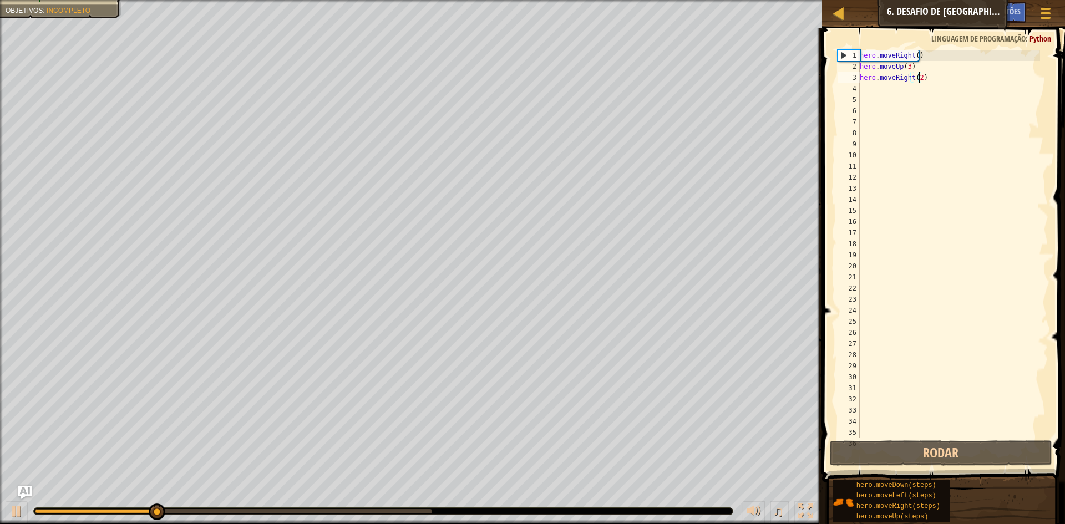
click at [871, 83] on div "hero . moveRight ( ) hero . moveUp ( 3 ) hero . moveRight ( 2 )" at bounding box center [949, 255] width 183 height 411
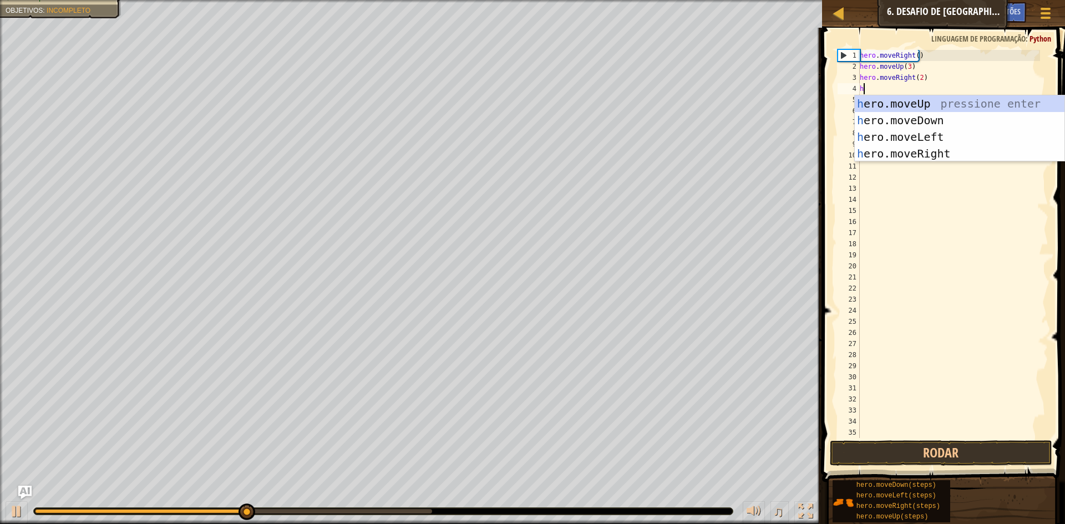
type textarea "her"
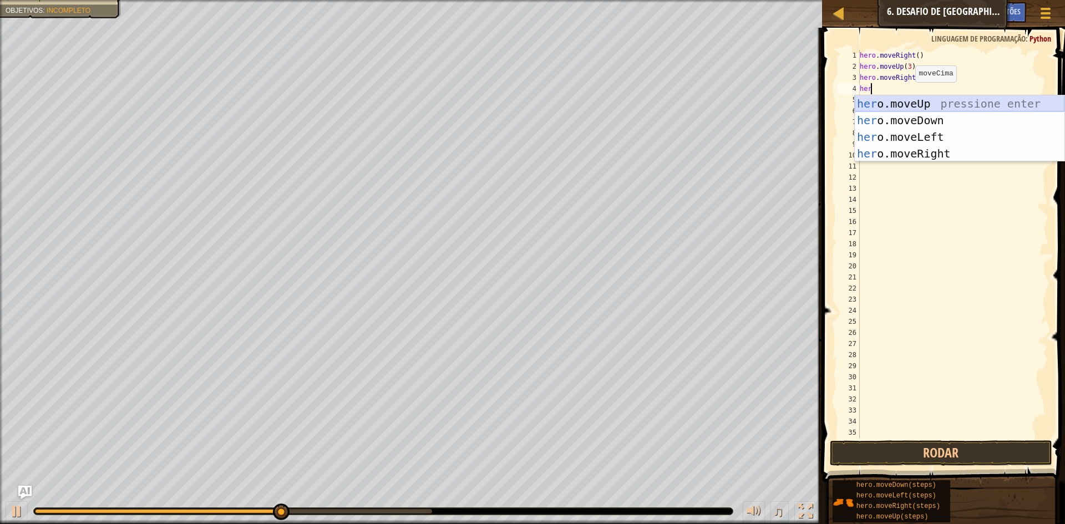
click at [905, 118] on div "her o.moveUp pressione enter her o.moveDown pressione enter her o.moveLeft pres…" at bounding box center [960, 145] width 210 height 100
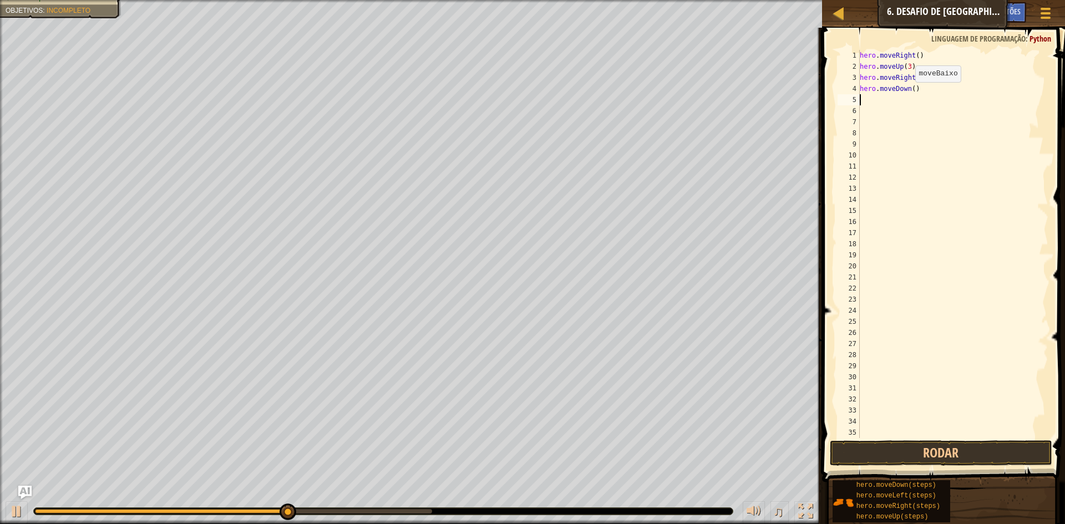
scroll to position [5, 0]
click at [909, 92] on div "hero . moveRight ( ) hero . moveUp ( 3 ) hero . moveRight ( 2 ) hero . moveDown…" at bounding box center [949, 255] width 183 height 411
click at [911, 90] on div "hero . moveRight ( ) hero . moveUp ( 3 ) hero . moveRight ( 2 ) hero . moveDown…" at bounding box center [949, 255] width 183 height 411
type textarea "hero.moveDown(3)"
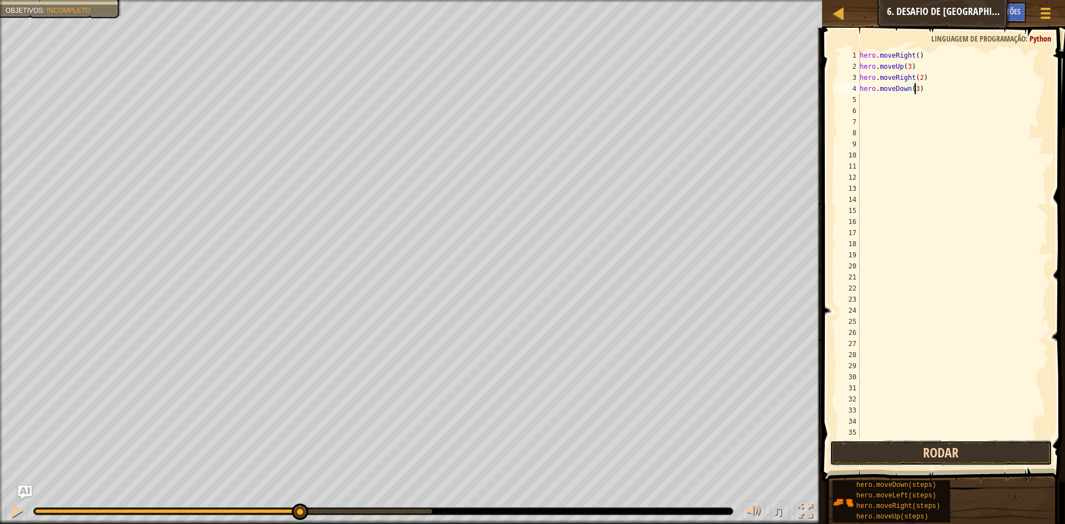
click at [877, 447] on button "Rodar" at bounding box center [941, 454] width 222 height 26
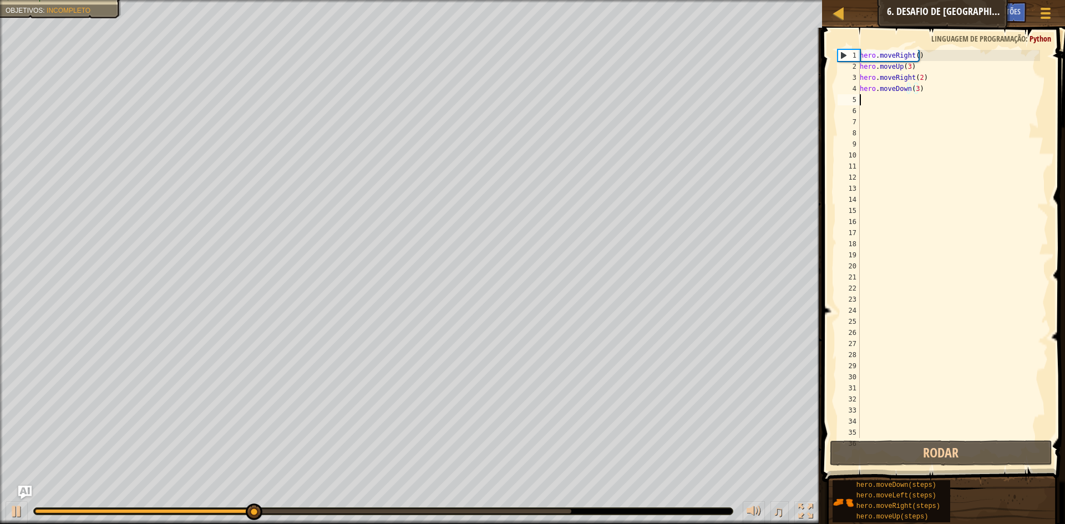
click at [866, 95] on div "hero . moveRight ( ) hero . moveUp ( 3 ) hero . moveRight ( 2 ) hero . moveDown…" at bounding box center [949, 255] width 183 height 411
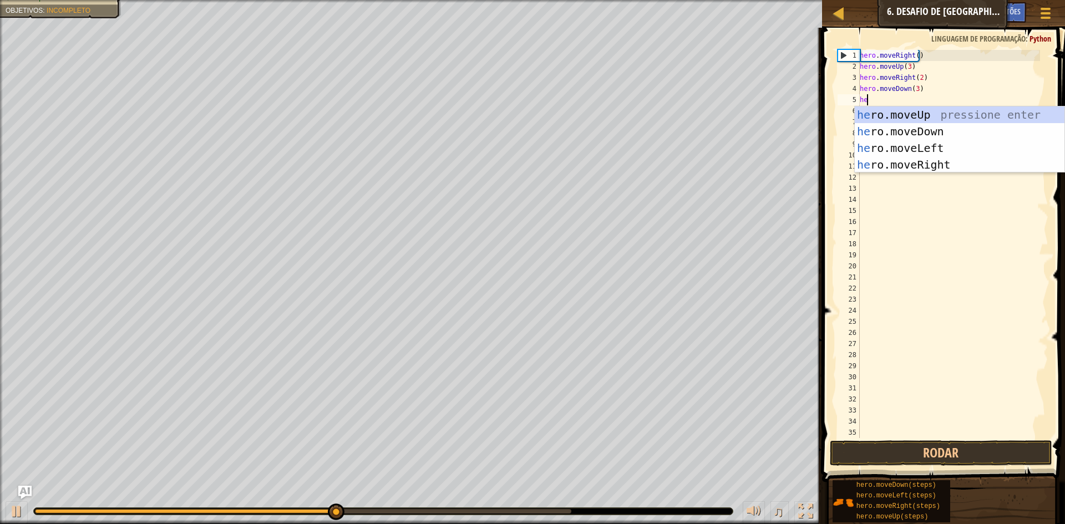
scroll to position [5, 1]
type textarea "hero"
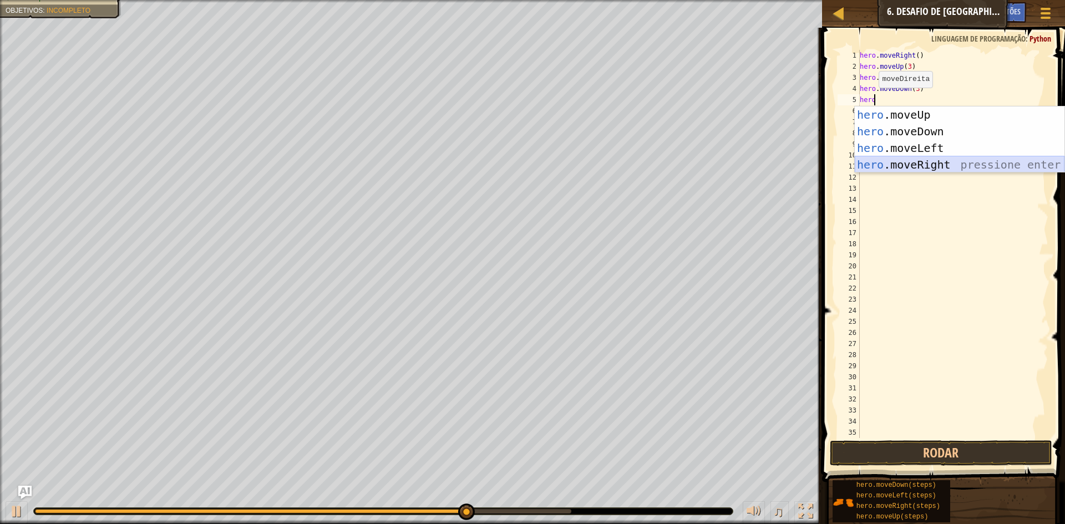
click at [922, 162] on div "hero .moveUp pressione enter hero .moveDown pressione enter hero .moveLeft pres…" at bounding box center [960, 157] width 210 height 100
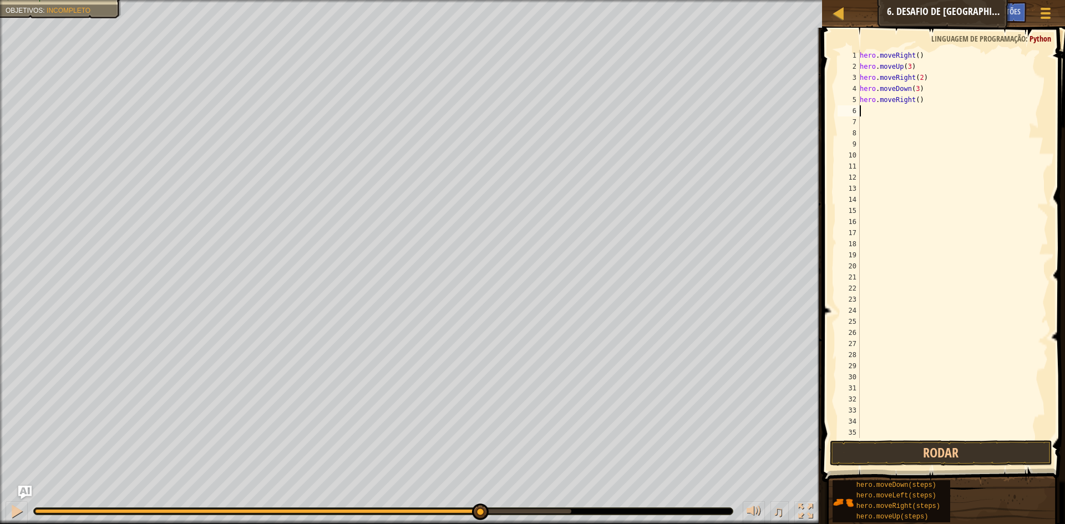
click at [868, 114] on div "hero . moveRight ( ) hero . moveUp ( 3 ) hero . moveRight ( 2 ) hero . moveDown…" at bounding box center [949, 255] width 183 height 411
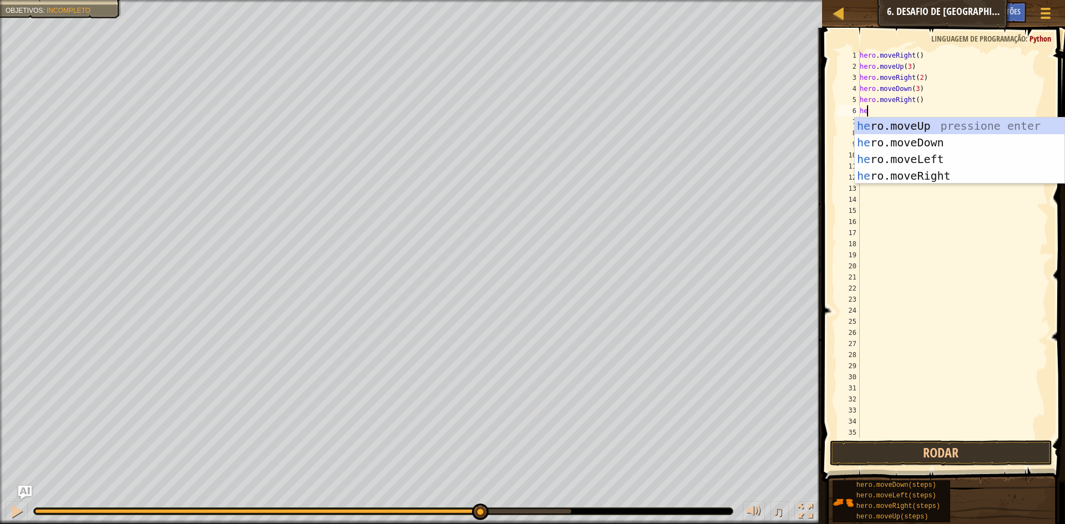
type textarea "her"
click at [905, 121] on div "her o.moveUp pressione enter her o.moveDown pressione enter her o.moveLeft pres…" at bounding box center [960, 168] width 210 height 100
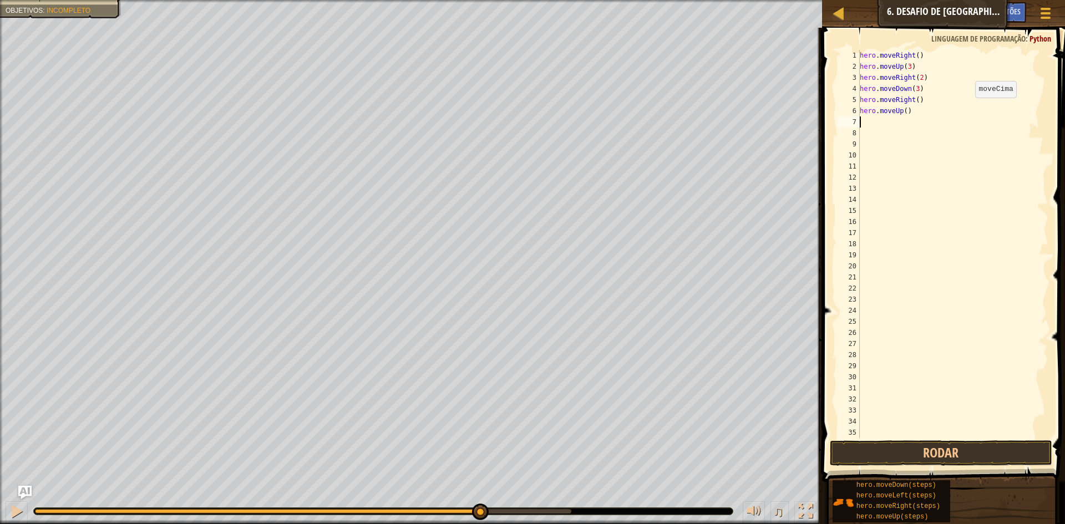
scroll to position [5, 0]
click at [902, 110] on div "hero . moveRight ( ) hero . moveUp ( 3 ) hero . moveRight ( 2 ) hero . moveDown…" at bounding box center [949, 255] width 183 height 411
click at [905, 110] on div "hero . moveRight ( ) hero . moveUp ( 3 ) hero . moveRight ( 2 ) hero . moveDown…" at bounding box center [949, 255] width 183 height 411
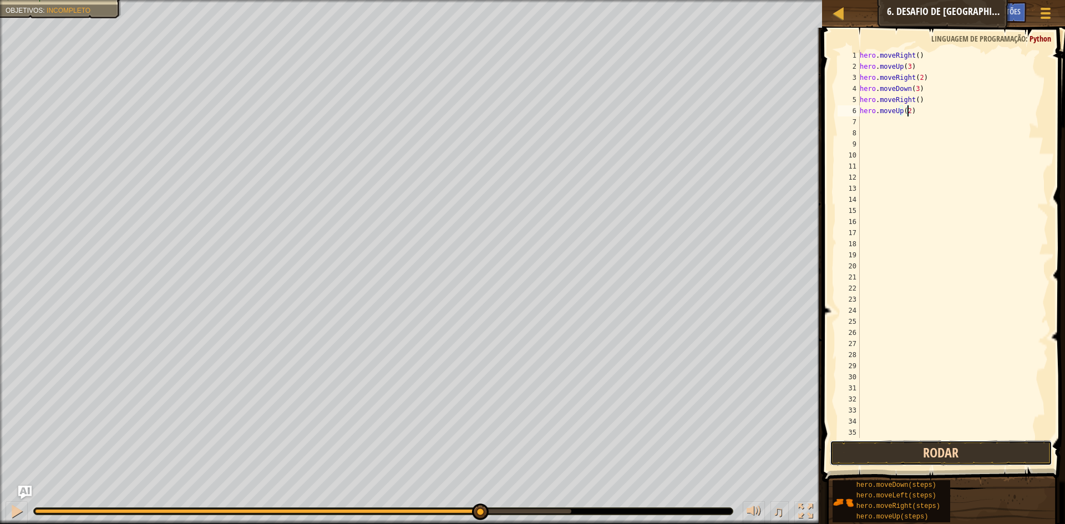
click at [955, 448] on button "Rodar" at bounding box center [941, 454] width 222 height 26
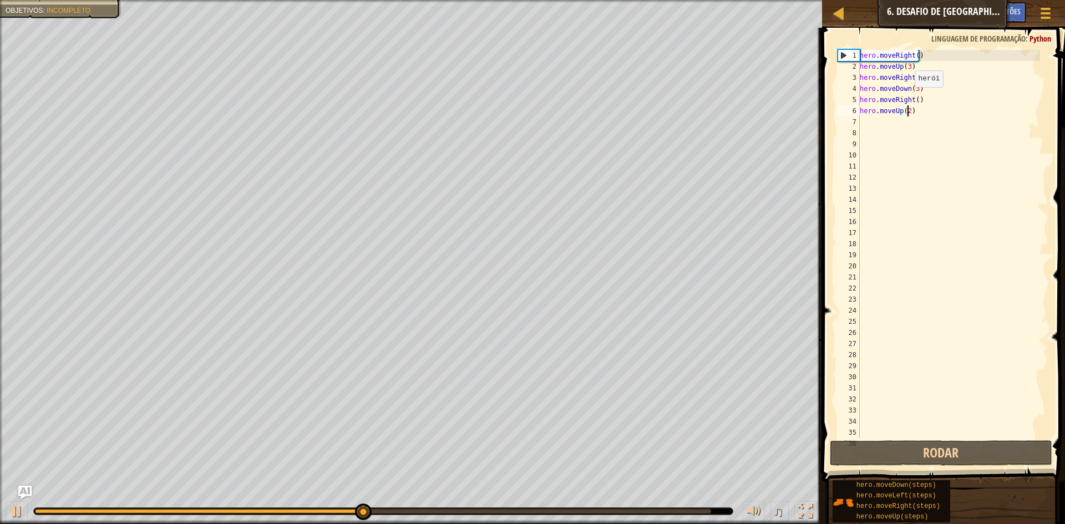
click at [909, 98] on div "hero . moveRight ( ) hero . moveUp ( 3 ) hero . moveRight ( 2 ) hero . moveDown…" at bounding box center [949, 255] width 183 height 411
type textarea "hero.moveRight()"
click at [913, 98] on div "hero . moveRight ( ) hero . moveUp ( 3 ) hero . moveRight ( 2 ) hero . moveDown…" at bounding box center [949, 255] width 183 height 411
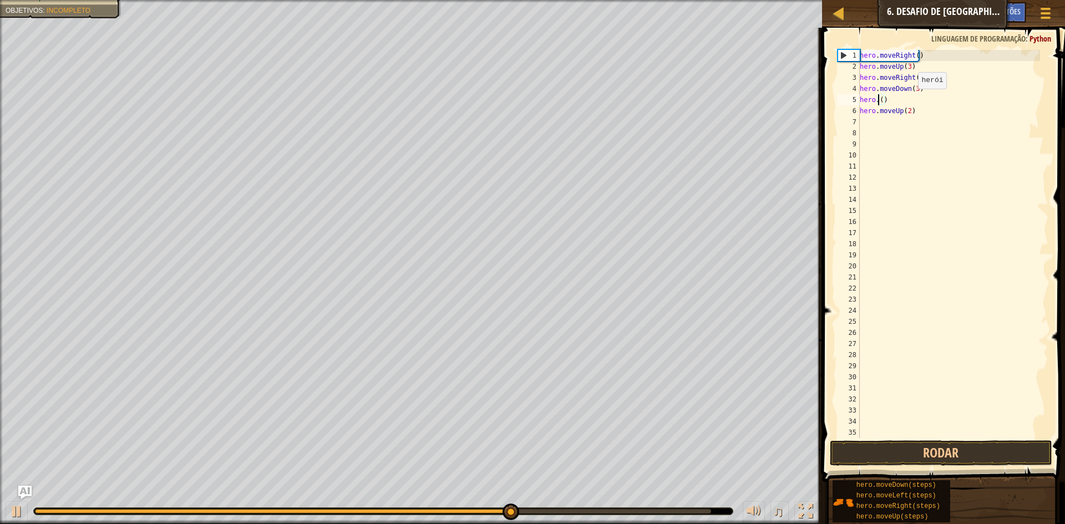
scroll to position [5, 1]
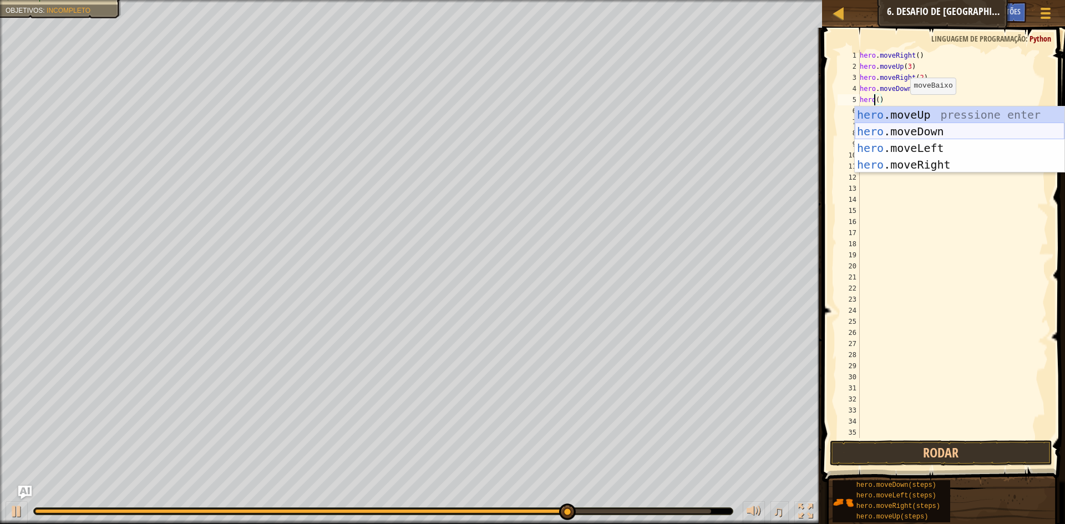
click at [909, 138] on div "hero .moveUp pressione enter hero .moveDown pressione enter hero .moveLeft pres…" at bounding box center [960, 157] width 210 height 100
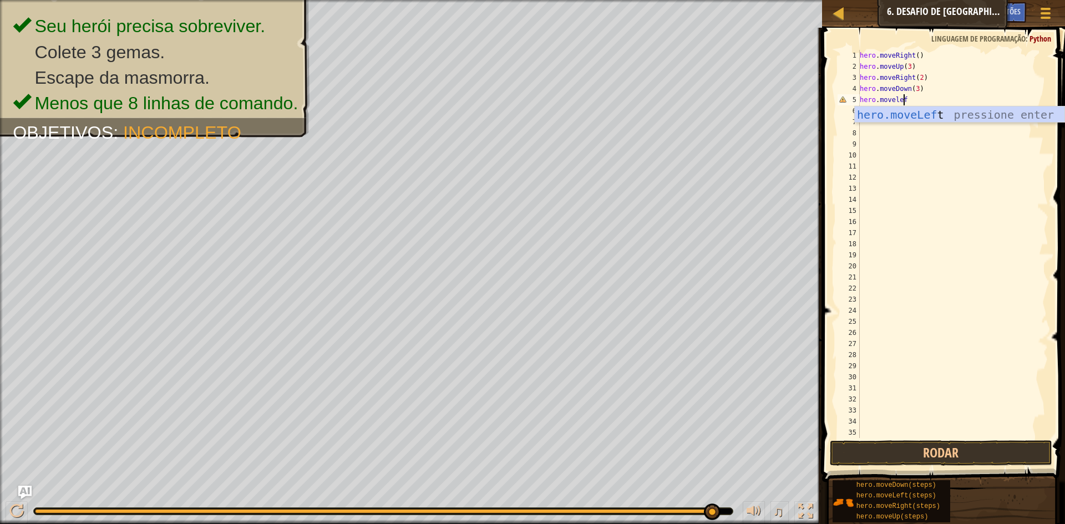
scroll to position [5, 3]
type textarea "hero.moveleft"
click at [918, 111] on div "hero.moveLeft pressione enter" at bounding box center [960, 132] width 210 height 50
type textarea "hero.moveLeft()"
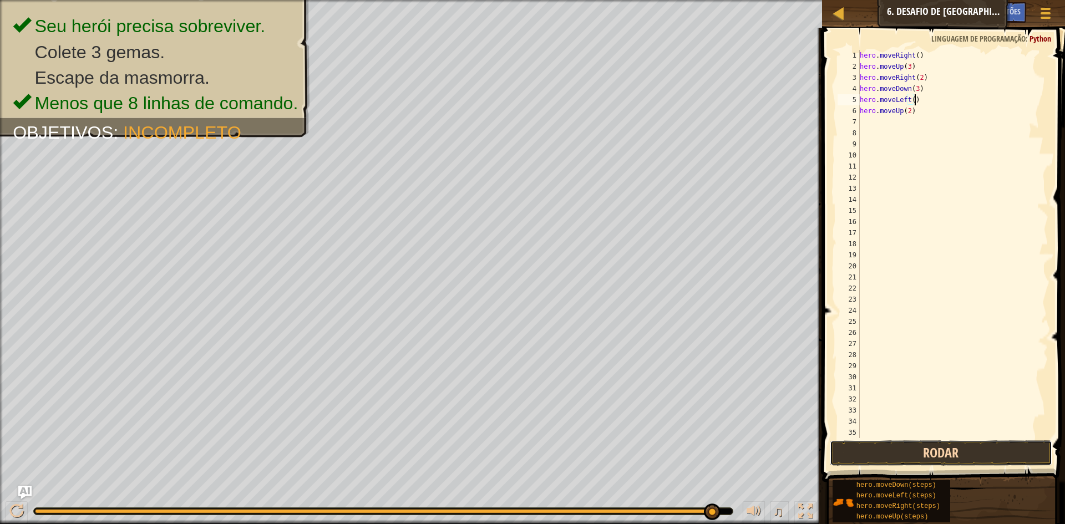
click at [932, 457] on button "Rodar" at bounding box center [941, 454] width 222 height 26
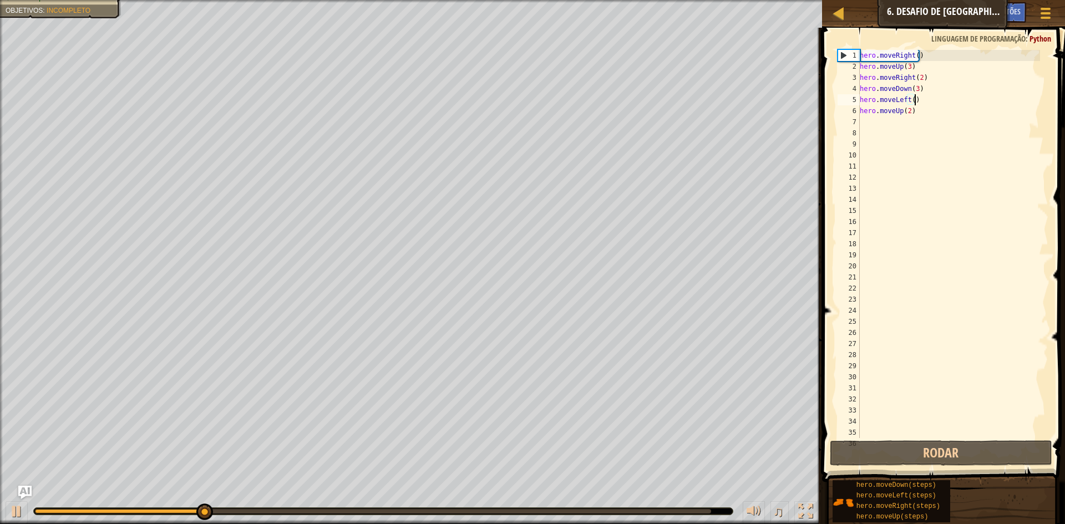
click at [860, 118] on div "hero . moveRight ( ) hero . moveUp ( 3 ) hero . moveRight ( 2 ) hero . moveDown…" at bounding box center [949, 255] width 183 height 411
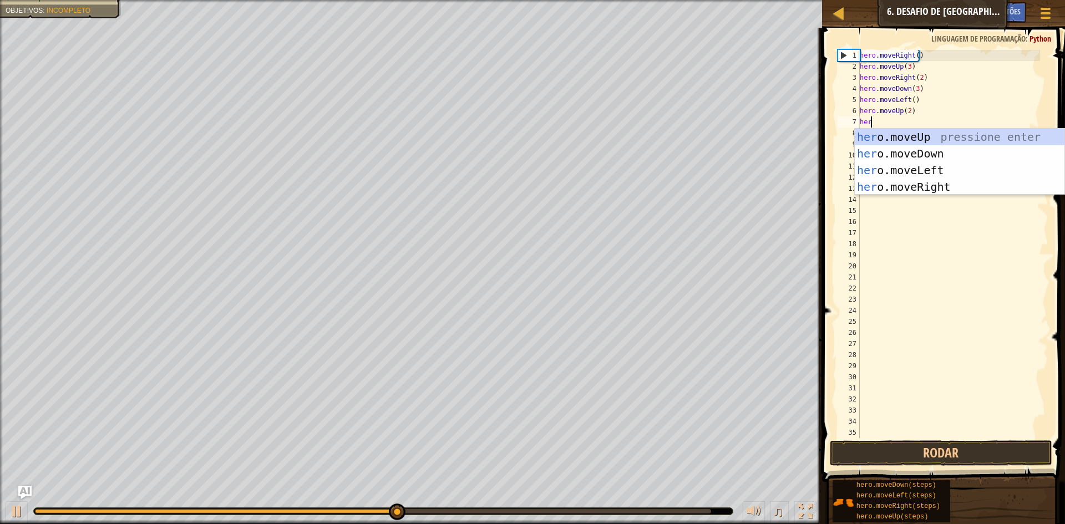
scroll to position [5, 1]
type textarea "hero"
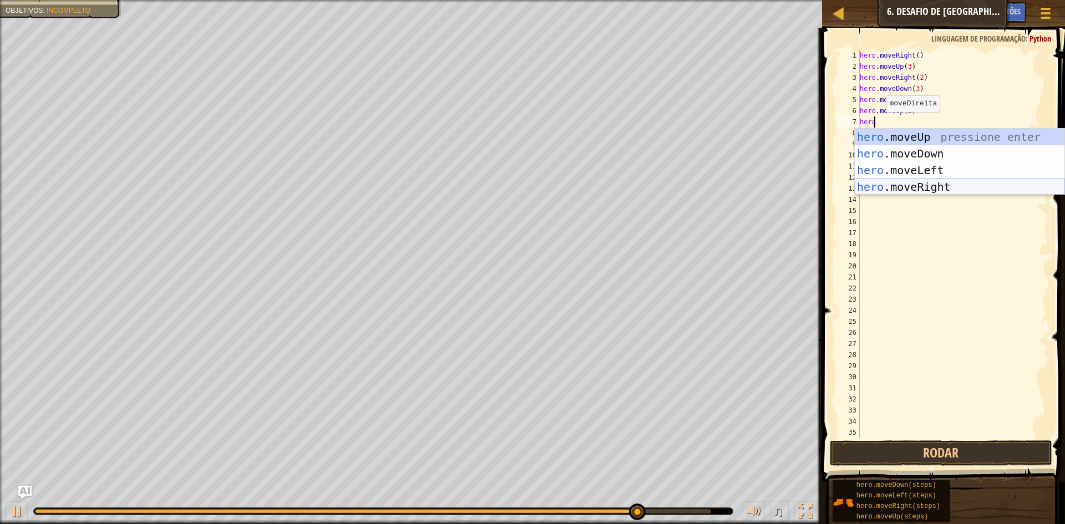
click at [905, 185] on div "hero .moveUp pressione enter hero .moveDown pressione enter hero .moveLeft pres…" at bounding box center [960, 179] width 210 height 100
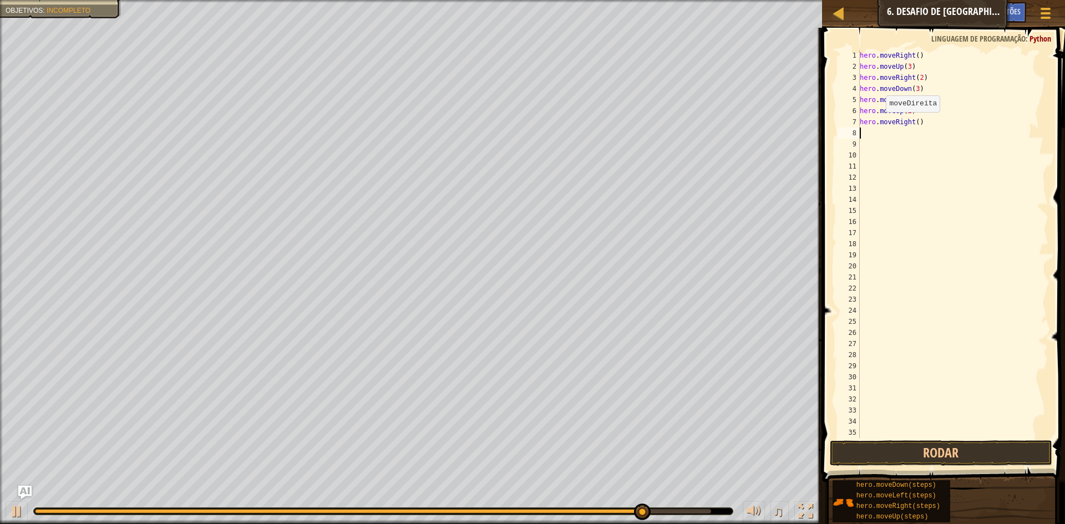
scroll to position [5, 0]
click at [913, 121] on div "hero . moveRight ( ) hero . moveUp ( 3 ) hero . moveRight ( 2 ) hero . moveDown…" at bounding box center [949, 255] width 183 height 411
click at [913, 124] on div "hero . moveRight ( ) hero . moveUp ( 3 ) hero . moveRight ( 2 ) hero . moveDown…" at bounding box center [949, 255] width 183 height 411
click at [914, 123] on div "hero . moveRight ( ) hero . moveUp ( 3 ) hero . moveRight ( 2 ) hero . moveDown…" at bounding box center [949, 255] width 183 height 411
click at [910, 120] on div "hero . moveRight ( ) hero . moveUp ( 3 ) hero . moveRight ( 2 ) hero . moveDown…" at bounding box center [949, 244] width 183 height 388
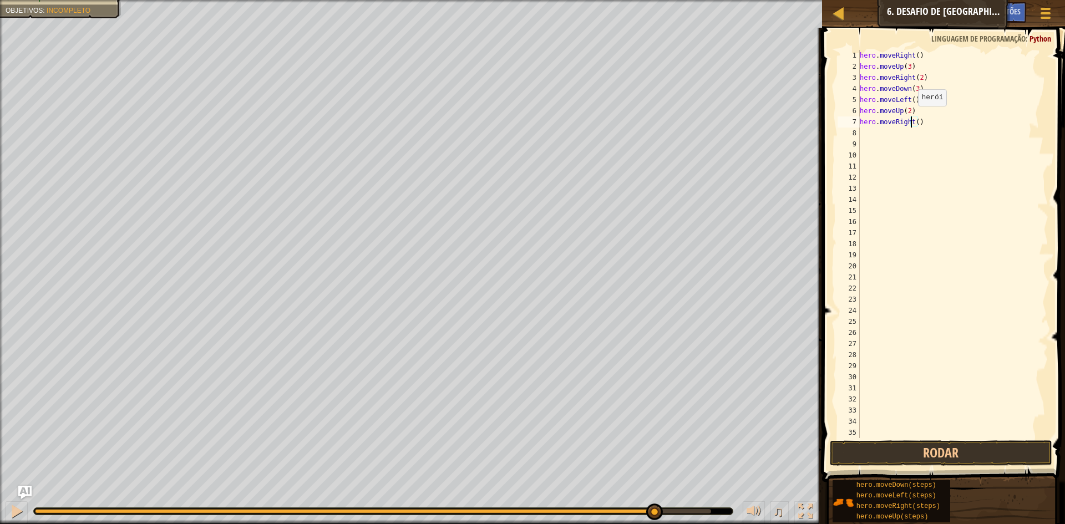
click at [913, 117] on div "hero . moveRight ( ) hero . moveUp ( 3 ) hero . moveRight ( 2 ) hero . moveDown…" at bounding box center [949, 255] width 183 height 411
click at [913, 125] on div "hero . moveRight ( ) hero . moveUp ( 3 ) hero . moveRight ( 2 ) hero . moveDown…" at bounding box center [949, 255] width 183 height 411
click at [915, 121] on div "hero . moveRight ( ) hero . moveUp ( 3 ) hero . moveRight ( 2 ) hero . moveDown…" at bounding box center [949, 255] width 183 height 411
type textarea "hero.moveRight(3)"
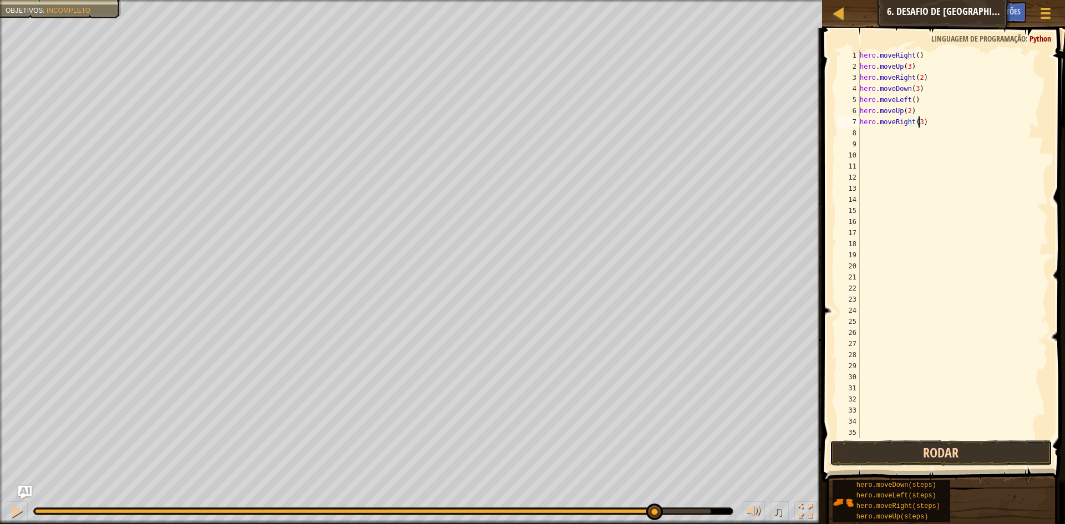
click at [928, 446] on button "Rodar" at bounding box center [941, 454] width 222 height 26
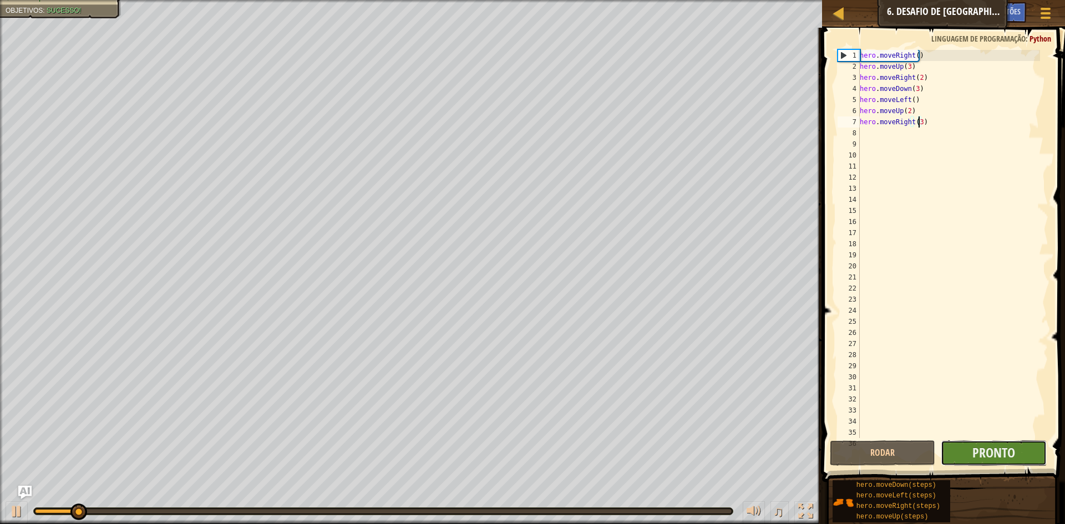
click at [967, 449] on button "Pronto" at bounding box center [994, 454] width 106 height 26
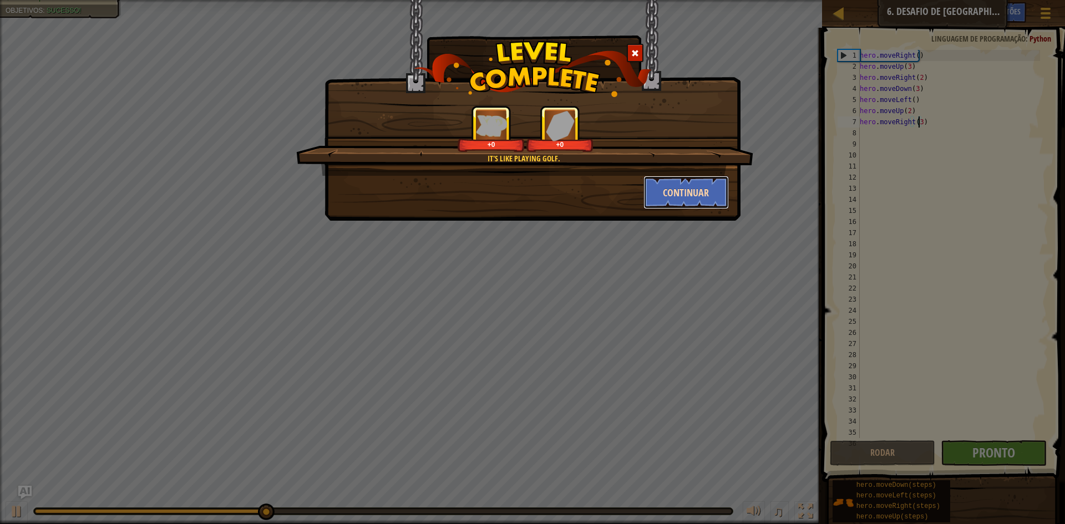
click at [668, 186] on button "Continuar" at bounding box center [687, 192] width 86 height 33
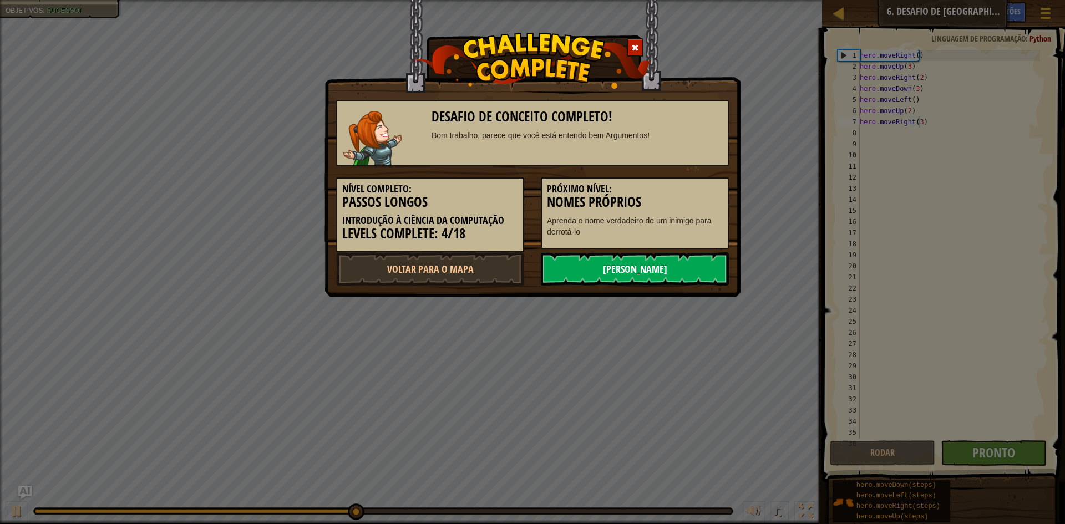
click at [636, 270] on link "[PERSON_NAME]" at bounding box center [635, 268] width 188 height 33
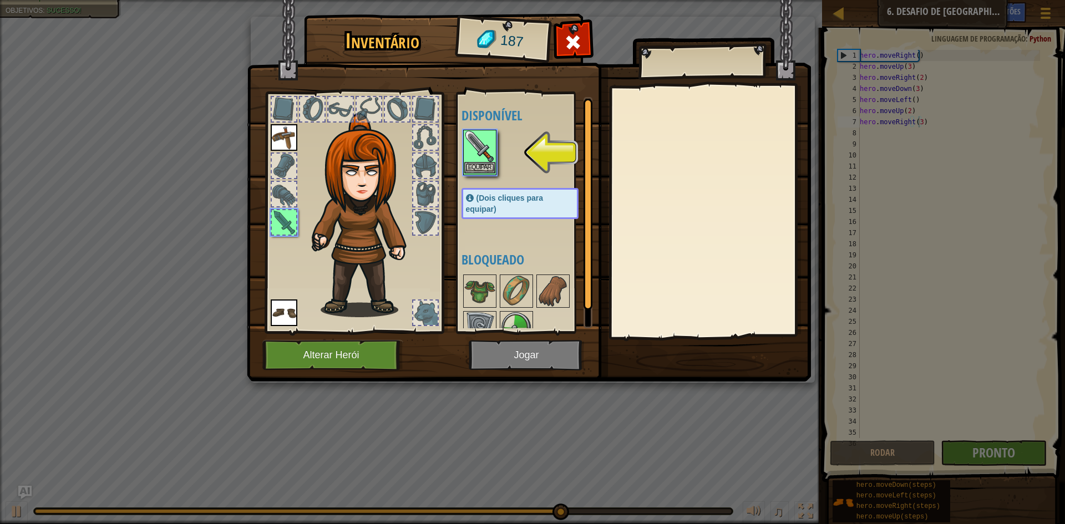
click at [469, 162] on div "Equipar" at bounding box center [479, 152] width 33 height 45
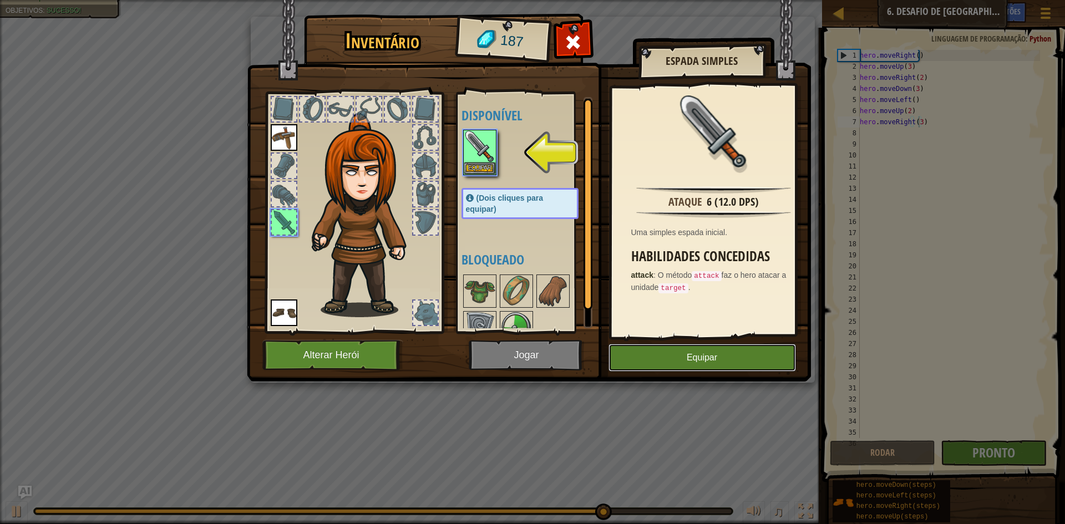
click at [640, 355] on button "Equipar" at bounding box center [703, 358] width 188 height 28
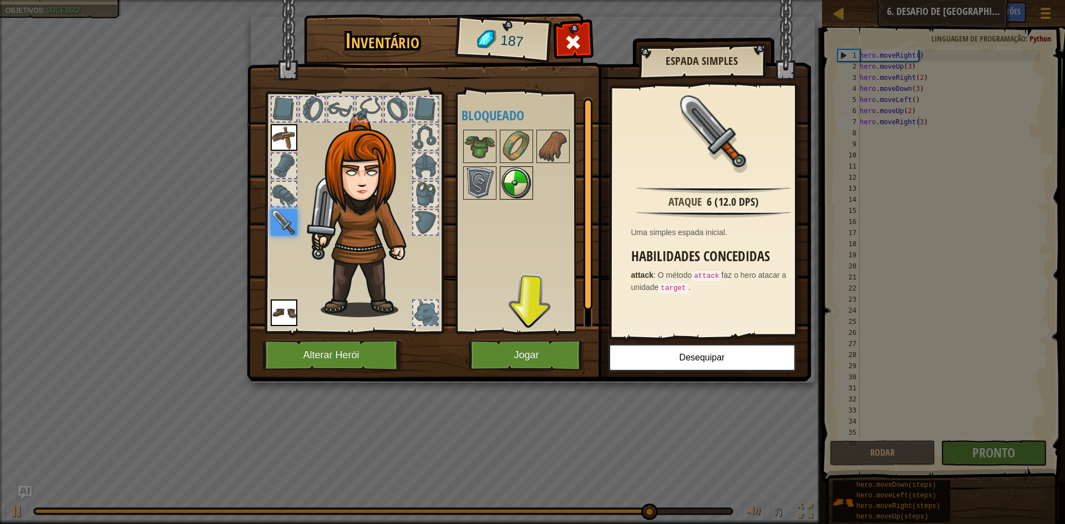
click at [518, 183] on img at bounding box center [516, 183] width 31 height 31
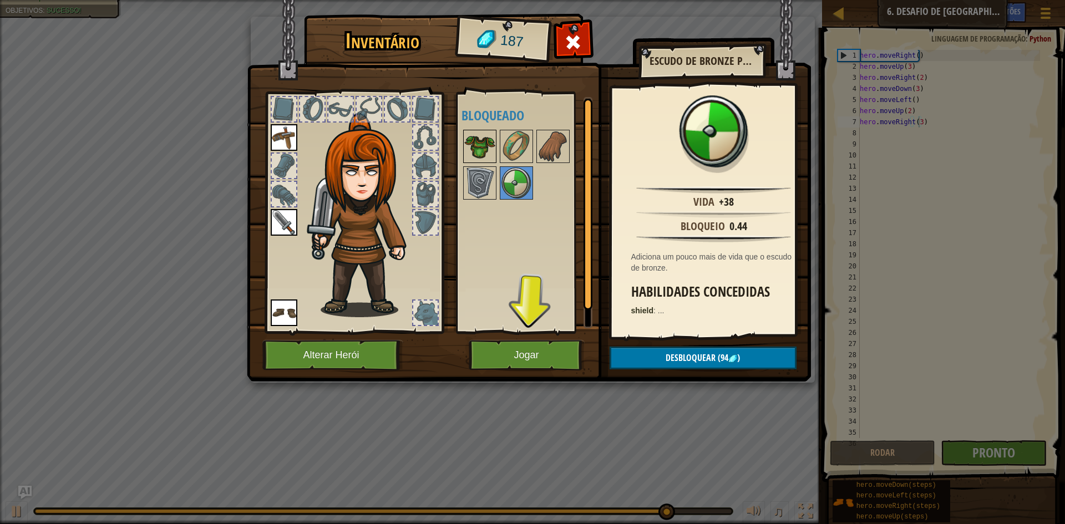
click at [493, 147] on img at bounding box center [479, 146] width 31 height 31
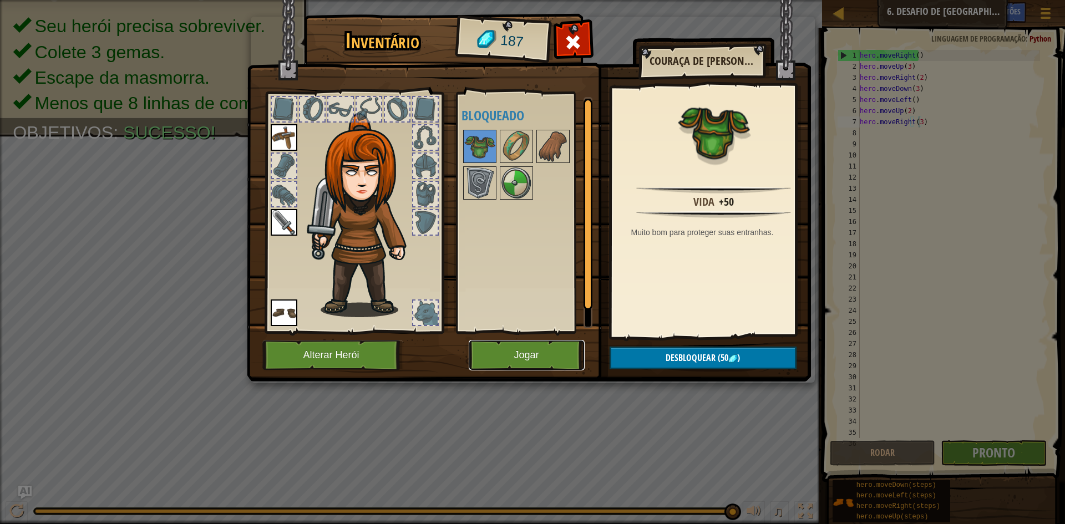
click at [532, 351] on button "Jogar" at bounding box center [527, 355] width 116 height 31
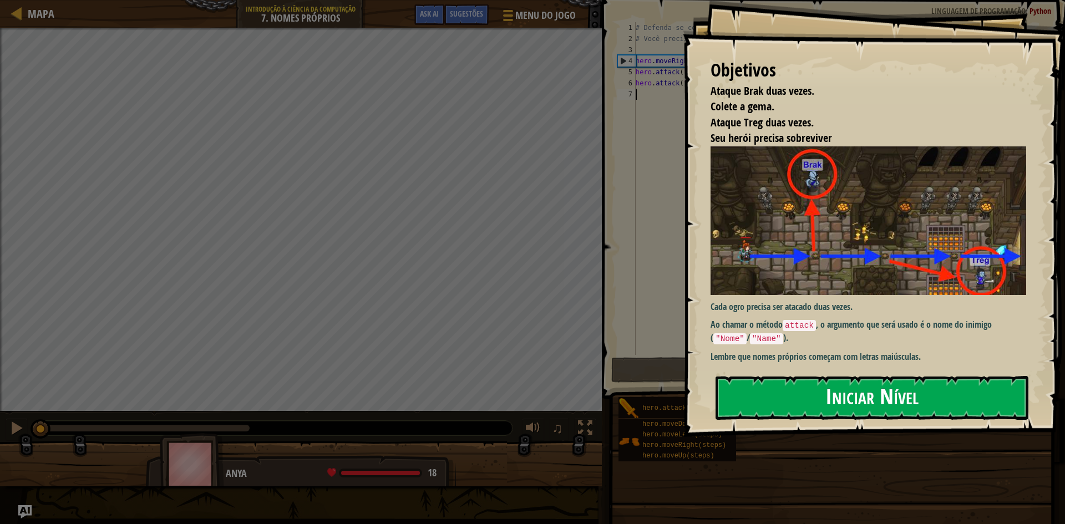
click at [747, 386] on button "Iniciar Nível" at bounding box center [872, 398] width 313 height 44
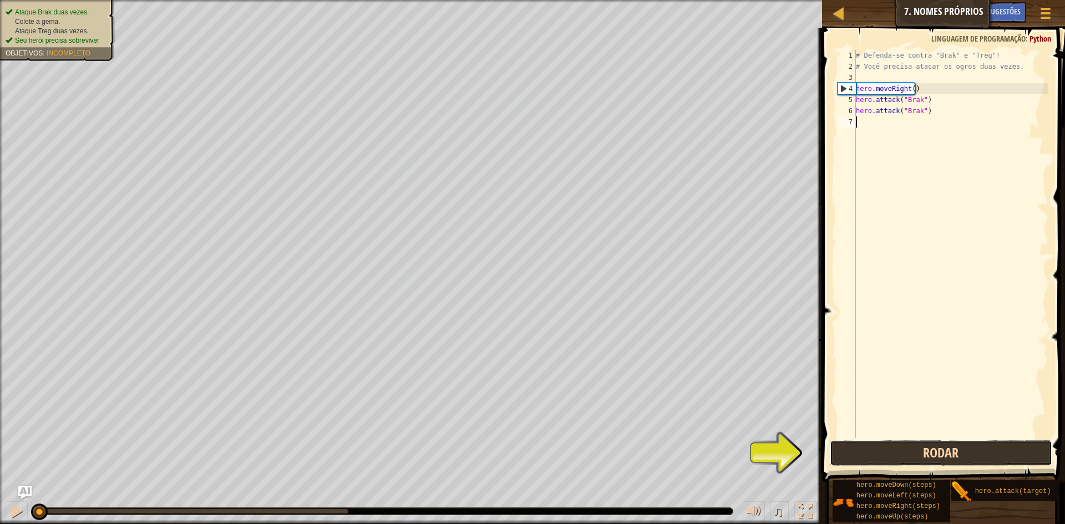
click at [938, 462] on button "Rodar" at bounding box center [941, 454] width 222 height 26
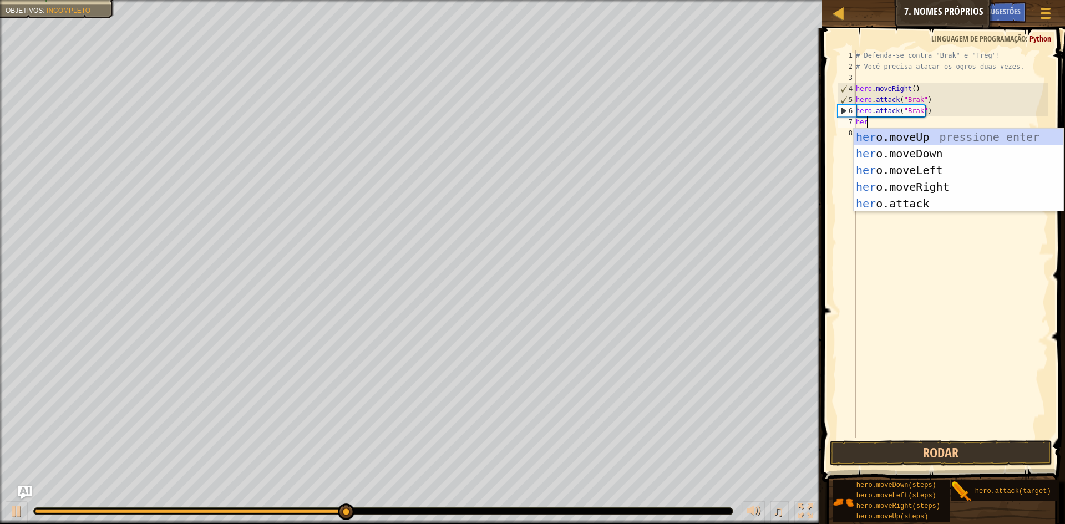
scroll to position [5, 1]
type textarea "hero"
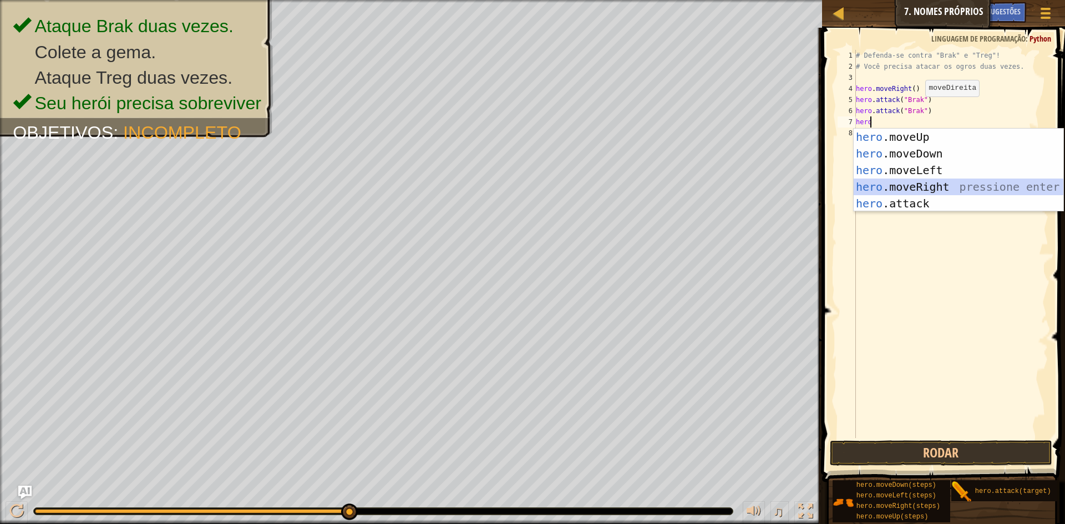
click at [918, 180] on div "hero .moveUp pressione enter hero .moveDown pressione enter hero .moveLeft pres…" at bounding box center [959, 187] width 210 height 117
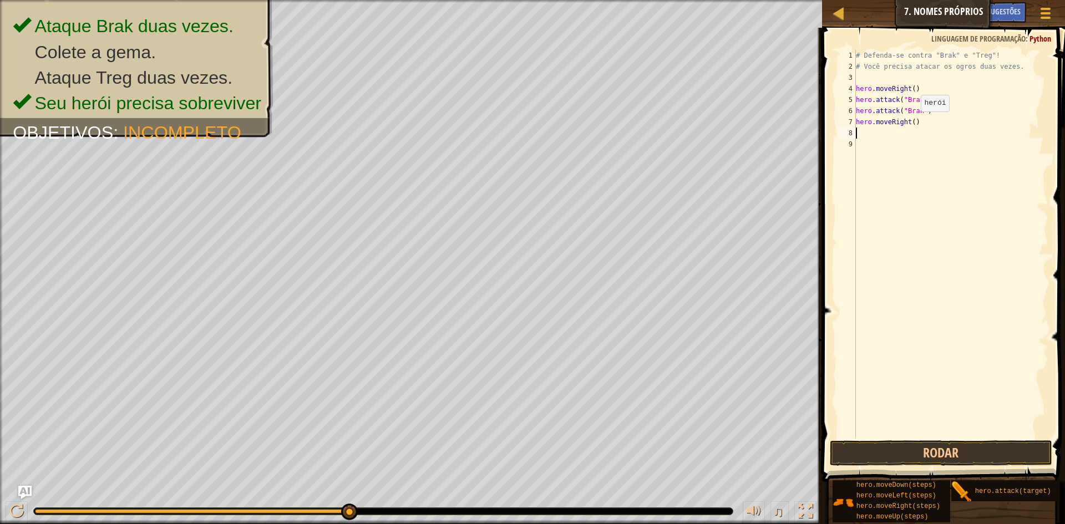
click at [911, 123] on div "# Defenda-se contra "Brak" e "Treg"! # Você precisa atacar os ogros duas vezes.…" at bounding box center [951, 255] width 195 height 411
type textarea "hero.moveRight(2)"
click at [858, 444] on button "Rodar" at bounding box center [941, 454] width 222 height 26
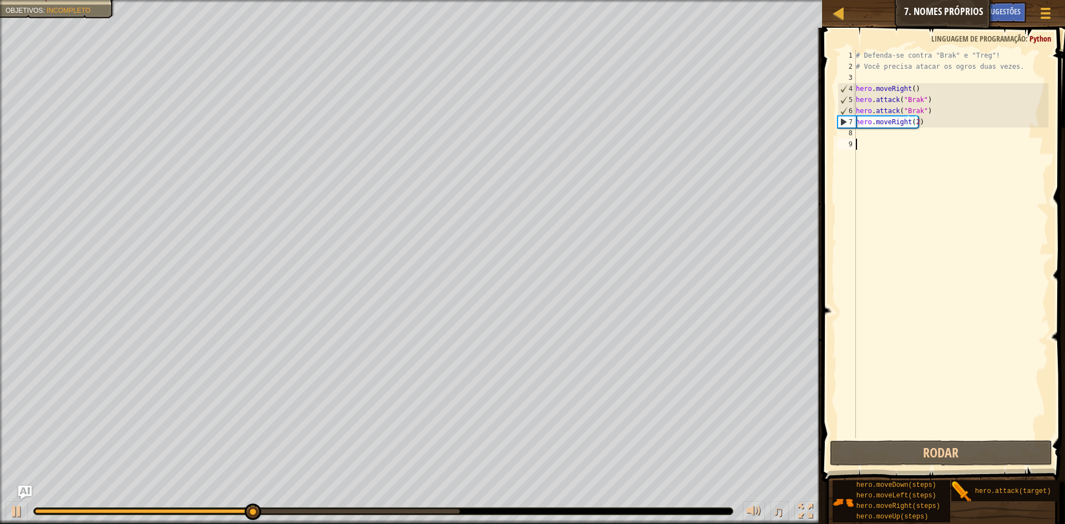
click at [866, 140] on div "# Defenda-se contra "Brak" e "Treg"! # Você precisa atacar os ogros duas vezes.…" at bounding box center [951, 255] width 195 height 411
click at [861, 135] on div "# Defenda-se contra "Brak" e "Treg"! # Você precisa atacar os ogros duas vezes.…" at bounding box center [951, 255] width 195 height 411
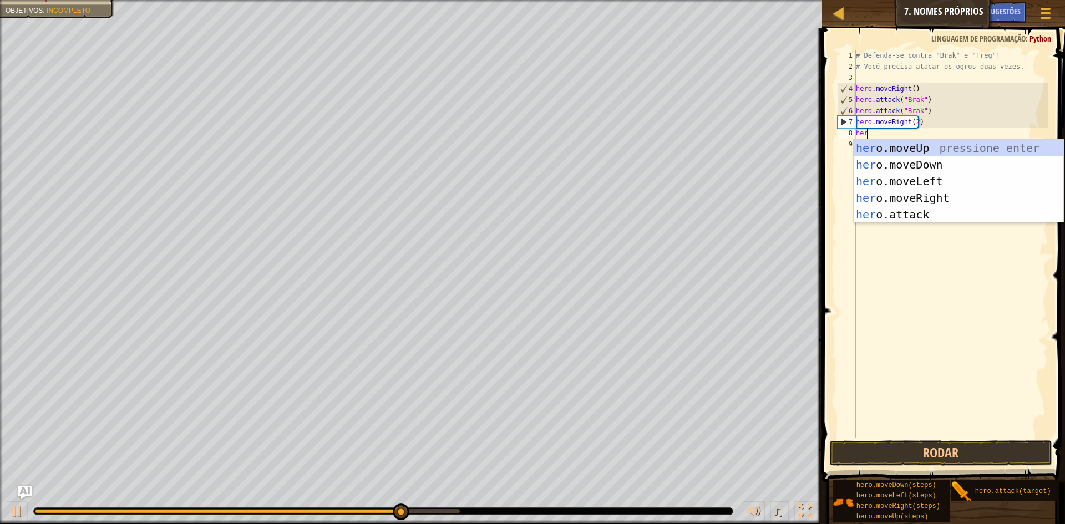
scroll to position [5, 1]
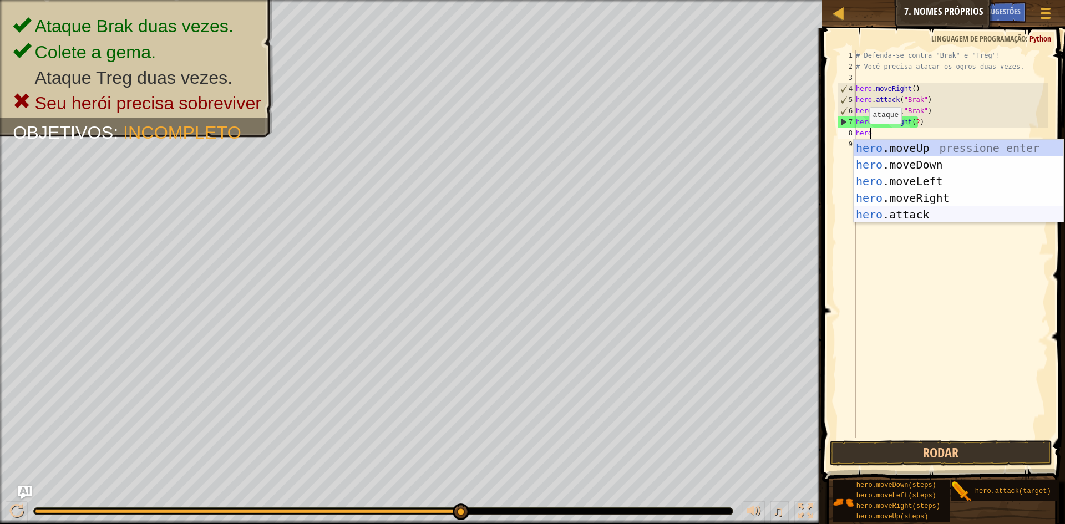
click at [864, 208] on div "hero .moveUp pressione enter hero .moveDown pressione enter hero .moveLeft pres…" at bounding box center [959, 198] width 210 height 117
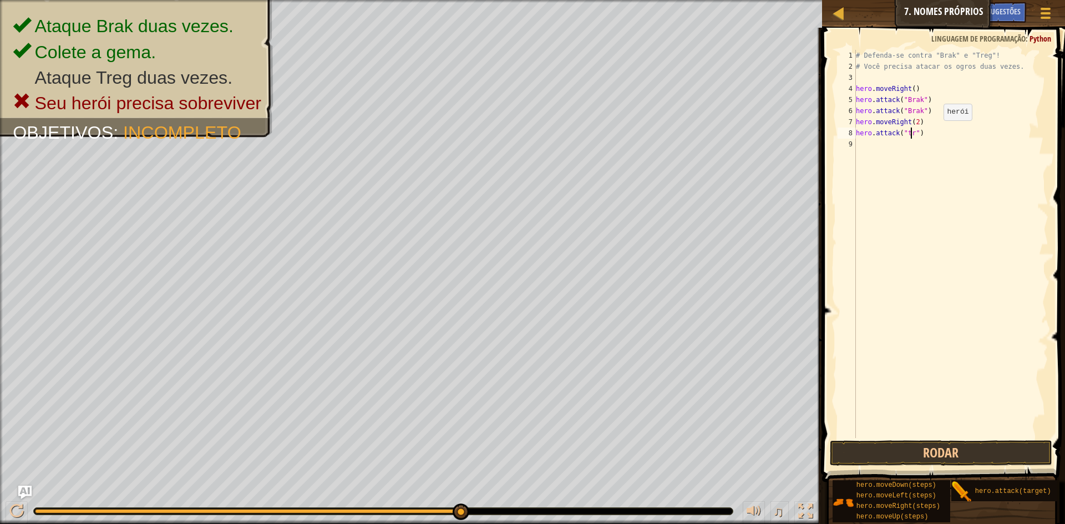
scroll to position [5, 5]
type textarea "hero.attack("treg")"
click at [859, 146] on div "# Defenda-se contra "Brak" e "Treg"! # Você precisa atacar os ogros duas vezes.…" at bounding box center [951, 255] width 195 height 411
click at [868, 446] on button "Rodar" at bounding box center [941, 454] width 222 height 26
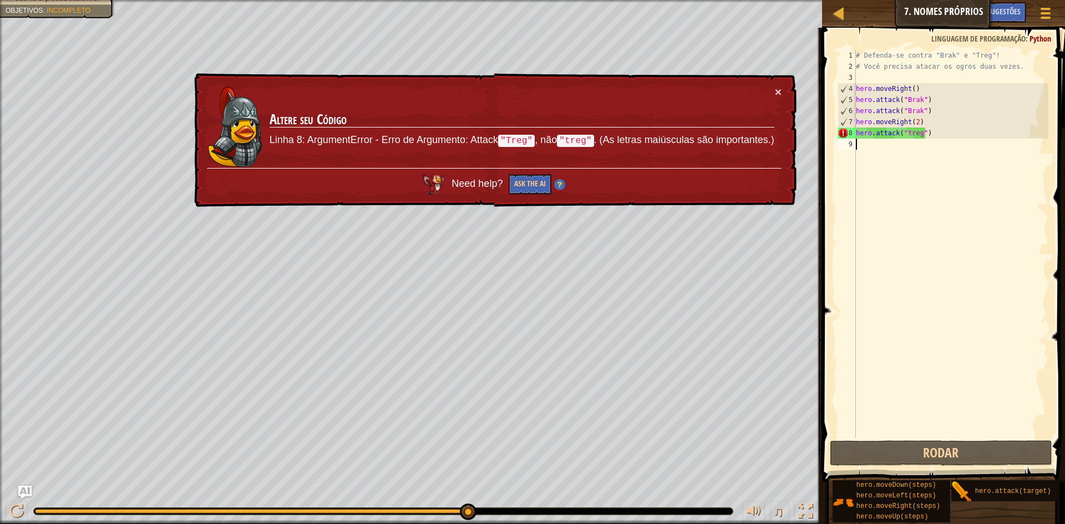
click at [912, 134] on div "# Defenda-se contra "Brak" e "Treg"! # Você precisa atacar os ogros duas vezes.…" at bounding box center [951, 255] width 195 height 411
click at [928, 135] on div "# Defenda-se contra "Brak" e "Treg"! # Você precisa atacar os ogros duas vezes.…" at bounding box center [951, 255] width 195 height 411
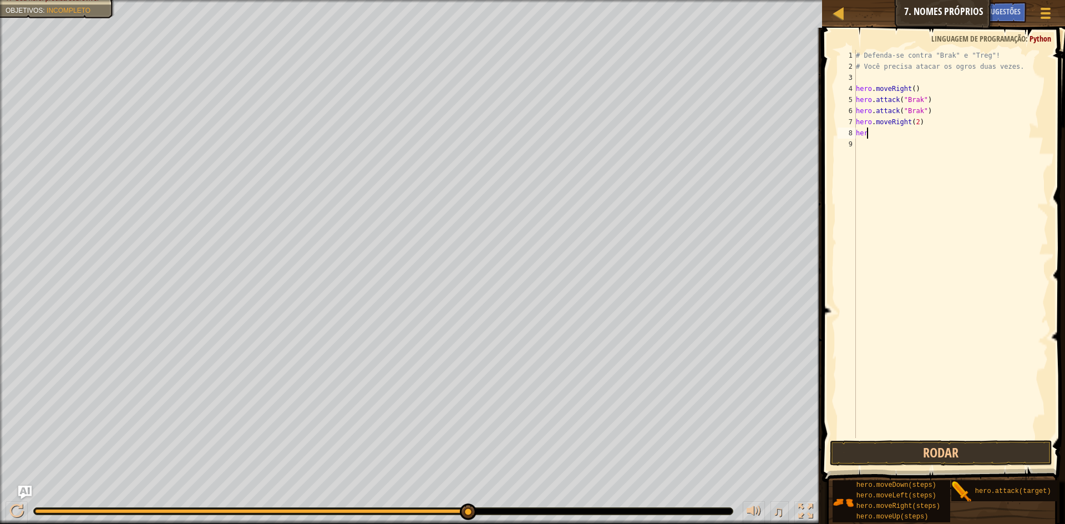
scroll to position [5, 1]
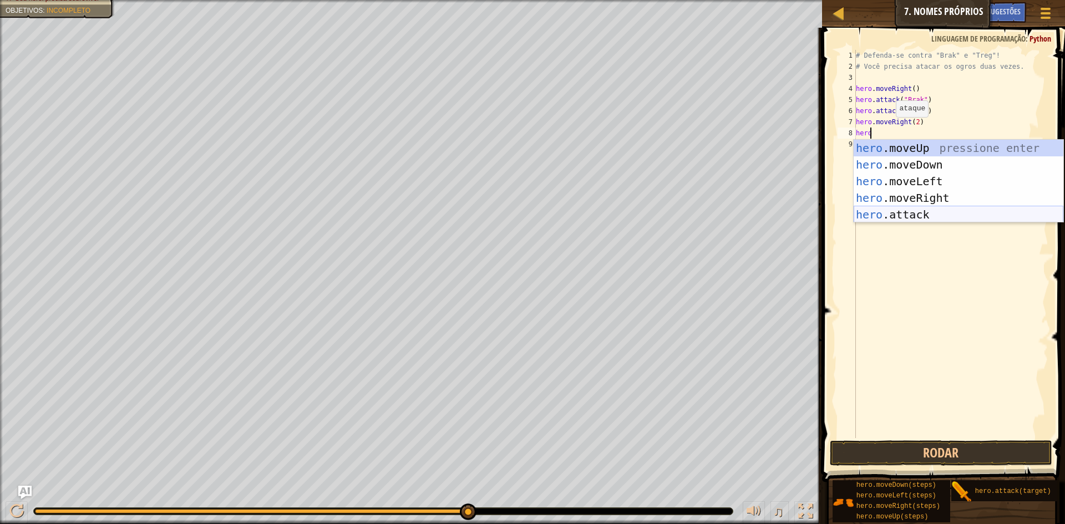
click at [913, 212] on div "hero .moveUp pressione enter hero .moveDown pressione enter hero .moveLeft pres…" at bounding box center [959, 198] width 210 height 117
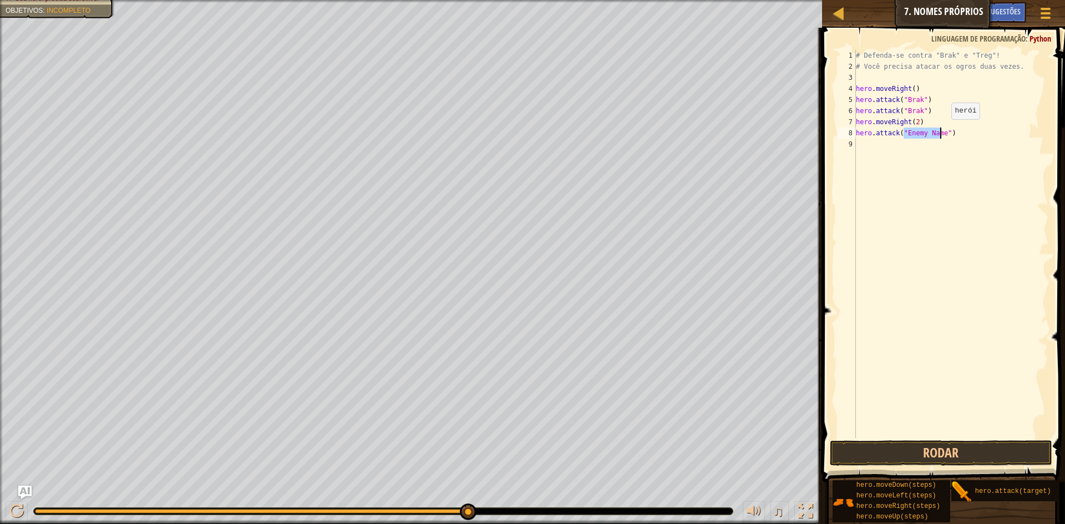
click at [942, 130] on div "# Defenda-se contra "Brak" e "Treg"! # Você precisa atacar os ogros duas vezes.…" at bounding box center [951, 244] width 195 height 388
type textarea "hero.attack("Treg")"
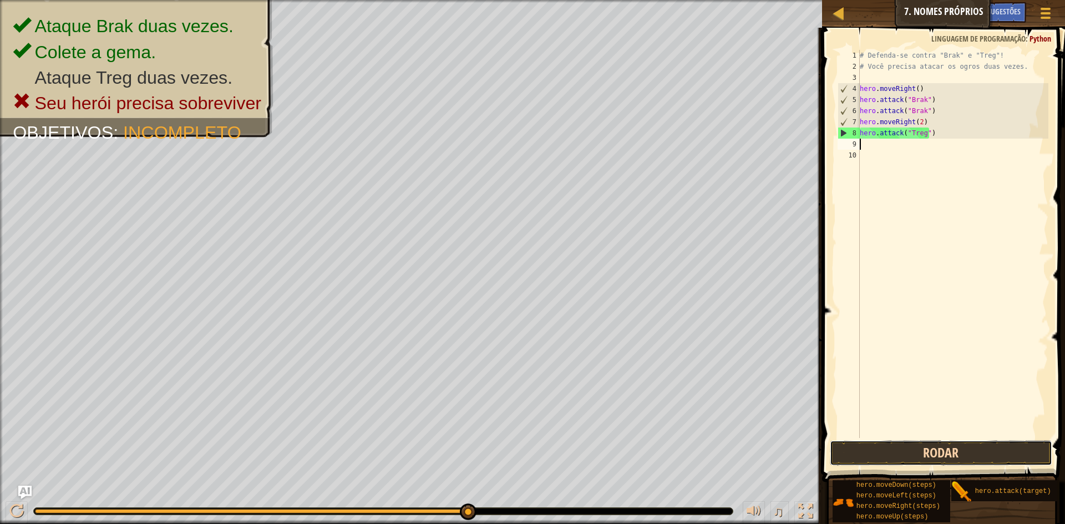
click at [889, 443] on button "Rodar" at bounding box center [941, 454] width 222 height 26
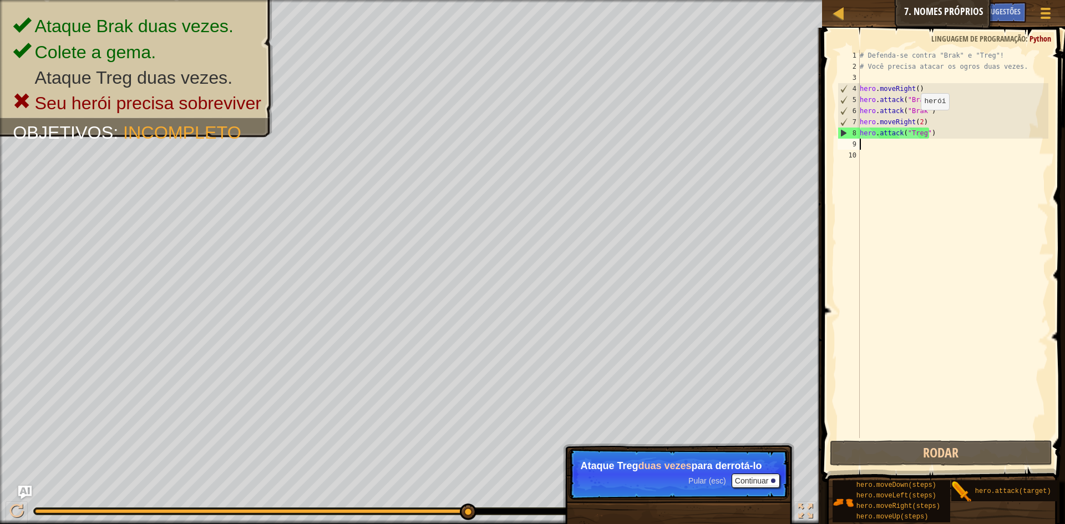
click at [915, 121] on div "# Defenda-se contra "Brak" e "Treg"! # Você precisa atacar os ogros duas vezes.…" at bounding box center [953, 255] width 191 height 411
click at [918, 121] on div "# Defenda-se contra "Brak" e "Treg"! # Você precisa atacar os ogros duas vezes.…" at bounding box center [953, 255] width 191 height 411
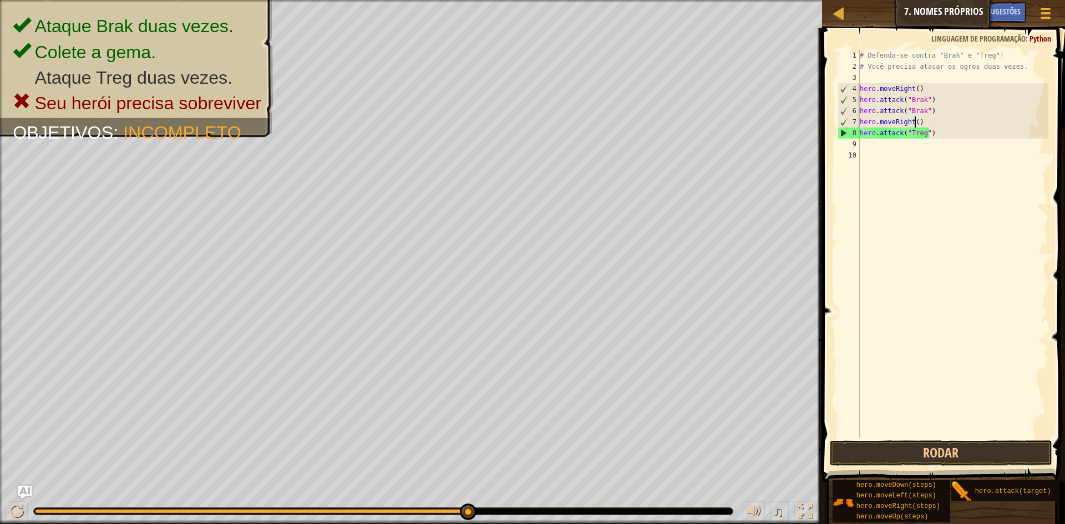
scroll to position [5, 4]
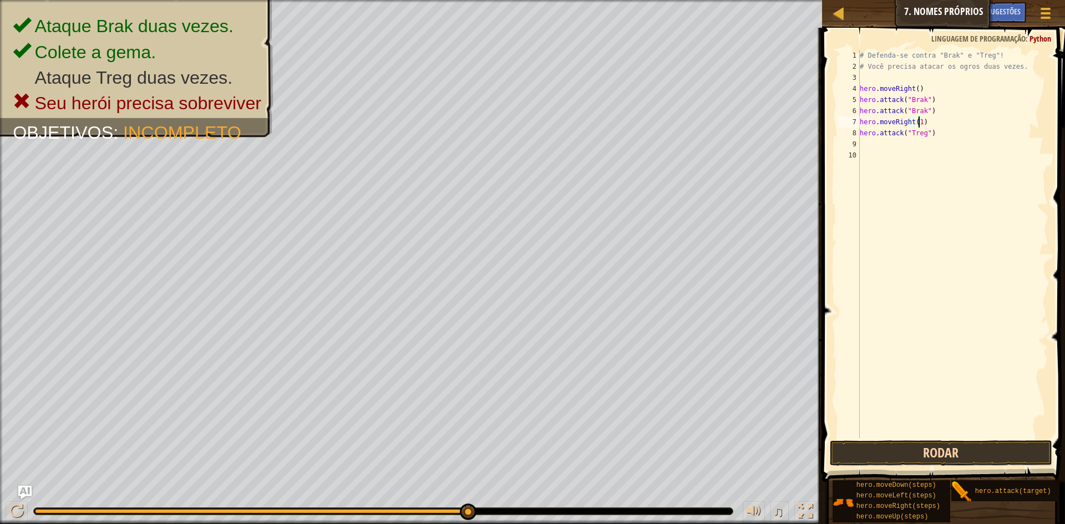
type textarea "hero.moveRight(1)"
click at [896, 449] on button "Rodar" at bounding box center [941, 454] width 222 height 26
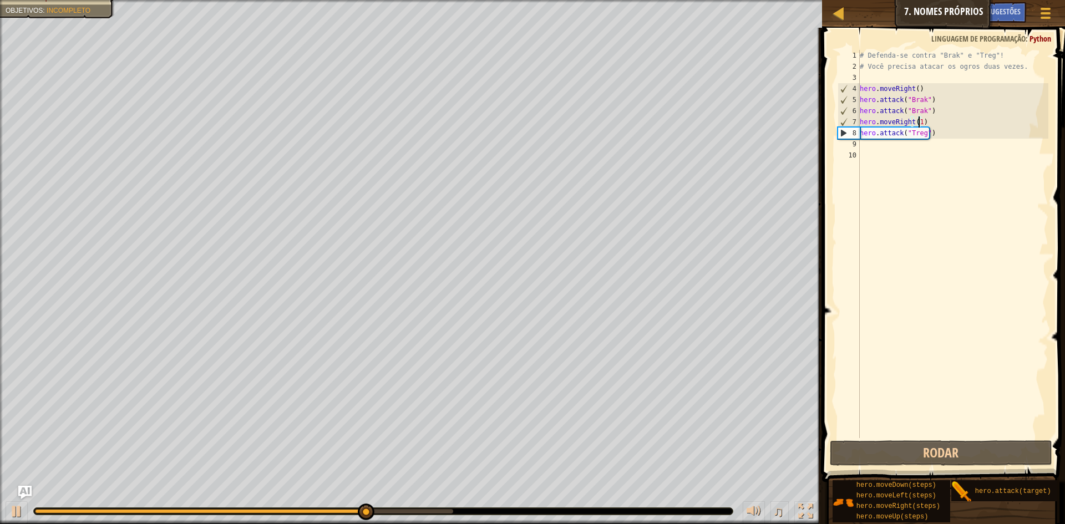
click at [866, 141] on div "# Defenda-se contra "Brak" e "Treg"! # Você precisa atacar os ogros duas vezes.…" at bounding box center [953, 255] width 191 height 411
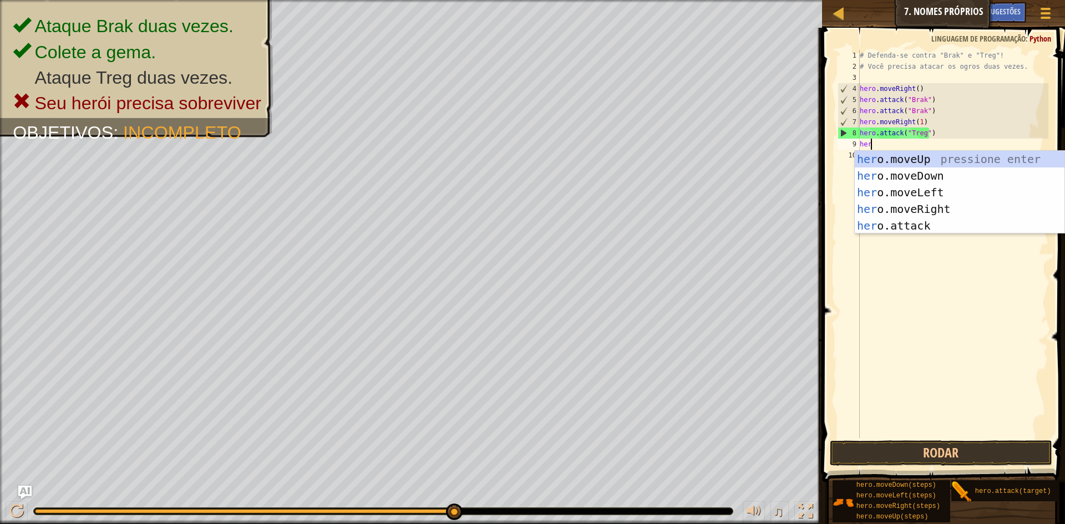
scroll to position [5, 1]
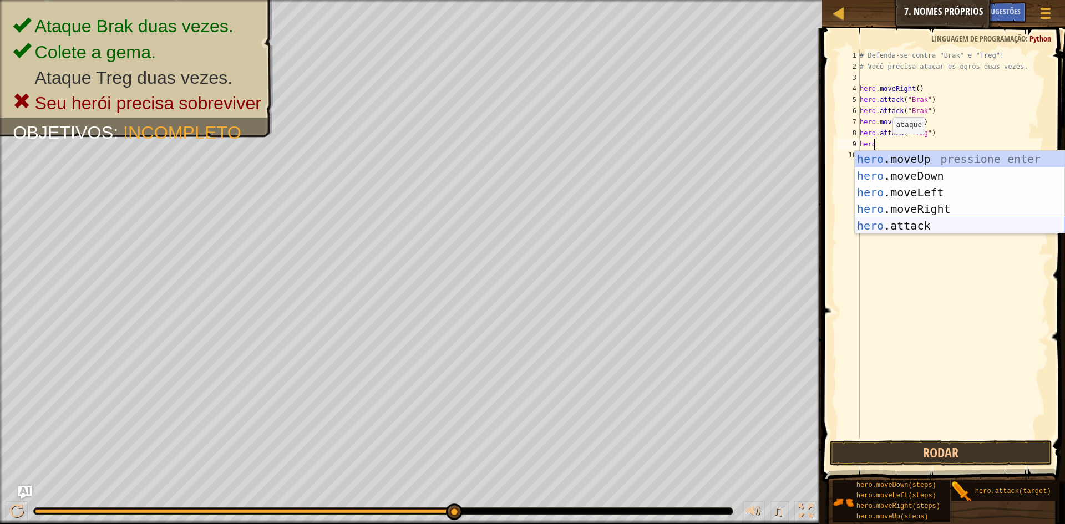
click at [893, 220] on div "hero .moveUp pressione enter hero .moveDown pressione enter hero .moveLeft pres…" at bounding box center [960, 209] width 210 height 117
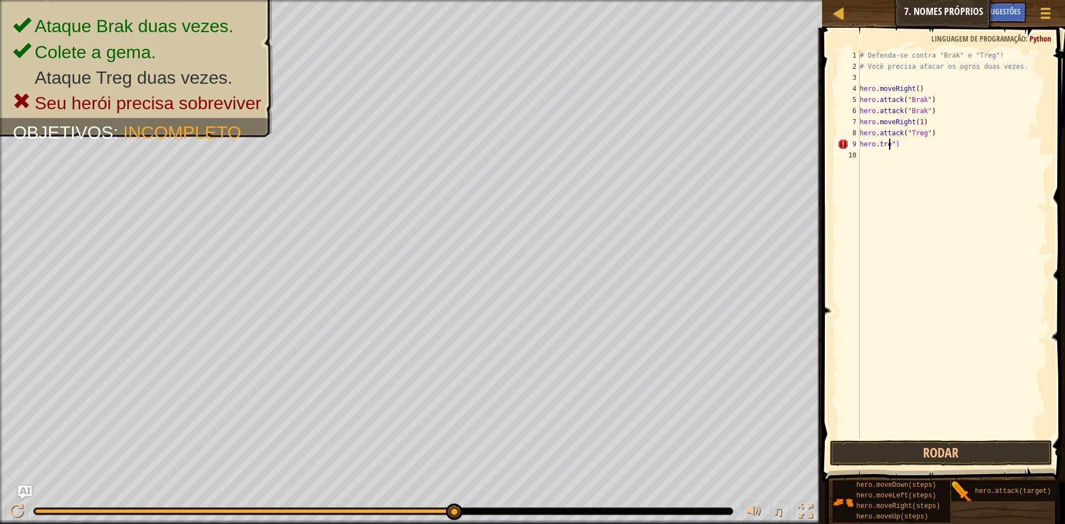
scroll to position [5, 3]
click at [915, 147] on div "# Defenda-se contra "Brak" e "Treg"! # Você precisa atacar os ogros duas vezes.…" at bounding box center [953, 255] width 191 height 411
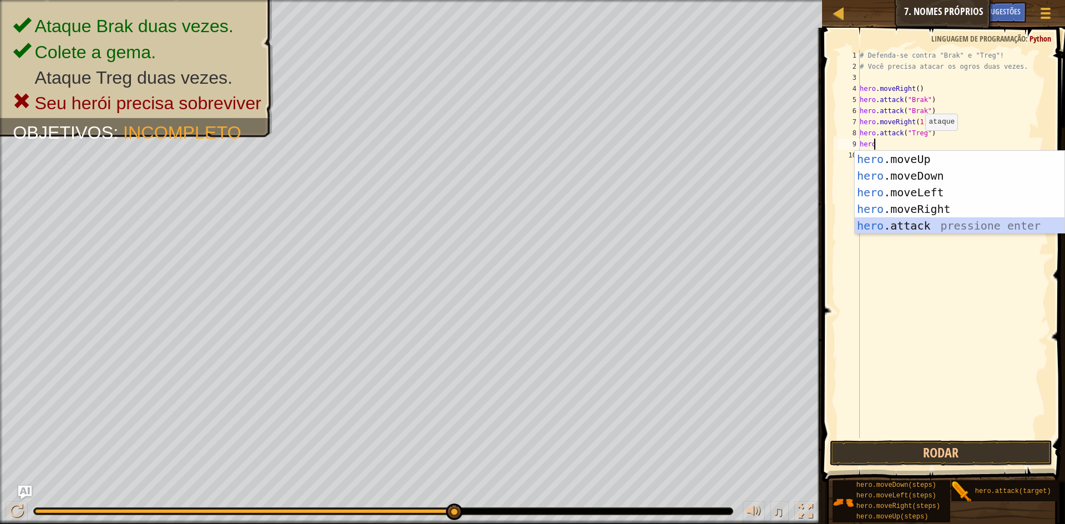
click at [883, 225] on div "hero .moveUp pressione enter hero .moveDown pressione enter hero .moveLeft pres…" at bounding box center [960, 209] width 210 height 117
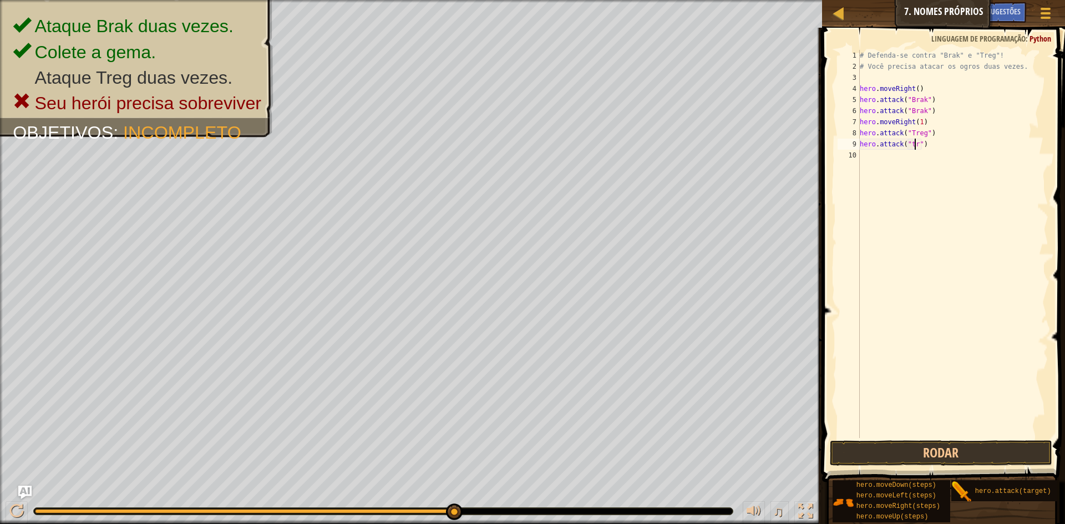
scroll to position [5, 5]
type textarea "hero.attack("treg")"
drag, startPoint x: 885, startPoint y: 157, endPoint x: 880, endPoint y: 159, distance: 6.0
click at [882, 154] on div "# Defenda-se contra "Brak" e "Treg"! # Você precisa atacar os ogros duas vezes.…" at bounding box center [953, 255] width 191 height 411
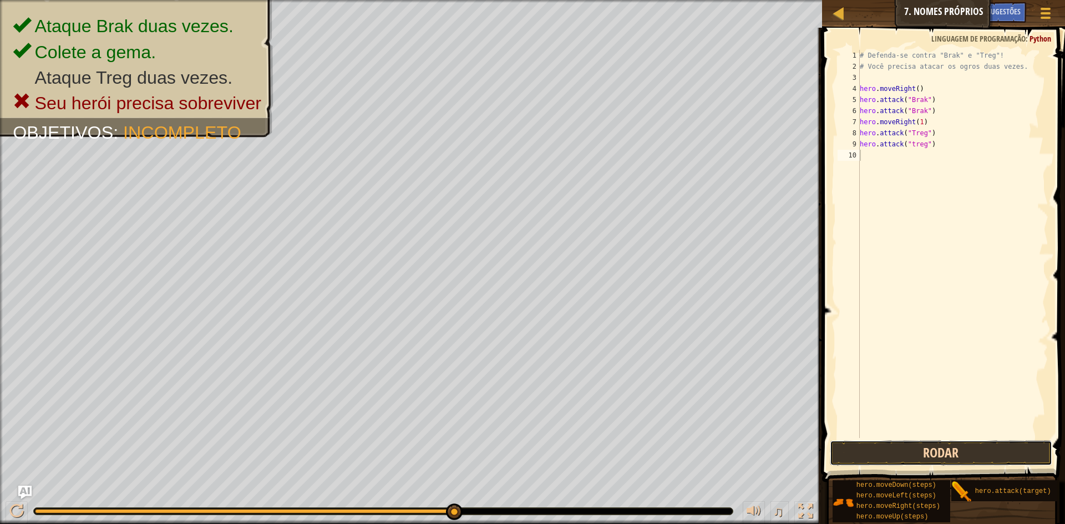
click at [858, 456] on button "Rodar" at bounding box center [941, 454] width 222 height 26
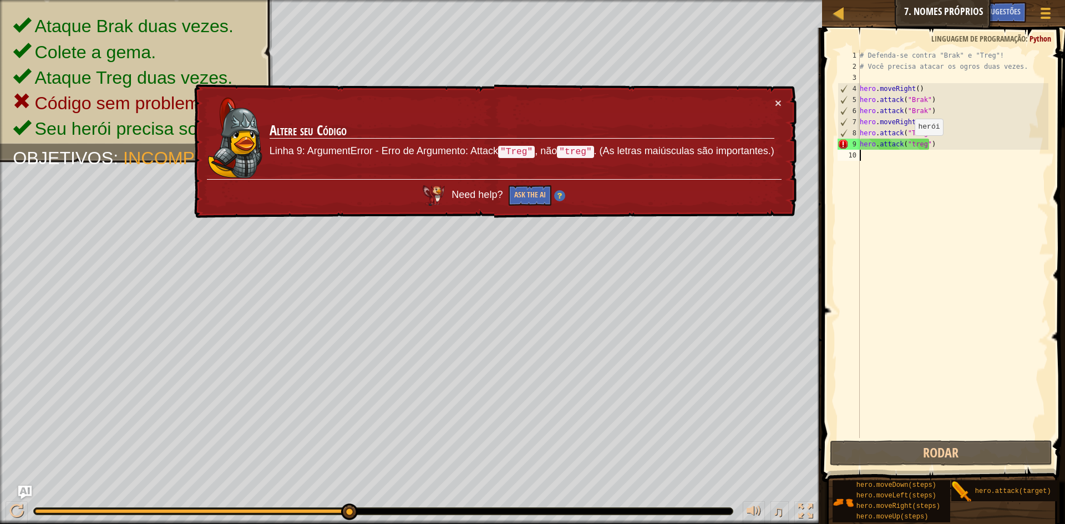
click at [909, 146] on div "# Defenda-se contra "Brak" e "Treg"! # Você precisa atacar os ogros duas vezes.…" at bounding box center [953, 255] width 191 height 411
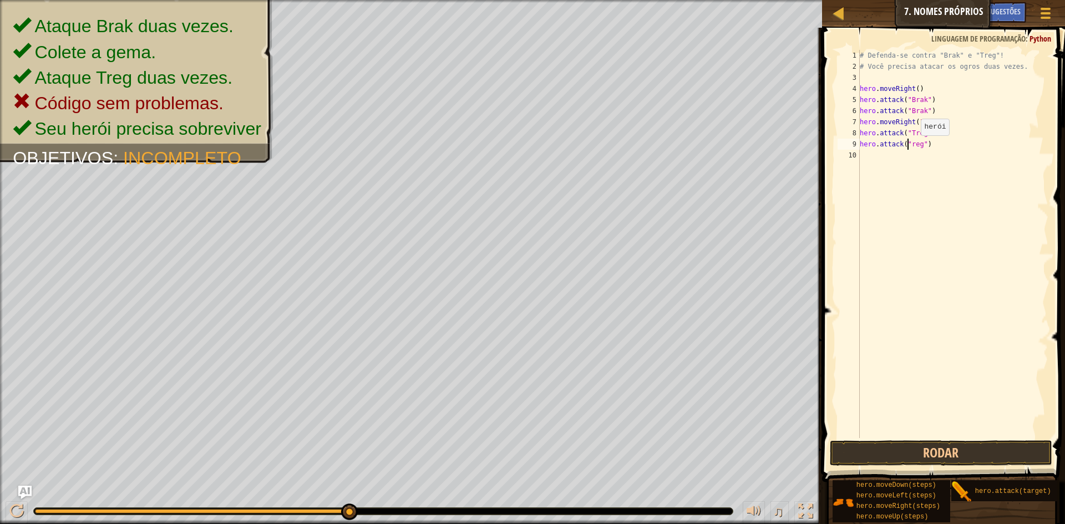
scroll to position [5, 4]
type textarea "hero.attack("Treg")"
click at [862, 451] on button "Rodar" at bounding box center [941, 454] width 222 height 26
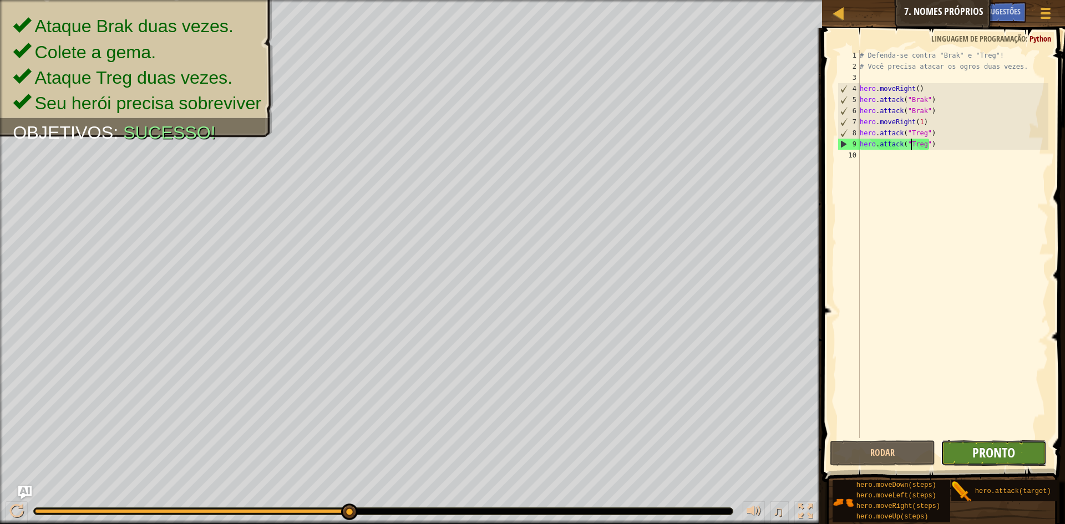
click at [1005, 450] on span "Pronto" at bounding box center [994, 453] width 43 height 18
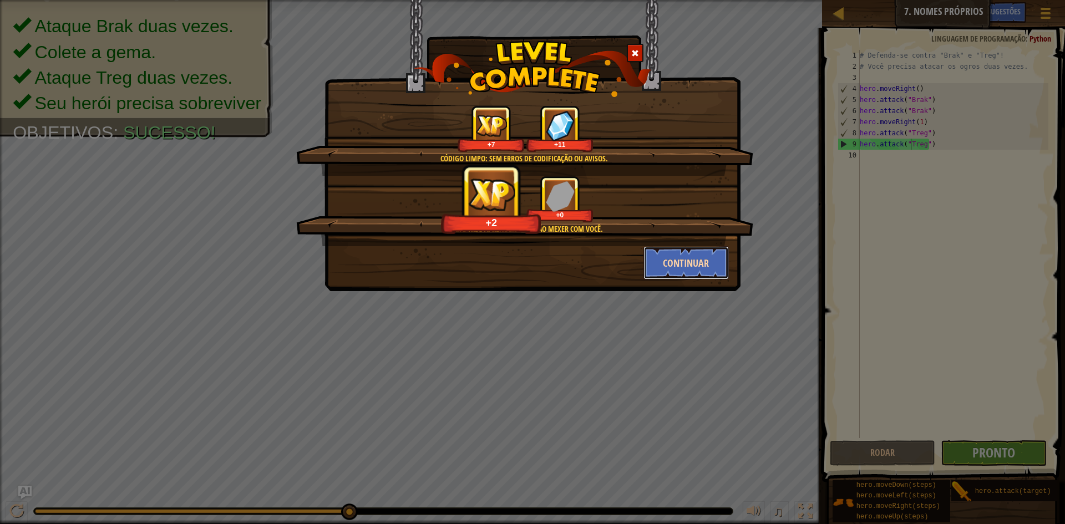
click at [679, 258] on button "Continuar" at bounding box center [687, 262] width 86 height 33
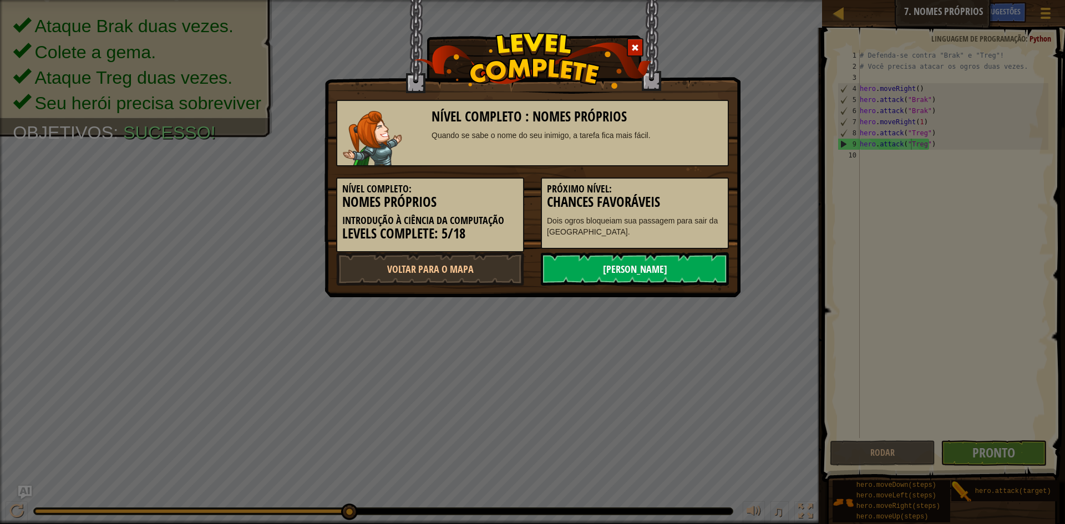
click at [676, 265] on link "[PERSON_NAME]" at bounding box center [635, 268] width 188 height 33
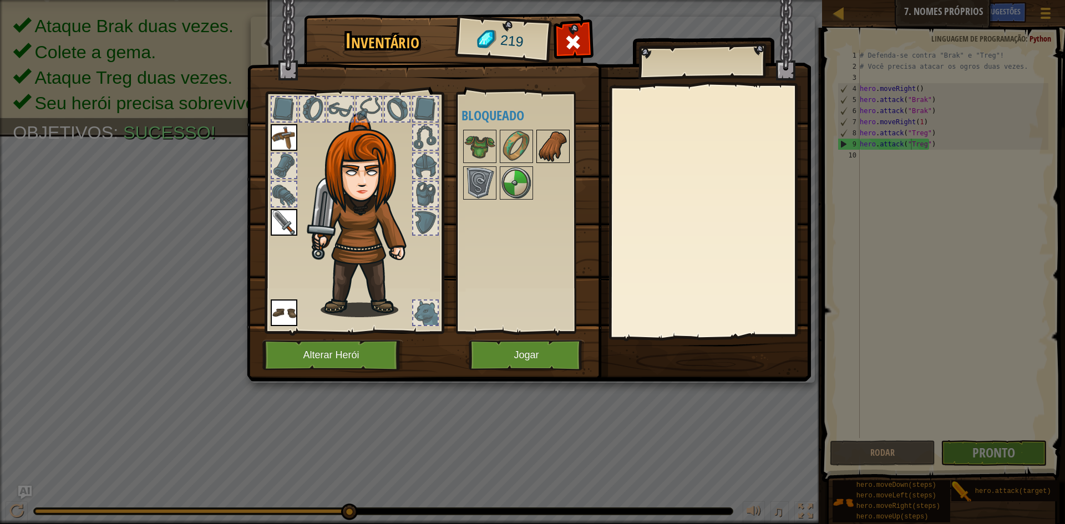
click at [558, 147] on img at bounding box center [553, 146] width 31 height 31
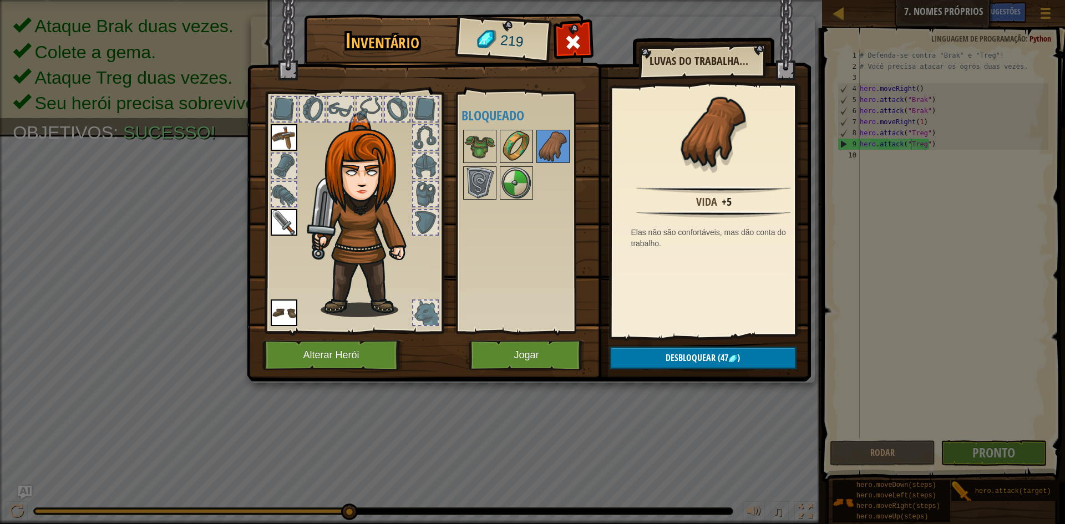
click at [526, 141] on img at bounding box center [516, 146] width 31 height 31
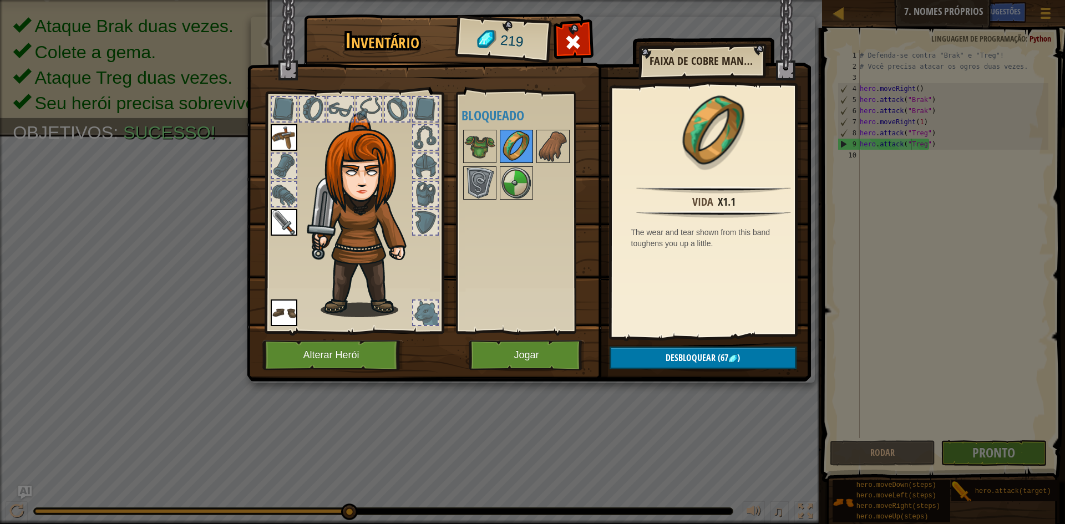
click at [511, 143] on img at bounding box center [516, 146] width 31 height 31
click at [518, 143] on img at bounding box center [516, 146] width 31 height 31
click at [500, 143] on div at bounding box center [516, 146] width 33 height 33
click at [485, 145] on img at bounding box center [479, 146] width 31 height 31
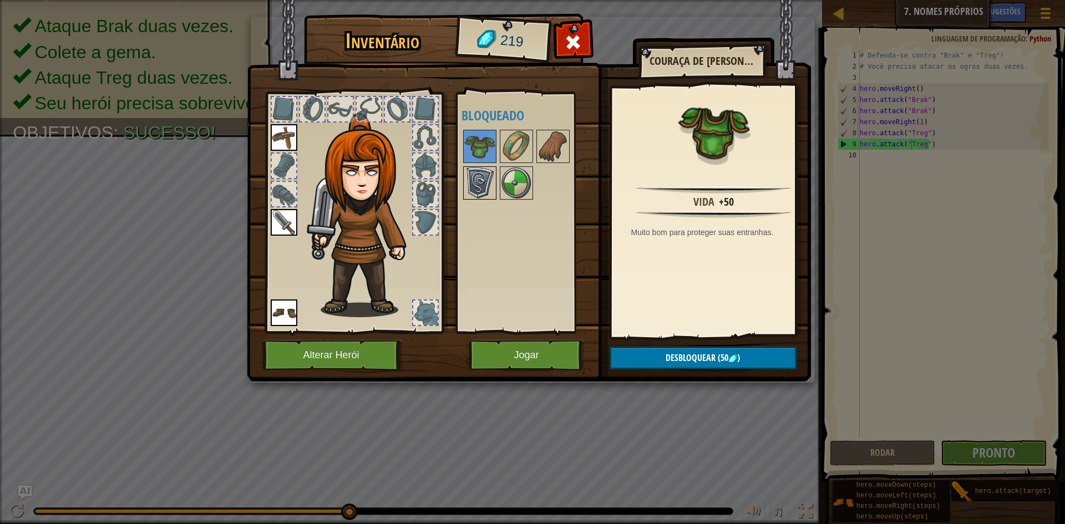
click at [488, 175] on img at bounding box center [479, 183] width 31 height 31
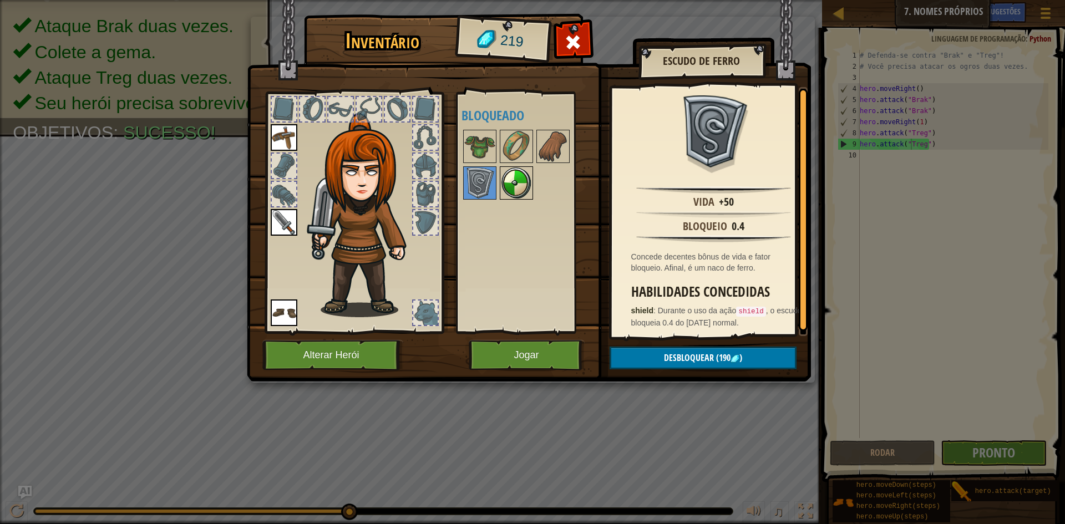
click at [519, 173] on img at bounding box center [516, 183] width 31 height 31
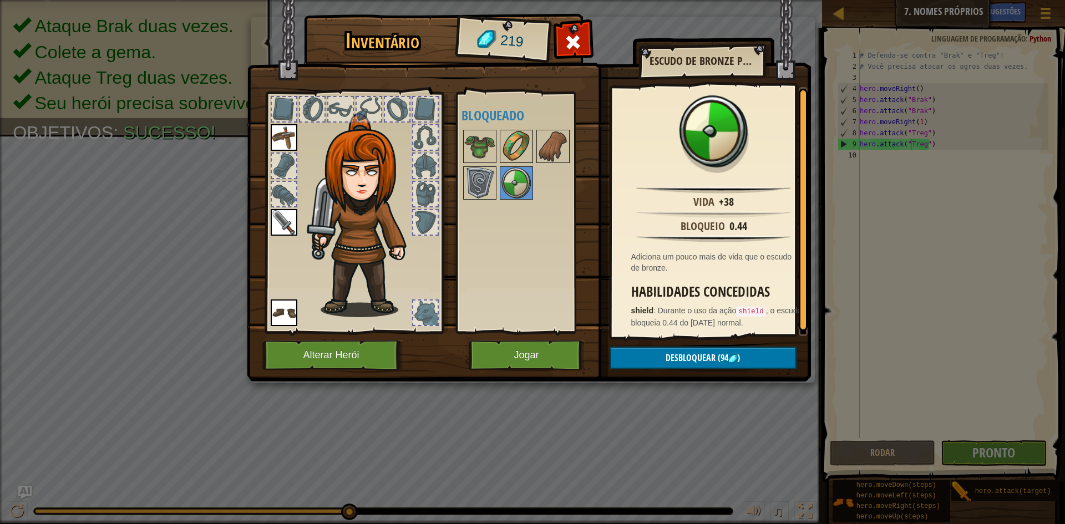
click at [509, 150] on img at bounding box center [516, 146] width 31 height 31
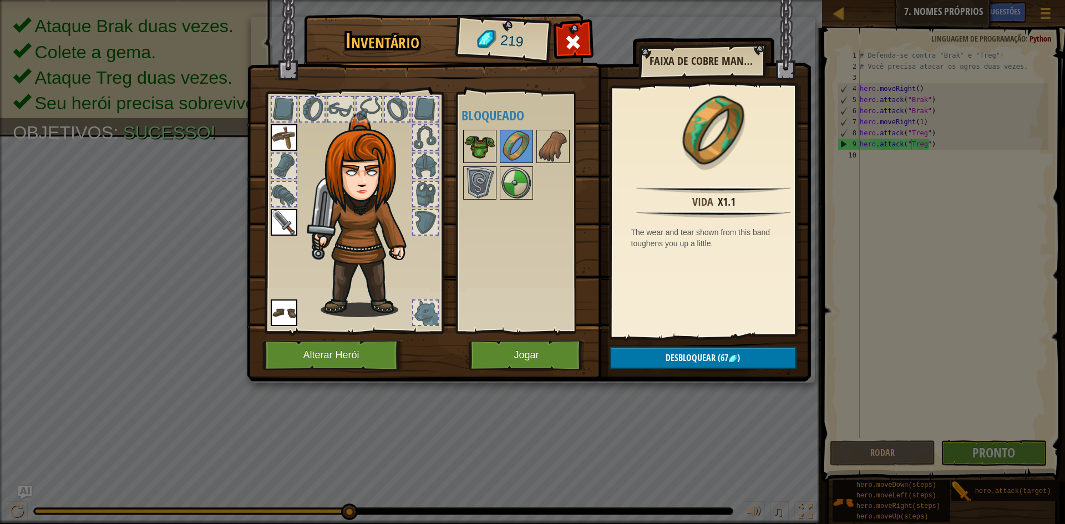
click at [475, 146] on img at bounding box center [479, 146] width 31 height 31
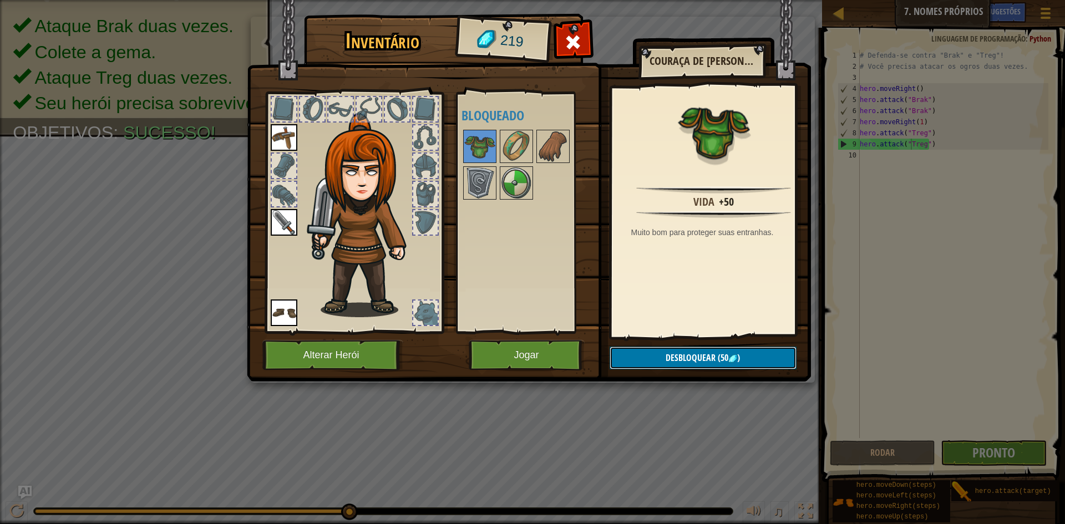
click at [654, 350] on button "Desbloquear (50 )" at bounding box center [703, 358] width 187 height 23
click at [661, 353] on button "Confirmar" at bounding box center [703, 358] width 187 height 23
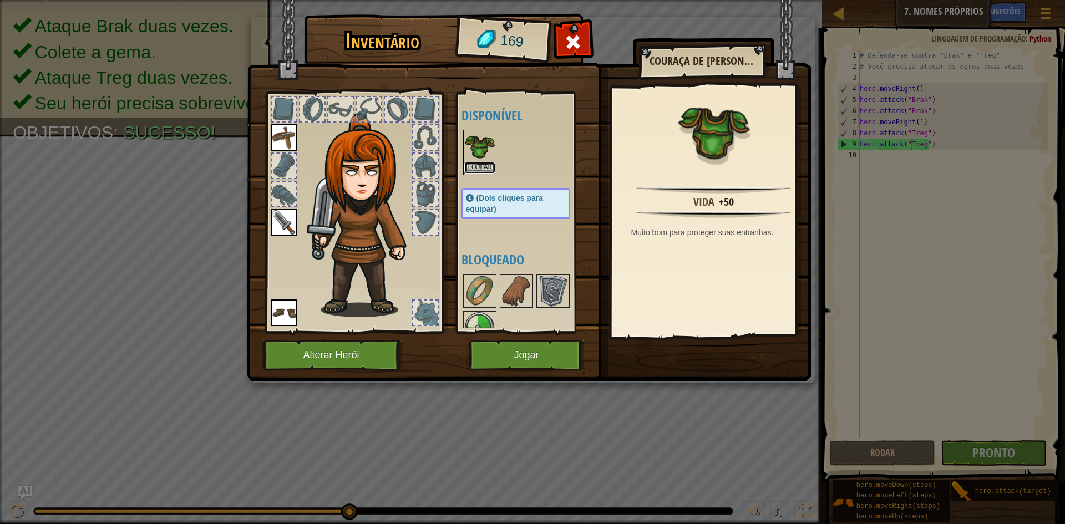
click at [478, 167] on button "Equipar" at bounding box center [479, 168] width 31 height 12
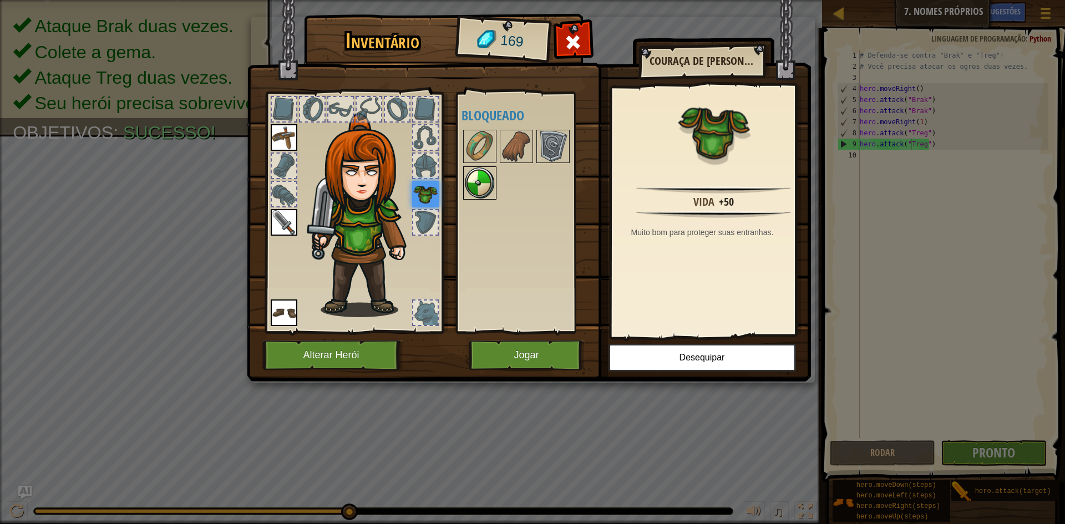
click at [482, 166] on div "Disponível Equipar Equipar Equipar Equipar (Dois cliques para equipar) Bloqueado" at bounding box center [527, 212] width 131 height 231
click at [486, 192] on img at bounding box center [479, 183] width 31 height 31
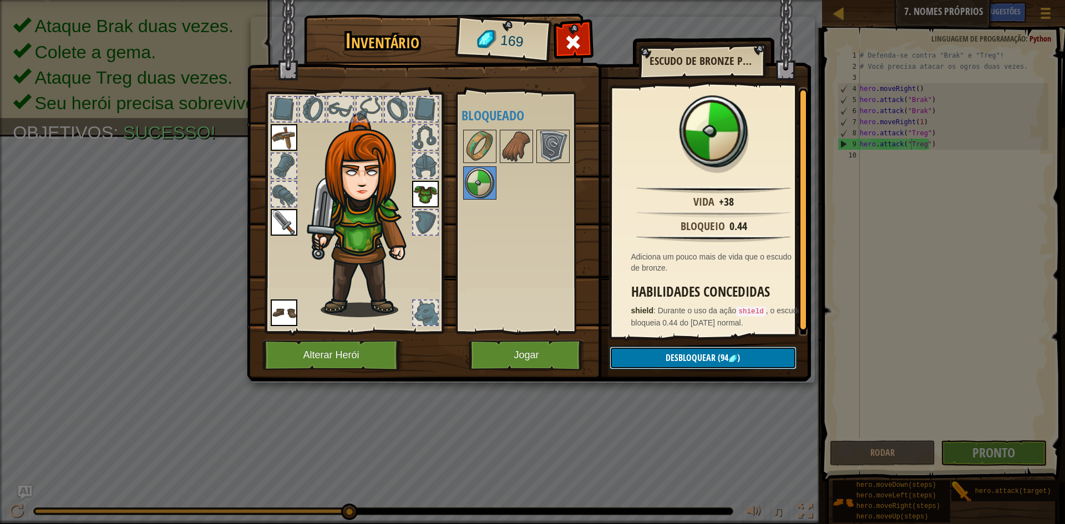
click at [637, 358] on button "Desbloquear (94 )" at bounding box center [703, 358] width 187 height 23
click at [647, 356] on button "Confirmar" at bounding box center [703, 358] width 187 height 23
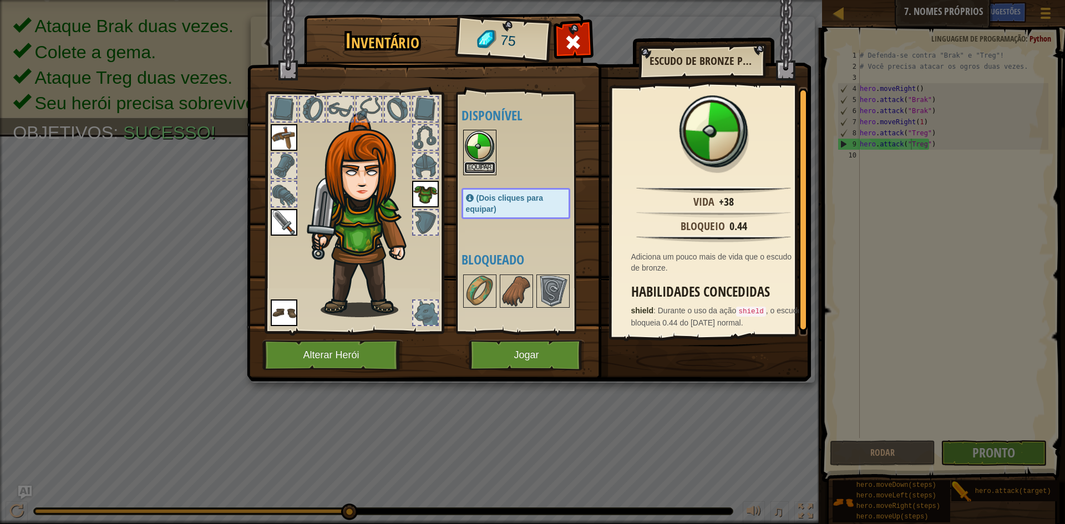
click at [483, 165] on button "Equipar" at bounding box center [479, 168] width 31 height 12
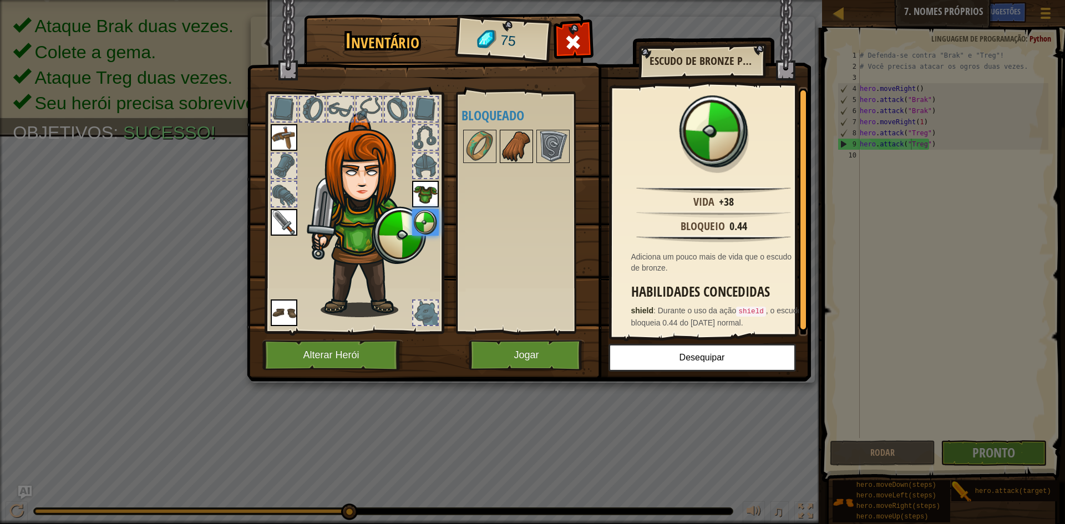
click at [514, 138] on img at bounding box center [516, 146] width 31 height 31
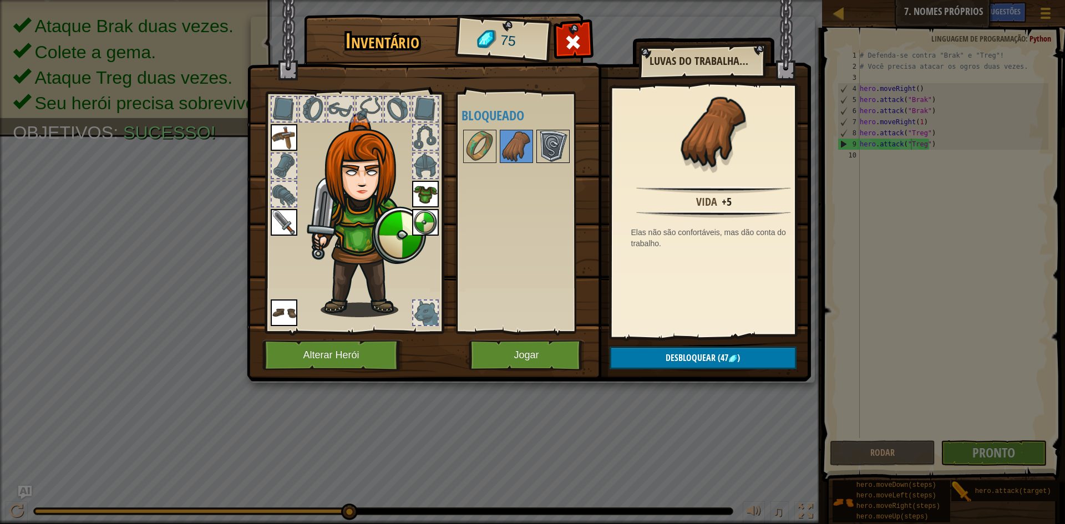
click at [549, 144] on img at bounding box center [553, 146] width 31 height 31
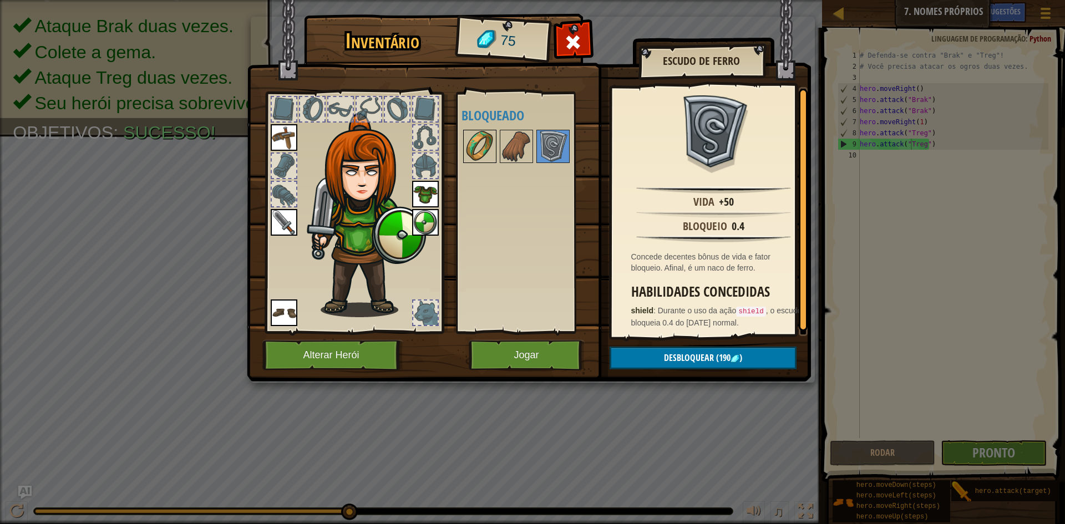
click at [468, 136] on img at bounding box center [479, 146] width 31 height 31
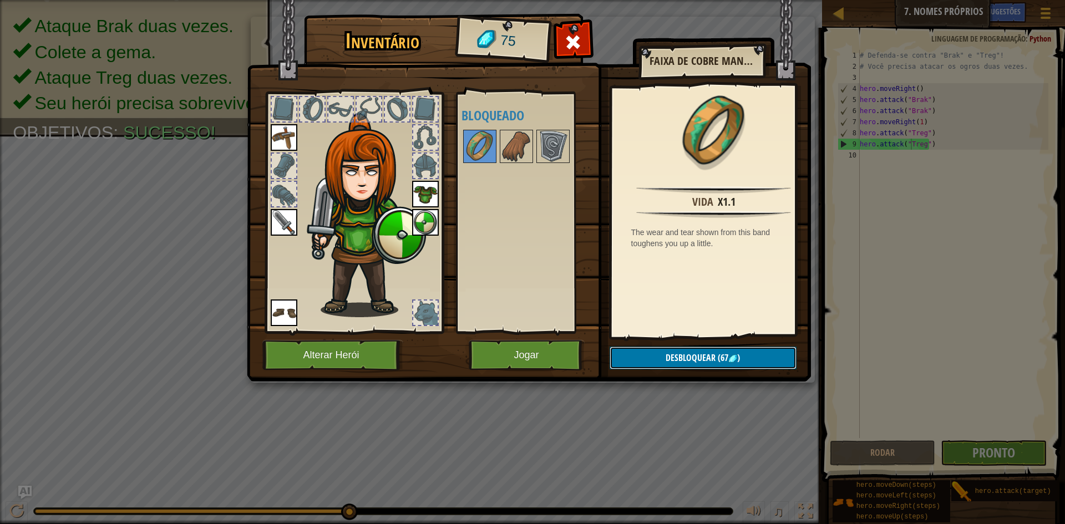
click at [646, 361] on button "Desbloquear (67 )" at bounding box center [703, 358] width 187 height 23
click at [634, 355] on button "Confirmar" at bounding box center [703, 358] width 187 height 23
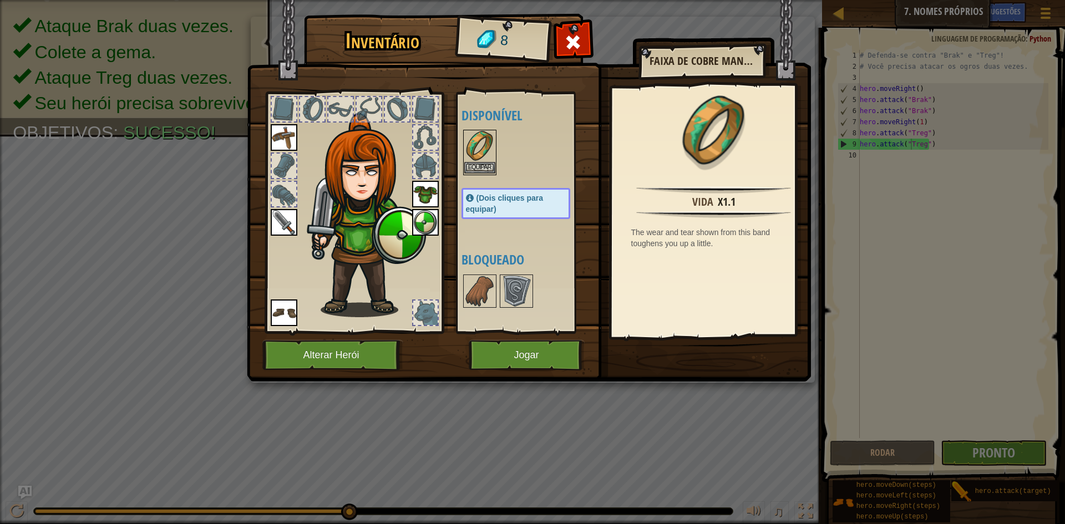
click at [479, 160] on img at bounding box center [479, 146] width 31 height 31
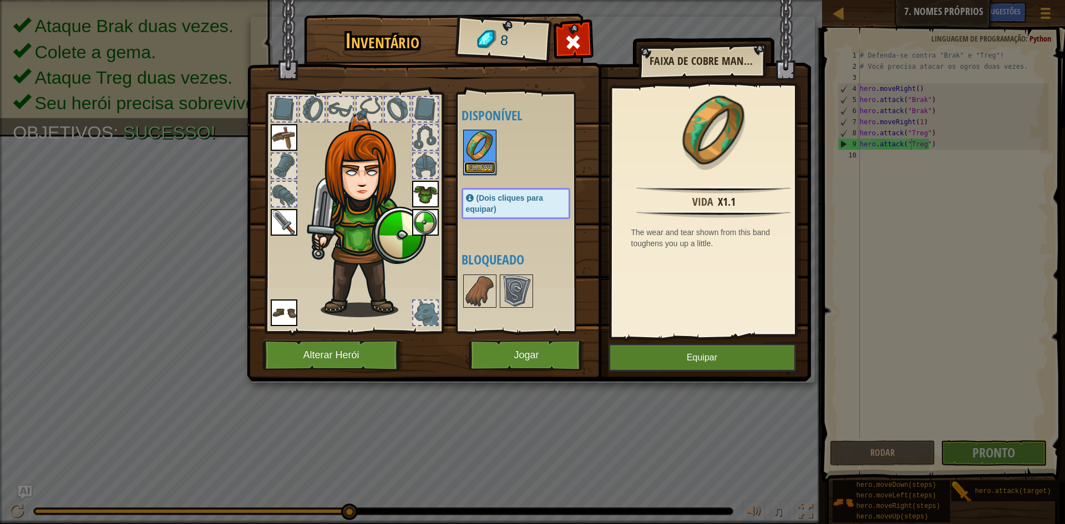
click at [479, 167] on button "Equipar" at bounding box center [479, 168] width 31 height 12
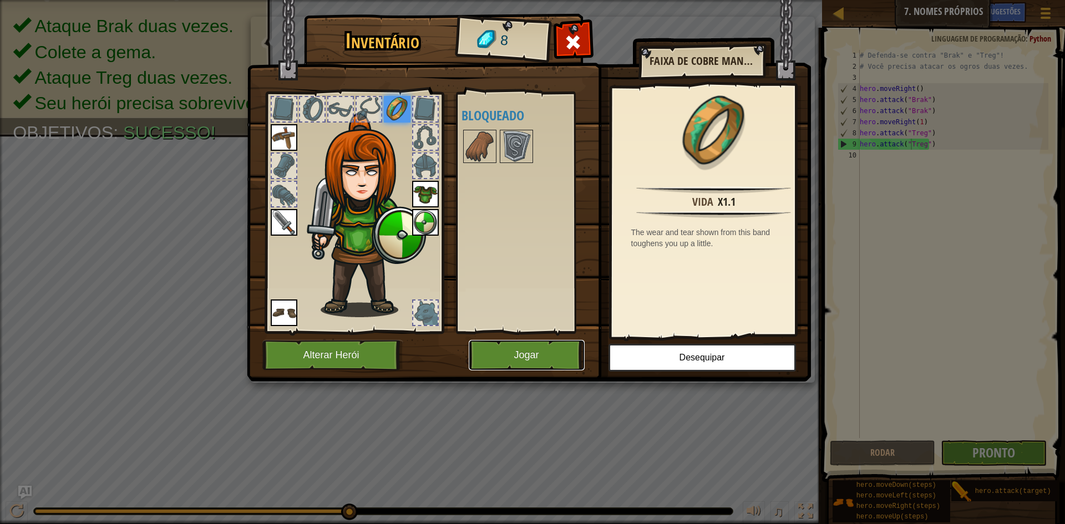
click at [494, 362] on button "Jogar" at bounding box center [527, 355] width 116 height 31
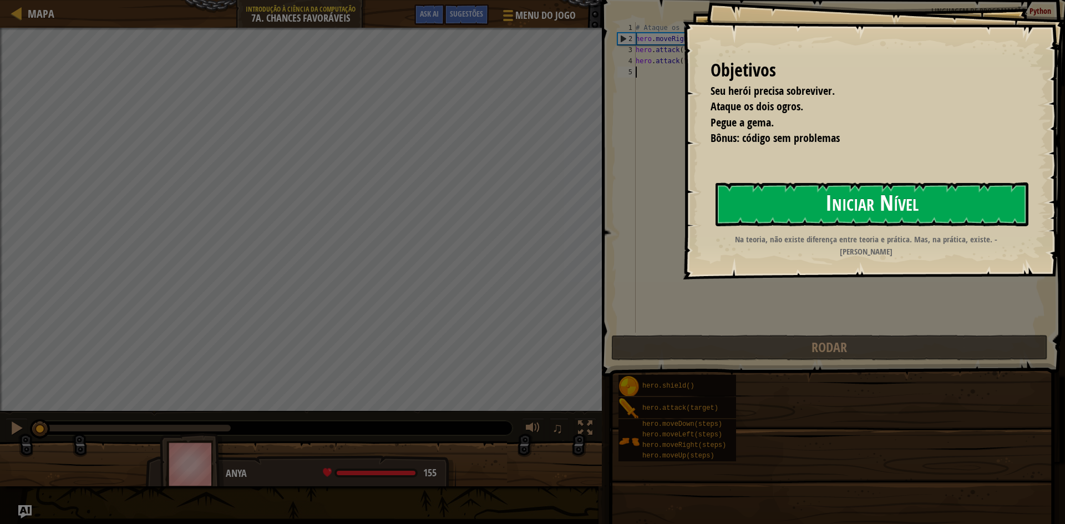
click at [894, 198] on button "Iniciar Nível" at bounding box center [872, 205] width 313 height 44
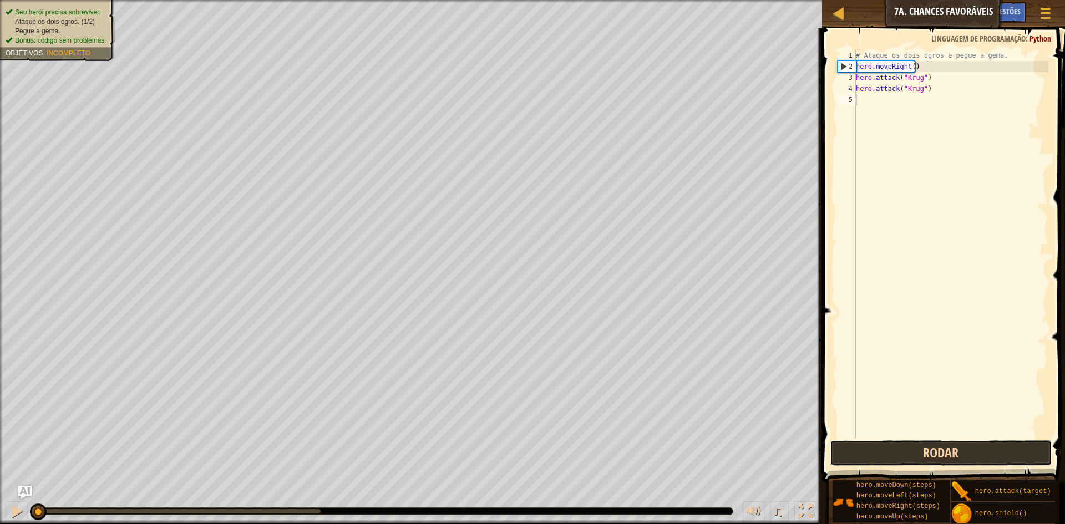
click at [909, 449] on button "Rodar" at bounding box center [941, 454] width 222 height 26
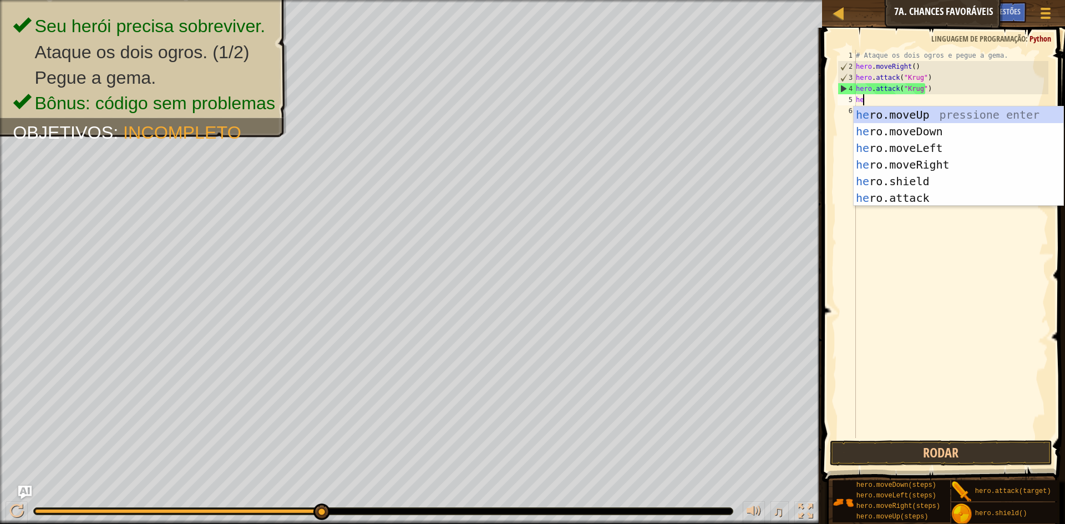
scroll to position [5, 1]
type textarea "hero"
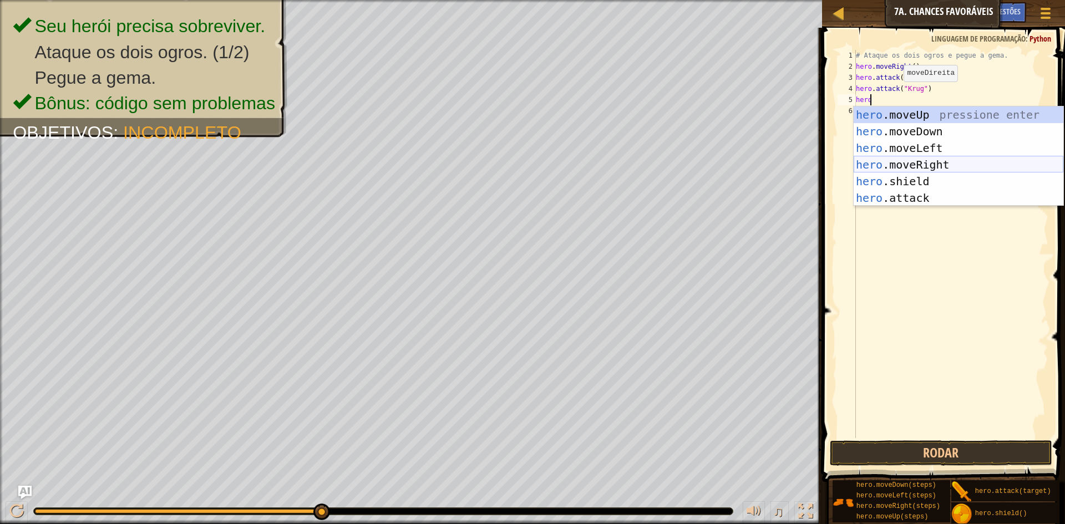
click at [934, 165] on div "hero .moveUp pressione enter hero .moveDown pressione enter hero .moveLeft pres…" at bounding box center [959, 173] width 210 height 133
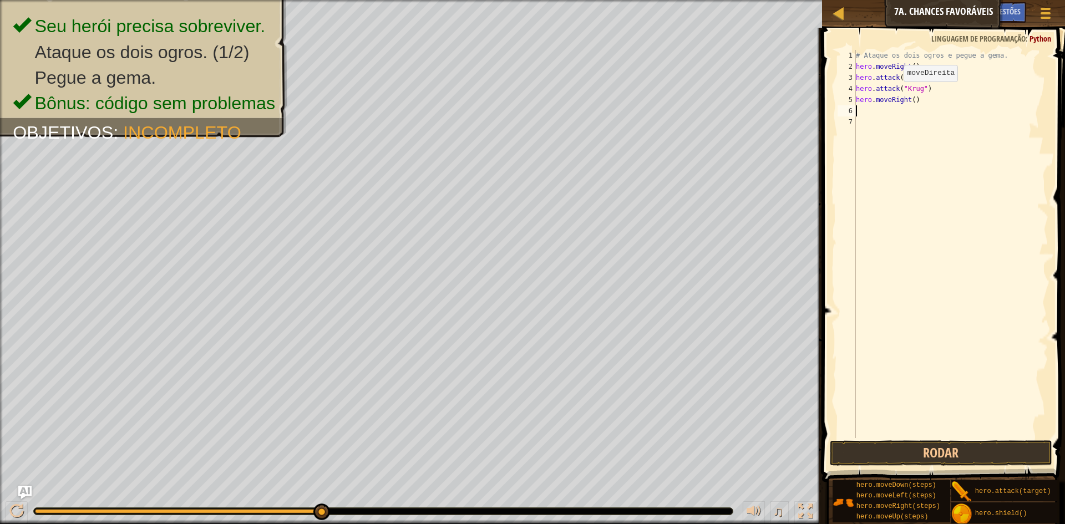
scroll to position [5, 0]
click at [953, 446] on button "Rodar" at bounding box center [941, 454] width 222 height 26
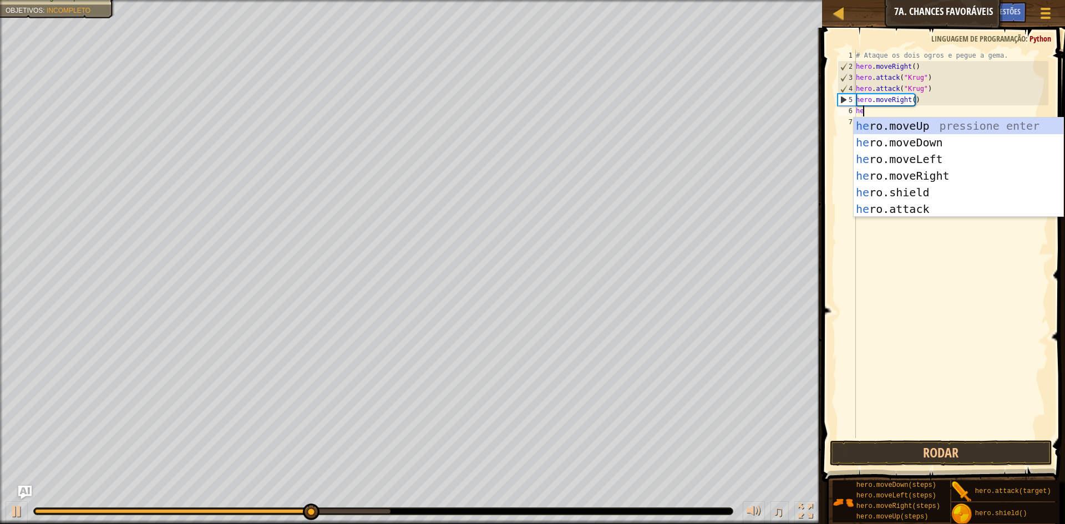
type textarea "her"
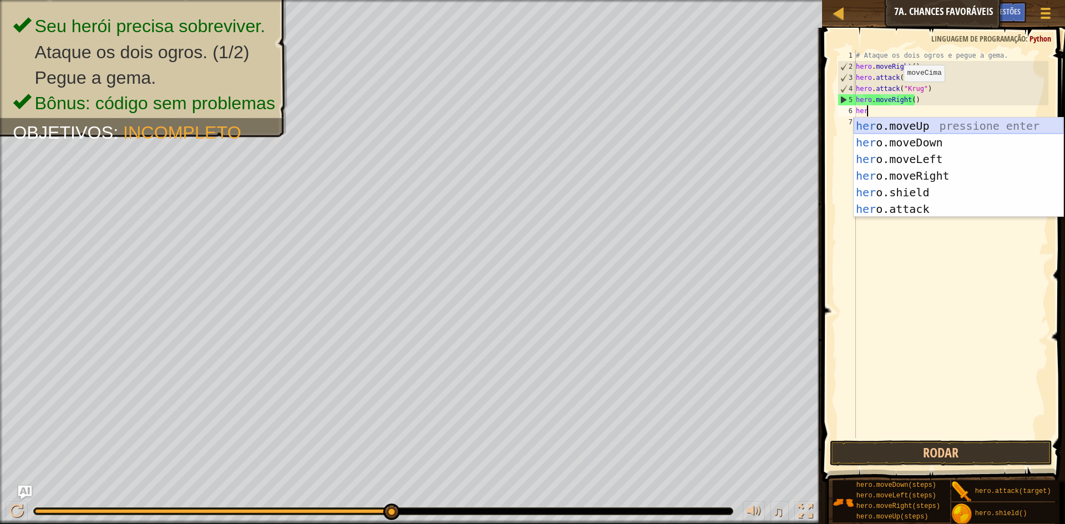
click at [921, 127] on div "her o.moveUp pressione enter her o.moveDown pressione enter her o.moveLeft pres…" at bounding box center [959, 184] width 210 height 133
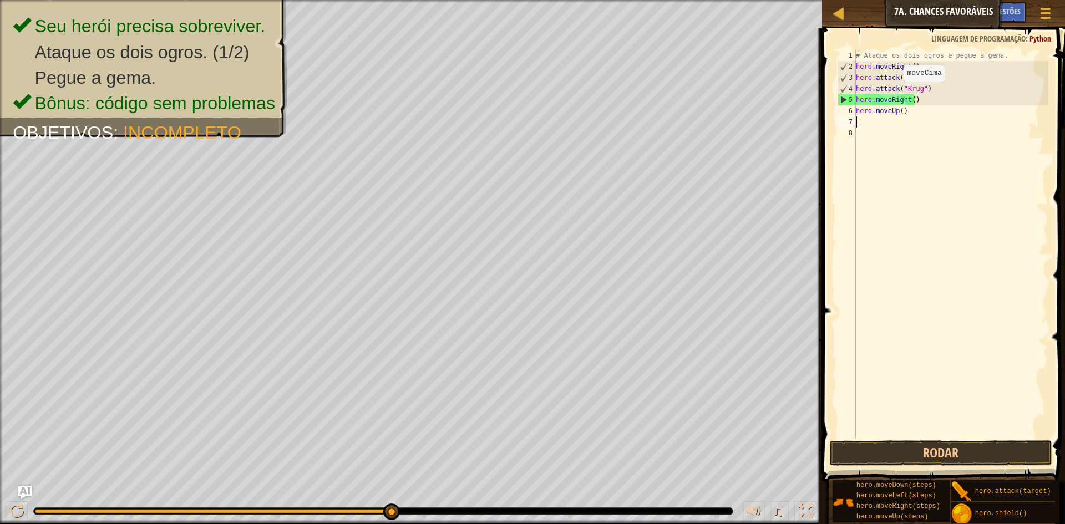
scroll to position [5, 0]
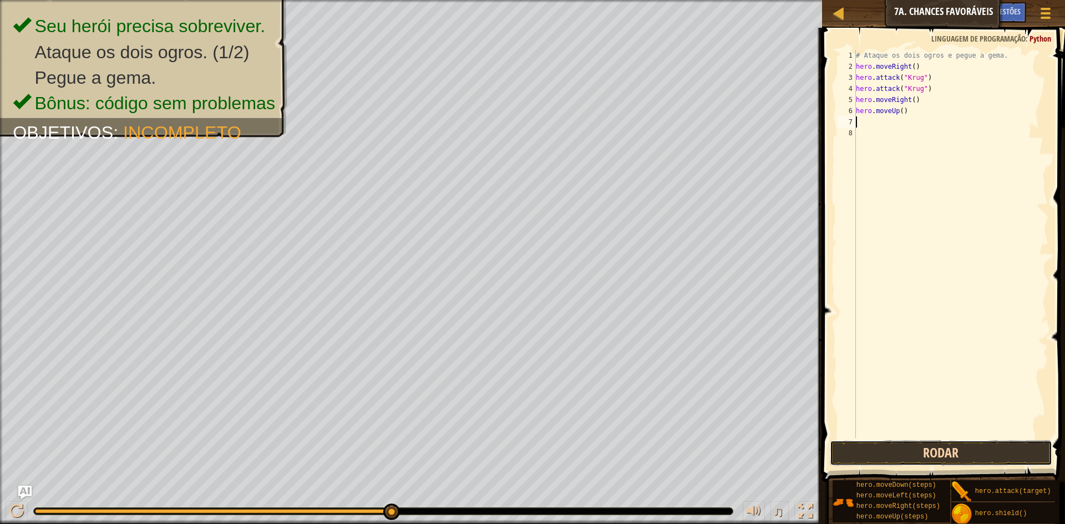
click at [876, 458] on button "Rodar" at bounding box center [941, 454] width 222 height 26
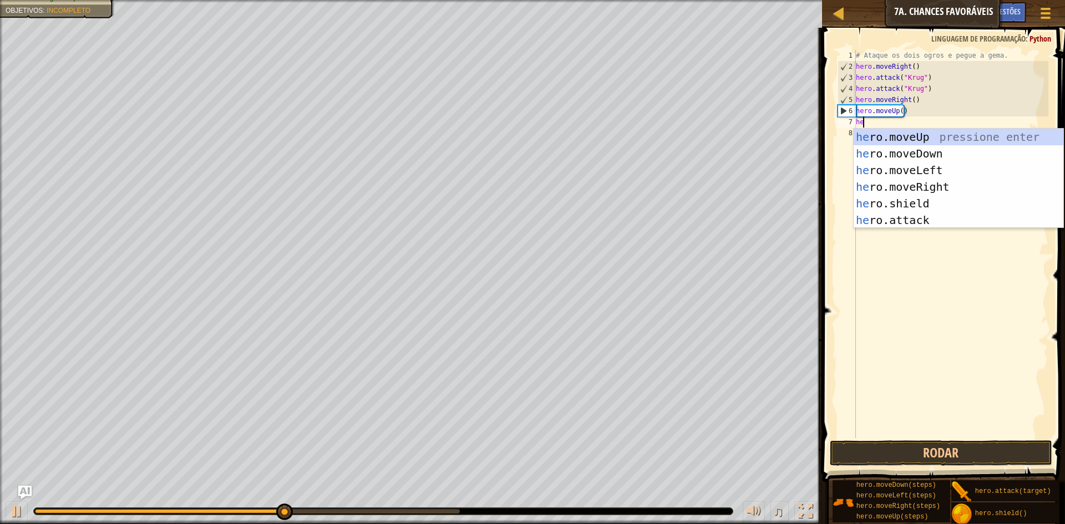
scroll to position [5, 1]
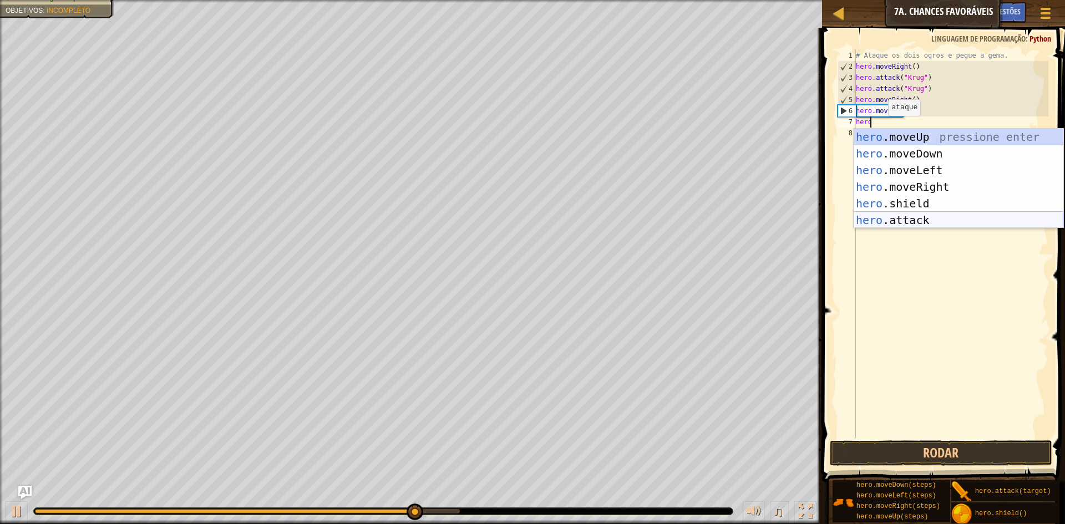
click at [902, 212] on div "hero .moveUp pressione enter hero .moveDown pressione enter hero .moveLeft pres…" at bounding box center [959, 195] width 210 height 133
type textarea "hero.attack("Enemy Name")"
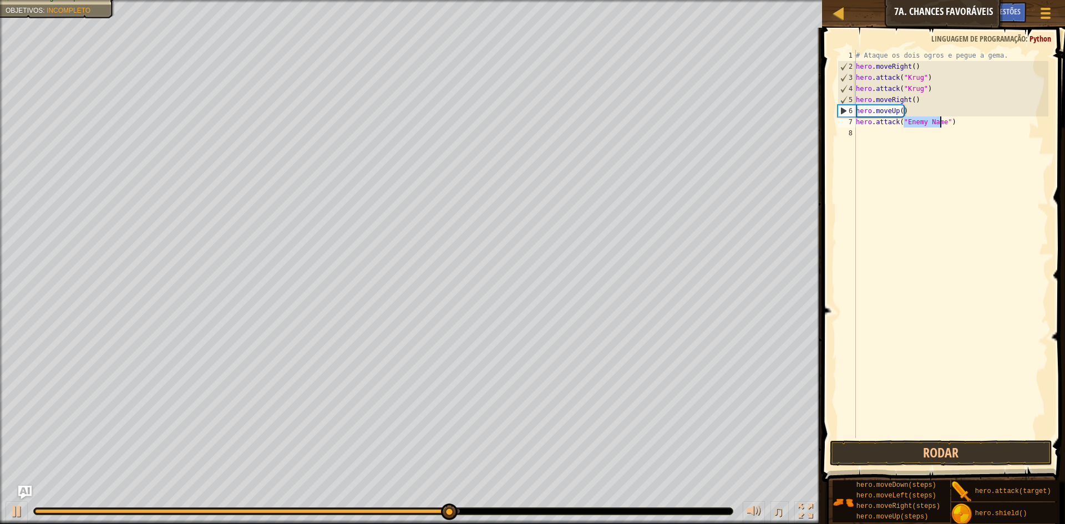
click at [856, 136] on div "# Ataque os dois ogros e pegue a gema. hero . moveRight ( ) hero . attack ( "Kr…" at bounding box center [951, 255] width 195 height 411
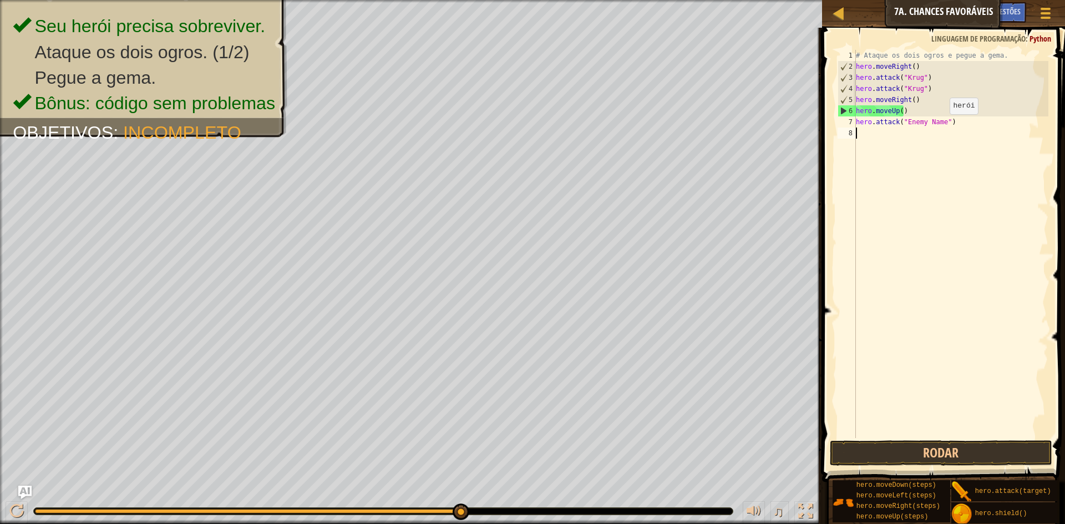
click at [941, 125] on div "# Ataque os dois ogros e pegue a gema. hero . moveRight ( ) hero . attack ( "Kr…" at bounding box center [951, 255] width 195 height 411
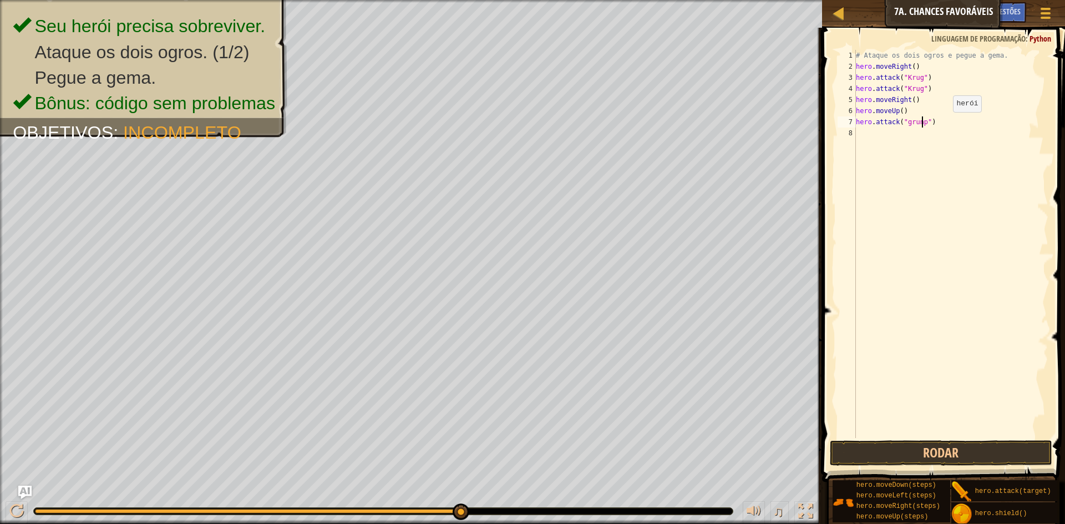
scroll to position [5, 6]
click at [908, 124] on div "# Ataque os dois ogros e pegue a gema. hero . moveRight ( ) hero . attack ( "Kr…" at bounding box center [951, 255] width 195 height 411
type textarea "hero.attack("Grunp")"
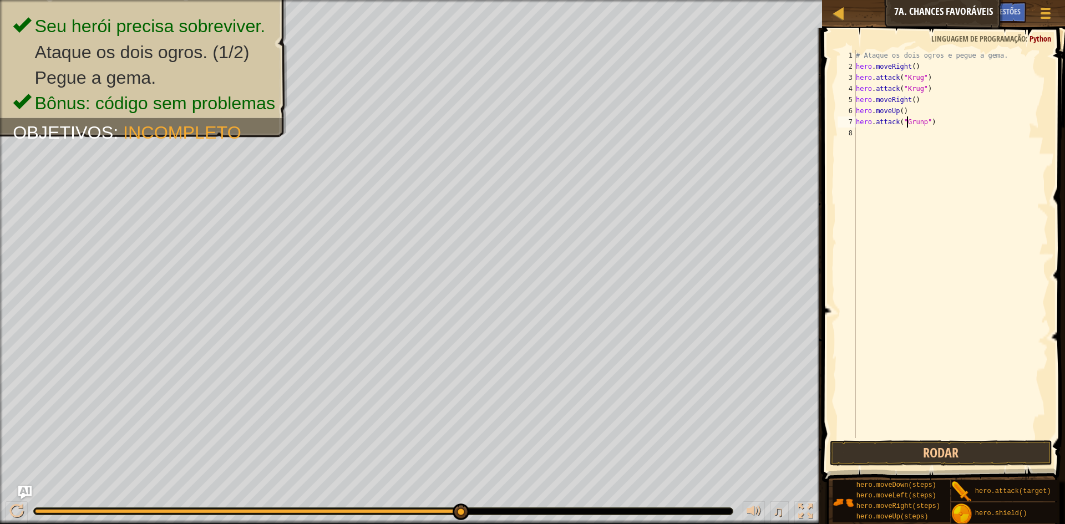
click at [859, 131] on div "# Ataque os dois ogros e pegue a gema. hero . moveRight ( ) hero . attack ( "Kr…" at bounding box center [951, 255] width 195 height 411
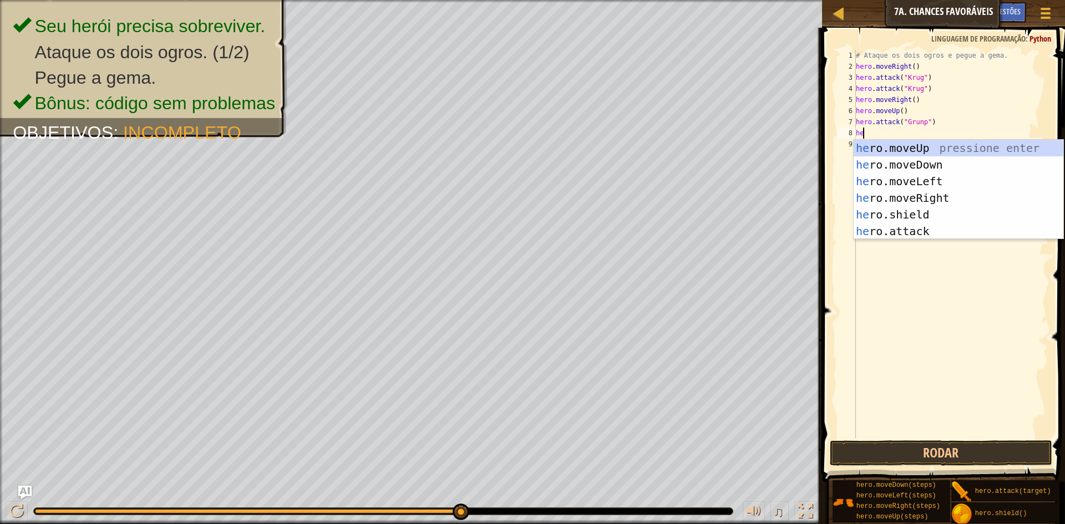
scroll to position [5, 1]
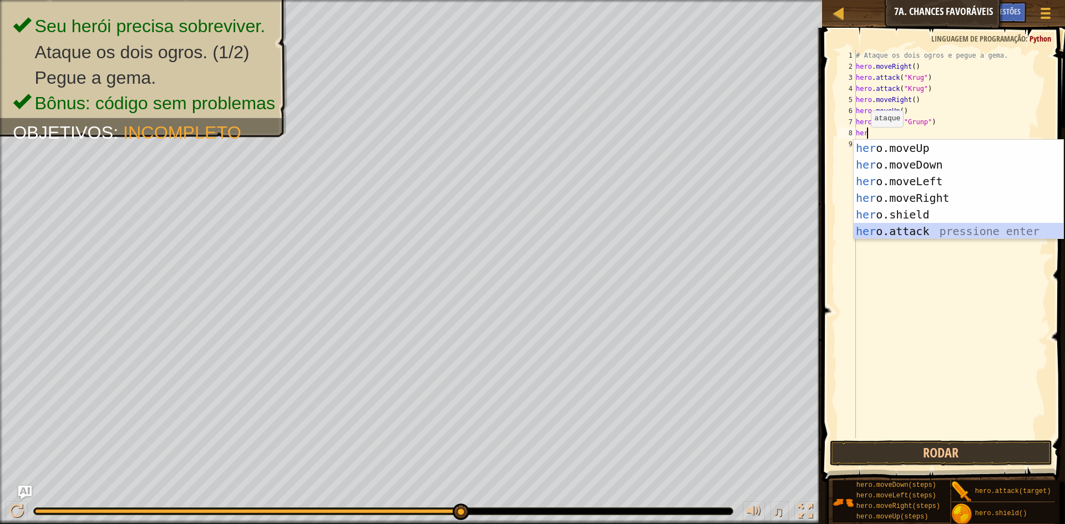
drag, startPoint x: 891, startPoint y: 227, endPoint x: 892, endPoint y: 220, distance: 7.8
click at [891, 229] on div "her o.moveUp pressione enter her o.moveDown pressione enter her o.moveLeft pres…" at bounding box center [959, 206] width 210 height 133
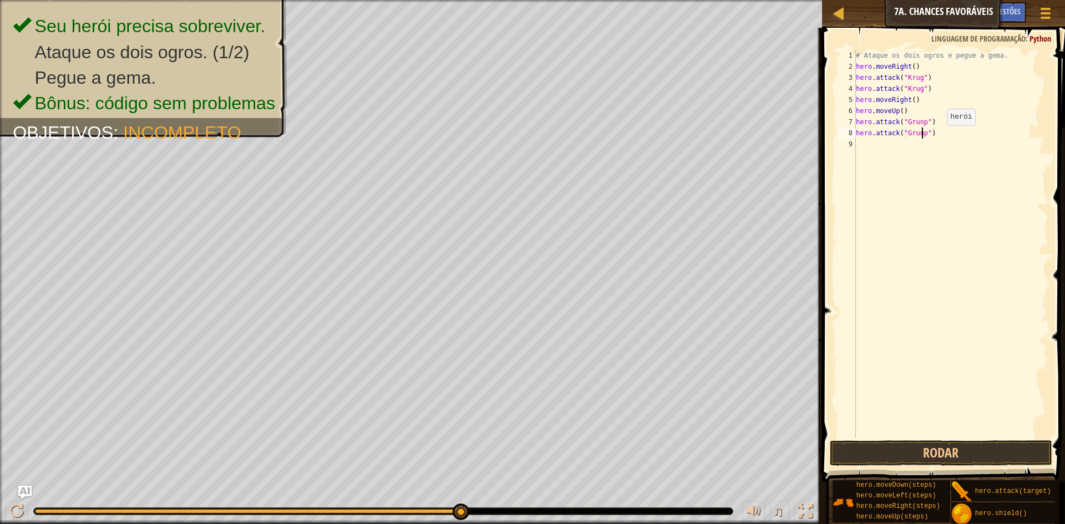
scroll to position [5, 6]
click at [904, 454] on button "Rodar" at bounding box center [941, 454] width 222 height 26
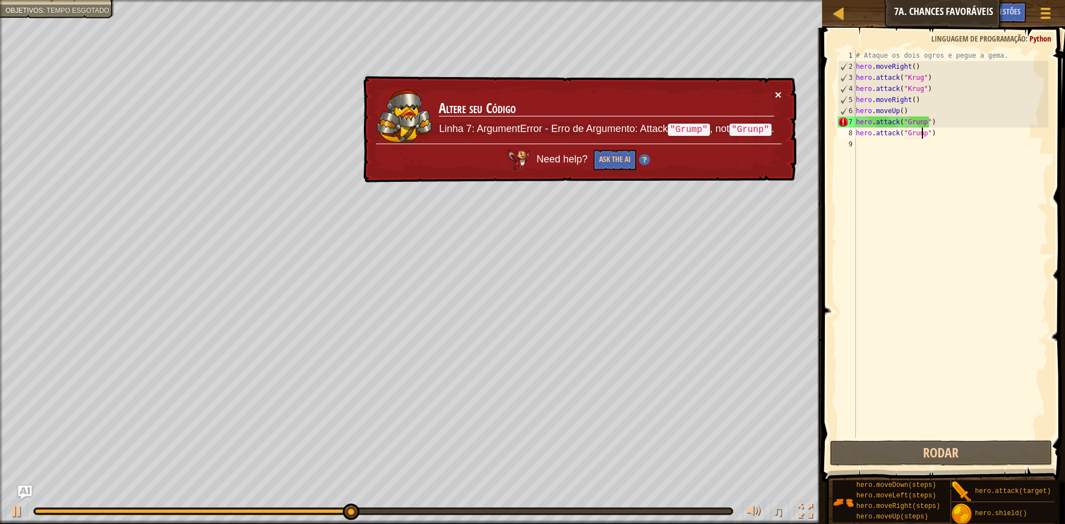
click at [775, 94] on button "×" at bounding box center [778, 95] width 7 height 12
click at [847, 123] on div "7" at bounding box center [847, 122] width 18 height 11
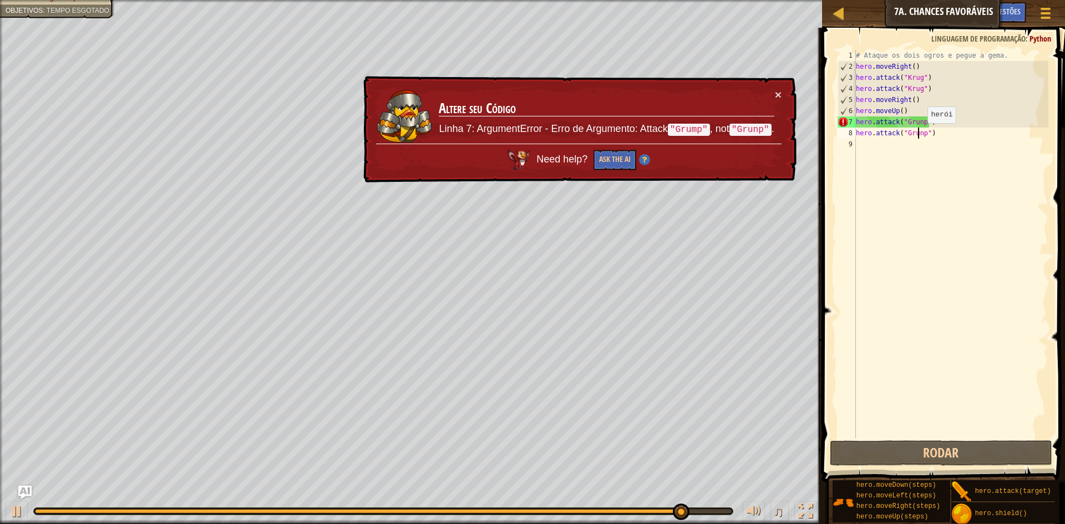
click at [918, 134] on div "# Ataque os dois ogros e pegue a gema. hero . moveRight ( ) hero . attack ( "Kr…" at bounding box center [951, 255] width 195 height 411
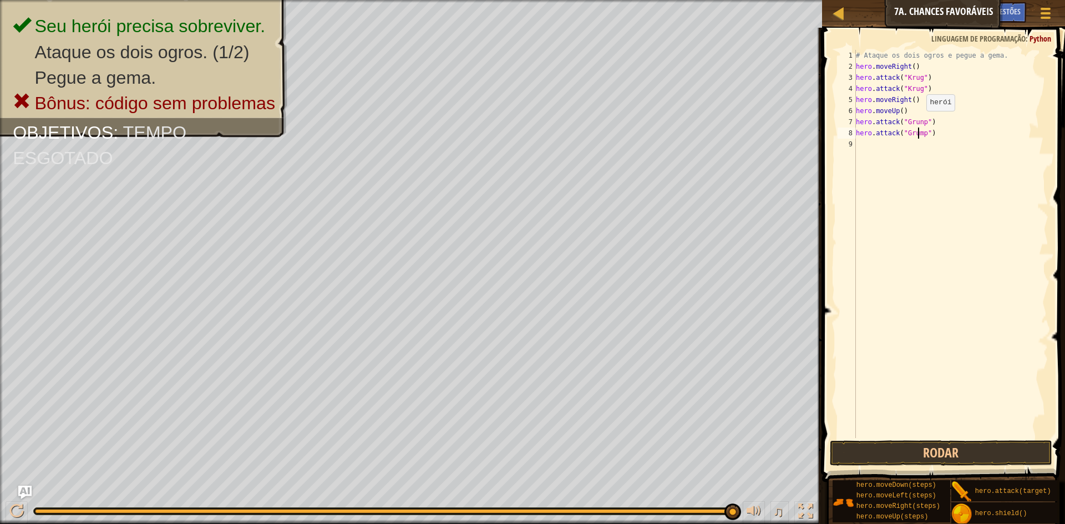
click at [917, 122] on div "# Ataque os dois ogros e pegue a gema. hero . moveRight ( ) hero . attack ( "Kr…" at bounding box center [951, 255] width 195 height 411
type textarea "hero.attack("Grump")"
click at [926, 452] on button "Rodar" at bounding box center [941, 454] width 222 height 26
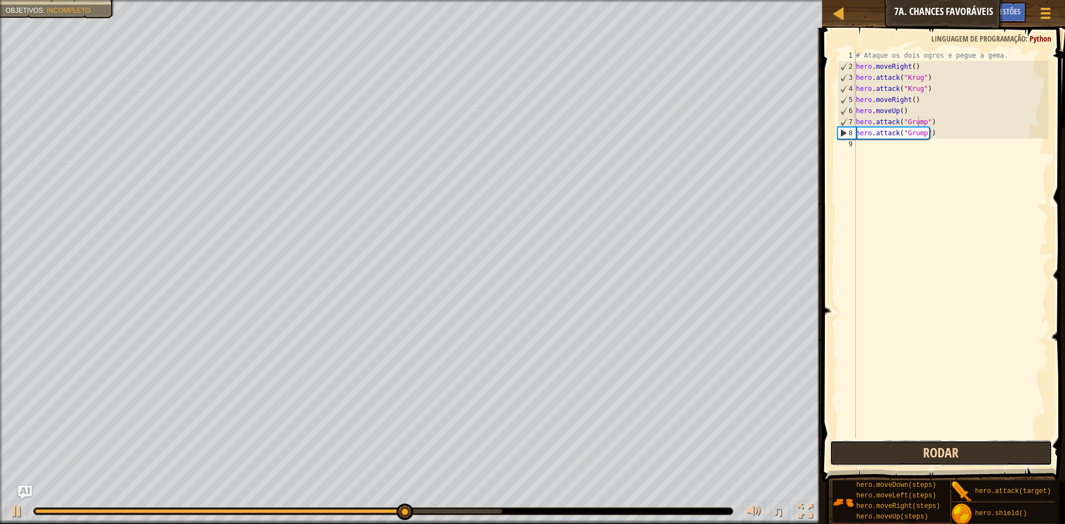
click at [906, 445] on button "Rodar" at bounding box center [941, 454] width 222 height 26
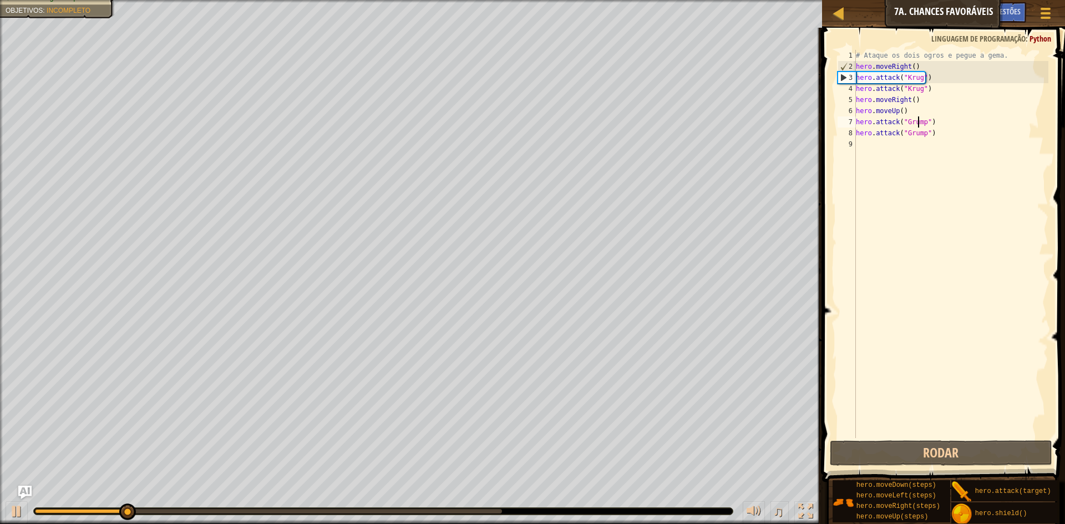
click at [859, 149] on div "# Ataque os dois ogros e pegue a gema. hero . moveRight ( ) hero . attack ( "Kr…" at bounding box center [951, 255] width 195 height 411
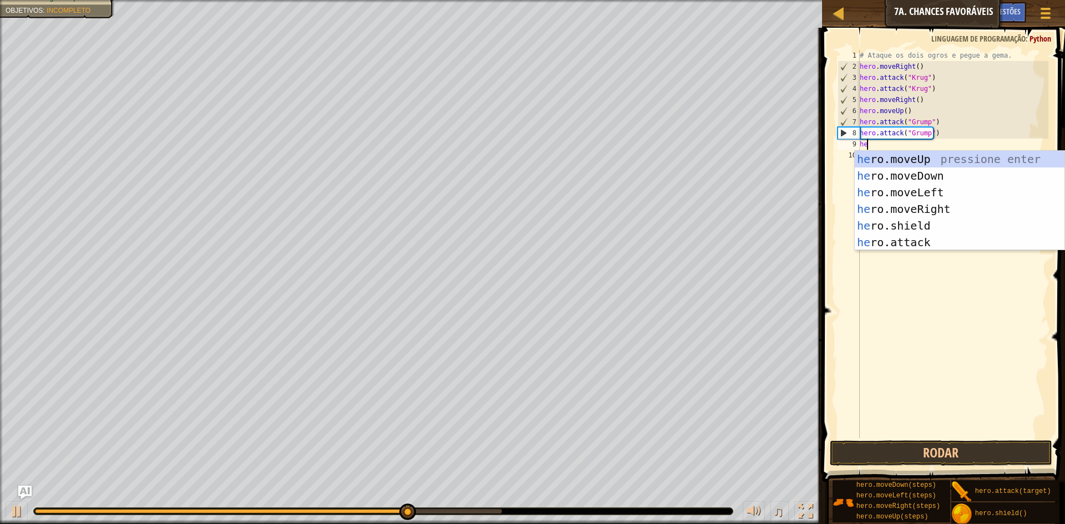
scroll to position [5, 1]
type textarea "hero"
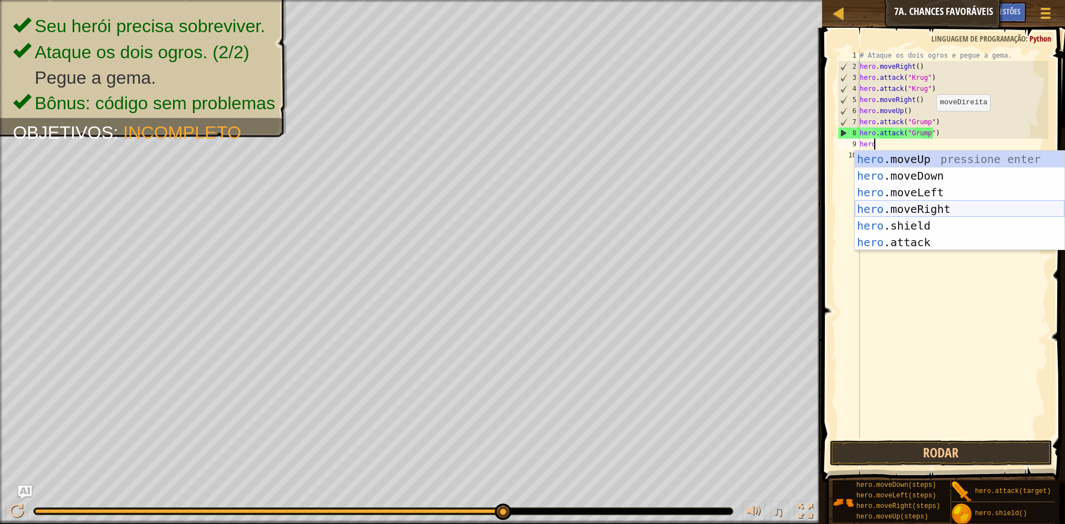
click at [908, 208] on div "hero .moveUp pressione enter hero .moveDown pressione enter hero .moveLeft pres…" at bounding box center [960, 217] width 210 height 133
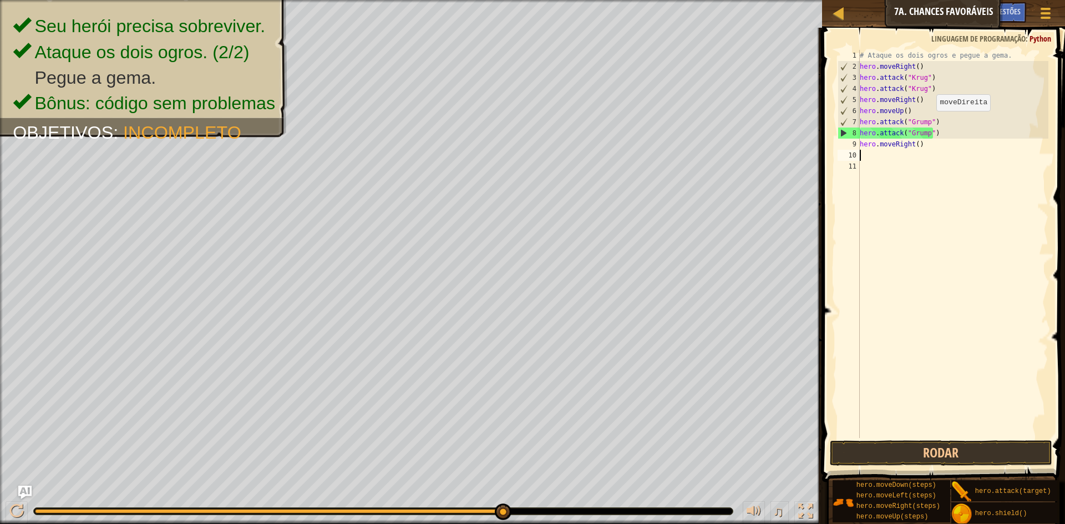
scroll to position [5, 0]
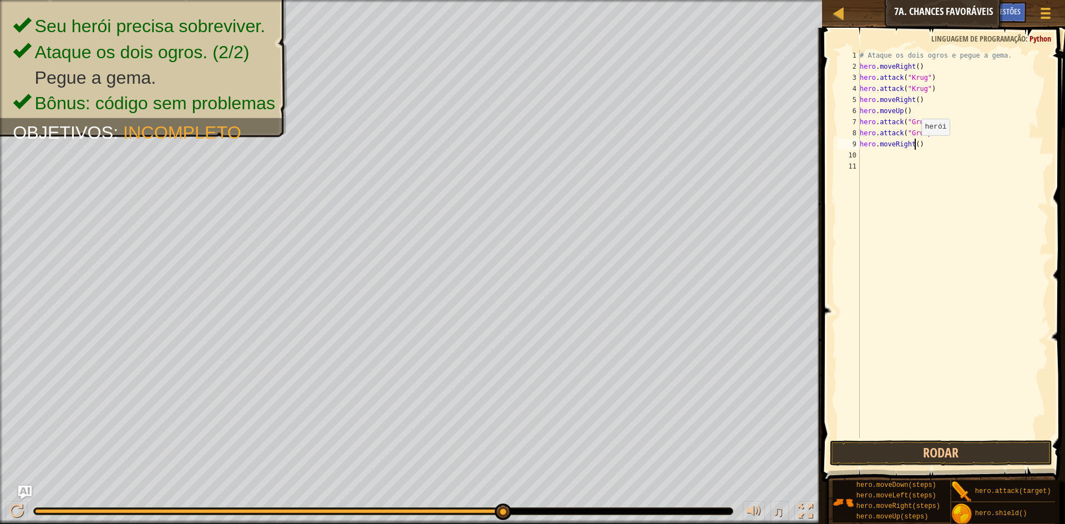
click at [916, 146] on div "# Ataque os dois ogros e pegue a gema. hero . moveRight ( ) hero . attack ( "Kr…" at bounding box center [953, 255] width 191 height 411
click at [894, 453] on button "Rodar" at bounding box center [941, 454] width 222 height 26
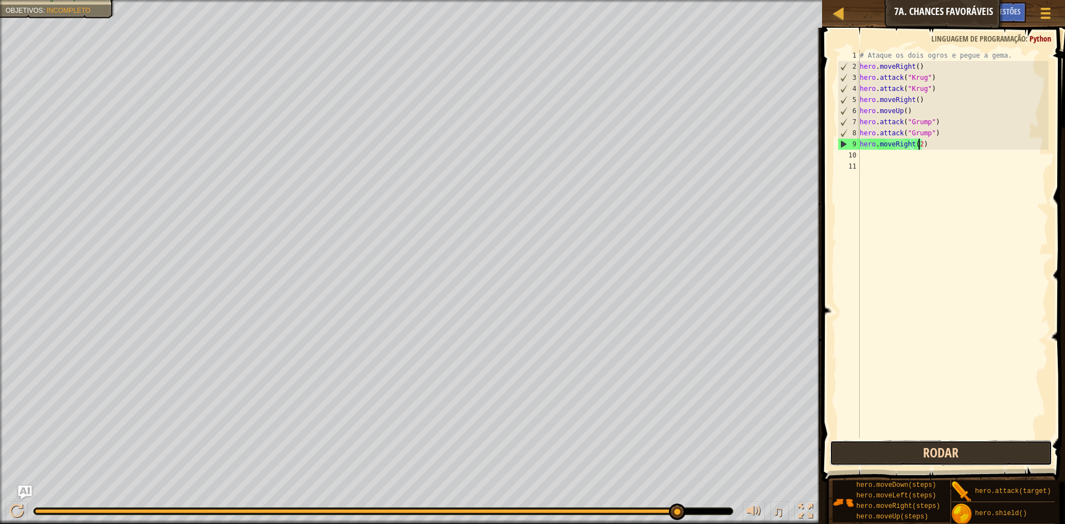
click at [904, 457] on button "Rodar" at bounding box center [941, 454] width 222 height 26
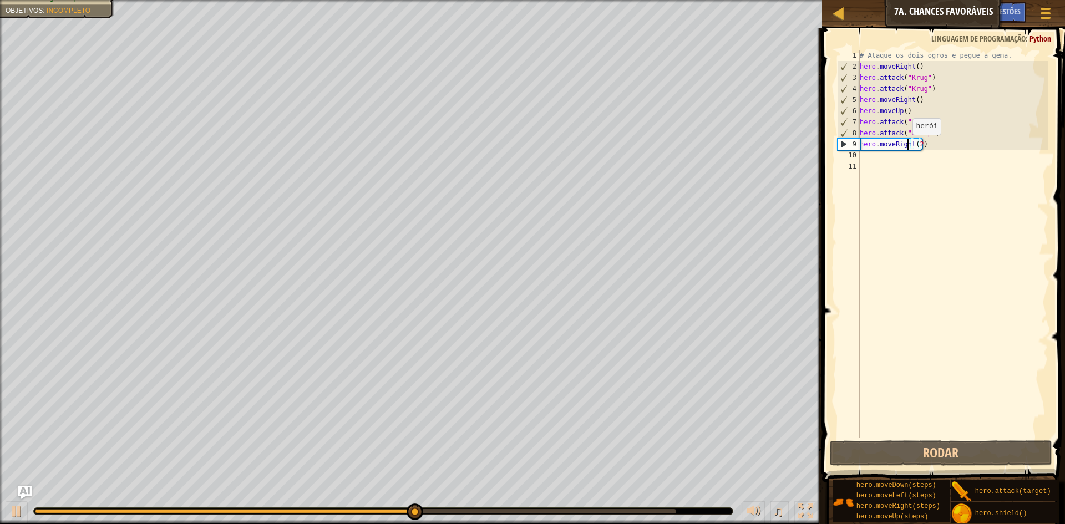
click at [907, 146] on div "# Ataque os dois ogros e pegue a gema. hero . moveRight ( ) hero . attack ( "Kr…" at bounding box center [953, 255] width 191 height 411
click at [909, 146] on div "# Ataque os dois ogros e pegue a gema. hero . moveRight ( ) hero . attack ( "Kr…" at bounding box center [953, 255] width 191 height 411
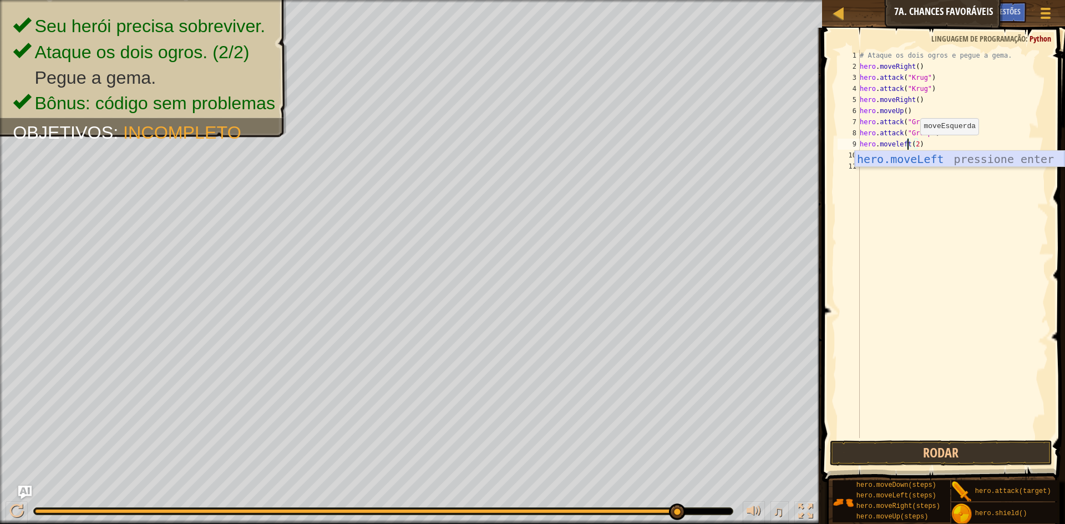
click at [934, 156] on div "hero.moveLeft pressione enter" at bounding box center [960, 176] width 210 height 50
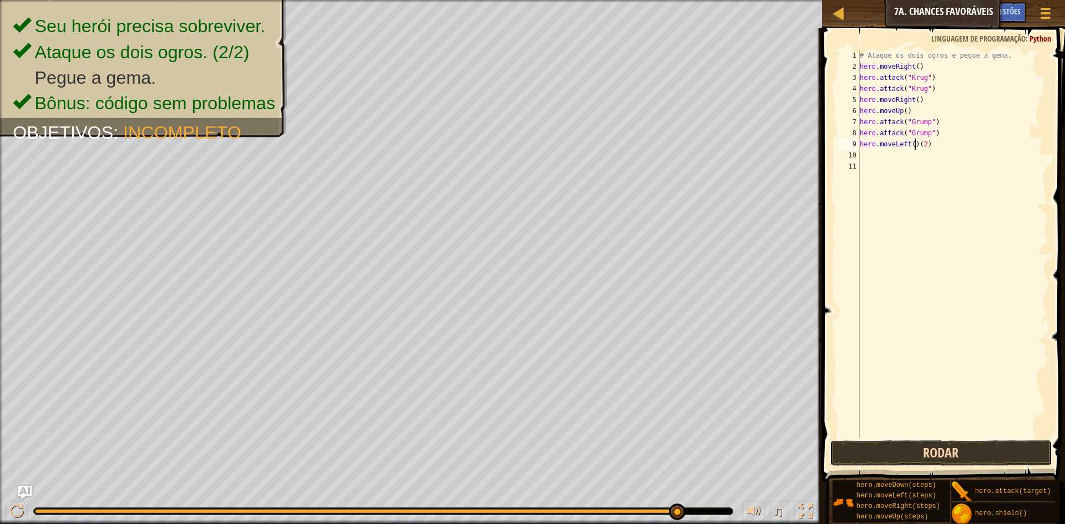
click at [900, 455] on button "Rodar" at bounding box center [941, 454] width 222 height 26
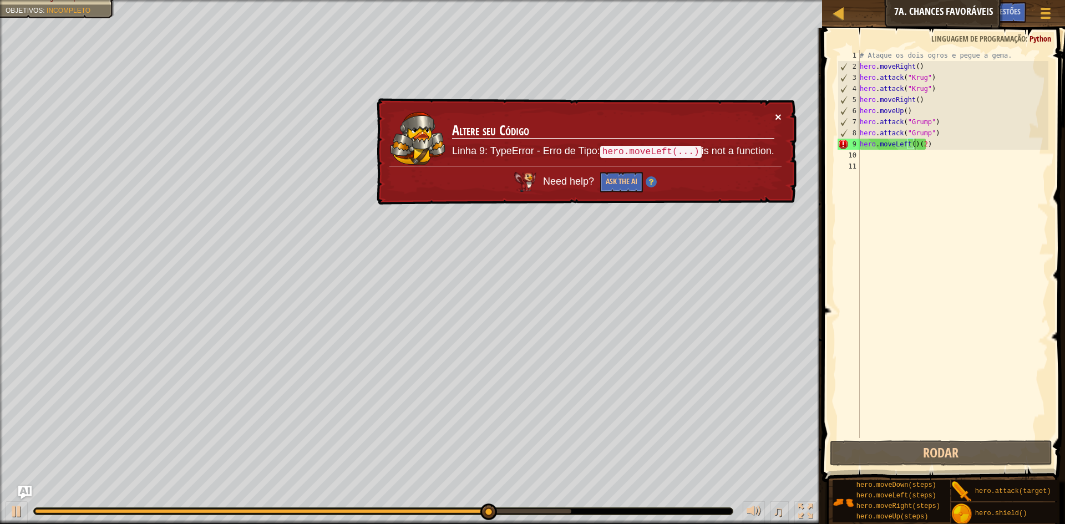
click at [777, 123] on button "×" at bounding box center [778, 118] width 7 height 12
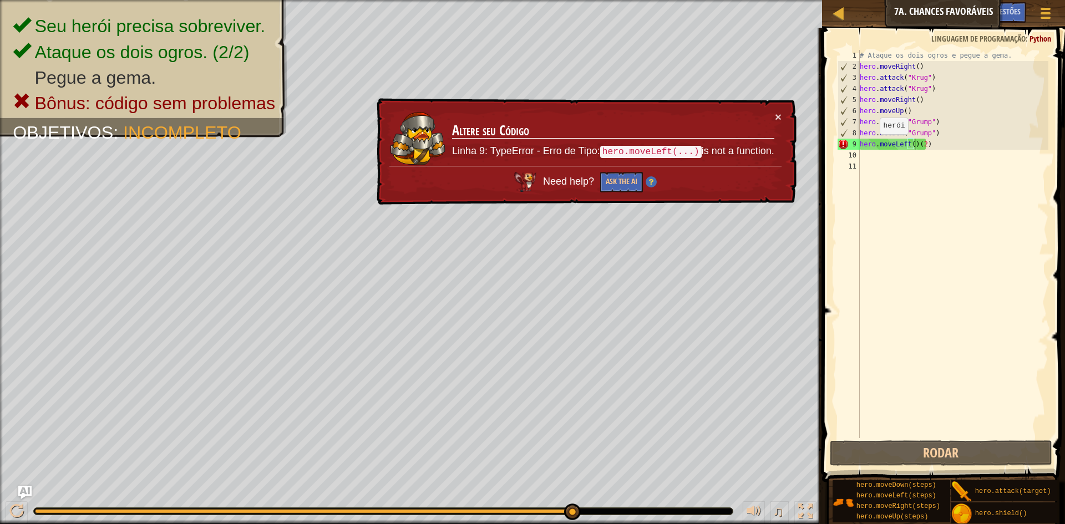
click at [782, 108] on div "× Altere seu Código Linha 9: TypeError - Erro de Tipo: hero.moveLeft(...) is no…" at bounding box center [586, 152] width 423 height 108
click at [776, 114] on button "×" at bounding box center [779, 120] width 7 height 12
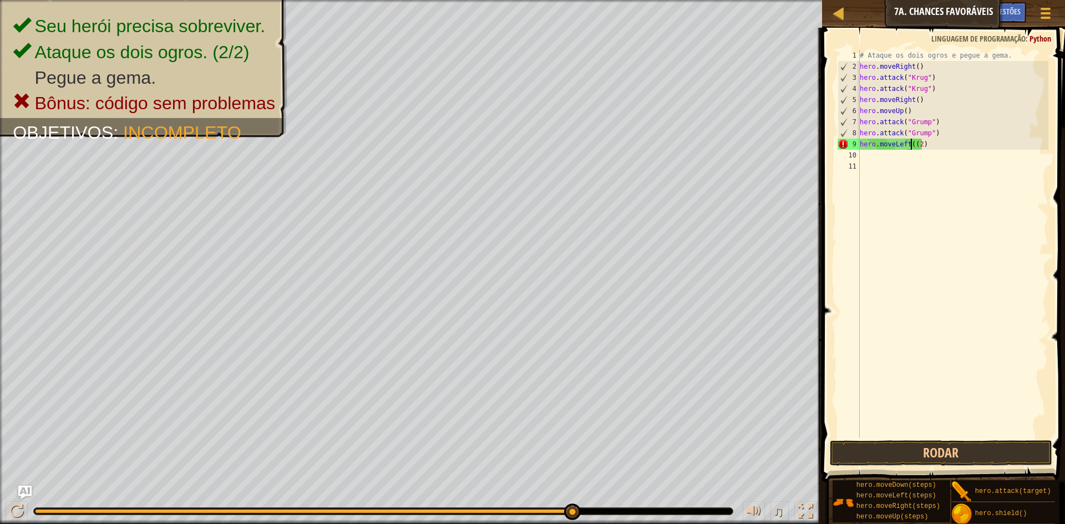
type textarea "hero.moveLeft(2)"
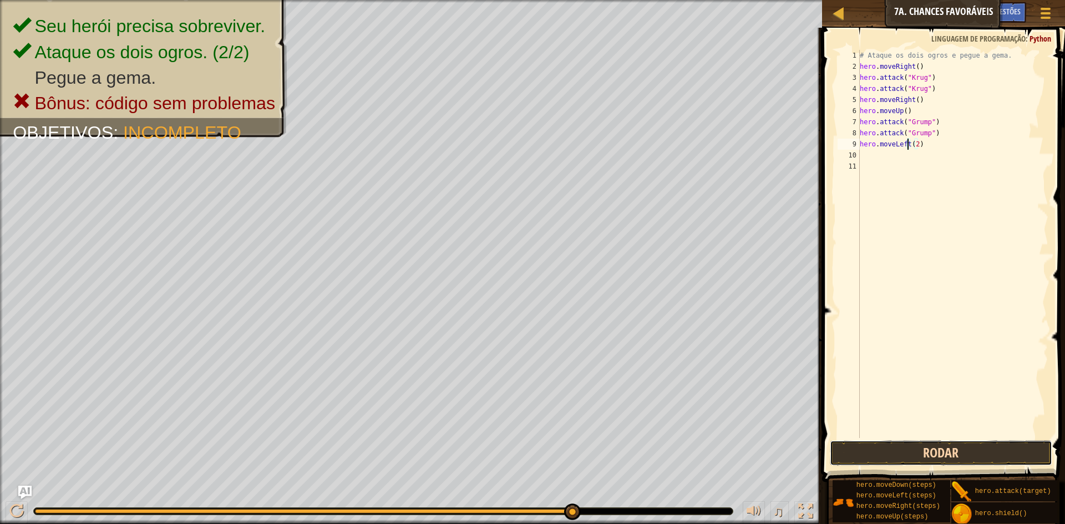
click at [904, 447] on button "Rodar" at bounding box center [941, 454] width 222 height 26
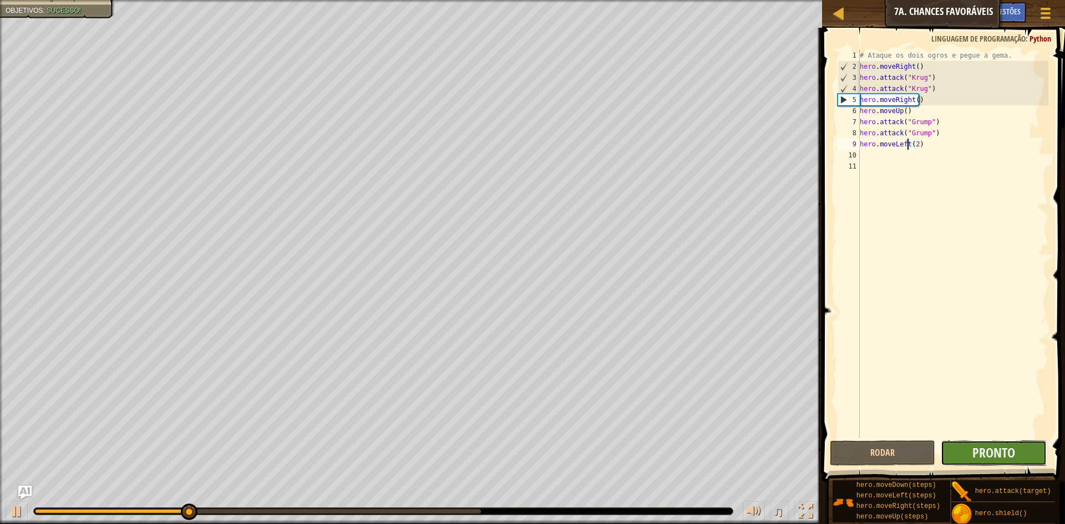
click at [1026, 461] on button "Pronto" at bounding box center [994, 454] width 106 height 26
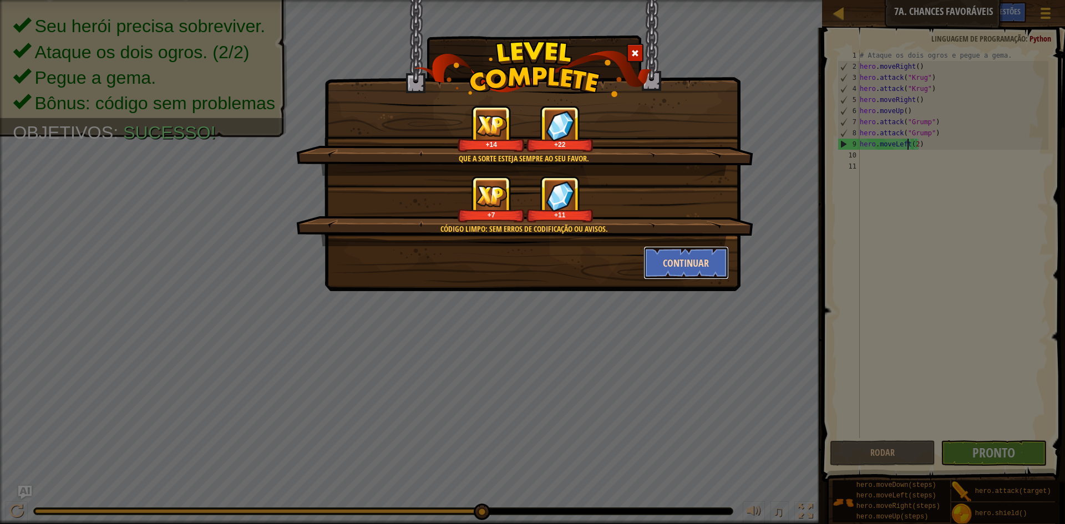
click at [685, 279] on button "Continuar" at bounding box center [687, 262] width 86 height 33
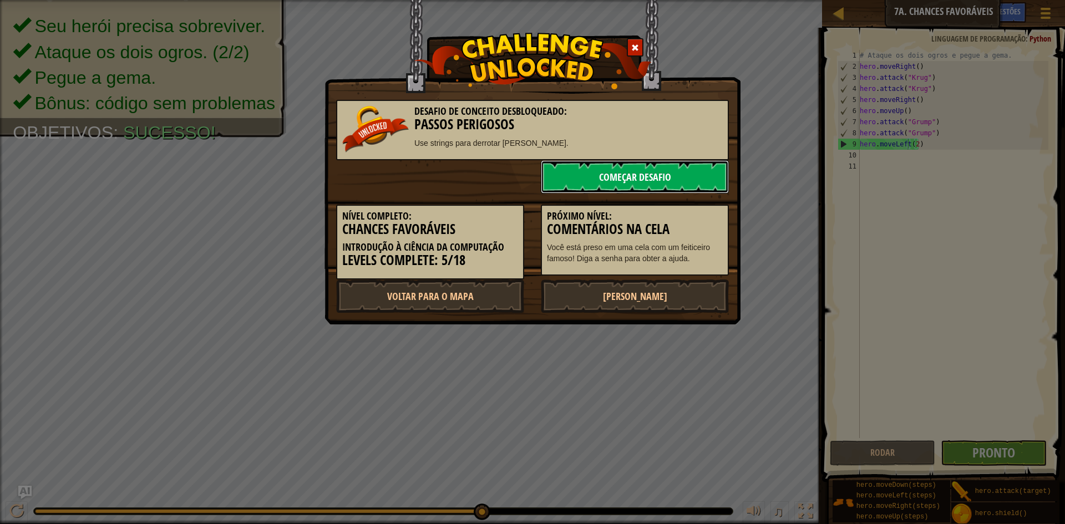
click at [583, 180] on link "Começar Desafio" at bounding box center [635, 176] width 188 height 33
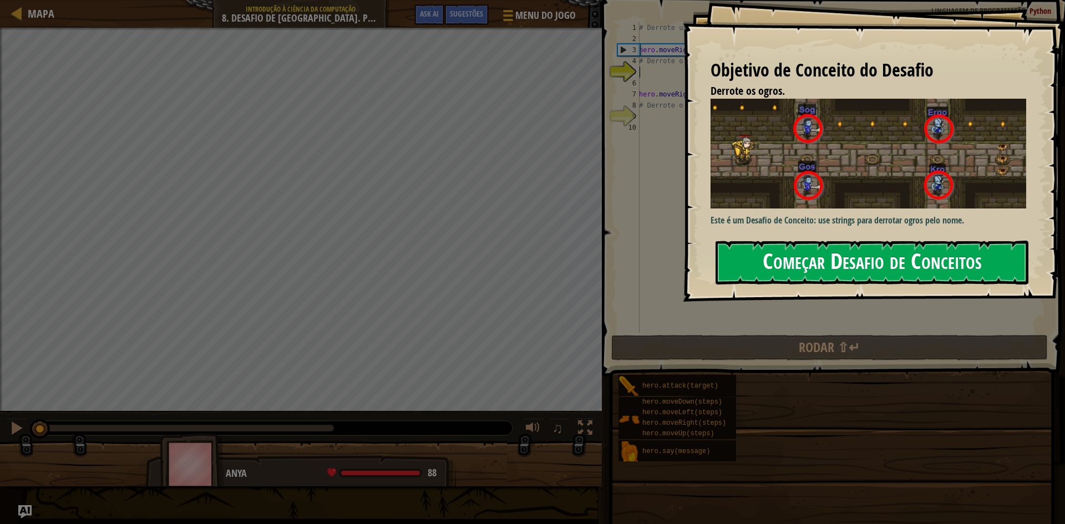
click at [968, 260] on button "Começar Desafio de Conceitos" at bounding box center [872, 263] width 313 height 44
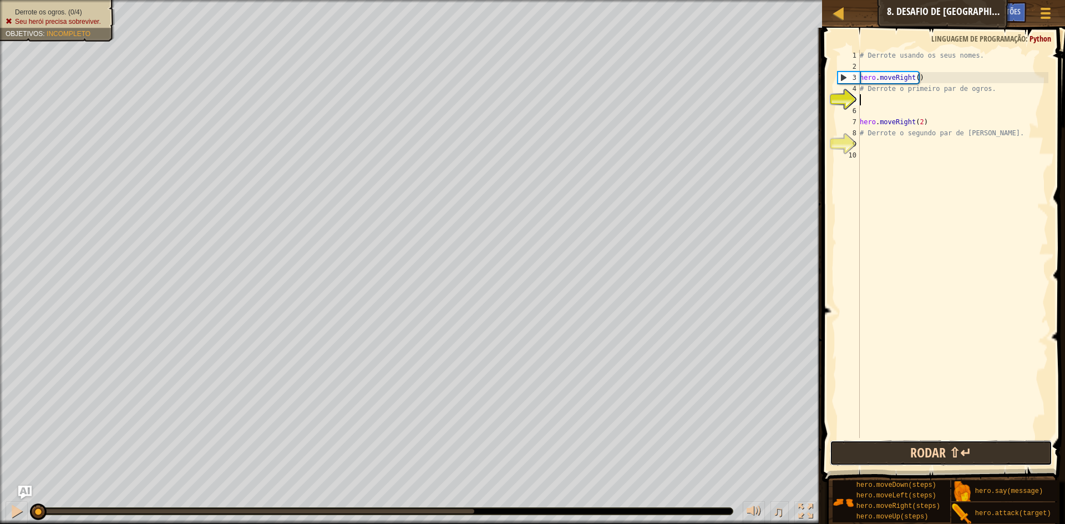
click at [881, 442] on button "Rodar ⇧↵" at bounding box center [941, 454] width 222 height 26
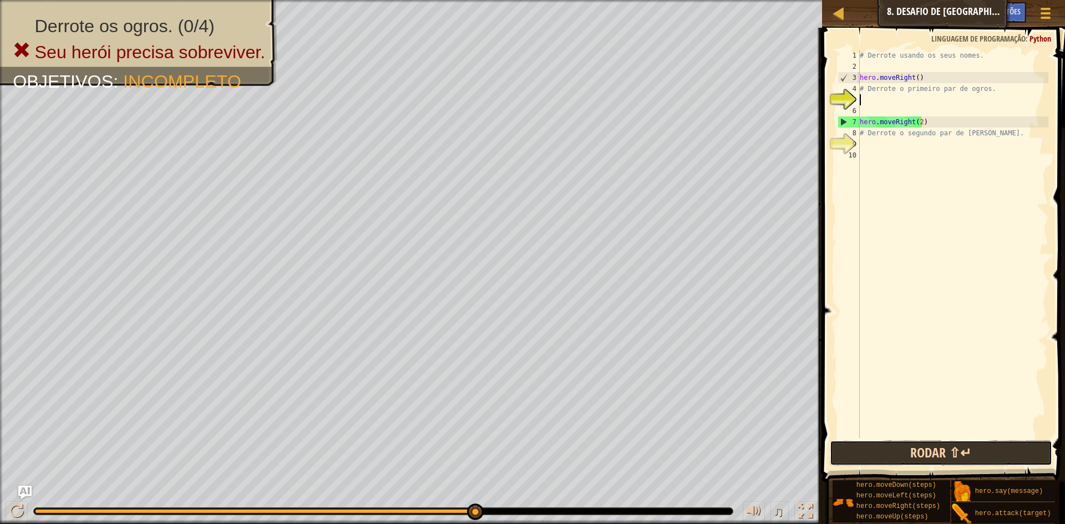
click at [913, 462] on button "Rodar ⇧↵" at bounding box center [941, 454] width 222 height 26
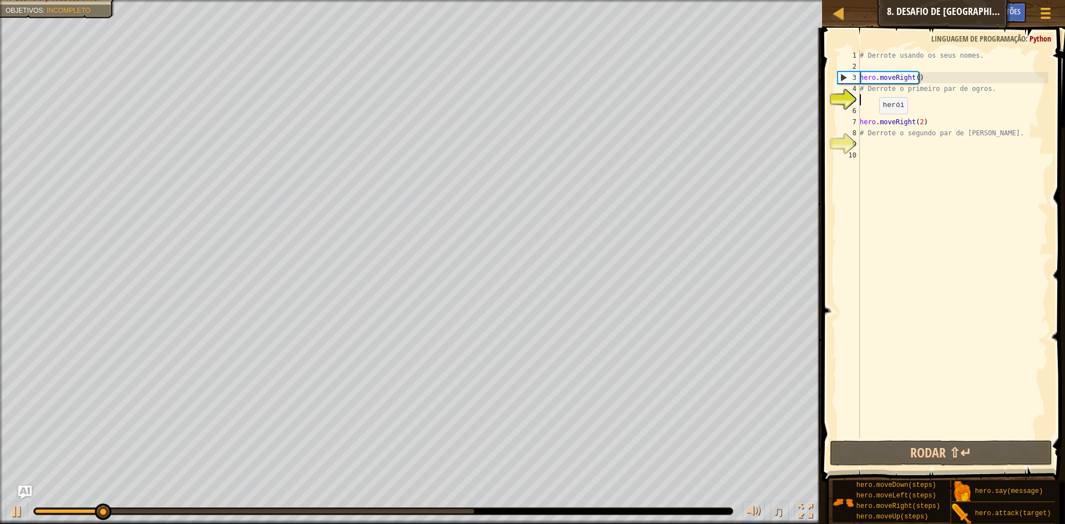
click at [873, 124] on div "# Derrote usando os seus nomes. hero . moveRight ( ) # Derrote o primeiro par d…" at bounding box center [953, 255] width 191 height 411
click at [923, 120] on div "# Derrote usando os seus nomes. hero . moveRight ( ) # Derrote o primeiro par d…" at bounding box center [953, 255] width 191 height 411
click at [983, 135] on div "# Derrote usando os seus nomes. hero . moveRight ( ) # Derrote o primeiro par d…" at bounding box center [953, 255] width 191 height 411
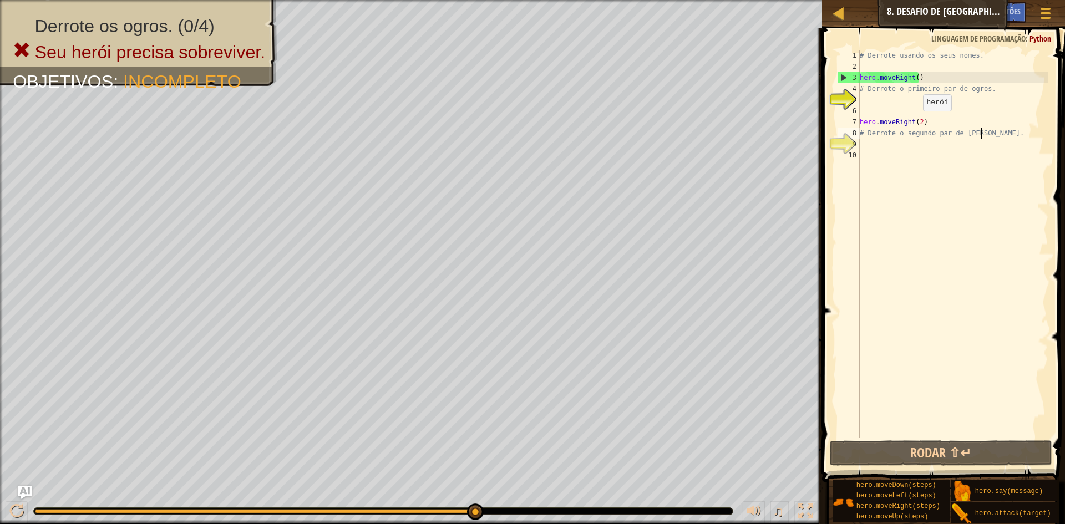
click at [918, 122] on div "# Derrote usando os seus nomes. hero . moveRight ( ) # Derrote o primeiro par d…" at bounding box center [953, 255] width 191 height 411
click at [850, 94] on div "5" at bounding box center [849, 99] width 22 height 11
type textarea "# Derrote o primeiro par de ogros."
click at [868, 97] on div "# Derrote usando os seus nomes. hero . moveRight ( ) # Derrote o primeiro par d…" at bounding box center [953, 255] width 191 height 411
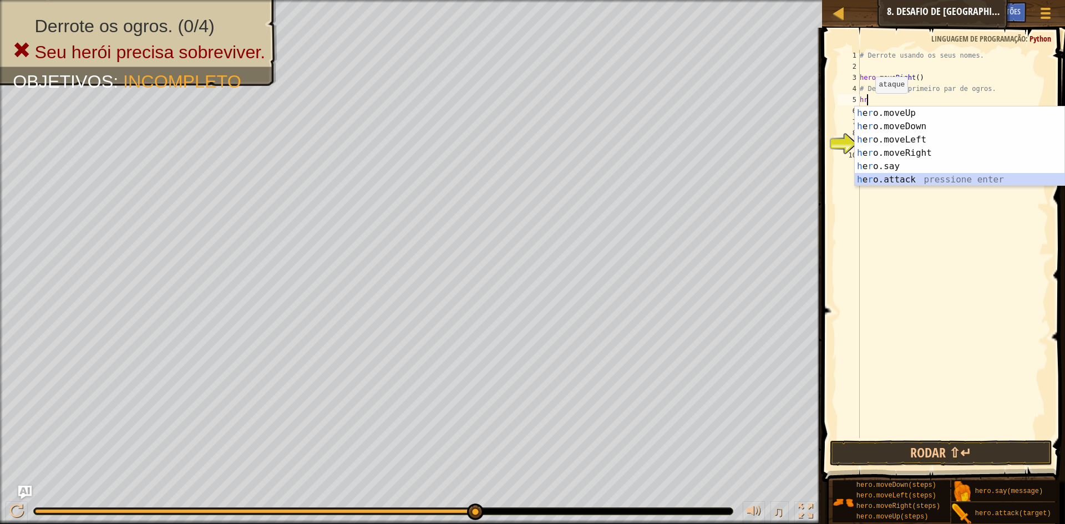
click at [889, 179] on div "h e r o.moveUp pressione enter h e r o.moveDown pressione enter h e r o.moveLef…" at bounding box center [960, 160] width 210 height 107
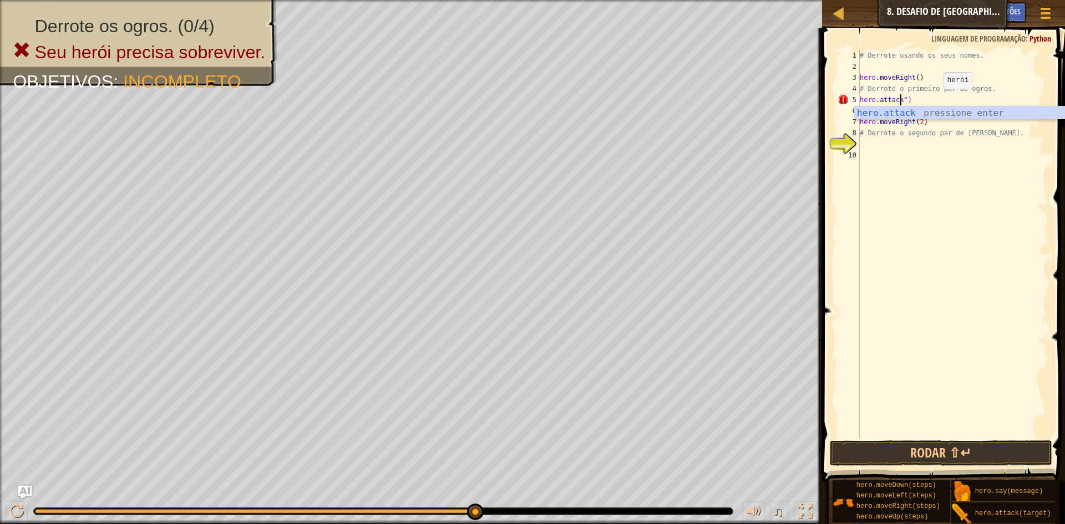
scroll to position [5, 4]
click at [933, 99] on div "# Derrote usando os seus nomes. hero . moveRight ( ) # Derrote o primeiro par d…" at bounding box center [953, 255] width 191 height 411
click at [939, 109] on div "hero.attac k pressione enter" at bounding box center [960, 127] width 210 height 40
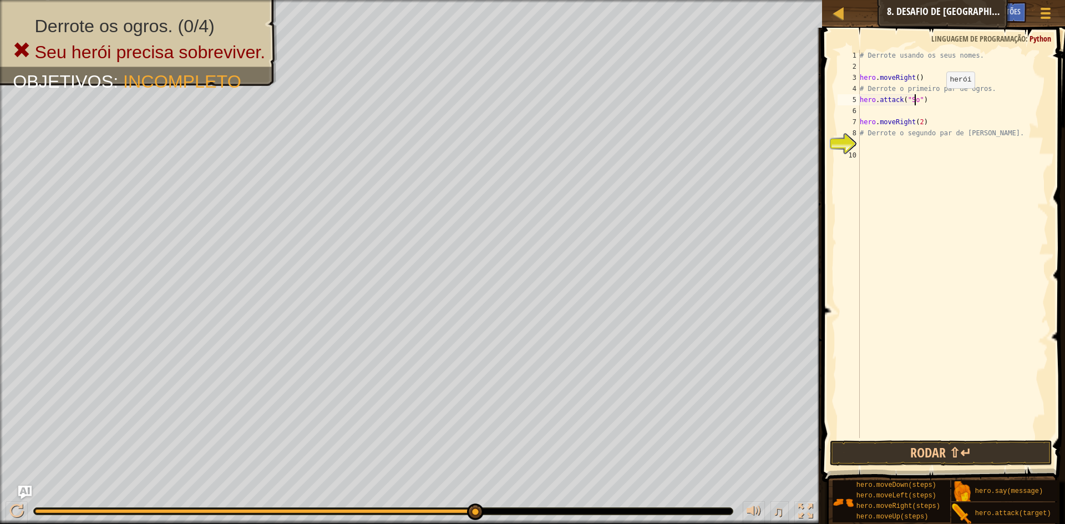
type textarea "hero.attack("Sog")"
click at [861, 112] on div "# Derrote usando os seus nomes. hero . moveRight ( ) # Derrote o primeiro par d…" at bounding box center [953, 255] width 191 height 411
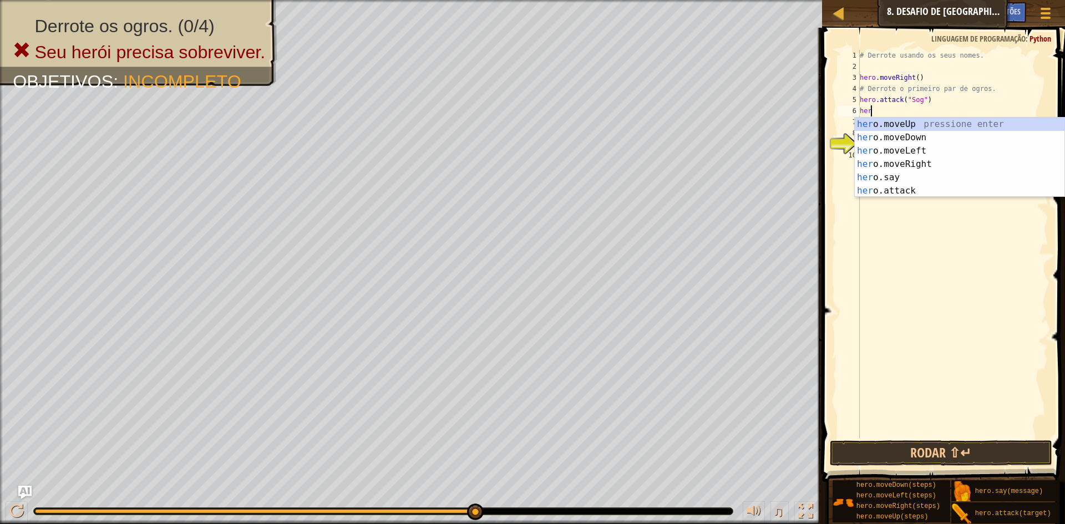
scroll to position [5, 1]
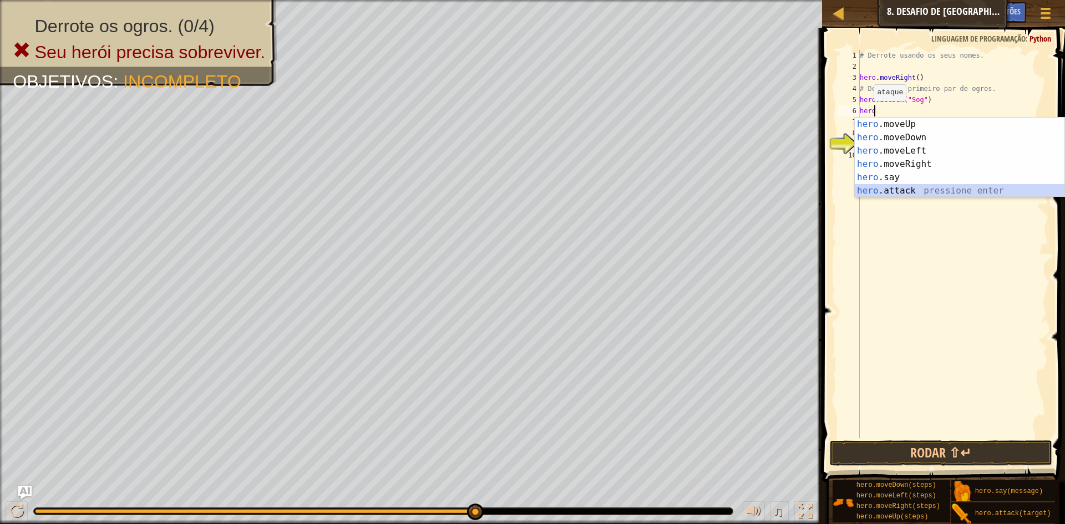
click at [889, 189] on div "hero .moveUp pressione enter hero .moveDown pressione enter hero .moveLeft pres…" at bounding box center [960, 171] width 210 height 107
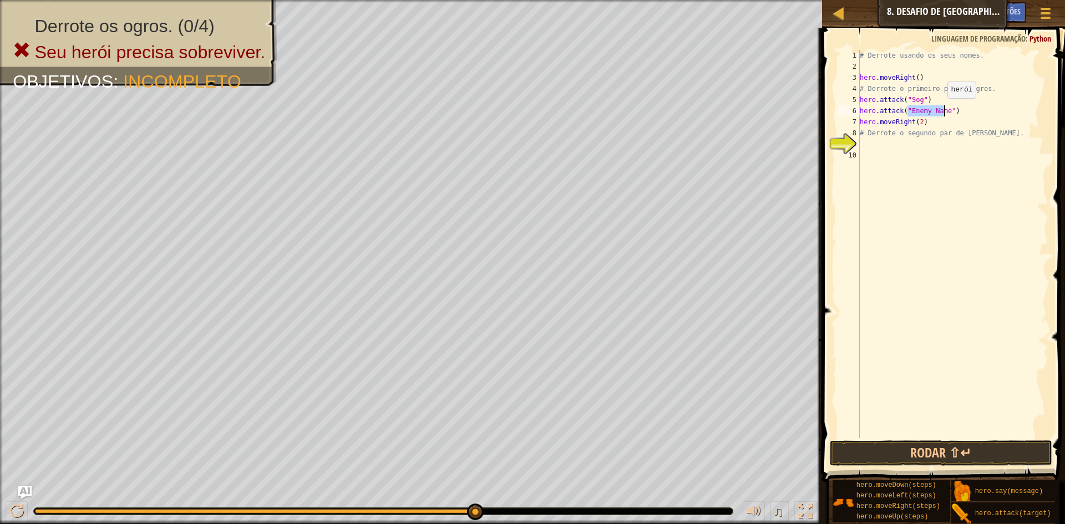
click at [942, 109] on div "# Derrote usando os seus nomes. hero . moveRight ( ) # Derrote o primeiro par d…" at bounding box center [953, 244] width 191 height 388
click at [947, 109] on div "# Derrote usando os seus nomes. hero . moveRight ( ) # Derrote o primeiro par d…" at bounding box center [953, 255] width 191 height 411
click at [948, 109] on div "# Derrote usando os seus nomes. hero . moveRight ( ) # Derrote o primeiro par d…" at bounding box center [953, 244] width 191 height 388
click at [946, 109] on div "# Derrote usando os seus nomes. hero . moveRight ( ) # Derrote o primeiro par d…" at bounding box center [953, 255] width 191 height 411
click at [945, 109] on div "# Derrote usando os seus nomes. hero . moveRight ( ) # Derrote o primeiro par d…" at bounding box center [953, 255] width 191 height 411
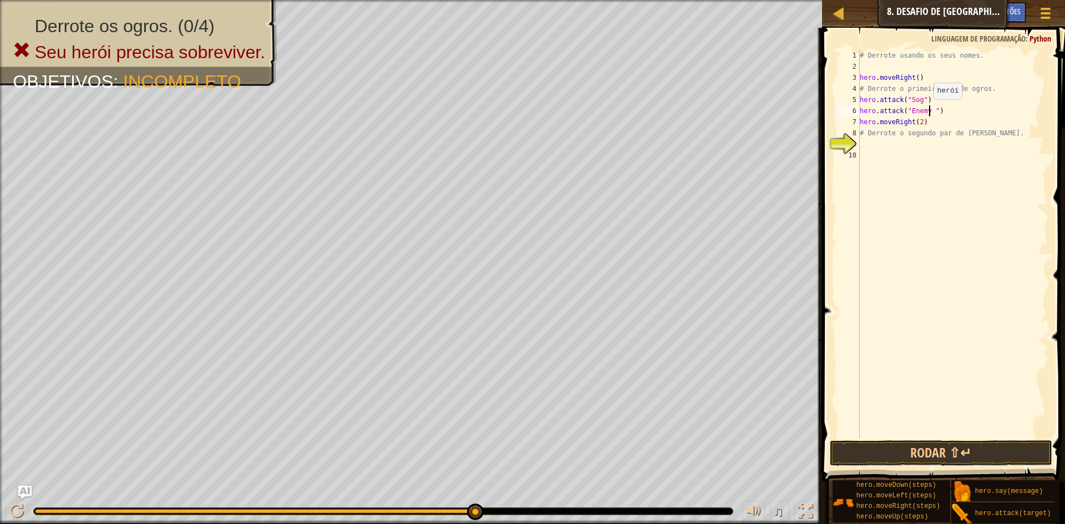
click at [928, 110] on div "# Derrote usando os seus nomes. hero . moveRight ( ) # Derrote o primeiro par d…" at bounding box center [953, 255] width 191 height 411
click at [924, 110] on div "# Derrote usando os seus nomes. hero . moveRight ( ) # Derrote o primeiro par d…" at bounding box center [953, 255] width 191 height 411
click at [924, 111] on div "# Derrote usando os seus nomes. hero . moveRight ( ) # Derrote o primeiro par d…" at bounding box center [953, 255] width 191 height 411
click at [912, 112] on div "# Derrote usando os seus nomes. hero . moveRight ( ) # Derrote o primeiro par d…" at bounding box center [953, 255] width 191 height 411
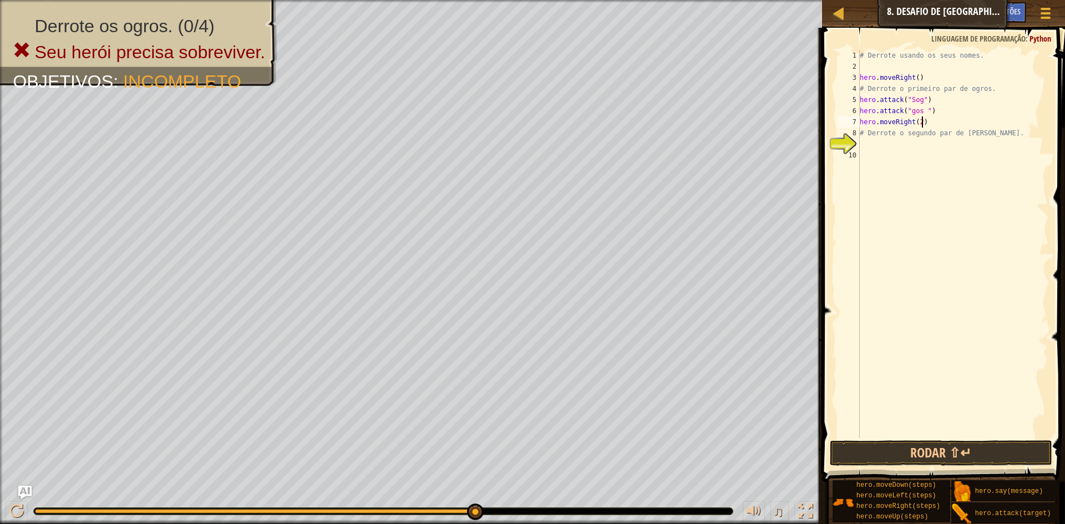
click at [934, 117] on div "# Derrote usando os seus nomes. hero . moveRight ( ) # Derrote o primeiro par d…" at bounding box center [953, 255] width 191 height 411
click at [935, 105] on div "# Derrote usando os seus nomes. hero . moveRight ( ) # Derrote o primeiro par d…" at bounding box center [953, 255] width 191 height 411
type textarea "hero.attack("gos ")"
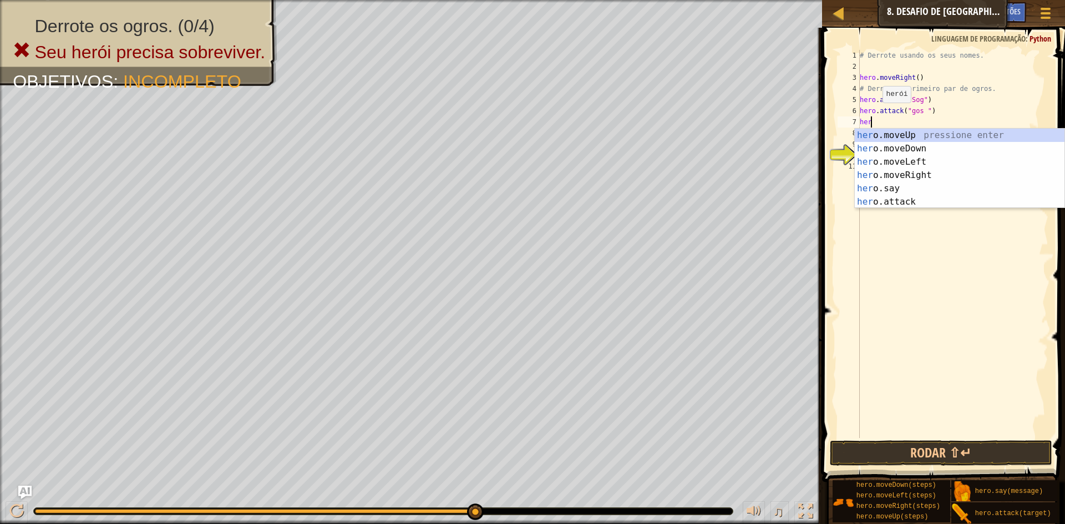
scroll to position [5, 1]
click at [900, 199] on div "her o.moveUp pressione enter her o.moveDown pressione enter her o.moveLeft pres…" at bounding box center [960, 182] width 210 height 107
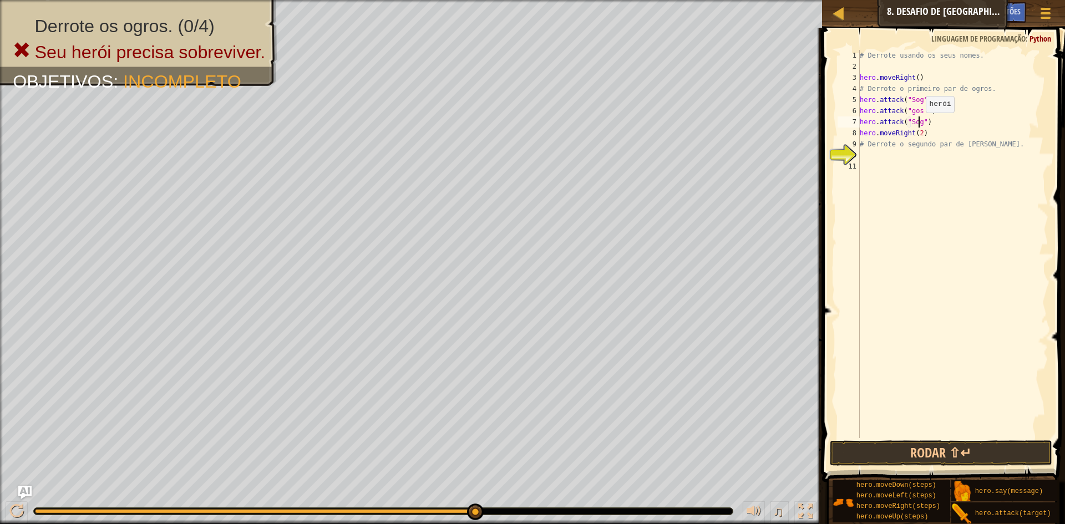
scroll to position [5, 5]
click at [917, 110] on div "# Derrote usando os seus nomes. hero . moveRight ( ) # Derrote o primeiro par d…" at bounding box center [953, 255] width 191 height 411
click at [917, 104] on div "# Derrote usando os seus nomes. hero . moveRight ( ) # Derrote o primeiro par d…" at bounding box center [953, 255] width 191 height 411
click at [917, 115] on div "# Derrote usando os seus nomes. hero . moveRight ( ) # Derrote o primeiro par d…" at bounding box center [953, 255] width 191 height 411
click at [918, 113] on div "# Derrote usando os seus nomes. hero . moveRight ( ) # Derrote o primeiro par d…" at bounding box center [953, 255] width 191 height 411
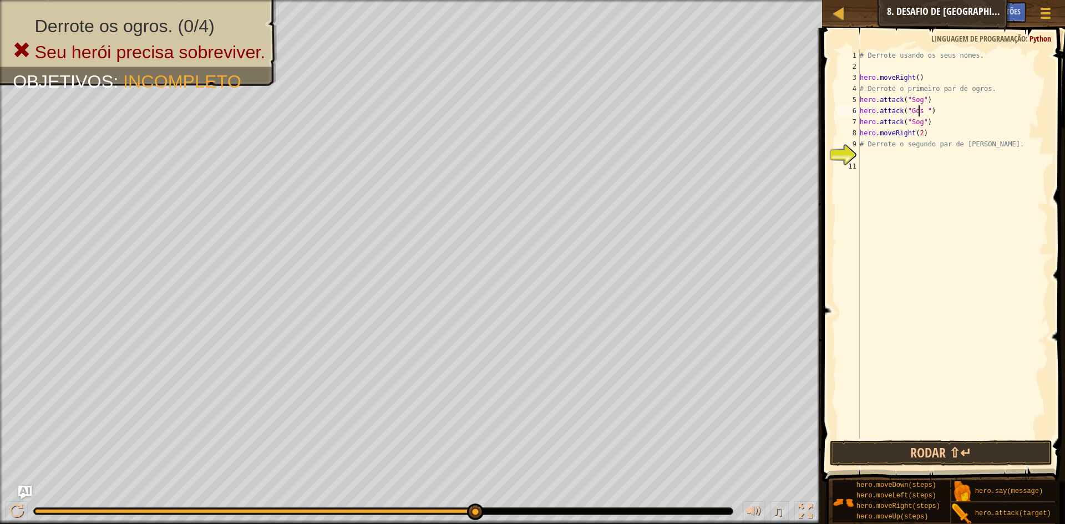
click at [930, 118] on div "# Derrote usando os seus nomes. hero . moveRight ( ) # Derrote o primeiro par d…" at bounding box center [953, 255] width 191 height 411
type textarea "hero.attack("Sog")"
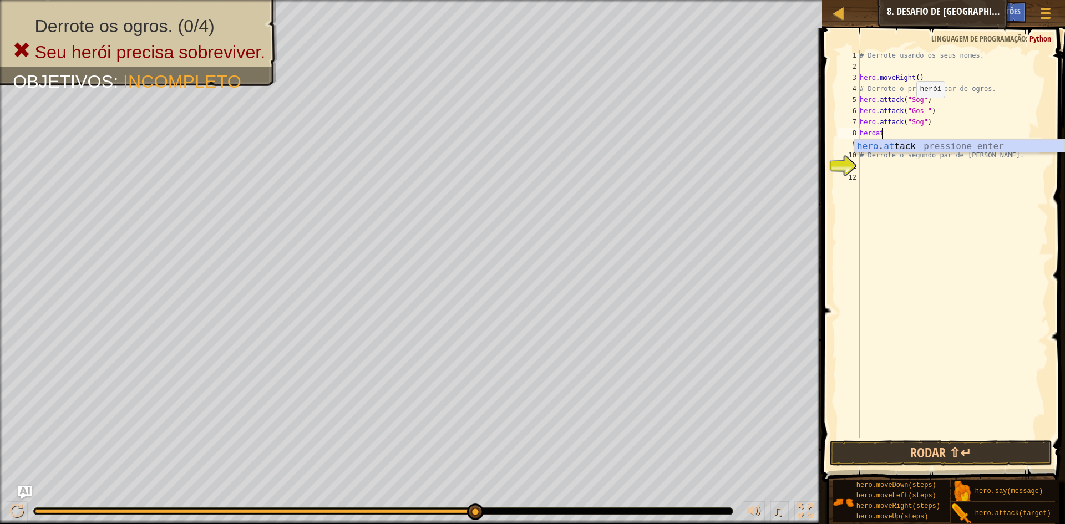
scroll to position [5, 2]
click at [903, 143] on div "hero . atta ck pressione enter" at bounding box center [960, 160] width 210 height 40
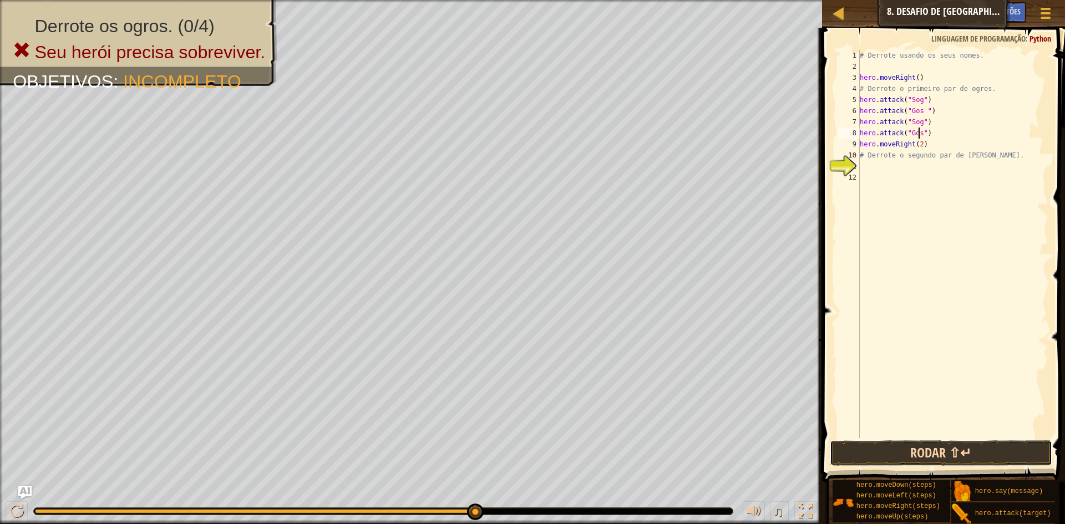
click at [932, 444] on button "Rodar ⇧↵" at bounding box center [941, 454] width 222 height 26
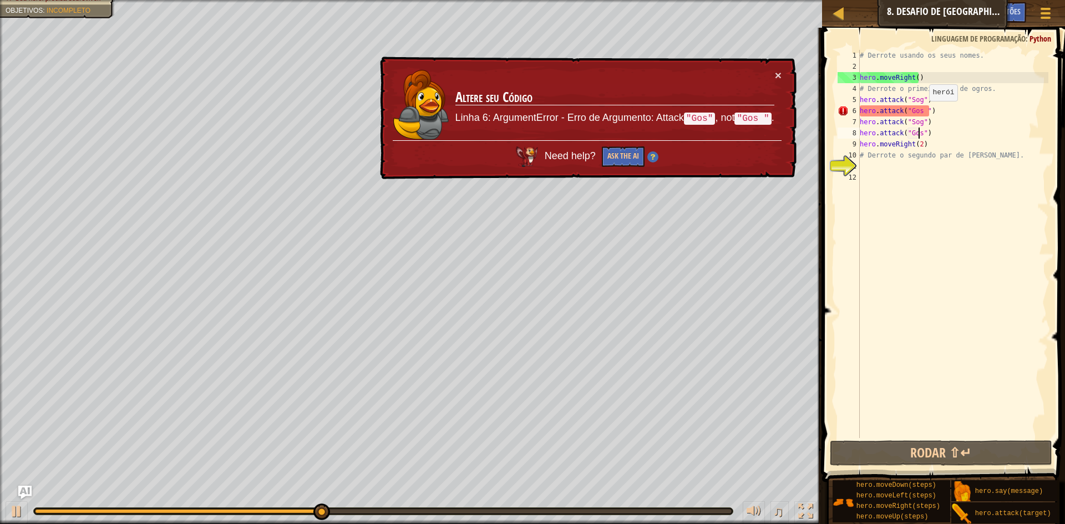
click at [923, 112] on div "# Derrote usando os seus nomes. hero . moveRight ( ) # Derrote o primeiro par d…" at bounding box center [953, 255] width 191 height 411
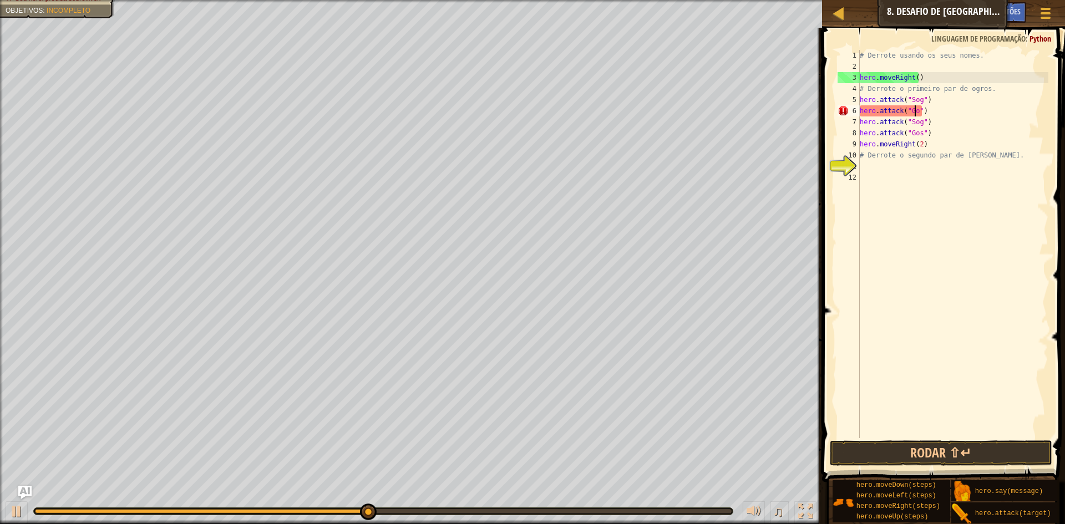
scroll to position [5, 4]
type textarea "hero.attack("Gos")"
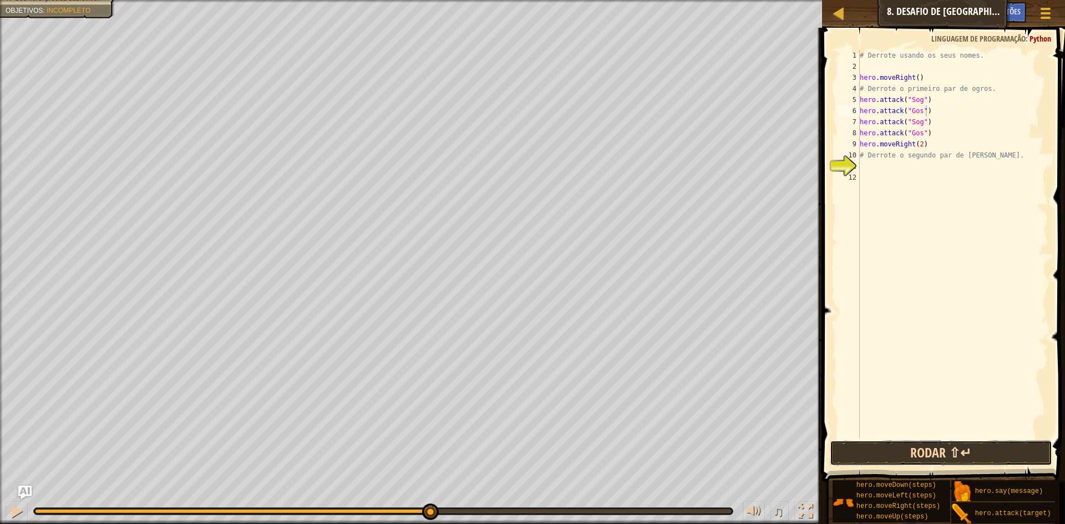
click at [915, 447] on button "Rodar ⇧↵" at bounding box center [941, 454] width 222 height 26
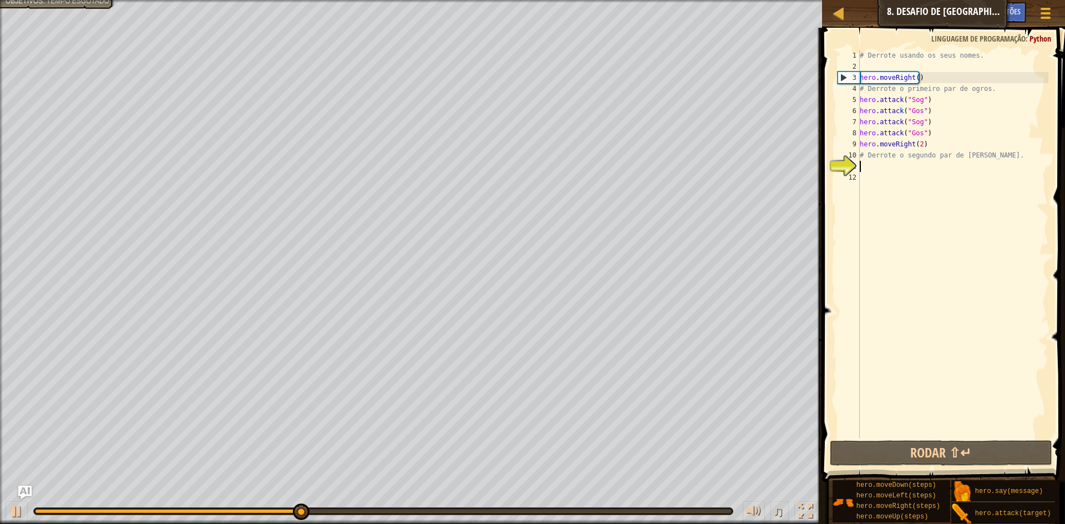
click at [865, 166] on div "# Derrote usando os seus nomes. hero . moveRight ( ) # Derrote o primeiro par d…" at bounding box center [953, 255] width 191 height 411
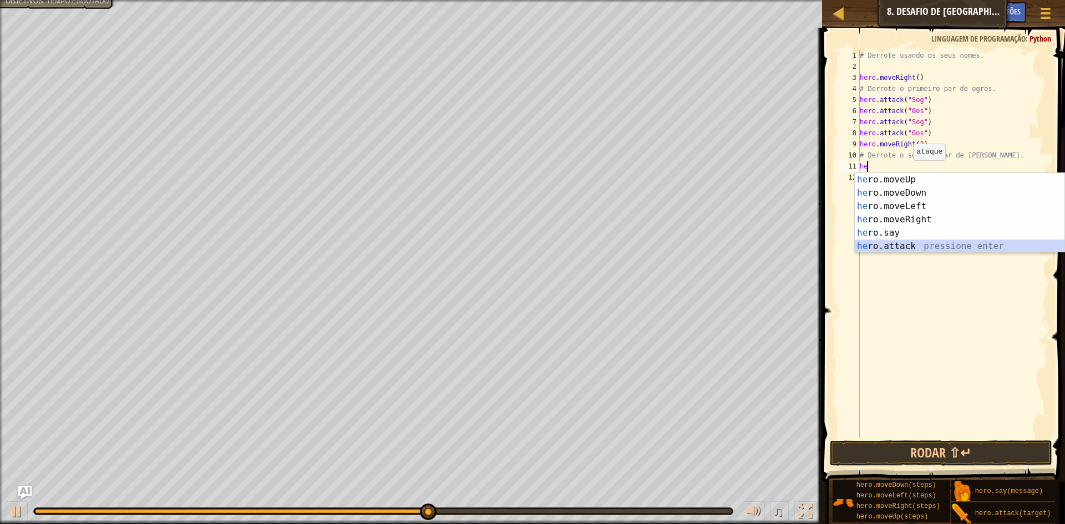
click at [897, 241] on div "he ro.moveUp pressione enter he ro.moveDown pressione enter he ro.moveLeft pres…" at bounding box center [960, 226] width 210 height 107
type textarea "hero.attack("Enemy Name")"
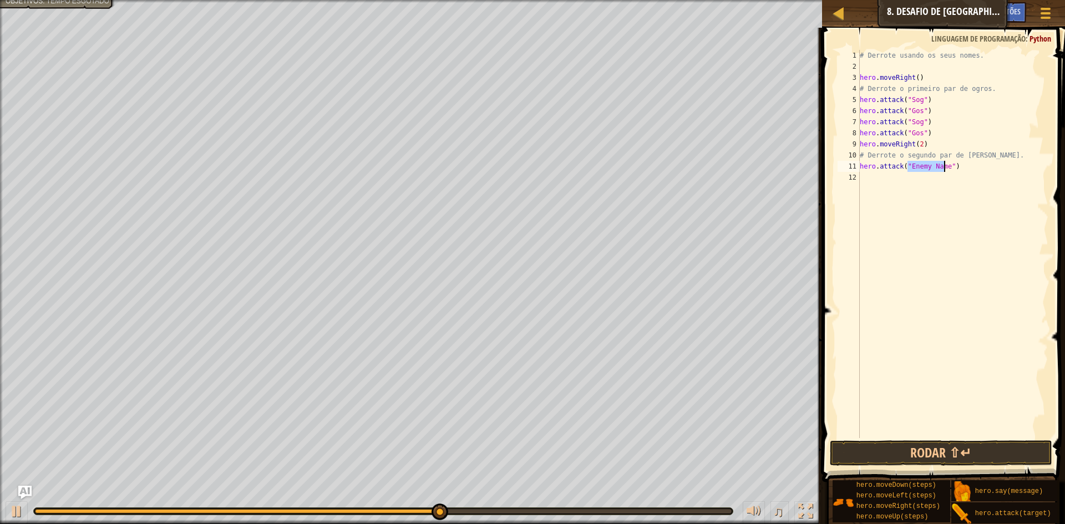
click at [874, 186] on div "# Derrote usando os seus nomes. hero . moveRight ( ) # Derrote o primeiro par d…" at bounding box center [953, 255] width 191 height 411
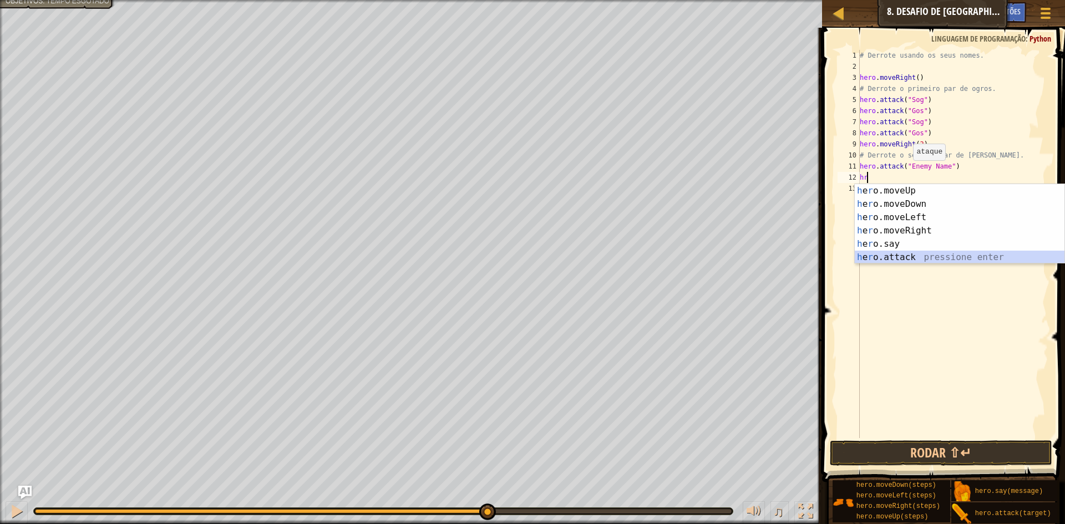
click at [882, 257] on div "h e r o.moveUp pressione enter h e r o.moveDown pressione enter h e r o.moveLef…" at bounding box center [960, 237] width 210 height 107
type textarea "hero.attack("Enemy Name")"
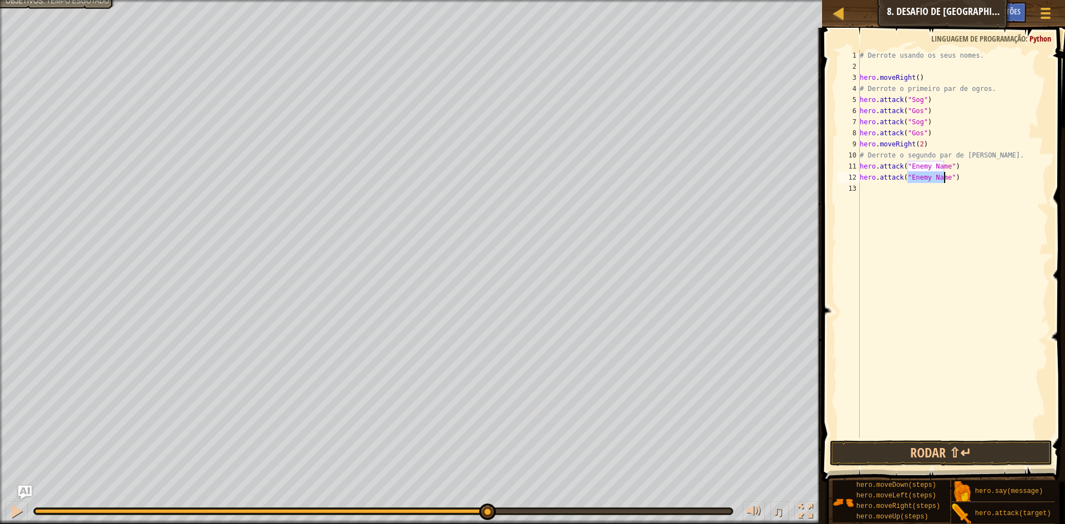
click at [858, 190] on div "13" at bounding box center [849, 188] width 22 height 11
click at [862, 190] on div "# Derrote usando os seus nomes. hero . moveRight ( ) # Derrote o primeiro par d…" at bounding box center [953, 255] width 191 height 411
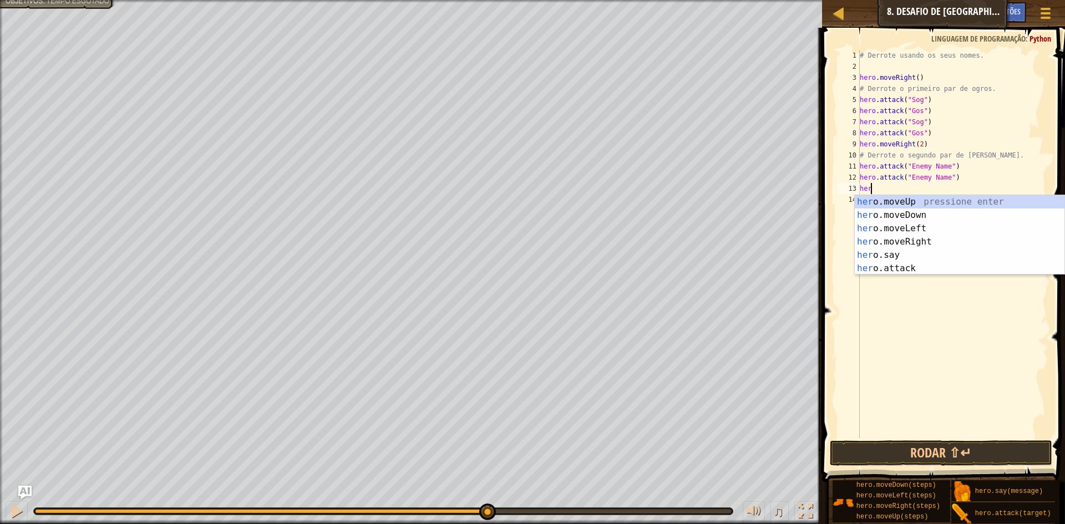
scroll to position [5, 1]
click at [873, 262] on div "her o.moveUp pressione enter her o.moveDown pressione enter her o.moveLeft pres…" at bounding box center [960, 248] width 210 height 107
type textarea "hero.attack("Enemy Name")"
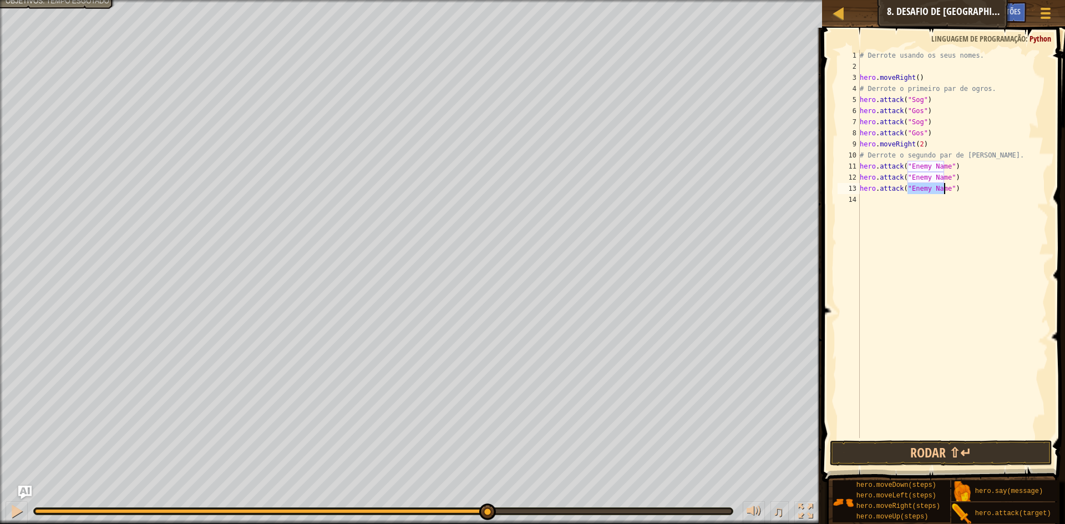
click at [869, 195] on div "# Derrote usando os seus nomes. hero . moveRight ( ) # Derrote o primeiro par d…" at bounding box center [953, 255] width 191 height 411
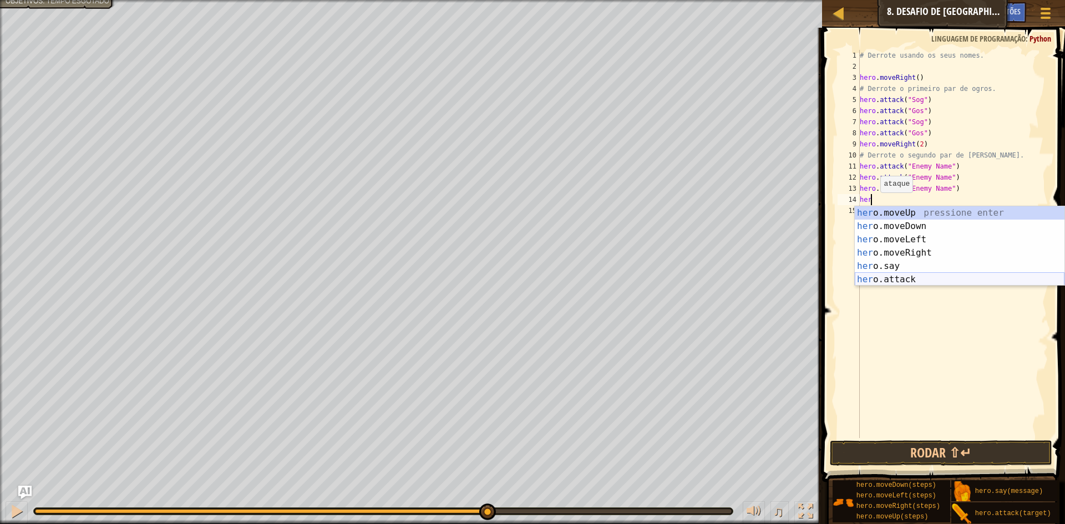
click at [888, 280] on div "her o.moveUp pressione enter her o.moveDown pressione enter her o.moveLeft pres…" at bounding box center [960, 259] width 210 height 107
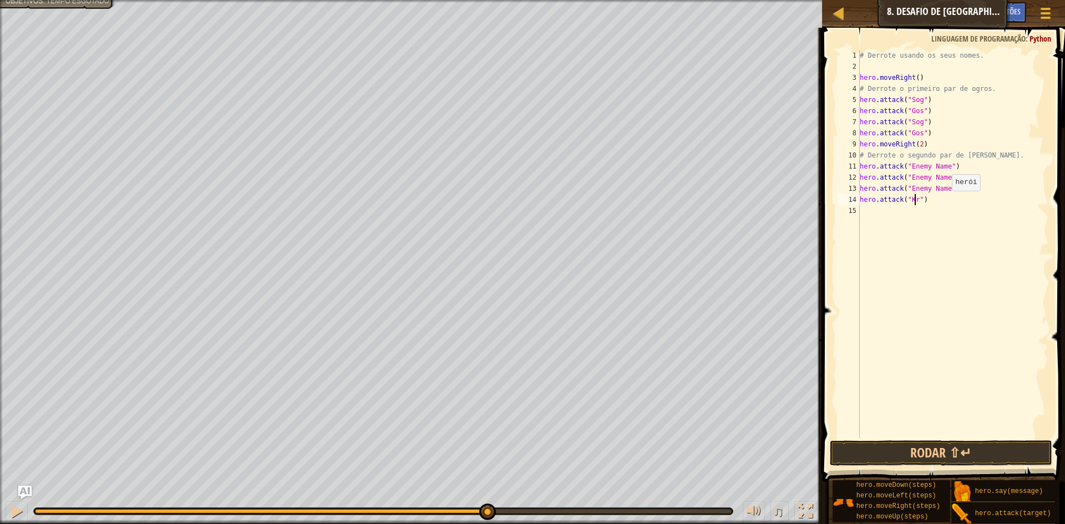
scroll to position [5, 5]
click at [945, 188] on div "# Derrote usando os seus nomes. hero . moveRight ( ) # Derrote o primeiro par d…" at bounding box center [953, 255] width 191 height 411
click at [943, 180] on div "# Derrote usando os seus nomes. hero . moveRight ( ) # Derrote o primeiro par d…" at bounding box center [953, 255] width 191 height 411
click at [944, 171] on div "# Derrote usando os seus nomes. hero . moveRight ( ) # Derrote o primeiro par d…" at bounding box center [953, 255] width 191 height 411
type textarea "hero.attack("Ergo")"
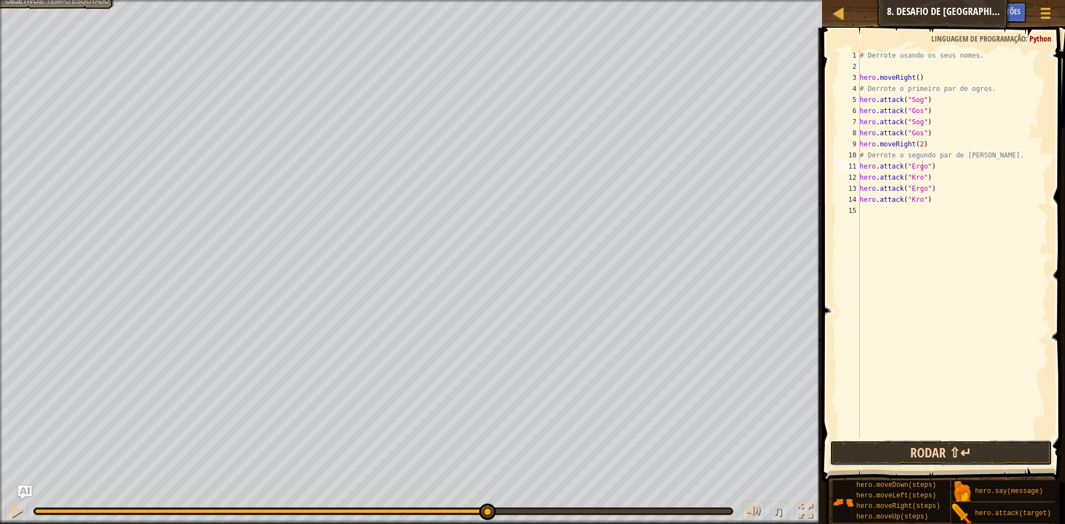
click at [953, 449] on button "Rodar ⇧↵" at bounding box center [941, 454] width 222 height 26
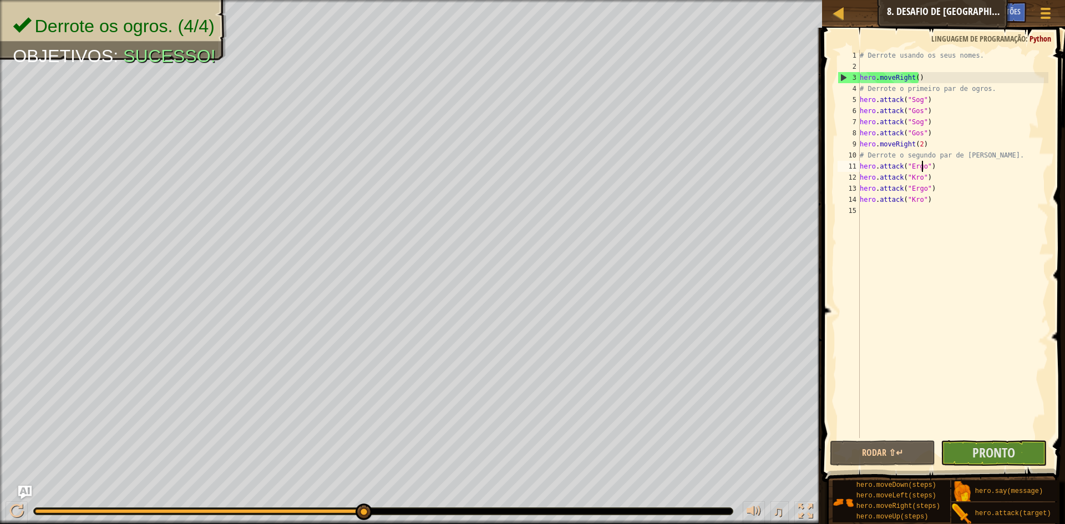
click at [871, 214] on div "# Derrote usando os seus nomes. hero . moveRight ( ) # Derrote o primeiro par d…" at bounding box center [953, 255] width 191 height 411
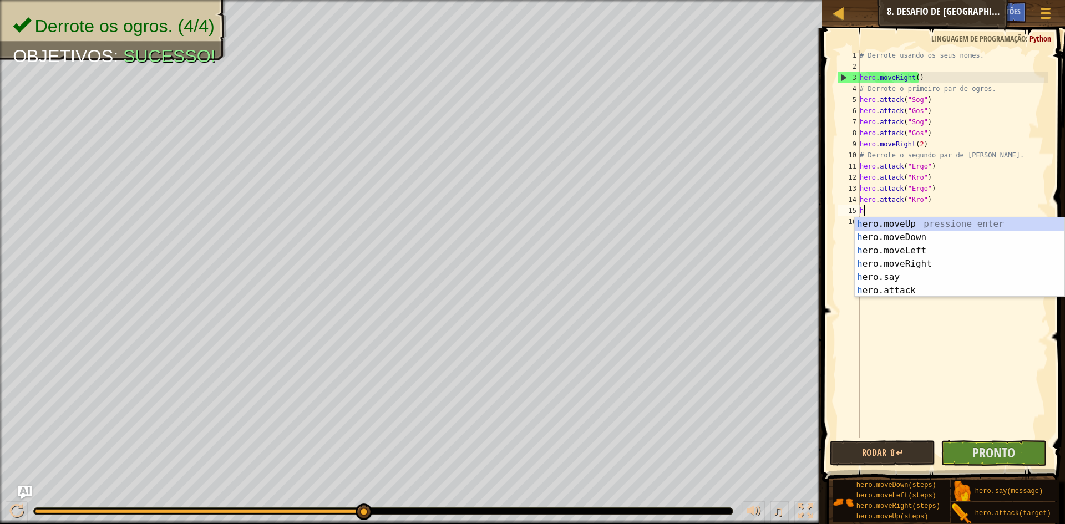
type textarea "her"
click at [903, 235] on div "her o.moveUp pressione enter her o.moveDown pressione enter her o.moveLeft pres…" at bounding box center [960, 270] width 210 height 107
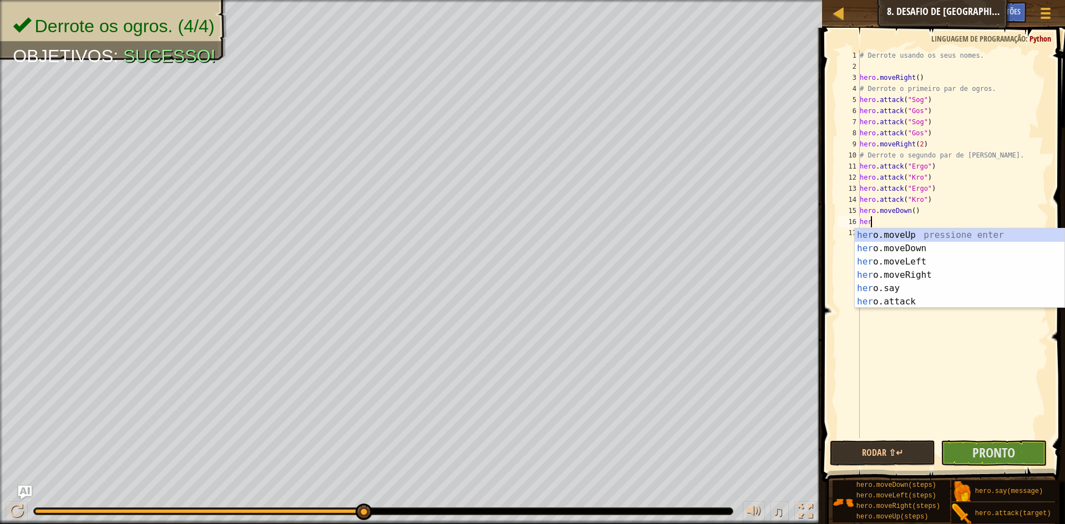
type textarea "hero"
click at [884, 237] on div "hero .moveUp pressione enter hero .moveDown pressione enter hero .moveLeft pres…" at bounding box center [960, 282] width 210 height 107
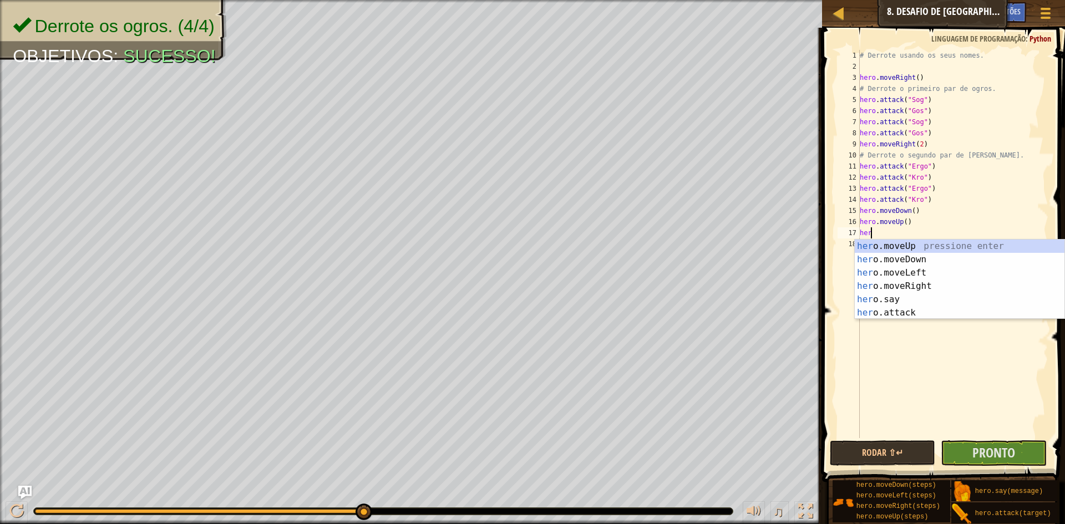
type textarea "hero"
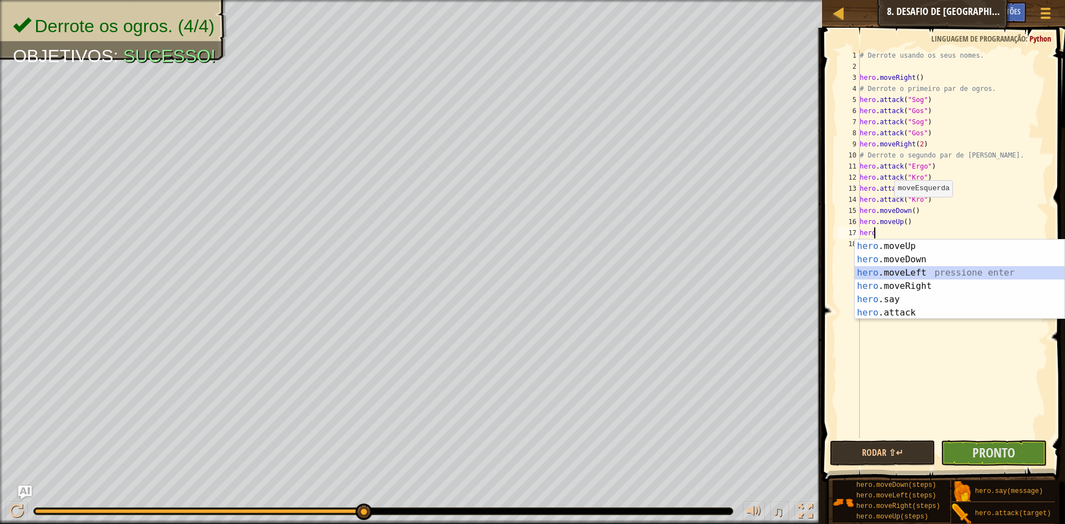
click at [909, 273] on div "hero .moveUp pressione enter hero .moveDown pressione enter hero .moveLeft pres…" at bounding box center [960, 293] width 210 height 107
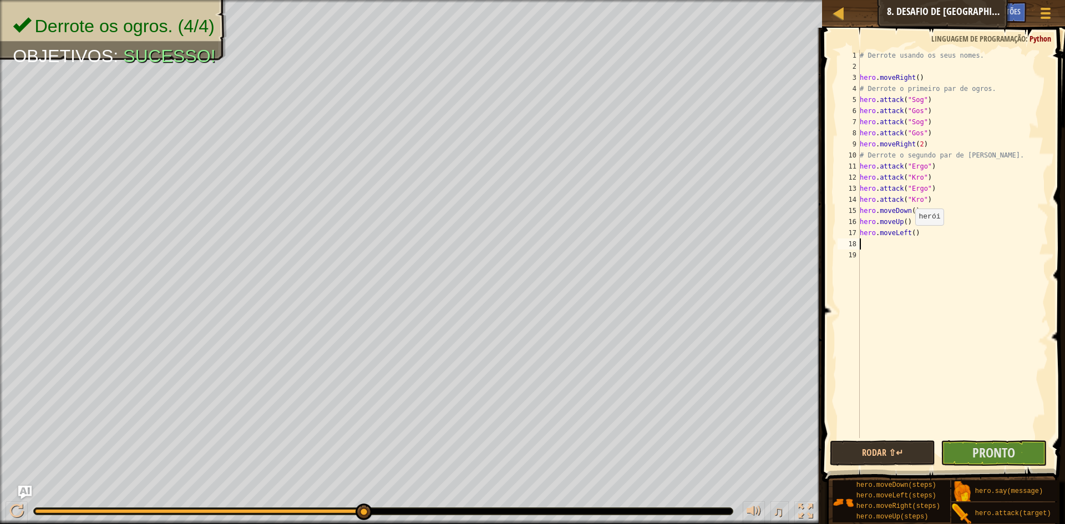
click at [912, 235] on div "# Derrote usando os seus nomes. hero . moveRight ( ) # Derrote o primeiro par d…" at bounding box center [953, 255] width 191 height 411
type textarea "hero.moveLeft(2)"
click at [862, 247] on div "# Derrote usando os seus nomes. hero . moveRight ( ) # Derrote o primeiro par d…" at bounding box center [953, 255] width 191 height 411
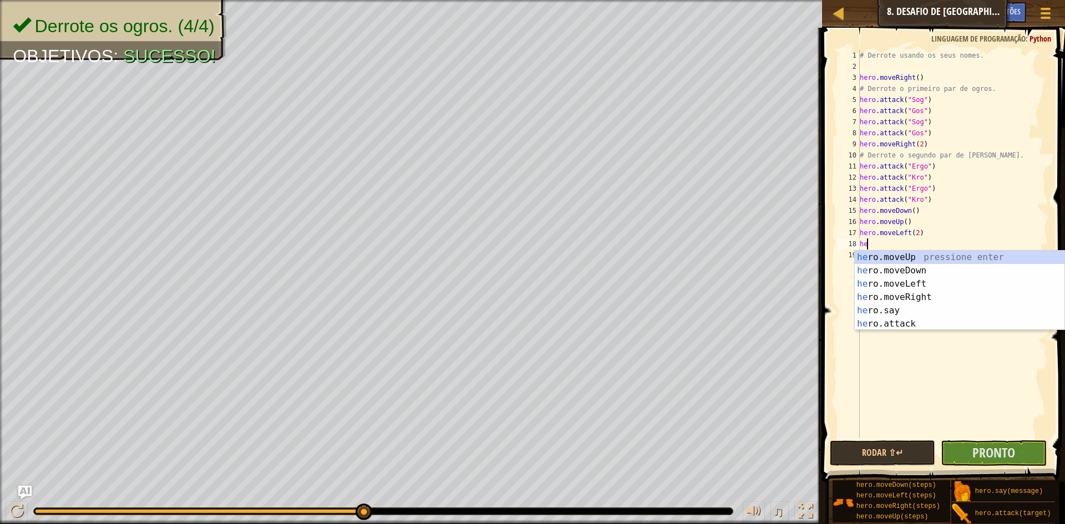
scroll to position [5, 1]
type textarea "hero"
click at [895, 267] on div "hero .moveUp pressione enter hero .moveDown pressione enter hero .moveLeft pres…" at bounding box center [960, 304] width 210 height 107
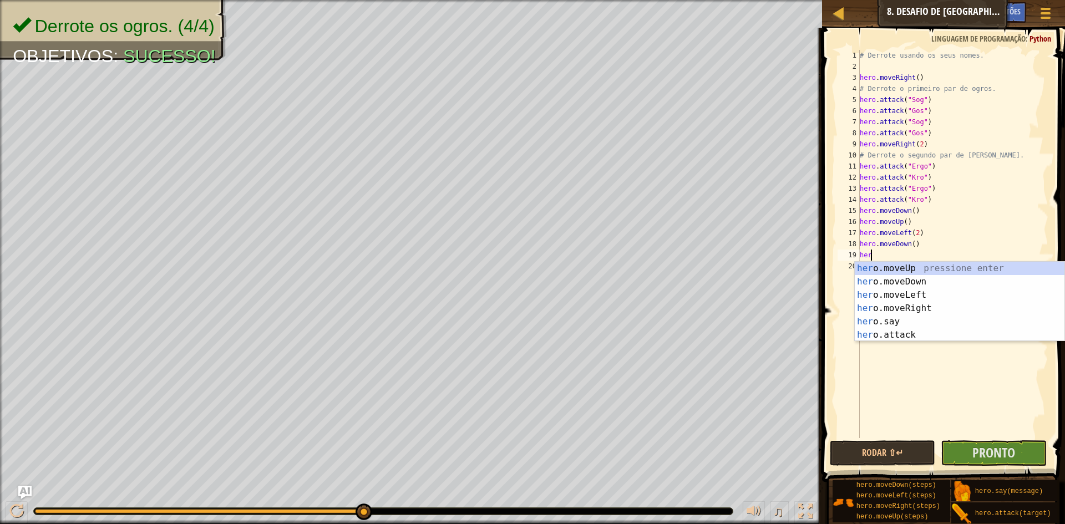
type textarea "hero"
click at [884, 268] on div "hero .moveUp pressione enter hero .moveDown pressione enter hero .moveLeft pres…" at bounding box center [960, 315] width 210 height 107
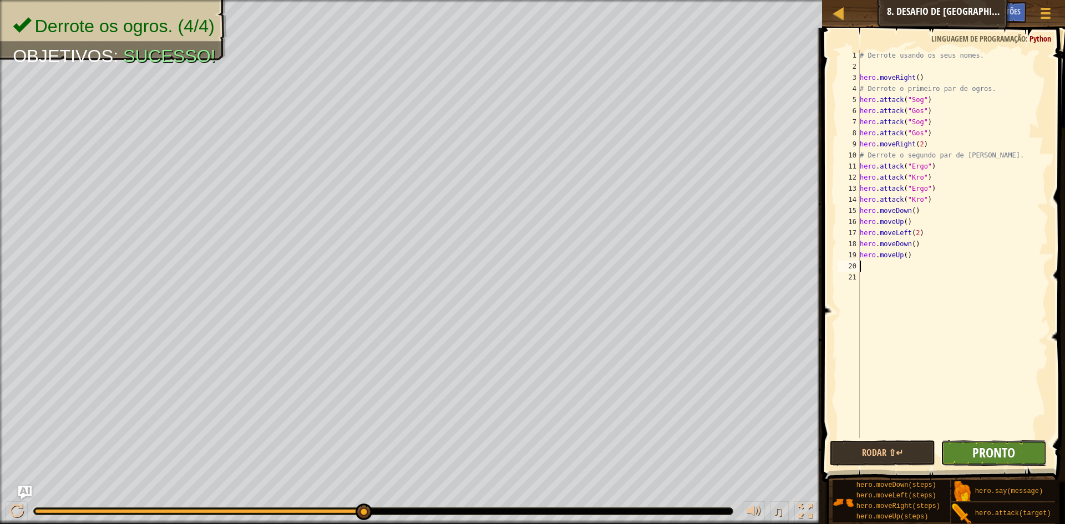
click at [981, 460] on span "Pronto" at bounding box center [994, 453] width 43 height 18
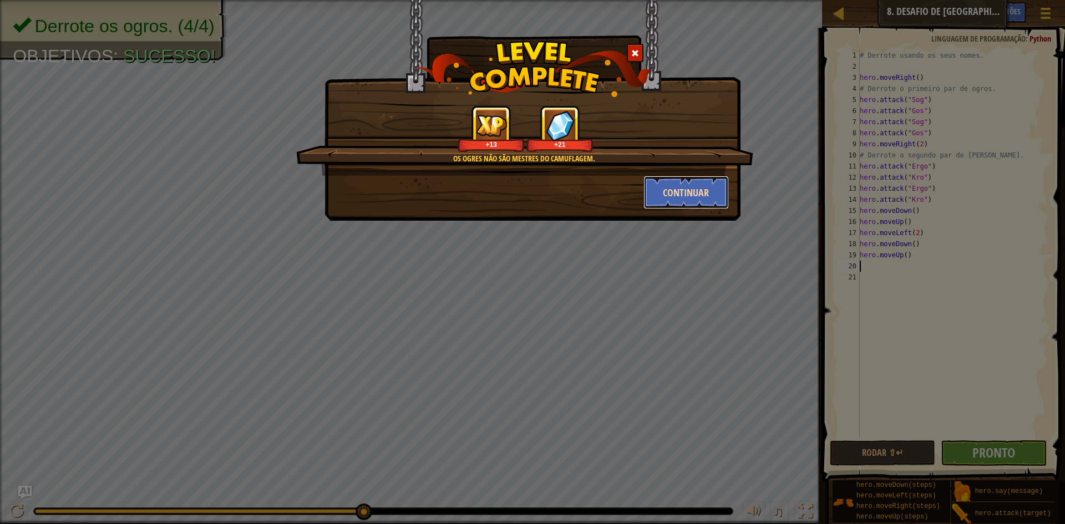
click at [696, 184] on button "Continuar" at bounding box center [687, 192] width 86 height 33
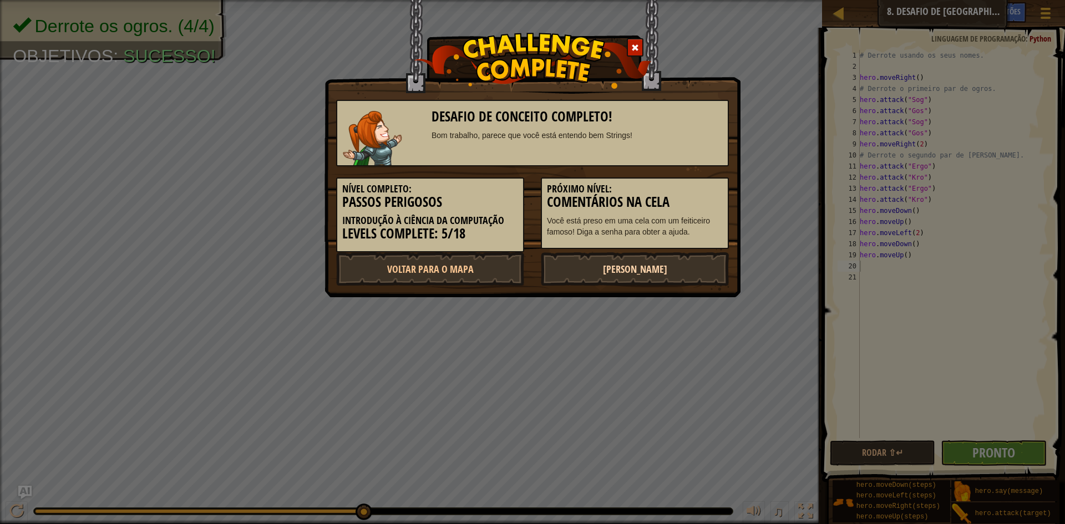
click at [654, 261] on link "[PERSON_NAME]" at bounding box center [635, 268] width 188 height 33
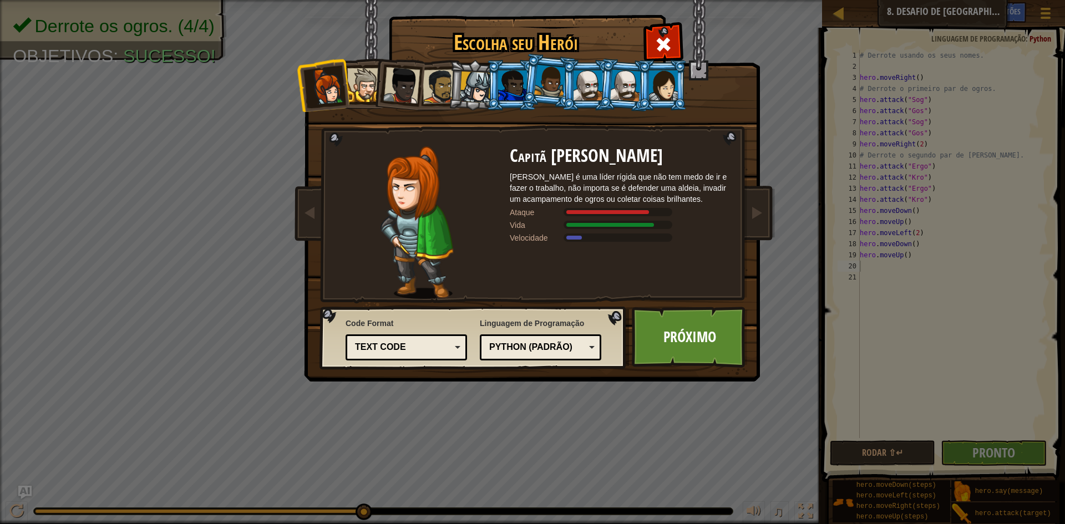
click at [474, 90] on div at bounding box center [476, 88] width 32 height 32
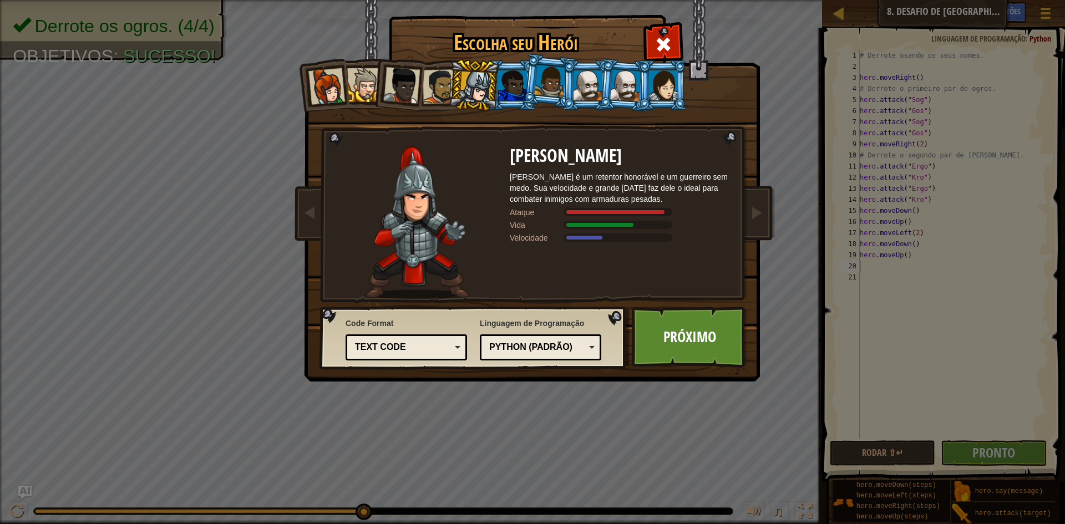
click at [511, 92] on div at bounding box center [512, 85] width 29 height 30
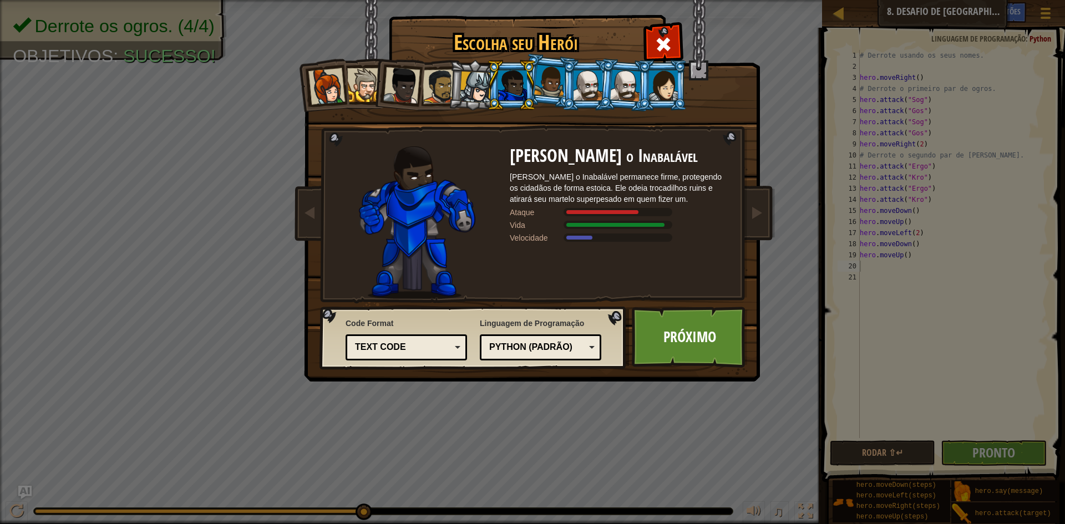
click at [568, 92] on li at bounding box center [587, 85] width 50 height 50
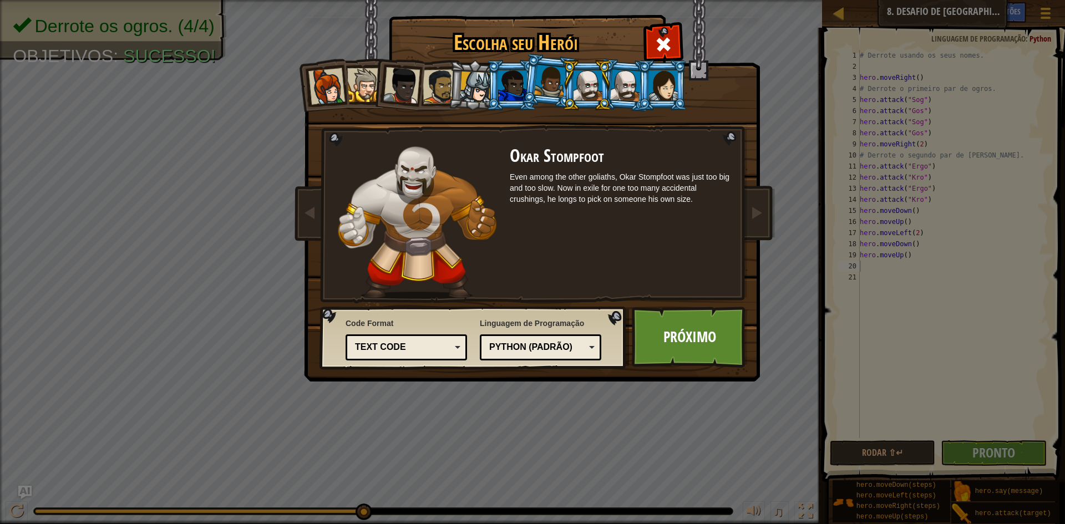
click at [640, 94] on li at bounding box center [662, 85] width 50 height 50
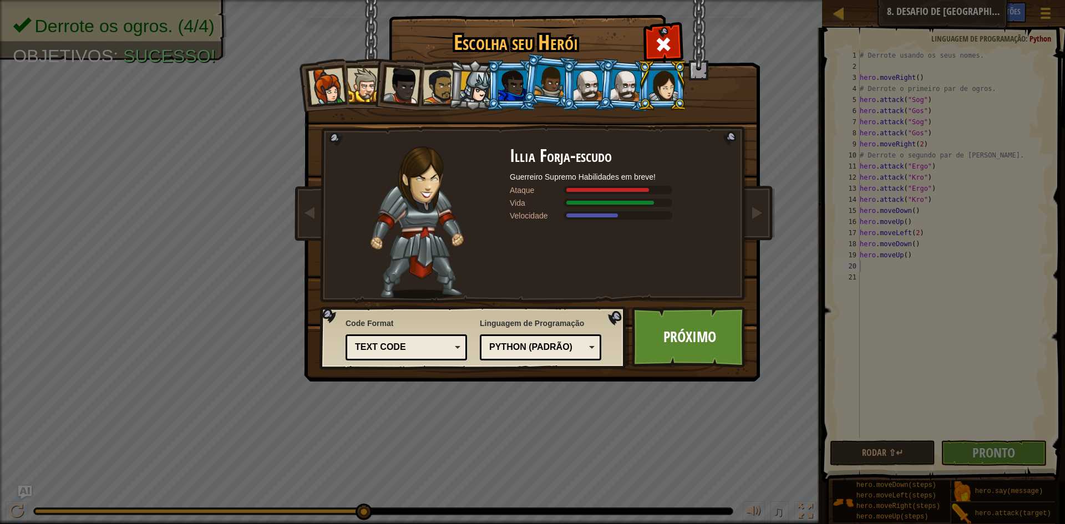
click at [672, 95] on div at bounding box center [663, 85] width 29 height 30
click at [552, 84] on div at bounding box center [550, 81] width 32 height 33
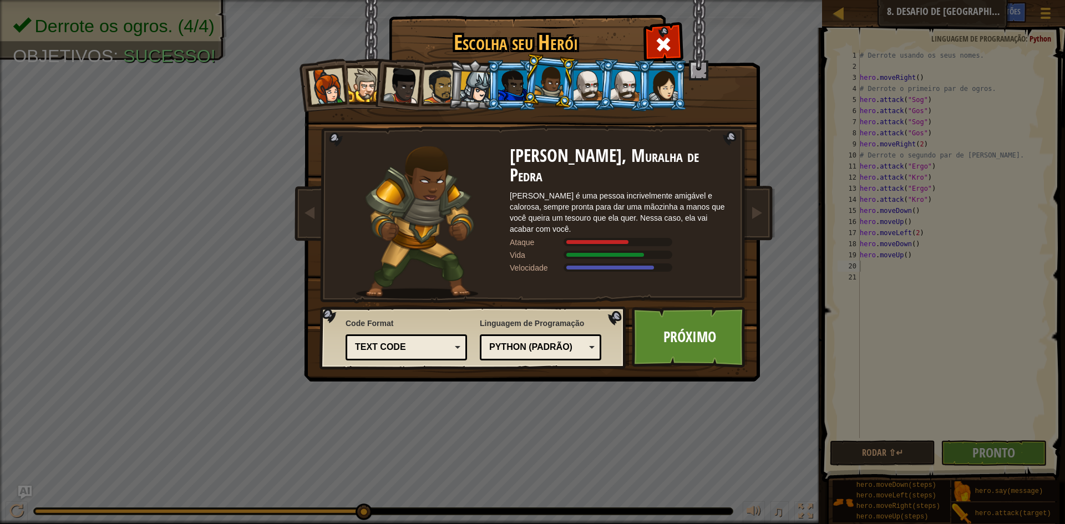
click at [647, 89] on li at bounding box center [662, 85] width 50 height 50
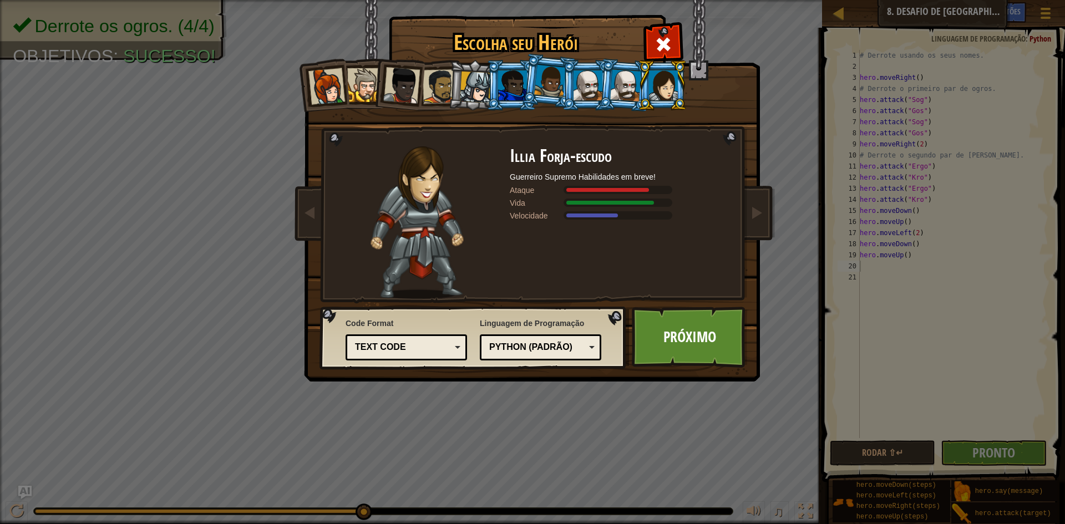
click at [324, 77] on div at bounding box center [326, 86] width 37 height 37
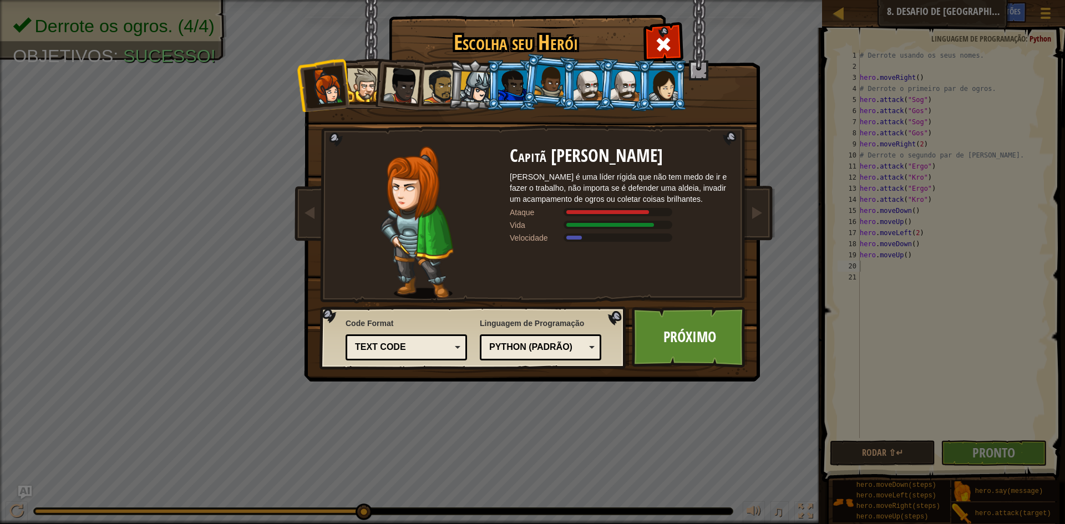
click at [429, 93] on div at bounding box center [440, 86] width 34 height 34
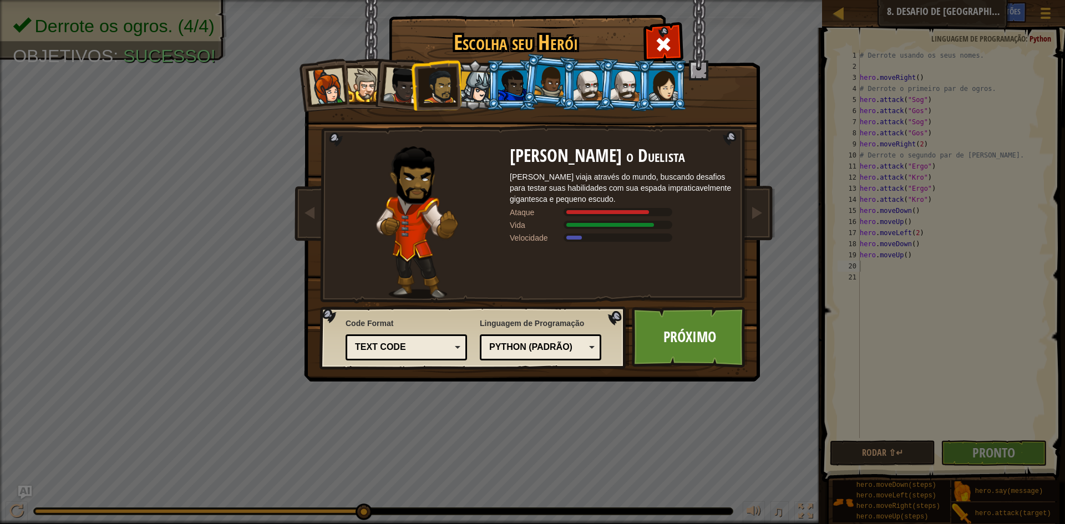
click at [386, 84] on div at bounding box center [401, 85] width 37 height 37
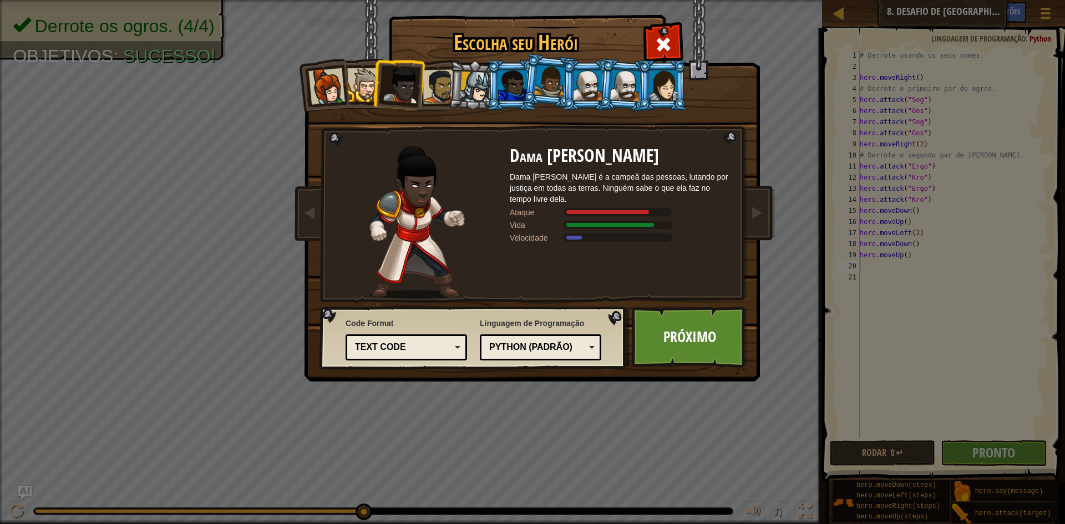
drag, startPoint x: 350, startPoint y: 85, endPoint x: 357, endPoint y: 86, distance: 6.7
click at [351, 85] on div at bounding box center [364, 85] width 34 height 34
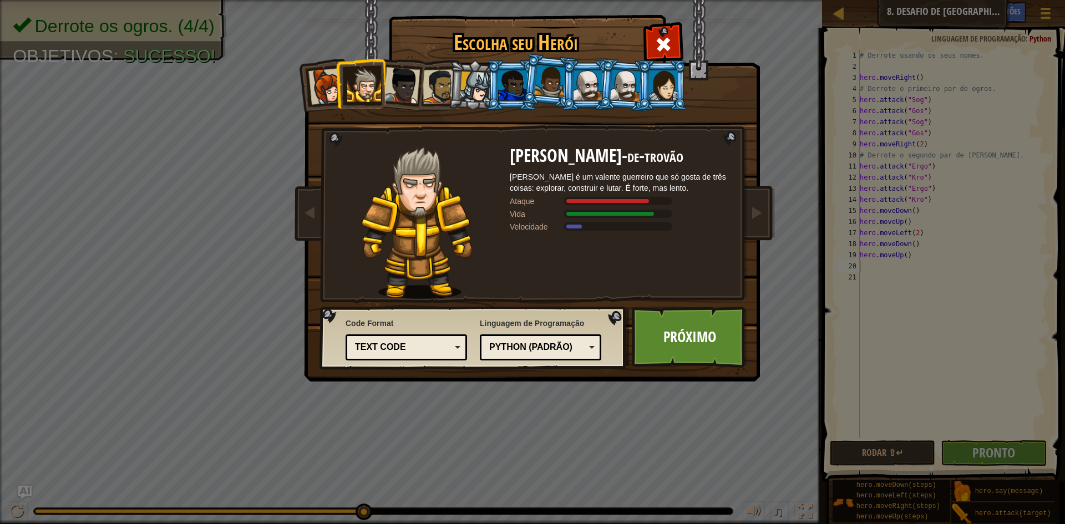
click at [340, 86] on li at bounding box center [361, 83] width 50 height 50
click at [320, 89] on div at bounding box center [326, 86] width 37 height 37
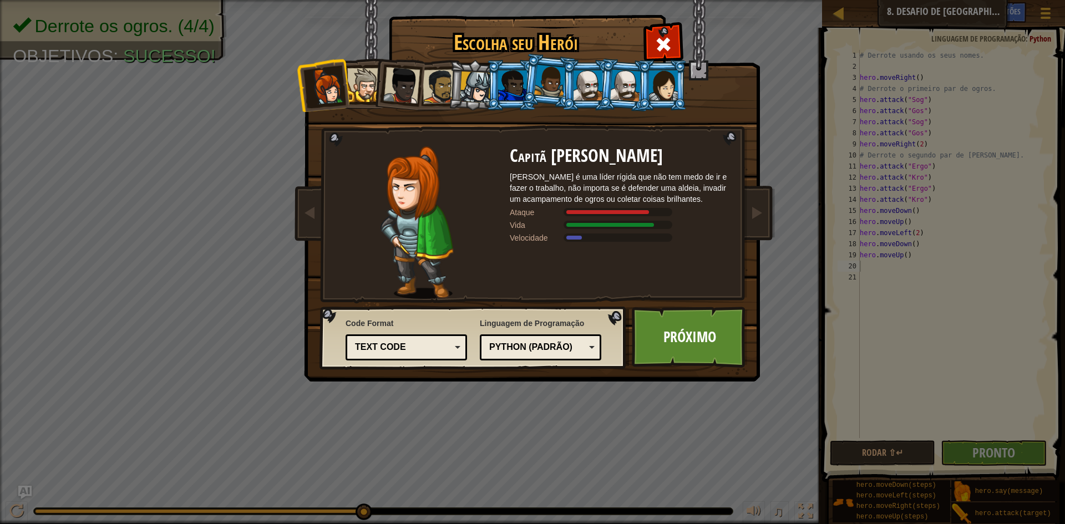
drag, startPoint x: 510, startPoint y: 85, endPoint x: 480, endPoint y: 86, distance: 29.4
click at [508, 85] on div at bounding box center [512, 85] width 29 height 30
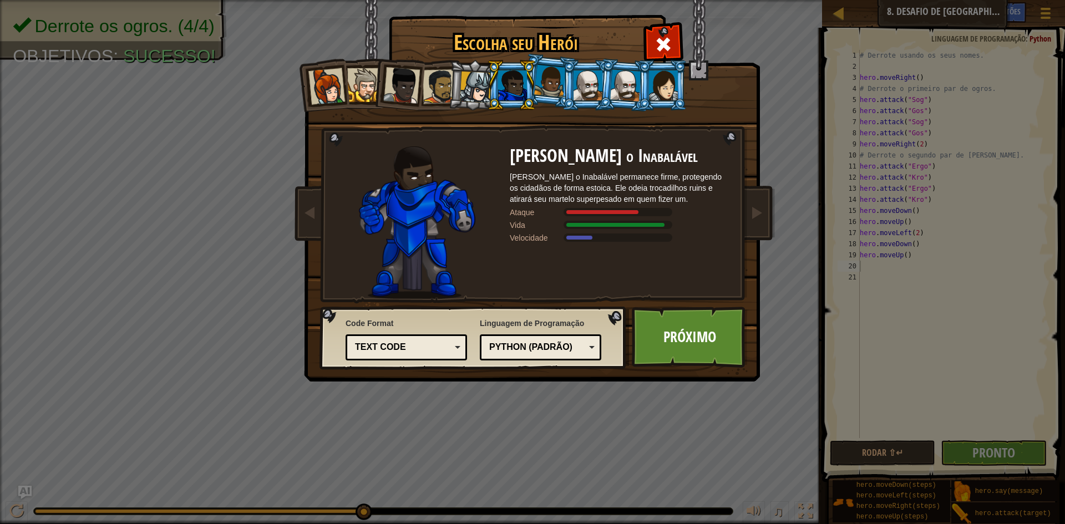
click at [480, 87] on div at bounding box center [476, 88] width 32 height 32
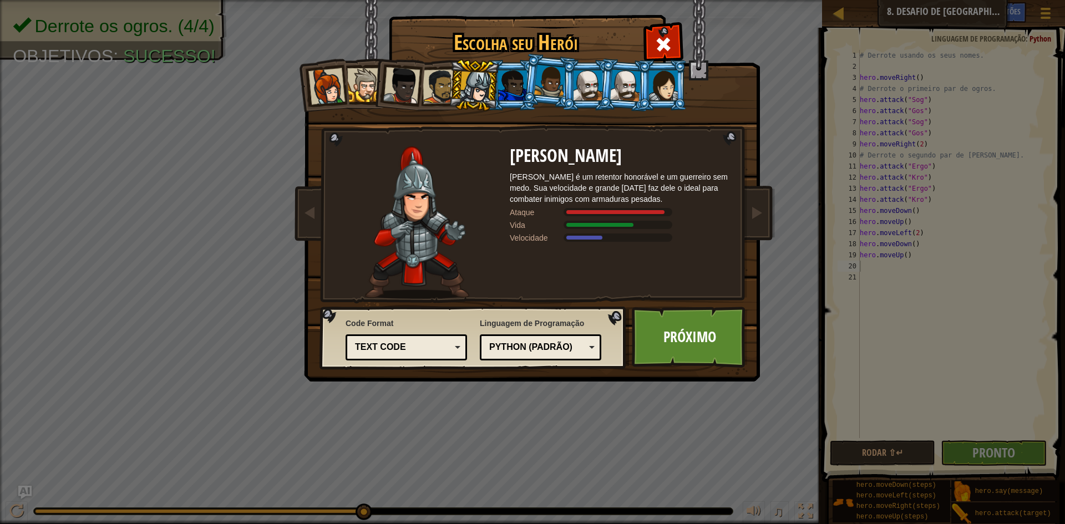
click at [512, 88] on div at bounding box center [512, 85] width 29 height 30
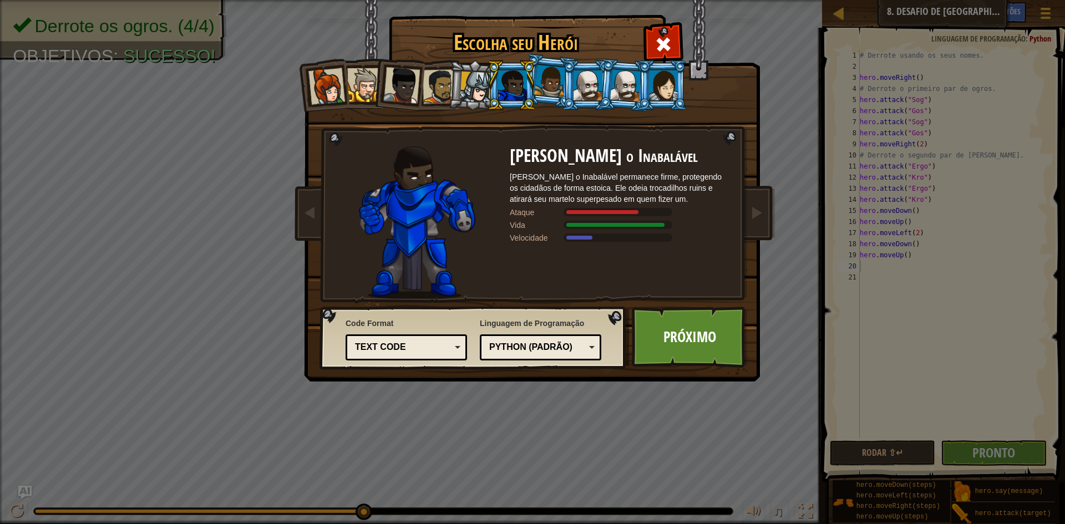
click at [539, 88] on div at bounding box center [550, 81] width 32 height 33
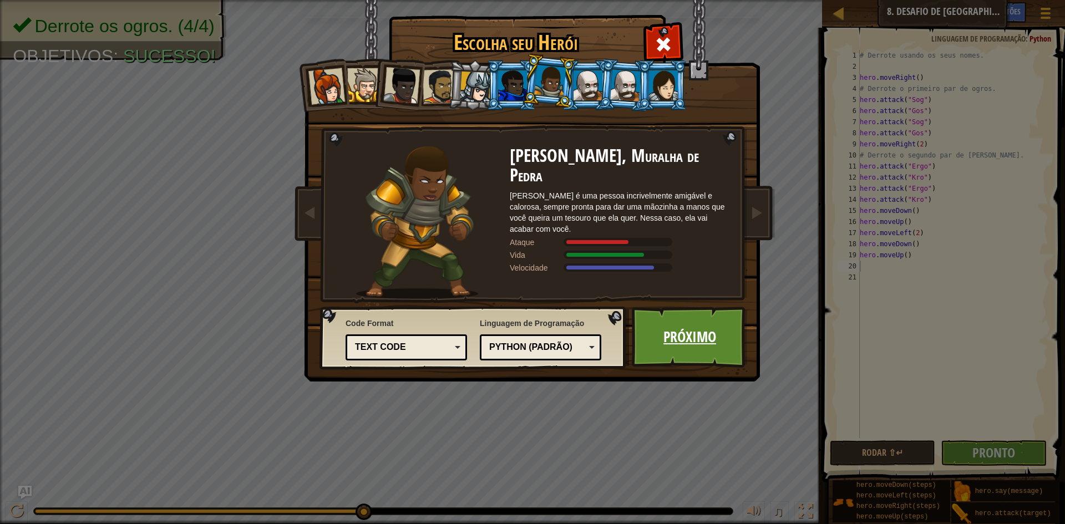
click at [675, 330] on link "Próximo" at bounding box center [690, 337] width 116 height 61
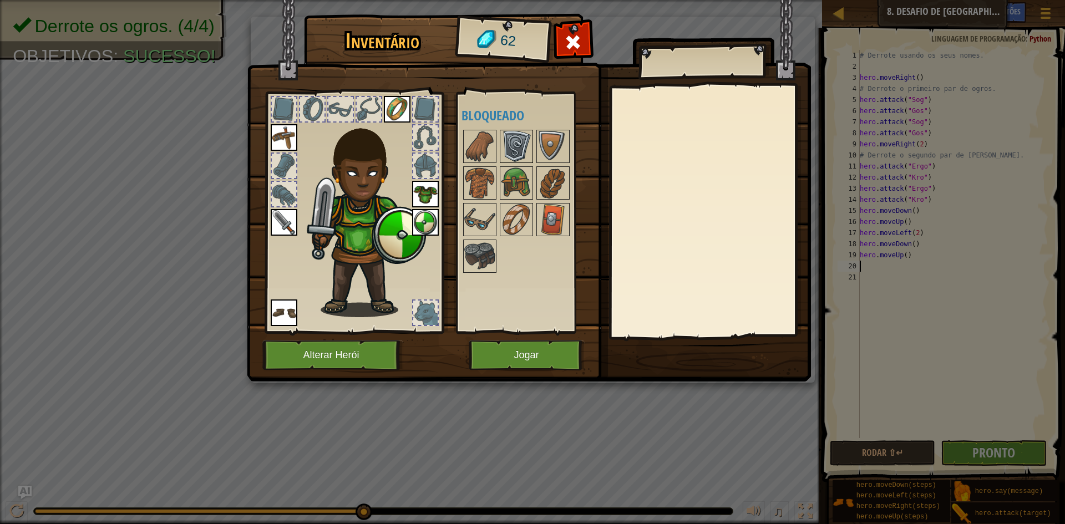
click at [518, 148] on img at bounding box center [516, 146] width 31 height 31
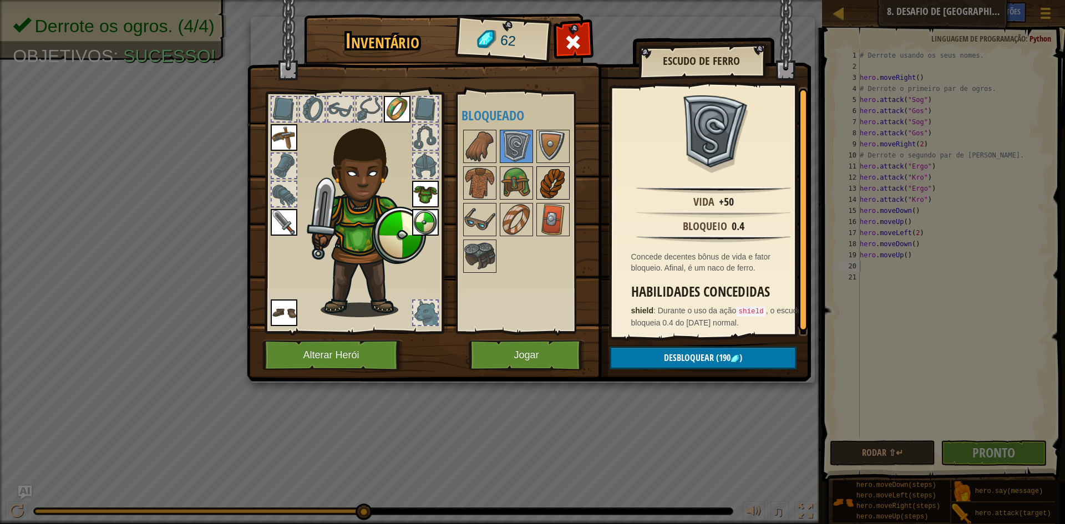
click at [537, 185] on div at bounding box center [553, 182] width 33 height 33
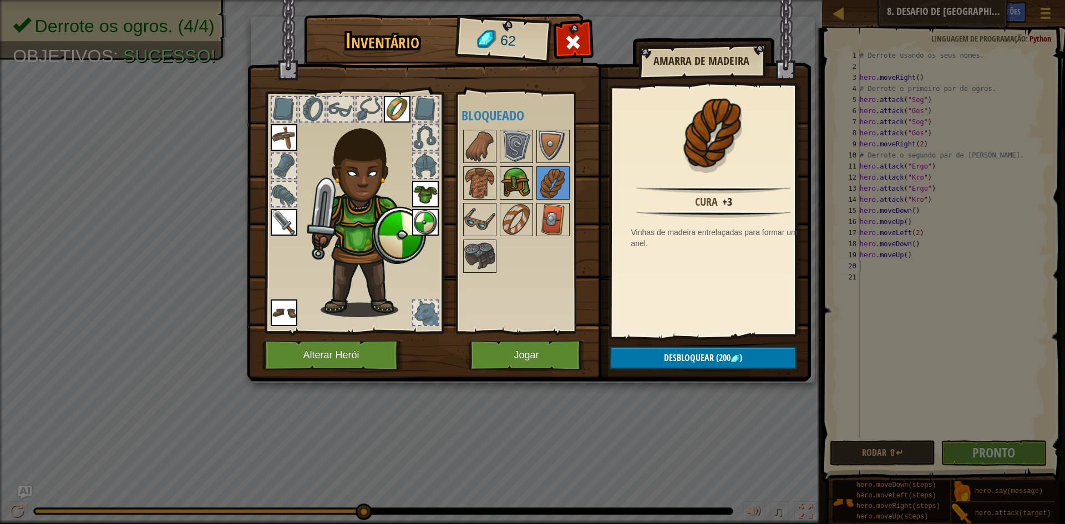
click at [529, 199] on div at bounding box center [516, 182] width 33 height 33
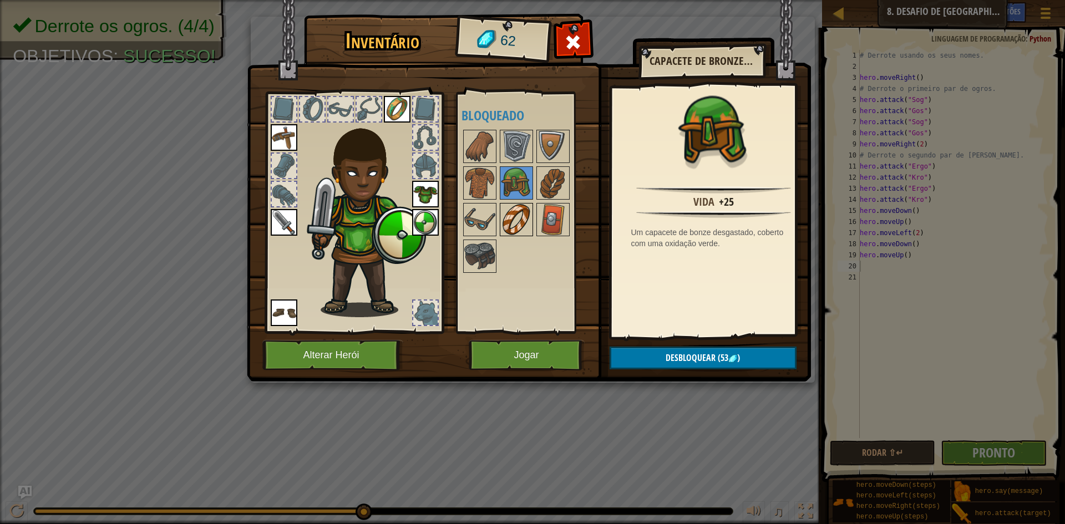
click at [519, 204] on div at bounding box center [516, 219] width 33 height 33
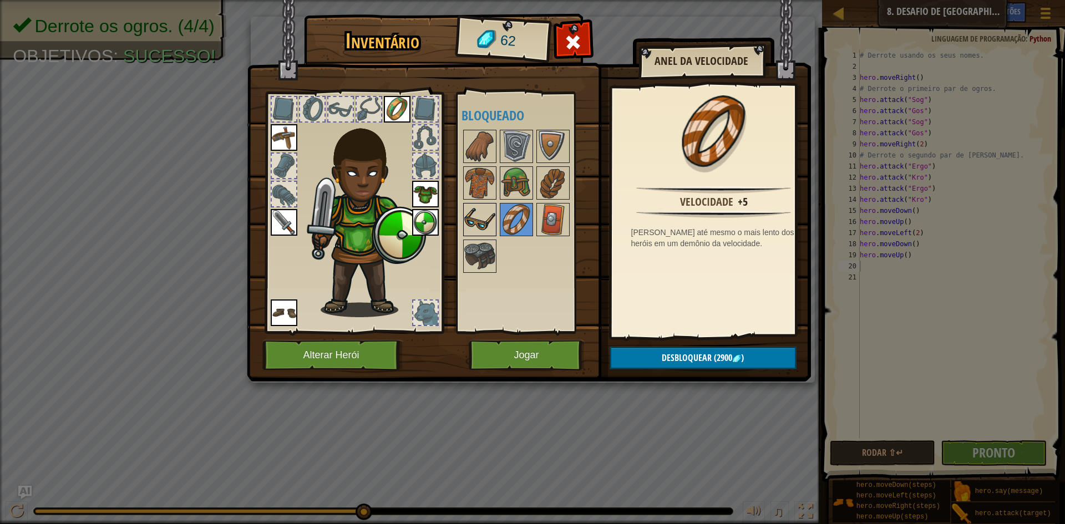
click at [487, 230] on img at bounding box center [479, 219] width 31 height 31
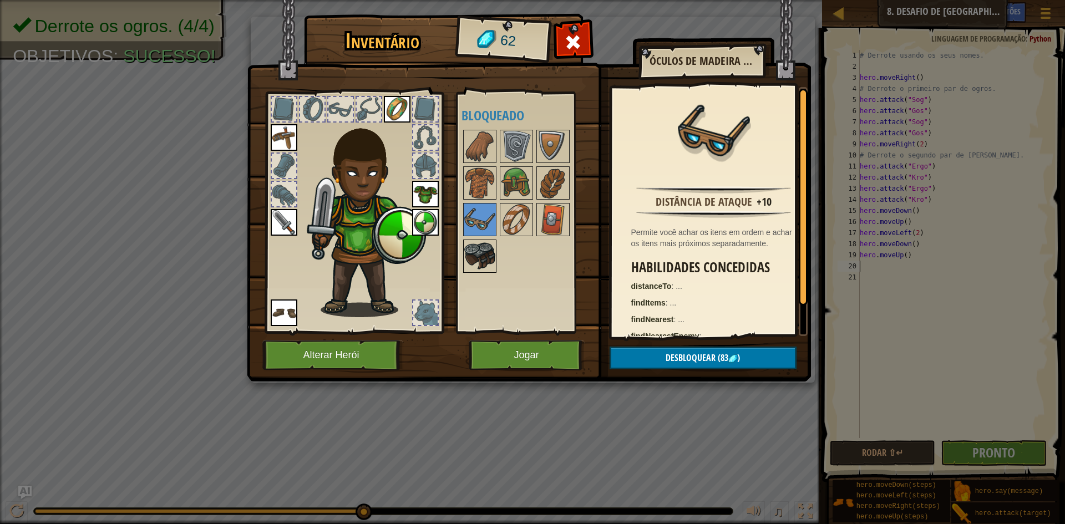
click at [479, 240] on div at bounding box center [479, 256] width 33 height 33
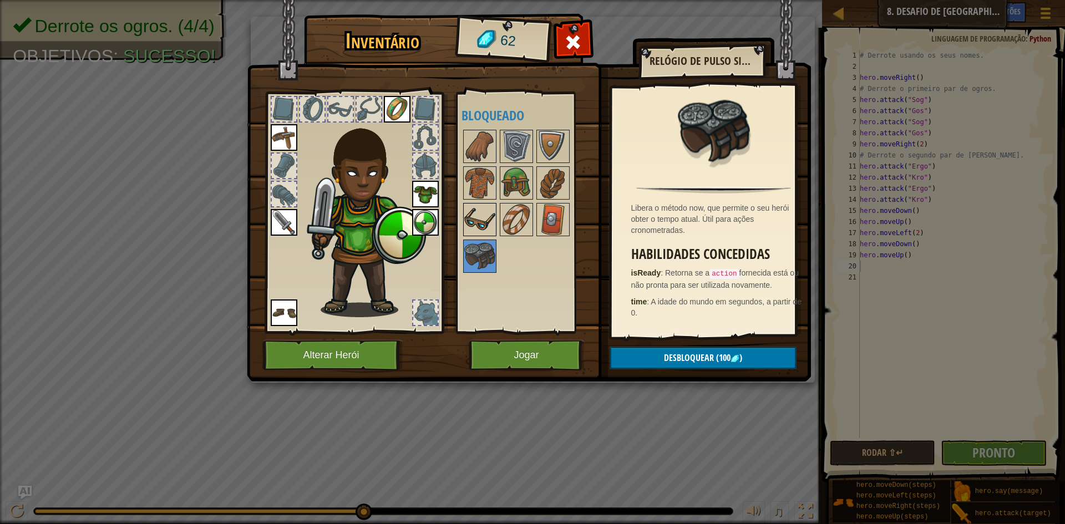
click at [478, 227] on img at bounding box center [479, 219] width 31 height 31
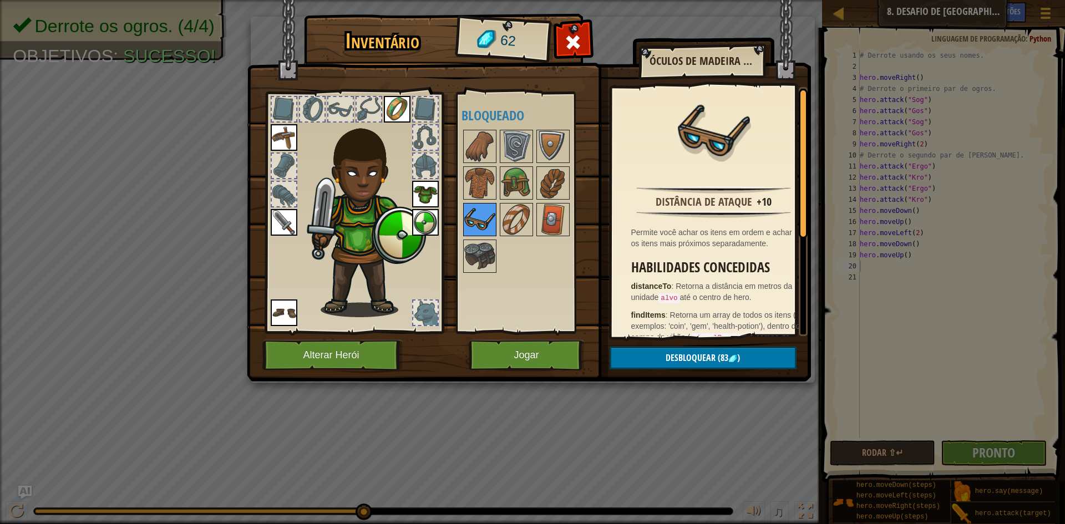
click at [482, 216] on img at bounding box center [479, 219] width 31 height 31
click at [482, 214] on img at bounding box center [479, 219] width 31 height 31
click at [480, 193] on img at bounding box center [479, 183] width 31 height 31
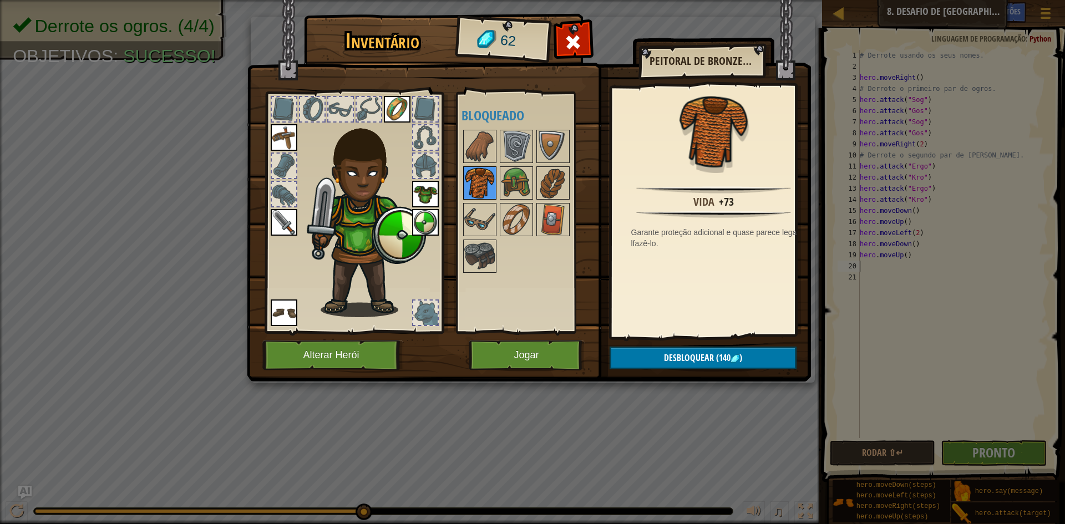
click at [482, 177] on img at bounding box center [479, 183] width 31 height 31
click at [529, 355] on button "Jogar" at bounding box center [527, 355] width 116 height 31
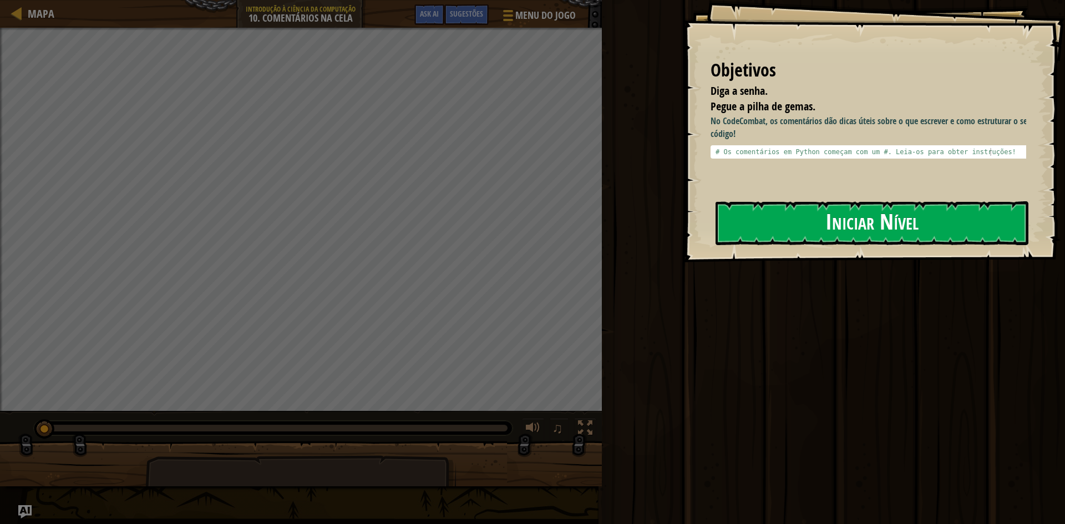
click at [775, 218] on button "Iniciar Nível" at bounding box center [872, 223] width 313 height 44
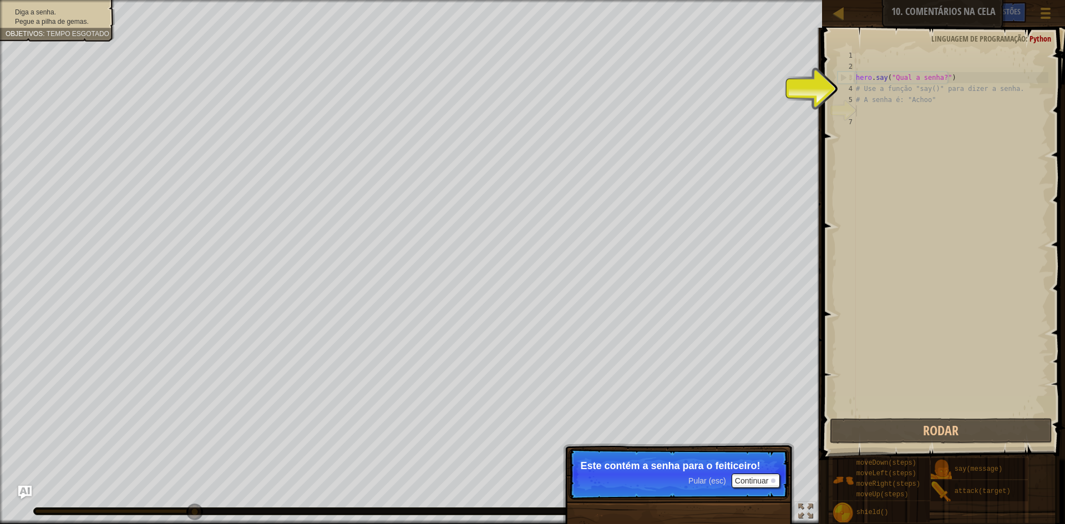
click at [767, 473] on p "Pular (esc) Continuar Este contém a senha para o feiticeiro!" at bounding box center [679, 474] width 220 height 51
click at [765, 479] on button "Continuar" at bounding box center [756, 481] width 49 height 14
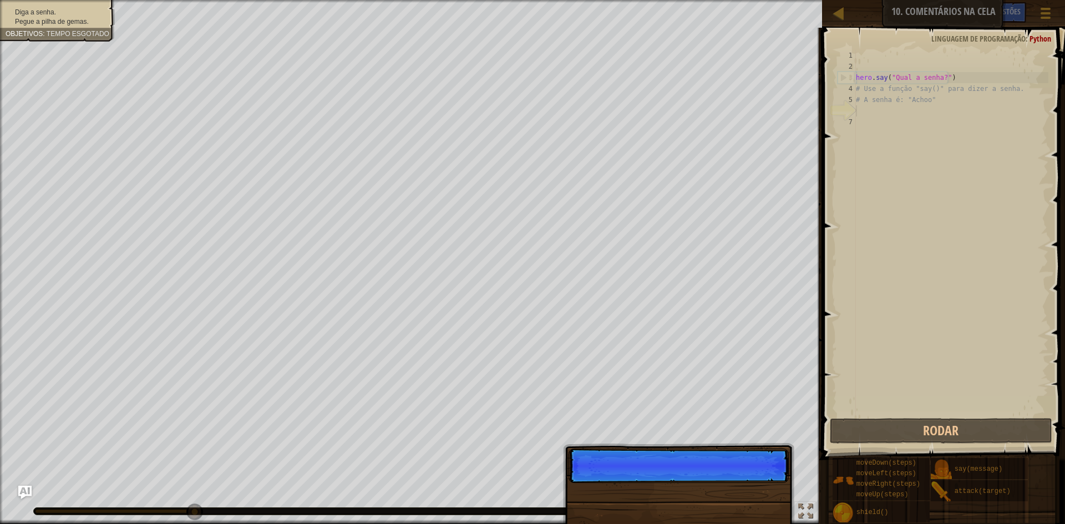
scroll to position [5, 0]
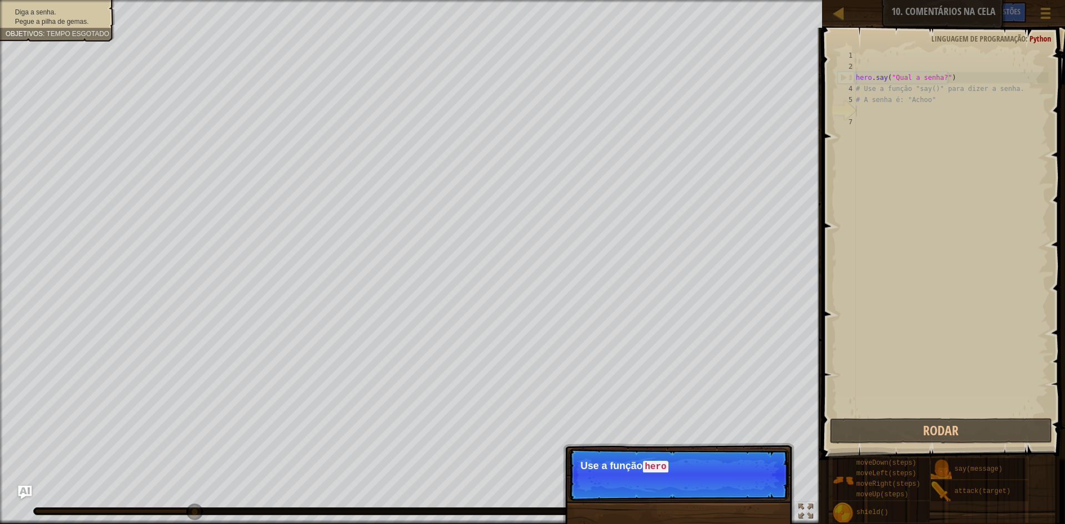
click at [756, 474] on p "Pular (esc) Continuar Use a função hero" at bounding box center [679, 475] width 220 height 52
click at [756, 475] on p "Pular (esc) Continuar Use a função hero.say() para dizer a" at bounding box center [679, 475] width 220 height 52
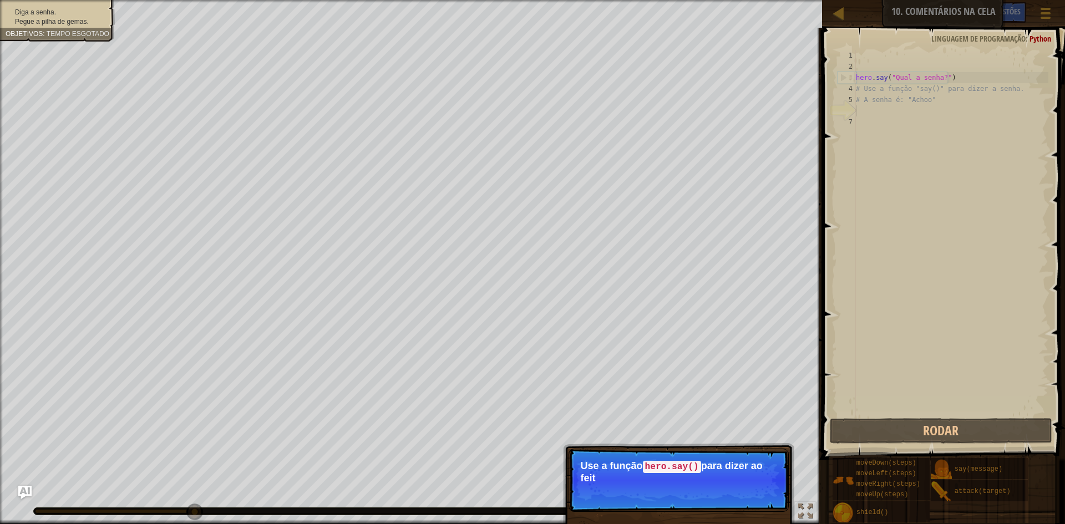
click at [753, 476] on p "Pular (esc) Continuar Use a função hero.say() para dizer ao feit" at bounding box center [679, 480] width 220 height 63
click at [753, 476] on p "Use a função hero.say() para dizer ao feit" at bounding box center [678, 472] width 197 height 23
click at [751, 478] on p "Use a função hero.say() para dizer ao feiticeiro" at bounding box center [678, 472] width 197 height 23
click at [751, 478] on p "Use a função hero.say() para dizer ao feiticeiro a senha." at bounding box center [678, 472] width 197 height 23
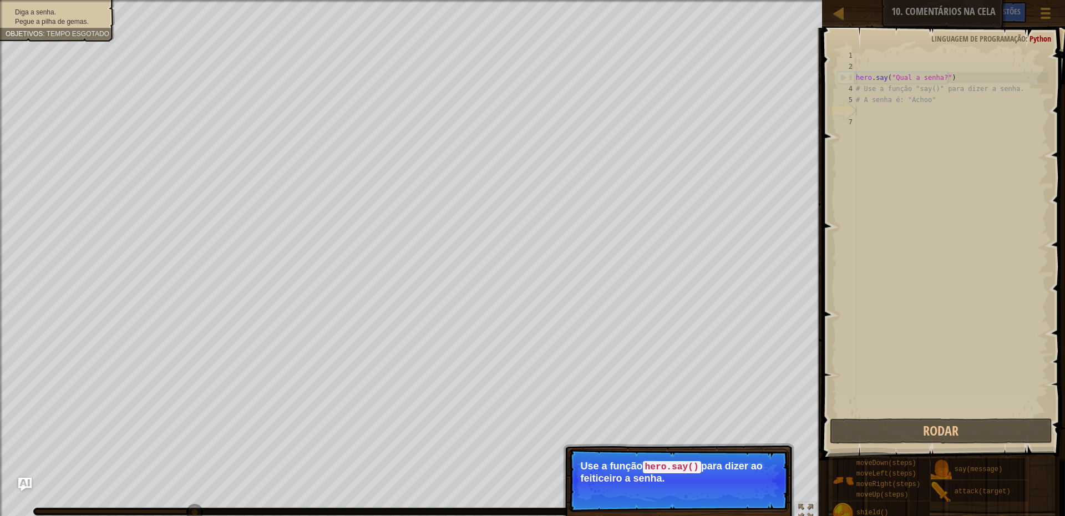
click at [750, 478] on p "Use a função hero.say() para dizer ao feiticeiro a senha." at bounding box center [678, 472] width 197 height 23
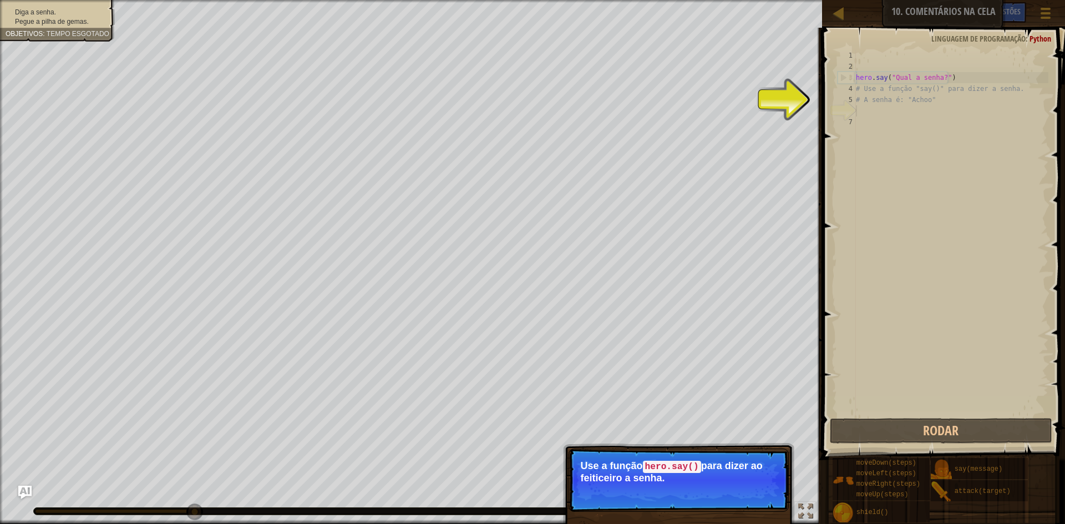
click at [743, 475] on p "Use a função hero.say() para dizer ao feiticeiro a senha." at bounding box center [678, 472] width 197 height 23
click at [758, 494] on button "Continuar" at bounding box center [756, 493] width 49 height 14
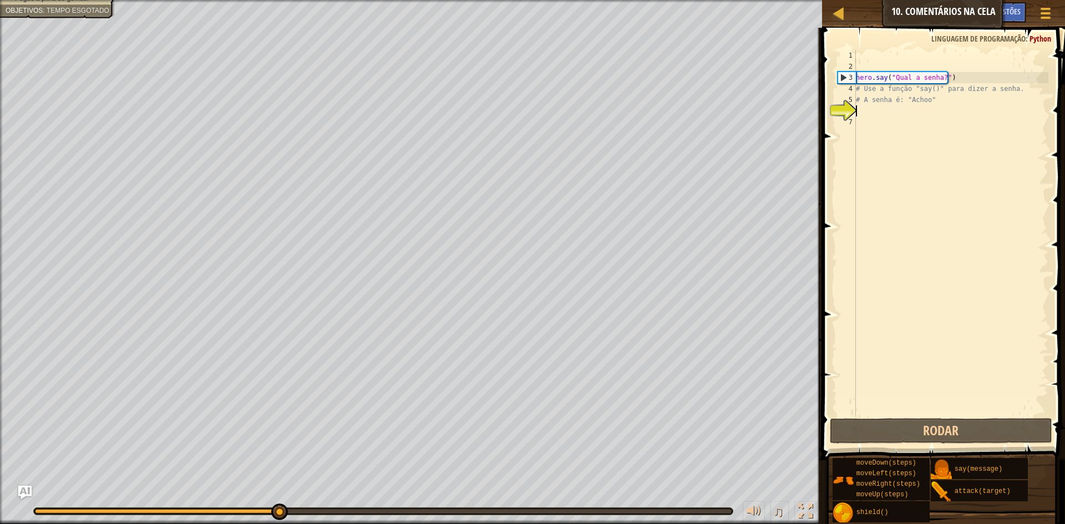
drag, startPoint x: 864, startPoint y: 104, endPoint x: 868, endPoint y: 110, distance: 8.0
click at [865, 106] on div "hero . say ( "Qual a senha?" ) # Use a função "say()" para dizer a senha. # A s…" at bounding box center [951, 244] width 195 height 388
type textarea "# A senha é: "Achoo""
click at [876, 118] on div "hero . say ( "Qual a senha?" ) # Use a função "say()" para dizer a senha. # A s…" at bounding box center [951, 244] width 195 height 388
click at [871, 111] on div "hero . say ( "Qual a senha?" ) # Use a função "say()" para dizer a senha. # A s…" at bounding box center [951, 244] width 195 height 388
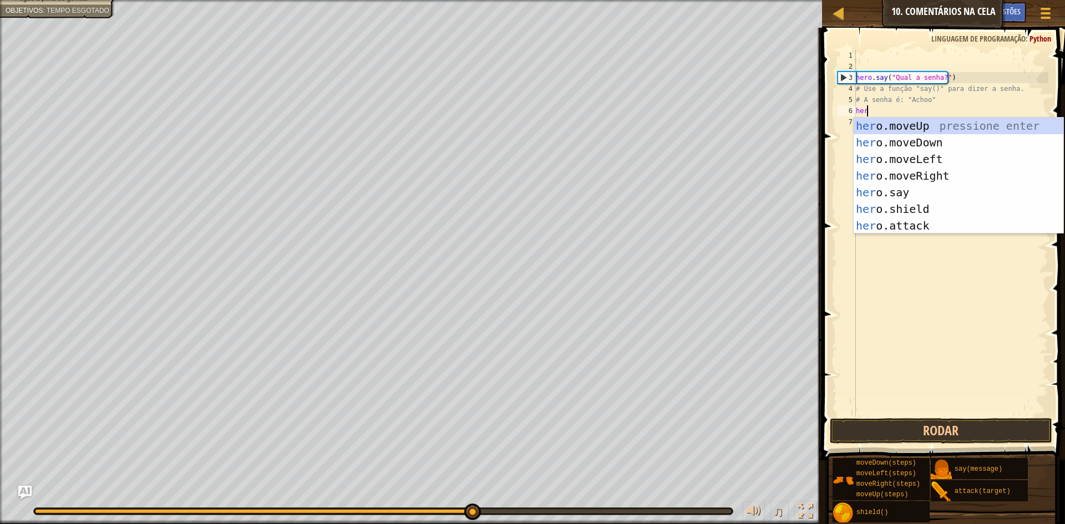
scroll to position [5, 1]
type textarea "hero"
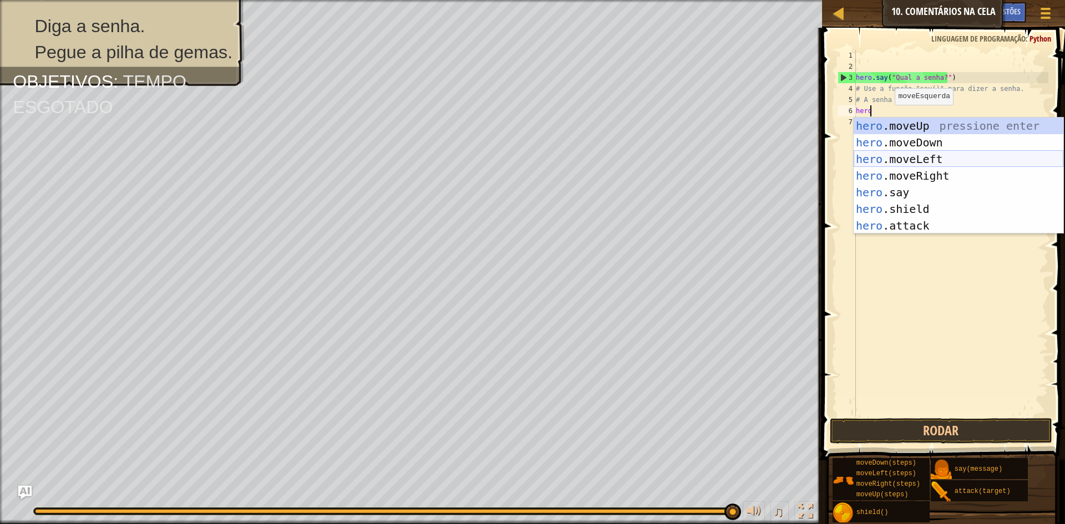
click at [905, 162] on div "hero .moveUp pressione enter hero .moveDown pressione enter hero .moveLeft pres…" at bounding box center [959, 193] width 210 height 150
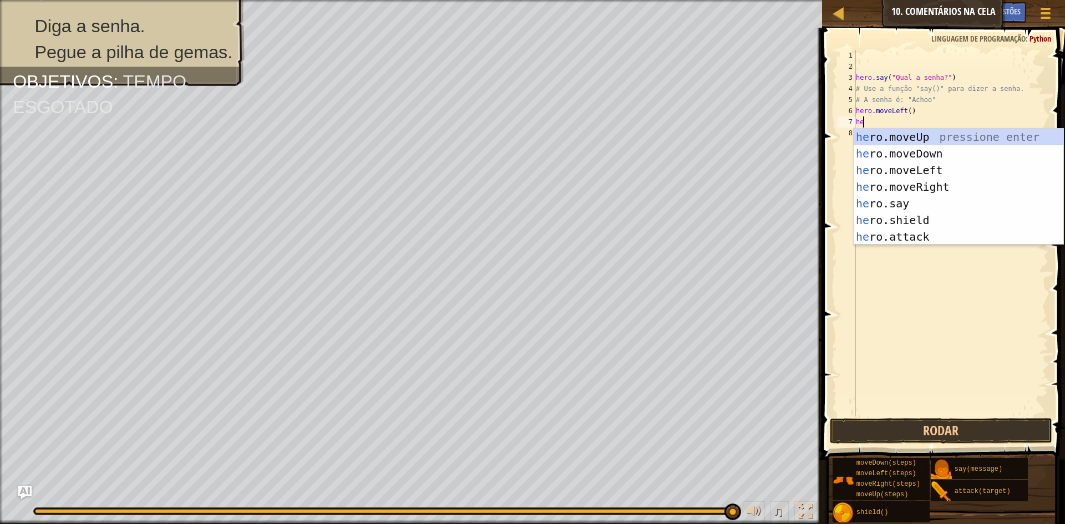
type textarea "hero"
click at [896, 137] on div "hero .moveUp pressione enter hero .moveDown pressione enter hero .moveLeft pres…" at bounding box center [959, 204] width 210 height 150
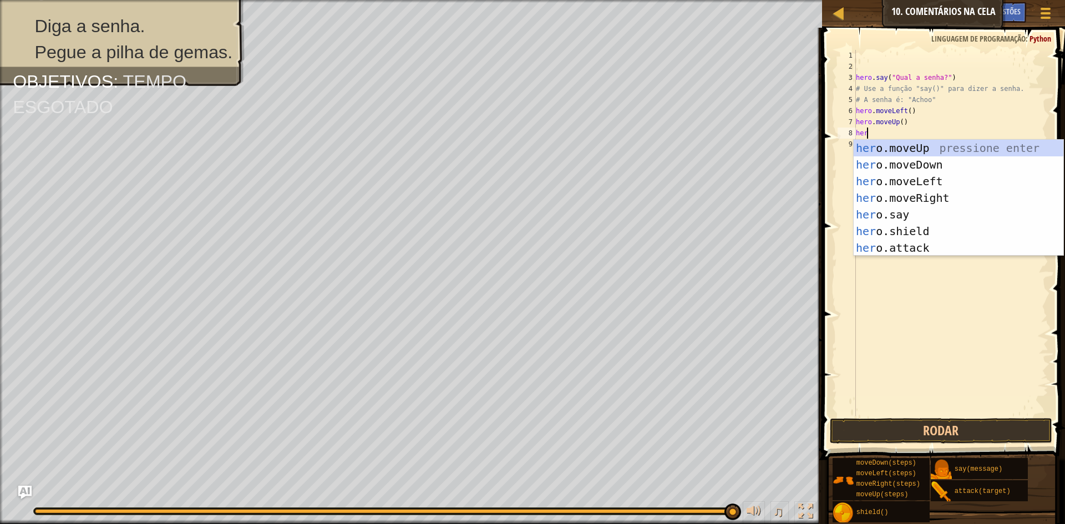
type textarea "hero"
click at [925, 195] on div "hero .moveUp pressione enter hero .moveDown pressione enter hero .moveLeft pres…" at bounding box center [959, 215] width 210 height 150
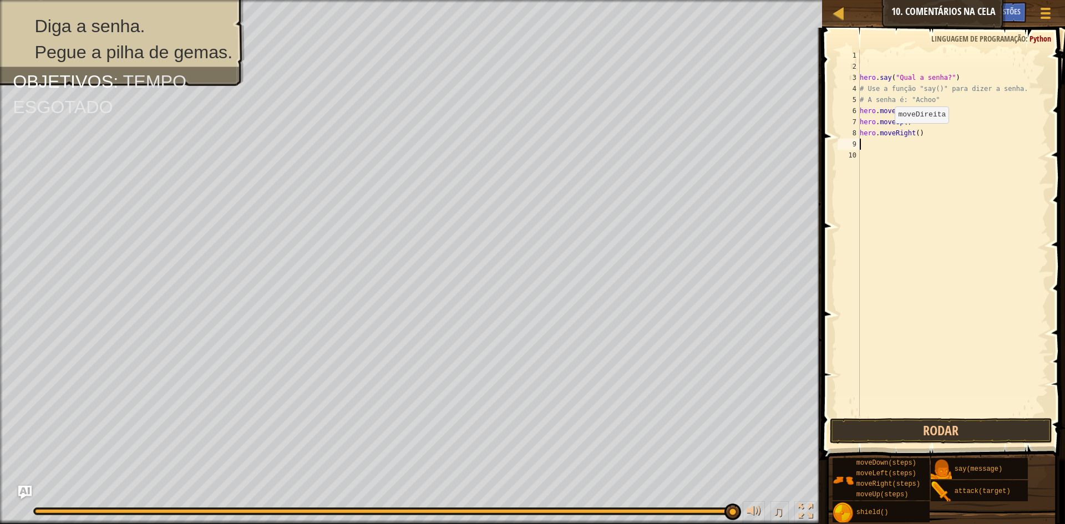
scroll to position [5, 0]
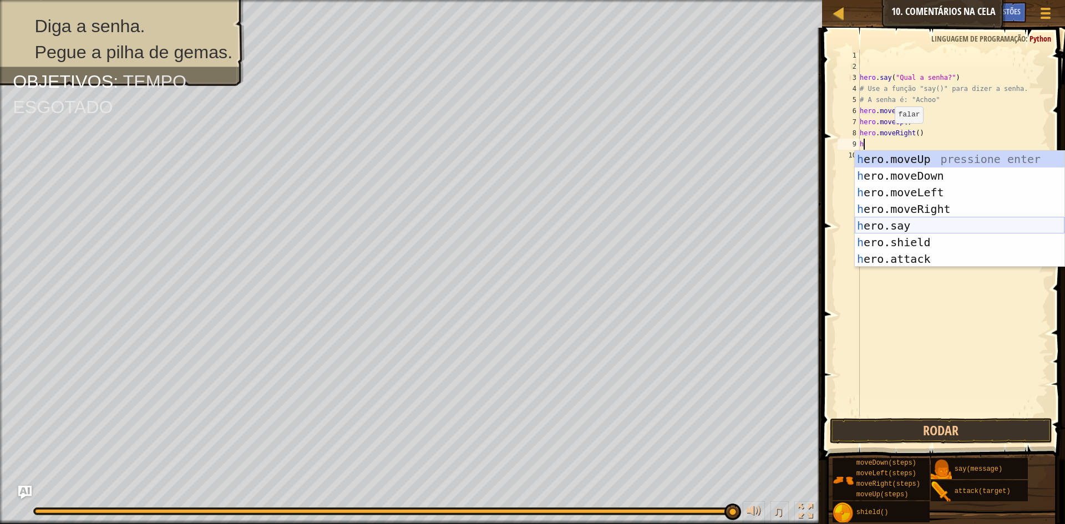
click at [896, 227] on div "h ero.moveUp pressione enter h ero.moveDown pressione enter h ero.moveLeft pres…" at bounding box center [960, 226] width 210 height 150
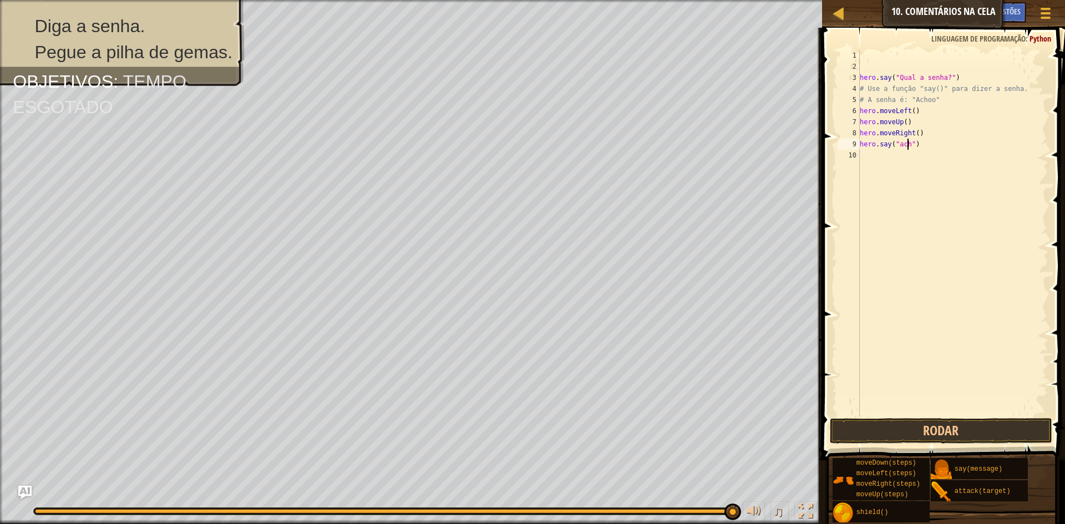
scroll to position [5, 4]
click at [900, 144] on div "hero . say ( "Qual a senha?" ) # Use a função "say()" para dizer a senha. # A s…" at bounding box center [953, 244] width 191 height 388
type textarea "hero.say("Achoo")"
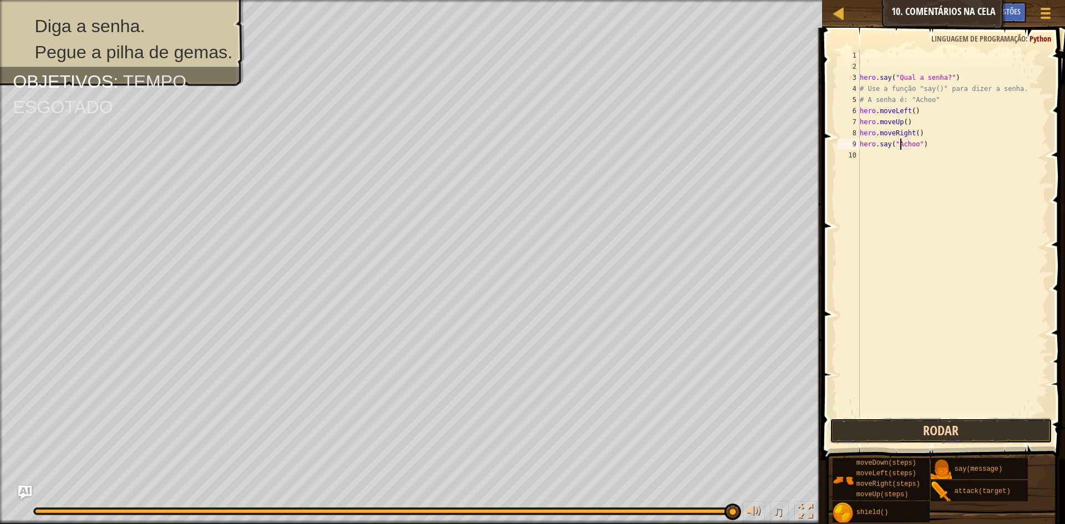
click at [898, 433] on button "Rodar" at bounding box center [941, 431] width 222 height 26
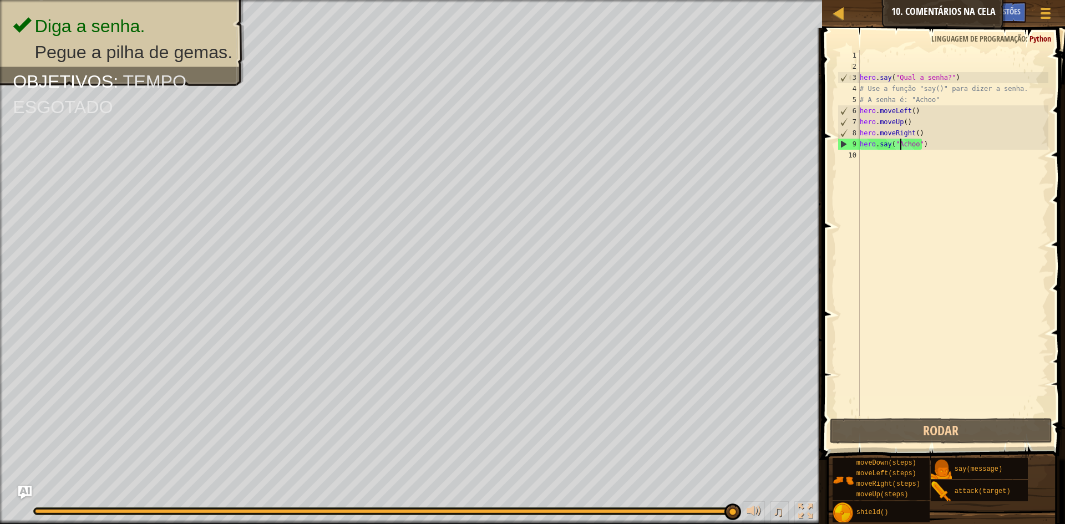
drag, startPoint x: 853, startPoint y: 154, endPoint x: 869, endPoint y: 153, distance: 16.7
click at [854, 154] on div "10" at bounding box center [849, 155] width 22 height 11
click at [869, 153] on div "hero . say ( "Qual a senha?" ) # Use a função "say()" para dizer a senha. # A s…" at bounding box center [953, 244] width 191 height 388
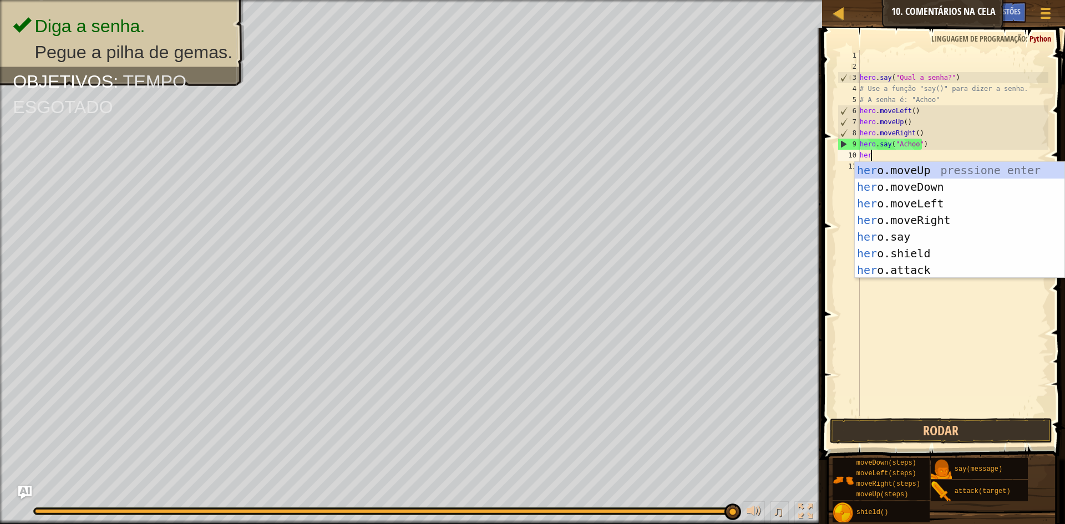
scroll to position [5, 1]
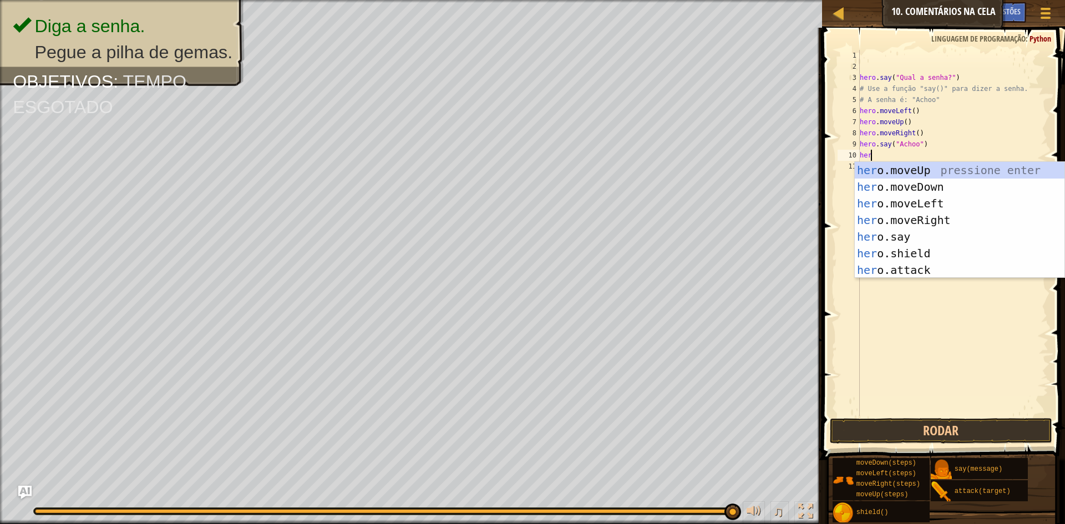
type textarea "hero"
click at [917, 169] on div "hero .moveUp pressione enter hero .moveDown pressione enter hero .moveLeft pres…" at bounding box center [960, 237] width 210 height 150
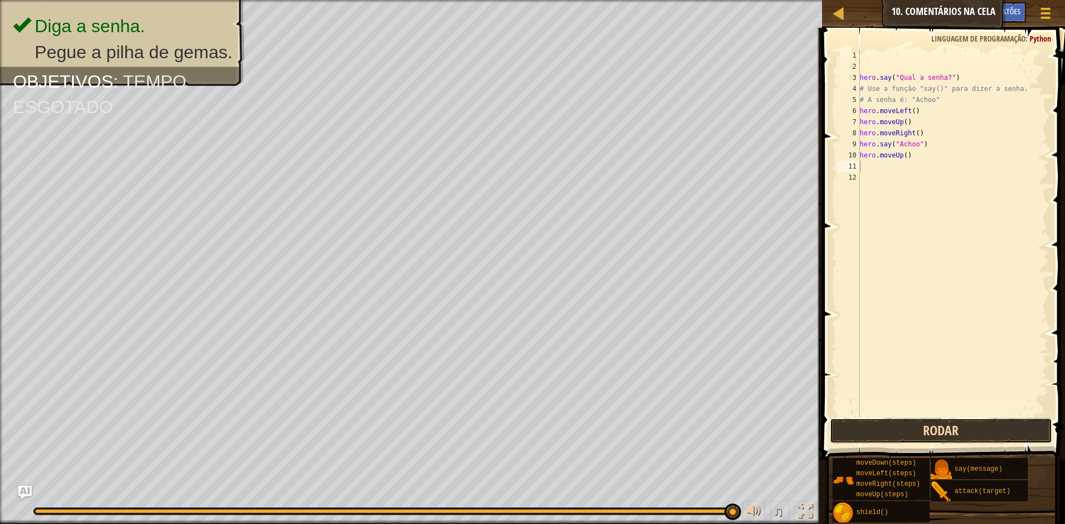
click at [902, 431] on button "Rodar" at bounding box center [941, 431] width 222 height 26
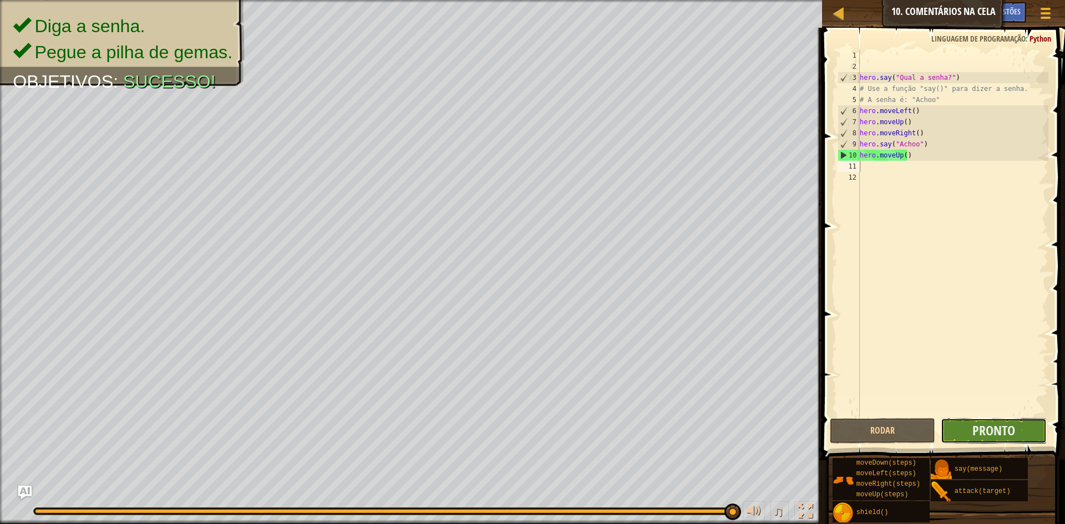
click at [967, 428] on button "Pronto" at bounding box center [994, 431] width 106 height 26
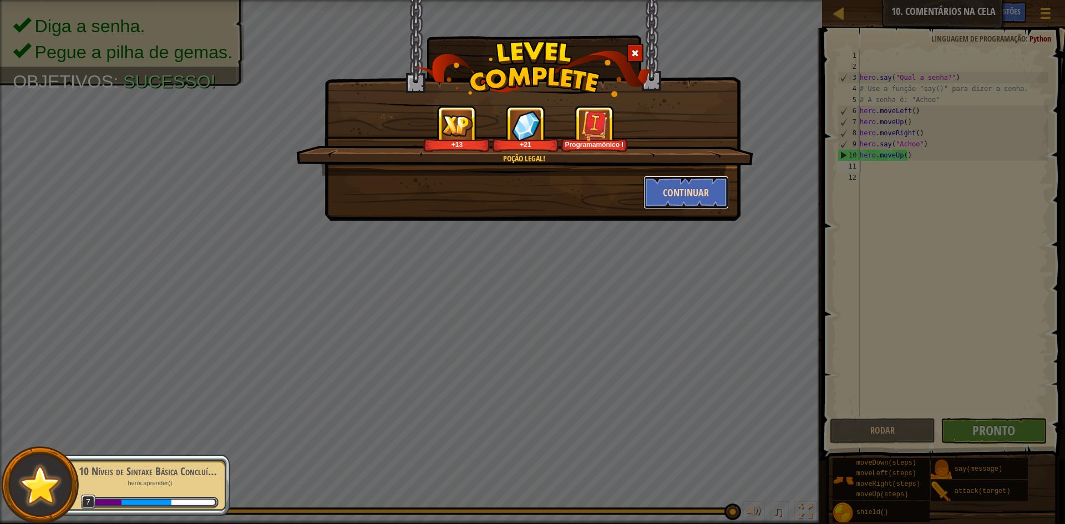
click at [657, 185] on button "Continuar" at bounding box center [687, 192] width 86 height 33
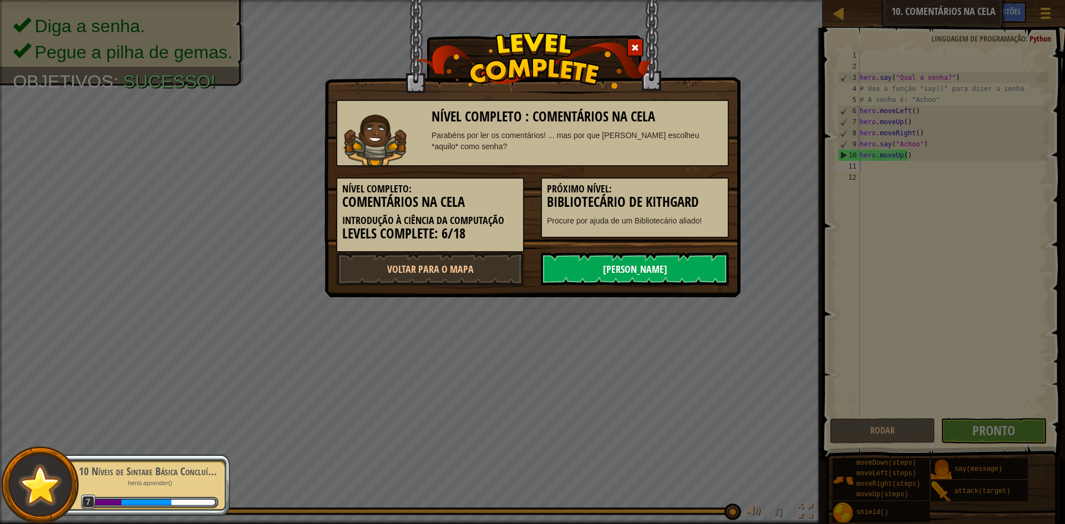
click at [662, 277] on link "[PERSON_NAME]" at bounding box center [635, 268] width 188 height 33
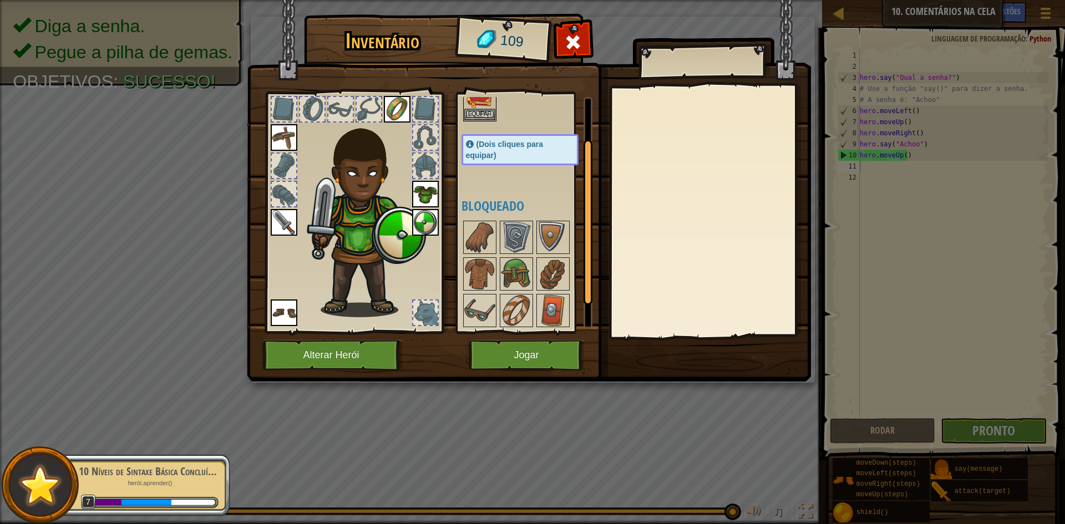
scroll to position [36, 0]
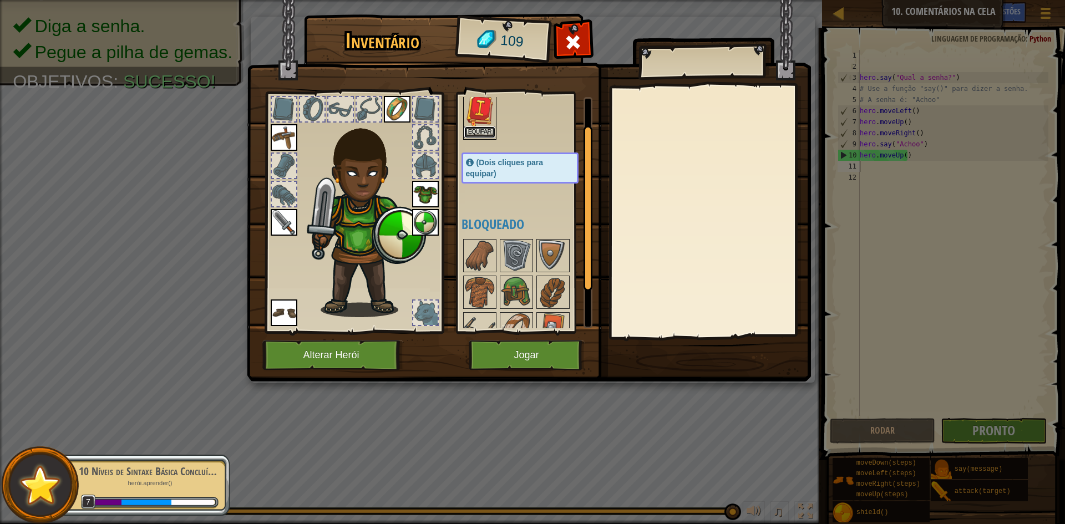
click at [479, 136] on button "Equipar" at bounding box center [479, 132] width 31 height 12
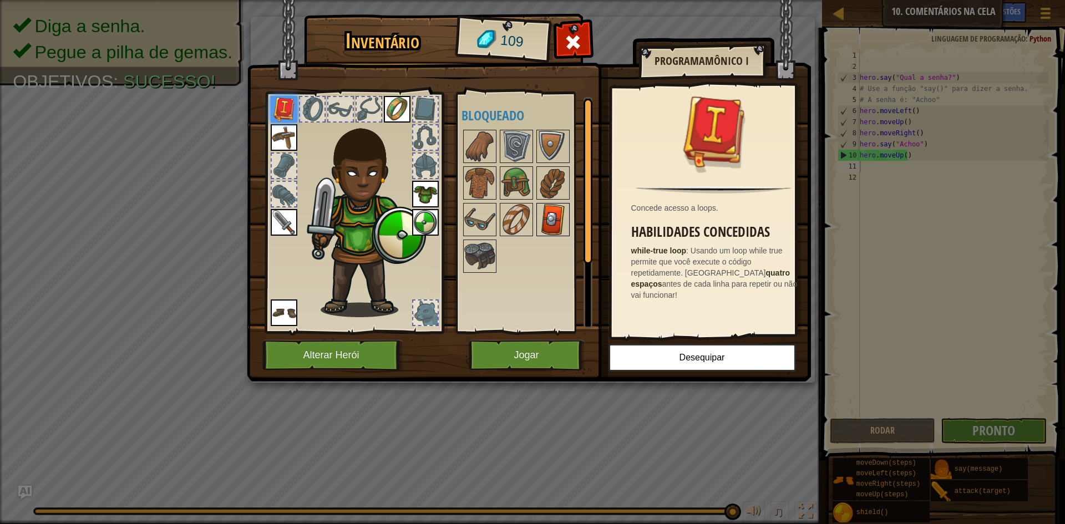
click at [548, 227] on img at bounding box center [553, 219] width 31 height 31
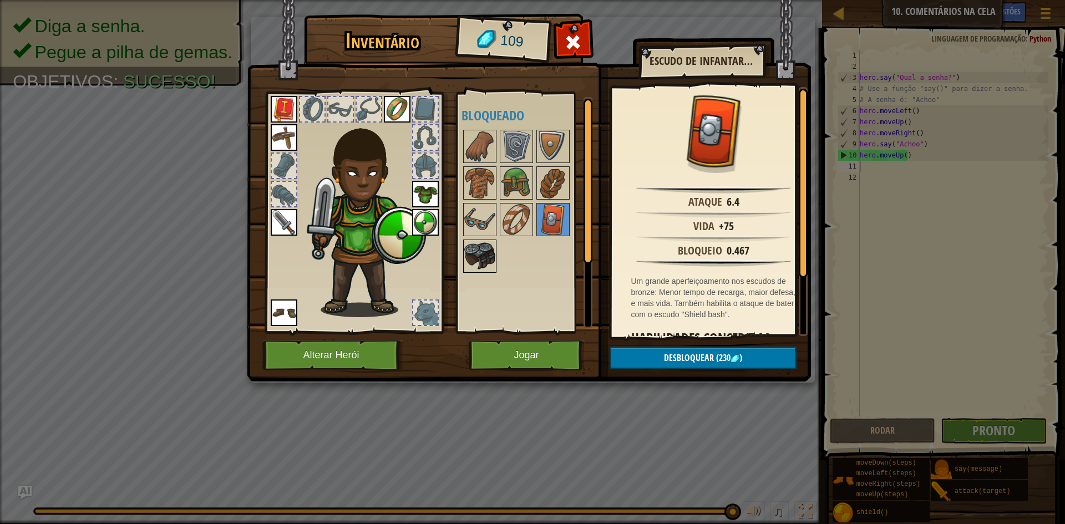
click at [469, 266] on img at bounding box center [479, 256] width 31 height 31
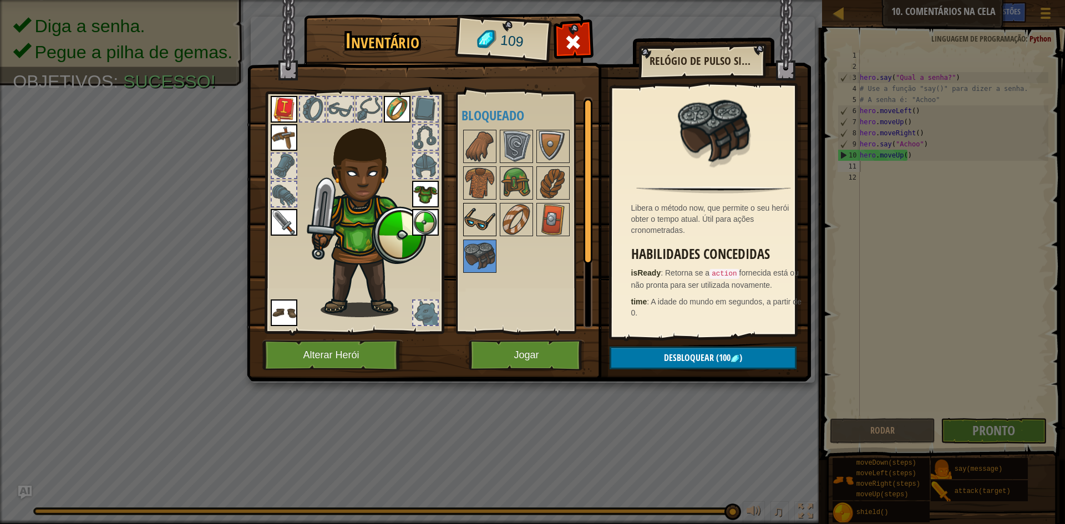
click at [474, 227] on img at bounding box center [479, 219] width 31 height 31
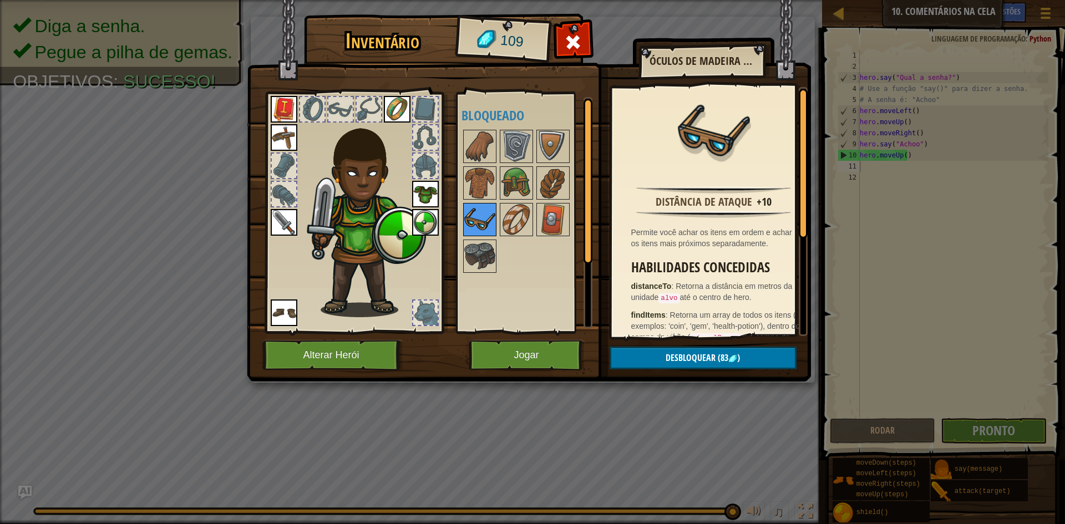
click at [478, 208] on img at bounding box center [479, 219] width 31 height 31
click at [479, 183] on img at bounding box center [479, 183] width 31 height 31
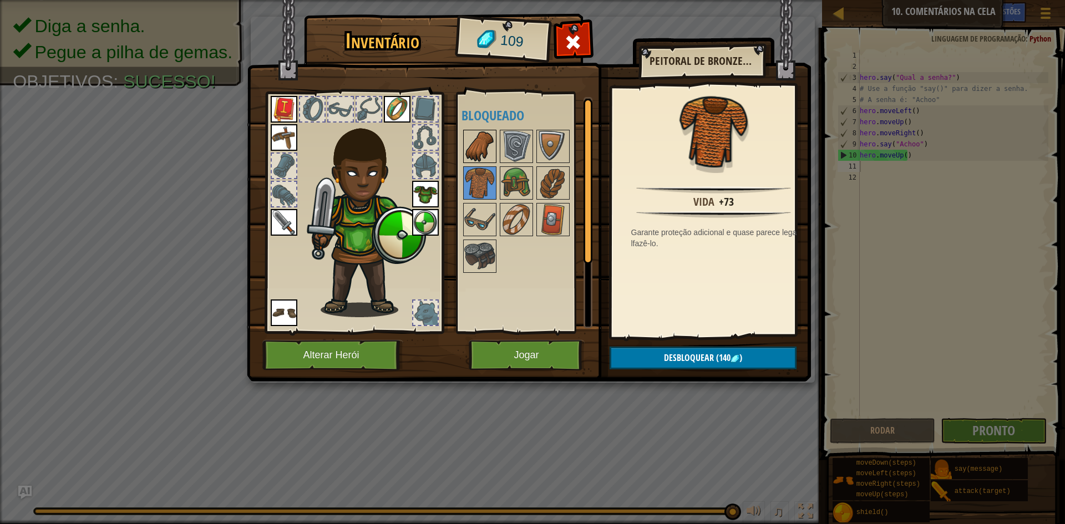
click at [480, 163] on div at bounding box center [479, 146] width 33 height 33
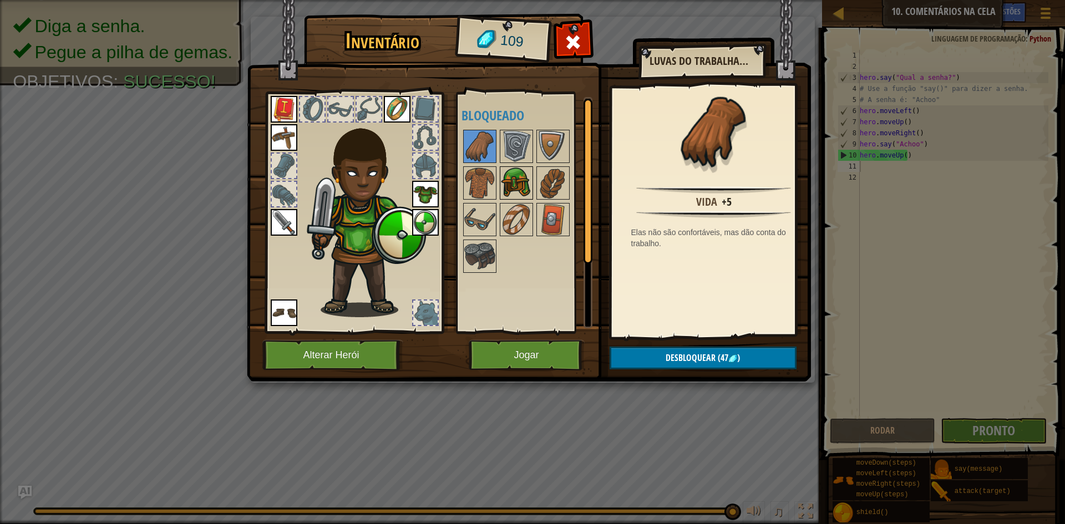
click at [505, 171] on img at bounding box center [516, 183] width 31 height 31
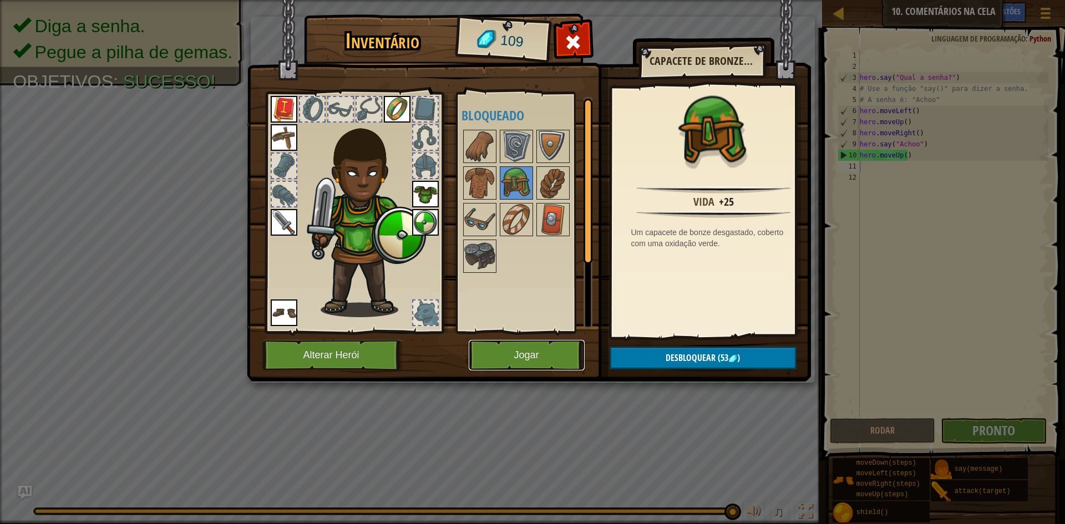
click at [509, 357] on button "Jogar" at bounding box center [527, 355] width 116 height 31
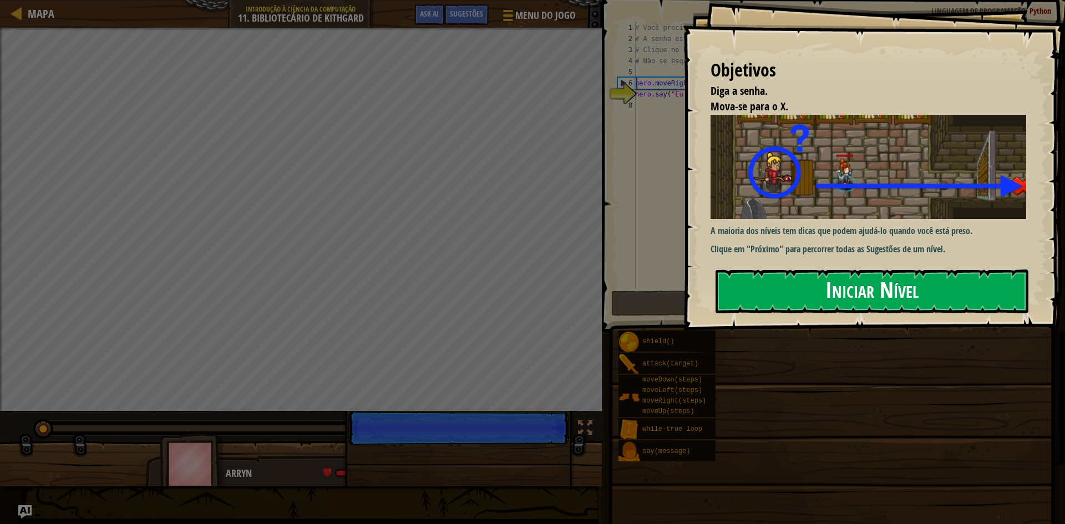
click at [792, 291] on button "Iniciar Nível" at bounding box center [872, 292] width 313 height 44
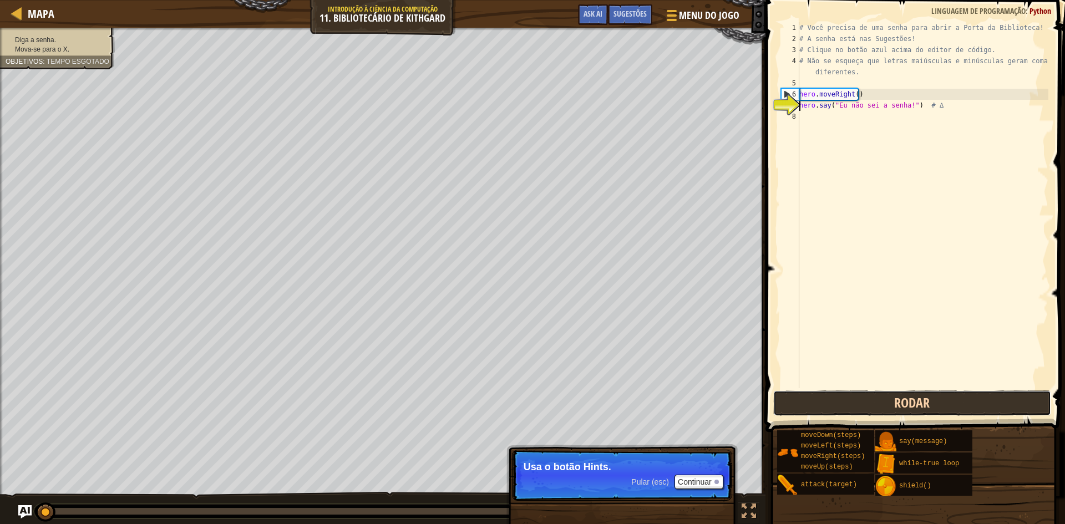
click at [864, 401] on button "Rodar" at bounding box center [912, 404] width 278 height 26
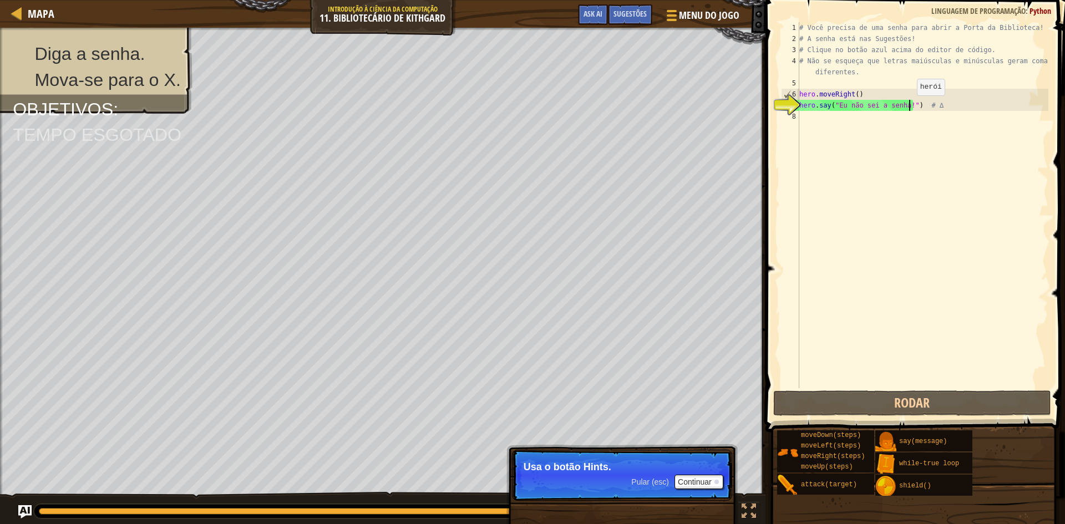
click at [908, 107] on div "# Você precisa de uma senha para abrir a Porta da Biblioteca! # A senha está na…" at bounding box center [922, 216] width 251 height 388
click at [903, 107] on div "# Você precisa de uma senha para abrir a Porta da Biblioteca! # A senha está na…" at bounding box center [922, 216] width 251 height 388
click at [911, 106] on div "# Você precisa de uma senha para abrir a Porta da Biblioteca! # A senha está na…" at bounding box center [922, 216] width 251 height 388
click at [708, 478] on button "Continuar" at bounding box center [699, 482] width 49 height 14
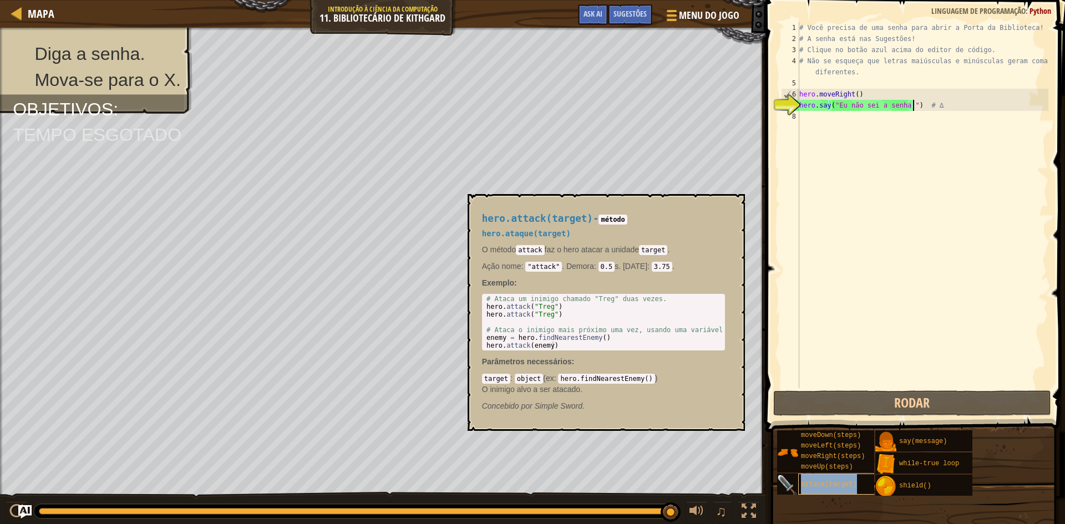
click at [828, 483] on span "attack(target)" at bounding box center [829, 485] width 56 height 8
click at [736, 204] on button "×" at bounding box center [732, 207] width 9 height 16
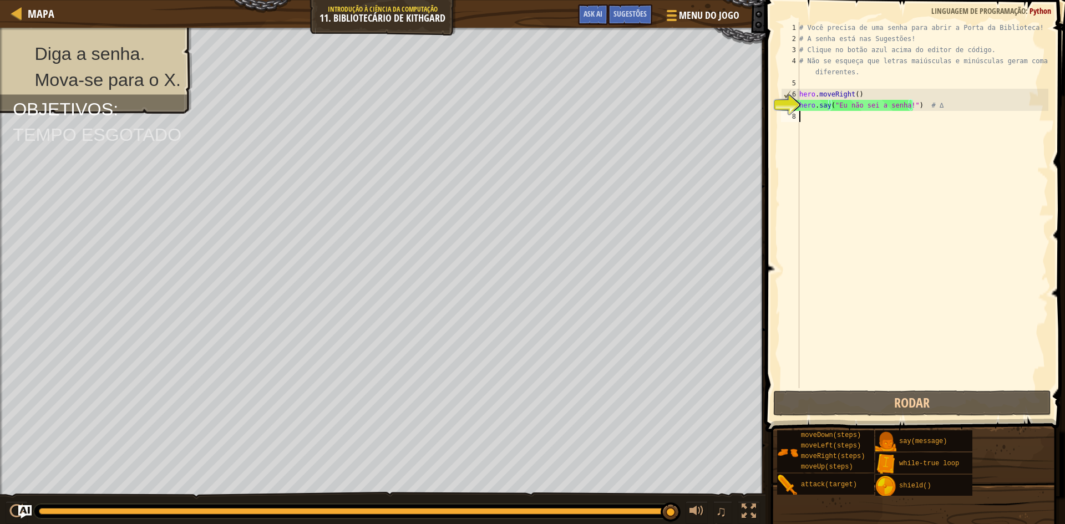
drag, startPoint x: 835, startPoint y: 138, endPoint x: 800, endPoint y: 118, distance: 40.0
click at [818, 132] on div "# Você precisa de uma senha para abrir a Porta da Biblioteca! # A senha está na…" at bounding box center [922, 216] width 251 height 388
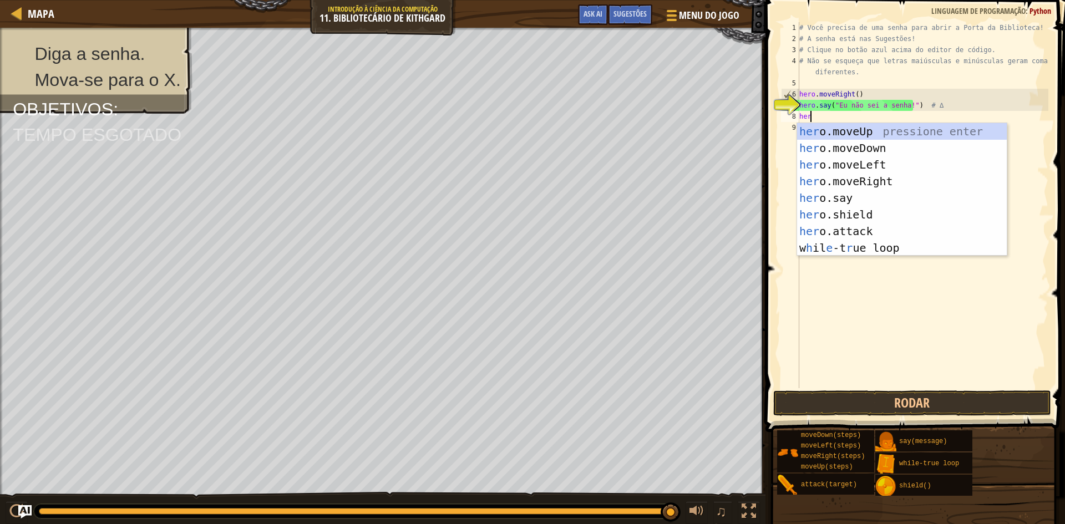
type textarea "hero"
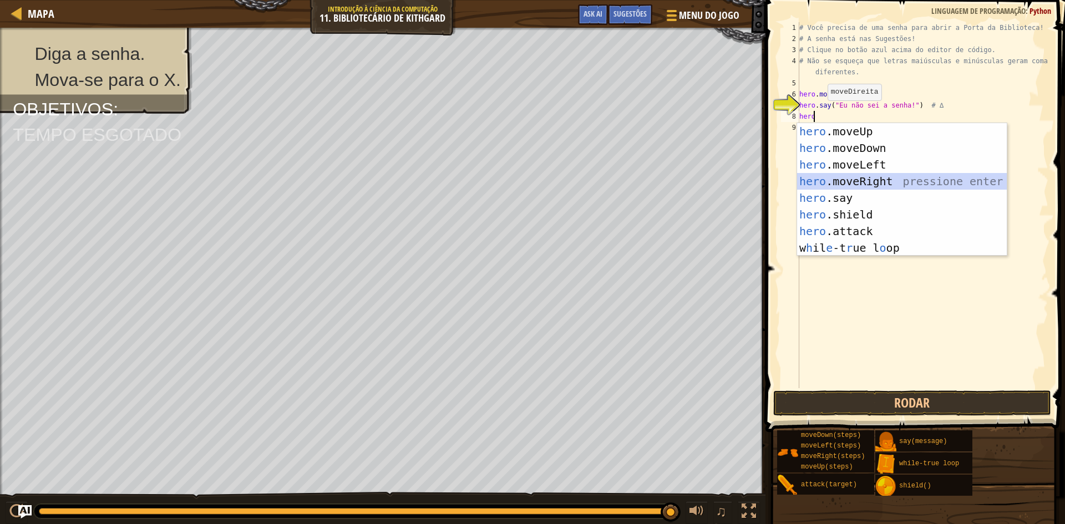
click at [863, 178] on div "hero .moveUp pressione enter hero .moveDown pressione enter hero .moveLeft pres…" at bounding box center [902, 206] width 210 height 166
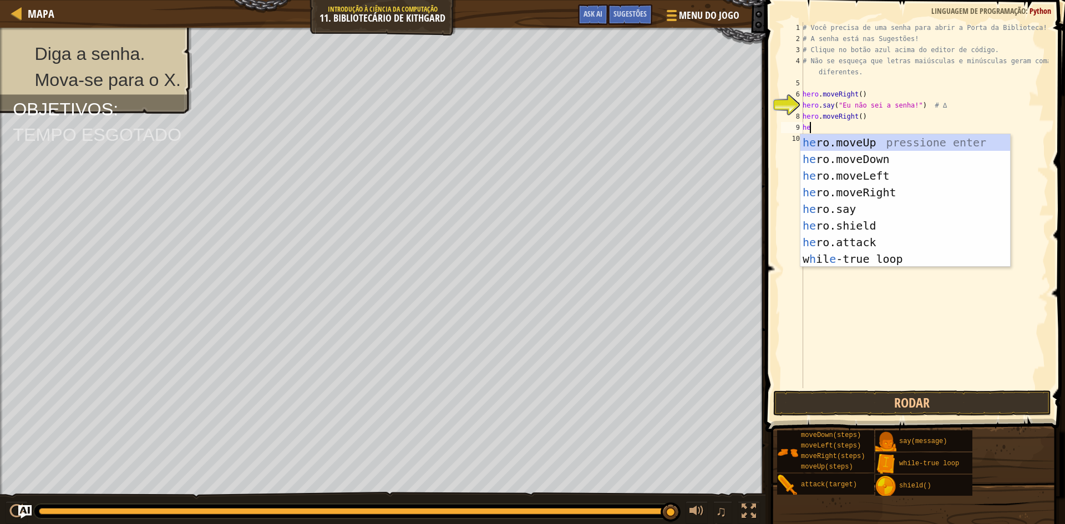
type textarea "her"
click at [867, 261] on div "her o.moveUp pressione enter her o.moveDown pressione enter her o.moveLeft pres…" at bounding box center [906, 217] width 210 height 166
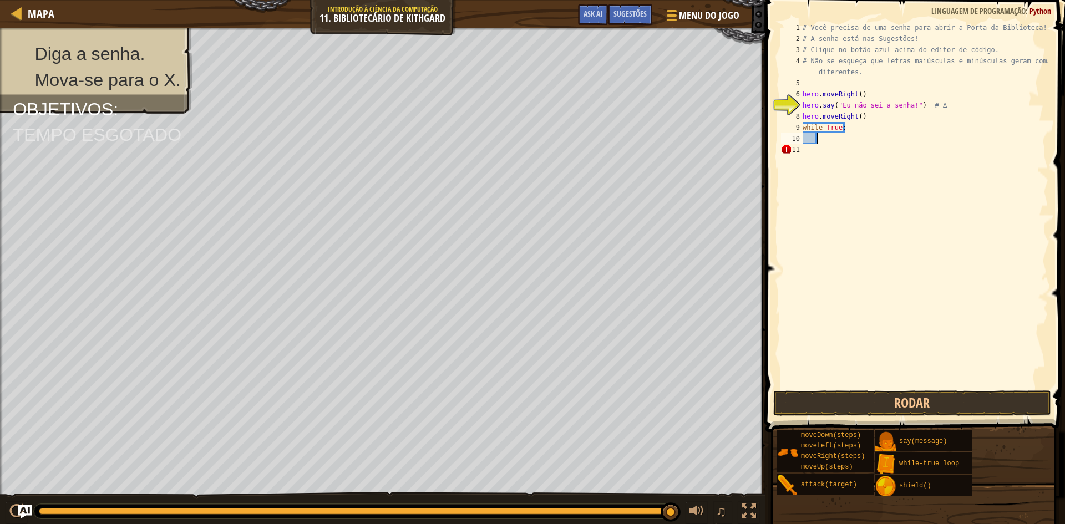
click at [809, 142] on div "# Você precisa de uma senha para abrir a Porta da Biblioteca! # A senha está na…" at bounding box center [925, 216] width 248 height 388
click at [844, 399] on button "Rodar" at bounding box center [912, 404] width 278 height 26
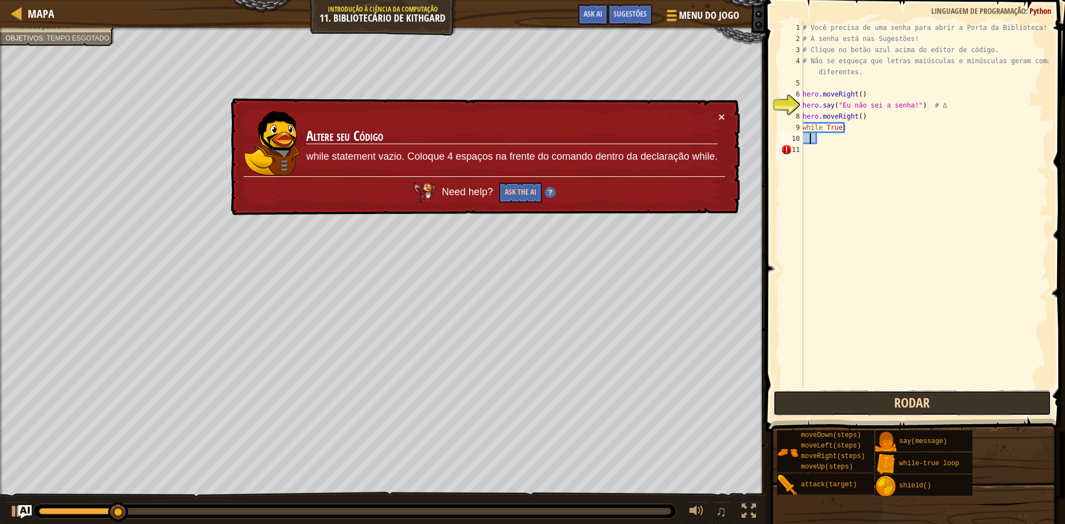
click at [844, 399] on button "Rodar" at bounding box center [912, 404] width 278 height 26
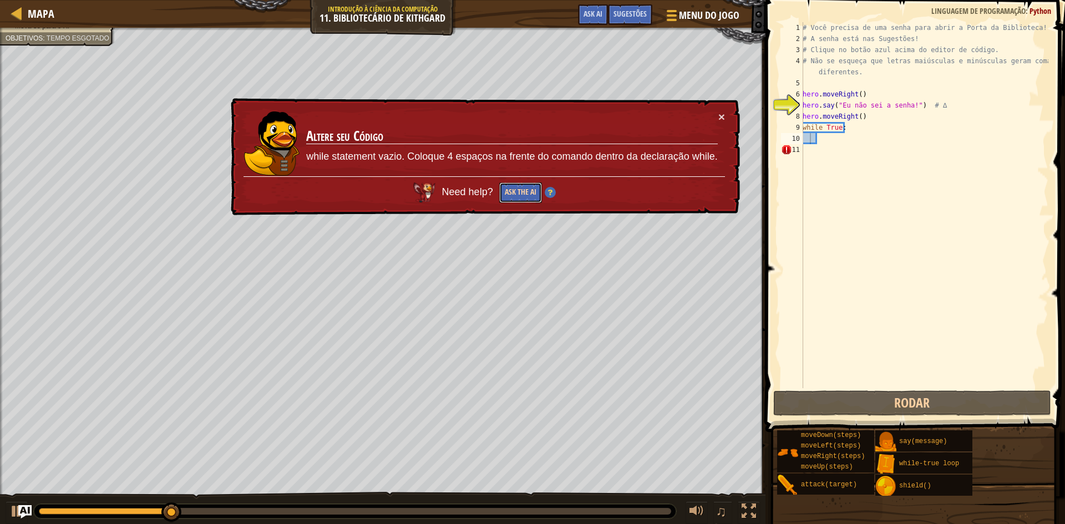
click at [532, 190] on button "Ask the AI" at bounding box center [520, 191] width 43 height 21
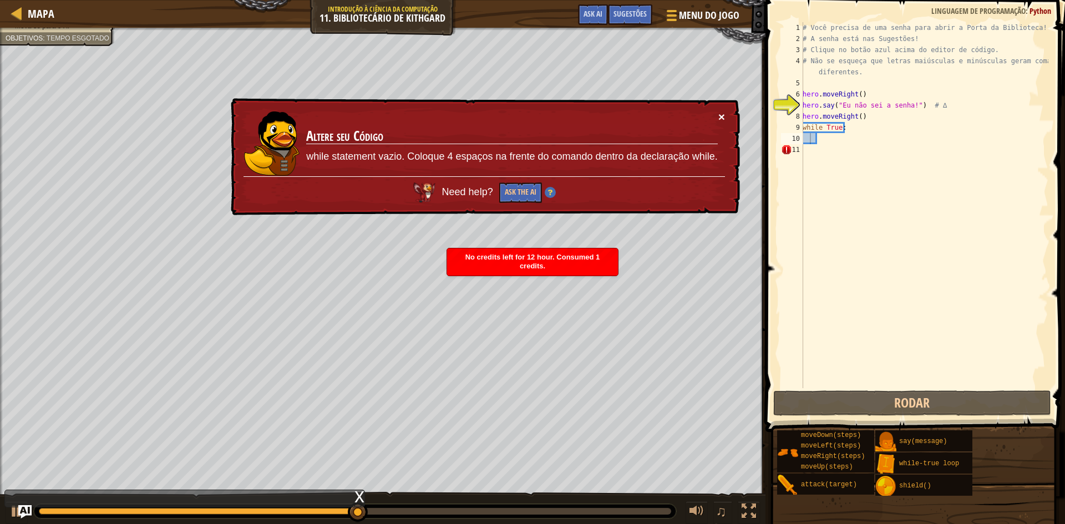
click at [720, 115] on button "×" at bounding box center [722, 121] width 7 height 12
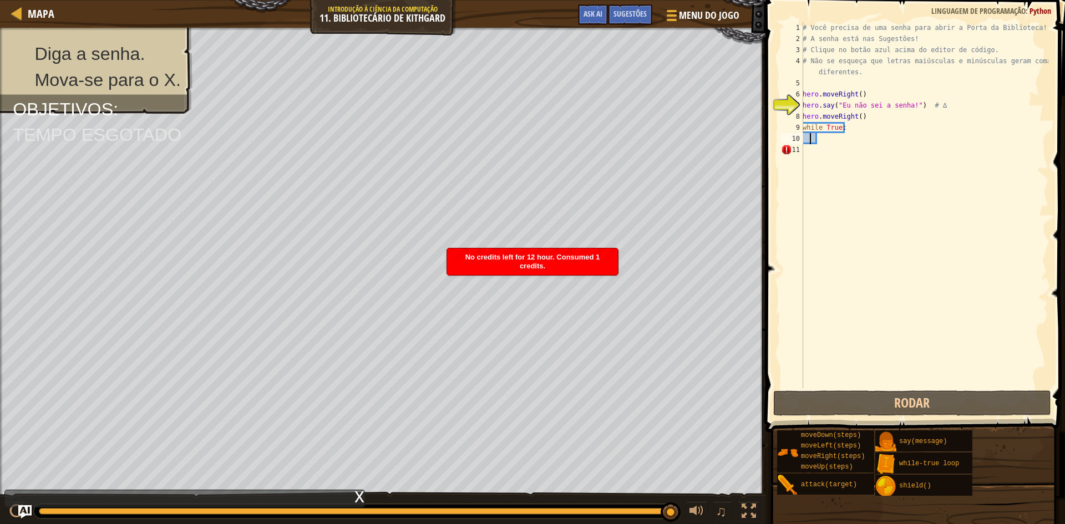
click at [836, 132] on div "# Você precisa de uma senha para abrir a Porta da Biblioteca! # A senha está na…" at bounding box center [925, 216] width 248 height 388
type textarea "while True:"
click at [851, 133] on div "# Você precisa de uma senha para abrir a Porta da Biblioteca! # A senha está na…" at bounding box center [925, 216] width 248 height 388
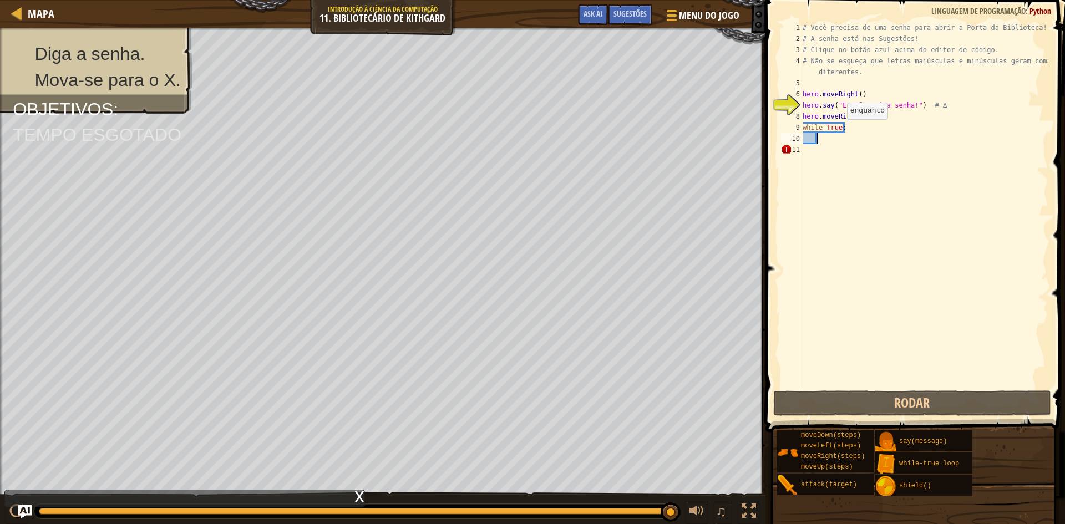
click at [837, 126] on div "# Você precisa de uma senha para abrir a Porta da Biblioteca! # A senha está na…" at bounding box center [925, 216] width 248 height 388
click at [837, 118] on div "# Você precisa de uma senha para abrir a Porta da Biblioteca! # A senha está na…" at bounding box center [925, 216] width 248 height 388
click at [842, 126] on div "# Você precisa de uma senha para abrir a Porta da Biblioteca! # A senha está na…" at bounding box center [925, 216] width 248 height 388
click at [844, 126] on div "# Você precisa de uma senha para abrir a Porta da Biblioteca! # A senha está na…" at bounding box center [925, 216] width 248 height 388
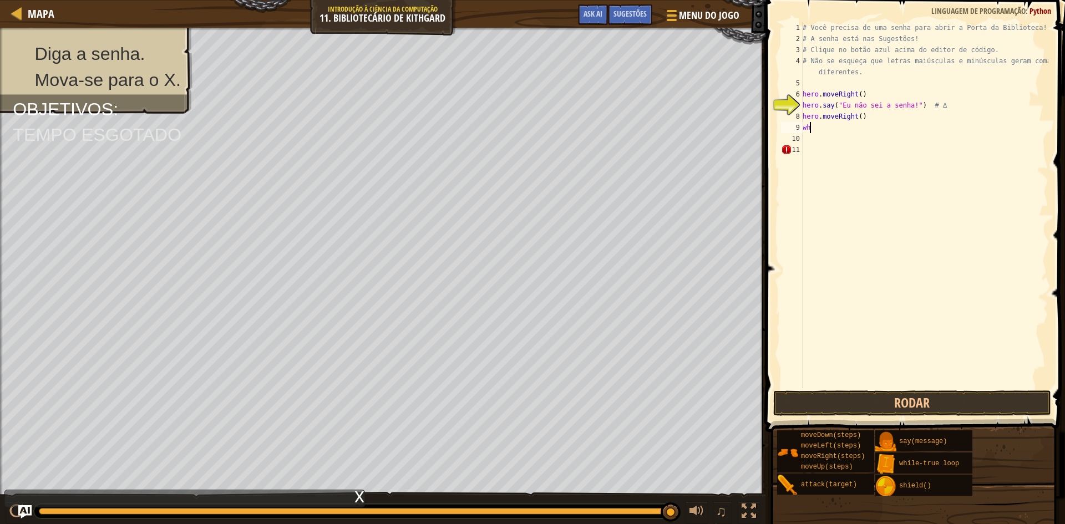
type textarea "w"
click at [866, 125] on div "# Você precisa de uma senha para abrir a Porta da Biblioteca! # A senha está na…" at bounding box center [925, 216] width 248 height 388
click at [869, 107] on div "# Você precisa de uma senha para abrir a Porta da Biblioteca! # A senha está na…" at bounding box center [925, 216] width 248 height 388
click at [864, 92] on div "# Você precisa de uma senha para abrir a Porta da Biblioteca! # A senha está na…" at bounding box center [925, 216] width 248 height 388
type textarea "h"
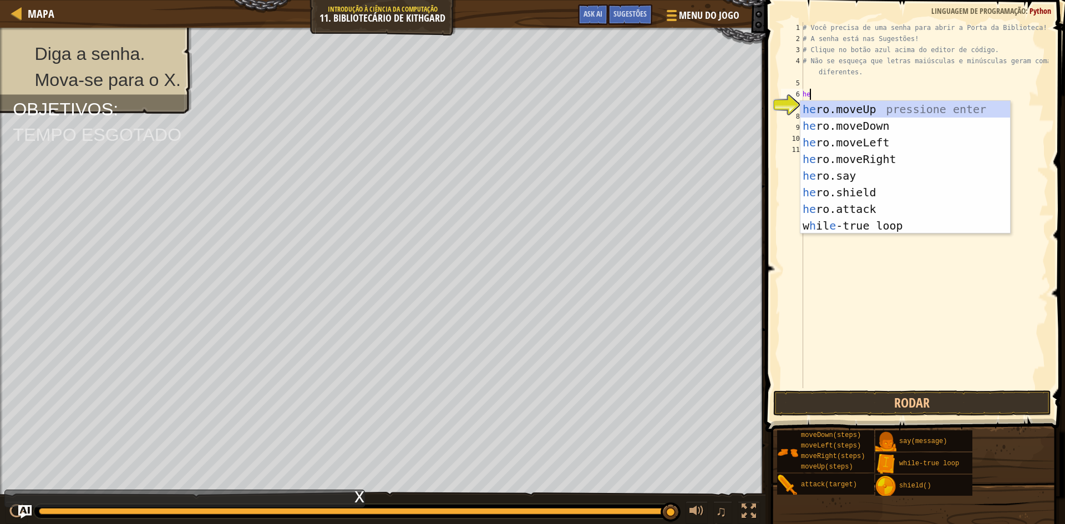
type textarea "her"
click at [857, 108] on div "her o.moveUp pressione enter her o.moveDown pressione enter her o.moveLeft pres…" at bounding box center [906, 184] width 210 height 166
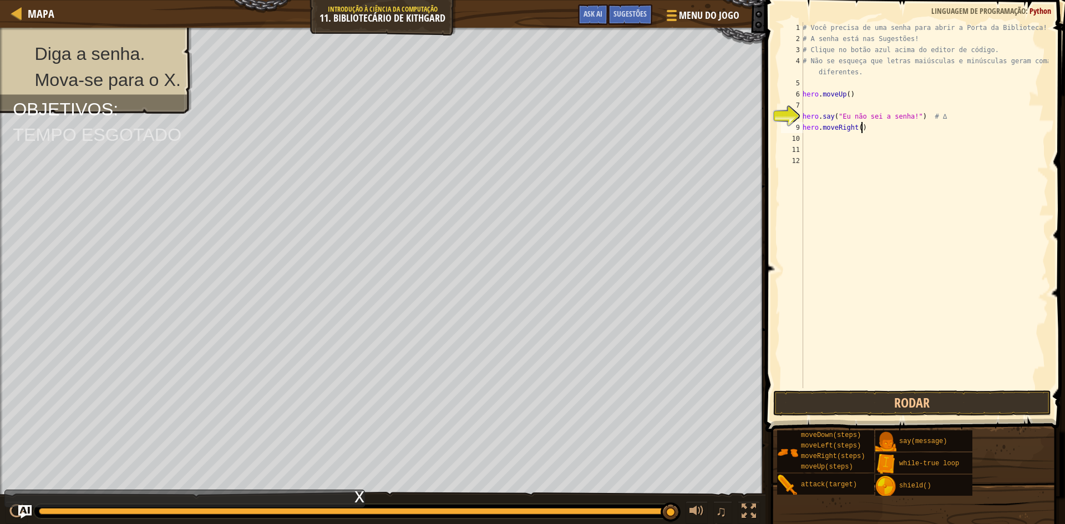
click at [861, 129] on div "# Você precisa de uma senha para abrir a Porta da Biblioteca! # A senha está na…" at bounding box center [925, 216] width 248 height 388
type textarea "h"
click at [826, 409] on button "Rodar" at bounding box center [912, 404] width 278 height 26
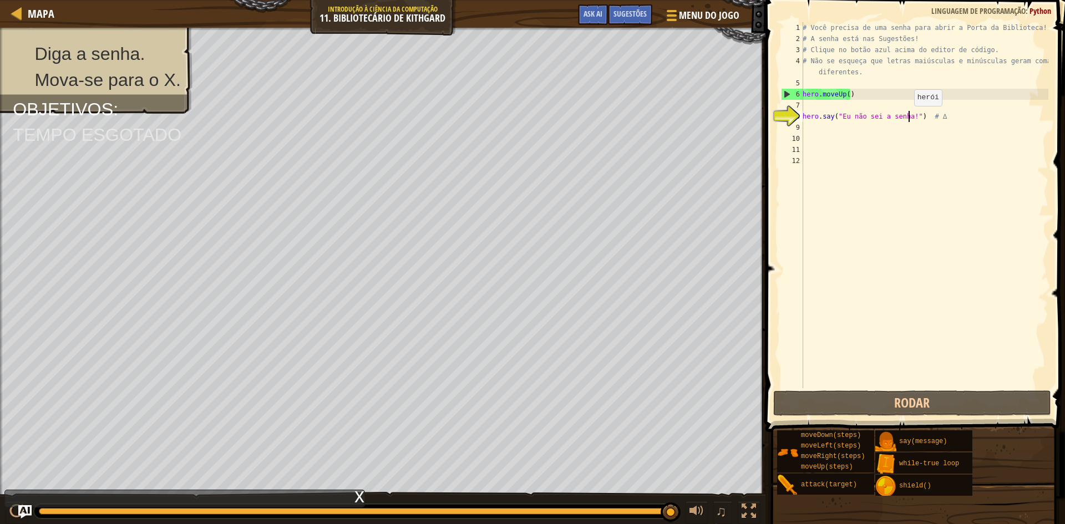
click at [908, 117] on div "# Você precisa de uma senha para abrir a Porta da Biblioteca! # A senha está na…" at bounding box center [925, 216] width 248 height 388
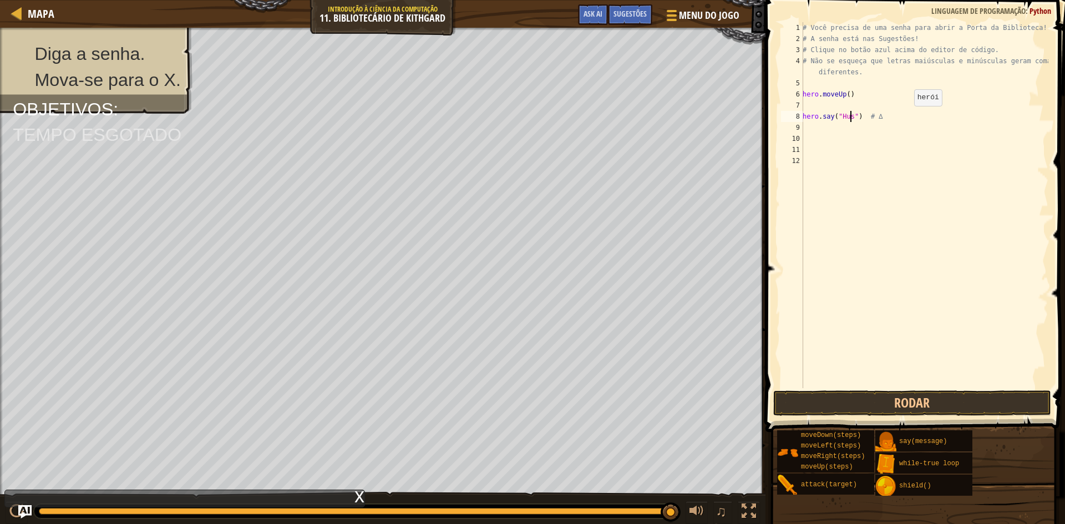
scroll to position [5, 4]
type textarea "hero.say("Hush") # ∆"
click at [824, 129] on div "# Você precisa de uma senha para abrir a Porta da Biblioteca! # A senha está na…" at bounding box center [925, 216] width 248 height 388
click at [815, 129] on div "# Você precisa de uma senha para abrir a Porta da Biblioteca! # A senha está na…" at bounding box center [925, 216] width 248 height 388
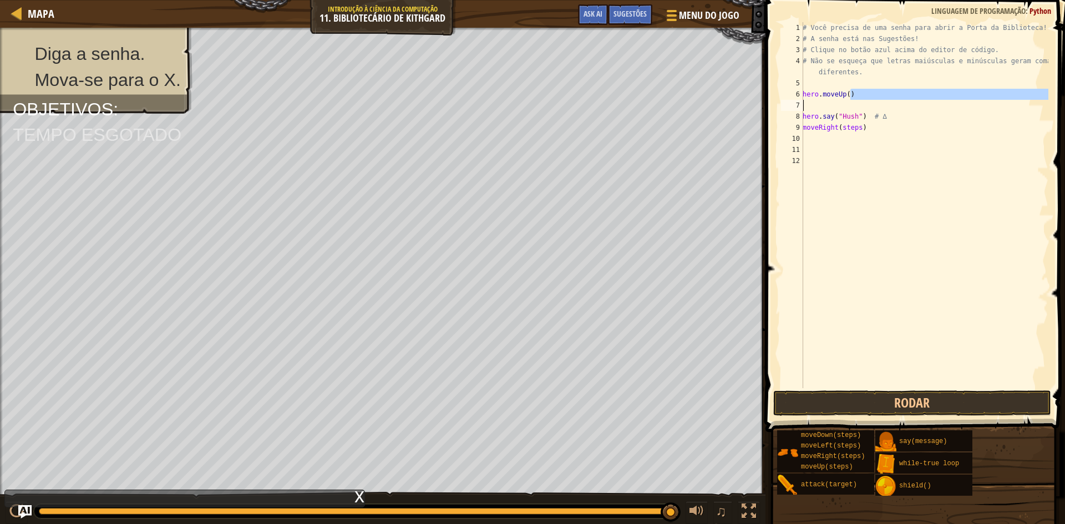
drag, startPoint x: 852, startPoint y: 97, endPoint x: 806, endPoint y: 100, distance: 45.6
click at [806, 101] on div "# Você precisa de uma senha para abrir a Porta da Biblioteca! # A senha está na…" at bounding box center [925, 216] width 248 height 388
click at [803, 97] on div "# Você precisa de uma senha para abrir a Porta da Biblioteca! # A senha está na…" at bounding box center [925, 216] width 248 height 388
click at [849, 95] on div "# Você precisa de uma senha para abrir a Porta da Biblioteca! # A senha está na…" at bounding box center [925, 216] width 248 height 388
type textarea "h"
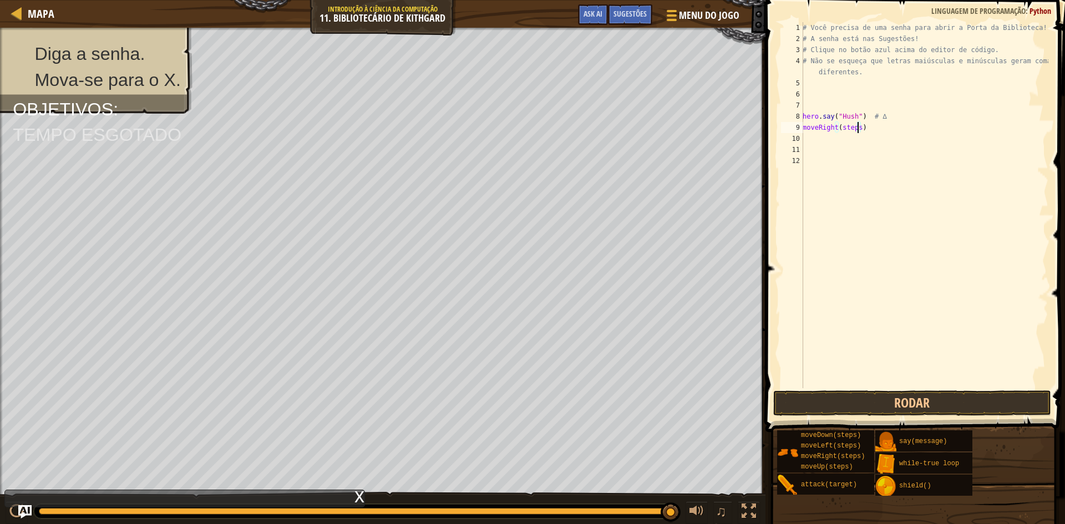
click at [858, 125] on div "# Você precisa de uma senha para abrir a Porta da Biblioteca! # A senha está na…" at bounding box center [925, 216] width 248 height 388
click at [910, 397] on button "Rodar" at bounding box center [912, 404] width 278 height 26
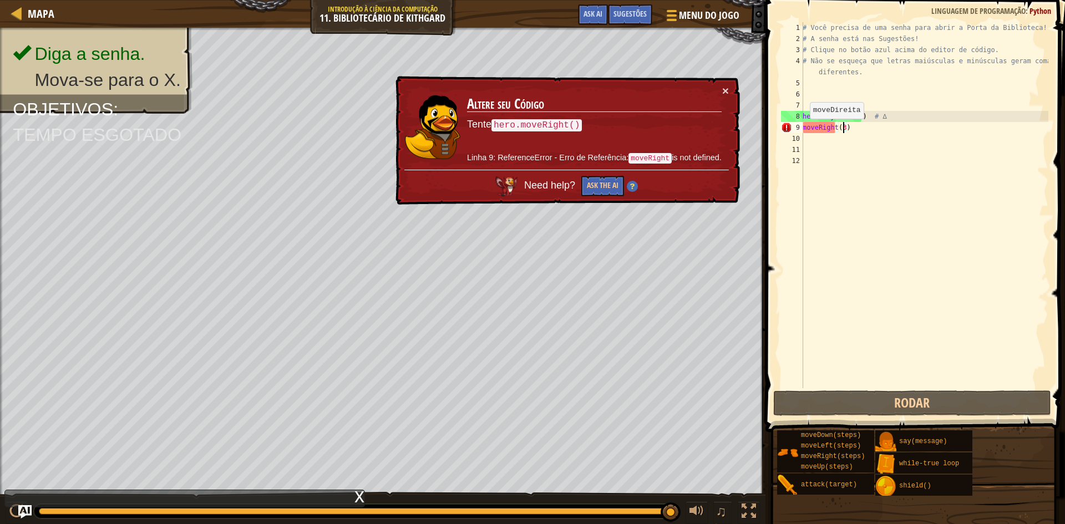
click at [804, 130] on div "# Você precisa de uma senha para abrir a Porta da Biblioteca! # A senha está na…" at bounding box center [925, 216] width 248 height 388
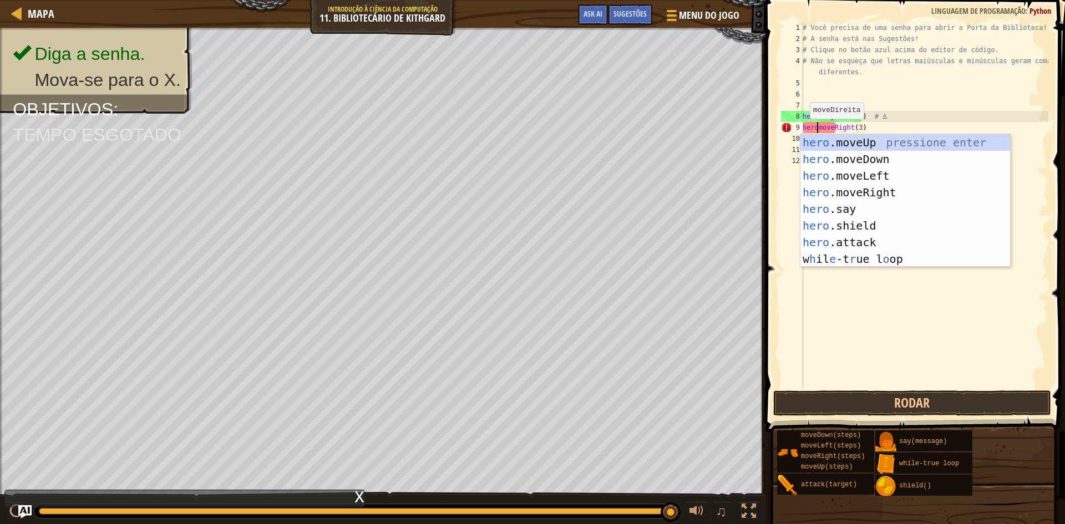
scroll to position [5, 1]
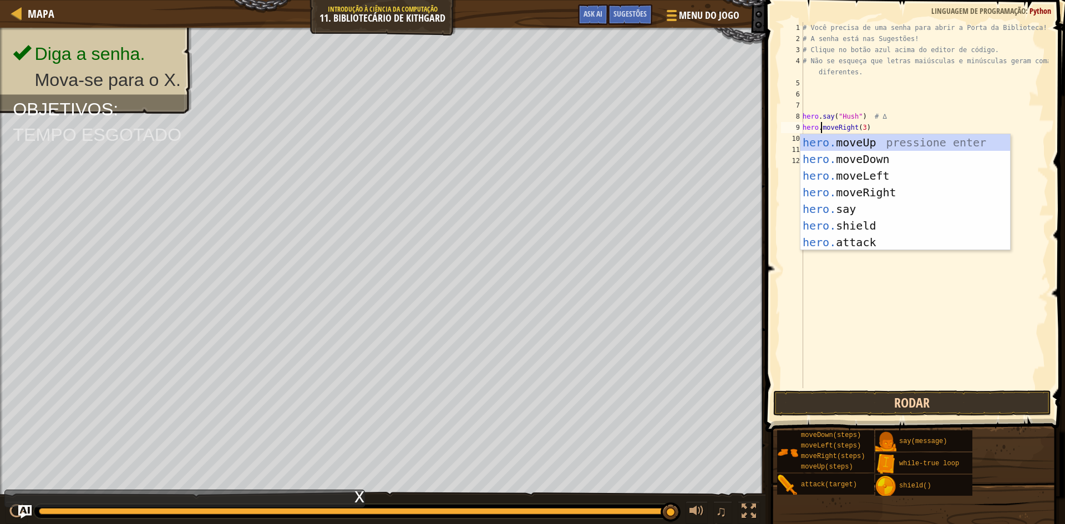
type textarea "hero.moveRight(3)"
click at [907, 399] on button "Rodar" at bounding box center [912, 404] width 278 height 26
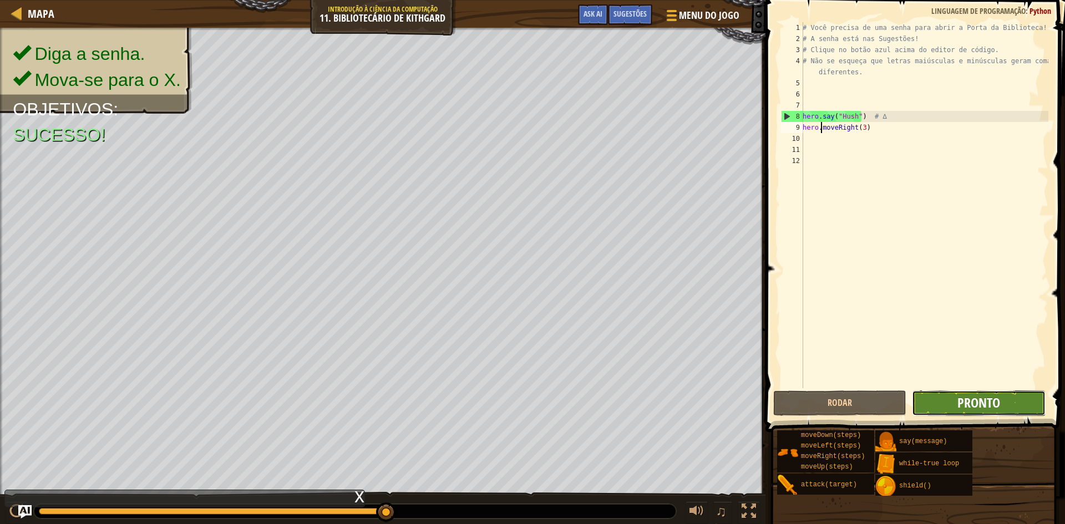
click at [986, 398] on span "Pronto" at bounding box center [979, 403] width 43 height 18
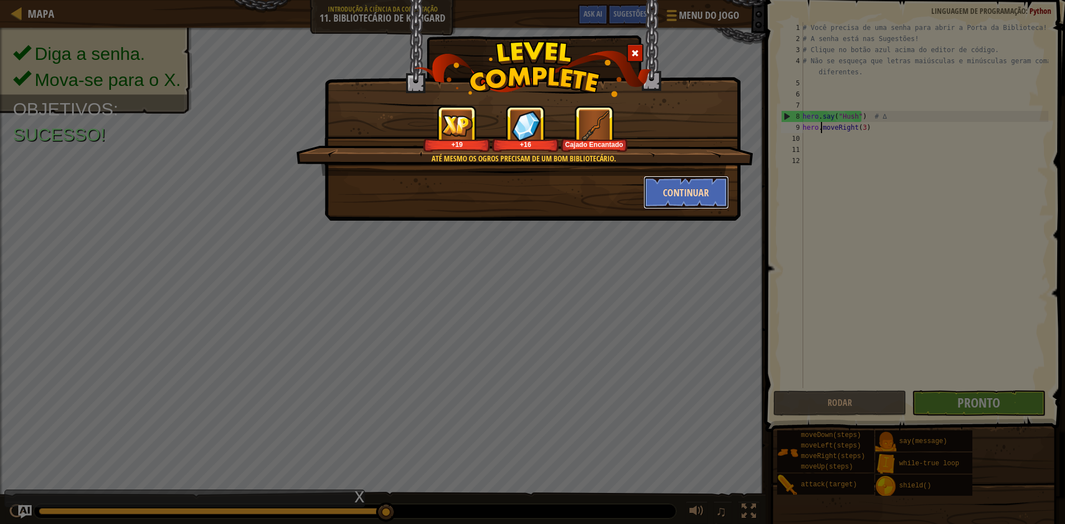
click at [696, 181] on button "Continuar" at bounding box center [687, 192] width 86 height 33
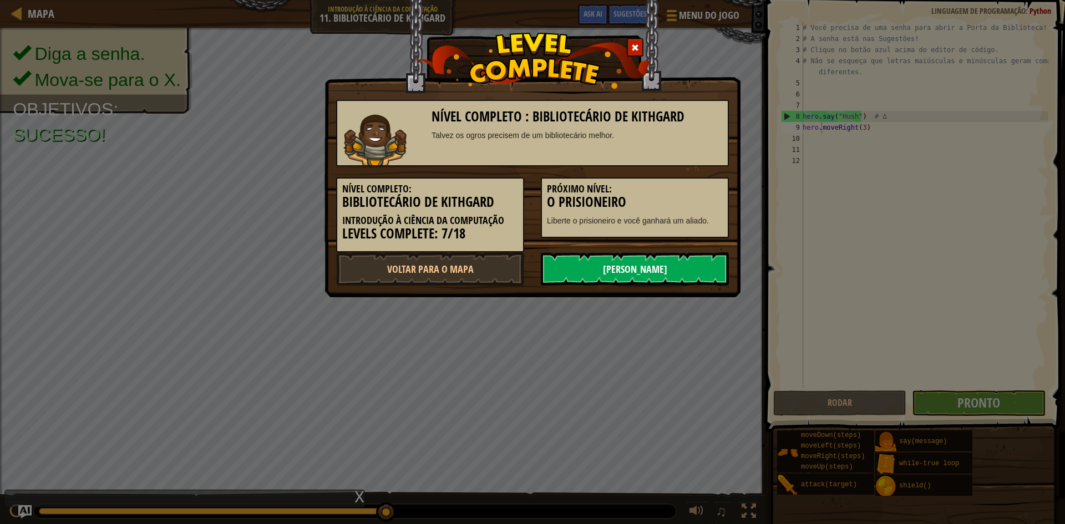
click at [649, 265] on link "[PERSON_NAME]" at bounding box center [635, 268] width 188 height 33
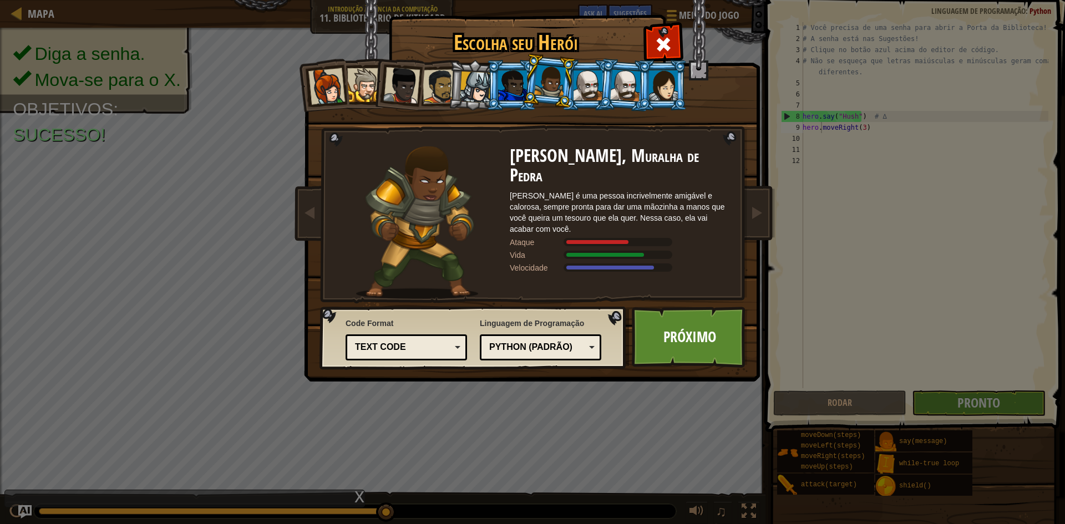
click at [583, 87] on div at bounding box center [588, 85] width 29 height 30
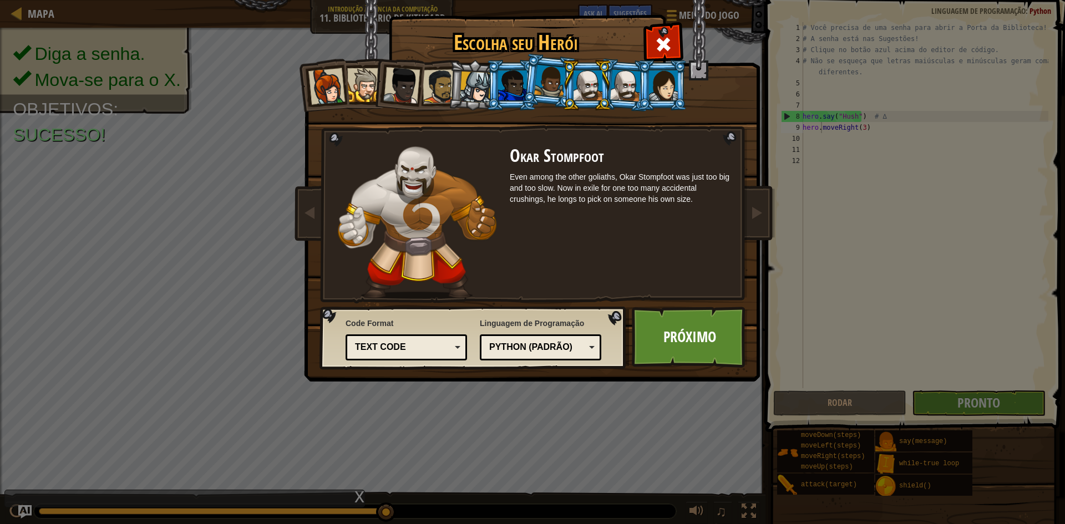
click at [655, 86] on div at bounding box center [663, 85] width 29 height 30
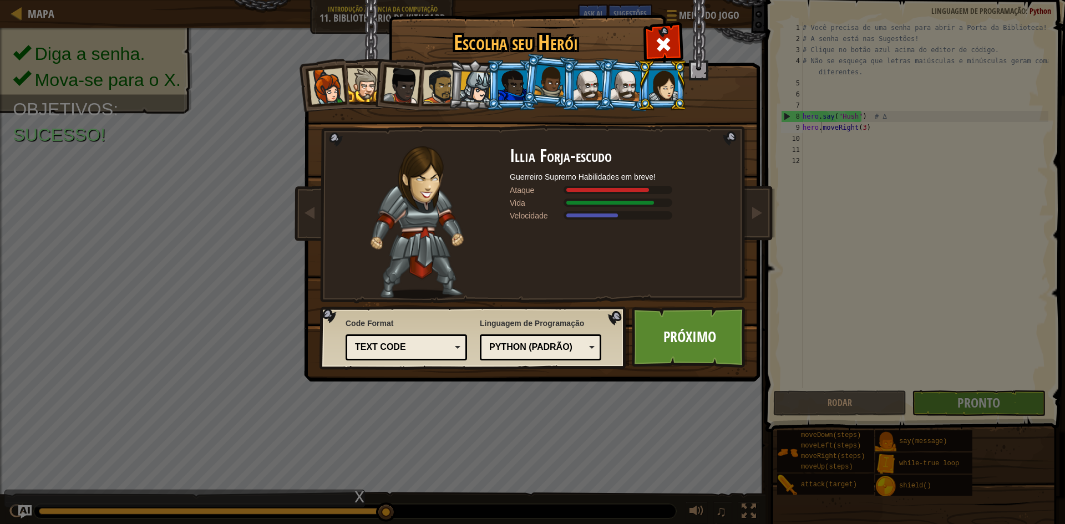
click at [591, 84] on div at bounding box center [588, 85] width 29 height 30
click at [568, 86] on li at bounding box center [587, 85] width 50 height 50
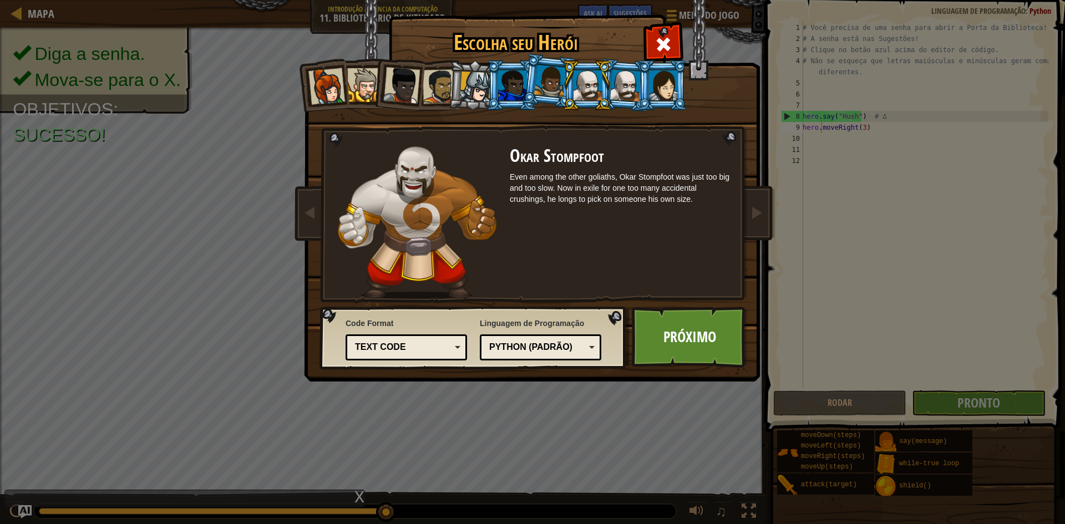
click at [550, 84] on div at bounding box center [550, 81] width 32 height 33
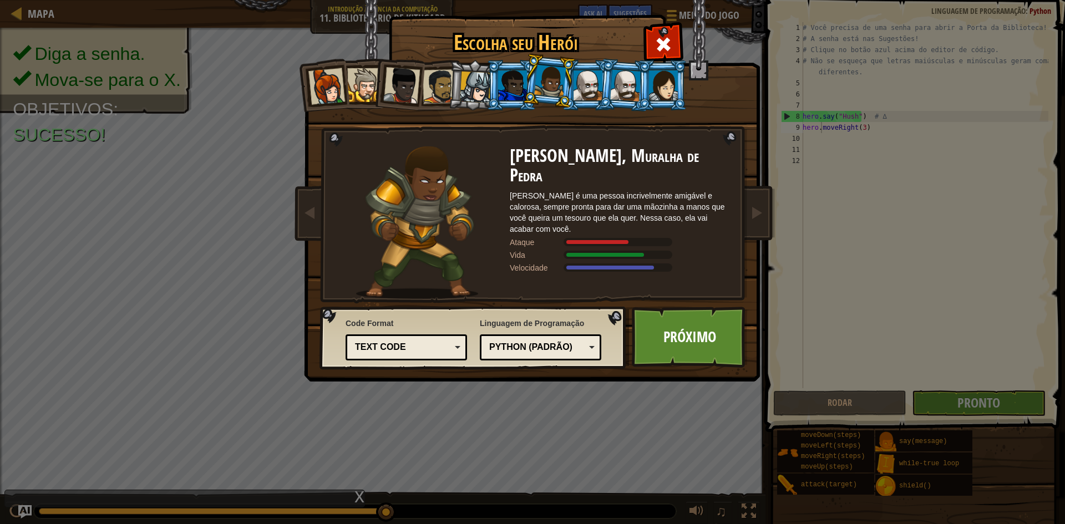
click at [580, 84] on div at bounding box center [588, 85] width 29 height 30
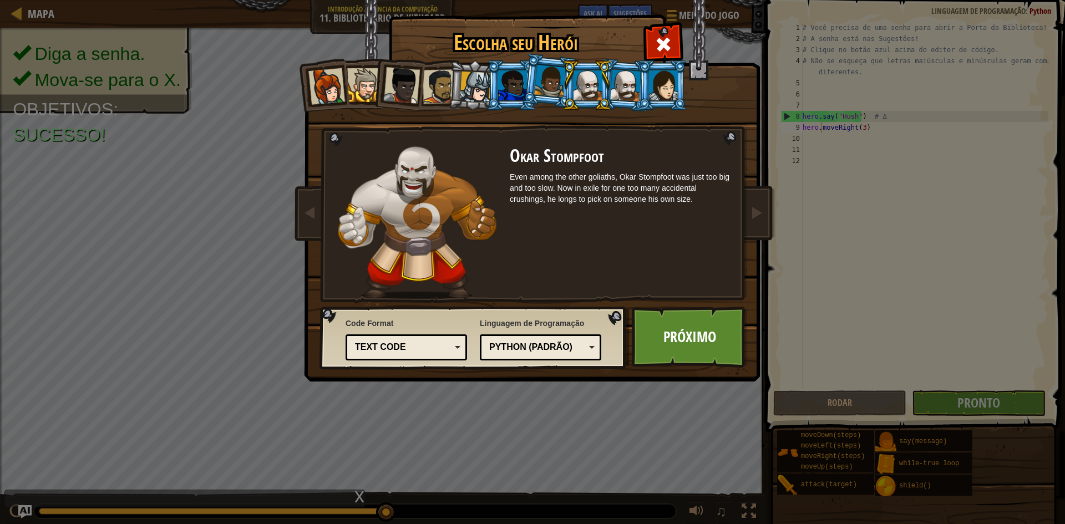
click at [538, 84] on div at bounding box center [550, 81] width 32 height 33
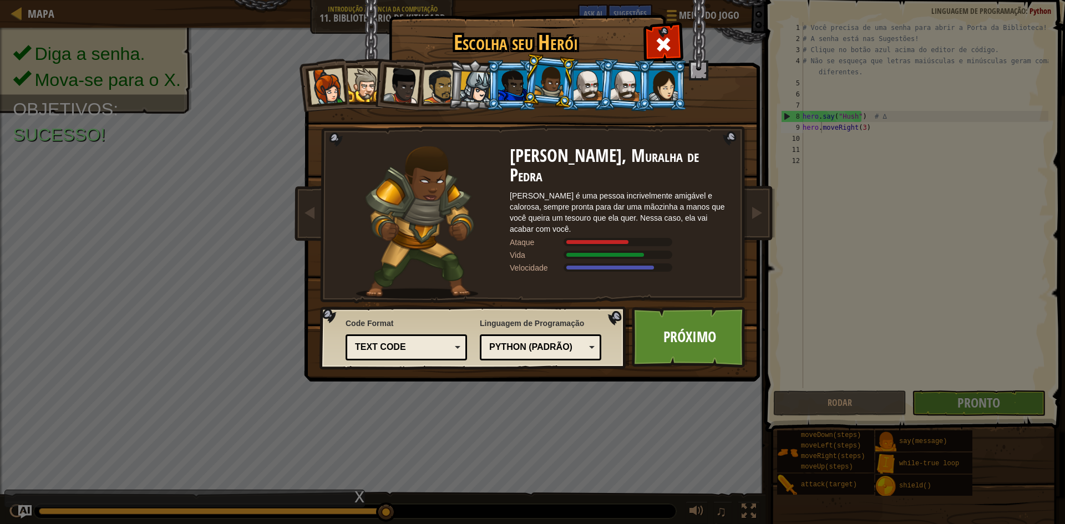
click at [595, 79] on div at bounding box center [588, 85] width 29 height 30
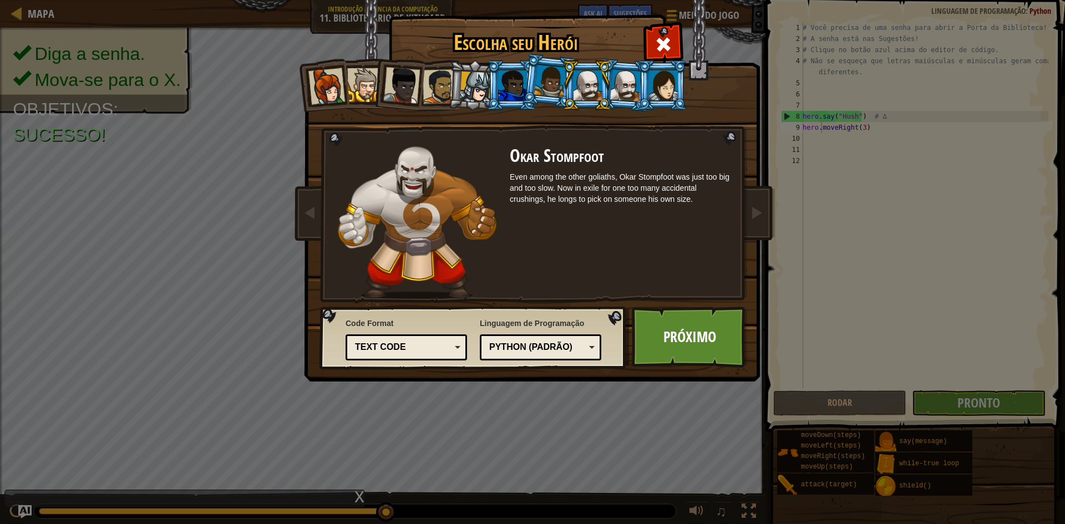
click at [604, 78] on li at bounding box center [587, 85] width 50 height 50
click at [617, 78] on div at bounding box center [625, 85] width 31 height 32
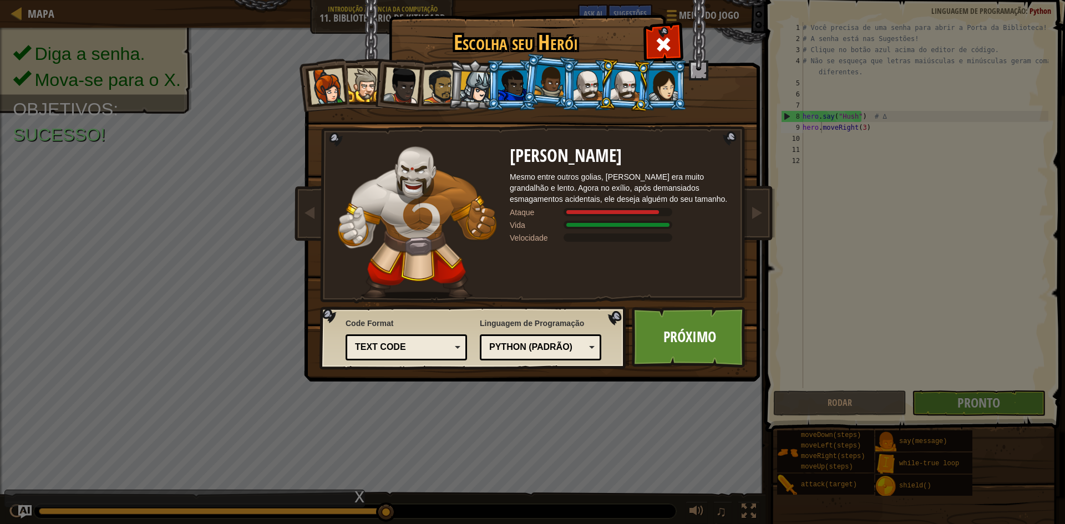
click at [537, 79] on div at bounding box center [550, 81] width 32 height 33
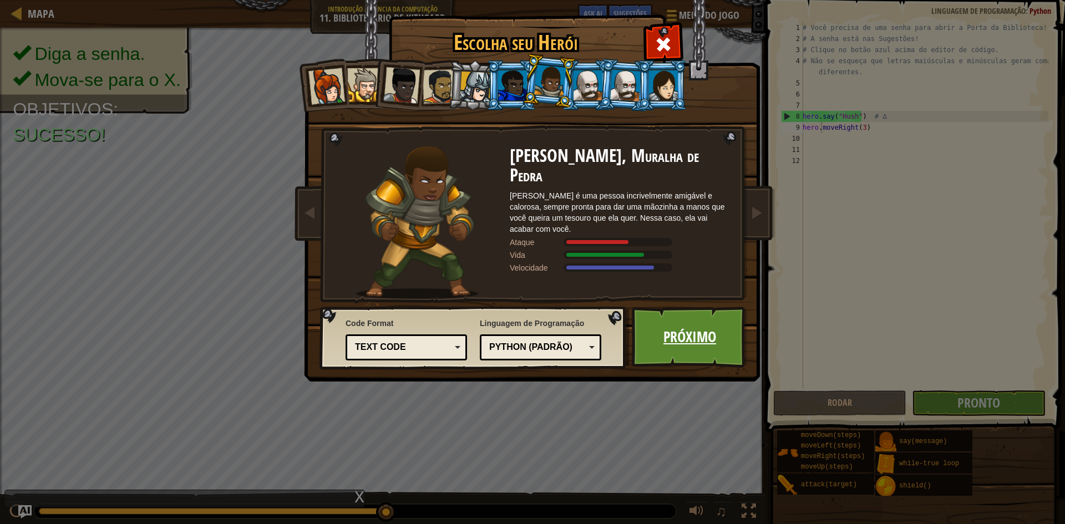
click at [705, 324] on link "Próximo" at bounding box center [690, 337] width 116 height 61
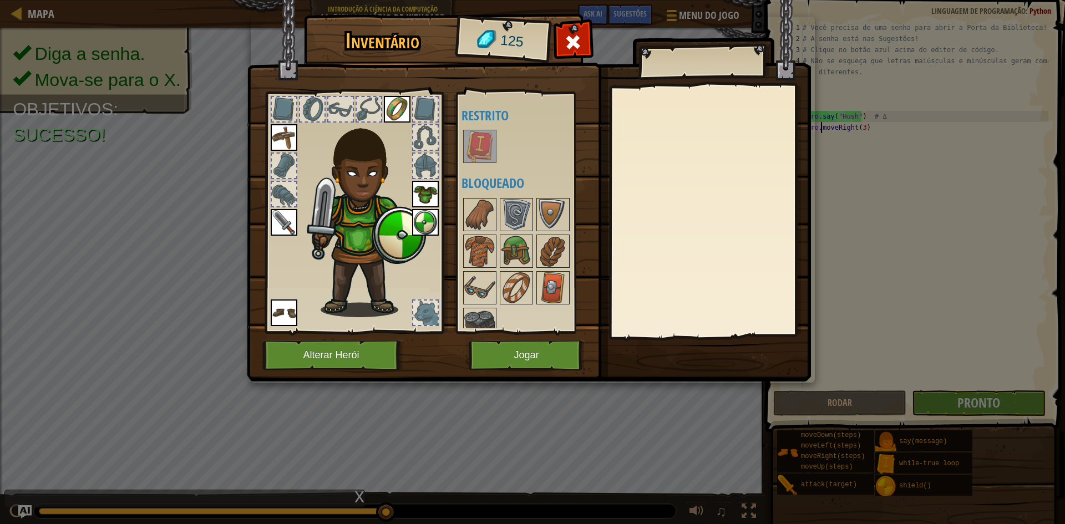
click at [479, 154] on img at bounding box center [479, 146] width 31 height 31
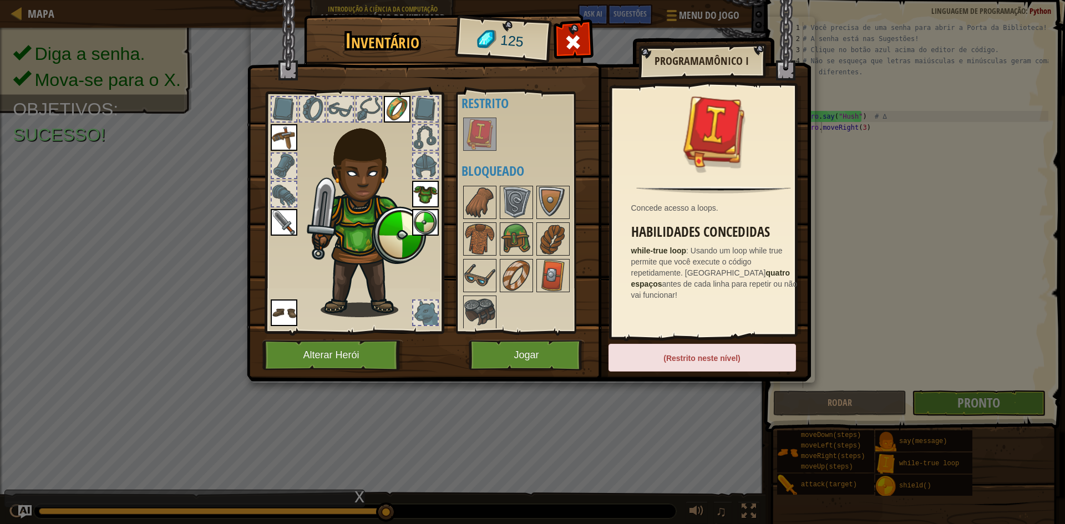
scroll to position [14, 0]
click at [517, 261] on img at bounding box center [516, 273] width 31 height 31
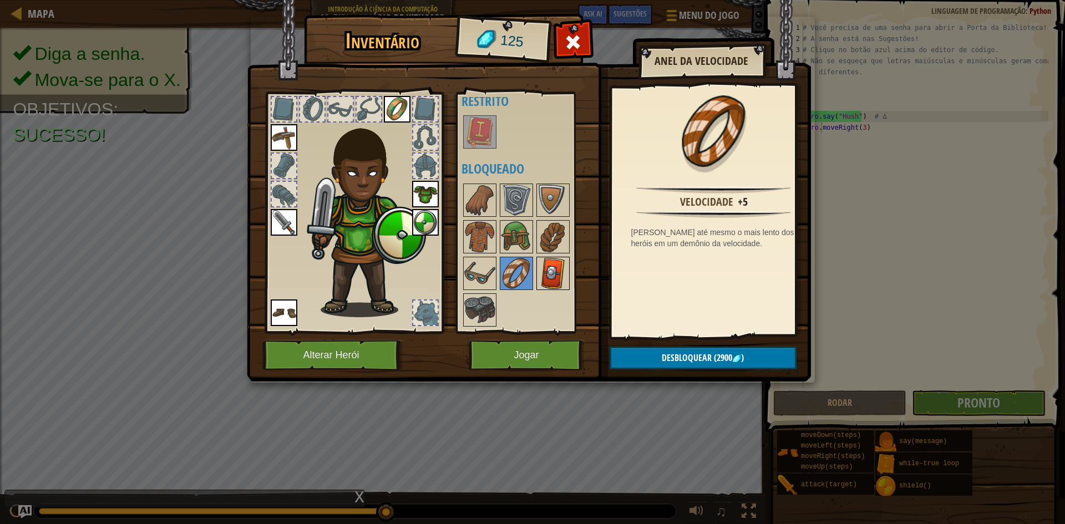
click at [543, 262] on img at bounding box center [553, 273] width 31 height 31
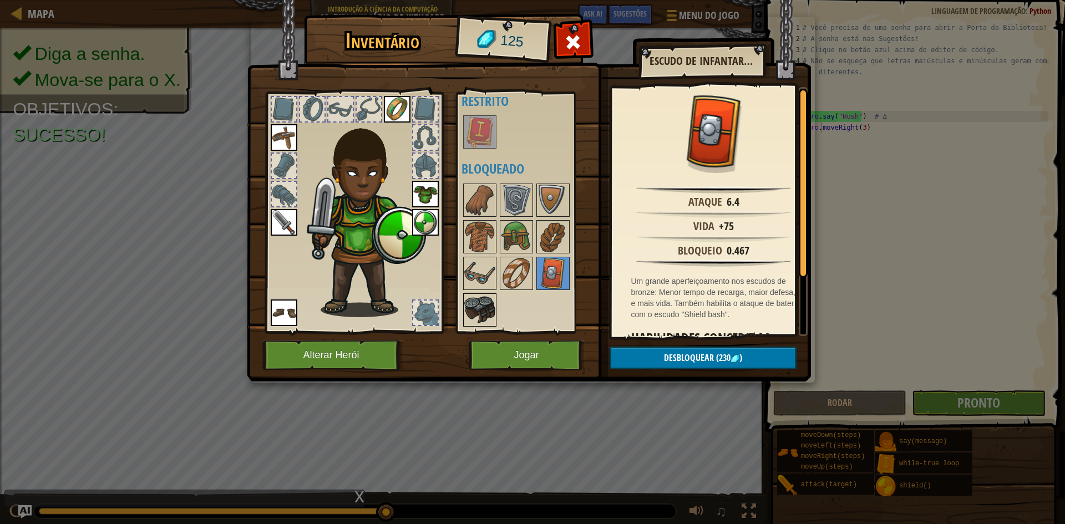
click at [473, 294] on div at bounding box center [479, 310] width 33 height 33
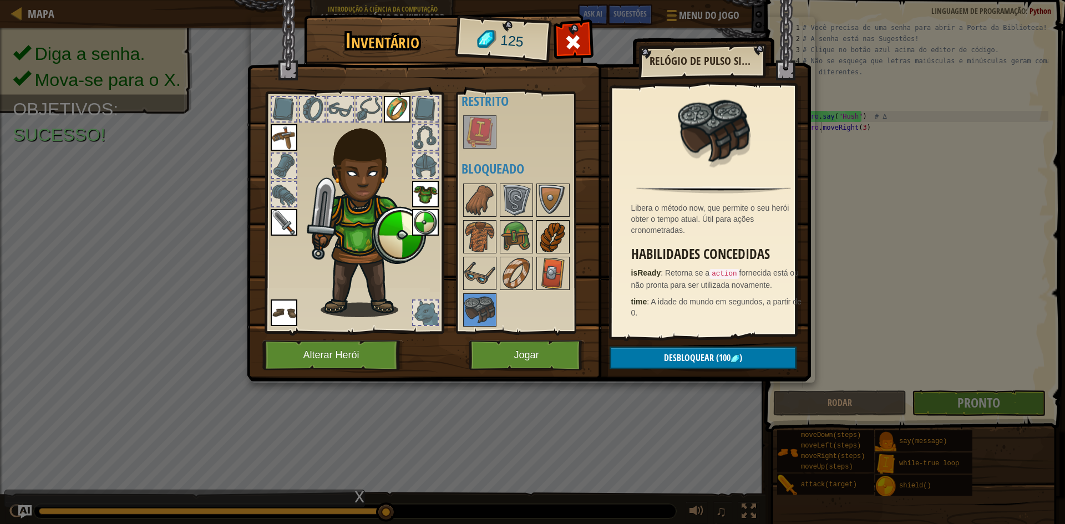
click at [542, 246] on img at bounding box center [553, 236] width 31 height 31
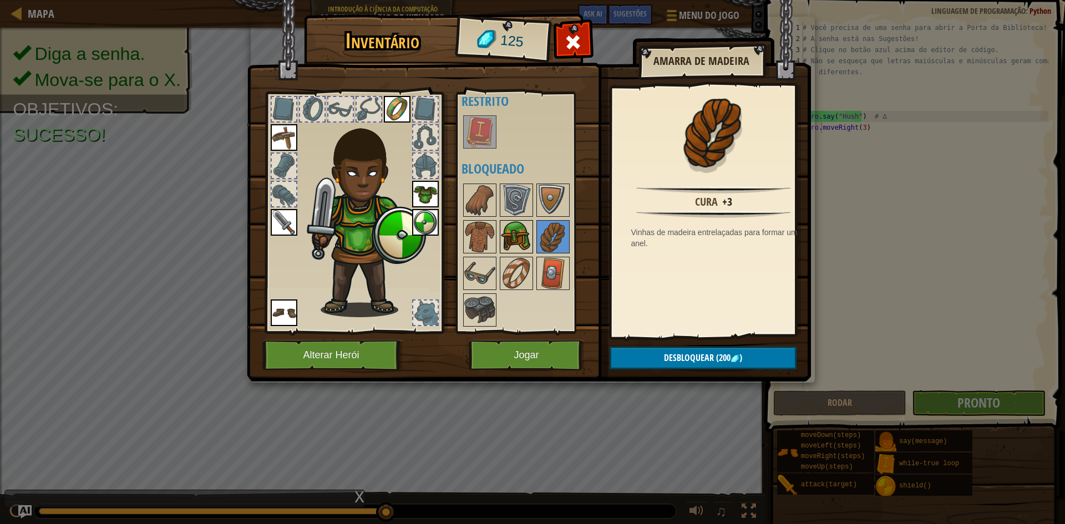
click at [505, 237] on img at bounding box center [516, 236] width 31 height 31
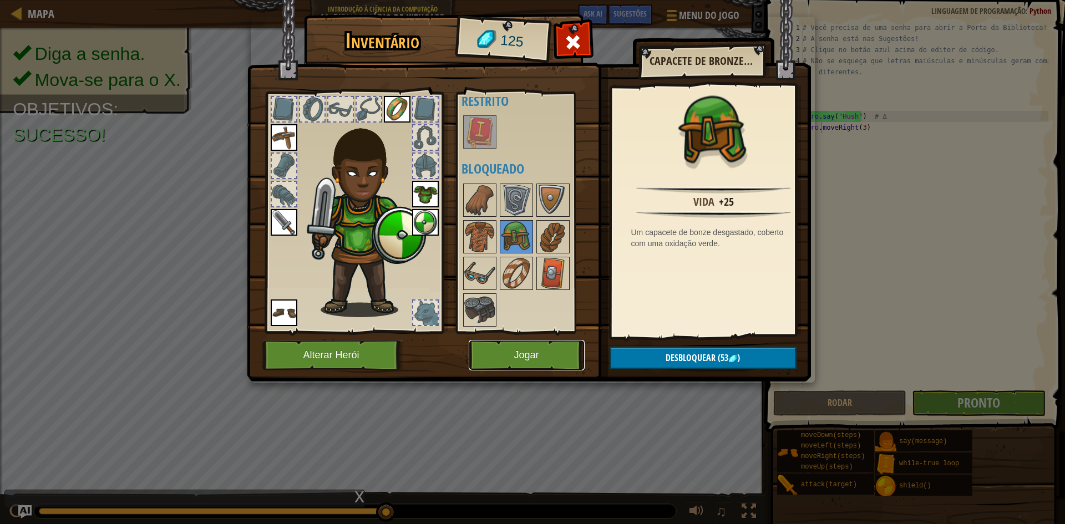
click at [539, 351] on button "Jogar" at bounding box center [527, 355] width 116 height 31
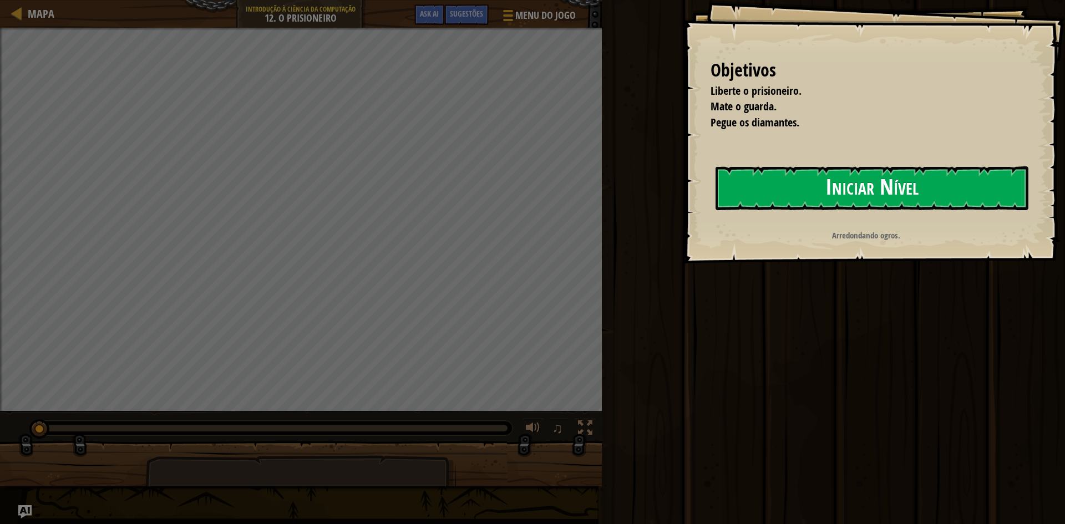
click at [743, 191] on button "Iniciar Nível" at bounding box center [872, 188] width 313 height 44
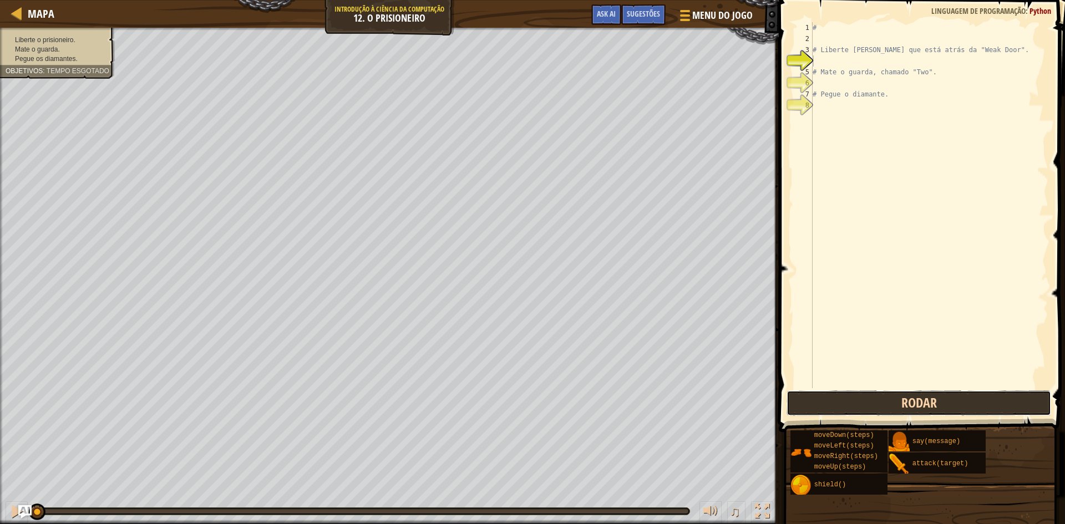
drag, startPoint x: 840, startPoint y: 415, endPoint x: 838, endPoint y: 408, distance: 7.0
click at [839, 415] on button "Rodar" at bounding box center [919, 404] width 265 height 26
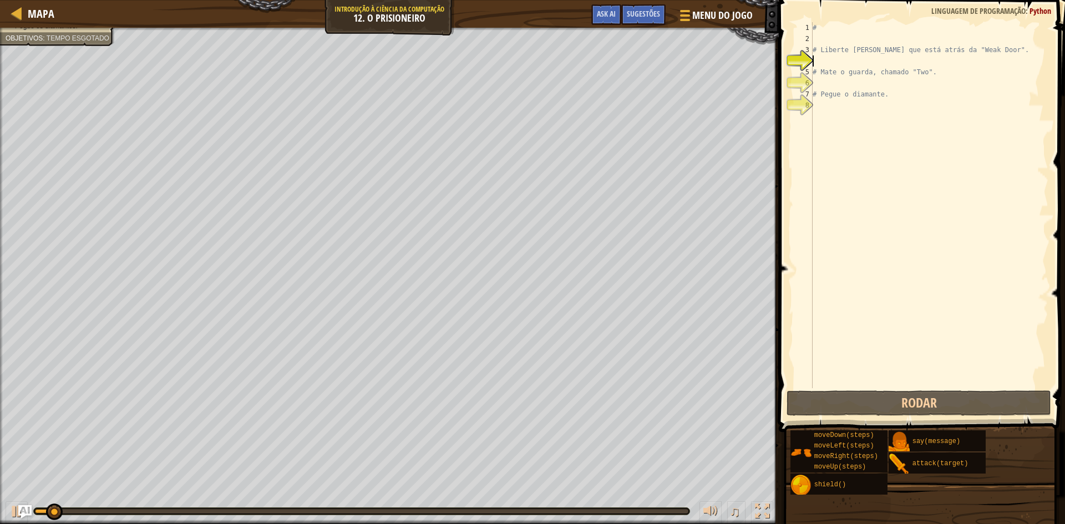
click at [836, 54] on div "# # Liberte Patrick que está atrás da "Weak Door". # Mate o guarda, chamado "Tw…" at bounding box center [930, 216] width 238 height 388
type textarea "# Liberte Patrick que está atrás da "Weak Door"."
click at [814, 34] on div "# # Liberte Patrick que está atrás da "Weak Door". # Mate o guarda, chamado "Tw…" at bounding box center [930, 216] width 238 height 388
click at [818, 31] on div "# # Liberte Patrick que está atrás da "Weak Door". # Mate o guarda, chamado "Tw…" at bounding box center [930, 216] width 238 height 388
type textarea "#"
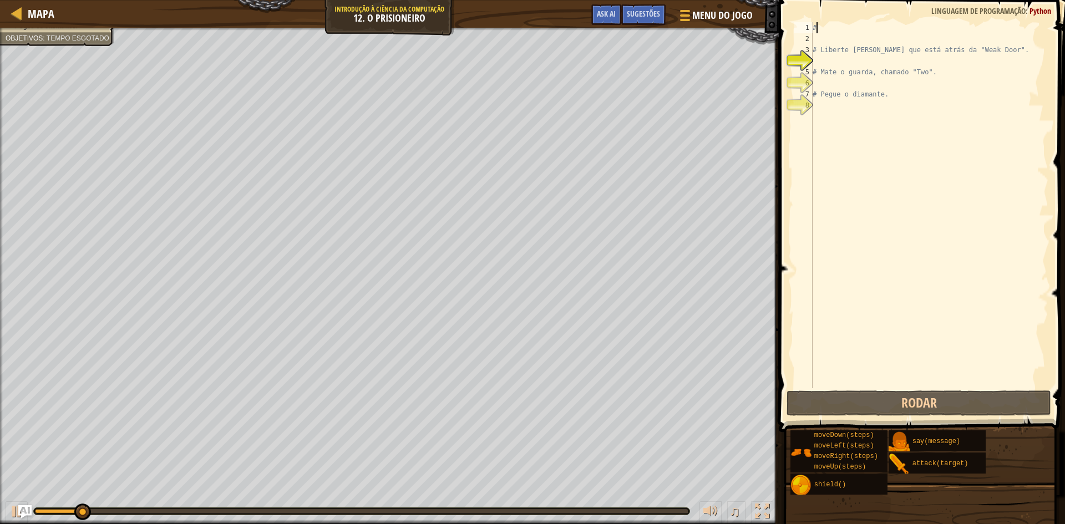
click at [814, 39] on div "# # Liberte Patrick que está atrás da "Weak Door". # Mate o guarda, chamado "Tw…" at bounding box center [930, 216] width 238 height 388
click at [814, 67] on div "# # Liberte Patrick que está atrás da "Weak Door". # Mate o guarda, chamado "Tw…" at bounding box center [930, 216] width 238 height 388
type textarea "# Mate o guarda, chamado "Two"."
click at [814, 57] on div "# # Liberte Patrick que está atrás da "Weak Door". # Mate o guarda, chamado "Tw…" at bounding box center [930, 216] width 238 height 388
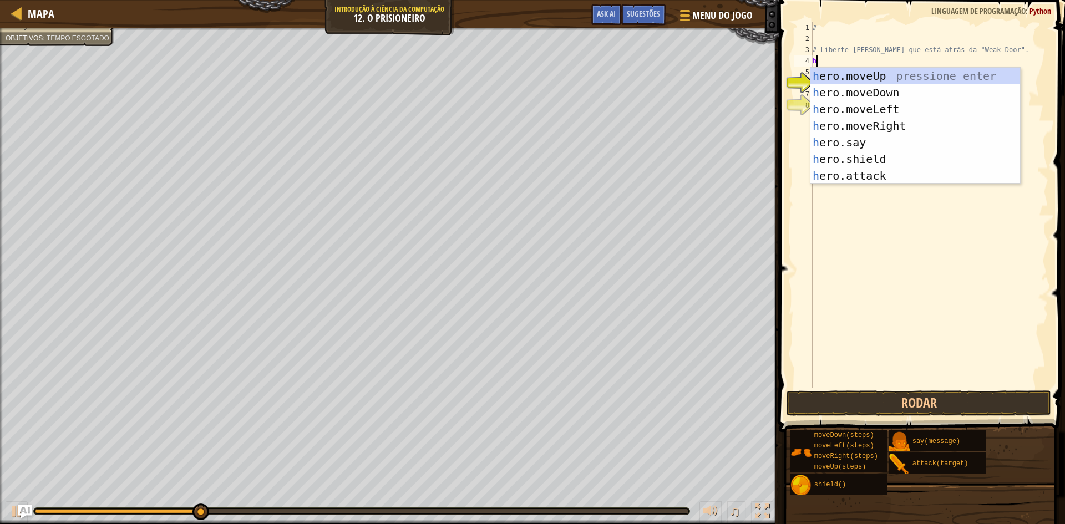
scroll to position [5, 0]
type textarea "her"
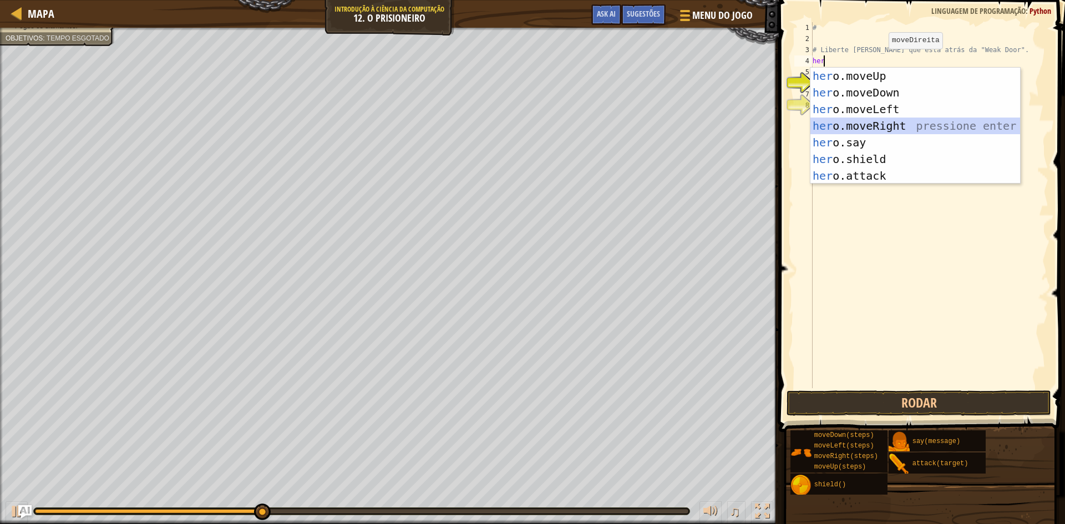
click at [865, 125] on div "her o.moveUp pressione enter her o.moveDown pressione enter her o.moveLeft pres…" at bounding box center [916, 143] width 210 height 150
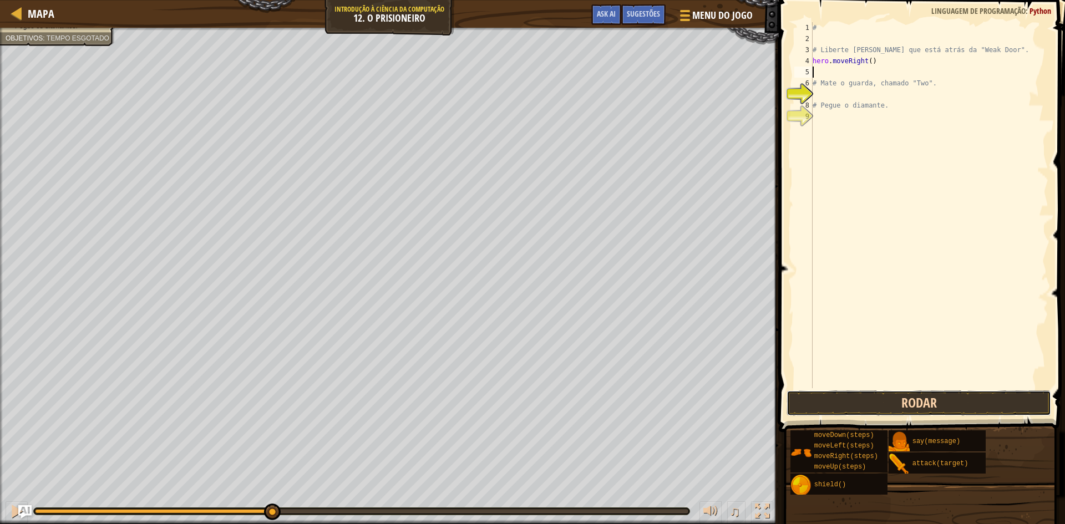
click at [915, 400] on button "Rodar" at bounding box center [919, 404] width 265 height 26
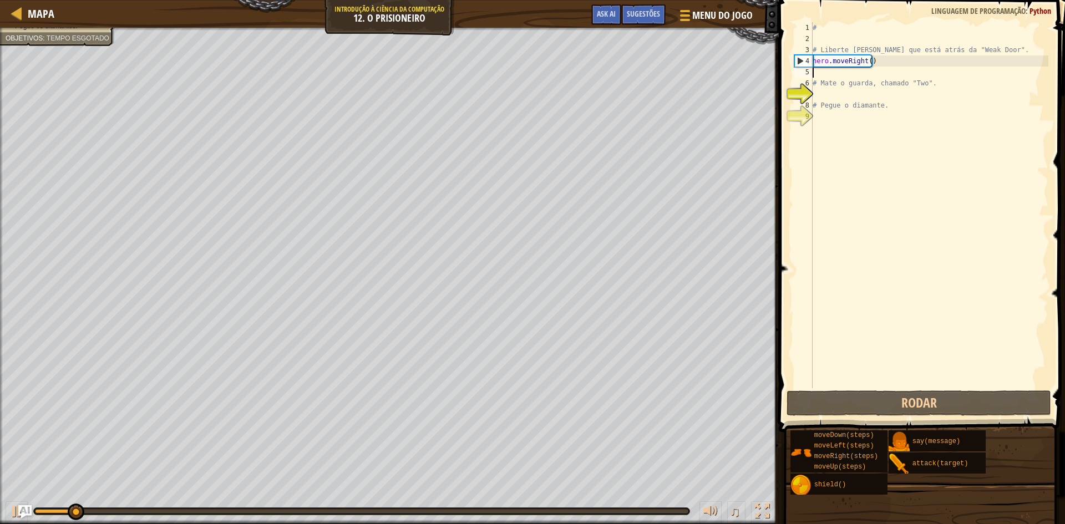
click at [820, 72] on div "# # Liberte Patrick que está atrás da "Weak Door". hero . moveRight ( ) # Mate …" at bounding box center [930, 216] width 238 height 388
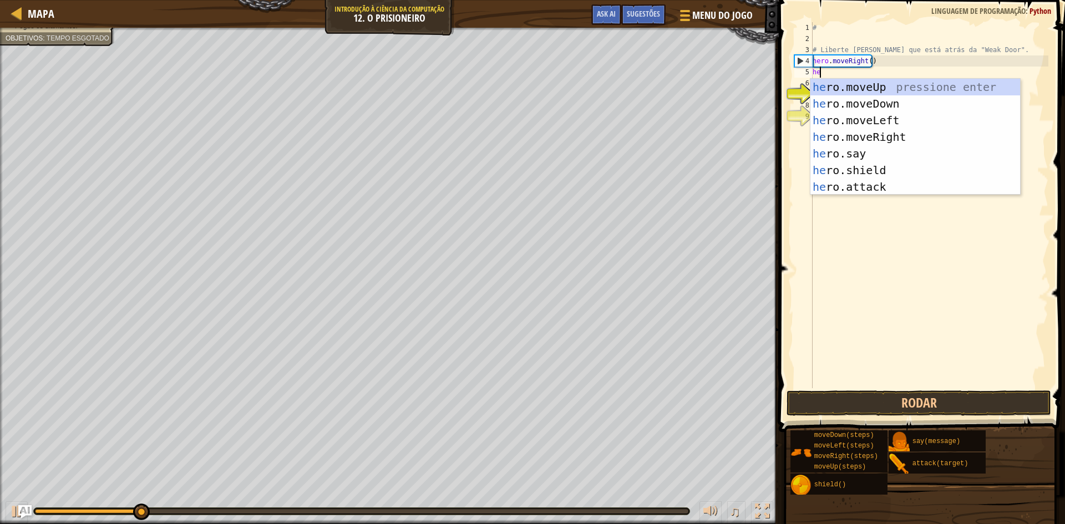
scroll to position [5, 1]
type textarea "hero"
click at [882, 103] on div "hero .moveUp pressione enter hero .moveDown pressione enter hero .moveLeft pres…" at bounding box center [916, 154] width 210 height 150
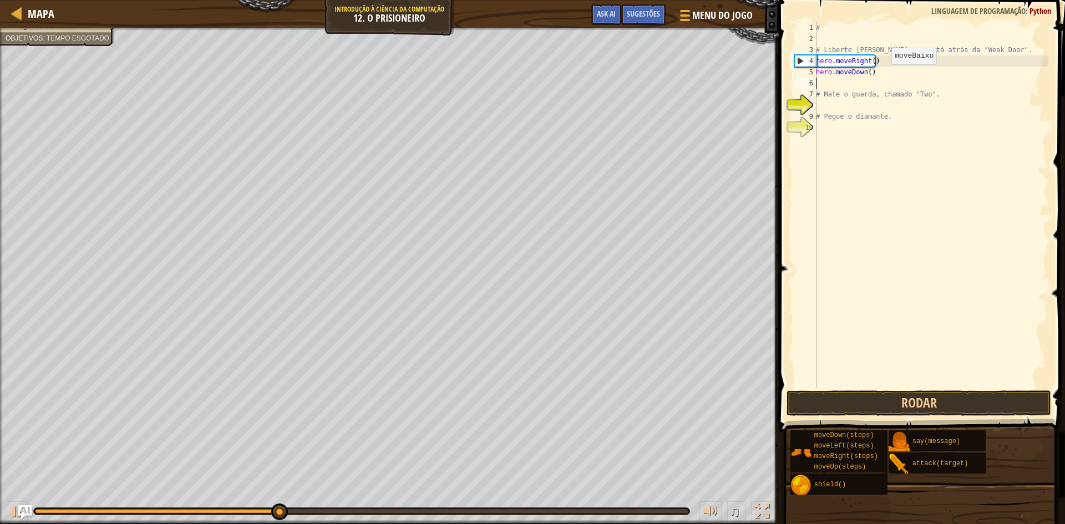
scroll to position [5, 0]
click at [817, 409] on button "Rodar" at bounding box center [919, 404] width 265 height 26
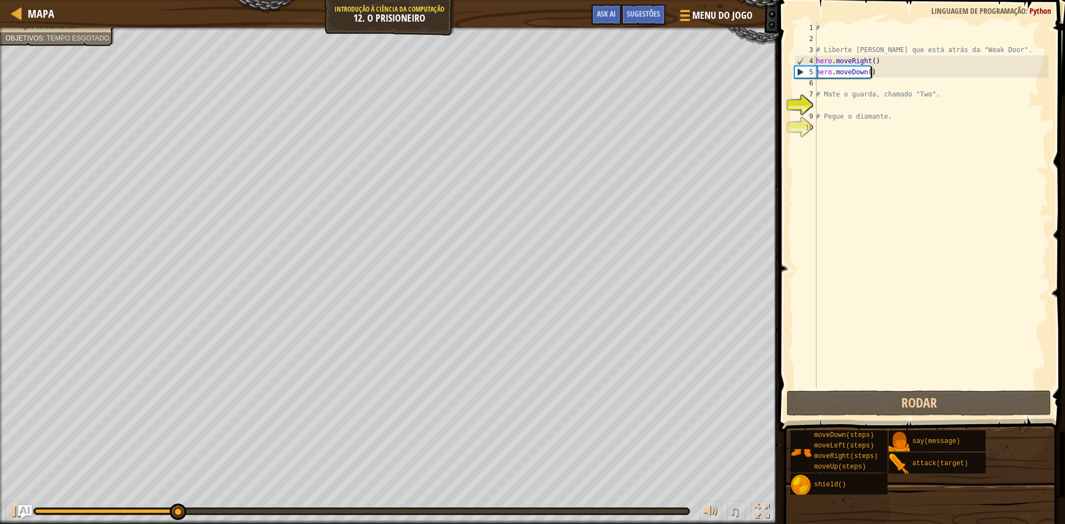
click at [883, 74] on div "# # Liberte Patrick que está atrás da "Weak Door". hero . moveRight ( ) hero . …" at bounding box center [931, 216] width 235 height 388
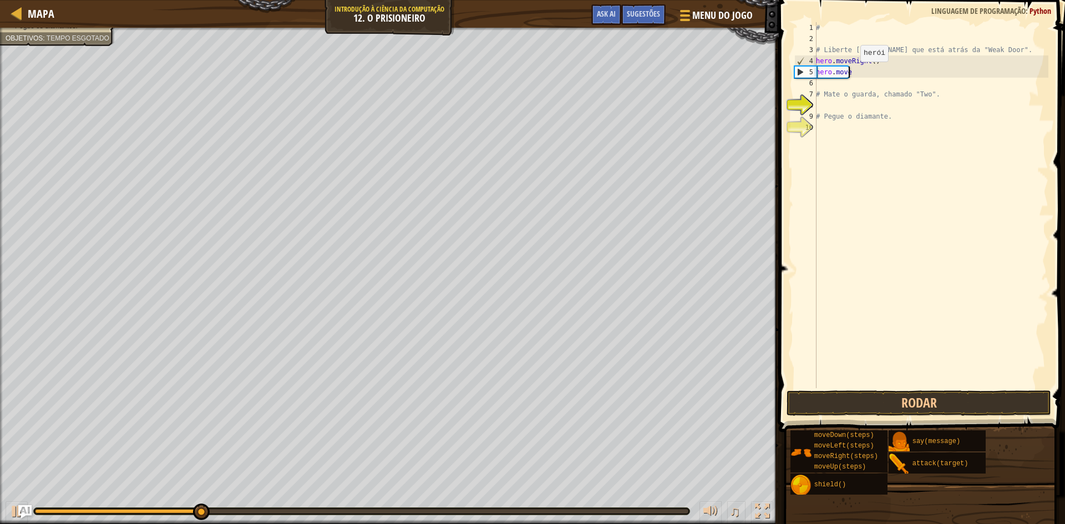
type textarea "h"
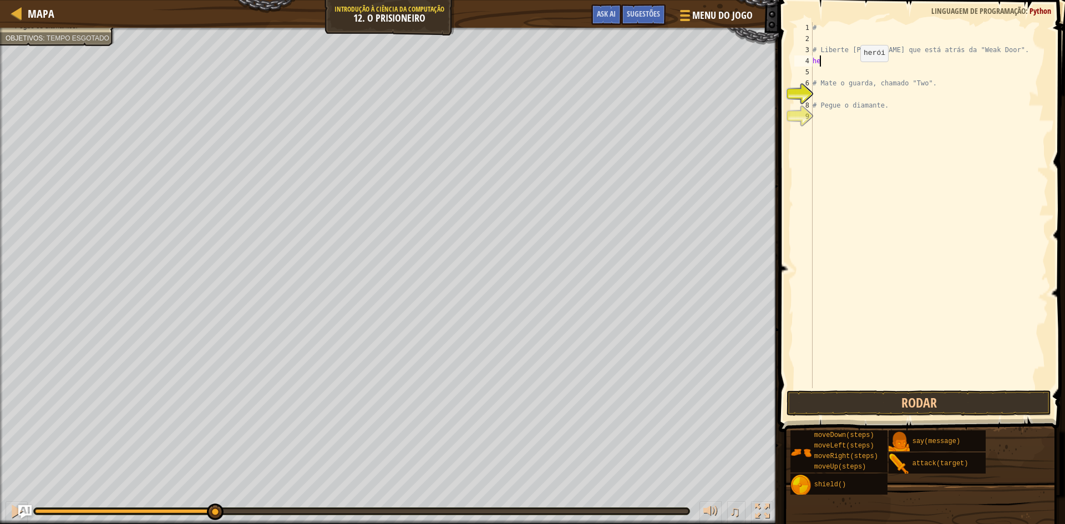
type textarea "h"
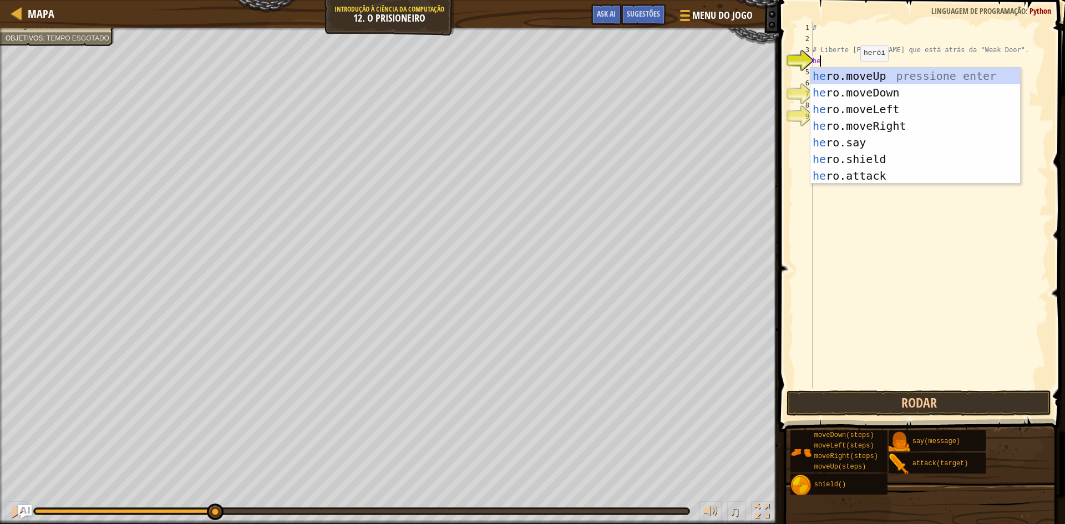
type textarea "her"
click at [882, 126] on div "her o.moveUp pressione enter her o.moveDown pressione enter her o.moveLeft pres…" at bounding box center [916, 143] width 210 height 150
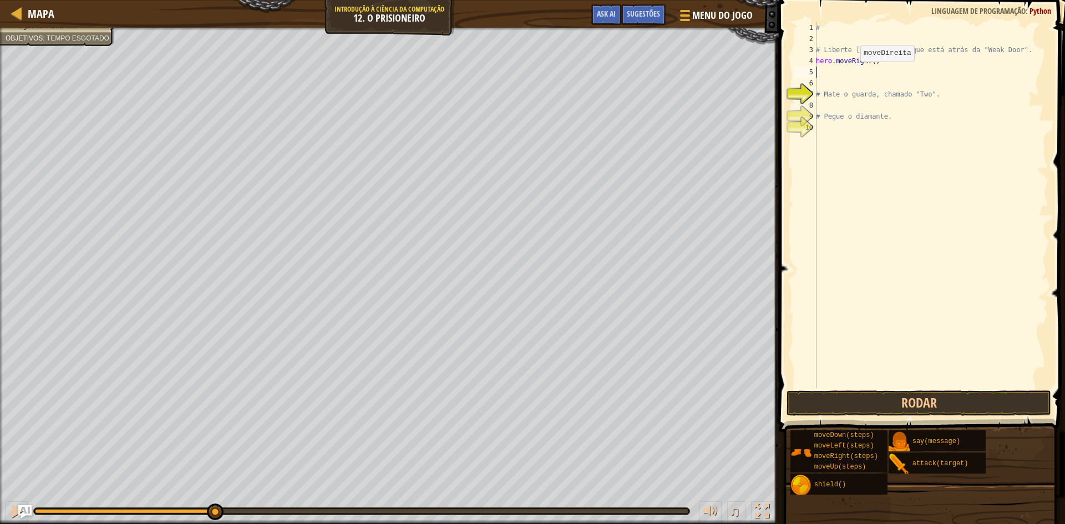
scroll to position [5, 0]
click at [872, 67] on div "# # Liberte Patrick que está atrás da "Weak Door". hero . moveRight ( ) # Mate …" at bounding box center [931, 216] width 235 height 388
click at [872, 64] on div "# # Liberte Patrick que está atrás da "Weak Door". hero . moveRight ( ) # Mate …" at bounding box center [931, 216] width 235 height 388
click at [929, 405] on button "Rodar" at bounding box center [919, 404] width 265 height 26
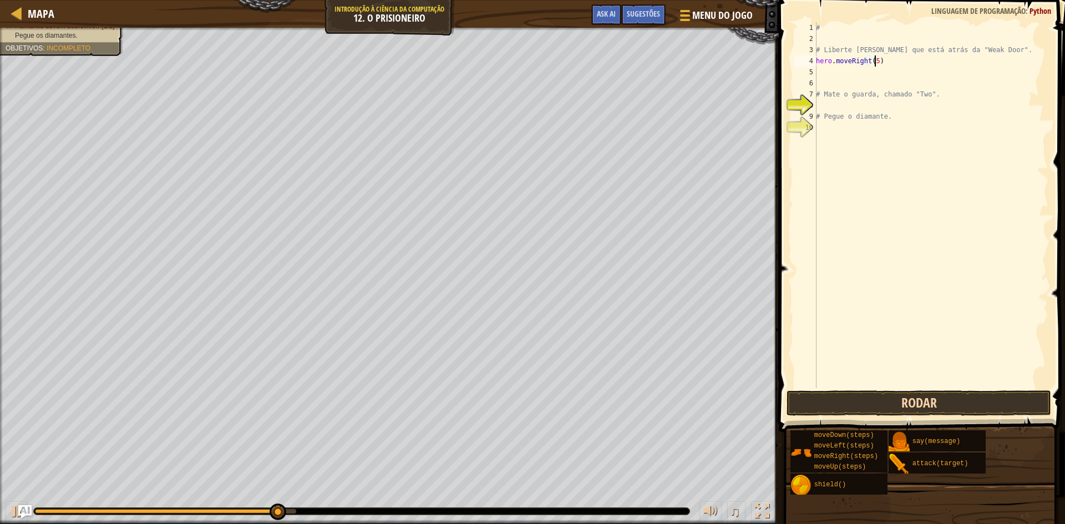
type textarea "hero.moveRight(5)"
click at [883, 408] on button "Rodar" at bounding box center [919, 404] width 265 height 26
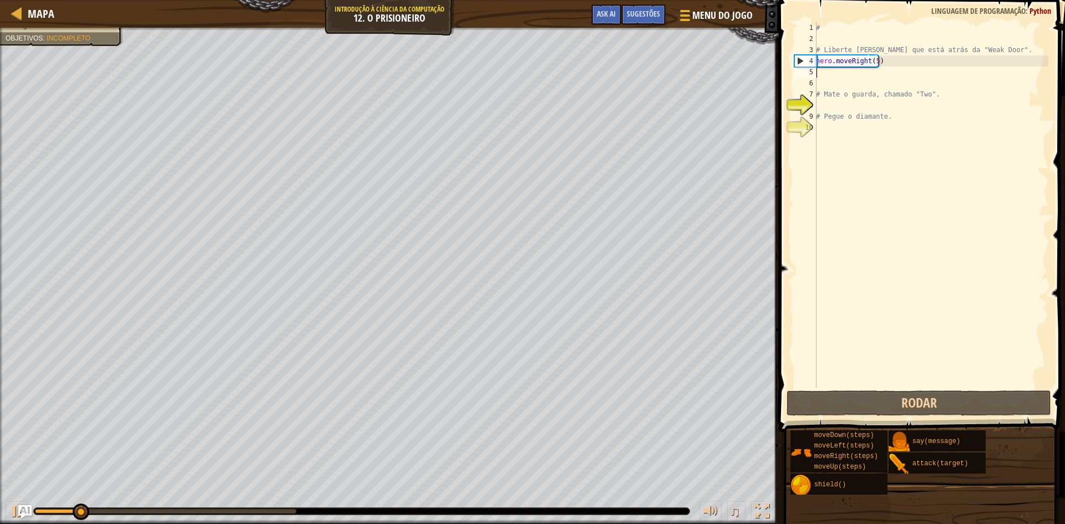
click at [820, 69] on div "# # Liberte Patrick que está atrás da "Weak Door". hero . moveRight ( 5 ) # Mat…" at bounding box center [931, 216] width 235 height 388
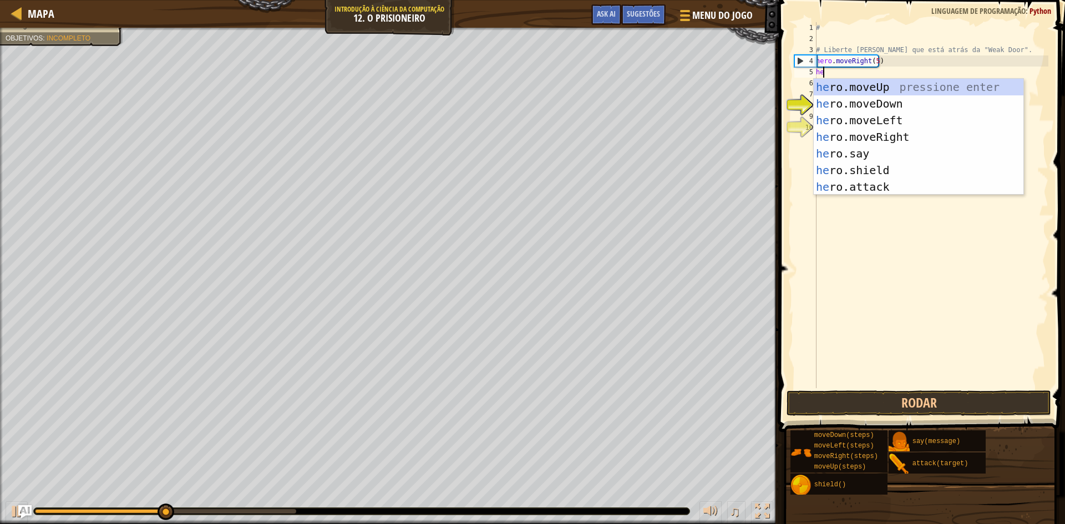
scroll to position [5, 1]
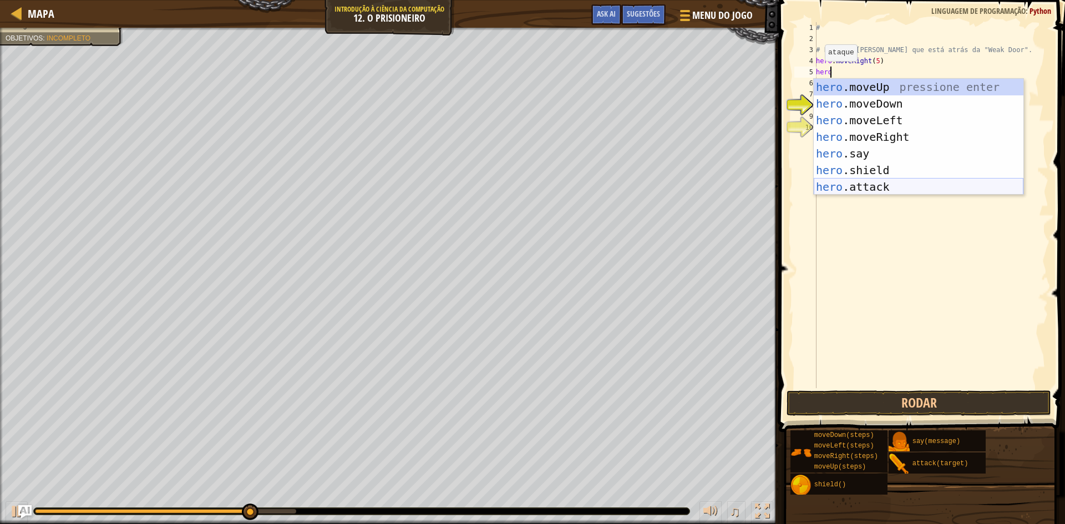
click at [871, 186] on div "hero .moveUp pressione enter hero .moveDown pressione enter hero .moveLeft pres…" at bounding box center [919, 154] width 210 height 150
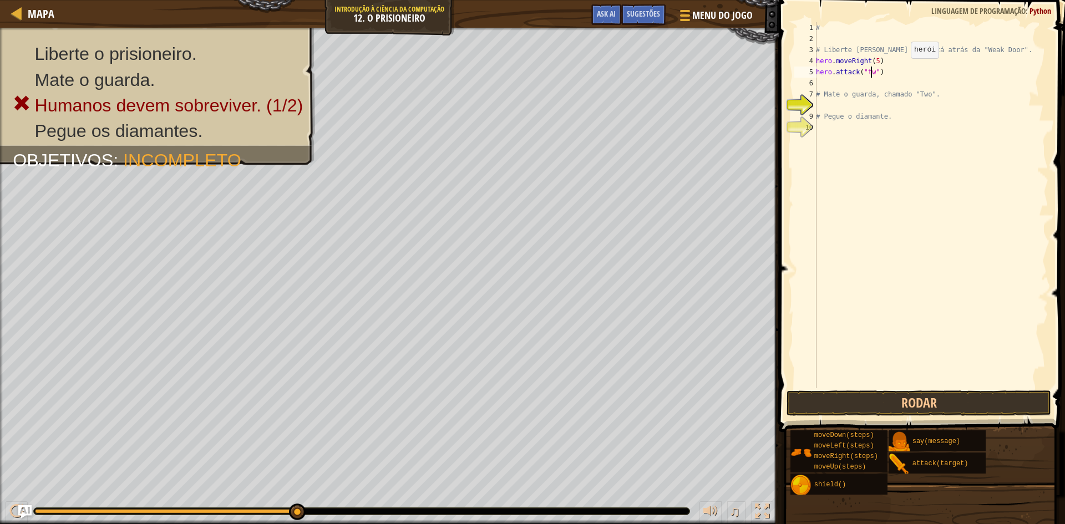
scroll to position [5, 5]
click at [866, 73] on div "# # Liberte Patrick que está atrás da "Weak Door". hero . moveRight ( 5 ) hero …" at bounding box center [931, 216] width 235 height 388
type textarea "hero.attack("Two")"
click at [827, 83] on div "# # Liberte Patrick que está atrás da "Weak Door". hero . moveRight ( 5 ) hero …" at bounding box center [931, 216] width 235 height 388
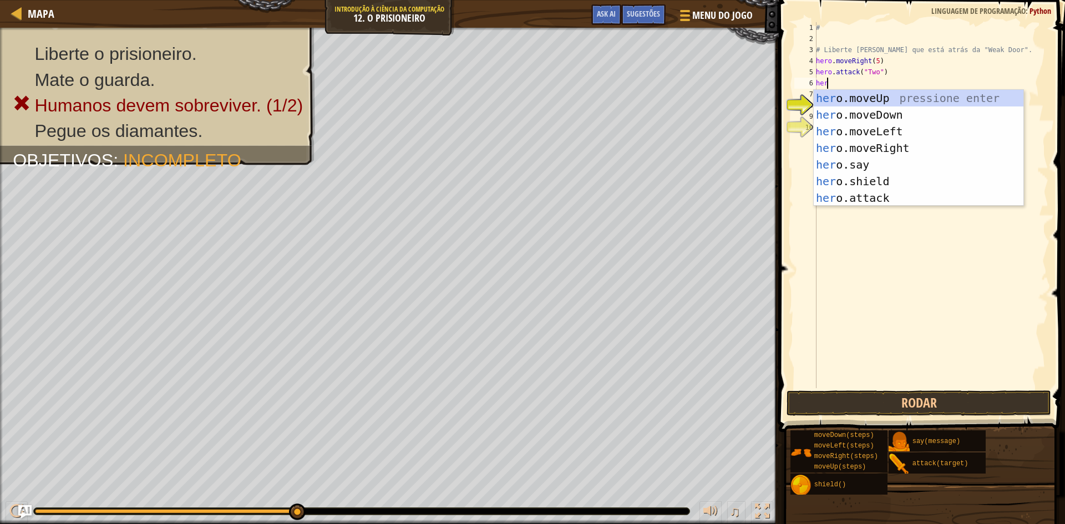
scroll to position [5, 1]
click at [868, 199] on div "hero .moveUp pressione enter hero .moveDown pressione enter hero .moveLeft pres…" at bounding box center [919, 165] width 210 height 150
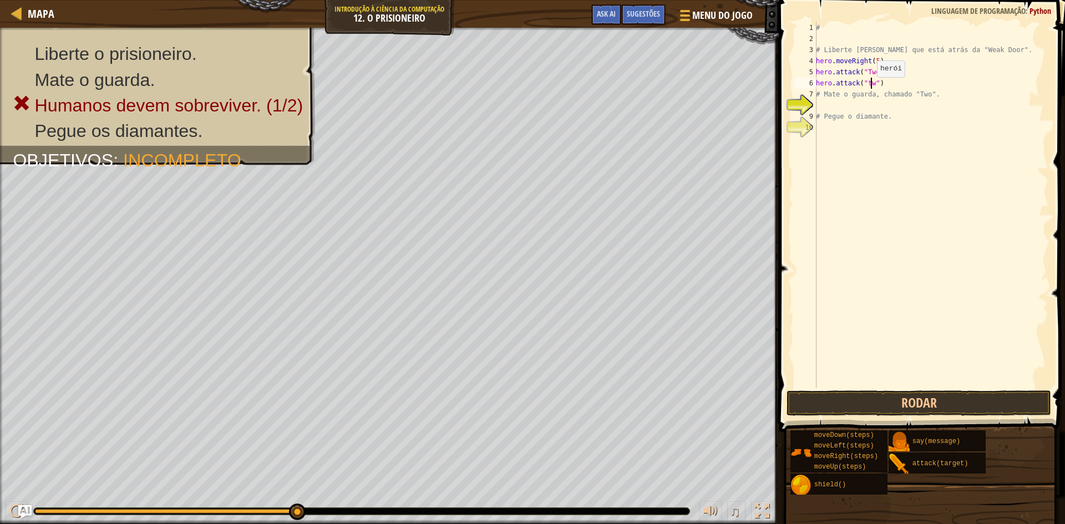
scroll to position [5, 5]
click at [867, 85] on div "# # Liberte Patrick que está atrás da "Weak Door". hero . moveRight ( 5 ) hero …" at bounding box center [931, 216] width 235 height 388
click at [821, 90] on div "# # Liberte Patrick que está atrás da "Weak Door". hero . moveRight ( 5 ) hero …" at bounding box center [931, 216] width 235 height 388
click at [818, 86] on div "# # Liberte Patrick que está atrás da "Weak Door". hero . moveRight ( 5 ) hero …" at bounding box center [931, 216] width 235 height 388
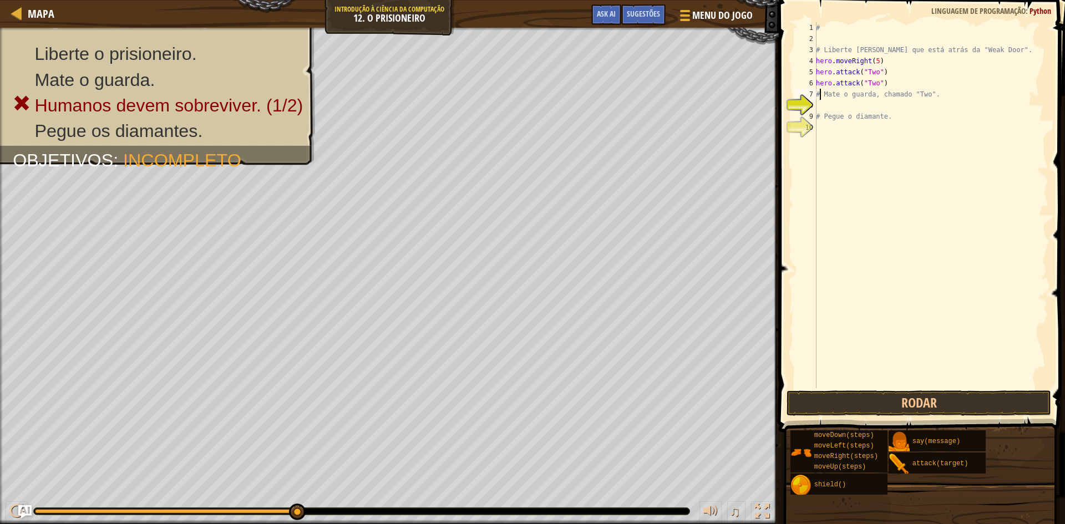
click at [818, 90] on div "# # Liberte Patrick que está atrás da "Weak Door". hero . moveRight ( 5 ) hero …" at bounding box center [931, 216] width 235 height 388
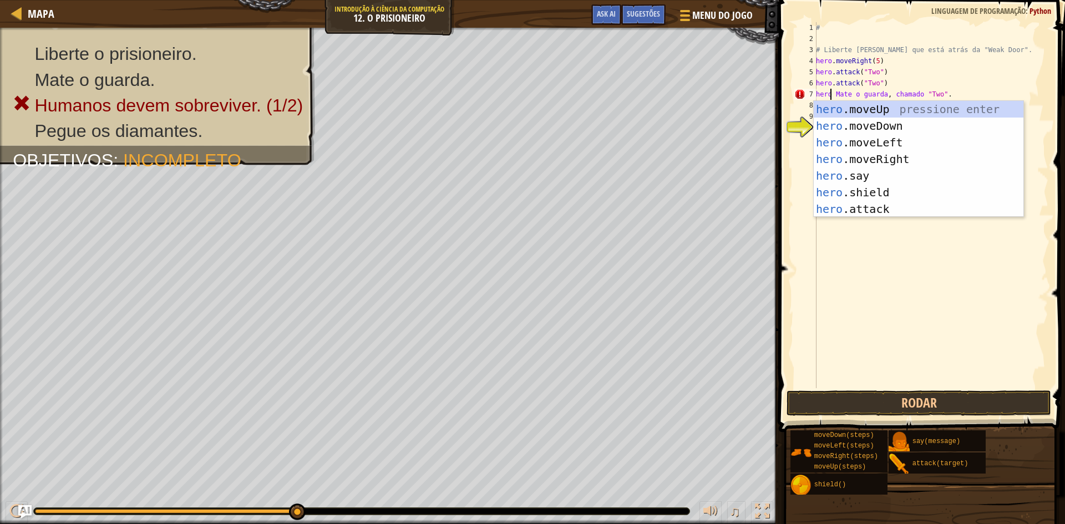
scroll to position [5, 2]
click at [869, 205] on div "hero .moveUp pressione enter hero .moveDown pressione enter hero .moveLeft pres…" at bounding box center [919, 176] width 210 height 150
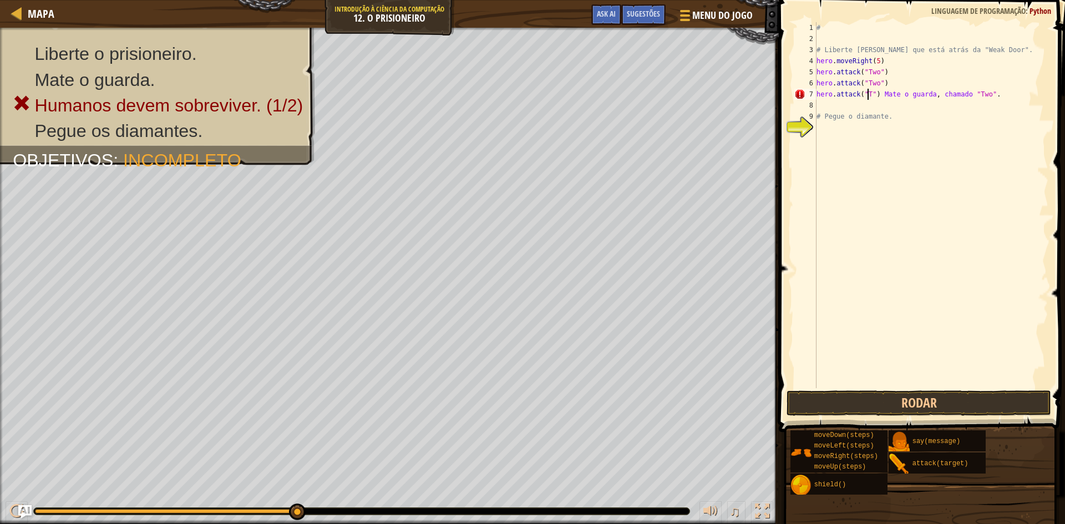
scroll to position [5, 5]
click at [1000, 83] on div "# # Liberte Patrick que está atrás da "Weak Door". hero . moveRight ( 5 ) hero …" at bounding box center [931, 216] width 234 height 388
click at [1000, 95] on div "# # Liberte Patrick que está atrás da "Weak Door". hero . moveRight ( 5 ) hero …" at bounding box center [931, 216] width 234 height 388
type textarea "hero.attack("Two")"
click at [876, 417] on span at bounding box center [923, 200] width 295 height 465
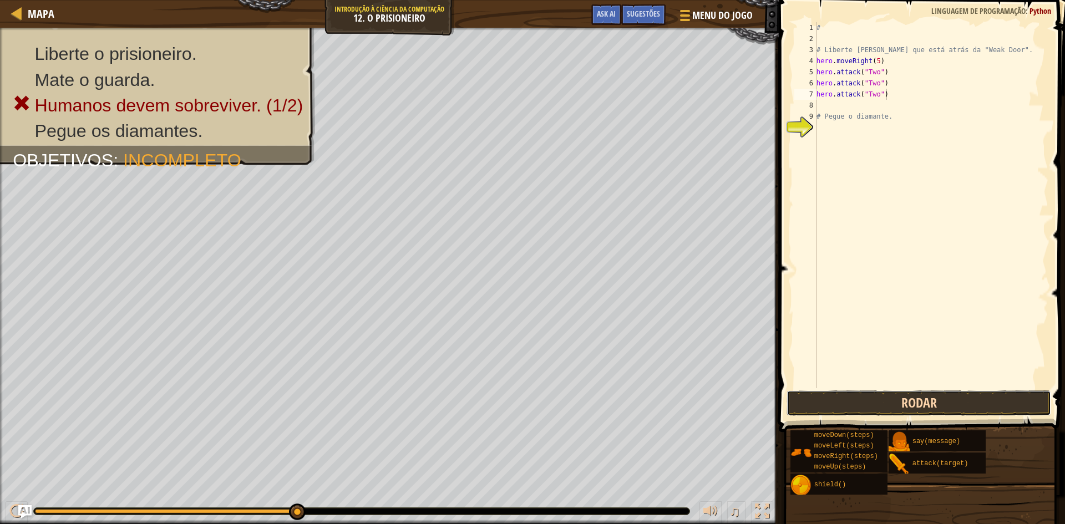
click at [874, 408] on button "Rodar" at bounding box center [919, 404] width 265 height 26
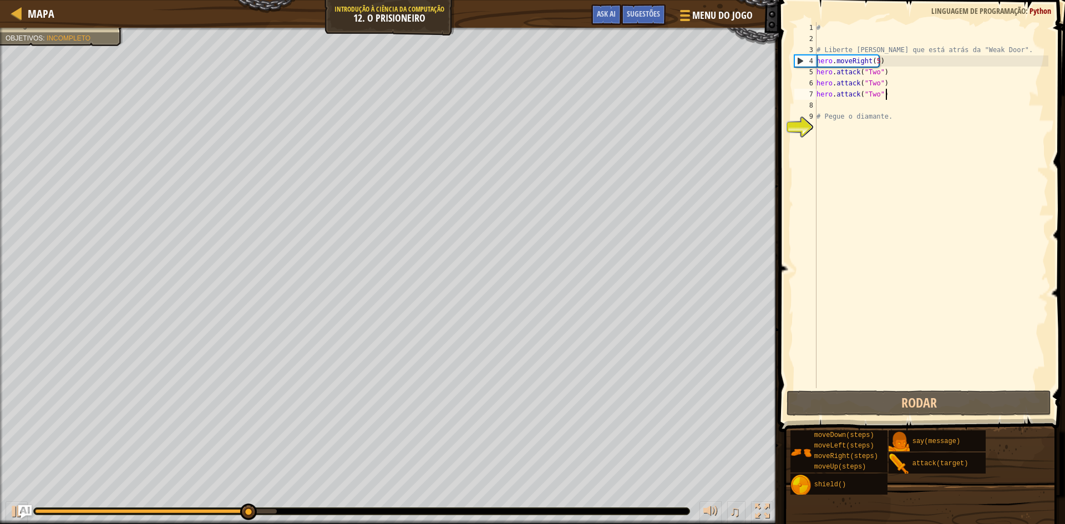
click at [826, 105] on div "# # Liberte Patrick que está atrás da "Weak Door". hero . moveRight ( 5 ) hero …" at bounding box center [931, 216] width 234 height 388
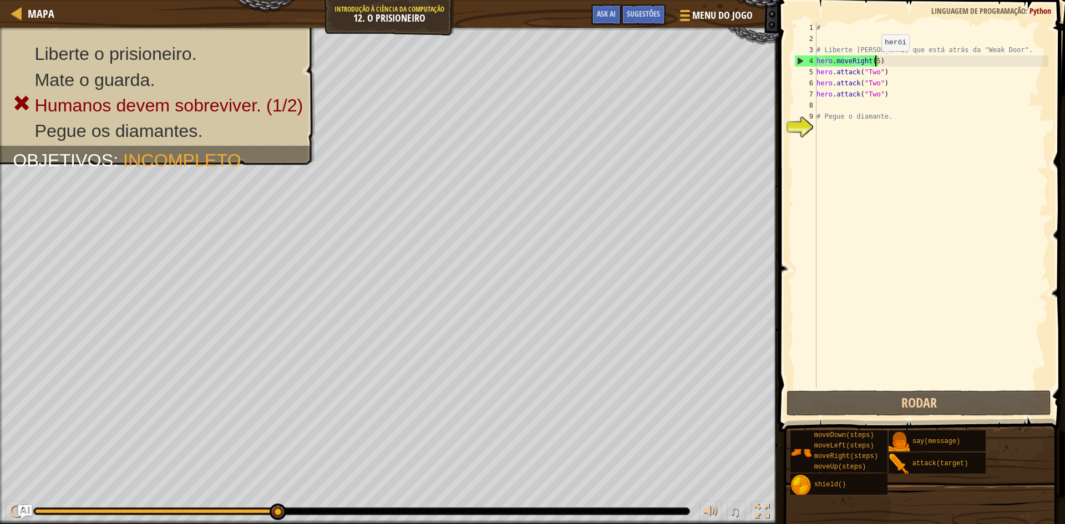
click at [876, 62] on div "# # Liberte Patrick que está atrás da "Weak Door". hero . moveRight ( 5 ) hero …" at bounding box center [931, 216] width 234 height 388
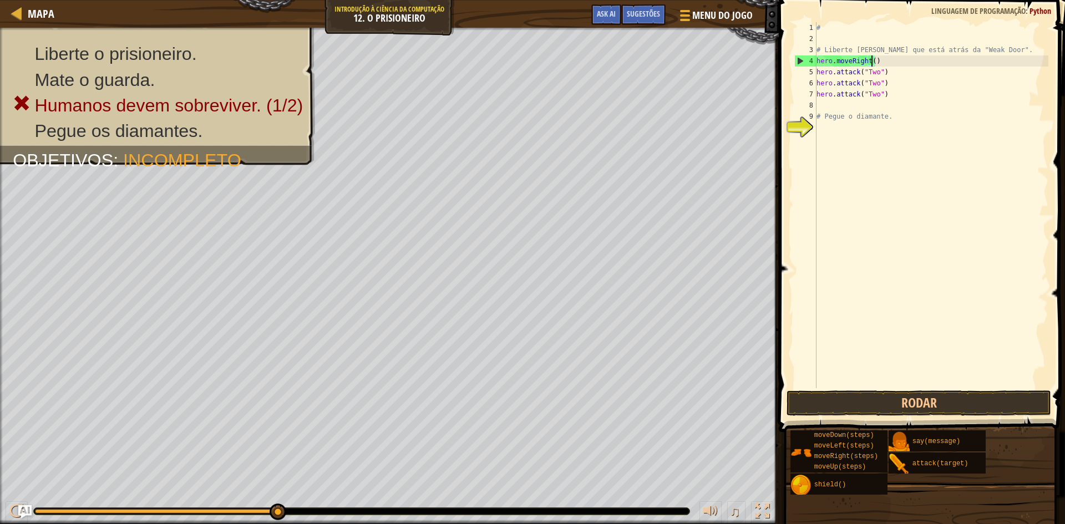
type textarea "hero.moveRight(3)"
click at [817, 119] on div "# # Liberte Patrick que está atrás da "Weak Door". hero . moveRight ( 3 ) hero …" at bounding box center [931, 216] width 234 height 388
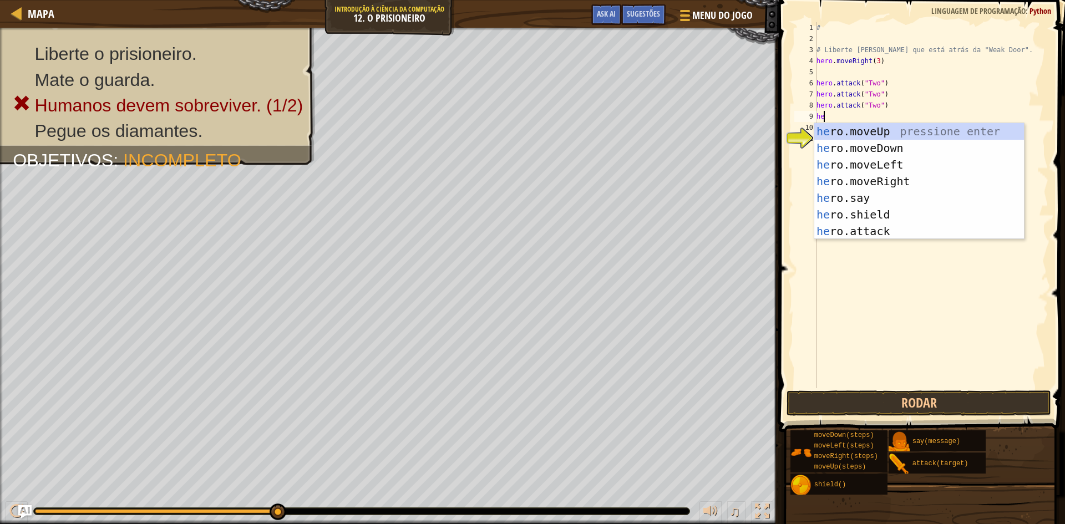
scroll to position [5, 1]
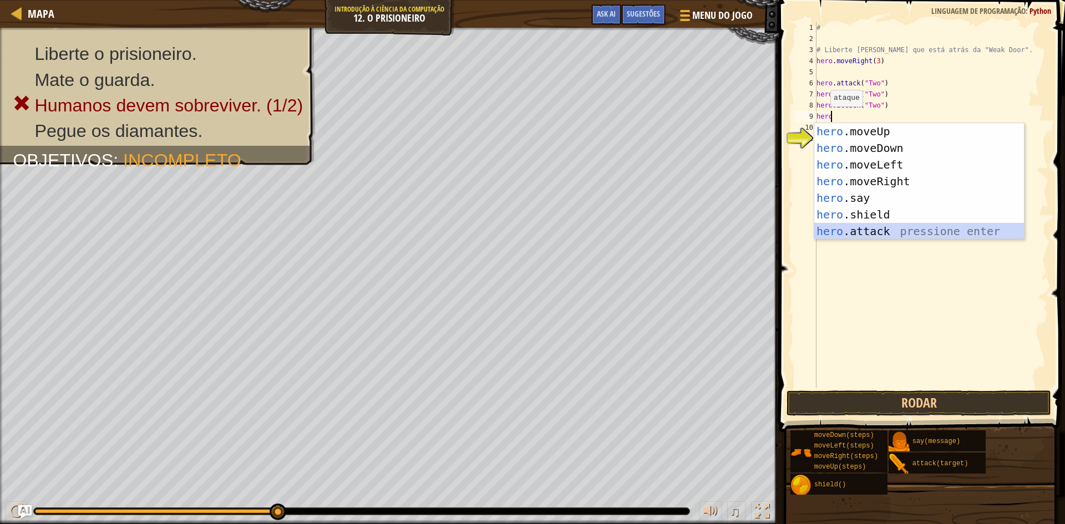
click at [843, 234] on div "hero .moveUp pressione enter hero .moveDown pressione enter hero .moveLeft pres…" at bounding box center [919, 198] width 210 height 150
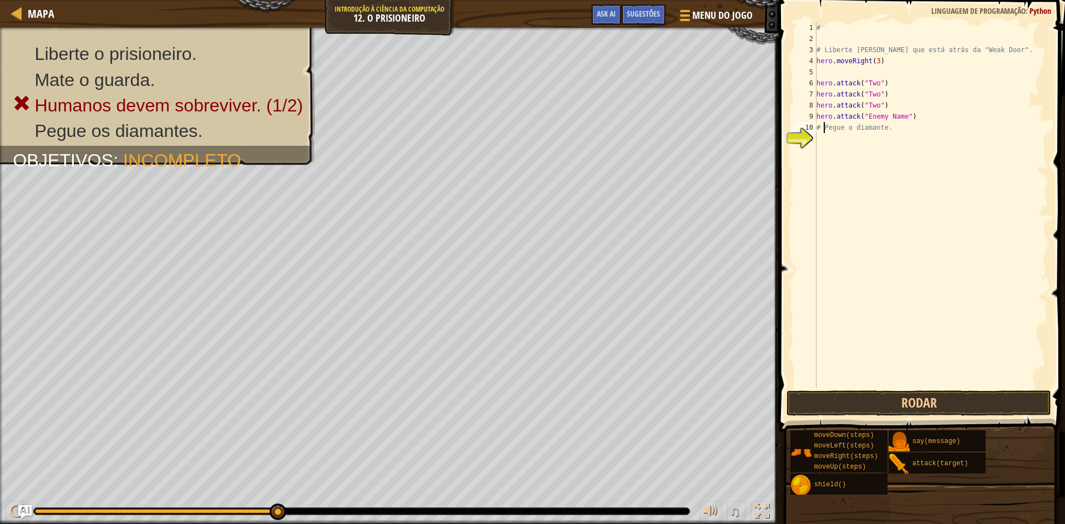
click at [823, 125] on div "# # Liberte Patrick que está atrás da "Weak Door". hero . moveRight ( 3 ) hero …" at bounding box center [931, 216] width 234 height 388
click at [892, 129] on div "# # Liberte Patrick que está atrás da "Weak Door". hero . moveRight ( 3 ) hero …" at bounding box center [931, 216] width 234 height 388
type textarea "#"
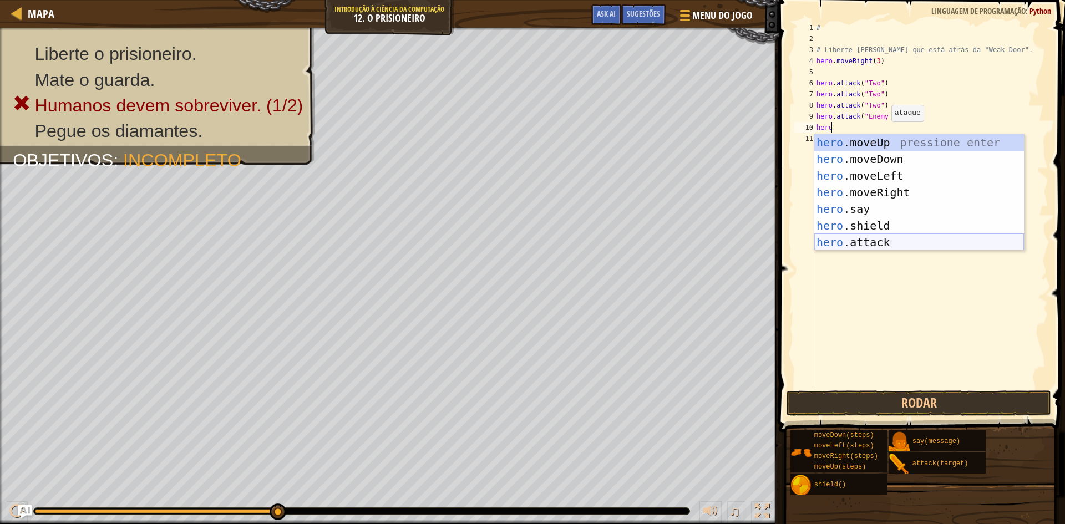
click at [864, 239] on div "hero .moveUp pressione enter hero .moveDown pressione enter hero .moveLeft pres…" at bounding box center [919, 209] width 210 height 150
type textarea "hero.attack("Enemy Name")"
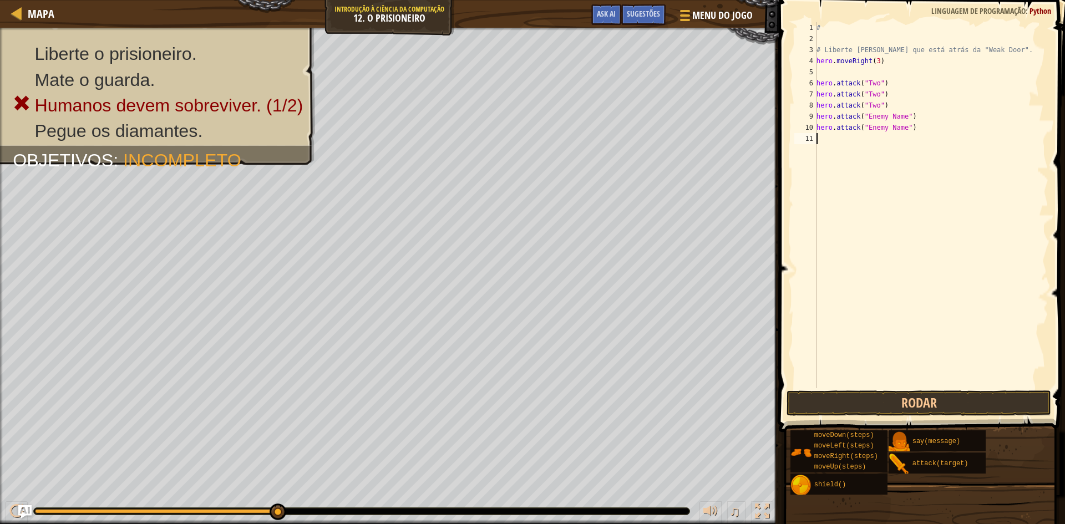
click at [822, 146] on div "# # Liberte Patrick que está atrás da "Weak Door". hero . moveRight ( 3 ) hero …" at bounding box center [931, 216] width 234 height 388
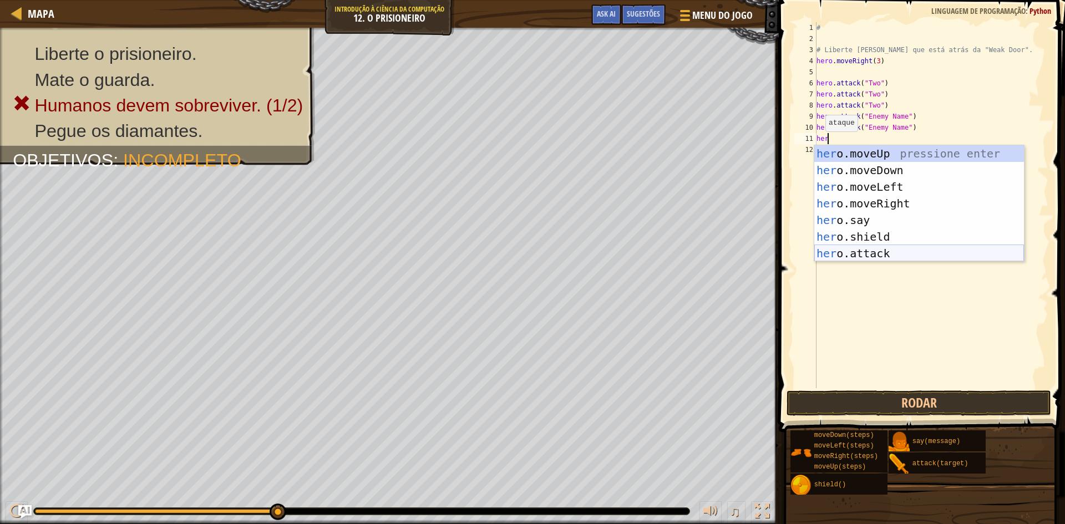
click at [849, 256] on div "her o.moveUp pressione enter her o.moveDown pressione enter her o.moveLeft pres…" at bounding box center [919, 220] width 210 height 150
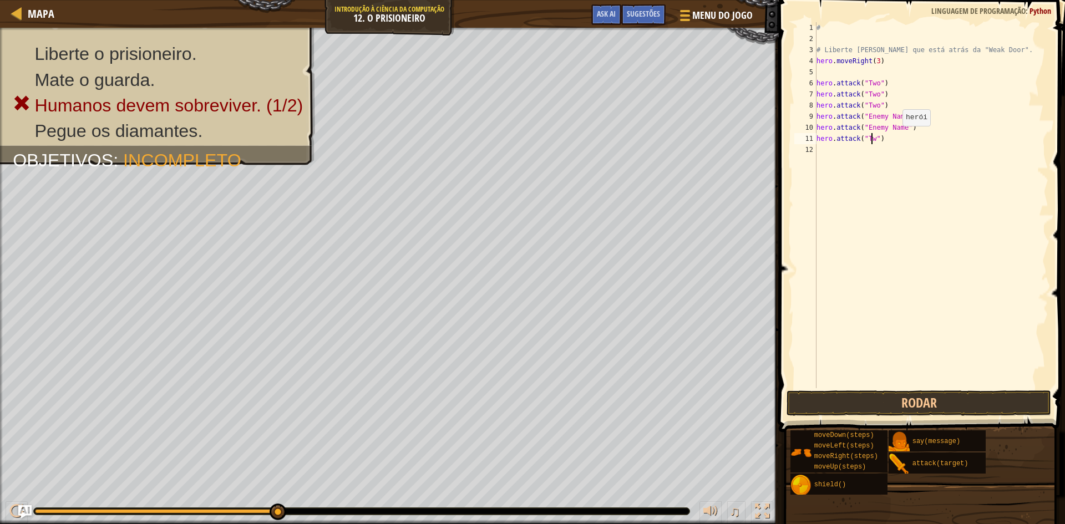
scroll to position [5, 5]
click at [900, 128] on div "# # Liberte Patrick que está atrás da "Weak Door". hero . moveRight ( 3 ) hero …" at bounding box center [931, 216] width 234 height 388
click at [902, 110] on div "# # Liberte Patrick que está atrás da "Weak Door". hero . moveRight ( 3 ) hero …" at bounding box center [931, 216] width 234 height 388
click at [902, 114] on div "# # Liberte Patrick que está atrás da "Weak Door". hero . moveRight ( 3 ) hero …" at bounding box center [931, 216] width 234 height 388
type textarea "hero.attack("Two")"
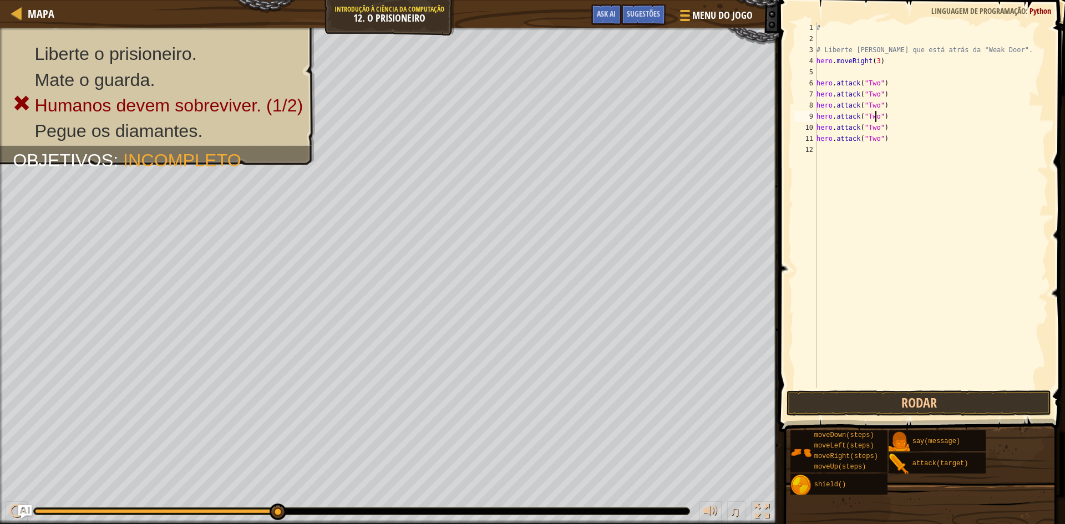
click at [841, 416] on span at bounding box center [923, 200] width 295 height 465
click at [838, 404] on button "Rodar" at bounding box center [919, 404] width 265 height 26
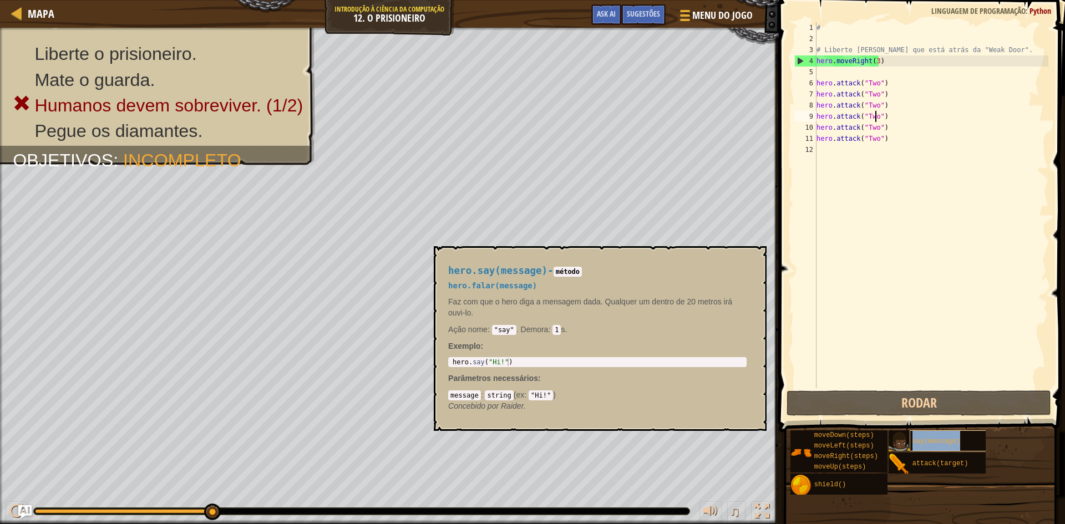
click at [949, 442] on span "say(message)" at bounding box center [937, 442] width 48 height 8
click at [752, 260] on button "×" at bounding box center [754, 259] width 9 height 16
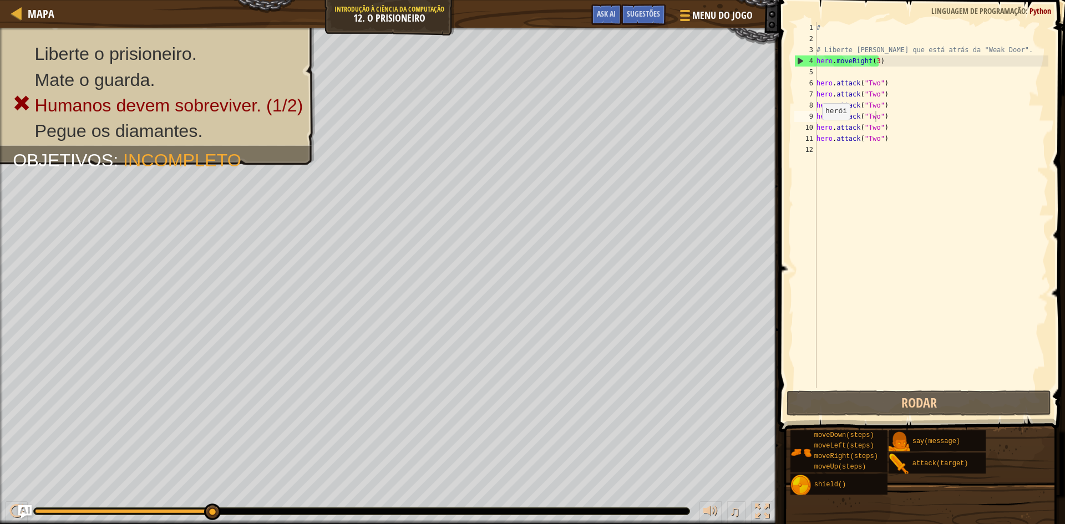
click at [814, 136] on div "11" at bounding box center [806, 138] width 22 height 11
click at [823, 146] on div "# # Liberte Patrick que está atrás da "Weak Door". hero . moveRight ( 3 ) hero …" at bounding box center [931, 216] width 234 height 388
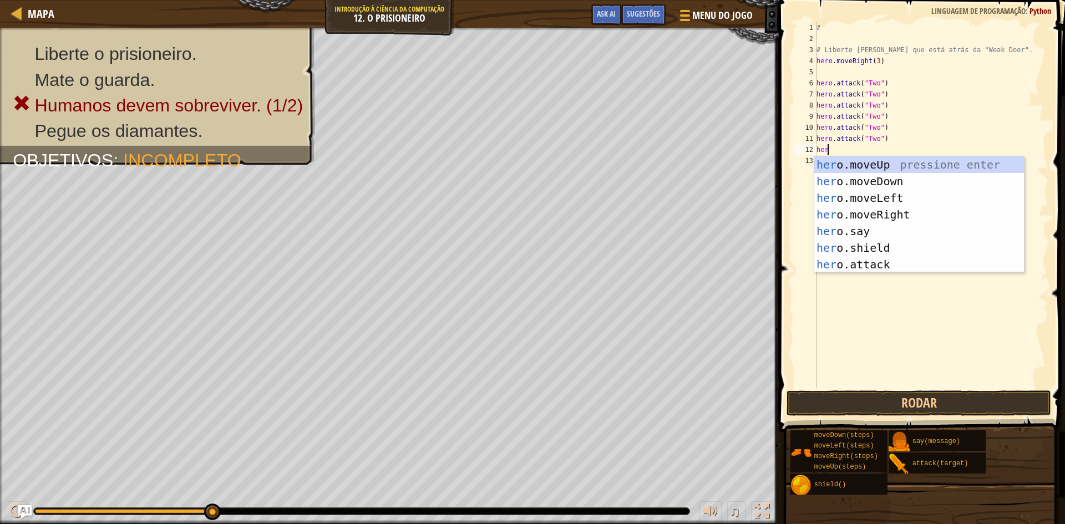
scroll to position [5, 1]
click at [869, 256] on div "hero .moveUp pressione enter hero .moveDown pressione enter hero .moveLeft pres…" at bounding box center [919, 231] width 210 height 150
type textarea "hero.attack("Enemy Name")"
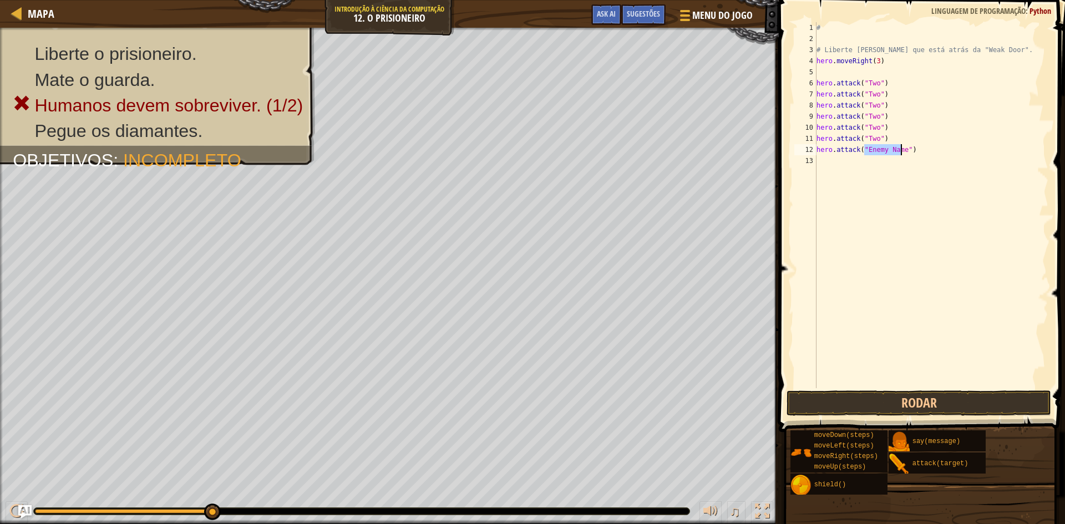
click at [813, 163] on div "13" at bounding box center [806, 160] width 22 height 11
click at [821, 160] on div "# # Liberte Patrick que está atrás da "Weak Door". hero . moveRight ( 3 ) hero …" at bounding box center [931, 216] width 234 height 388
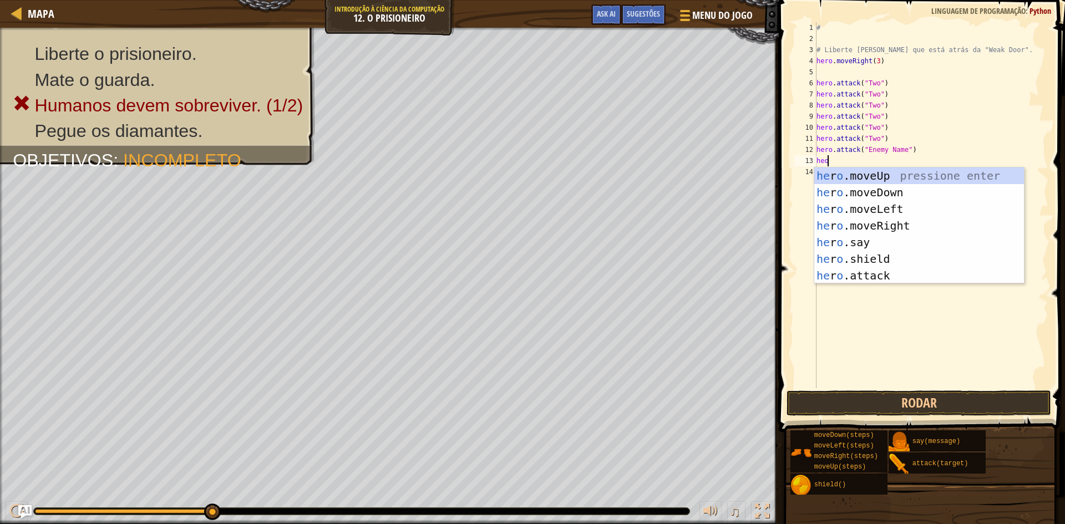
scroll to position [5, 1]
click at [858, 282] on div "he r o .moveUp pressione enter he r o .moveDown pressione enter he r o .moveLef…" at bounding box center [919, 243] width 210 height 150
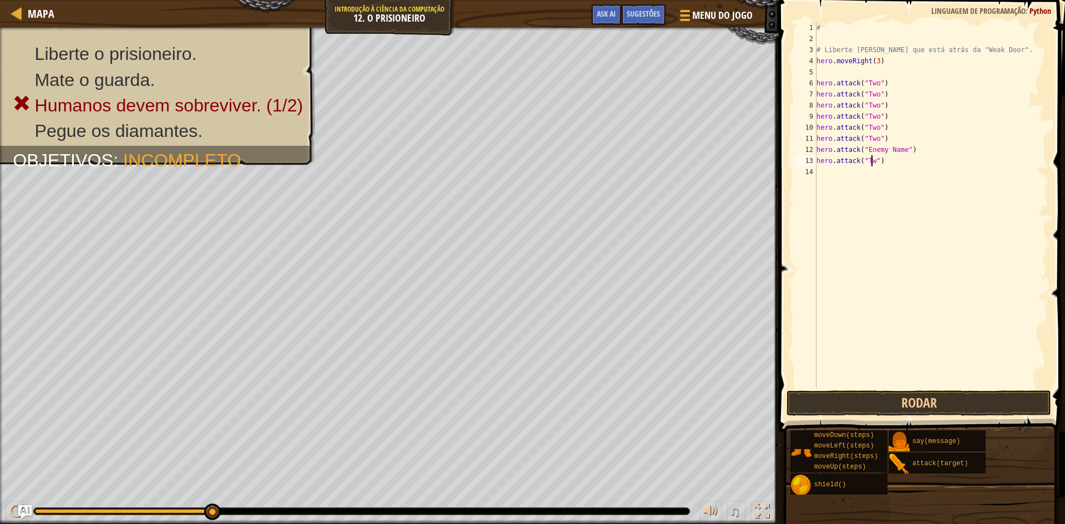
scroll to position [5, 5]
click at [901, 156] on div "# # Liberte Patrick que está atrás da "Weak Door". hero . moveRight ( 3 ) hero …" at bounding box center [931, 216] width 234 height 388
click at [899, 152] on div "# # Liberte Patrick que está atrás da "Weak Door". hero . moveRight ( 3 ) hero …" at bounding box center [931, 216] width 234 height 388
type textarea "hero.attack("Two")"
click at [897, 402] on button "Rodar" at bounding box center [919, 404] width 265 height 26
